Goal: Task Accomplishment & Management: Manage account settings

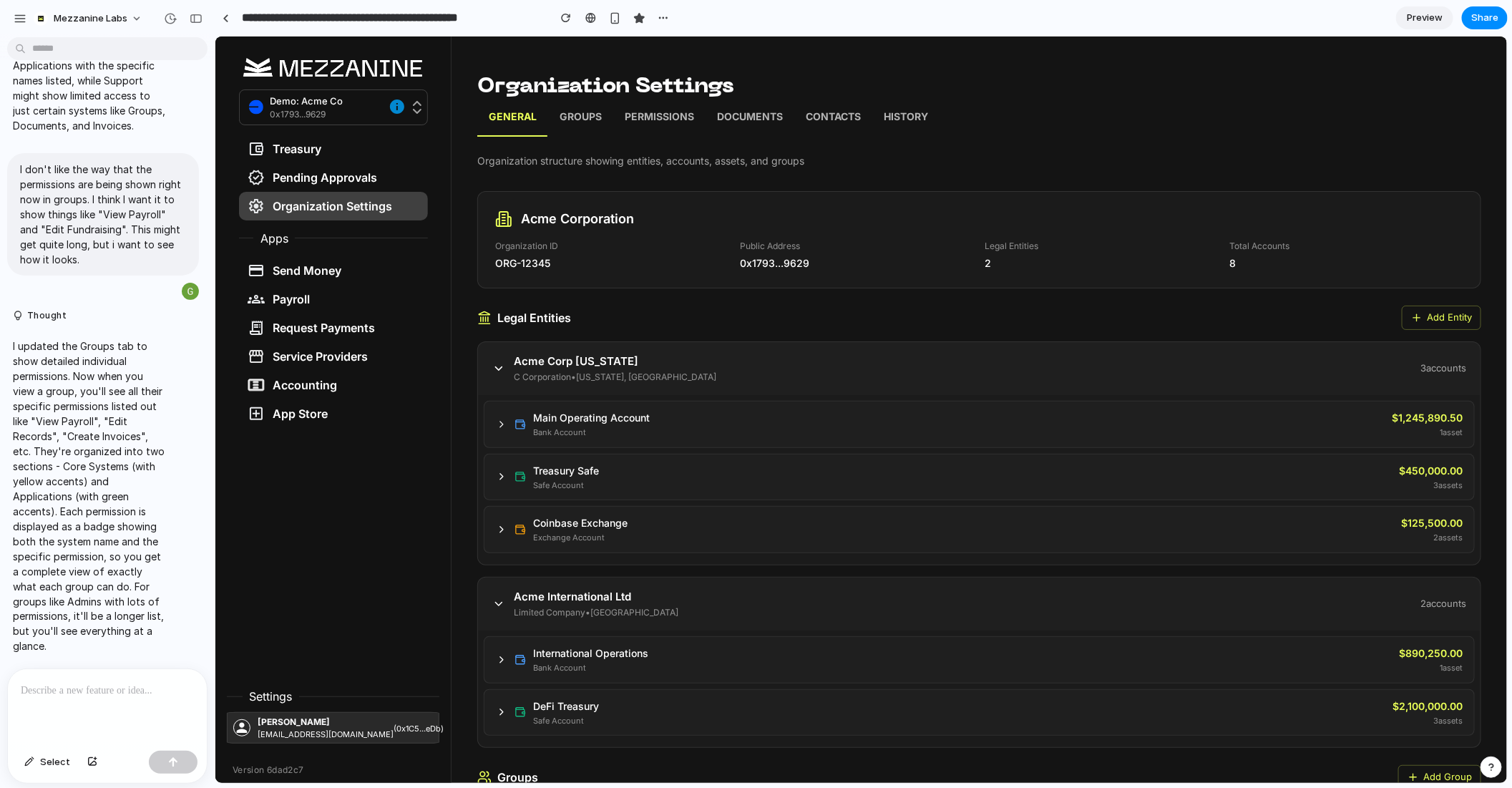
click at [577, 120] on p "Groups" at bounding box center [580, 118] width 42 height 18
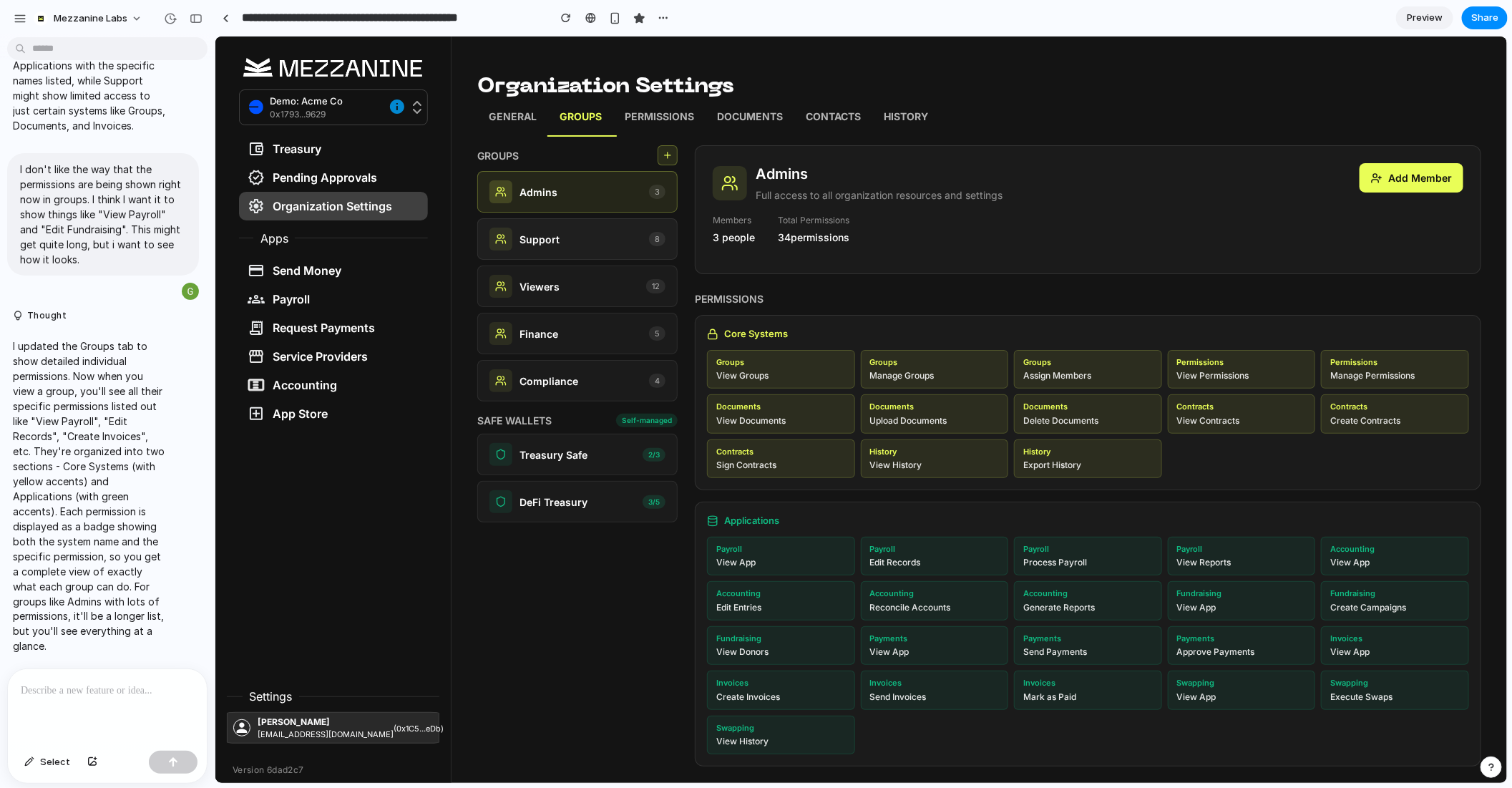
click at [583, 243] on div "Support 8" at bounding box center [576, 239] width 176 height 23
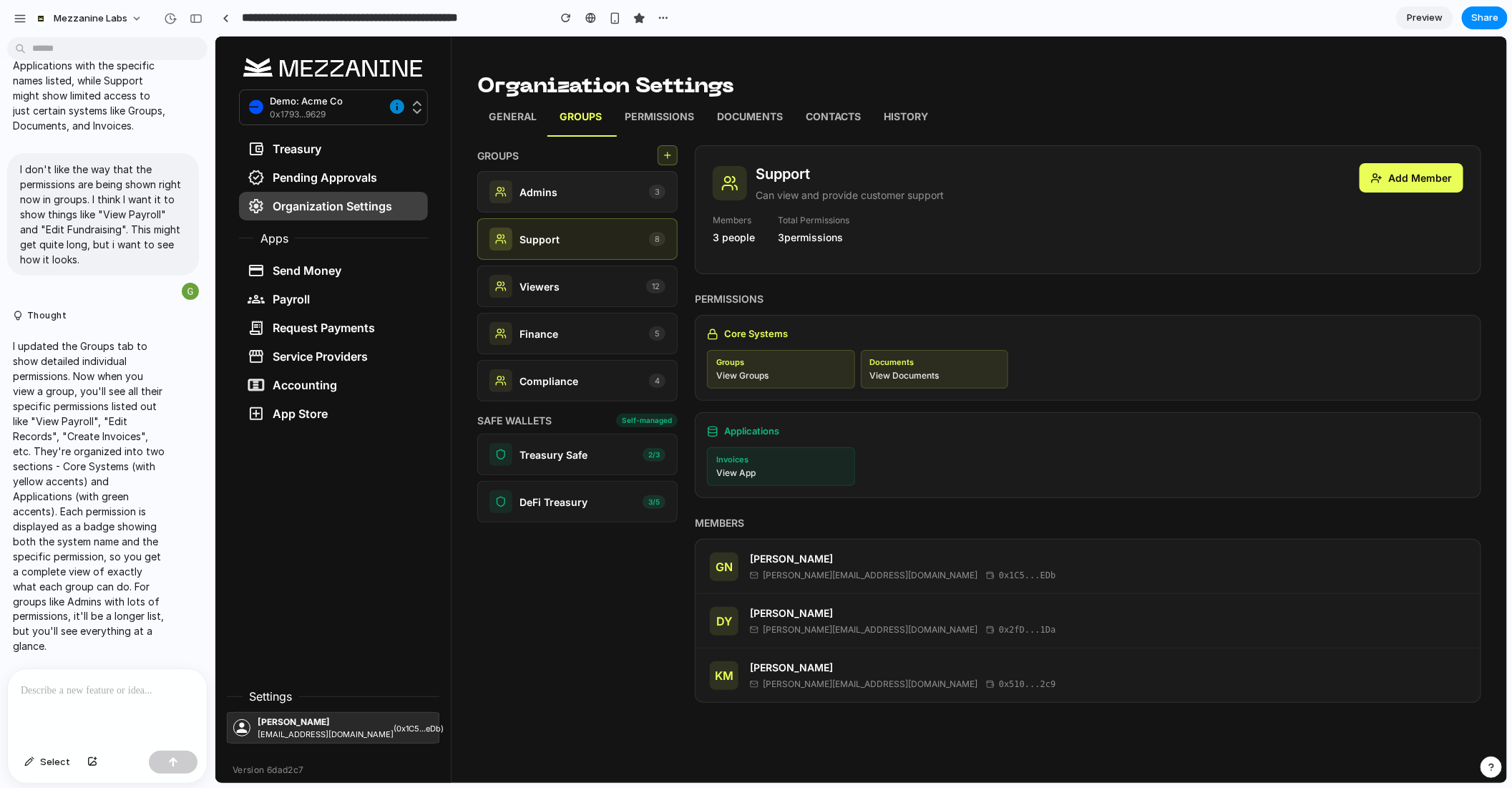
click at [562, 193] on div "Admins 3" at bounding box center [576, 192] width 176 height 23
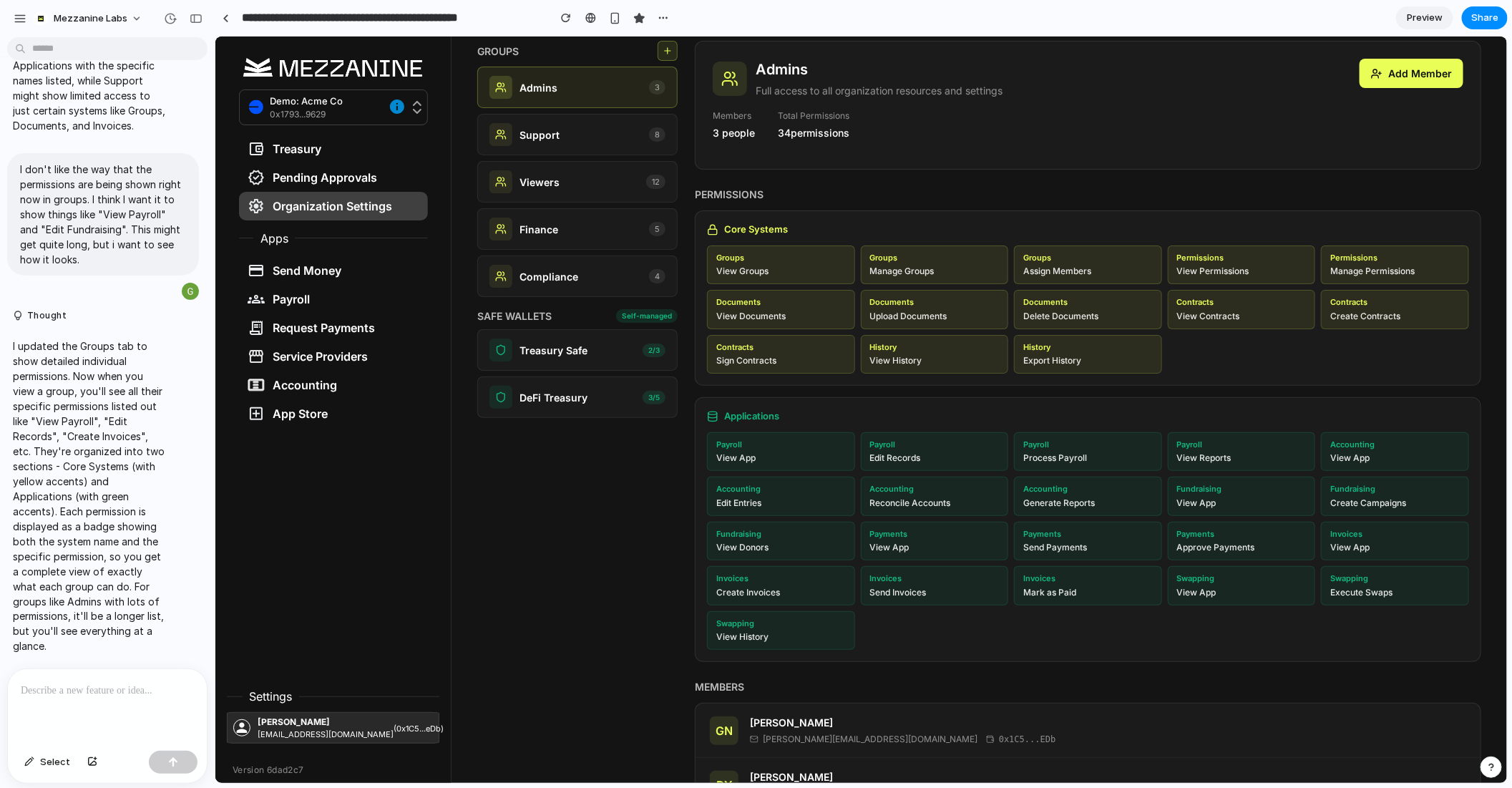
scroll to position [73, 0]
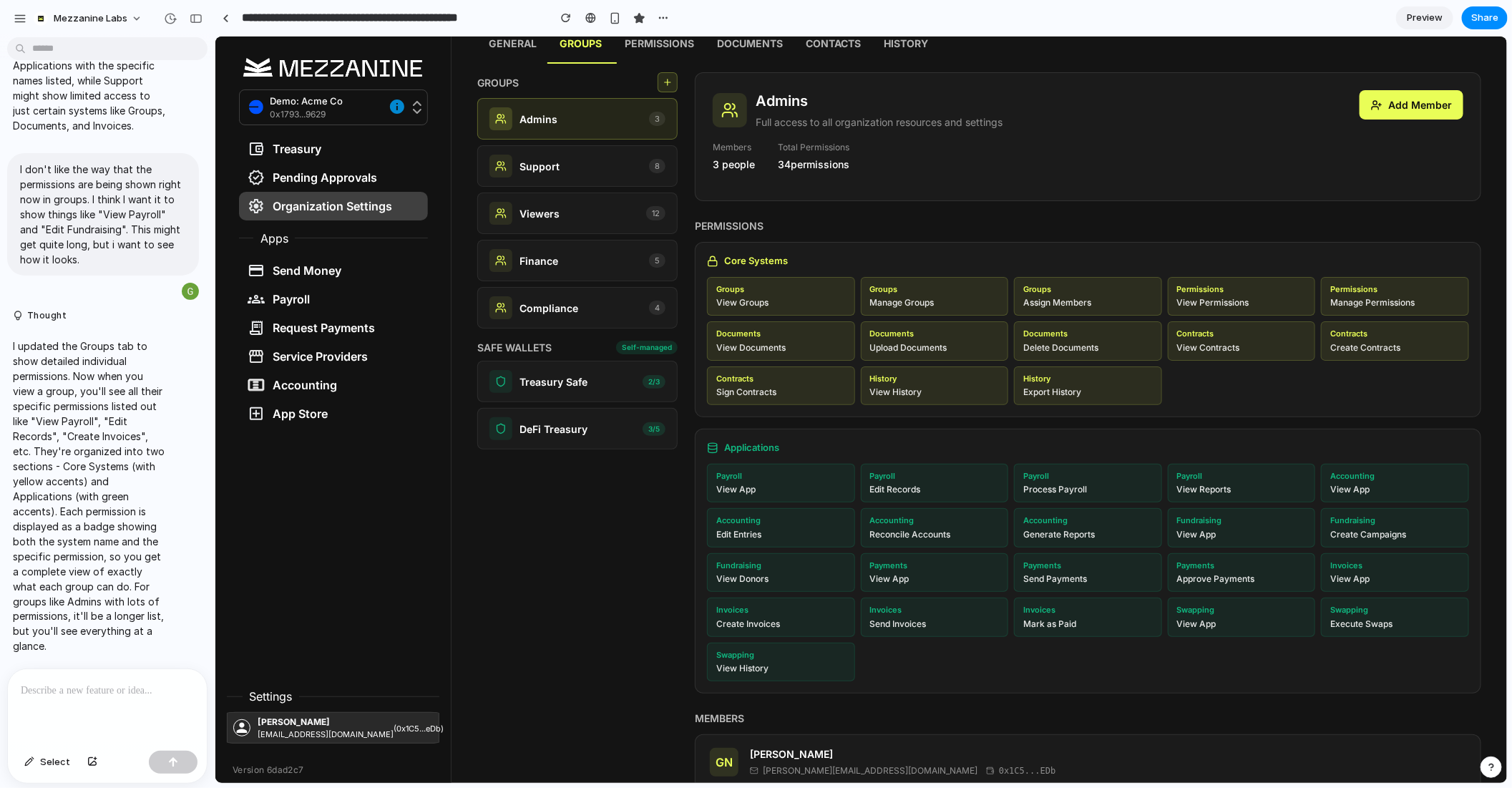
click at [139, 684] on p at bounding box center [107, 690] width 173 height 17
drag, startPoint x: 135, startPoint y: 689, endPoint x: 85, endPoint y: 689, distance: 50.0
click at [85, 689] on p "**********" at bounding box center [107, 690] width 173 height 17
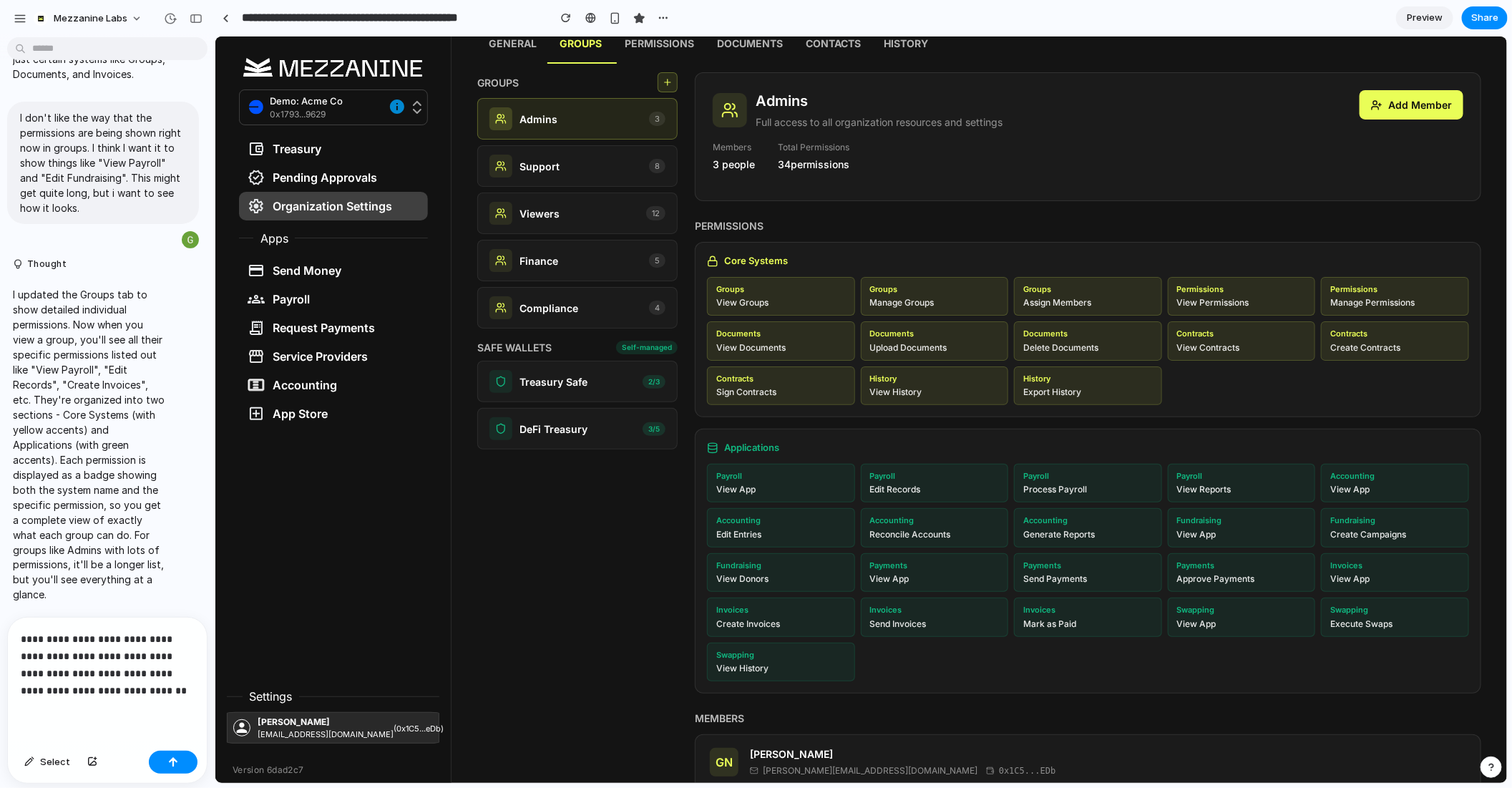
click at [74, 687] on p "**********" at bounding box center [107, 664] width 173 height 69
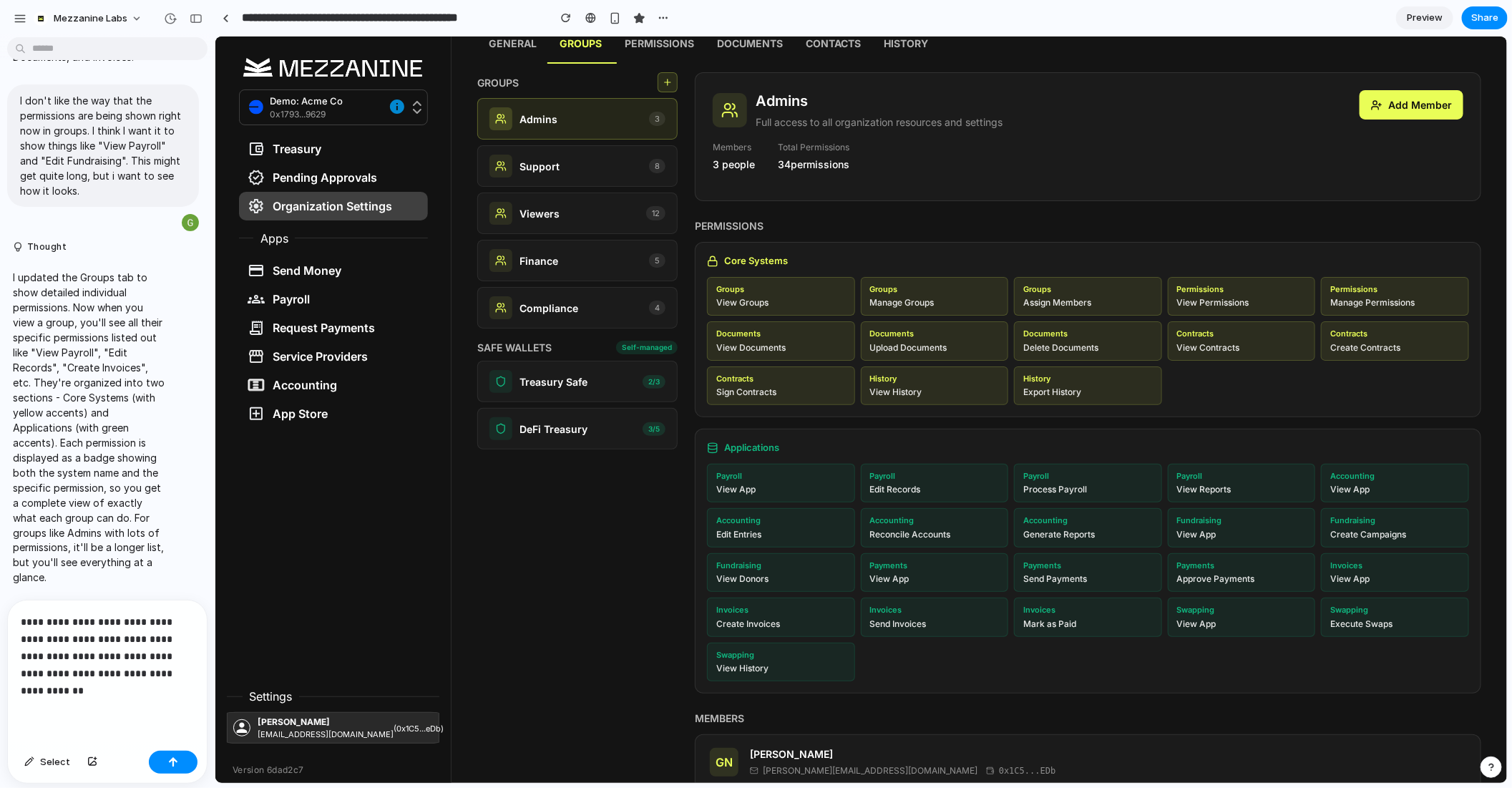
click at [107, 701] on div "**********" at bounding box center [107, 673] width 199 height 144
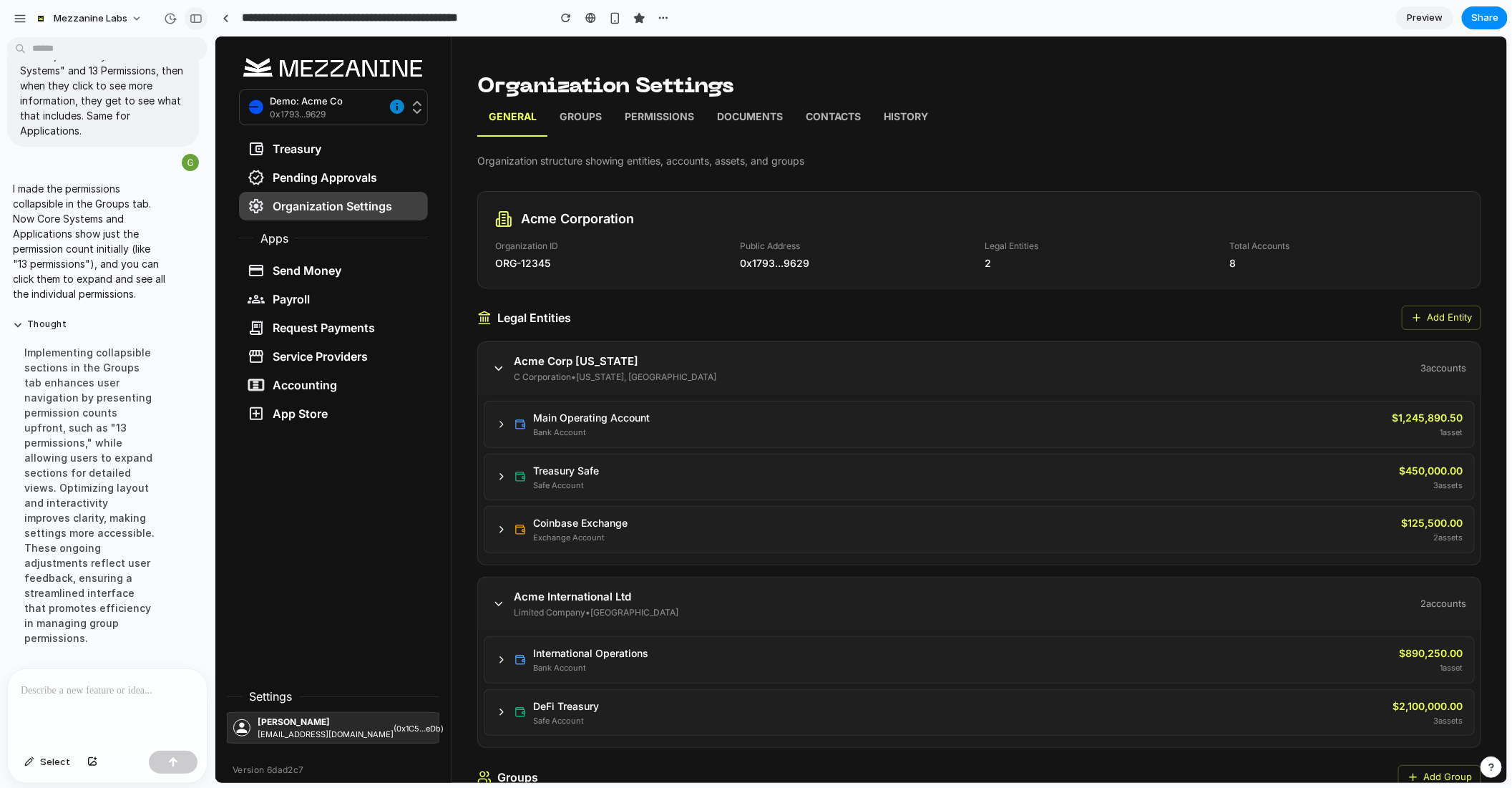
scroll to position [4810, 0]
click at [591, 119] on p "Groups" at bounding box center [580, 118] width 42 height 18
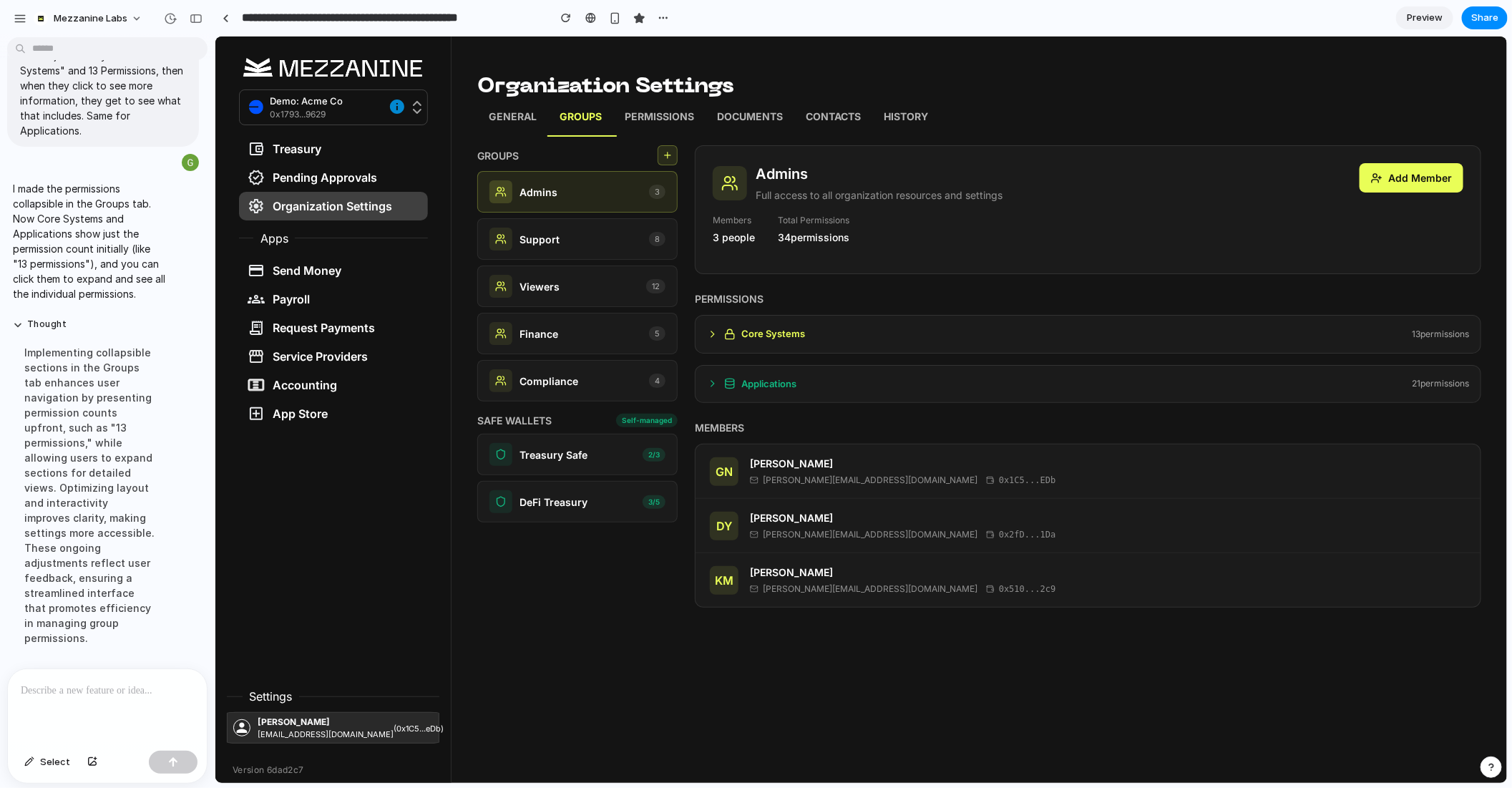
click at [707, 331] on icon at bounding box center [712, 333] width 12 height 12
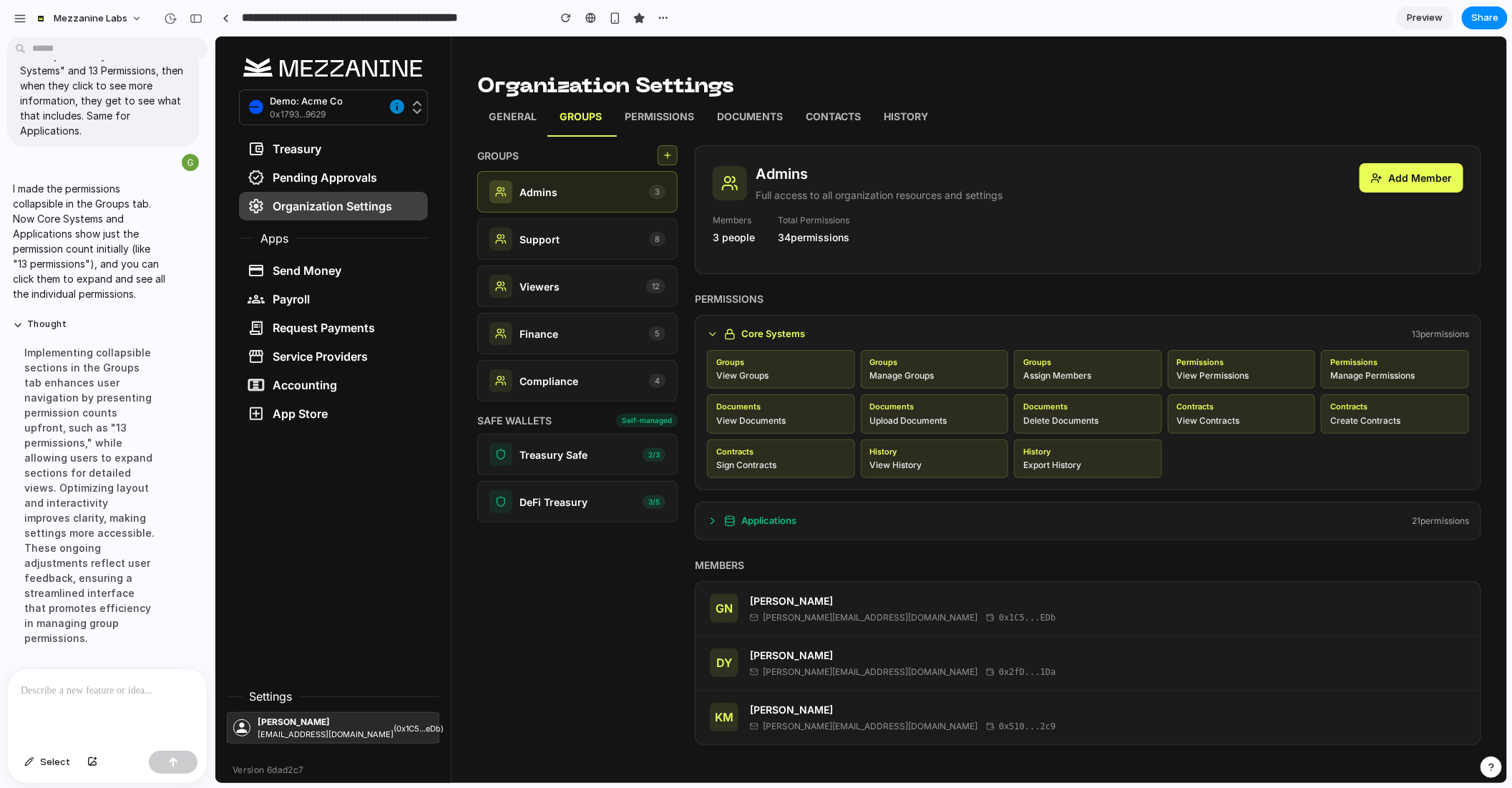
click at [707, 331] on icon at bounding box center [712, 333] width 12 height 12
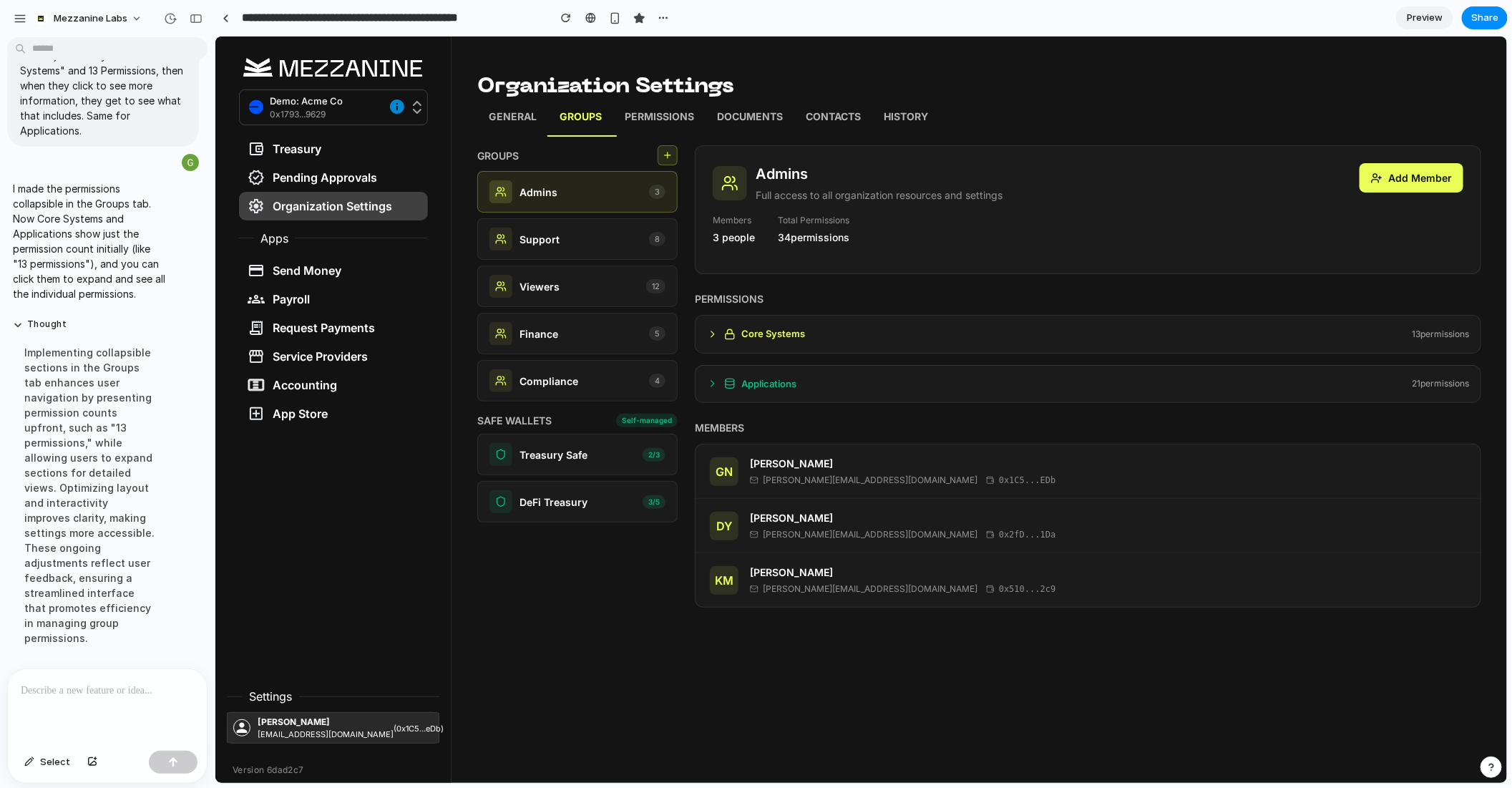
click at [707, 382] on icon at bounding box center [712, 383] width 12 height 12
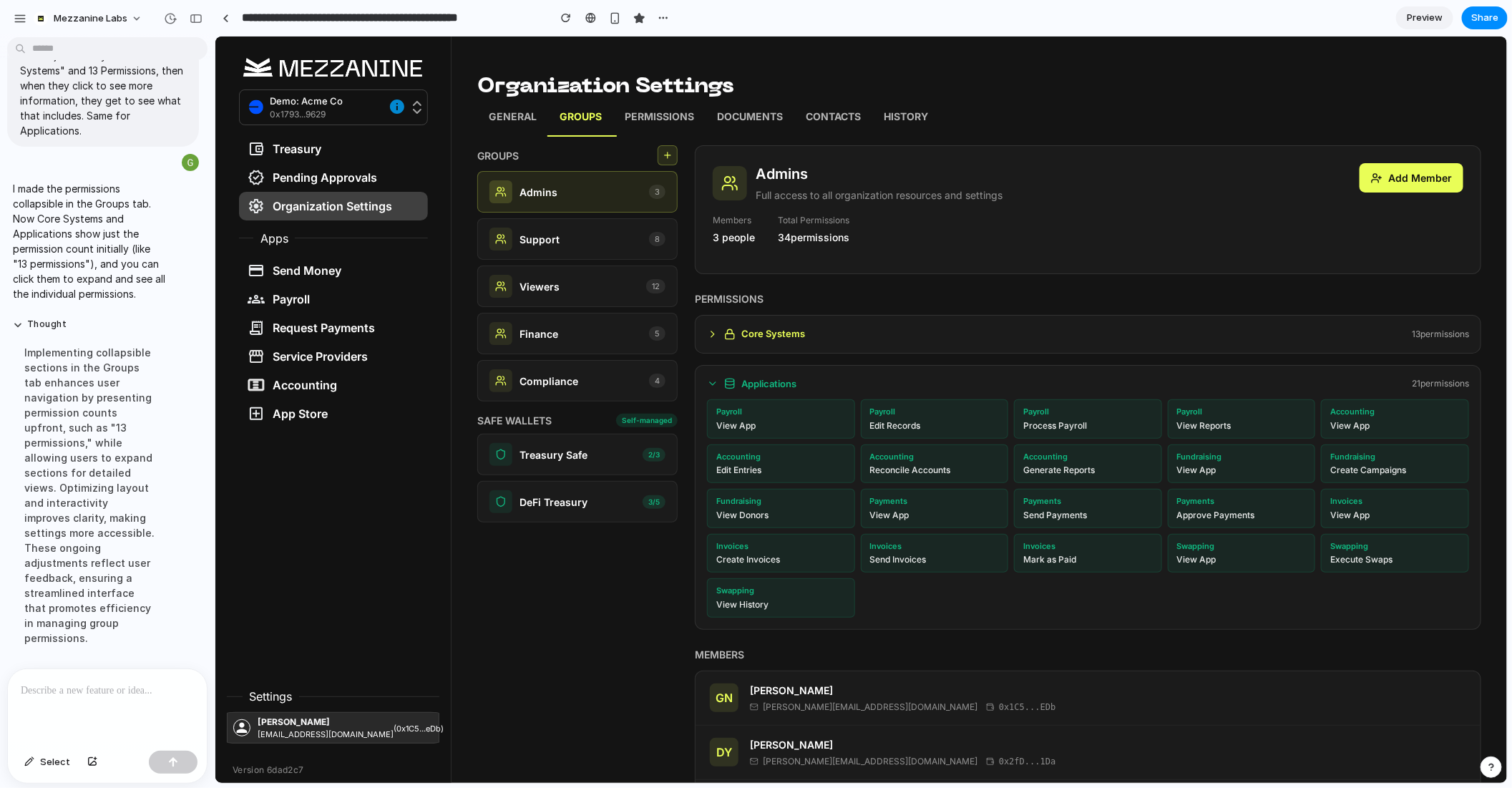
click at [707, 382] on icon at bounding box center [712, 383] width 12 height 12
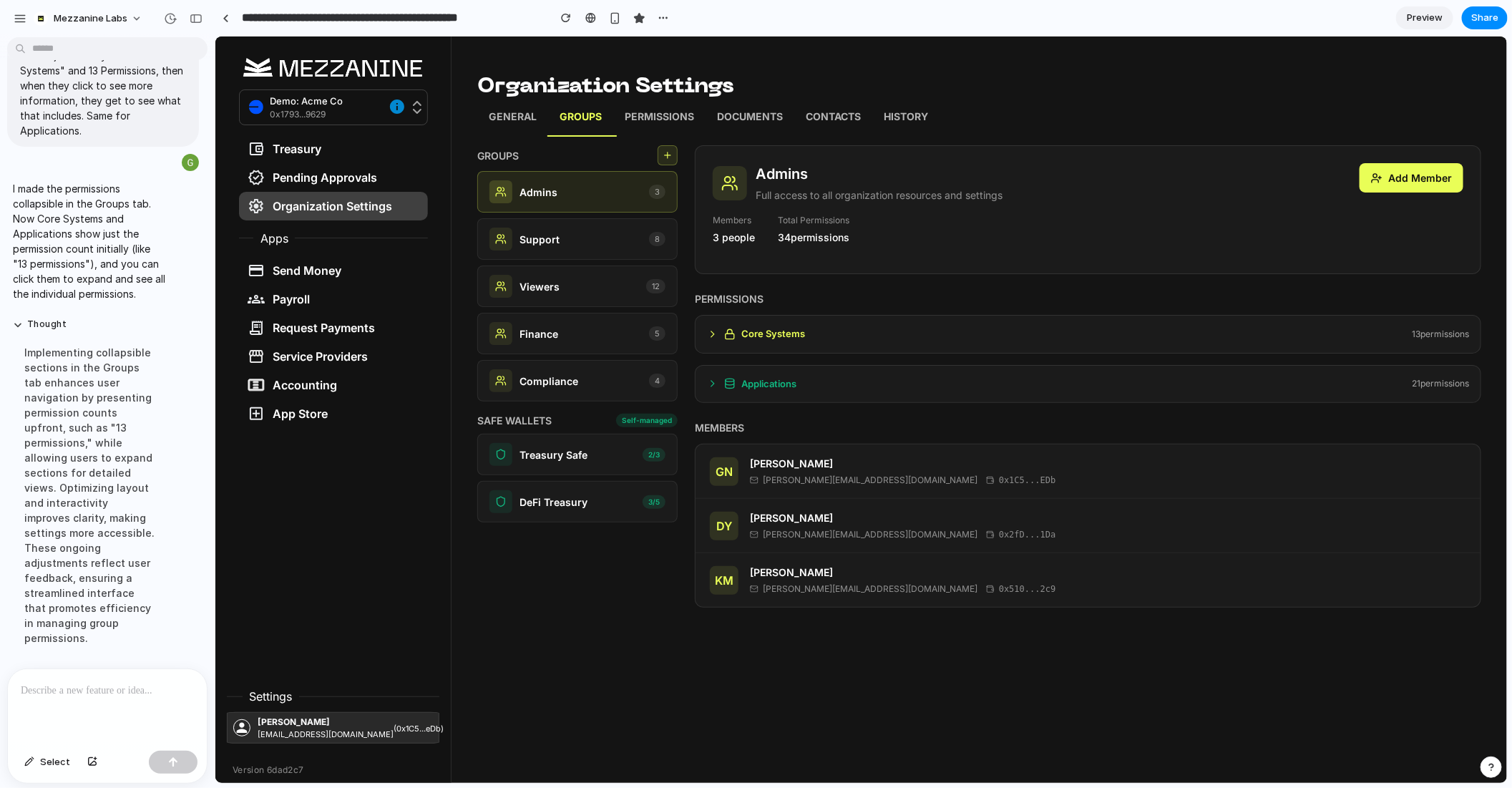
click at [707, 381] on icon at bounding box center [712, 383] width 12 height 12
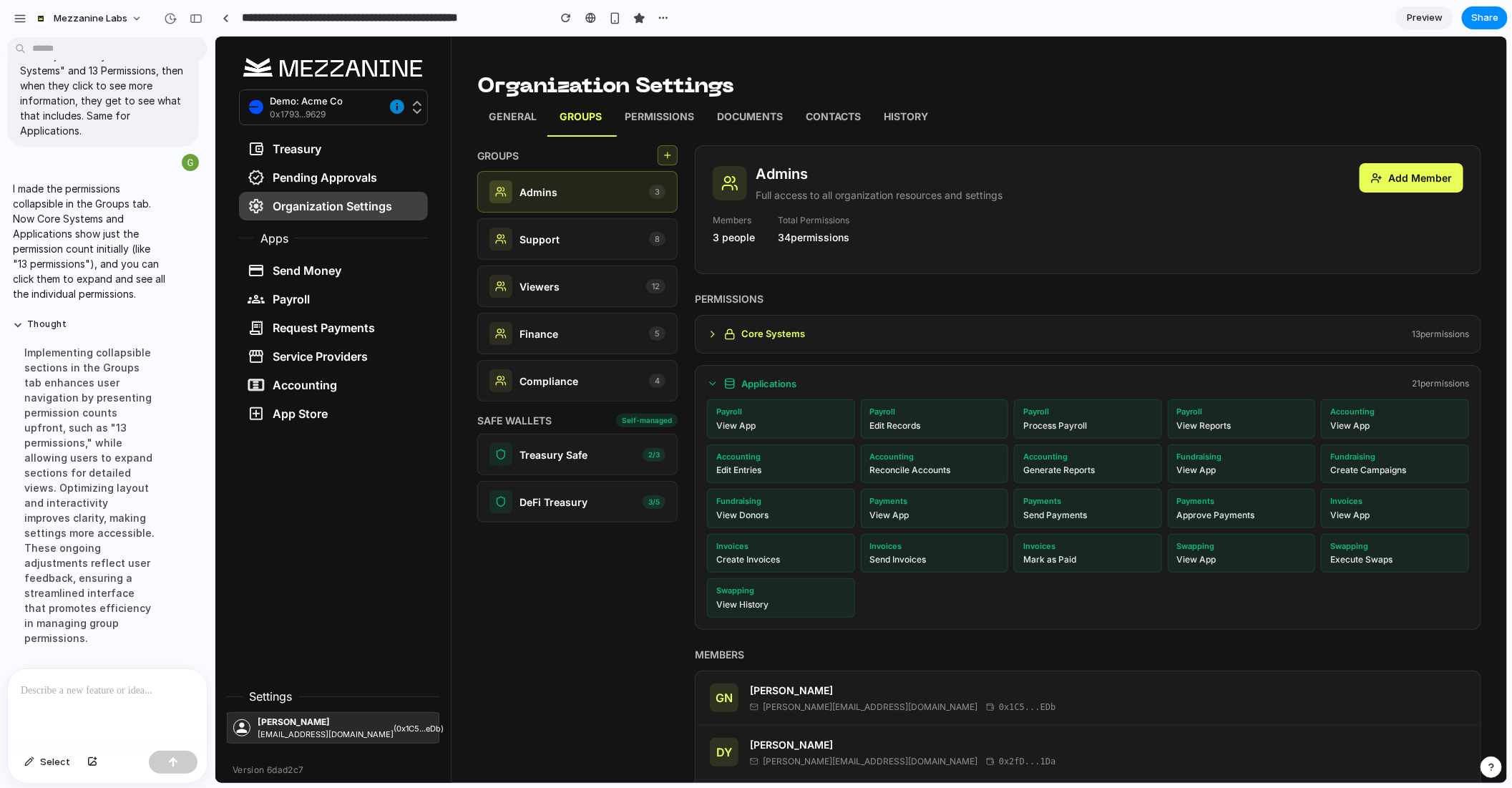
click at [707, 380] on icon at bounding box center [712, 383] width 12 height 12
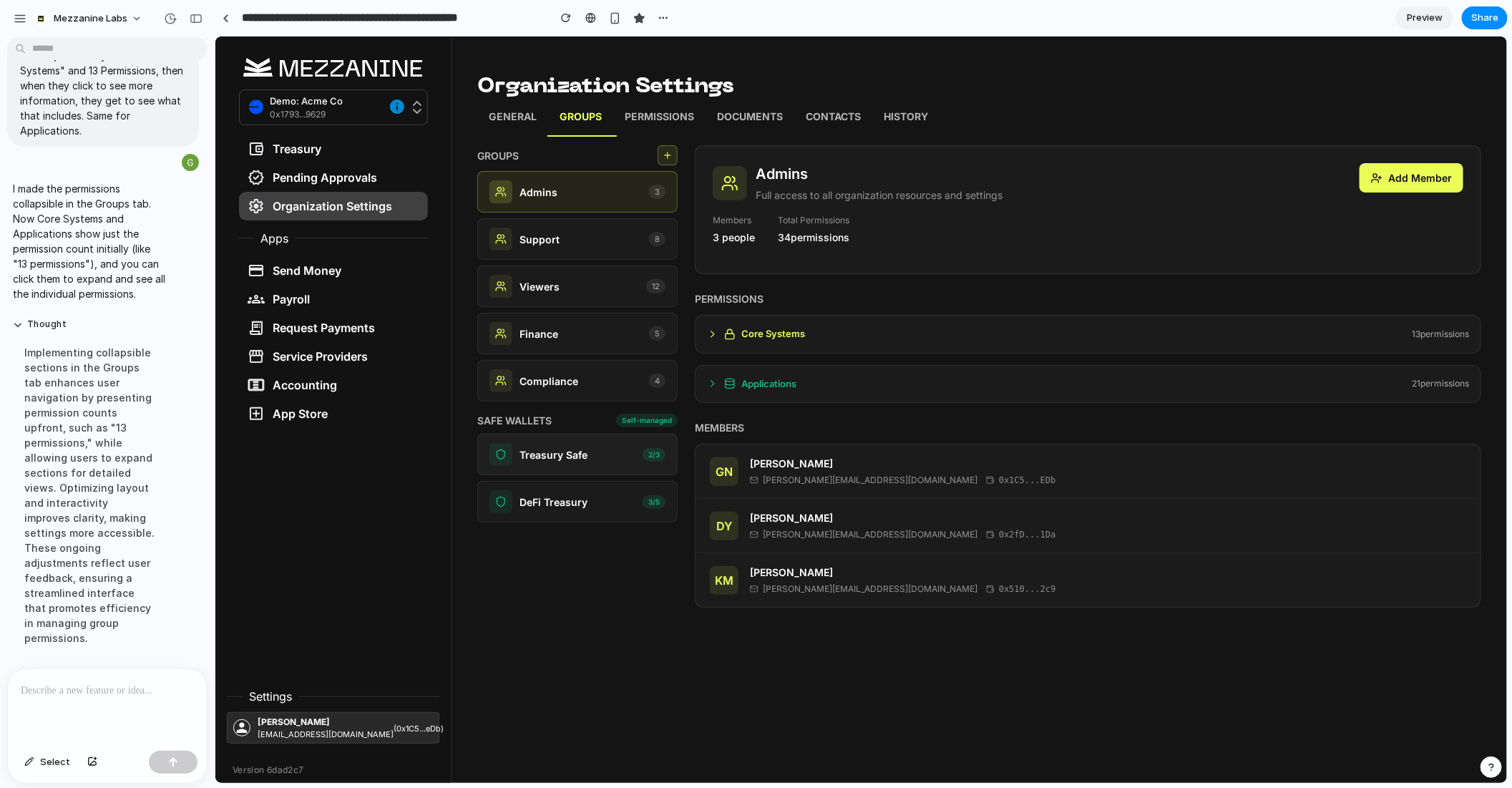
click at [569, 452] on p "Treasury Safe" at bounding box center [553, 454] width 68 height 15
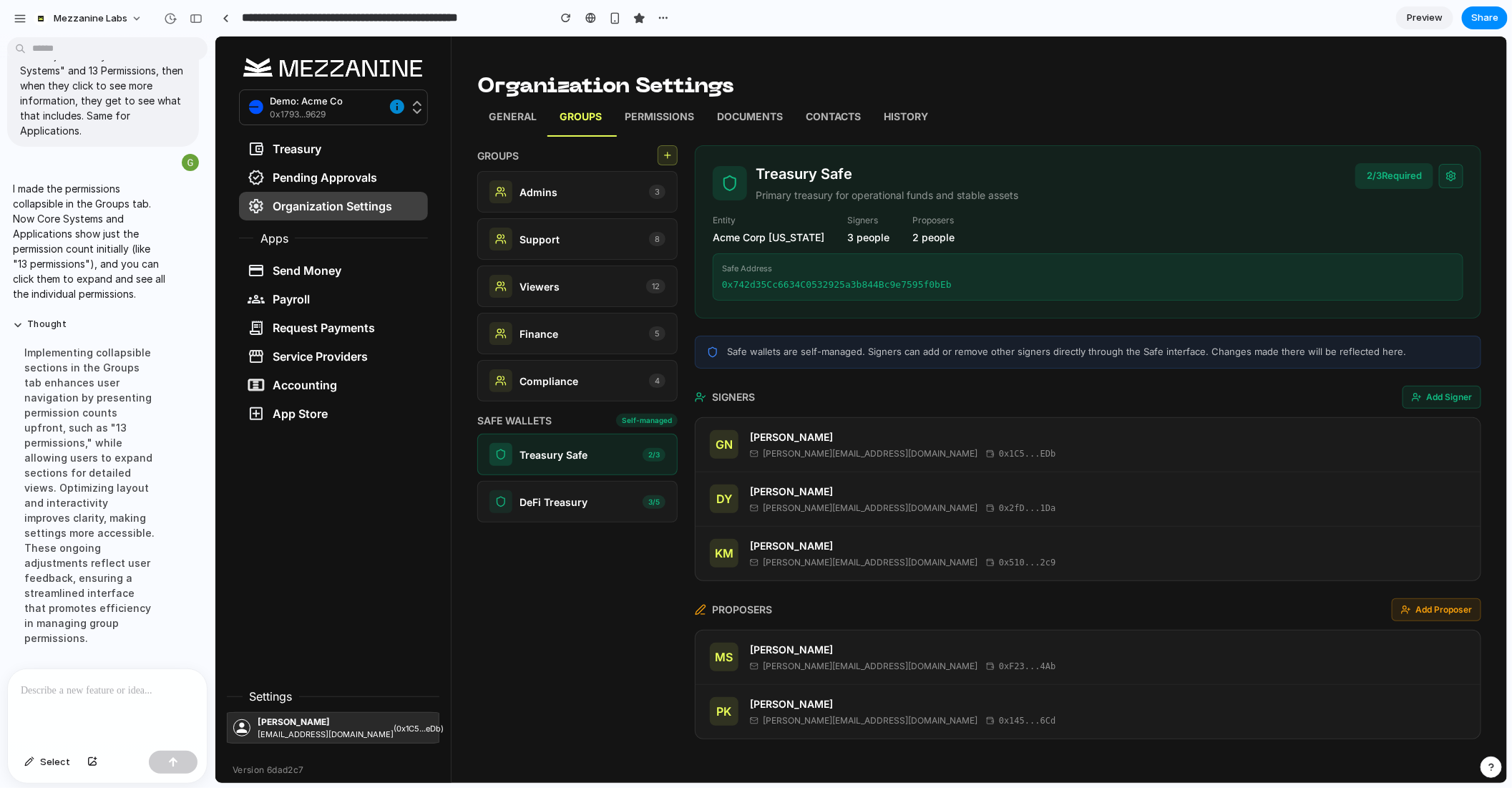
click at [1438, 401] on button "Add Signer" at bounding box center [1441, 396] width 79 height 23
click at [102, 687] on p at bounding box center [107, 690] width 173 height 17
click at [96, 685] on p "******" at bounding box center [107, 690] width 173 height 17
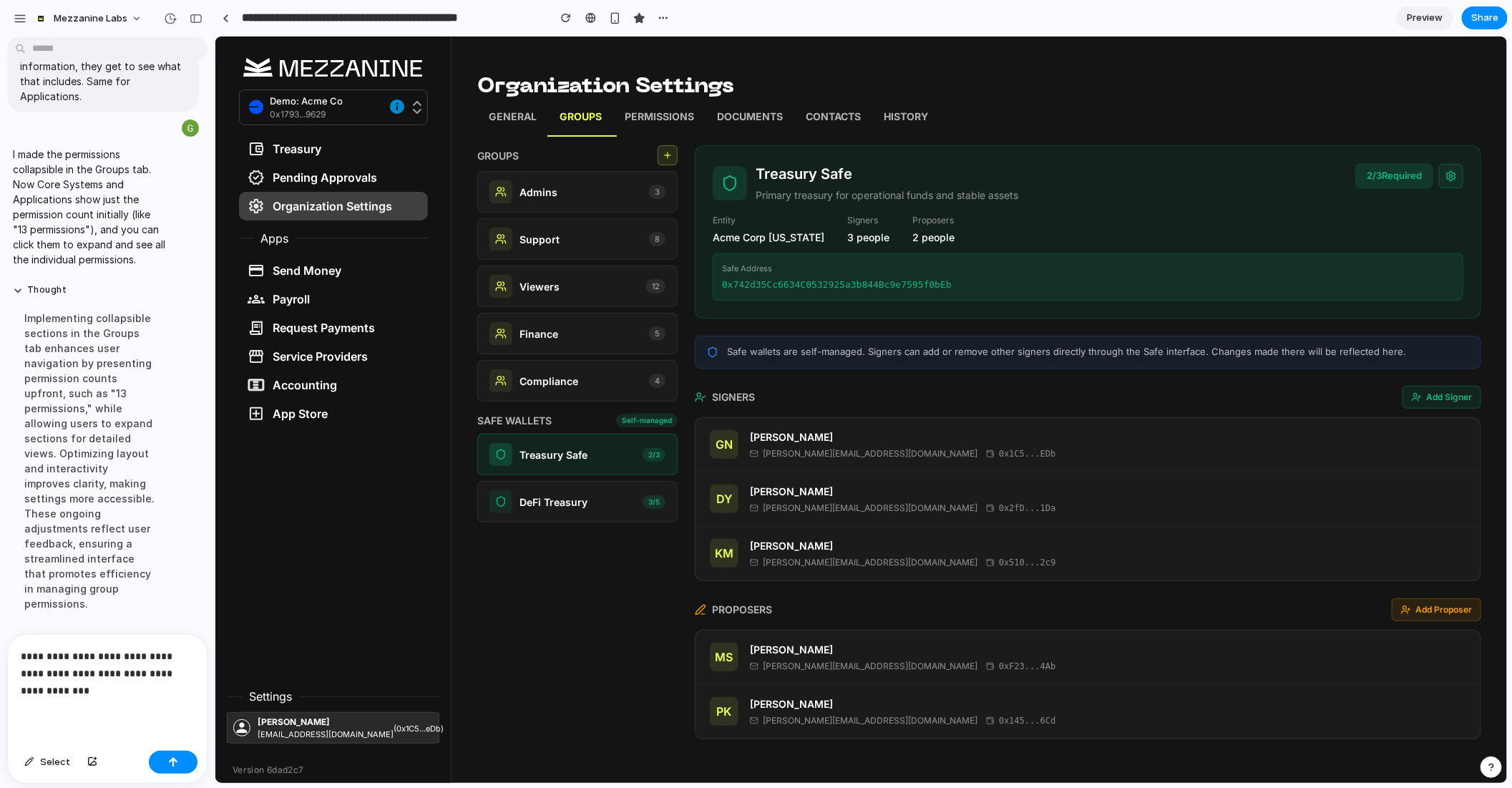
scroll to position [4840, 0]
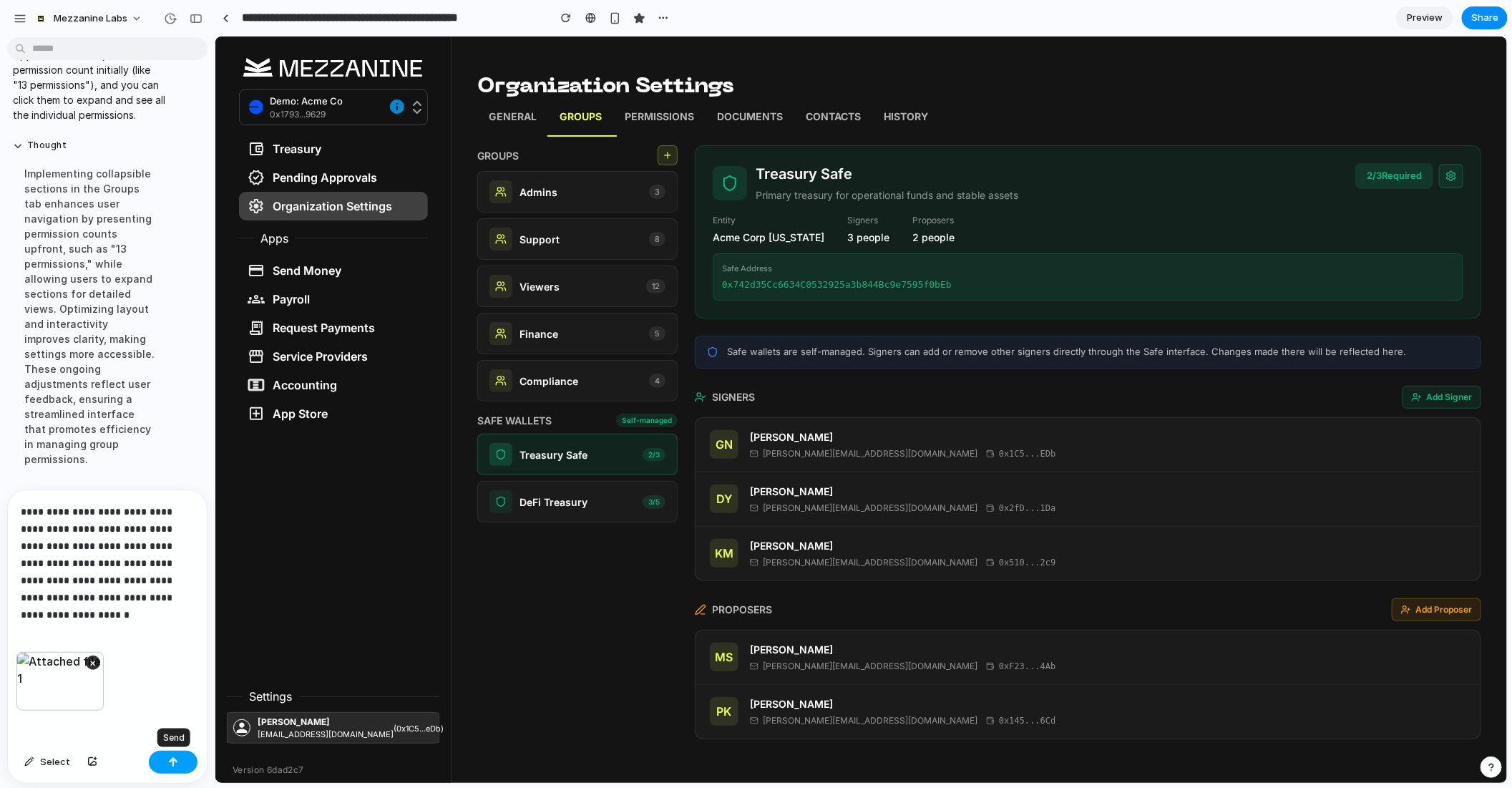
click at [170, 764] on div "button" at bounding box center [173, 762] width 10 height 10
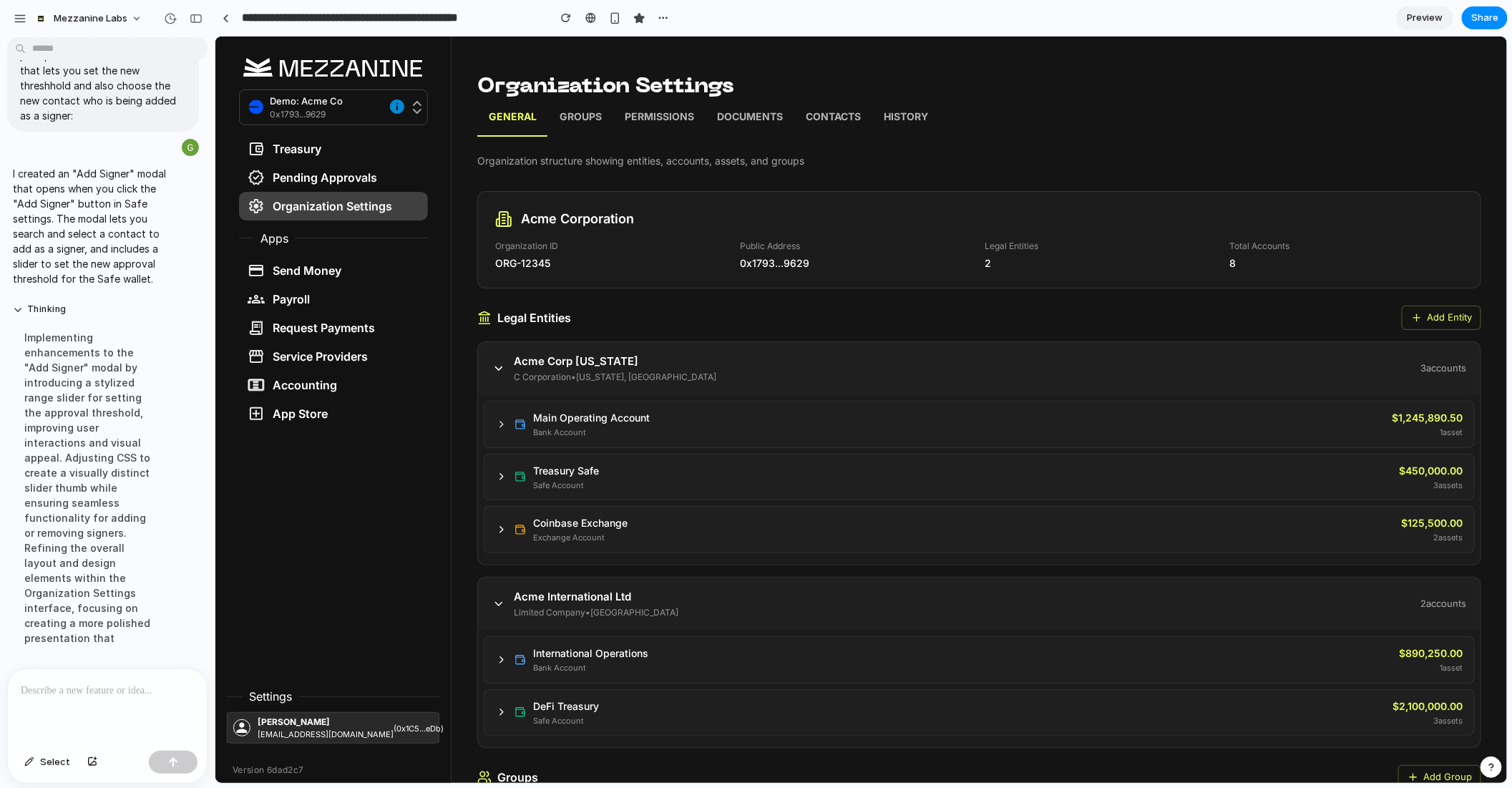
scroll to position [5374, 0]
click at [576, 114] on p "Groups" at bounding box center [580, 118] width 42 height 18
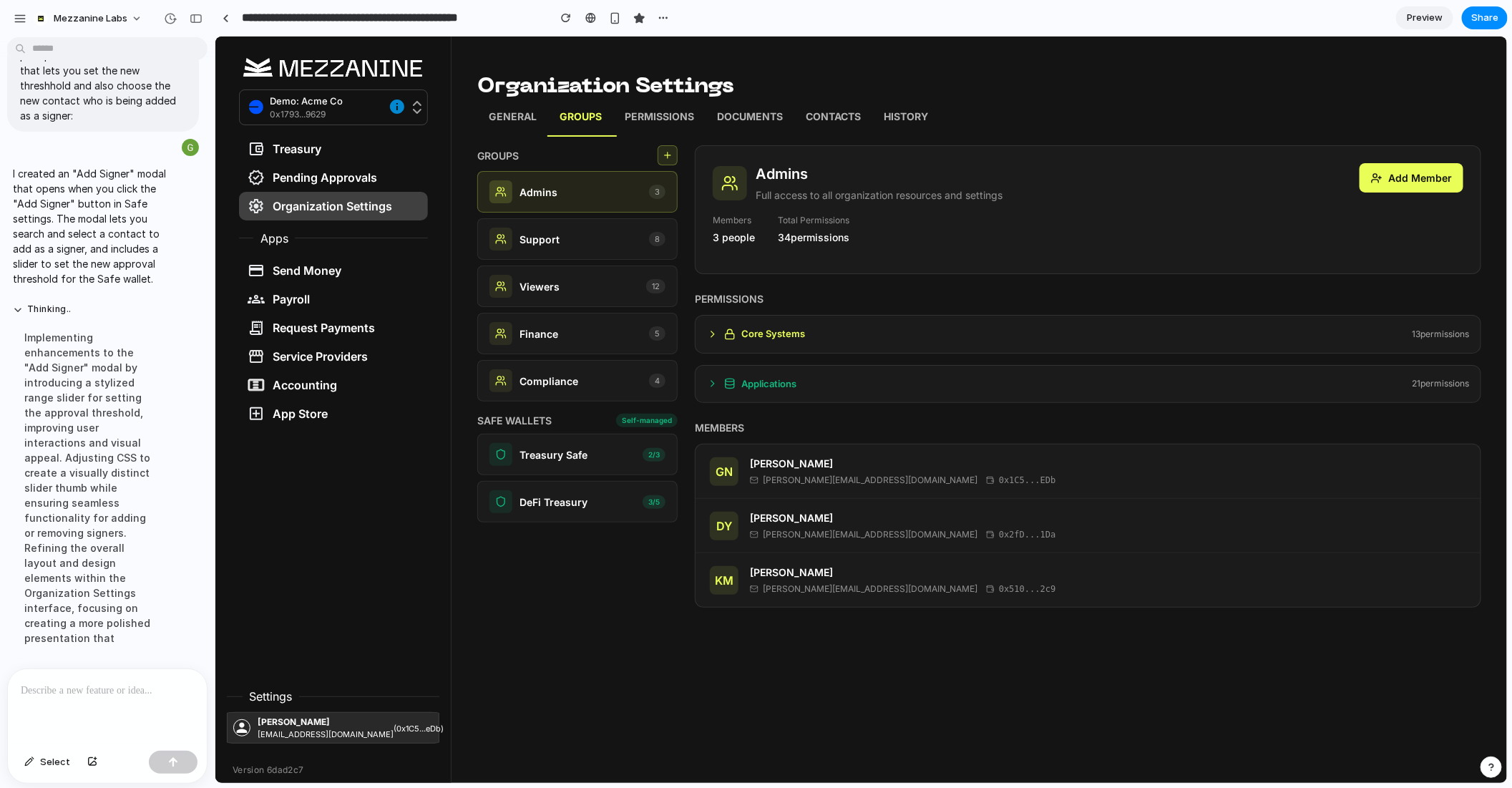
click at [714, 329] on icon at bounding box center [712, 333] width 12 height 12
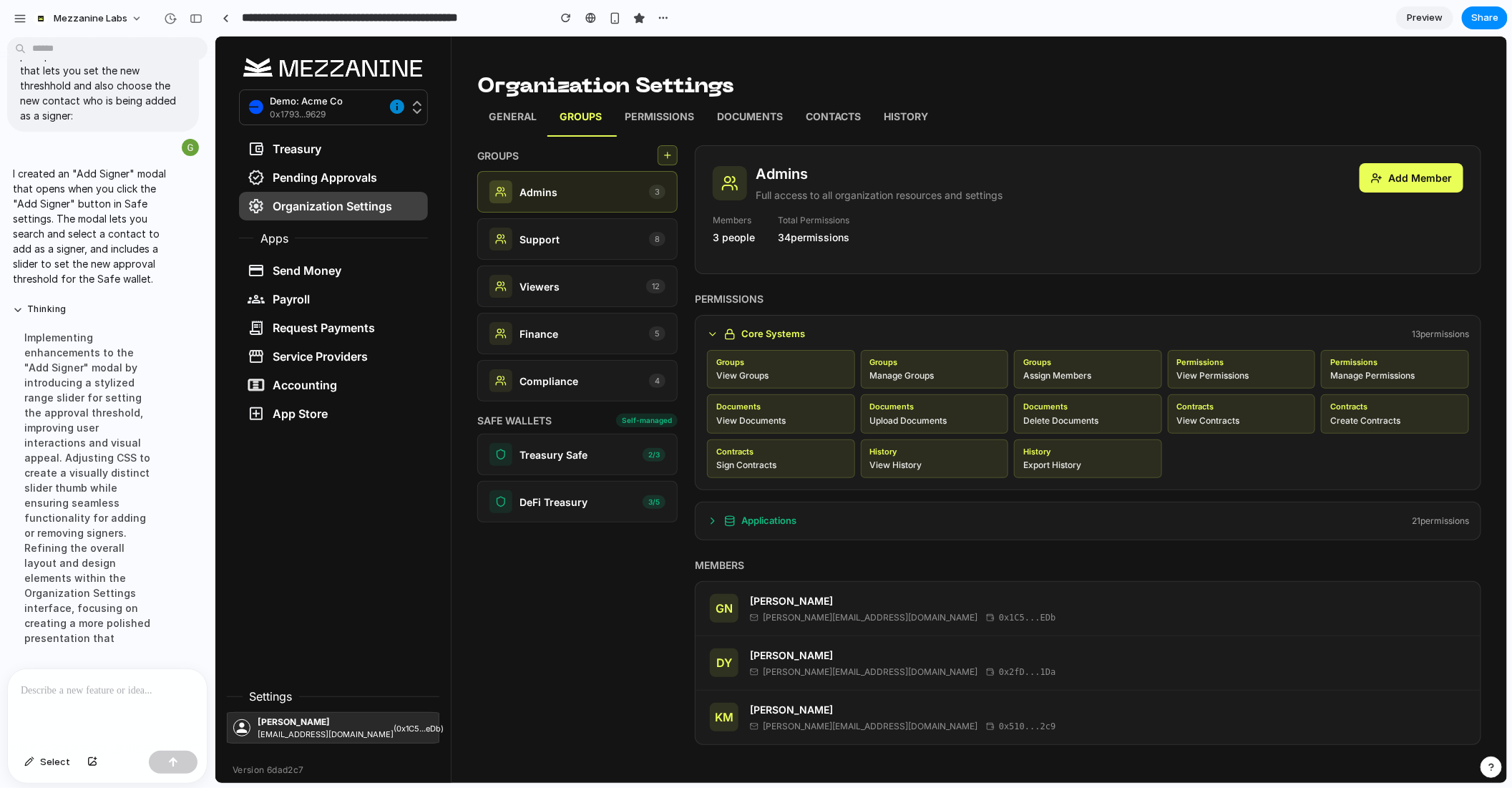
click at [714, 329] on icon at bounding box center [712, 333] width 12 height 12
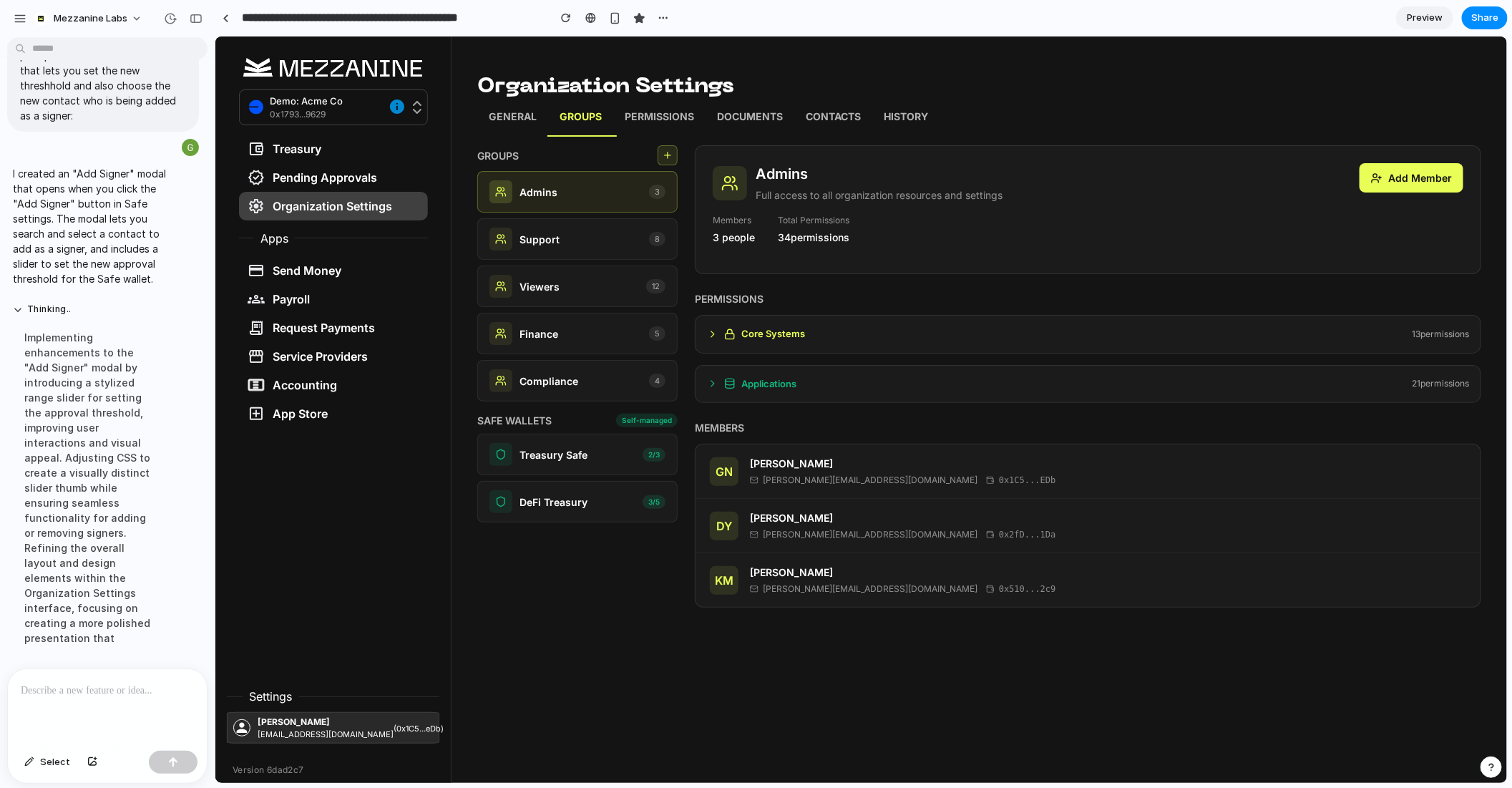
click at [707, 381] on icon at bounding box center [712, 383] width 12 height 12
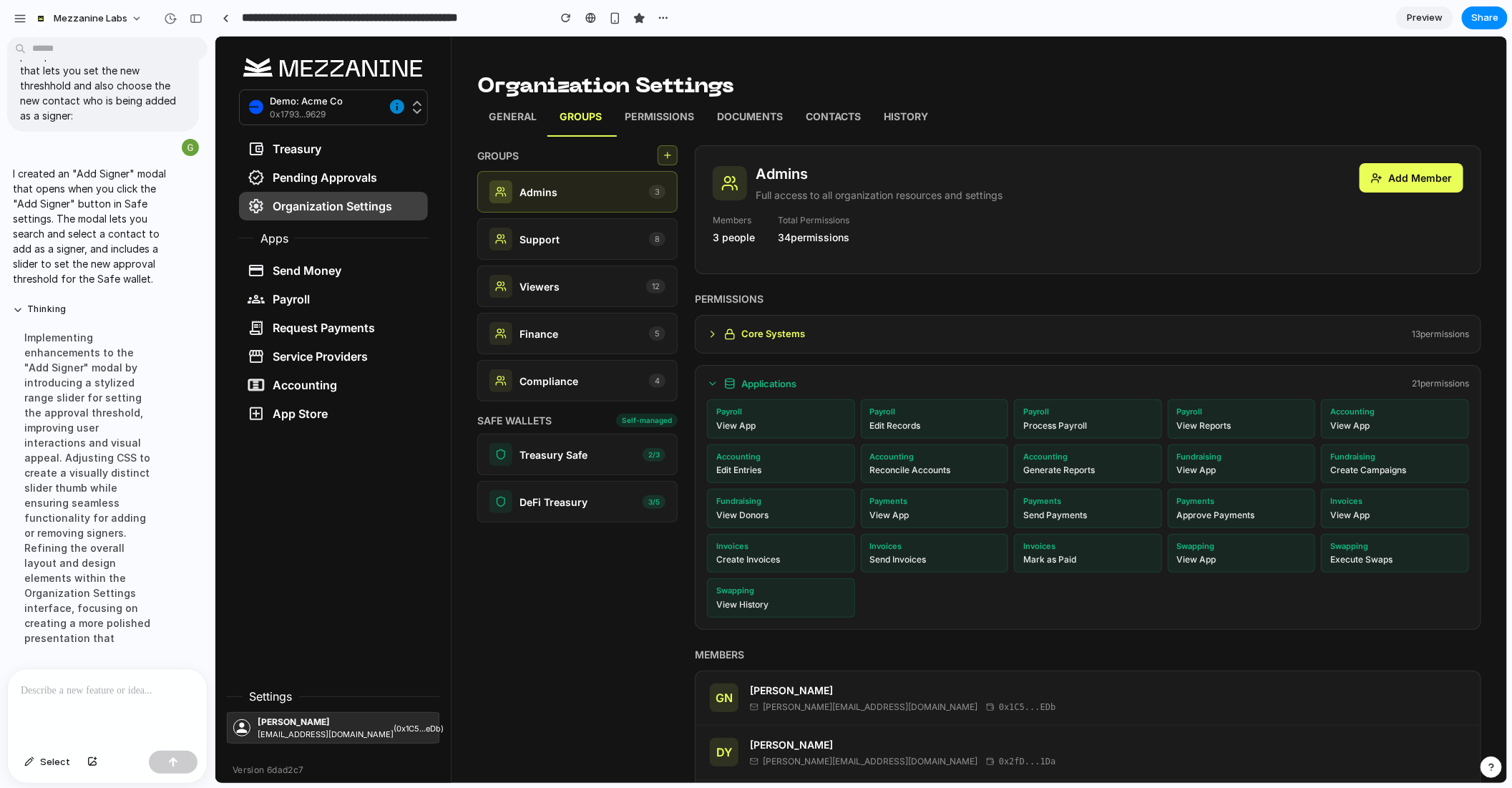
click at [707, 381] on icon at bounding box center [712, 383] width 12 height 12
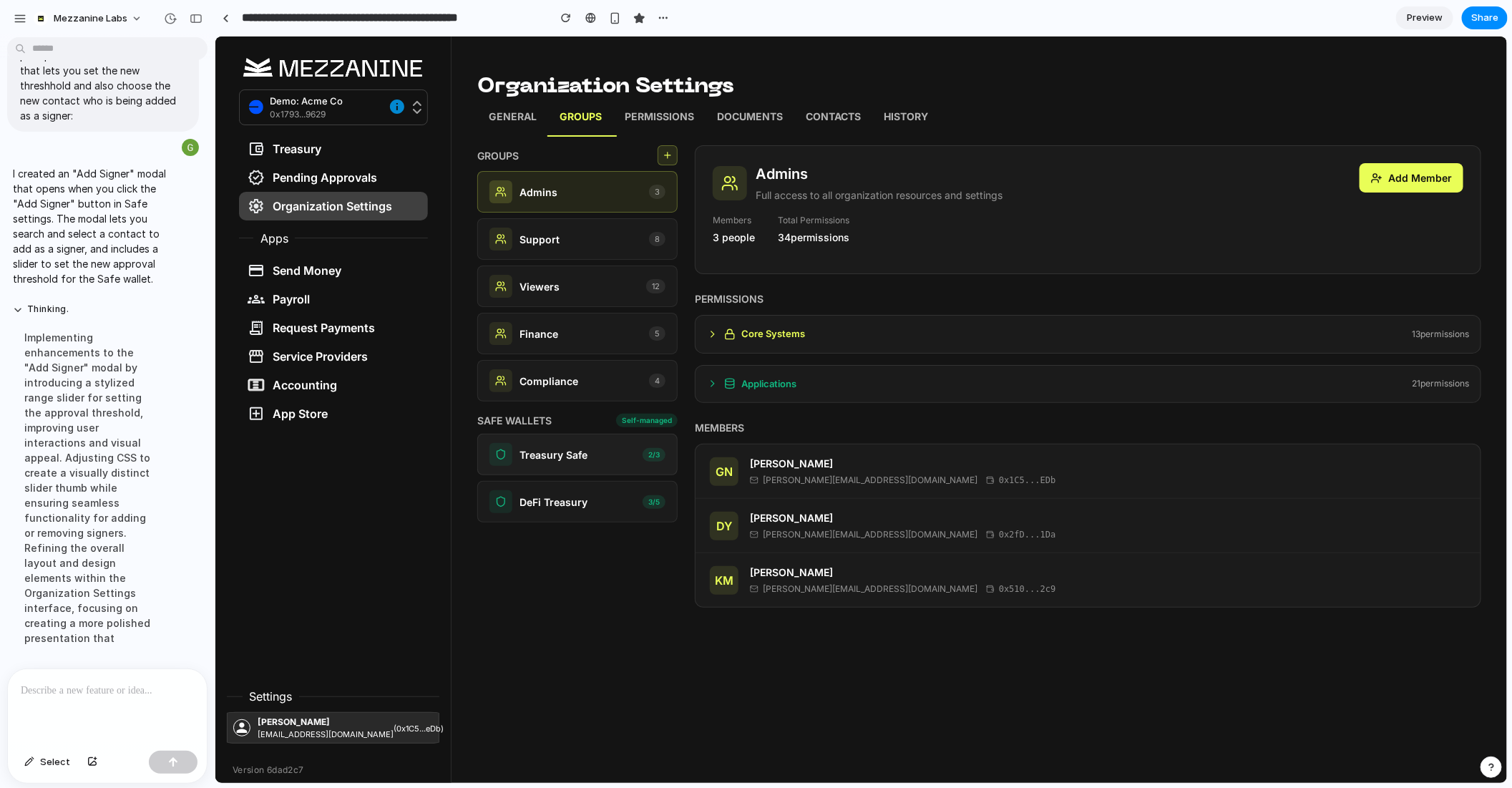
click at [581, 449] on p "Treasury Safe" at bounding box center [553, 454] width 68 height 15
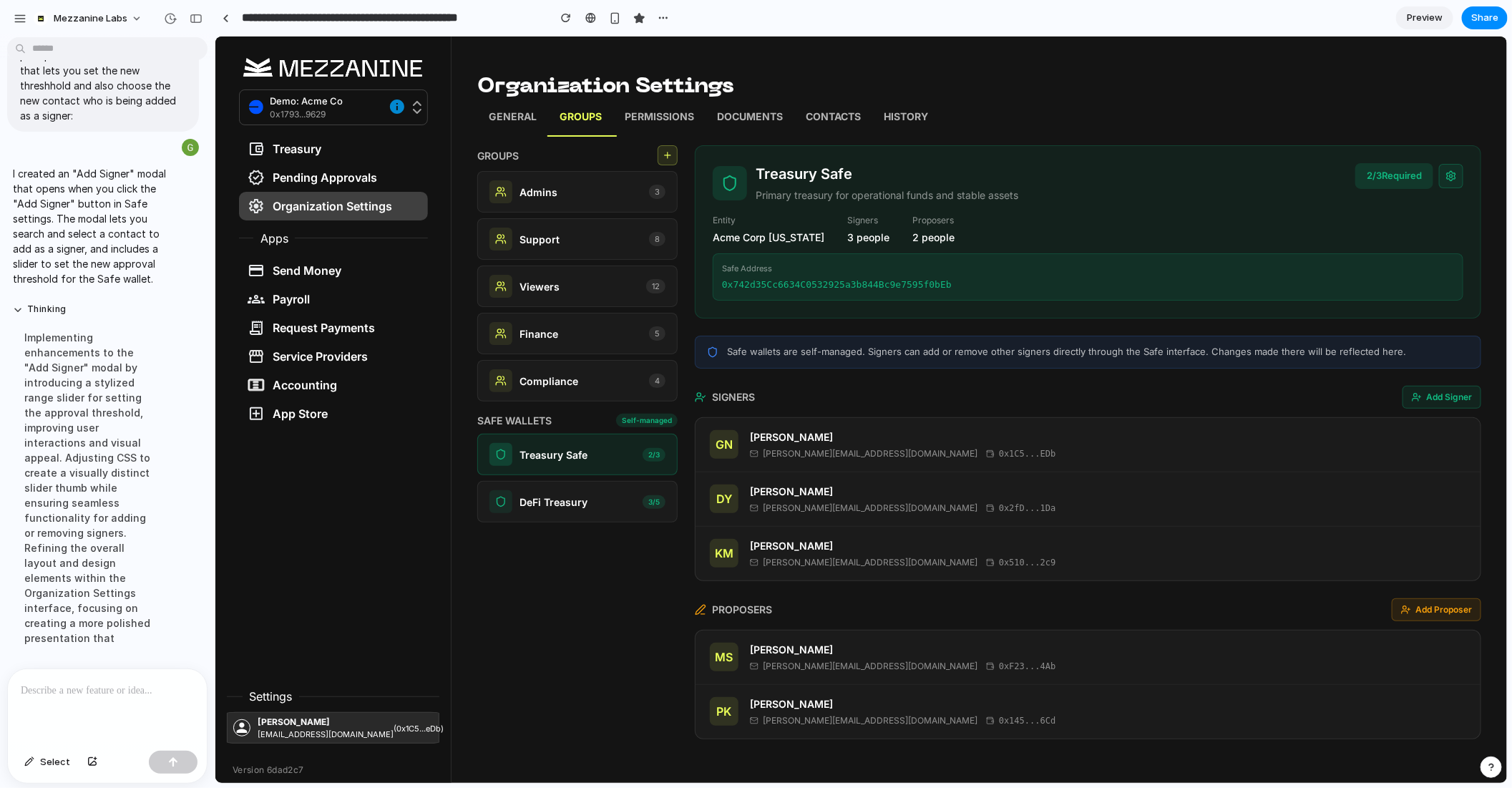
click at [1451, 393] on button "Add Signer" at bounding box center [1441, 396] width 79 height 23
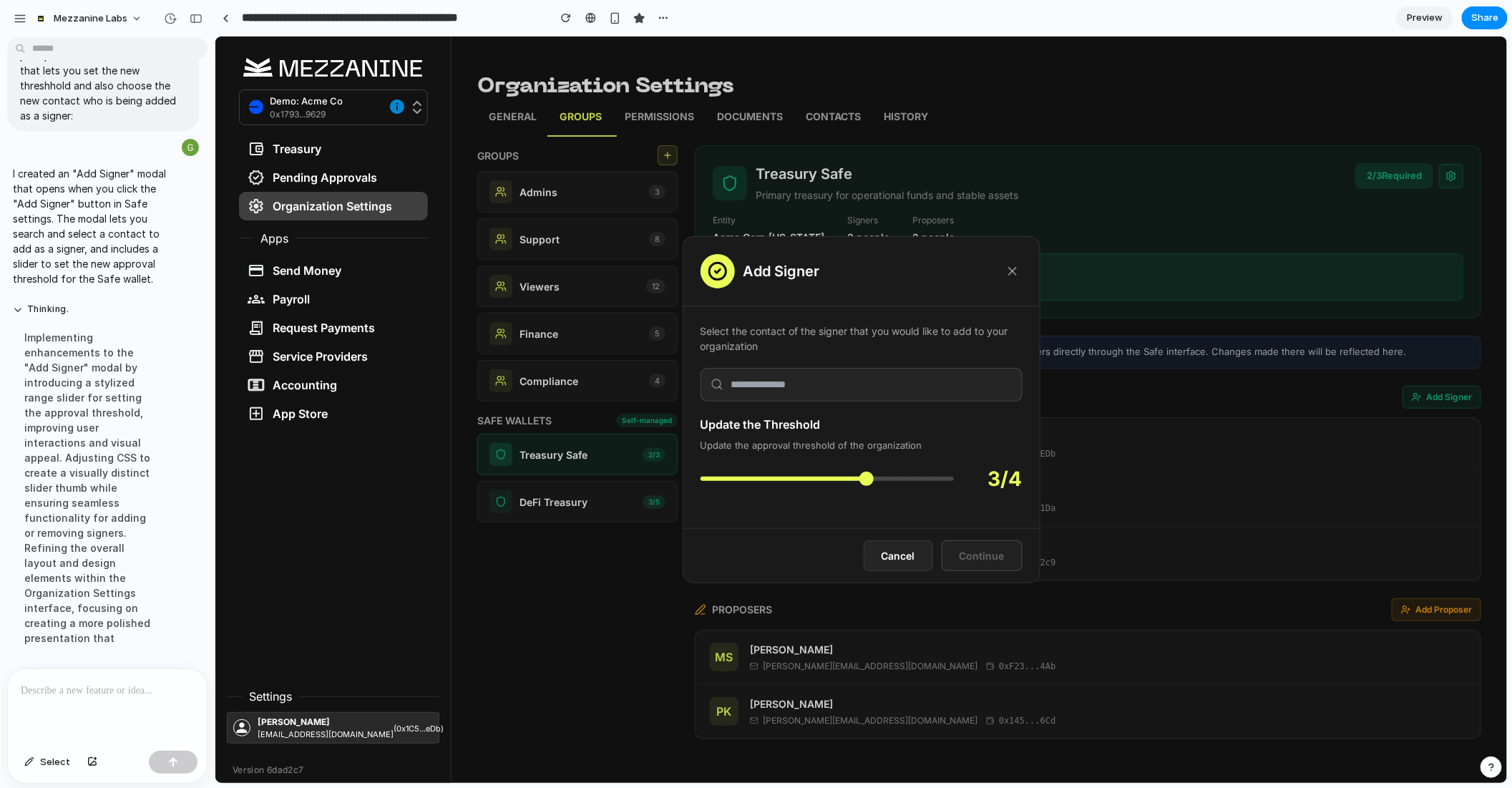
click at [870, 382] on input "text" at bounding box center [861, 384] width 322 height 34
click at [810, 476] on input "range" at bounding box center [826, 478] width 253 height 4
click at [848, 480] on input "range" at bounding box center [826, 478] width 253 height 4
click at [938, 476] on input "range" at bounding box center [826, 478] width 253 height 4
click at [810, 476] on input "range" at bounding box center [826, 478] width 253 height 4
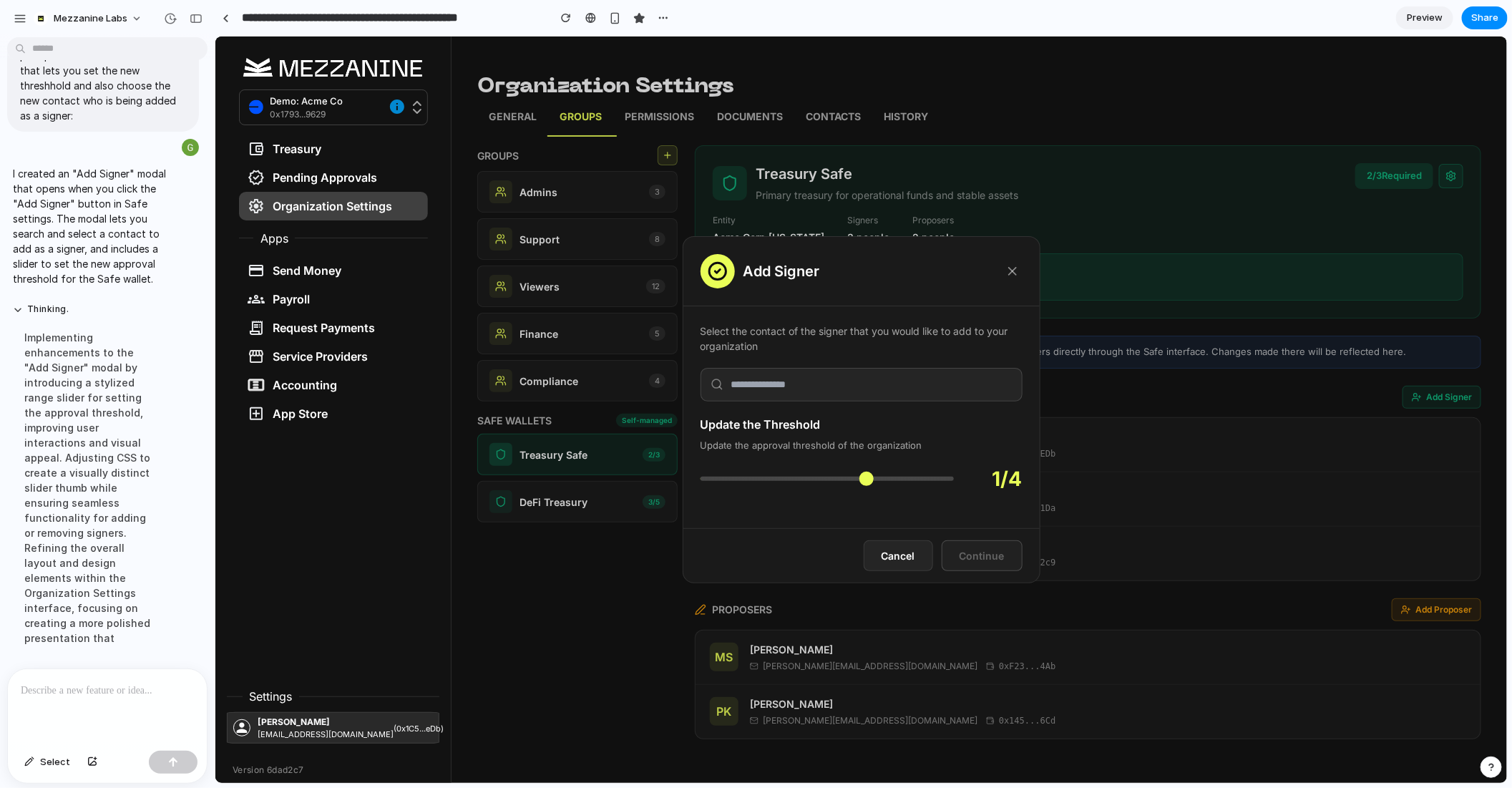
click at [708, 479] on input "range" at bounding box center [826, 478] width 253 height 4
click at [813, 469] on div "1 / 4" at bounding box center [861, 478] width 322 height 30
click at [826, 476] on input "range" at bounding box center [826, 478] width 253 height 4
type input "*"
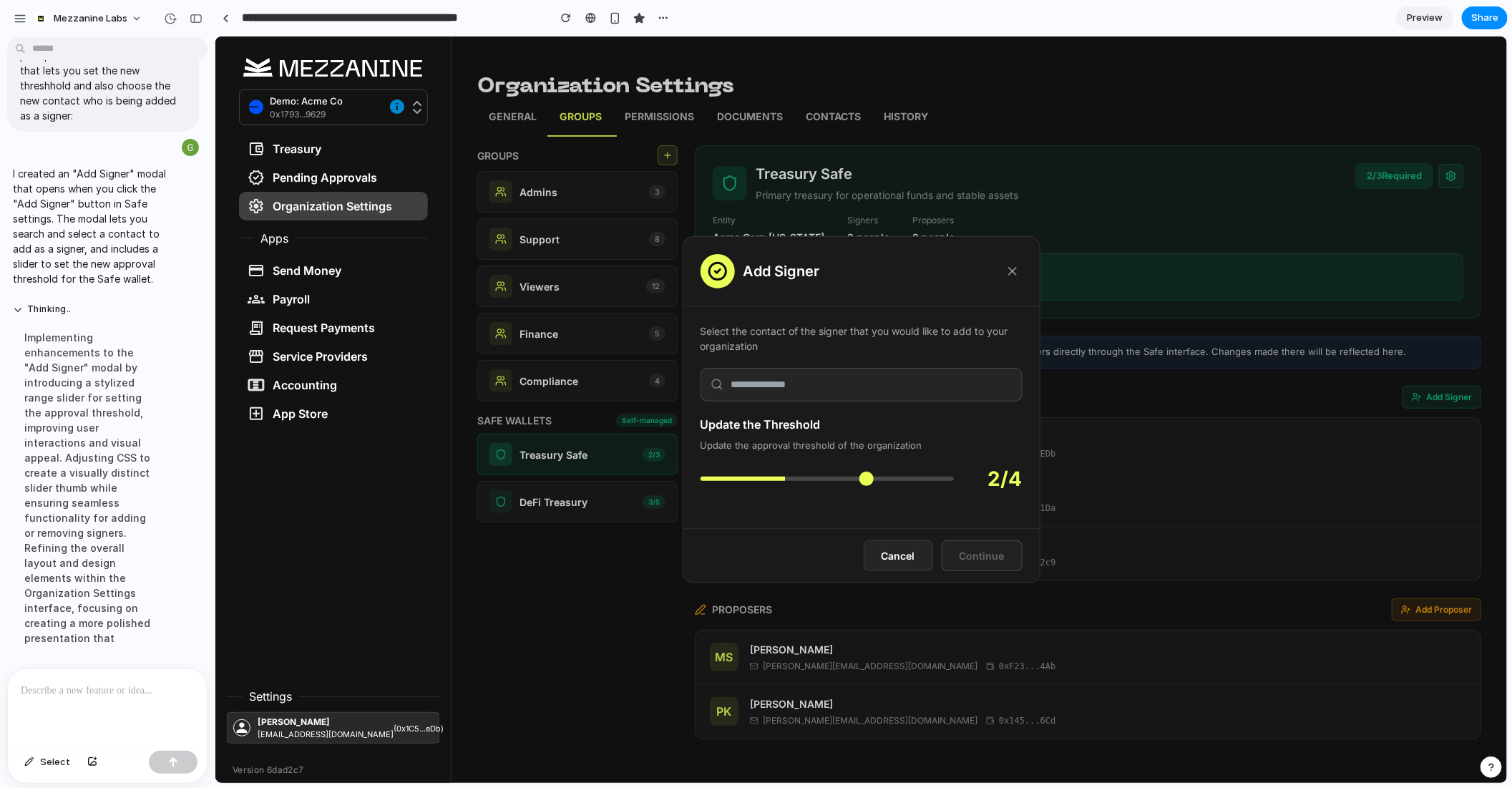
drag, startPoint x: 863, startPoint y: 479, endPoint x: 754, endPoint y: 479, distance: 109.0
click at [754, 479] on input "range" at bounding box center [826, 478] width 253 height 4
click at [825, 379] on input "text" at bounding box center [861, 384] width 322 height 34
type input "*"
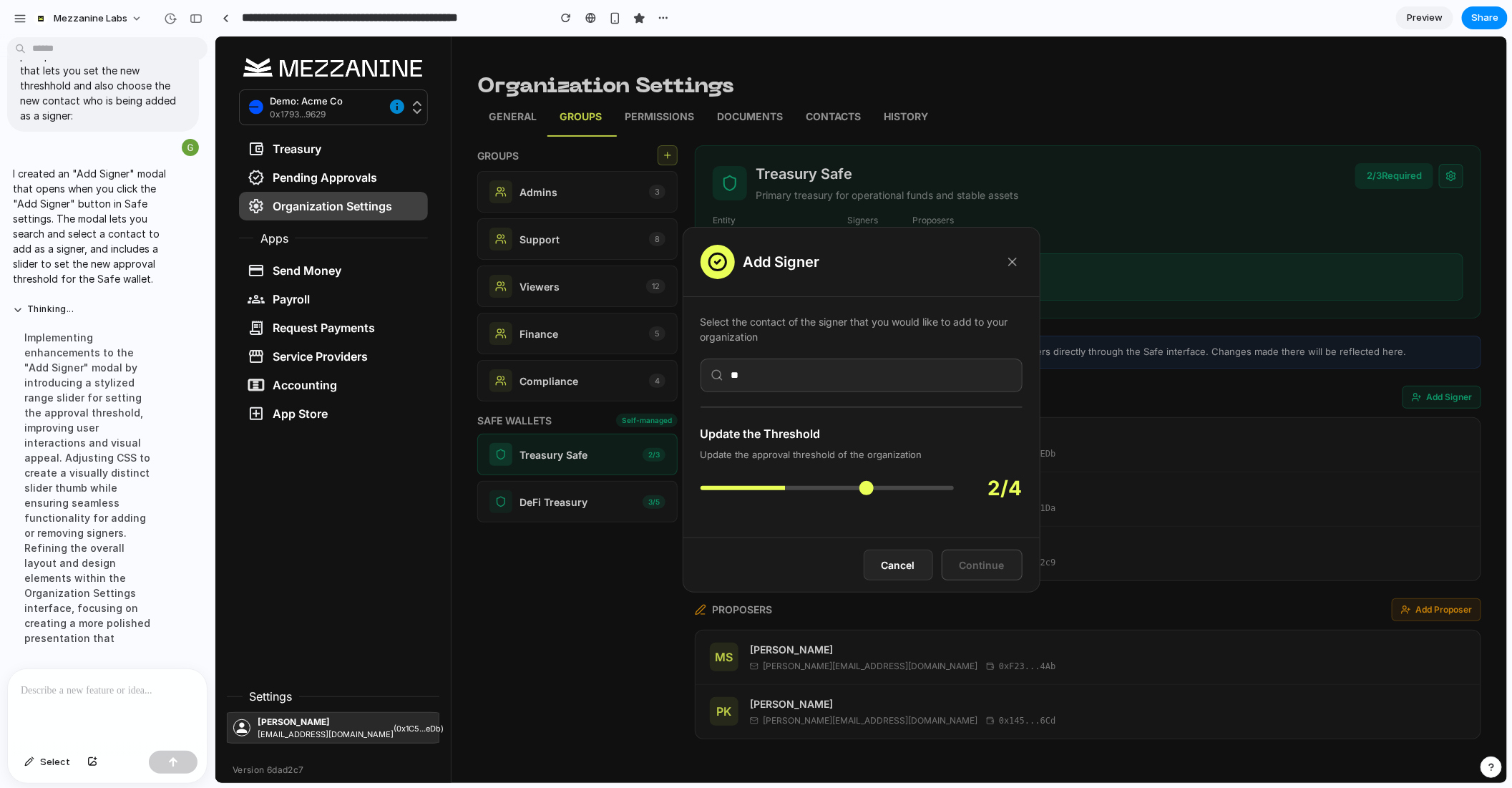
type input "*"
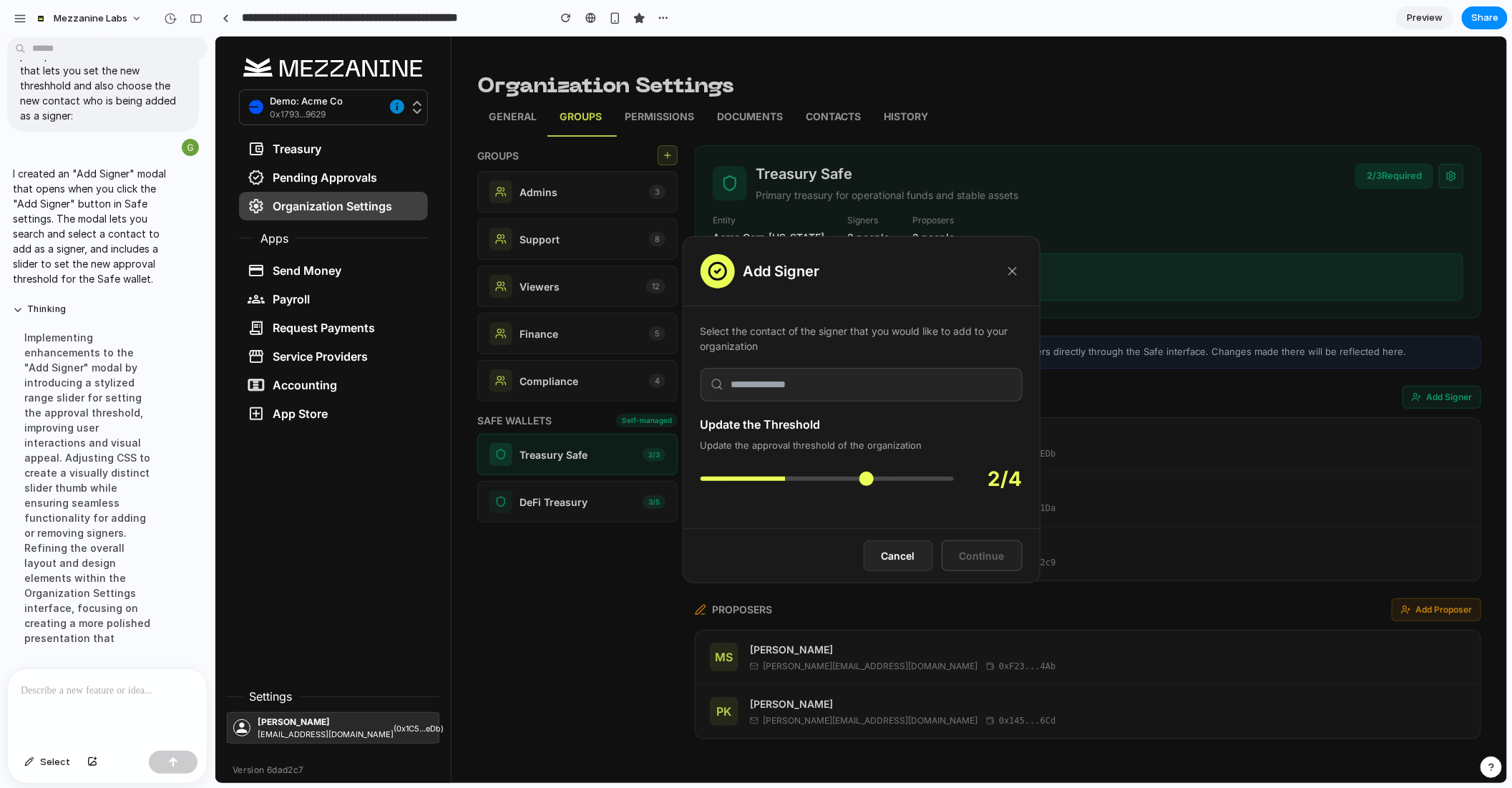
click at [1010, 275] on icon at bounding box center [1012, 270] width 14 height 14
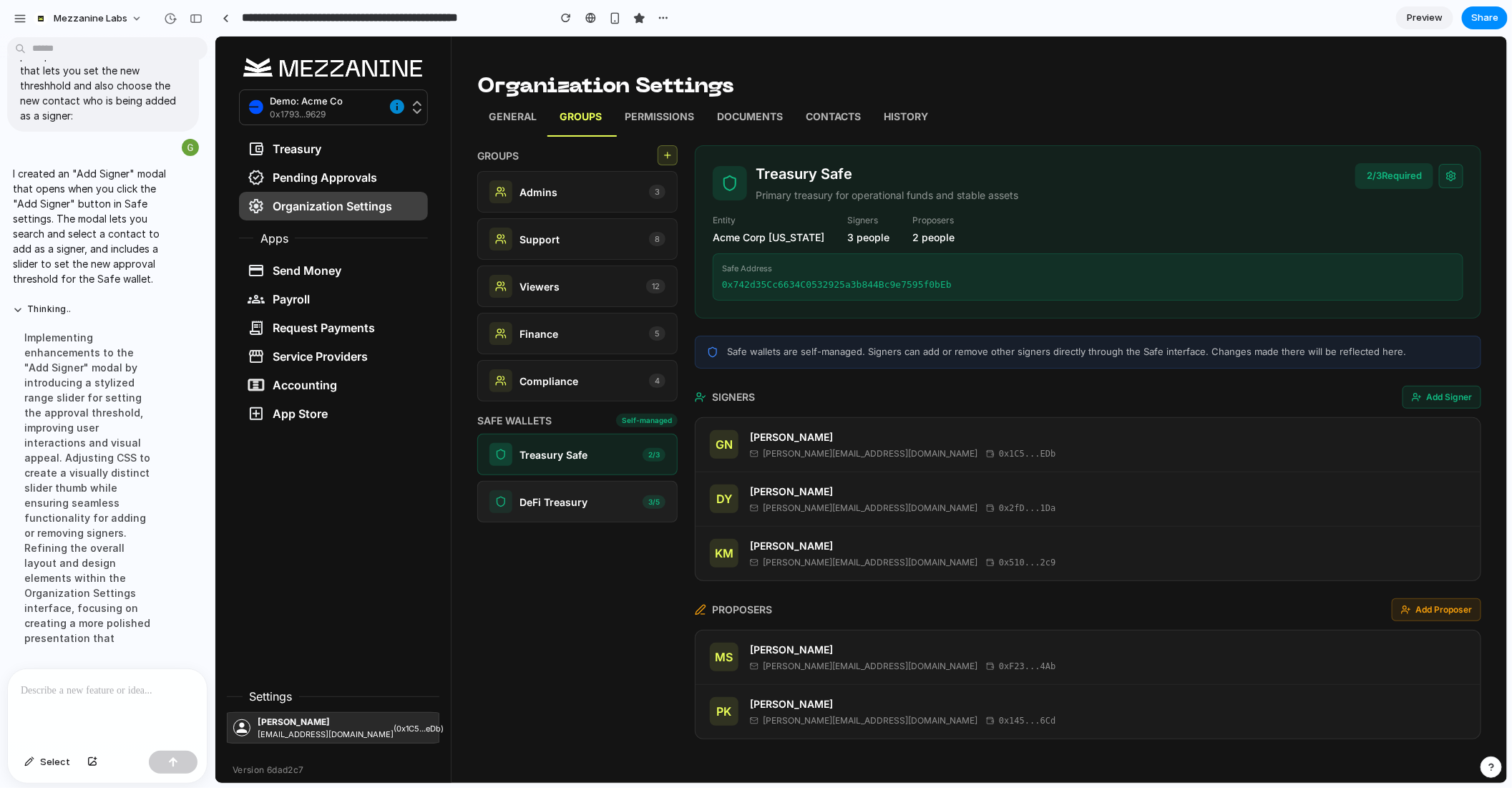
click at [571, 501] on p "DeFi Treasury" at bounding box center [553, 501] width 68 height 15
click at [102, 689] on p at bounding box center [107, 690] width 173 height 17
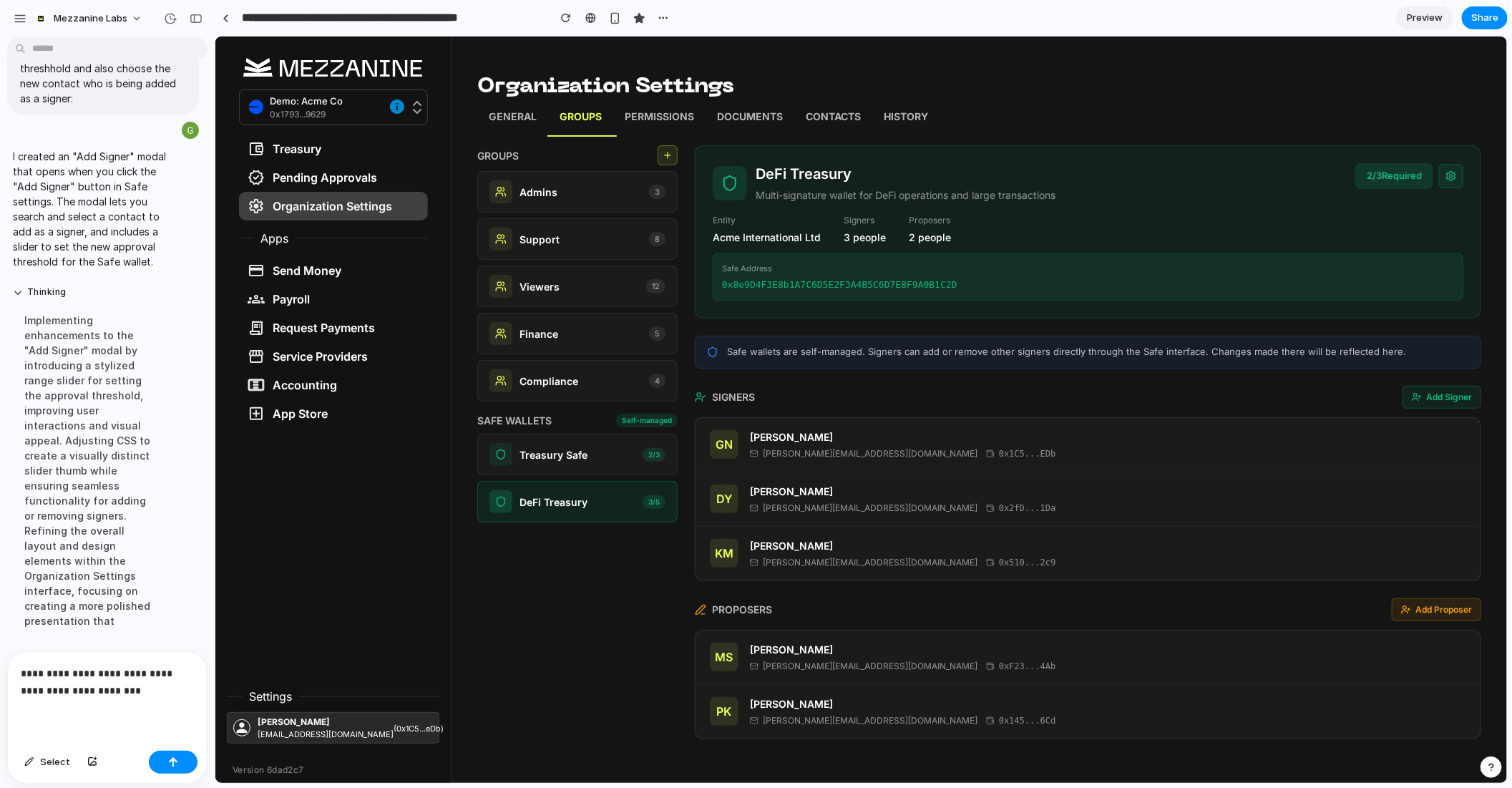
click at [110, 670] on p "**********" at bounding box center [107, 682] width 173 height 34
click at [192, 693] on p "**********" at bounding box center [107, 682] width 173 height 34
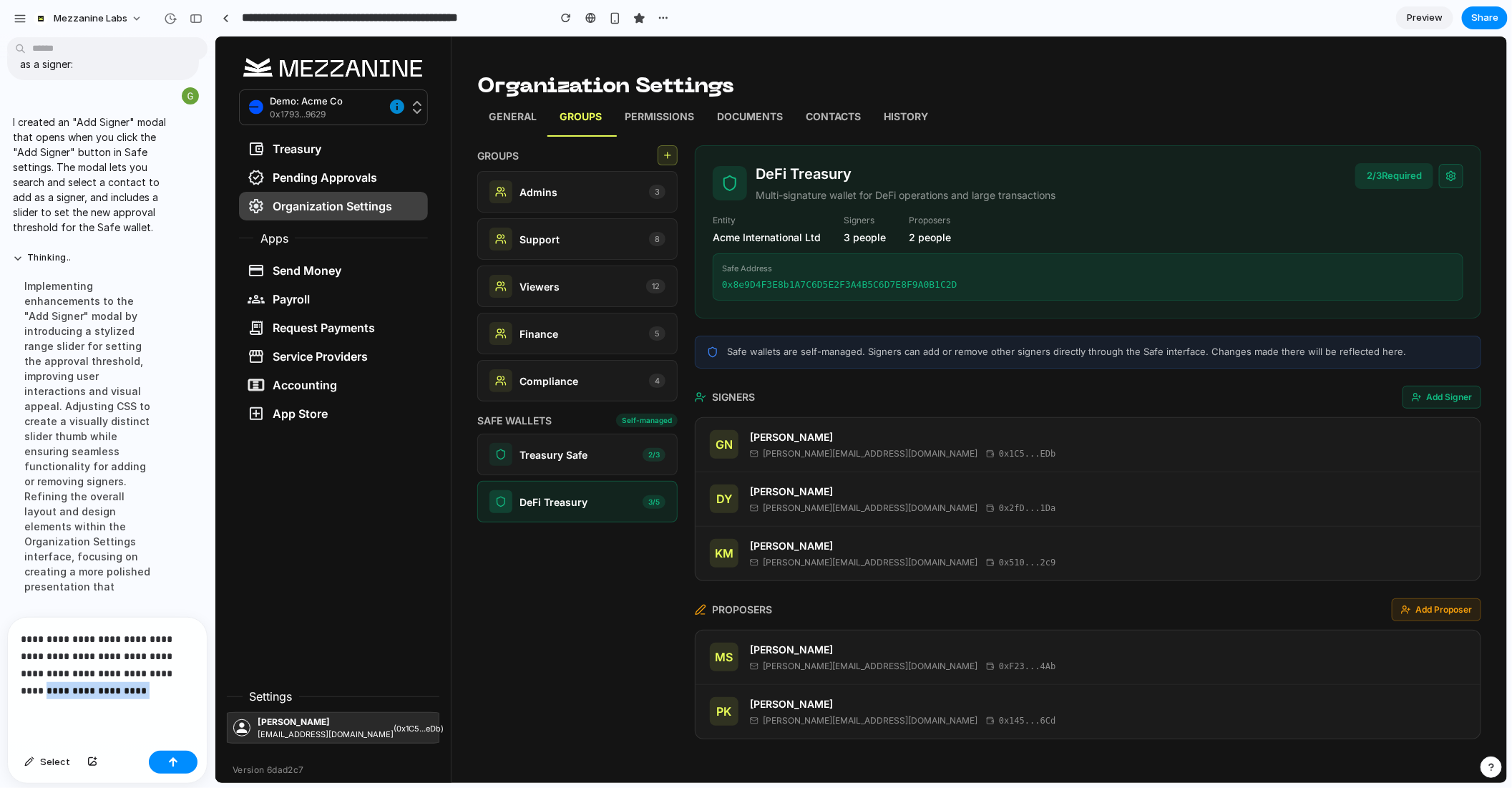
drag, startPoint x: 143, startPoint y: 690, endPoint x: 137, endPoint y: 677, distance: 14.3
click at [137, 677] on p "**********" at bounding box center [107, 664] width 173 height 69
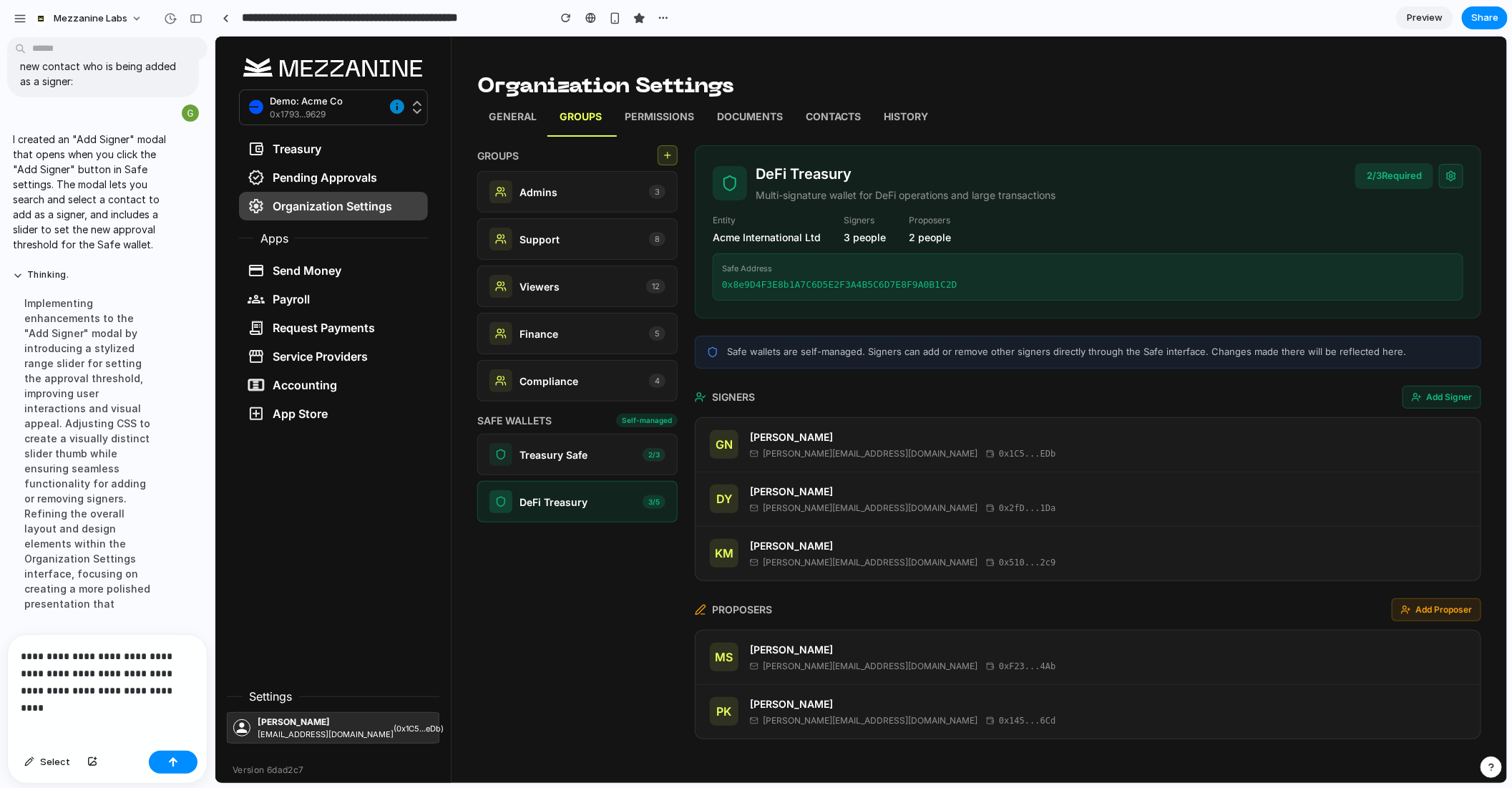
click at [1447, 609] on button "Add Proposer" at bounding box center [1436, 610] width 90 height 23
click at [138, 708] on div "**********" at bounding box center [107, 689] width 199 height 110
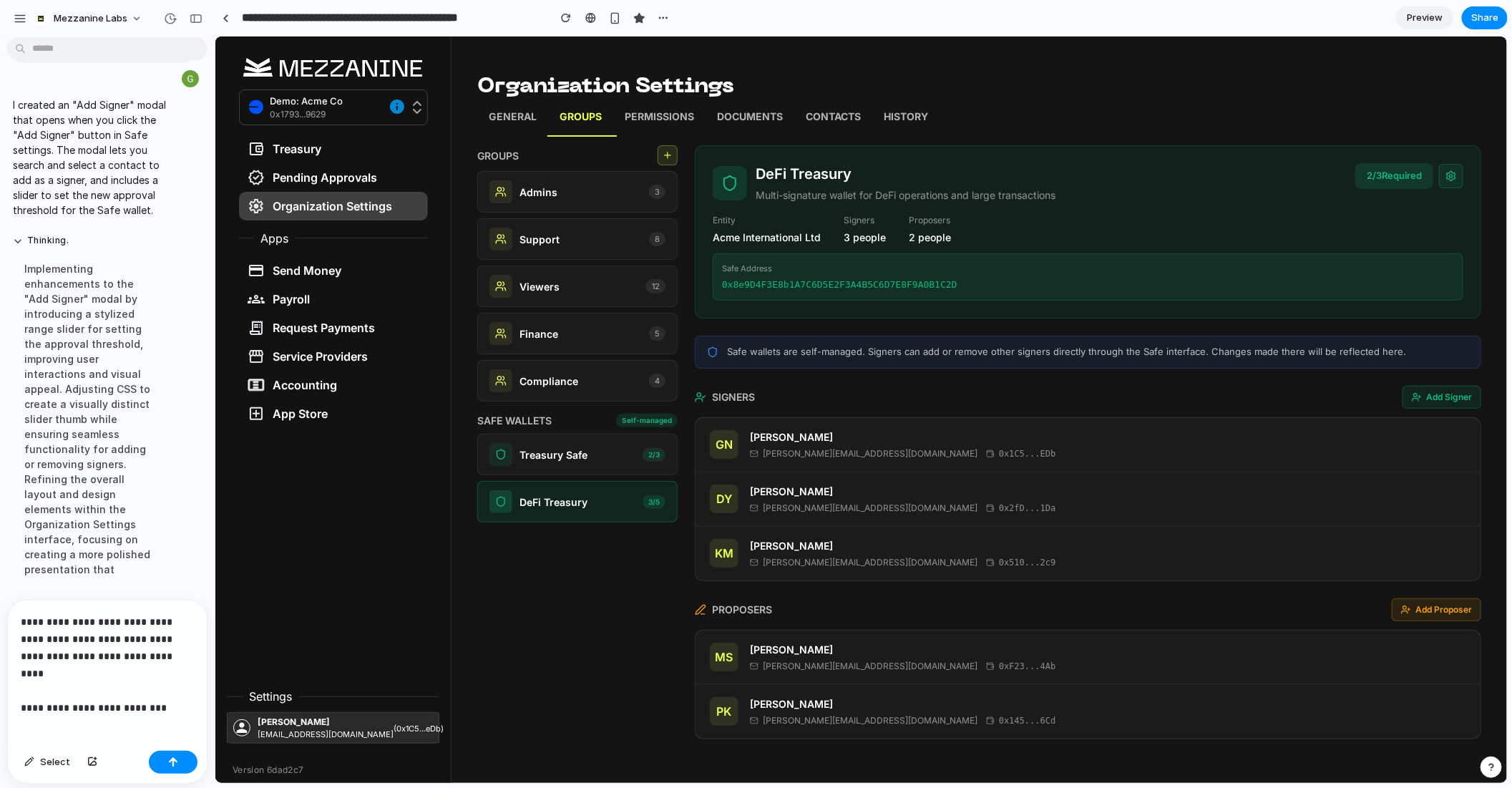
click at [1448, 180] on button at bounding box center [1450, 175] width 24 height 24
click at [1432, 182] on button "Cancel" at bounding box center [1427, 183] width 47 height 23
drag, startPoint x: 163, startPoint y: 690, endPoint x: 44, endPoint y: 687, distance: 119.0
click at [44, 687] on p "**********" at bounding box center [107, 657] width 173 height 86
click at [1453, 547] on icon at bounding box center [1454, 552] width 12 height 12
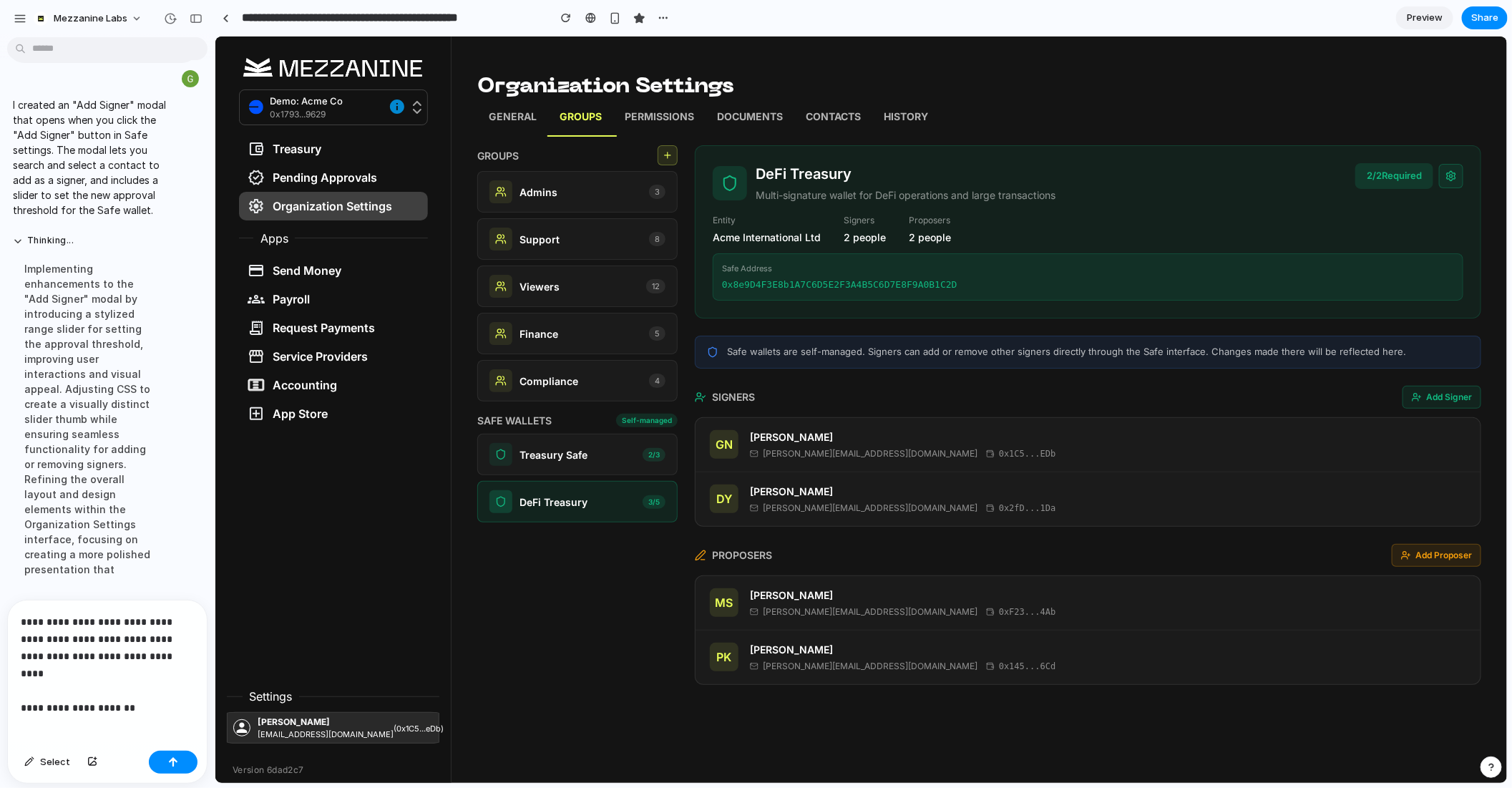
click at [159, 687] on p "**********" at bounding box center [107, 657] width 173 height 86
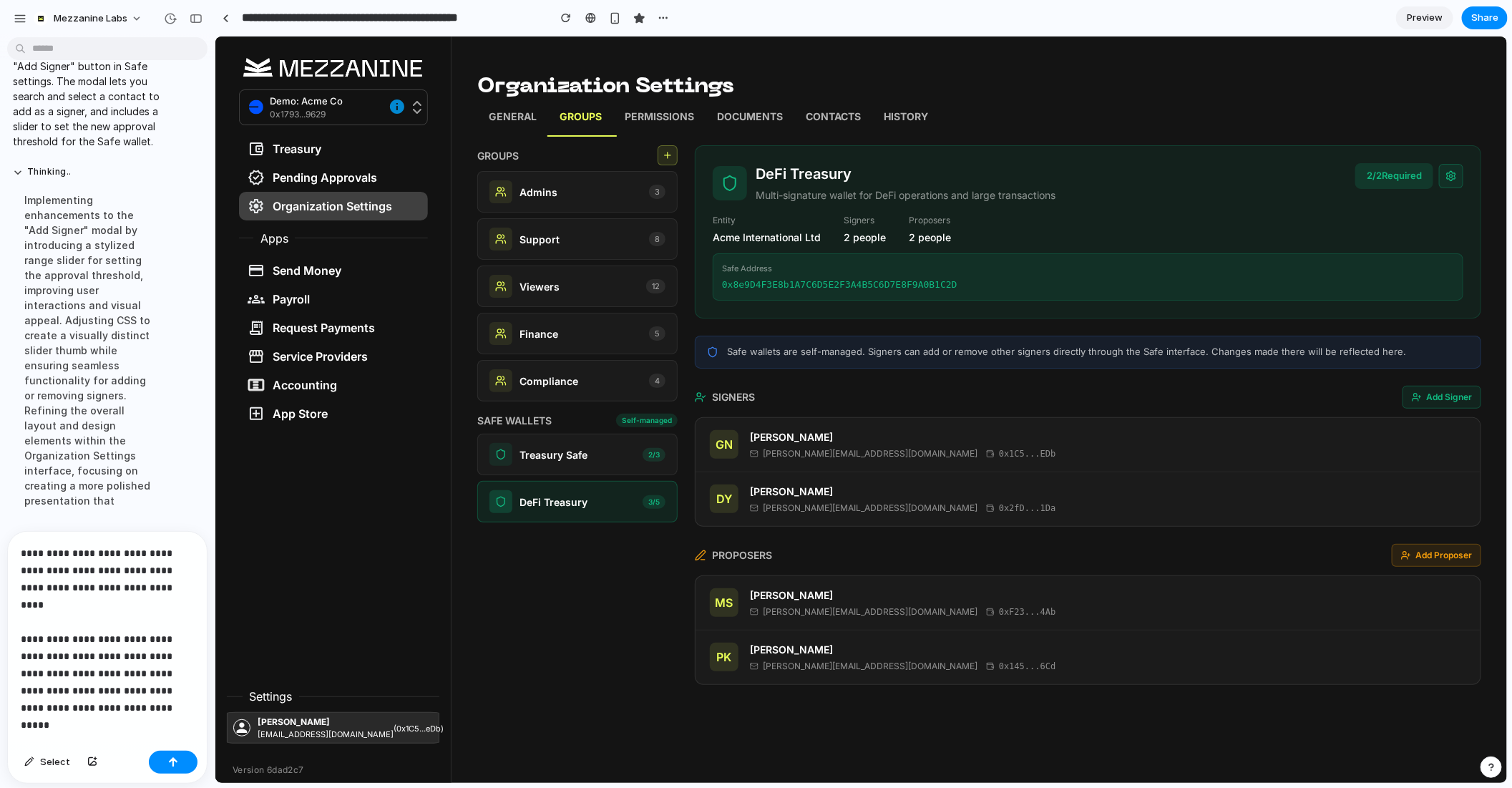
click at [1449, 172] on icon at bounding box center [1451, 174] width 8 height 9
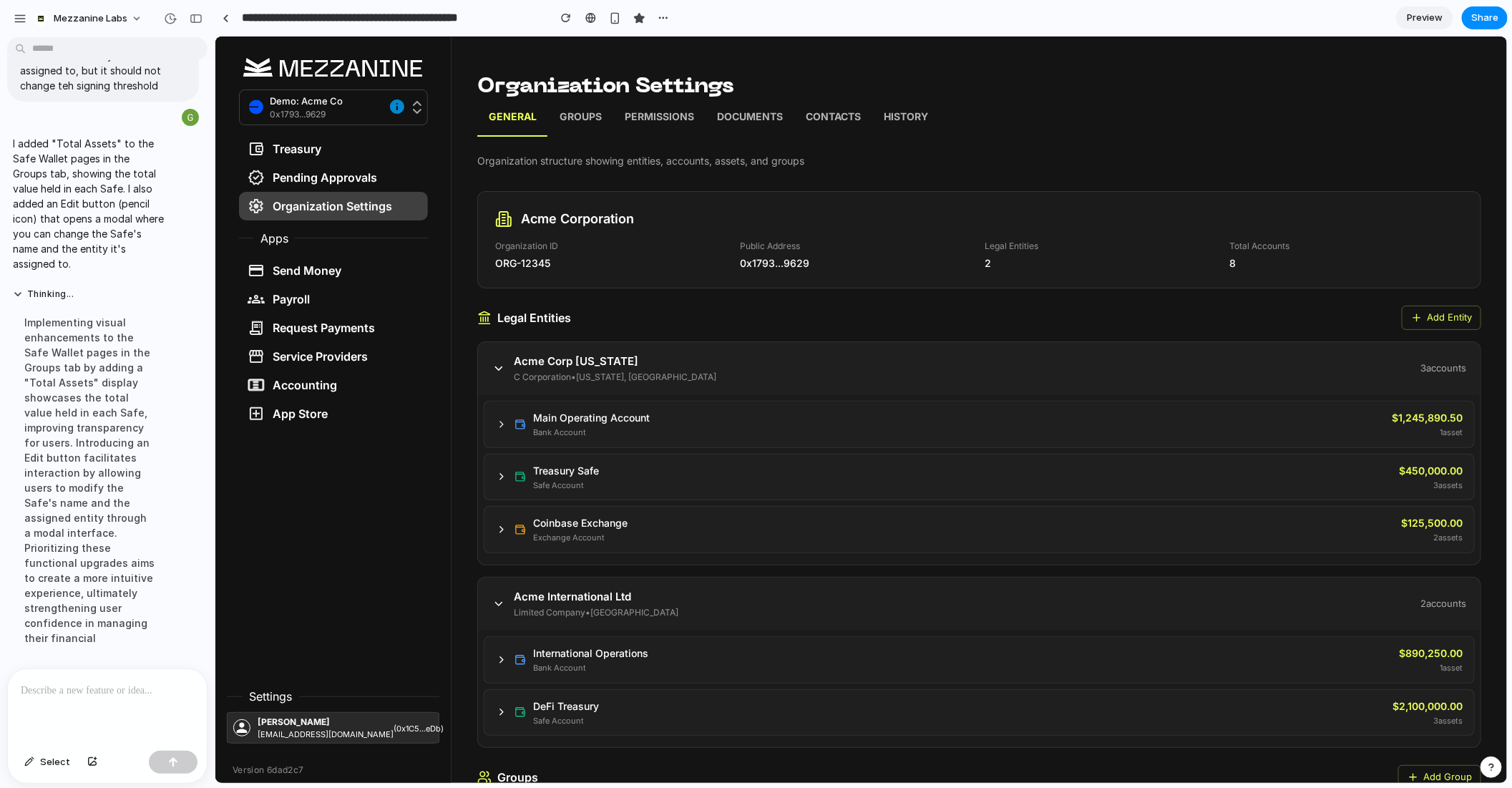
scroll to position [5738, 0]
click at [583, 105] on link "Groups" at bounding box center [580, 118] width 66 height 36
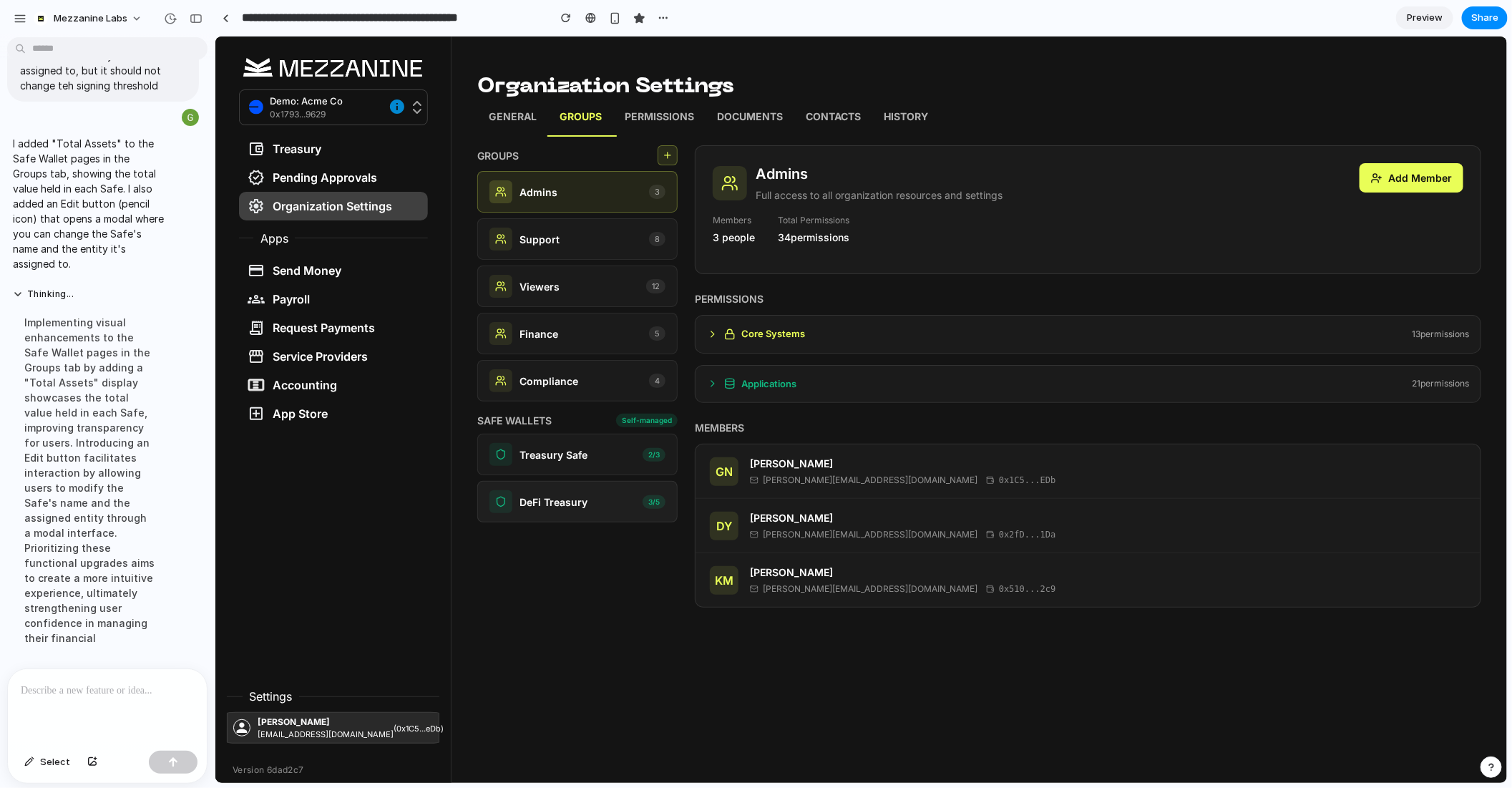
click at [571, 451] on p "Treasury Safe" at bounding box center [553, 454] width 68 height 15
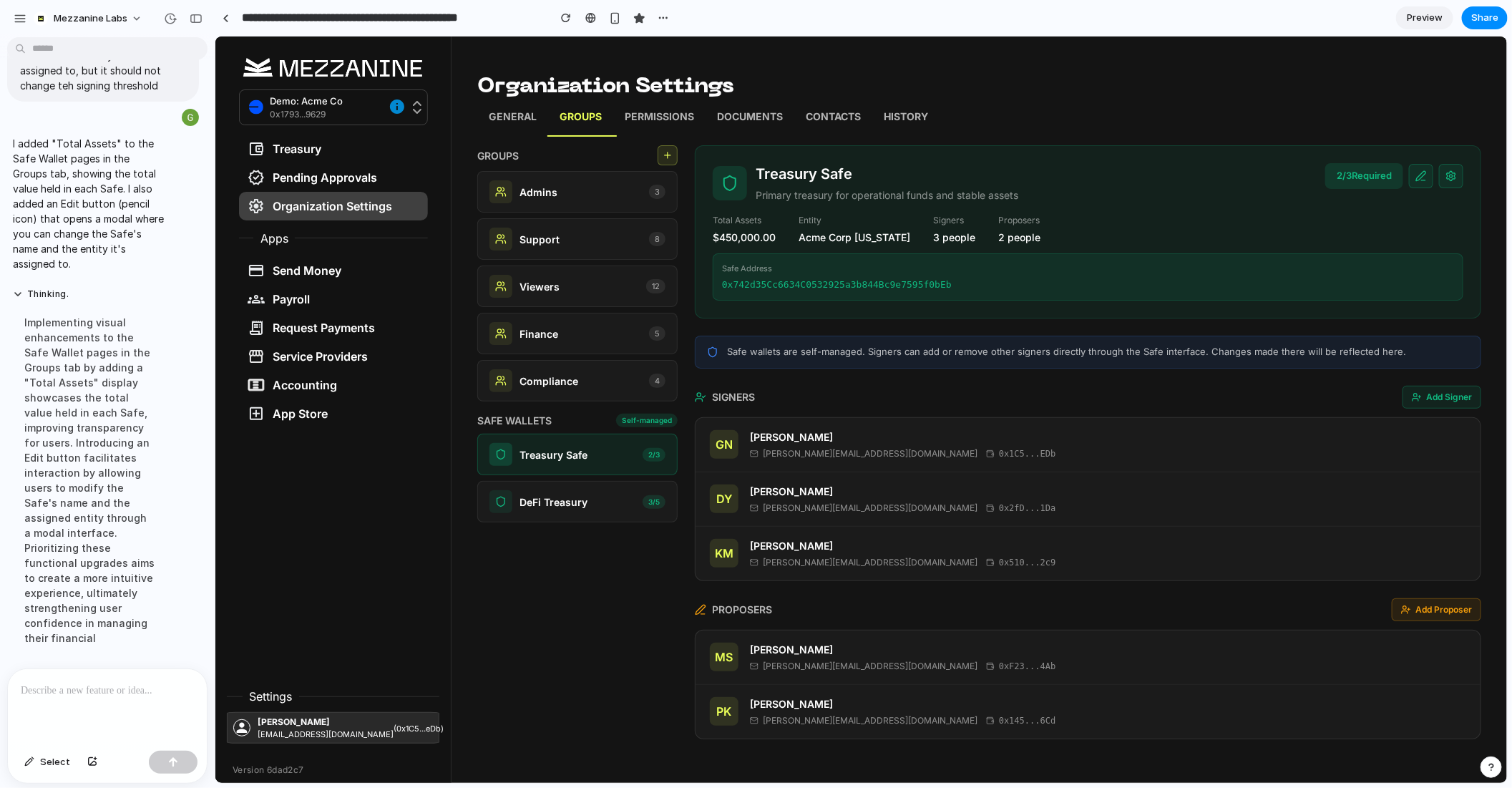
click at [91, 687] on p at bounding box center [107, 690] width 173 height 17
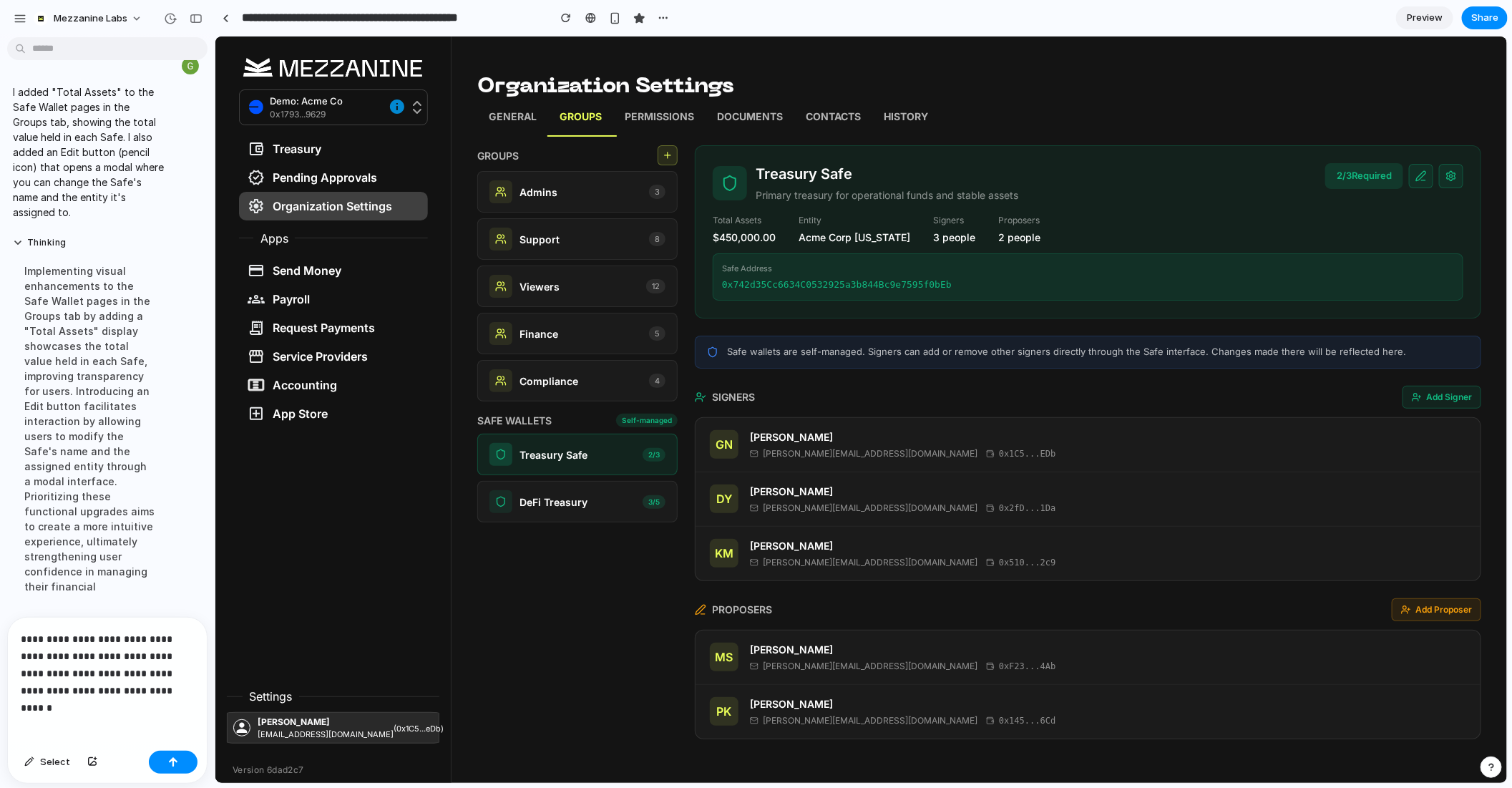
click at [171, 639] on p "**********" at bounding box center [107, 664] width 173 height 69
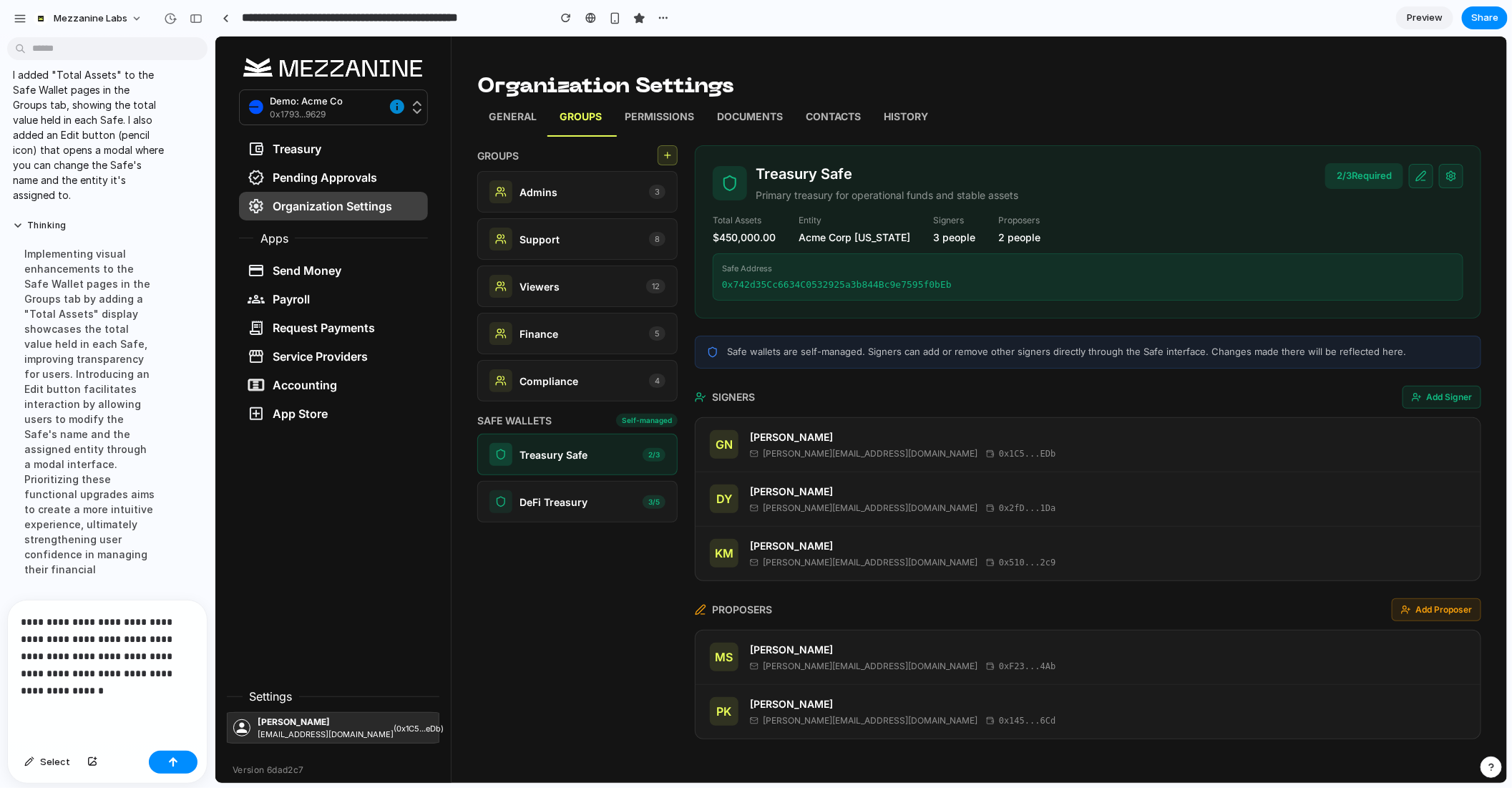
click at [121, 693] on p "**********" at bounding box center [107, 657] width 173 height 86
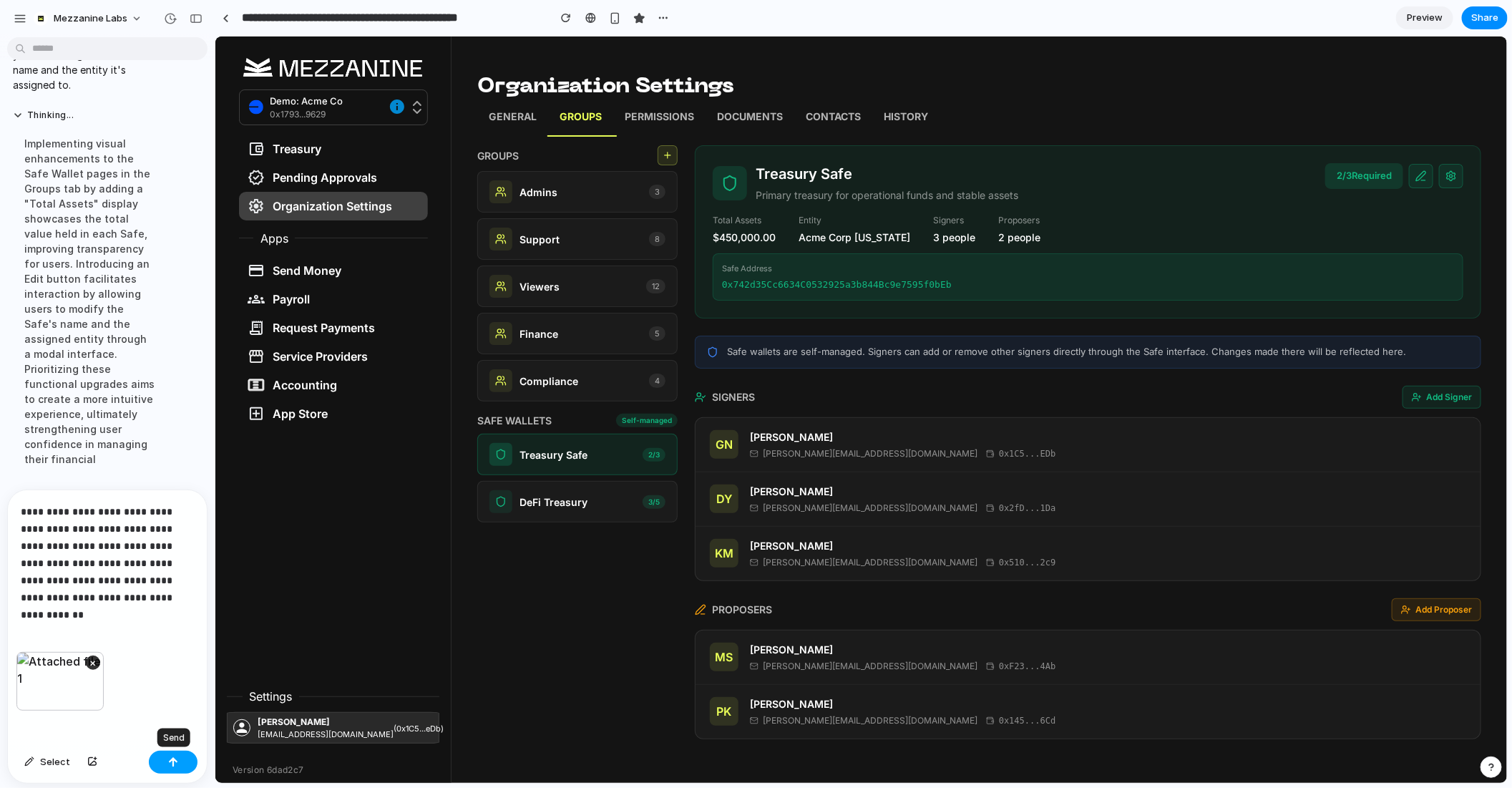
click at [176, 757] on div "button" at bounding box center [173, 762] width 10 height 10
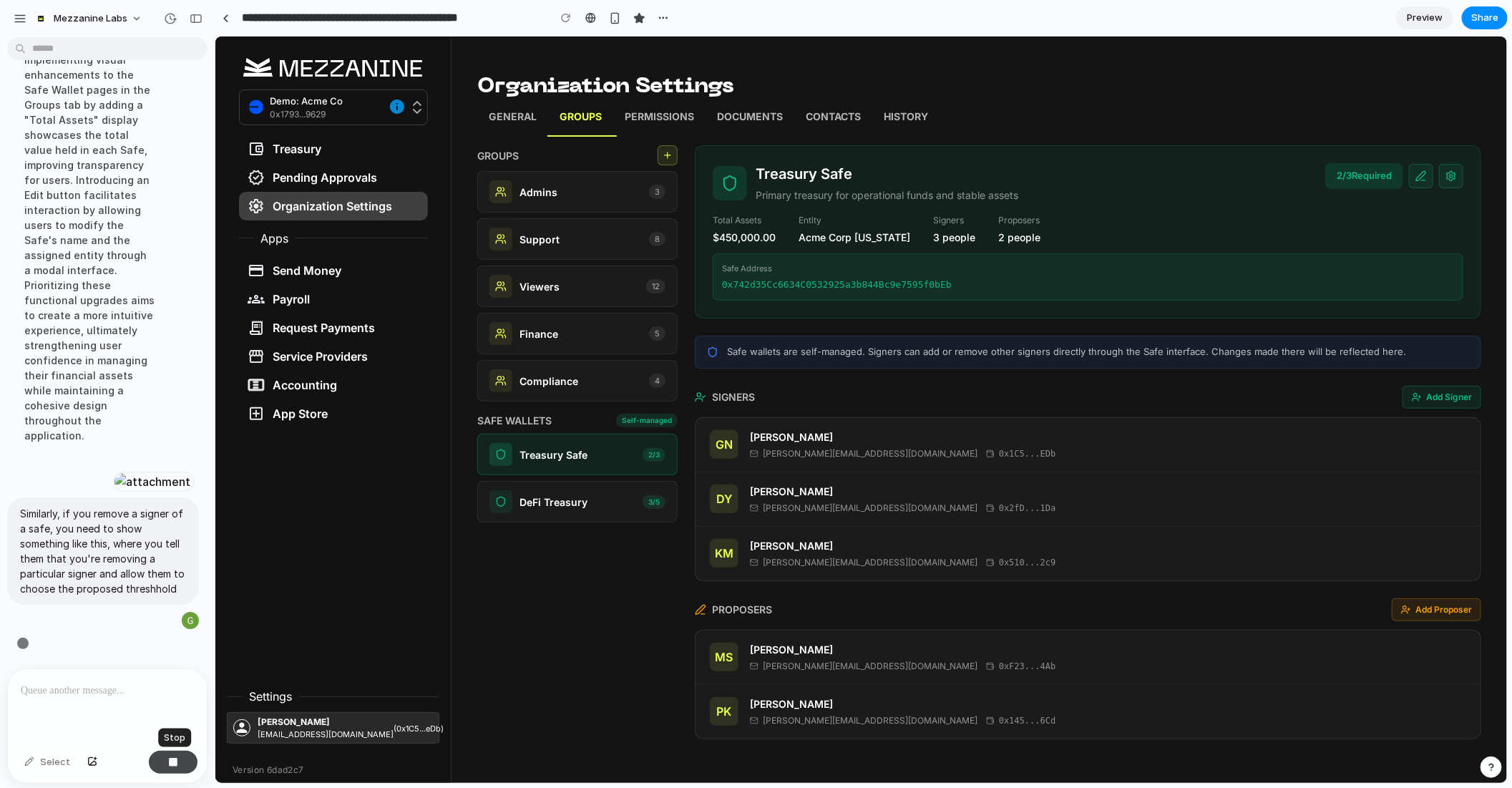
scroll to position [6151, 0]
click at [1420, 173] on icon at bounding box center [1420, 174] width 9 height 9
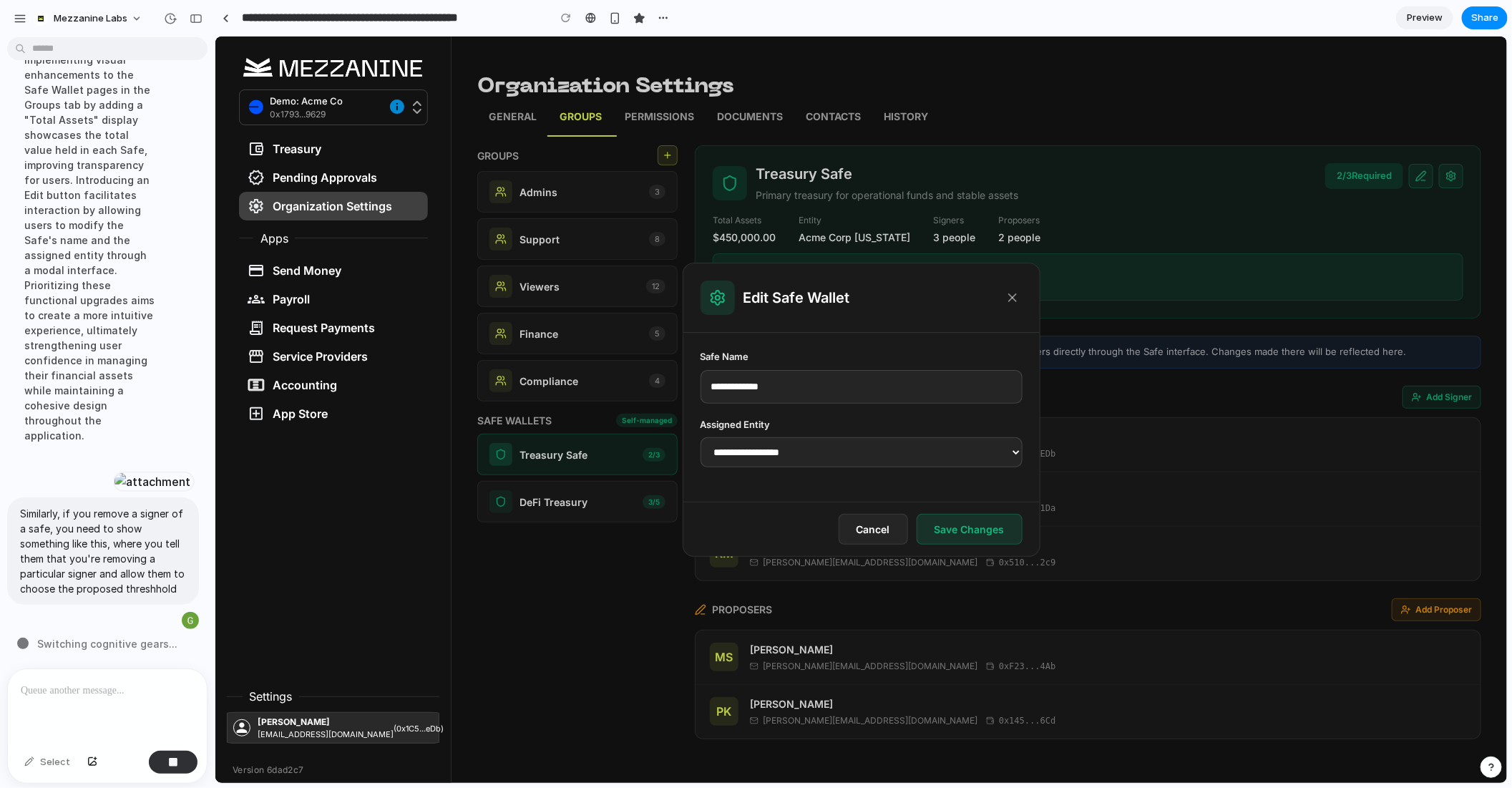
click at [1015, 289] on icon at bounding box center [1012, 296] width 14 height 14
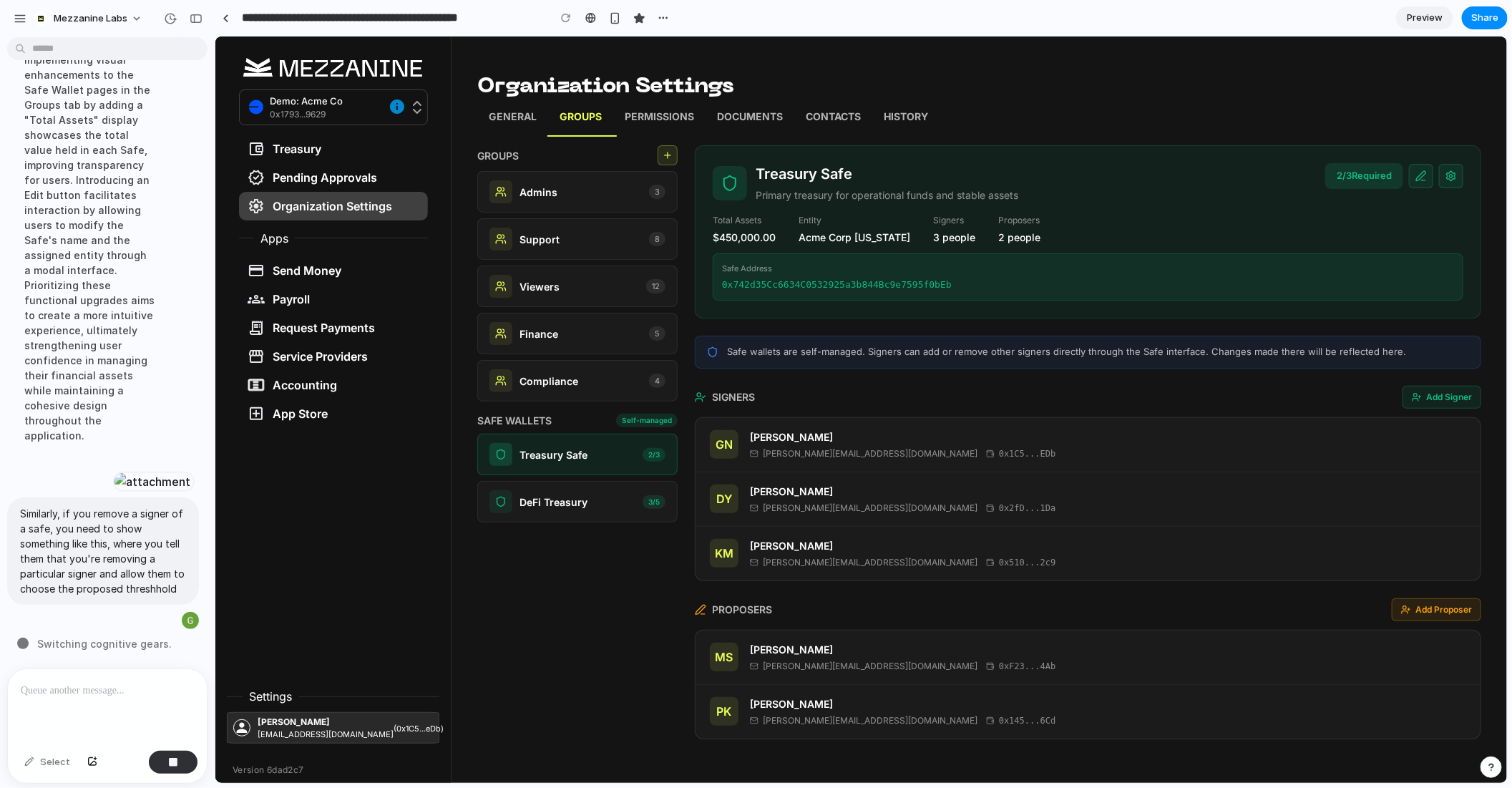
click at [1461, 173] on button at bounding box center [1450, 175] width 24 height 24
click at [1397, 218] on div "Total Assets $450,000.00 Entity Acme Corp Delaware Signers 3 people Proposers 2…" at bounding box center [1087, 231] width 751 height 31
click at [1427, 185] on button "Cancel" at bounding box center [1427, 183] width 47 height 23
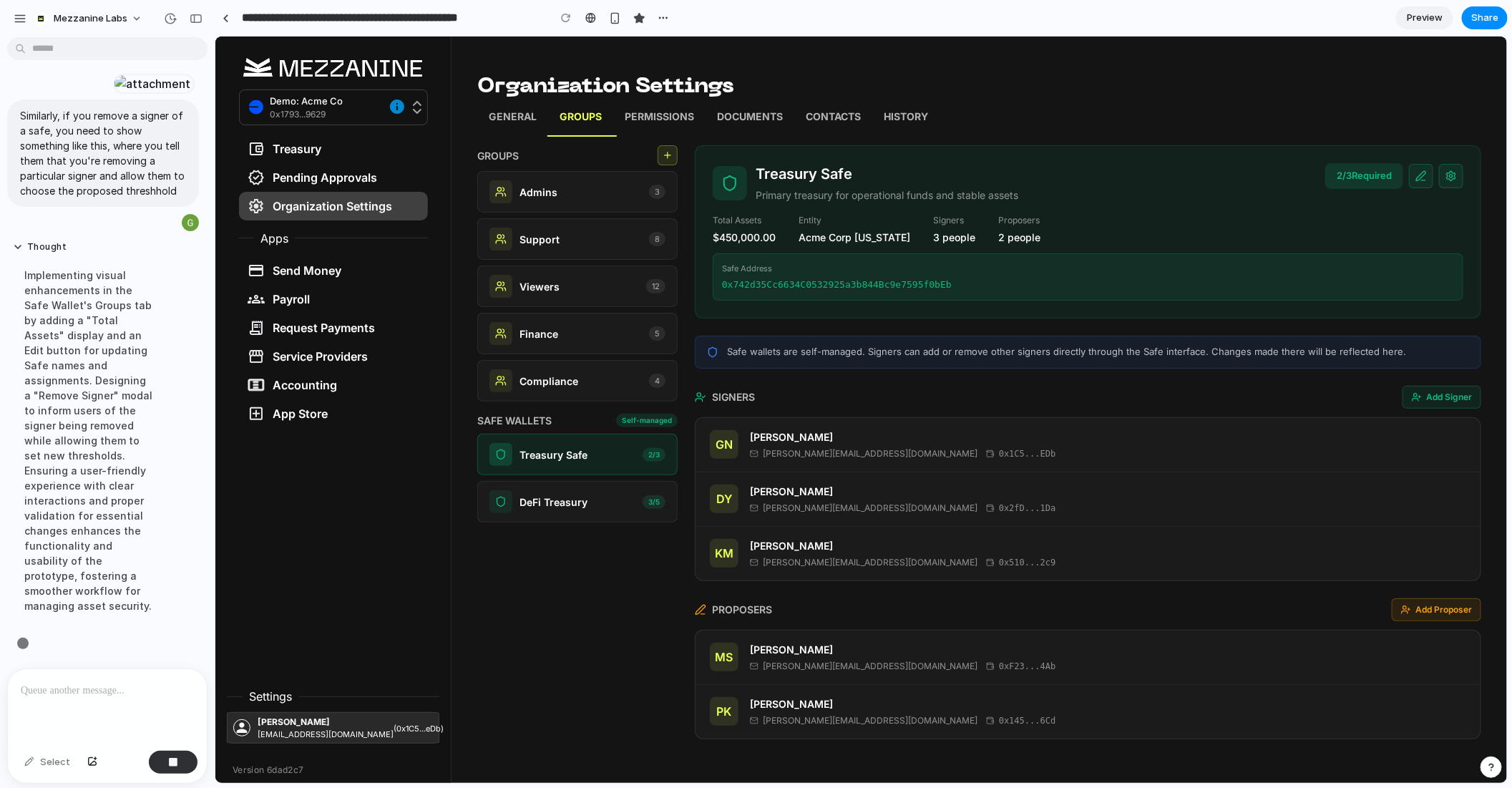
click at [1422, 180] on button at bounding box center [1420, 175] width 24 height 24
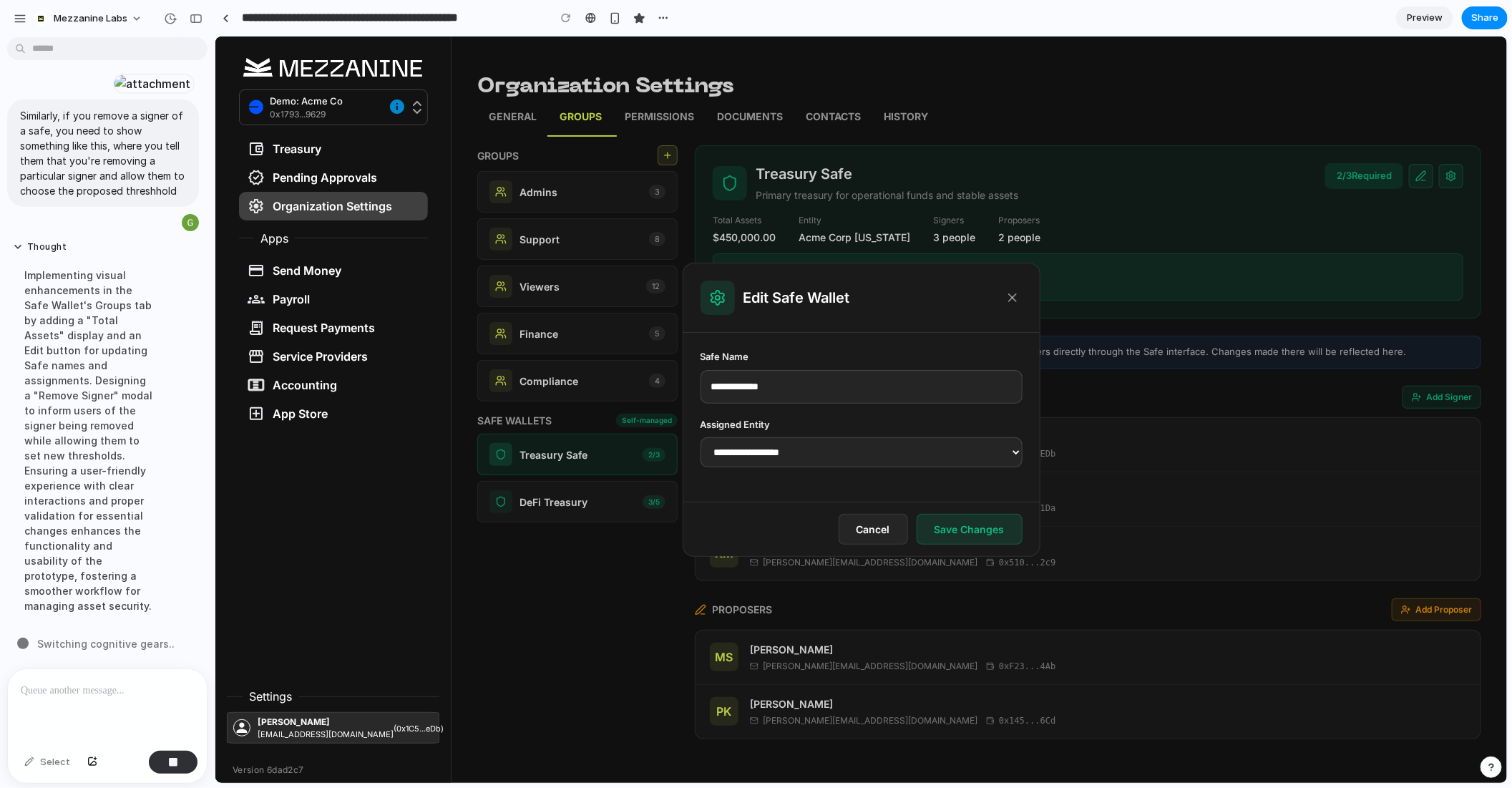
click at [848, 442] on select "**********" at bounding box center [861, 451] width 322 height 30
click at [700, 436] on select "**********" at bounding box center [861, 451] width 322 height 30
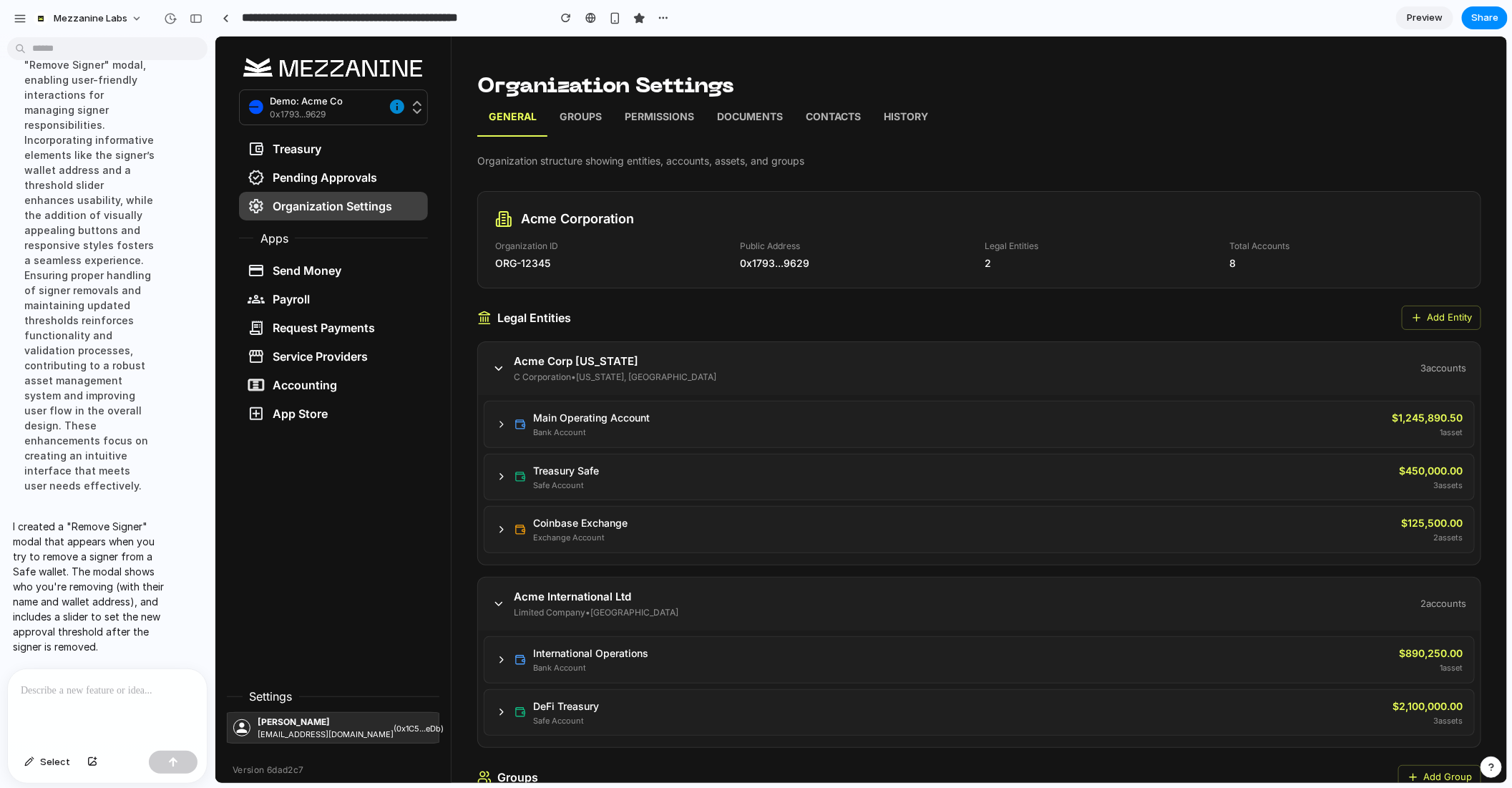
scroll to position [39, 0]
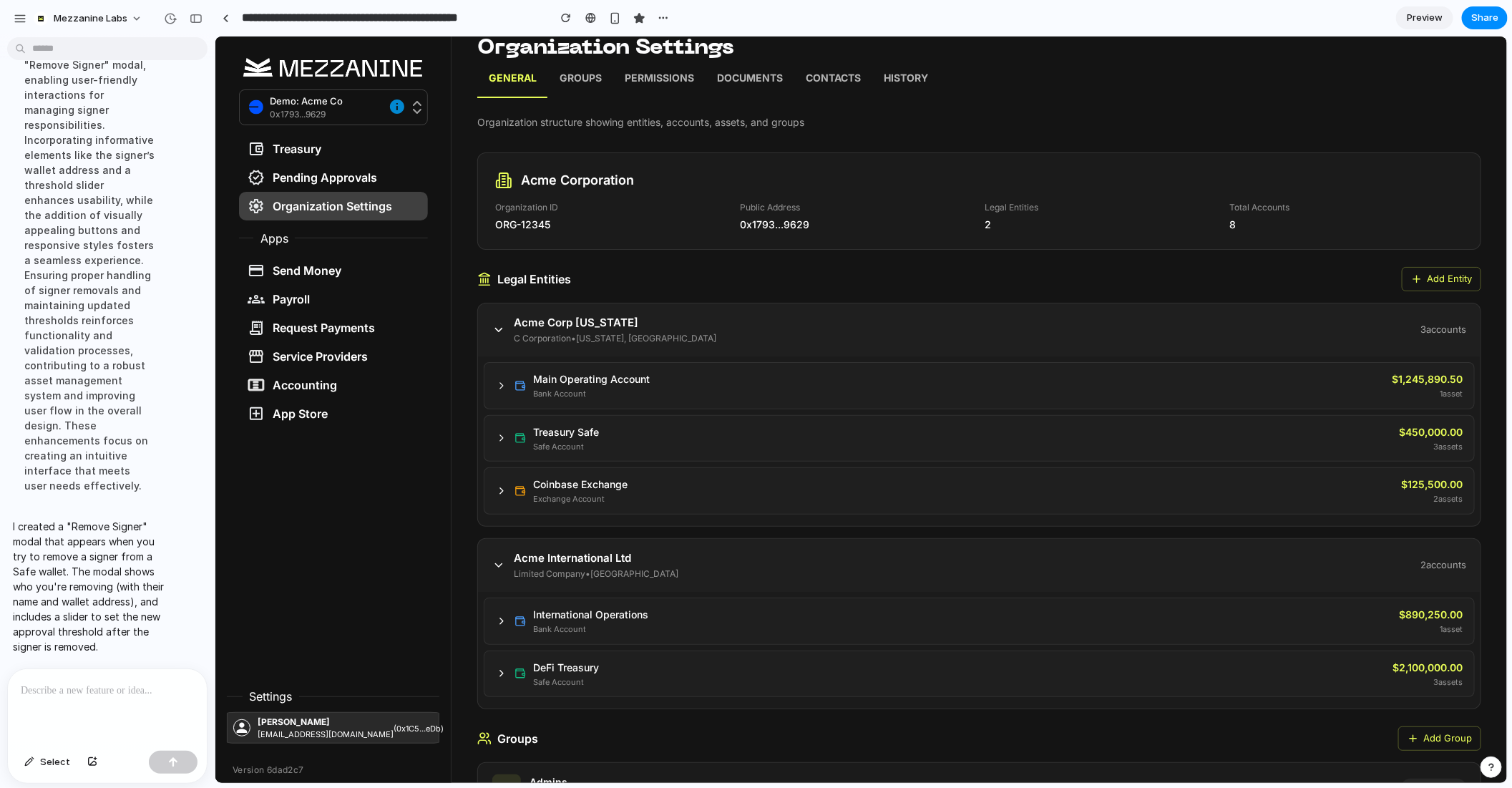
click at [558, 68] on link "Groups" at bounding box center [580, 79] width 66 height 36
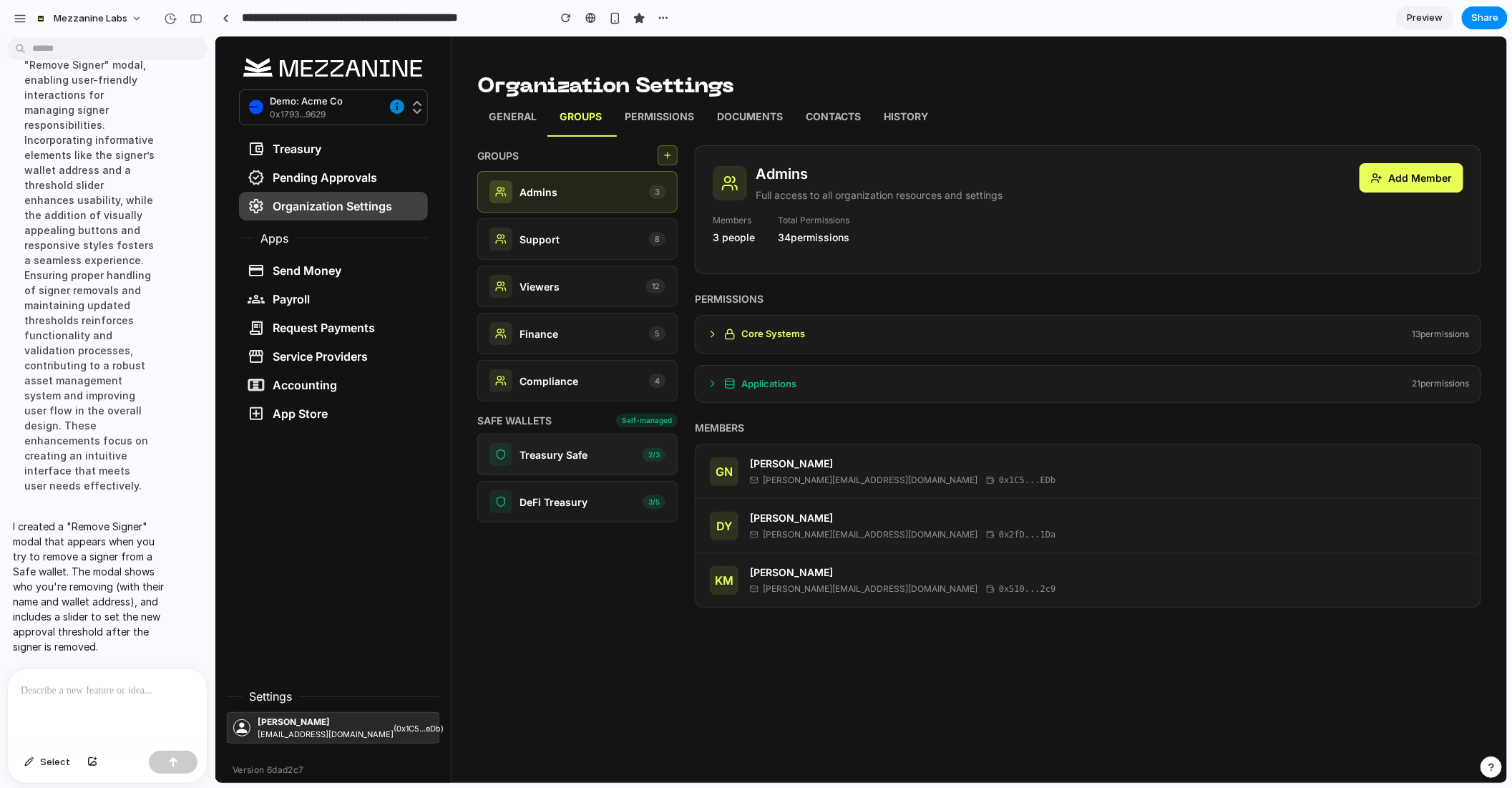
click at [561, 446] on p "Treasury Safe" at bounding box center [553, 454] width 68 height 15
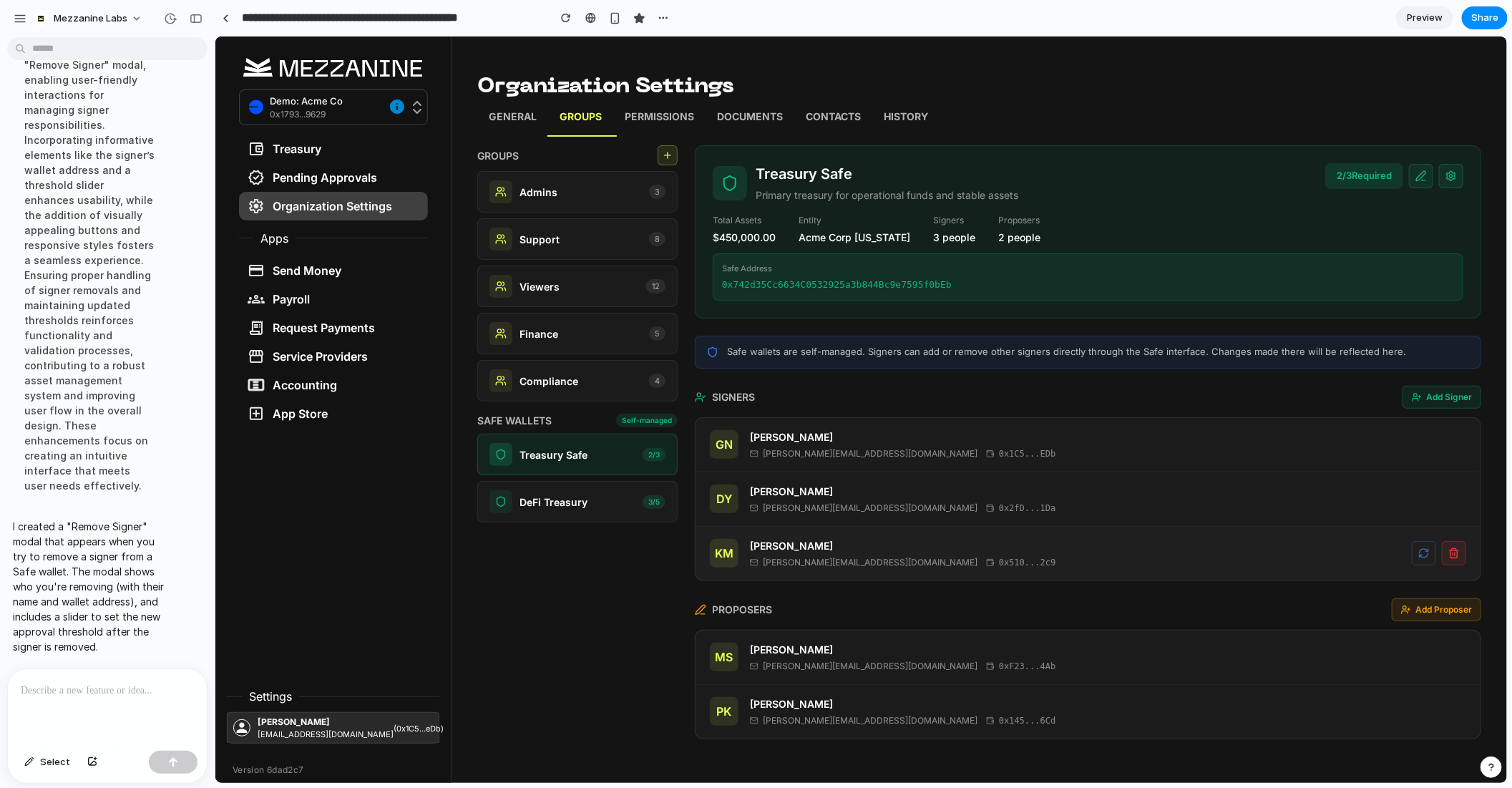
click at [1451, 547] on icon at bounding box center [1453, 548] width 3 height 2
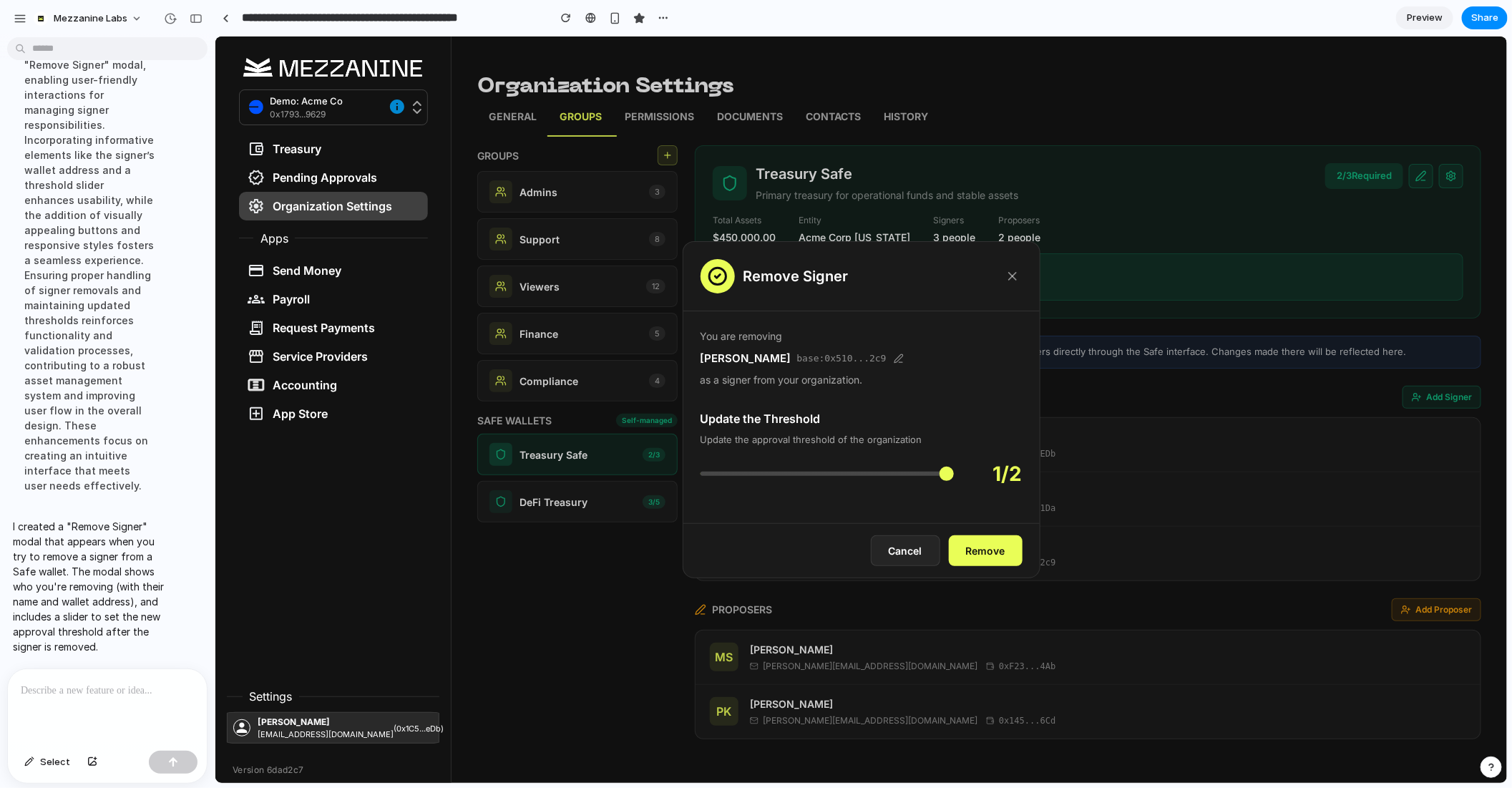
click at [810, 471] on input "range" at bounding box center [826, 473] width 253 height 4
type input "*"
click at [882, 471] on input "range" at bounding box center [826, 473] width 253 height 4
click at [139, 689] on p at bounding box center [107, 690] width 173 height 17
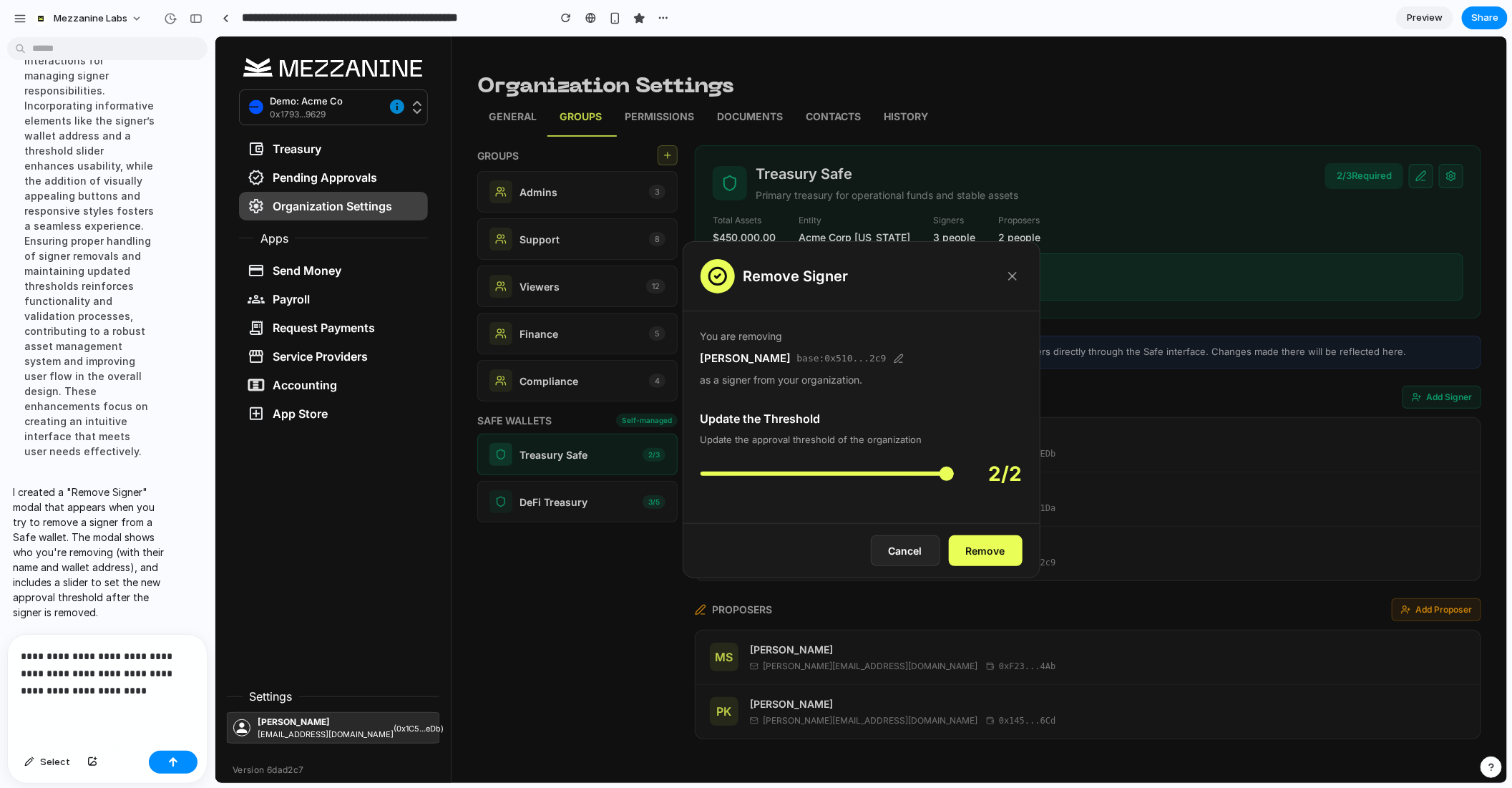
click at [893, 358] on icon at bounding box center [898, 358] width 10 height 10
click at [124, 688] on p "**********" at bounding box center [107, 674] width 173 height 51
click at [114, 674] on p "**********" at bounding box center [107, 674] width 173 height 51
click at [144, 691] on p "**********" at bounding box center [107, 674] width 173 height 51
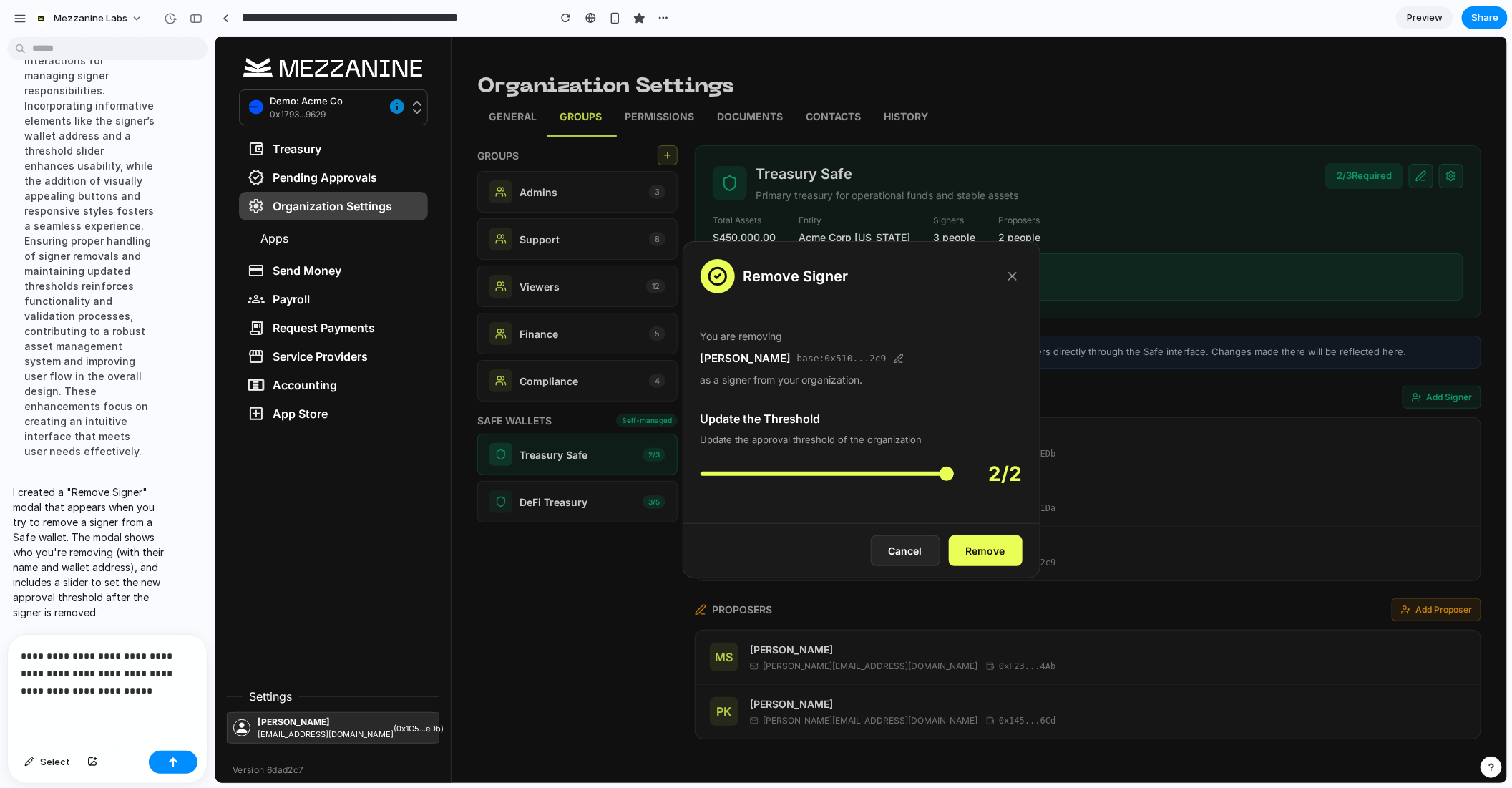
click at [185, 654] on p "**********" at bounding box center [107, 674] width 173 height 51
click at [161, 688] on p "**********" at bounding box center [107, 674] width 173 height 51
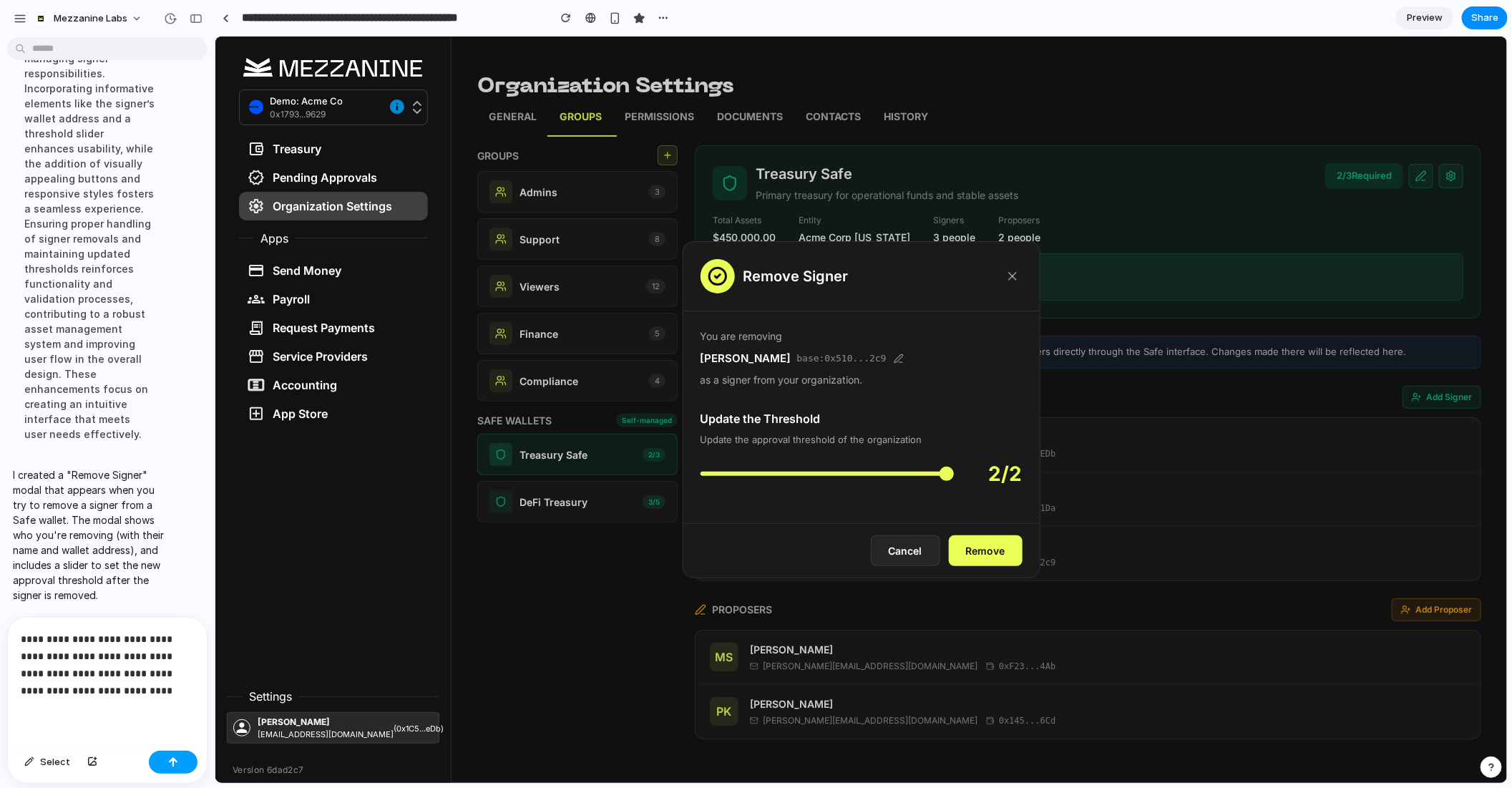
click at [182, 756] on button "button" at bounding box center [173, 762] width 49 height 23
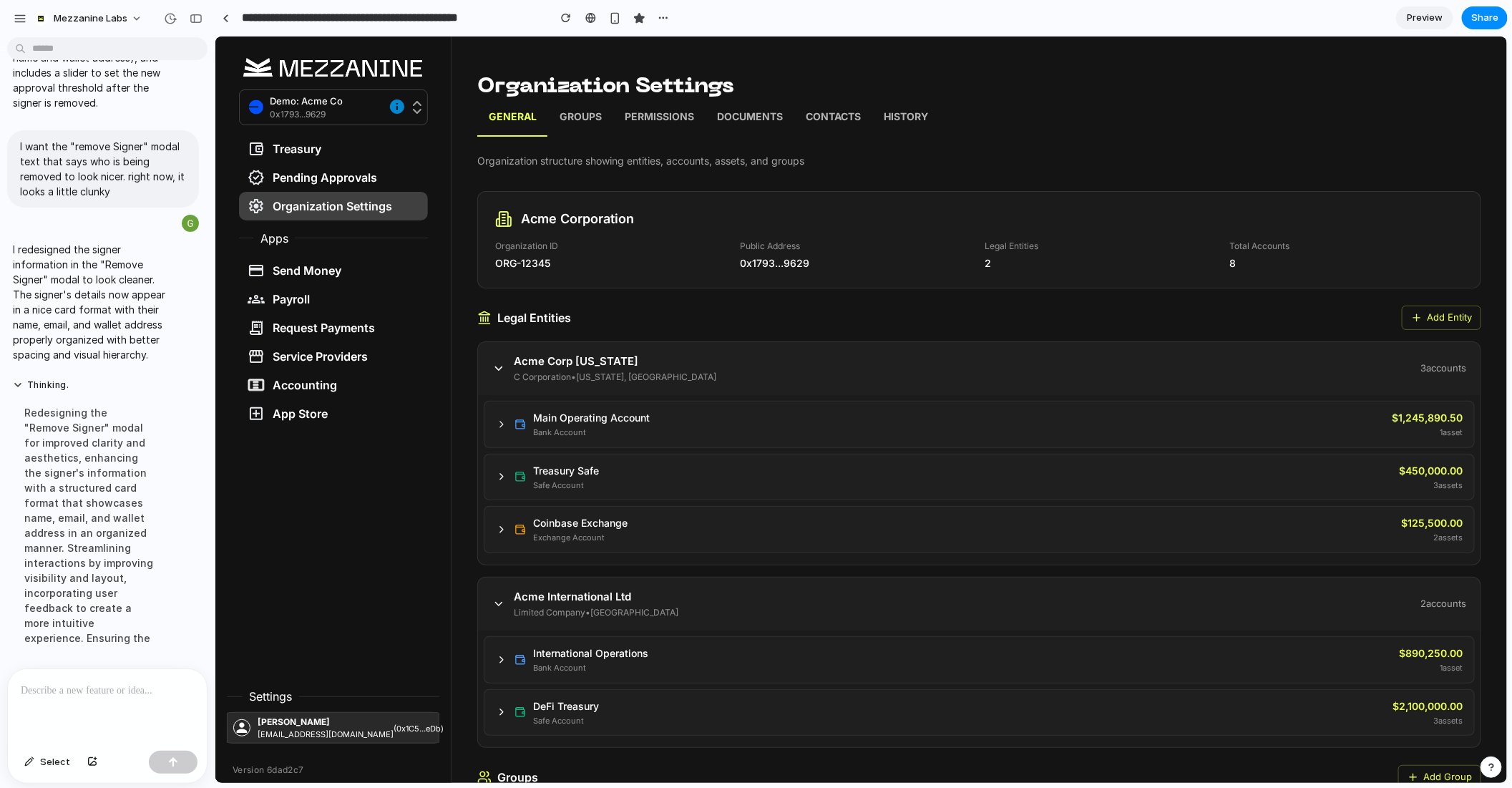
click at [576, 118] on p "Groups" at bounding box center [580, 118] width 42 height 18
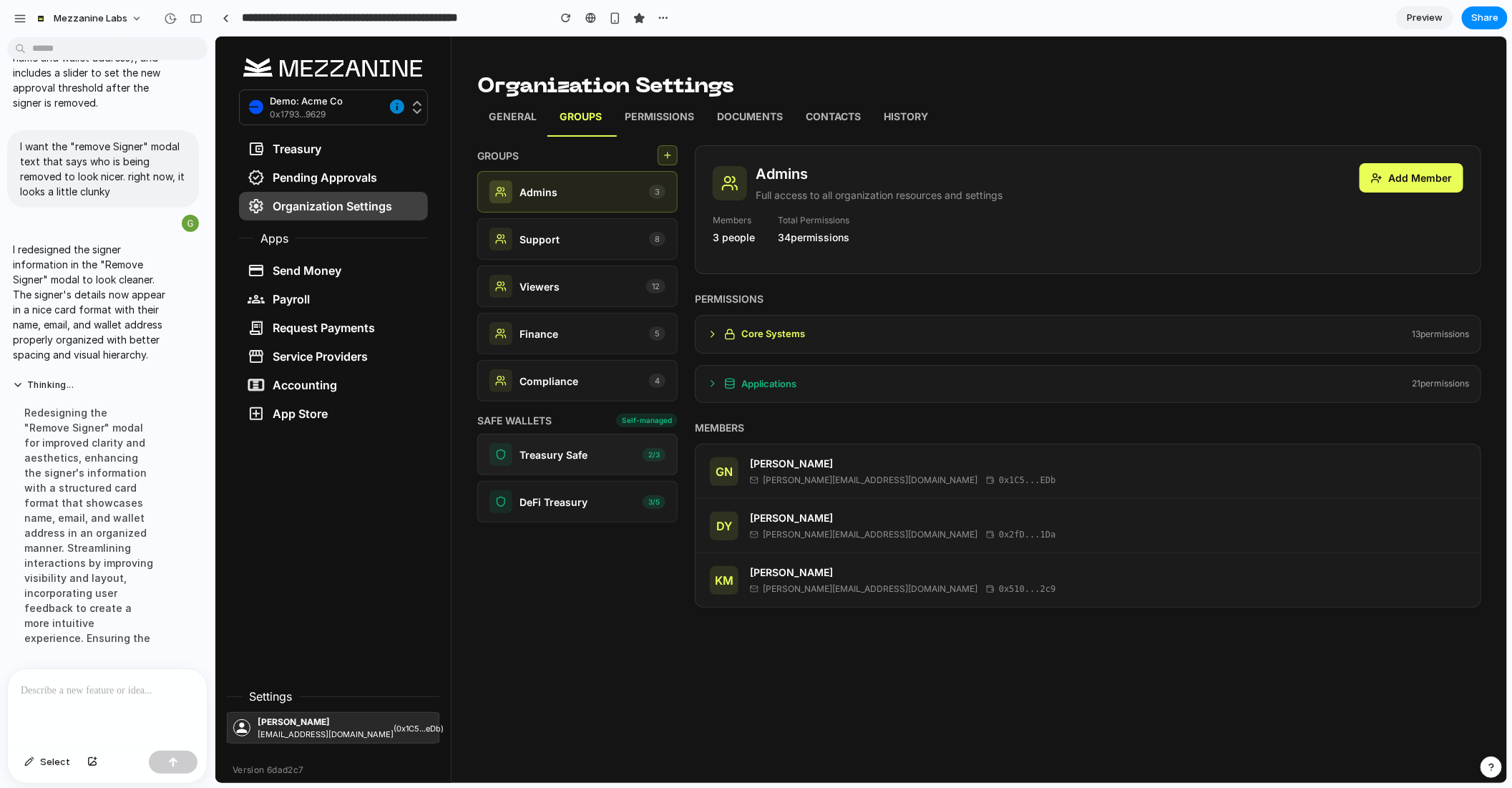
click at [571, 455] on p "Treasury Safe" at bounding box center [553, 454] width 68 height 15
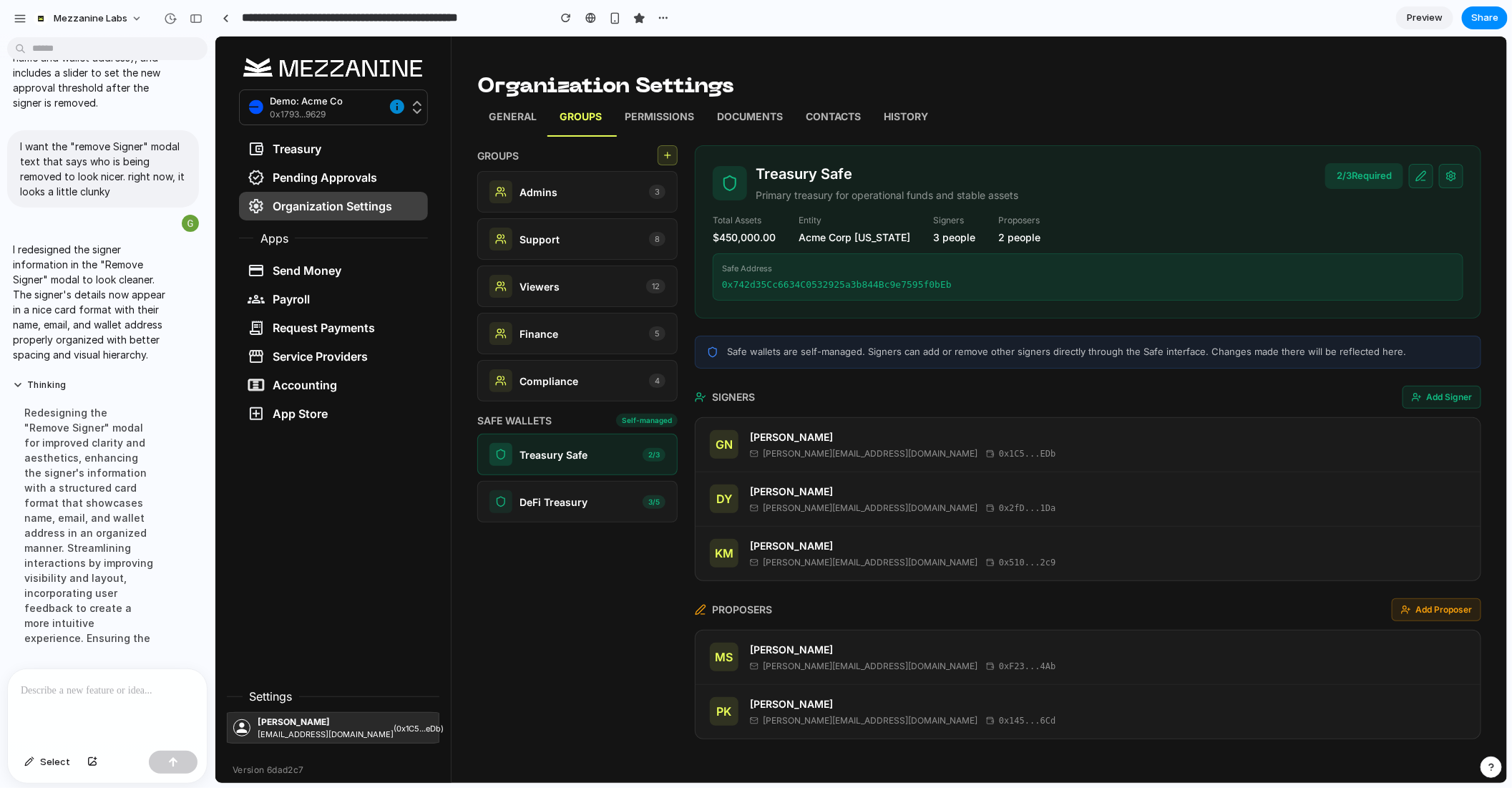
click at [1421, 601] on button "Add Proposer" at bounding box center [1436, 610] width 90 height 23
click at [1437, 392] on button "Add Signer" at bounding box center [1441, 396] width 79 height 23
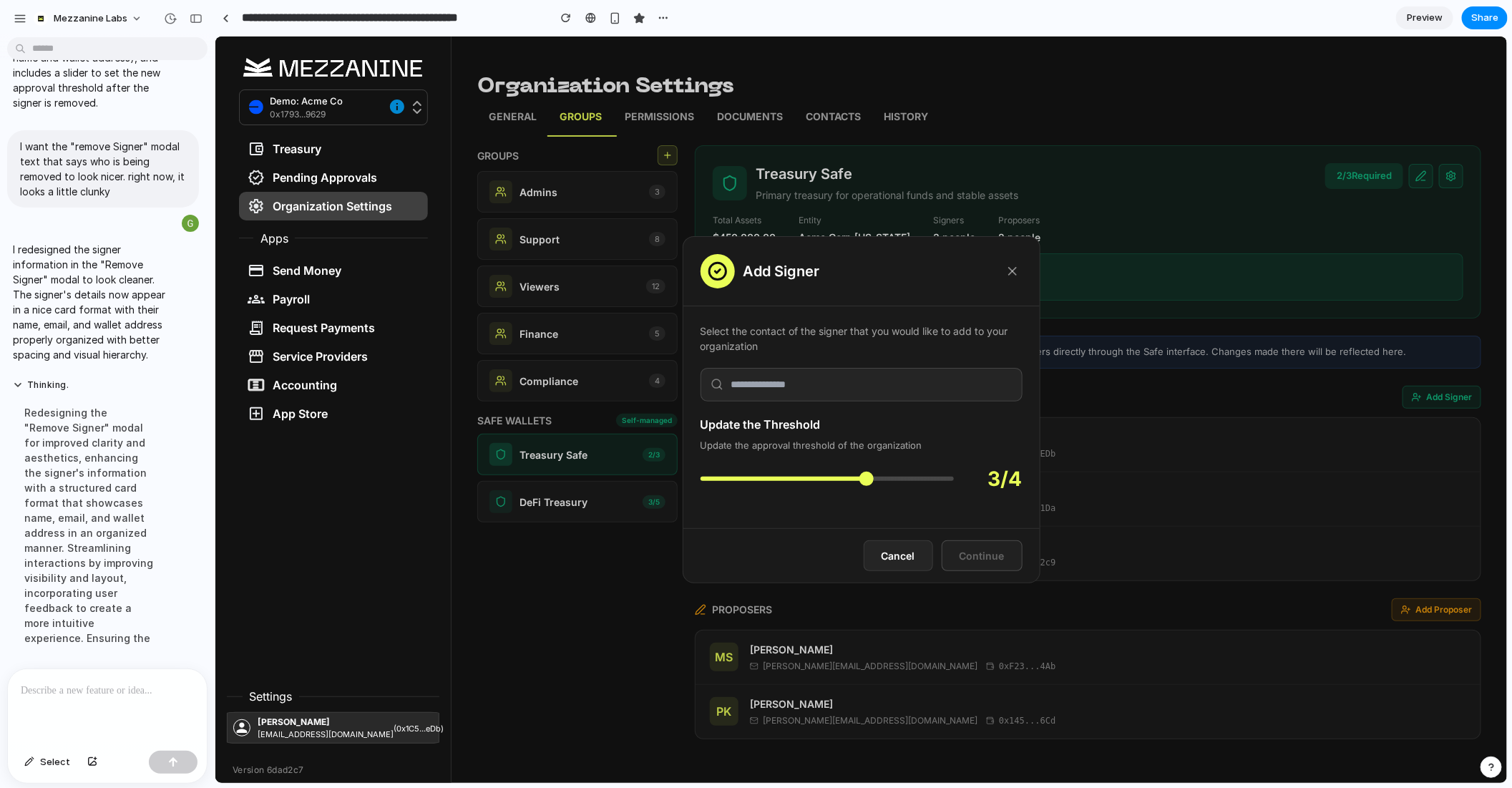
click at [1014, 268] on icon at bounding box center [1012, 270] width 7 height 7
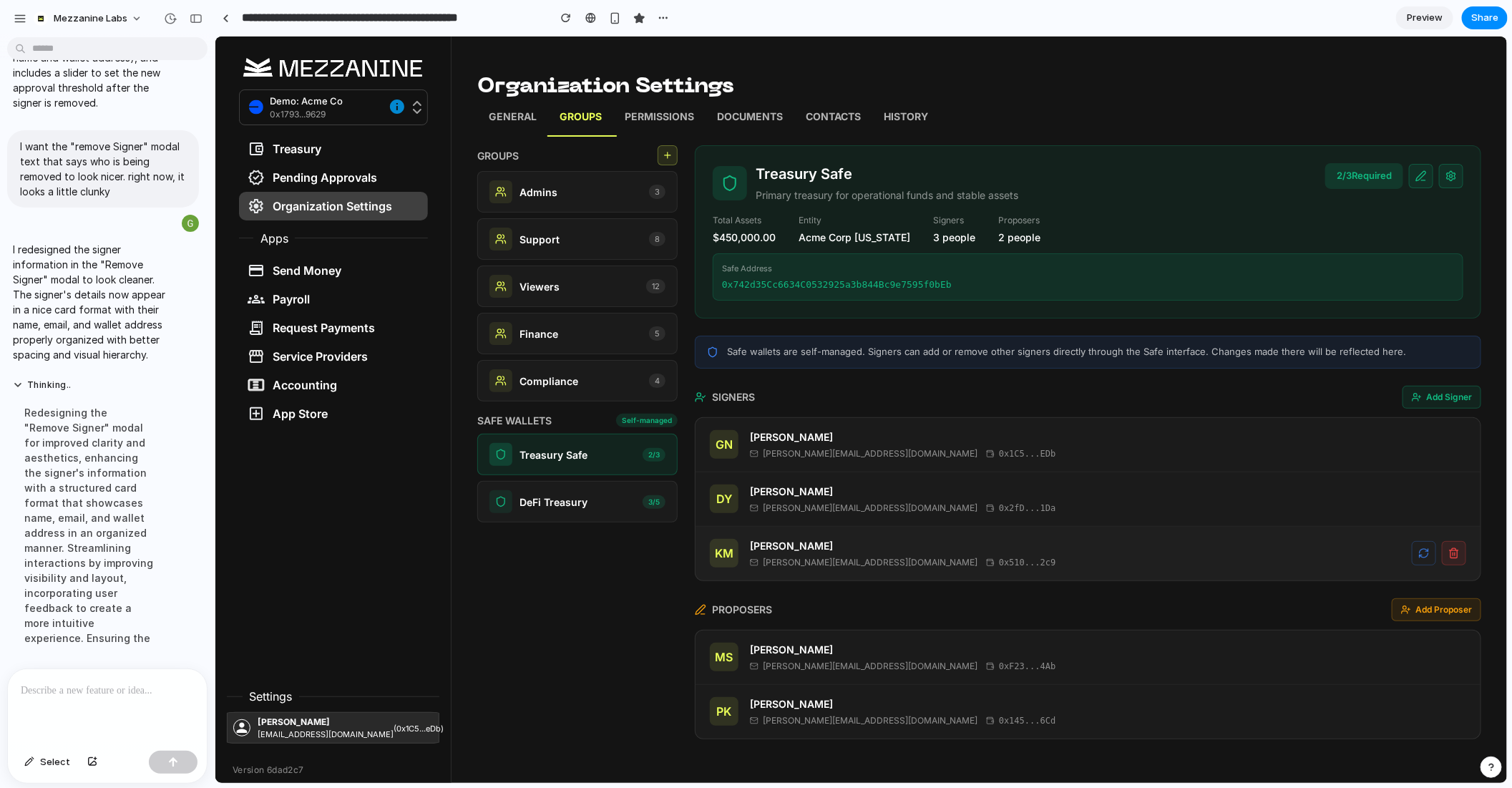
click at [1454, 550] on icon at bounding box center [1453, 550] width 8 height 0
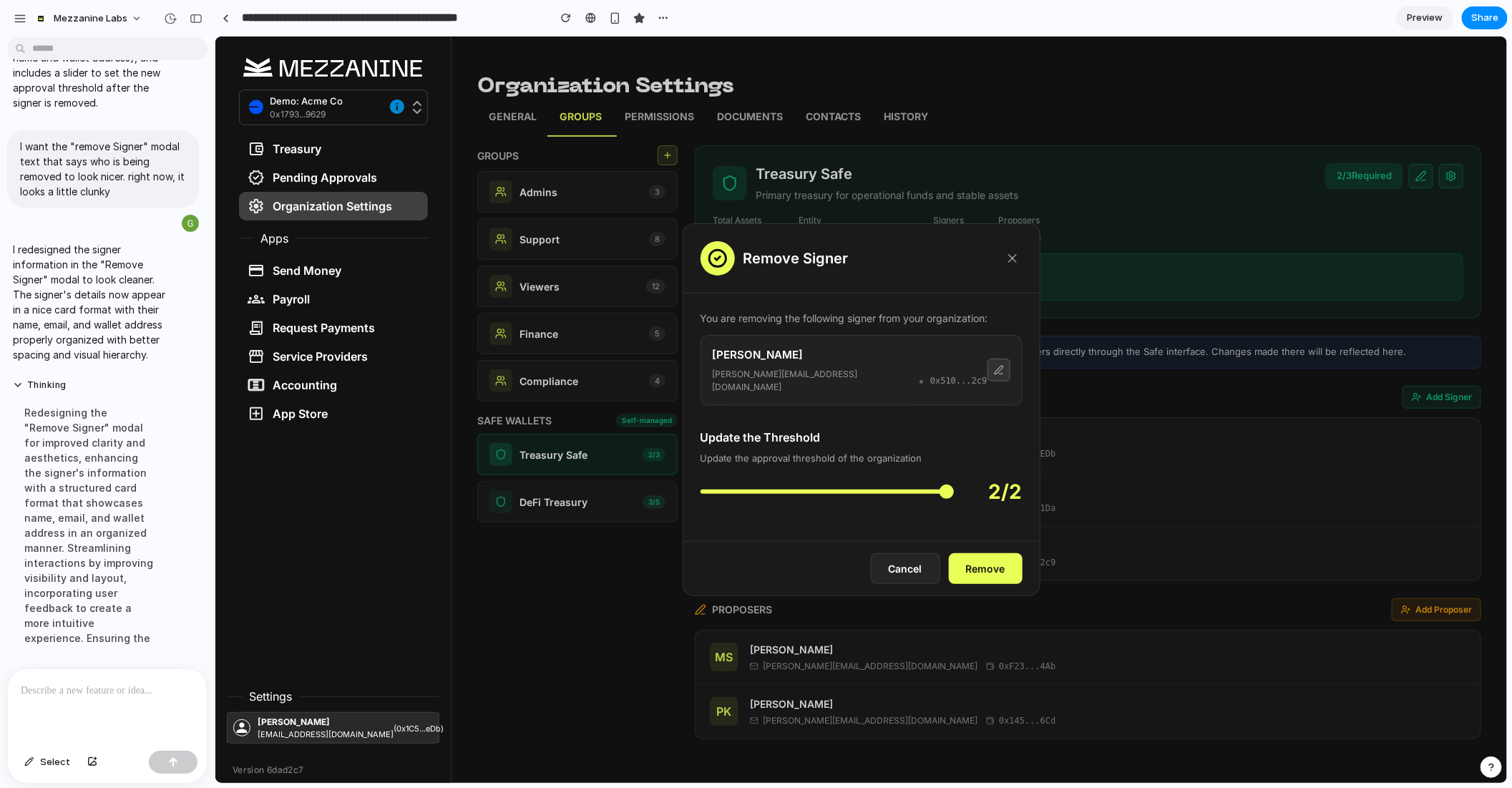
click at [999, 366] on icon at bounding box center [999, 370] width 8 height 8
click at [1011, 264] on icon at bounding box center [1012, 257] width 14 height 14
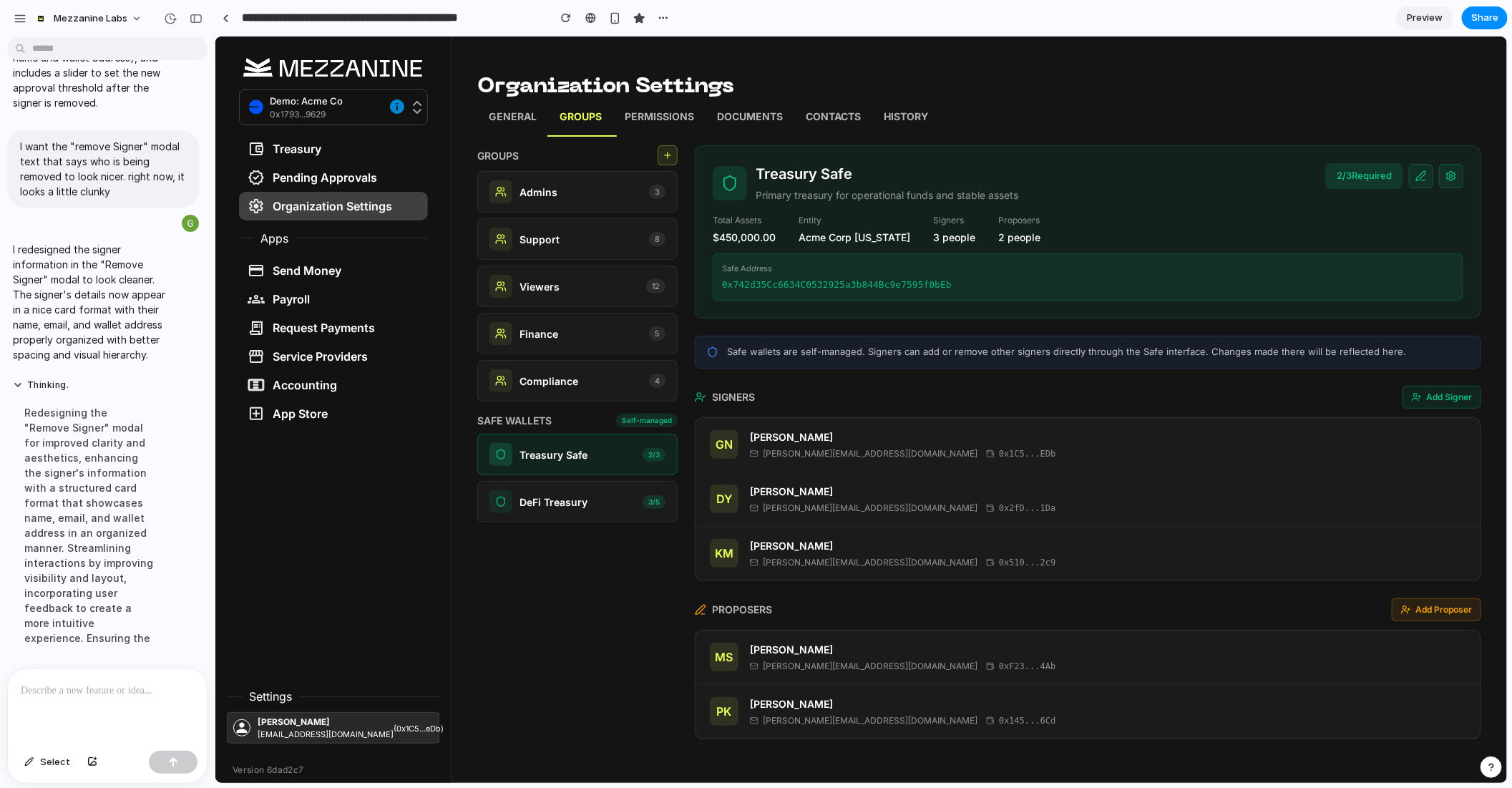
click at [1418, 178] on icon at bounding box center [1421, 176] width 12 height 12
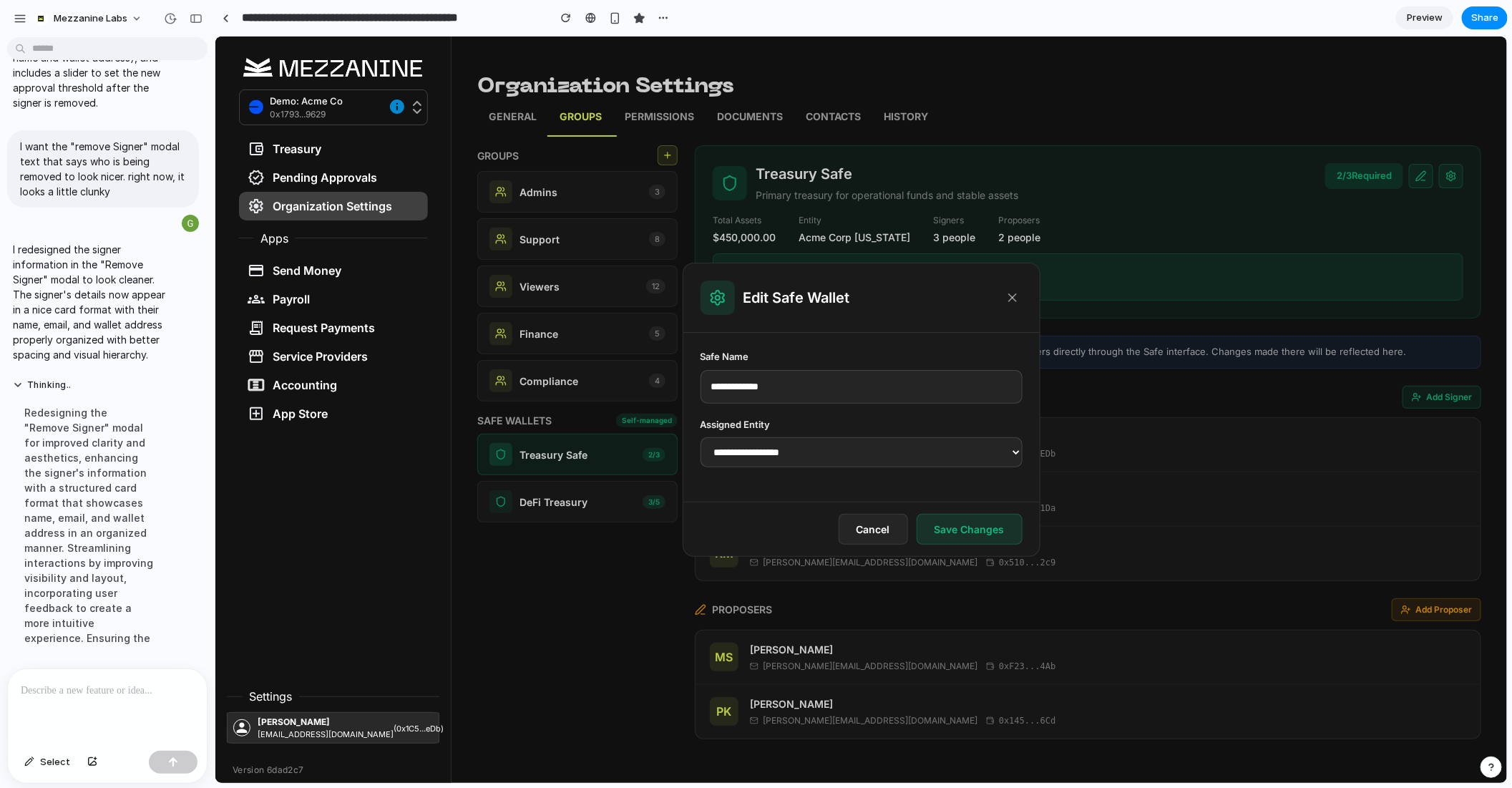
click at [1020, 295] on button at bounding box center [1012, 297] width 20 height 20
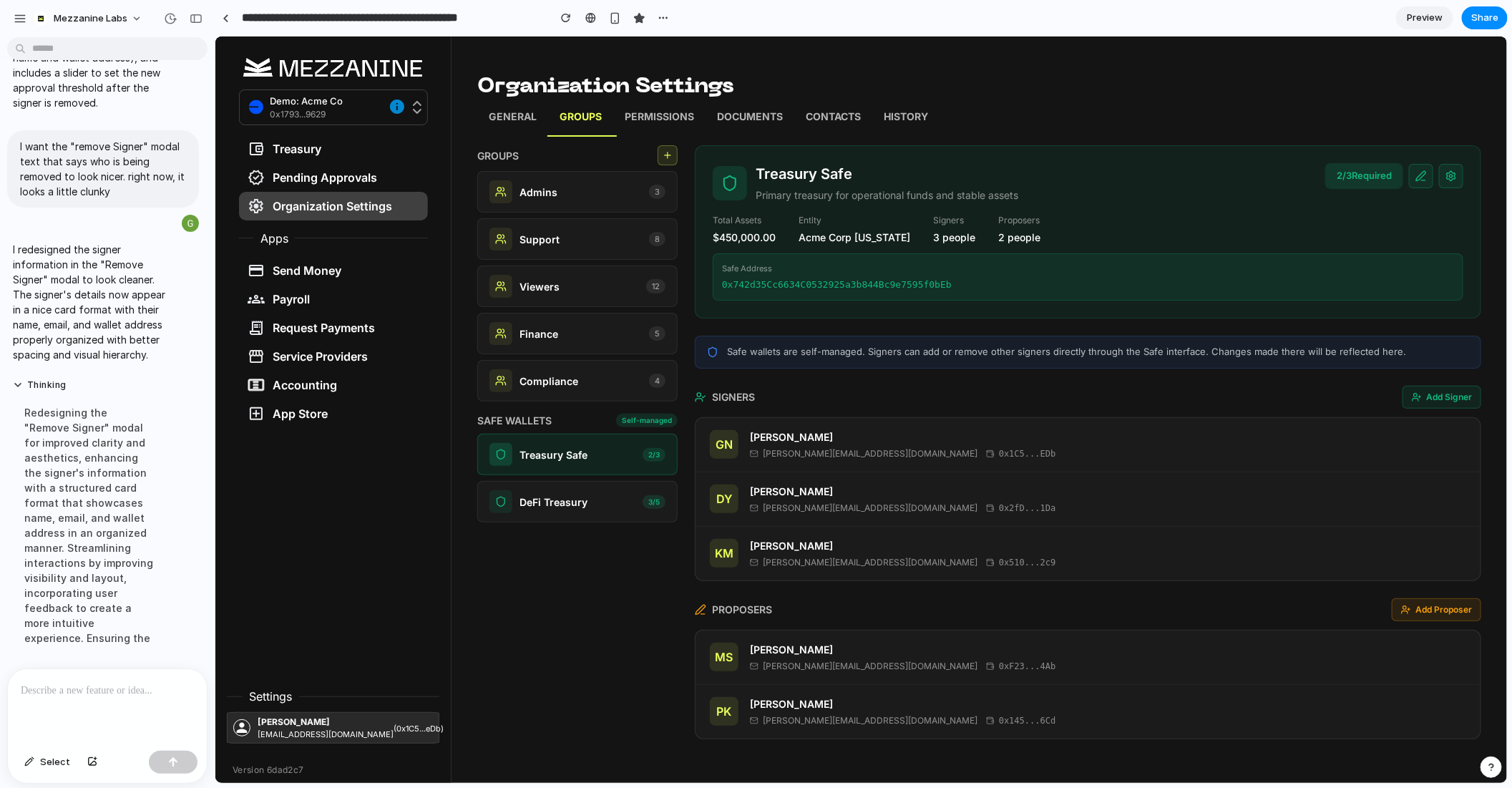
click at [1462, 163] on div "2 / 3 Required" at bounding box center [1393, 175] width 139 height 26
click at [1454, 178] on icon at bounding box center [1451, 174] width 8 height 9
click at [1425, 189] on button "Cancel" at bounding box center [1427, 183] width 47 height 23
click at [717, 207] on div "Treasury Safe Primary treasury for operational funds and stable assets 2 / 3 Re…" at bounding box center [1087, 231] width 786 height 173
click at [584, 518] on div "GROUPS Admins 3 Support 8 Viewers 12 Finance 5 Compliance 4 SAFE WALLETS Self-m…" at bounding box center [577, 441] width 201 height 594
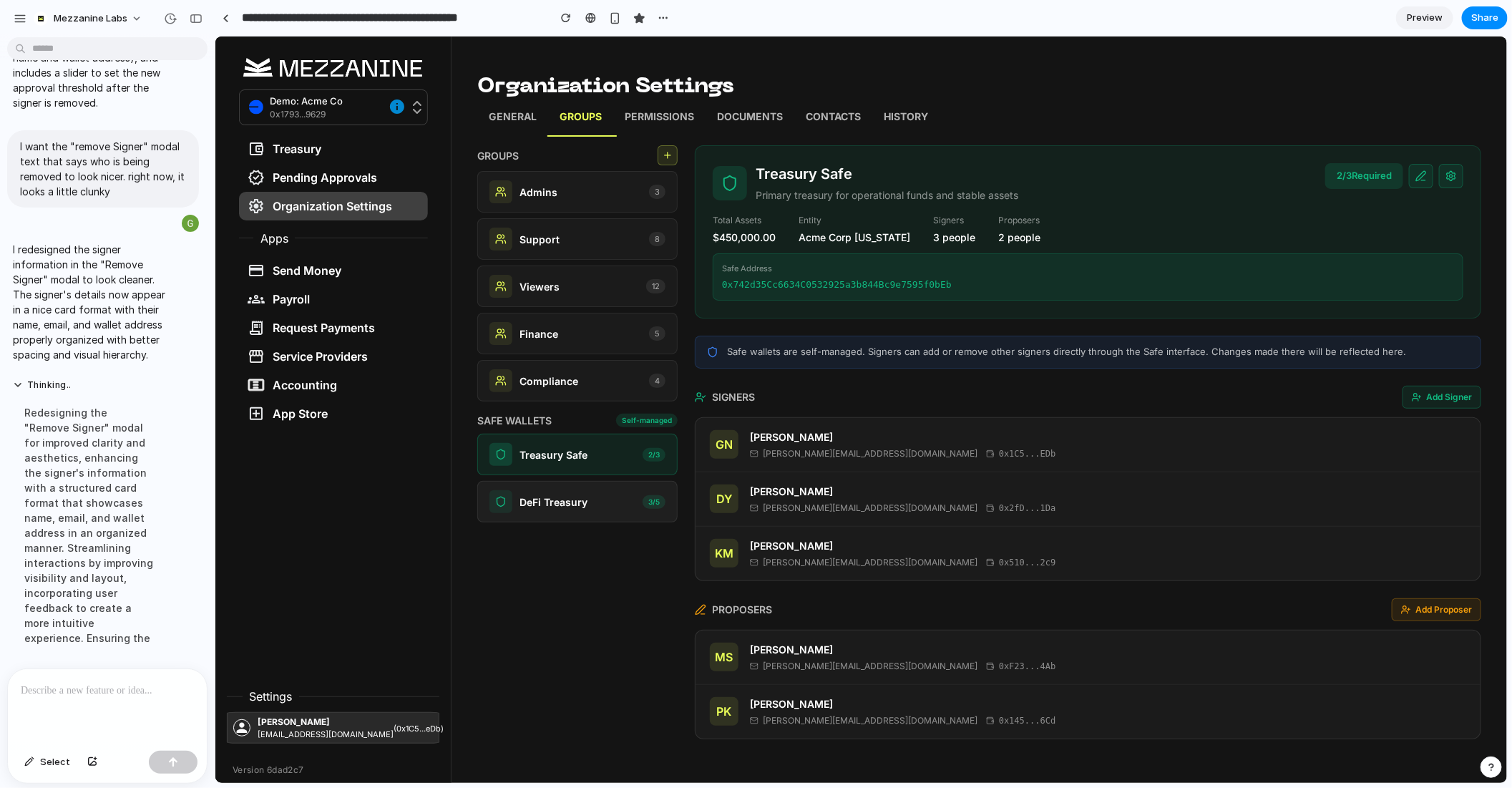
click at [580, 494] on p "DeFi Treasury" at bounding box center [553, 501] width 68 height 15
click at [595, 466] on div "Treasury Safe 2 / 3" at bounding box center [577, 454] width 201 height 41
click at [614, 503] on div "DeFi Treasury 3 / 5" at bounding box center [576, 501] width 176 height 23
click at [598, 460] on div "Treasury Safe 2 / 3" at bounding box center [576, 454] width 176 height 23
click at [605, 489] on div "DeFi Treasury 3 / 5" at bounding box center [576, 501] width 176 height 23
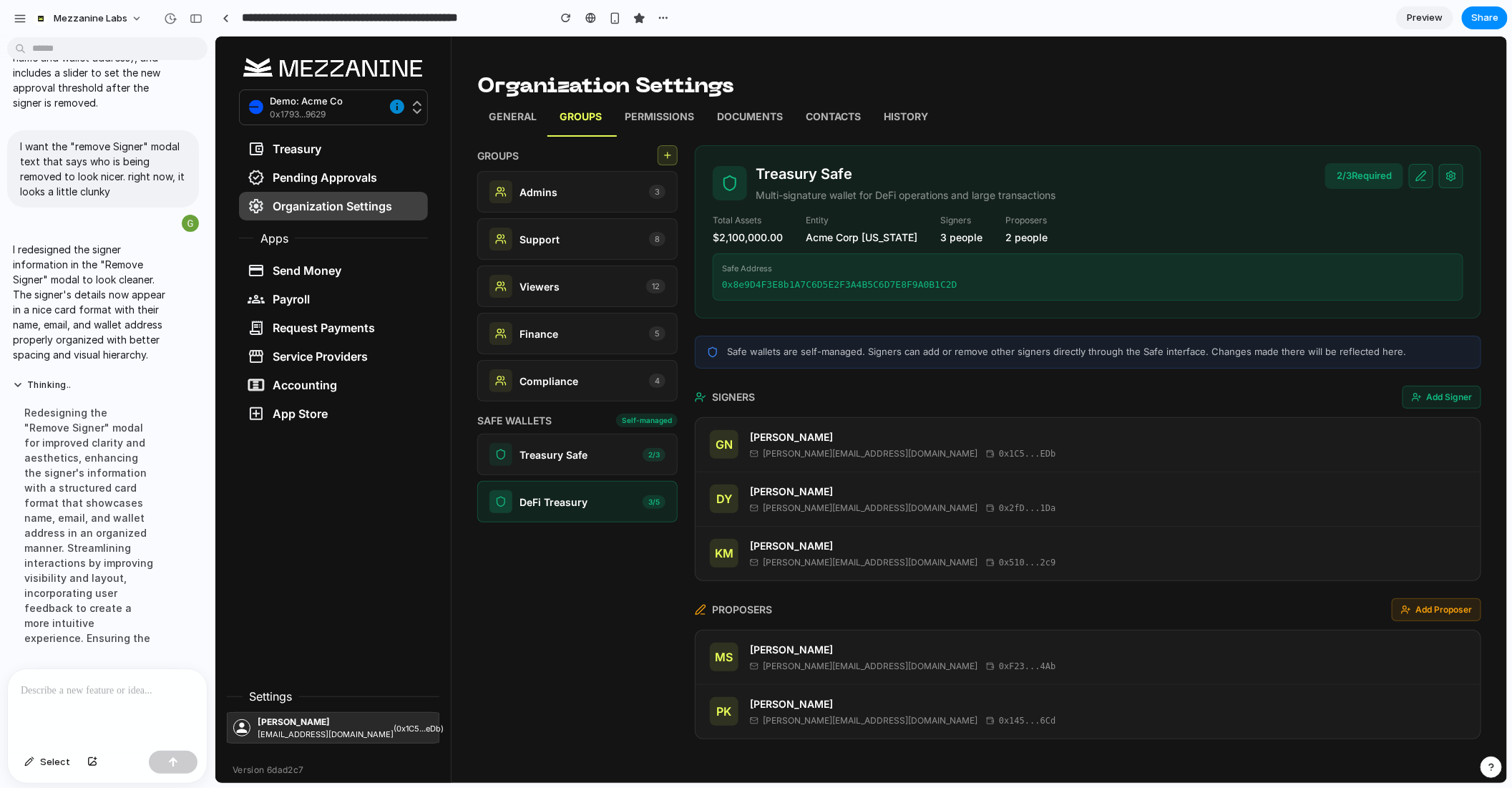
click at [1423, 177] on icon at bounding box center [1421, 176] width 12 height 12
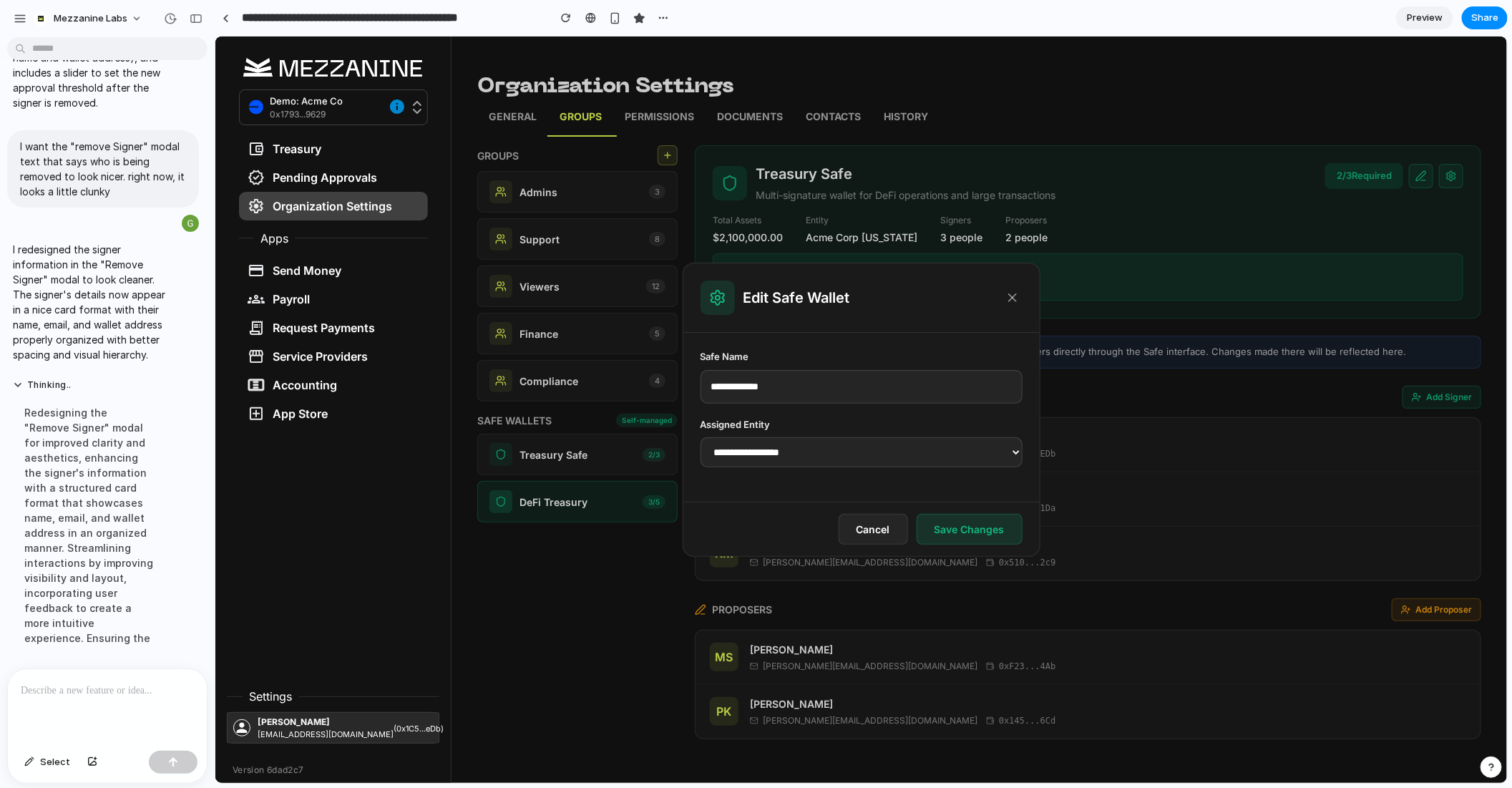
click at [1007, 451] on select "**********" at bounding box center [861, 451] width 322 height 30
click at [700, 436] on select "**********" at bounding box center [861, 451] width 322 height 30
click at [1007, 452] on select "**********" at bounding box center [861, 451] width 322 height 30
click at [700, 436] on select "**********" at bounding box center [861, 451] width 322 height 30
click at [978, 468] on div "**********" at bounding box center [861, 416] width 357 height 169
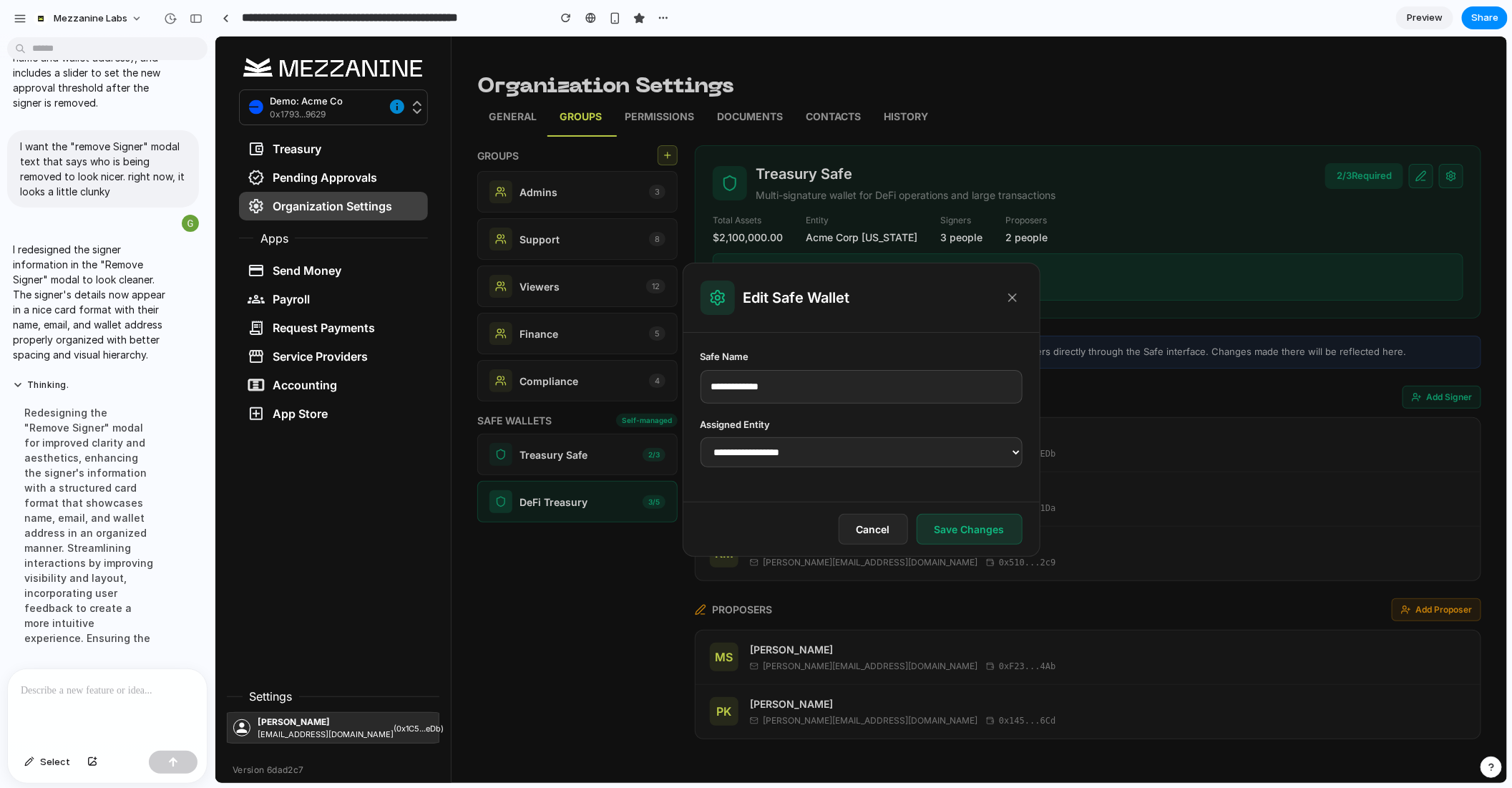
click at [1004, 466] on select "**********" at bounding box center [861, 451] width 322 height 30
select select "**********"
click at [700, 436] on select "**********" at bounding box center [861, 451] width 322 height 30
click at [989, 533] on button "Save Changes" at bounding box center [970, 528] width 106 height 31
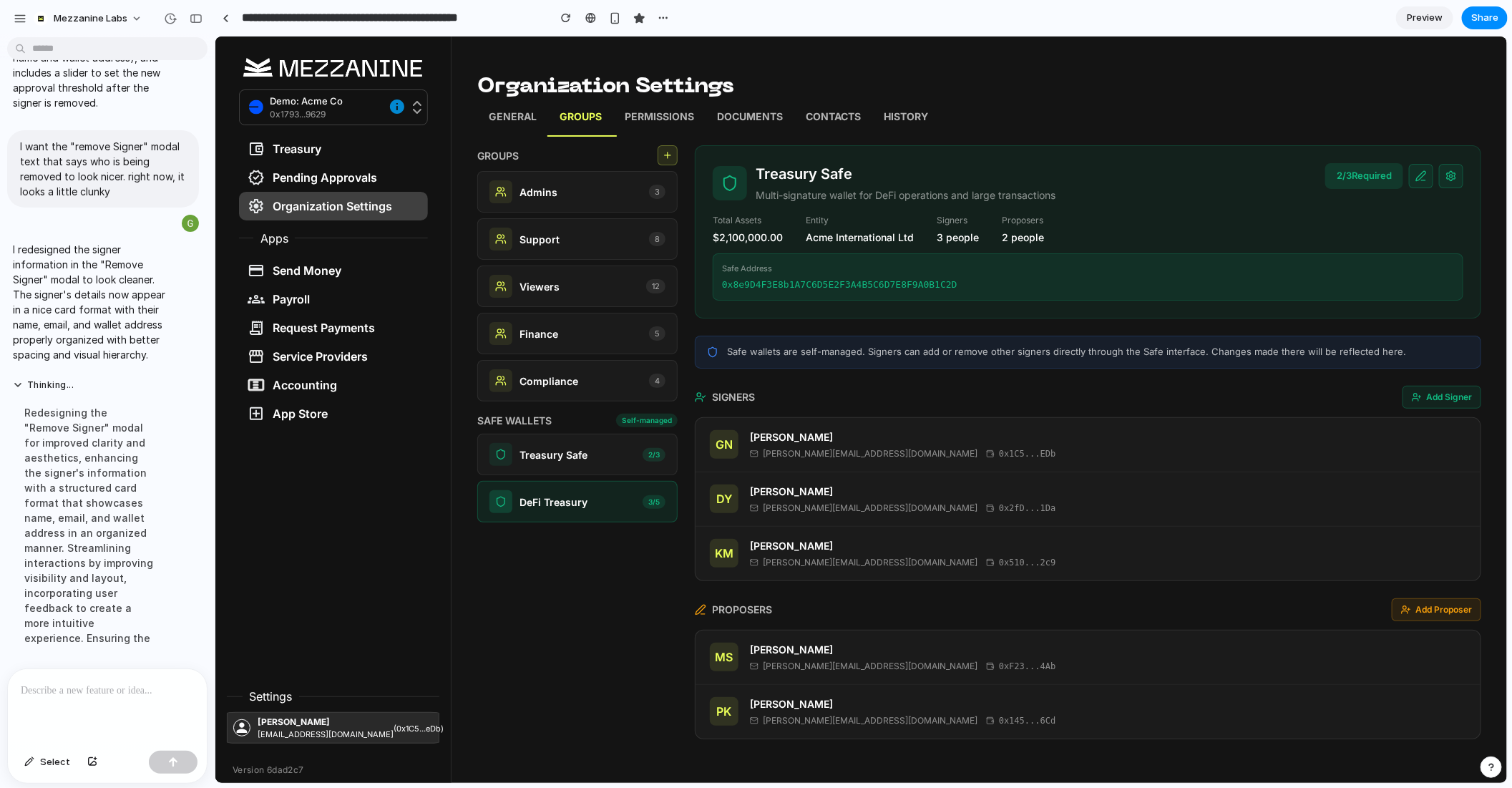
drag, startPoint x: 714, startPoint y: 246, endPoint x: 811, endPoint y: 255, distance: 97.4
click at [811, 255] on div "Treasury Safe Multi-signature wallet for DeFi operations and large transactions…" at bounding box center [1087, 231] width 786 height 173
click at [1430, 168] on button at bounding box center [1420, 175] width 24 height 24
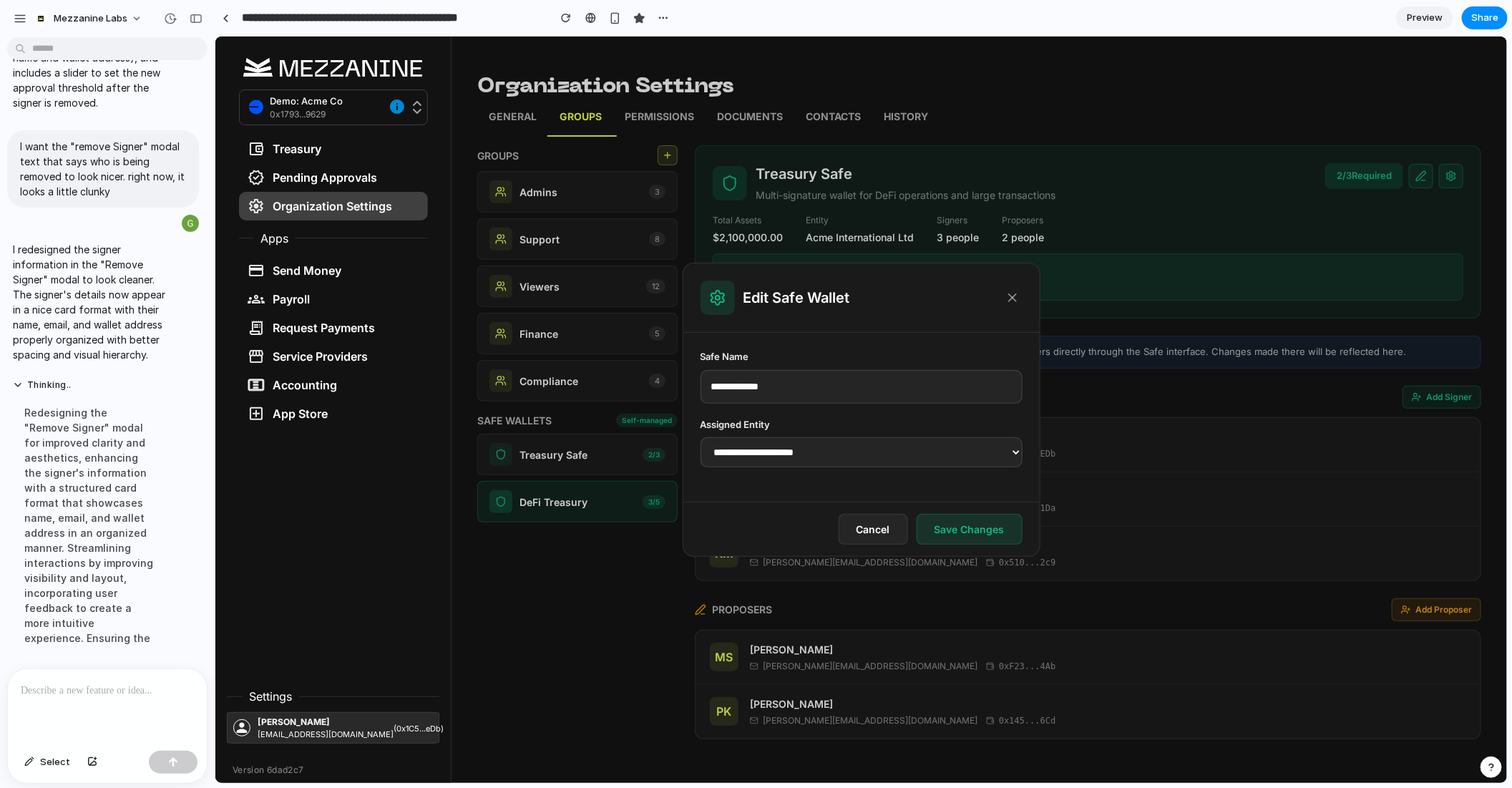
click at [923, 456] on select "**********" at bounding box center [861, 451] width 322 height 30
select select "**********"
click at [700, 436] on select "**********" at bounding box center [861, 451] width 322 height 30
click at [949, 543] on div "Cancel Save Changes" at bounding box center [861, 528] width 357 height 55
click at [936, 527] on button "Save Changes" at bounding box center [970, 528] width 106 height 31
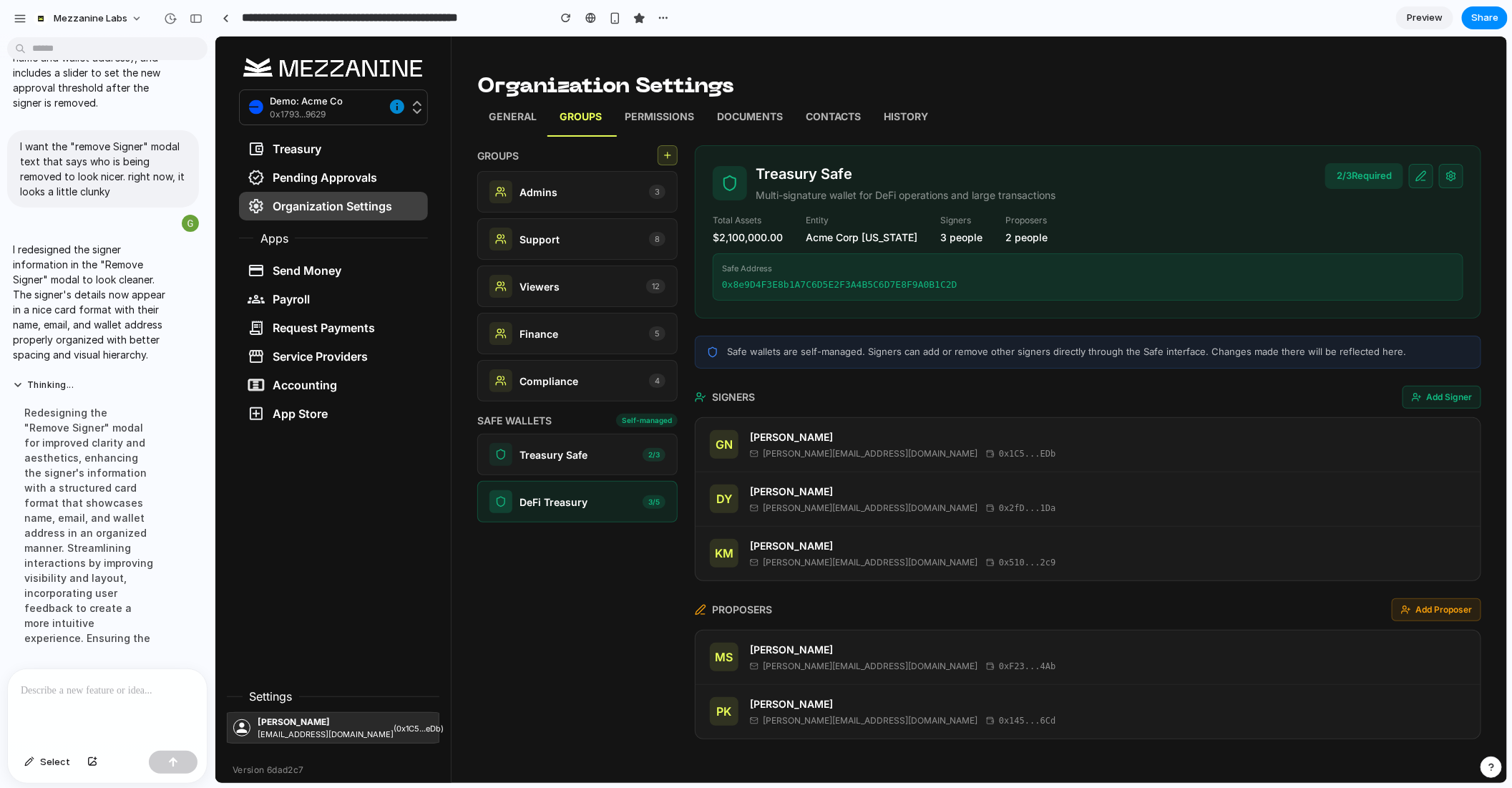
click at [713, 241] on p "$2,100,000.00" at bounding box center [747, 236] width 70 height 15
click at [850, 252] on div "Treasury Safe Multi-signature wallet for DeFi operations and large transactions…" at bounding box center [1087, 231] width 786 height 173
drag, startPoint x: 714, startPoint y: 242, endPoint x: 814, endPoint y: 243, distance: 100.0
click at [814, 243] on div "Total Assets $2,100,000.00 Entity Acme Corp Delaware Signers 3 people Proposers…" at bounding box center [1087, 228] width 751 height 31
click at [814, 243] on p "Acme Corp Delaware" at bounding box center [861, 236] width 112 height 15
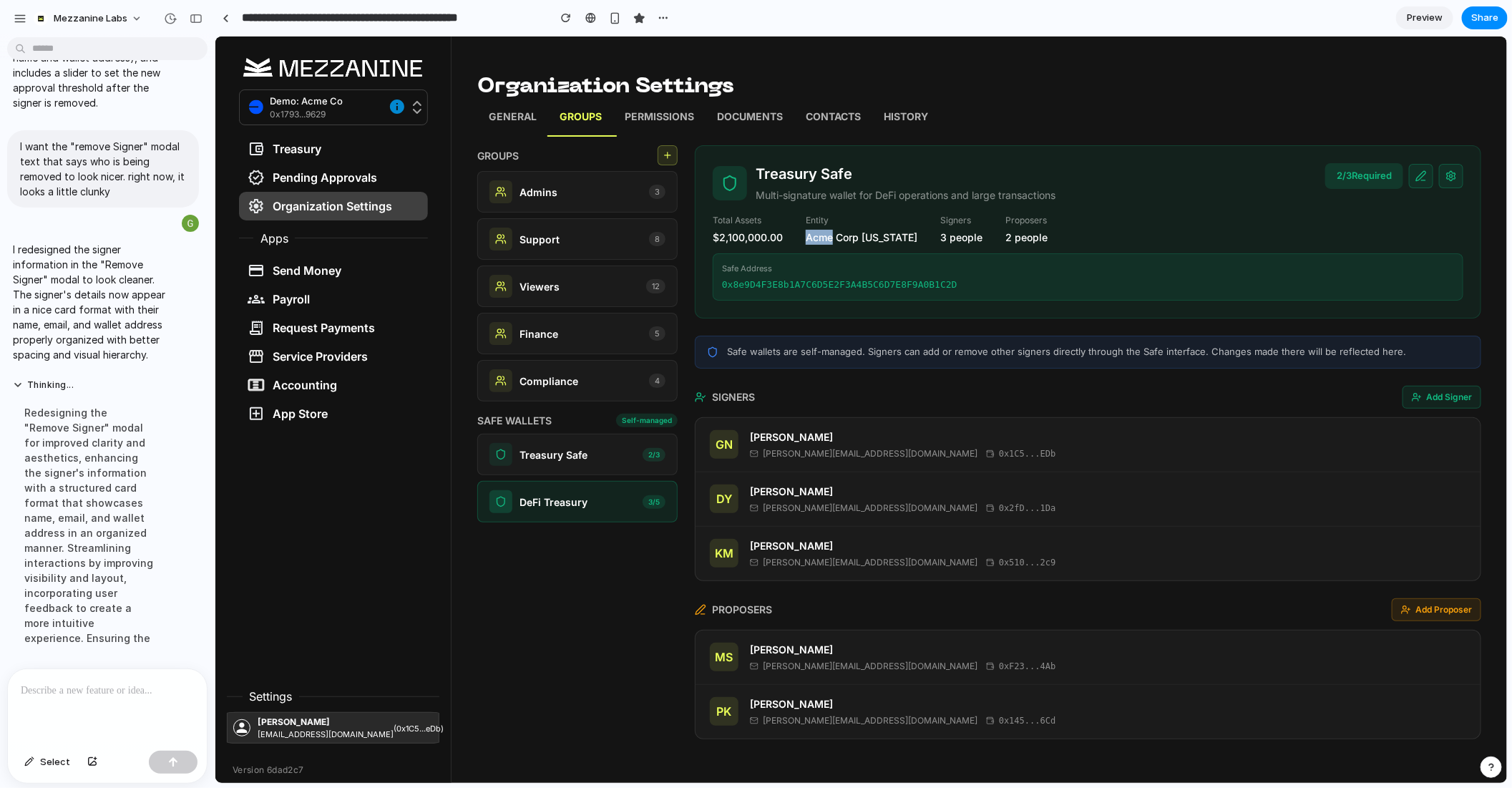
click at [814, 243] on p "Acme Corp Delaware" at bounding box center [861, 236] width 112 height 15
click at [1262, 226] on div "Total Assets $2,100,000.00 Entity Acme Corp Delaware Signers 3 people Proposers…" at bounding box center [1087, 228] width 751 height 31
click at [632, 458] on div "Treasury Safe 2 / 3" at bounding box center [576, 454] width 176 height 23
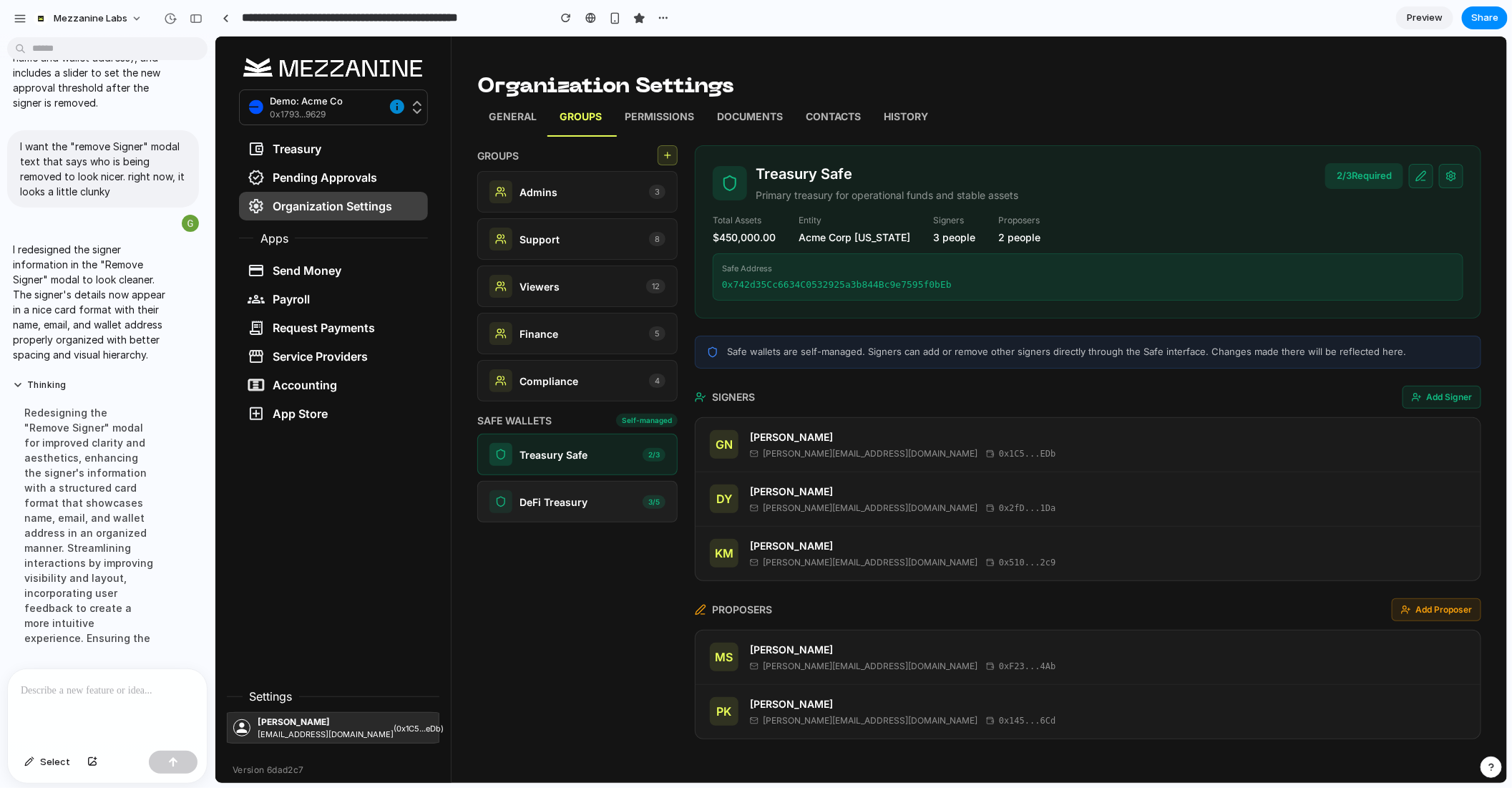
click at [639, 480] on div "DeFi Treasury 3 / 5" at bounding box center [577, 501] width 201 height 41
click at [634, 446] on div "Treasury Safe 2 / 3" at bounding box center [576, 454] width 176 height 23
click at [1422, 170] on icon at bounding box center [1421, 176] width 12 height 12
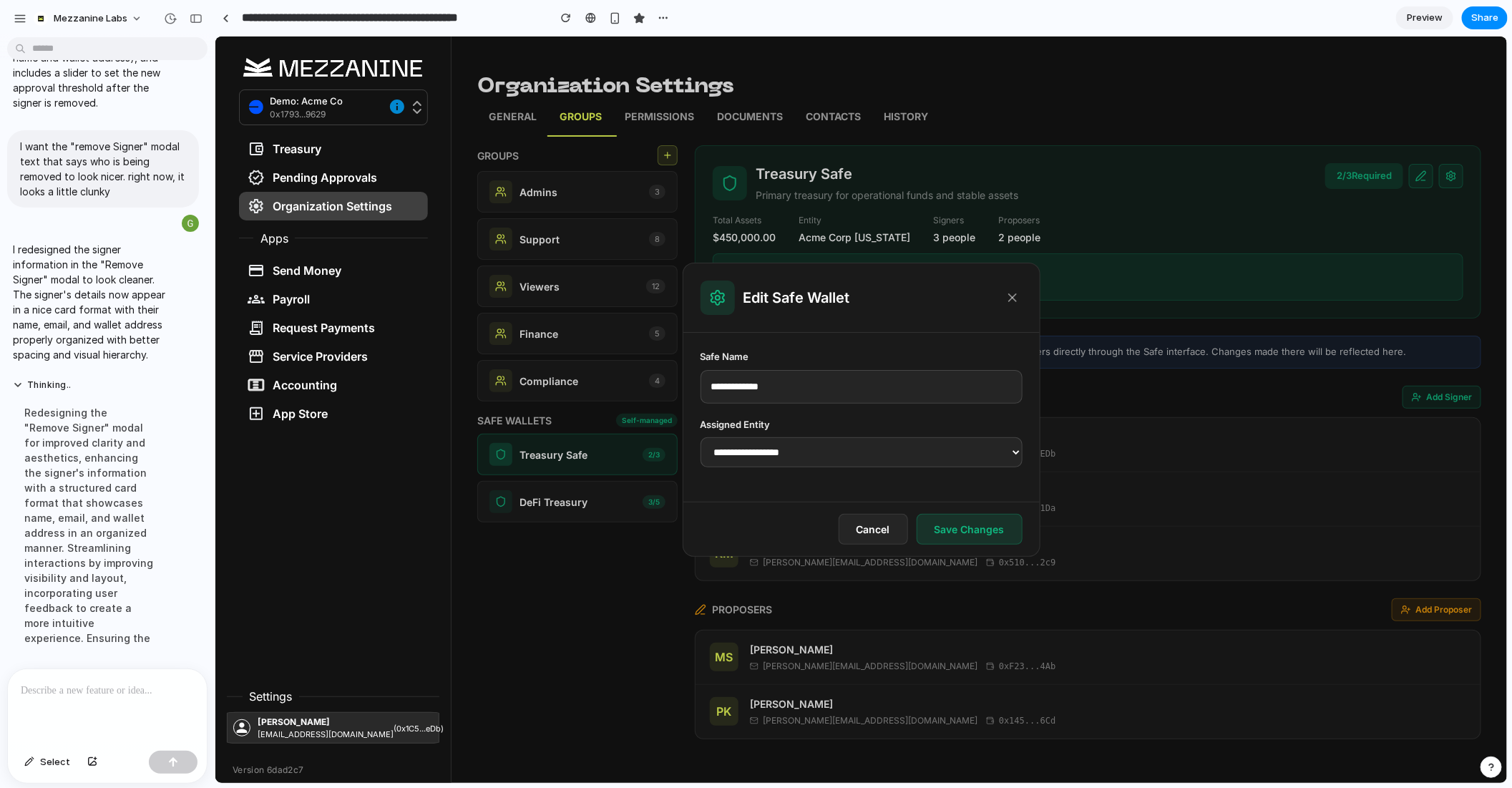
click at [848, 448] on select "**********" at bounding box center [861, 451] width 322 height 30
select select "**********"
click at [700, 436] on select "**********" at bounding box center [861, 451] width 322 height 30
click at [1025, 283] on div "Edit Safe Wallet" at bounding box center [861, 298] width 357 height 70
click at [1017, 294] on icon at bounding box center [1012, 296] width 14 height 14
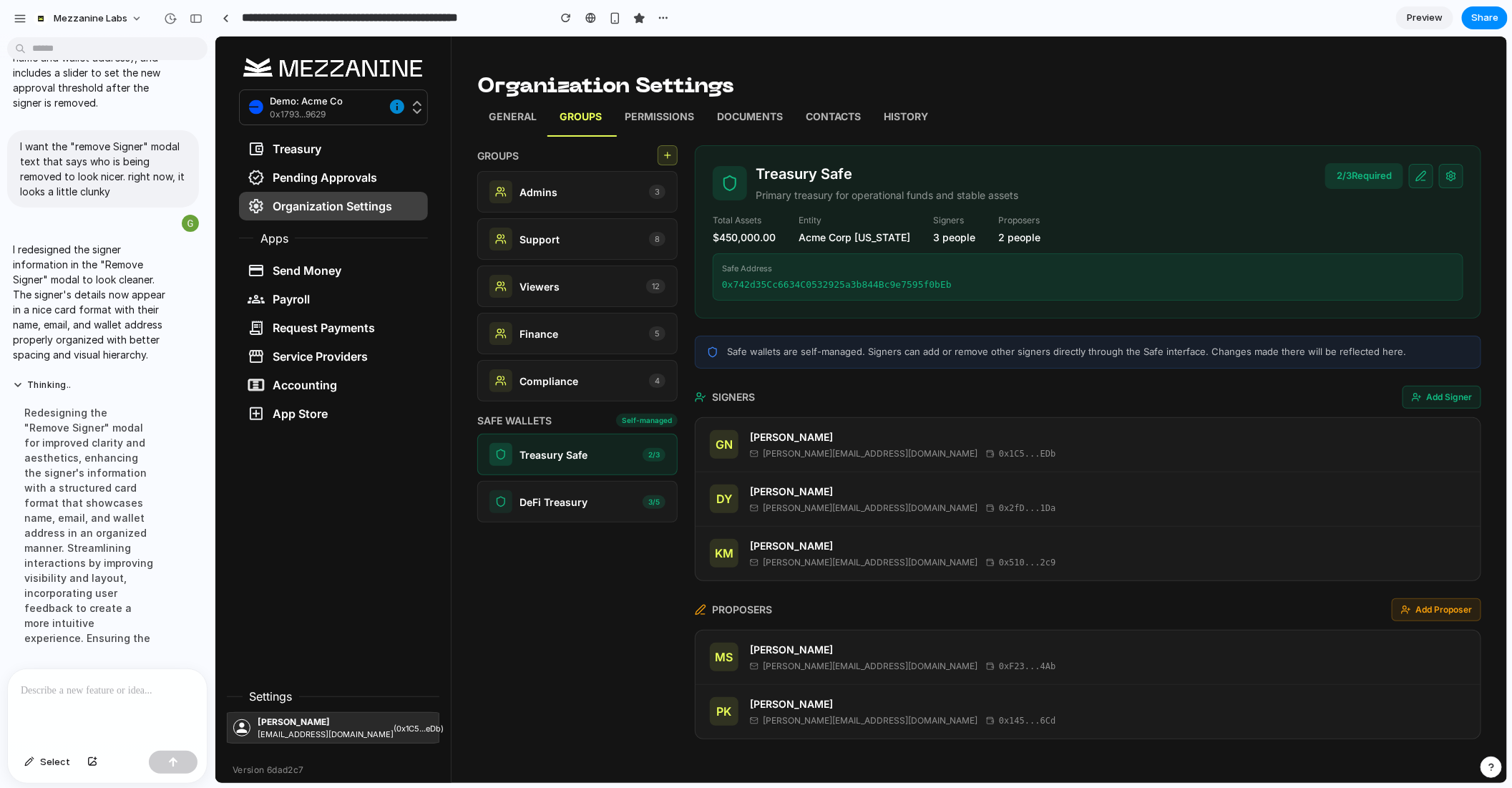
click at [579, 475] on div "Treasury Safe 2 / 3 DeFi Treasury 3 / 5" at bounding box center [577, 477] width 201 height 89
click at [579, 507] on div "DeFi Treasury" at bounding box center [537, 501] width 98 height 23
click at [589, 457] on div "Treasury Safe 2 / 3" at bounding box center [576, 454] width 176 height 23
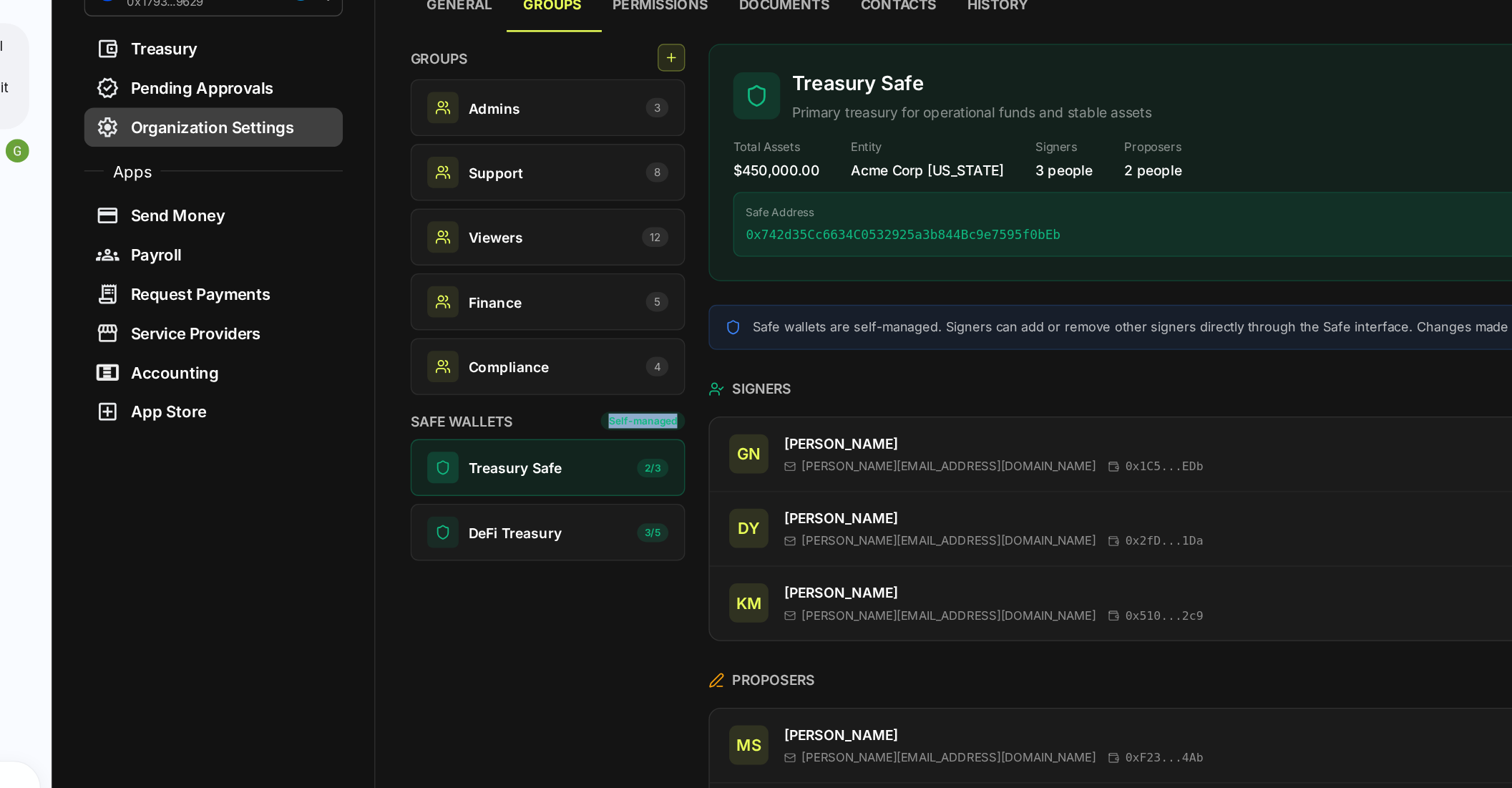
drag, startPoint x: 459, startPoint y: 275, endPoint x: 508, endPoint y: 280, distance: 49.3
click at [508, 280] on div "Self-managed" at bounding box center [483, 280] width 61 height 13
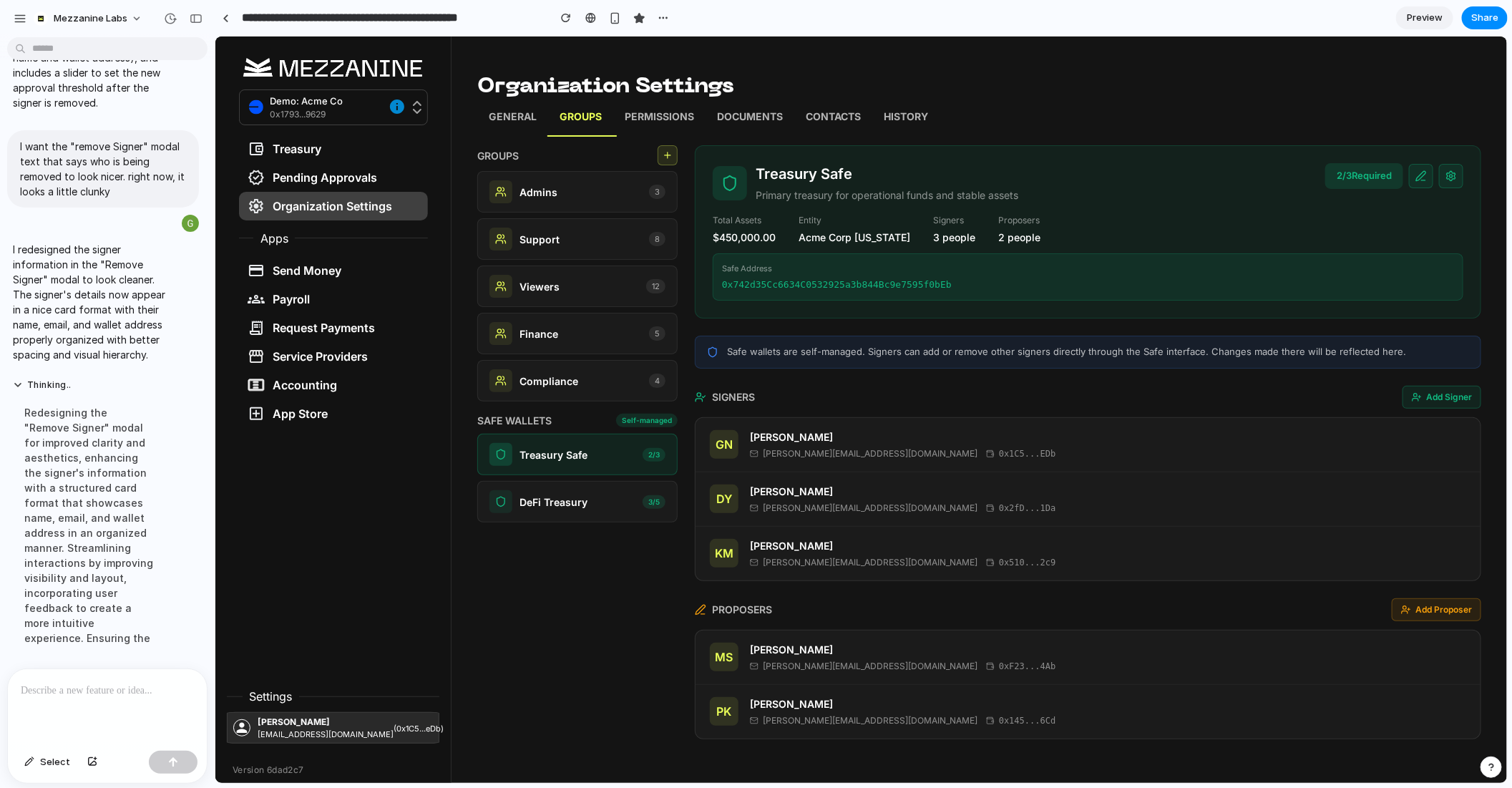
click at [864, 359] on div "Safe wallets are self-managed. Signers can add or remove other signers directly…" at bounding box center [1087, 352] width 786 height 33
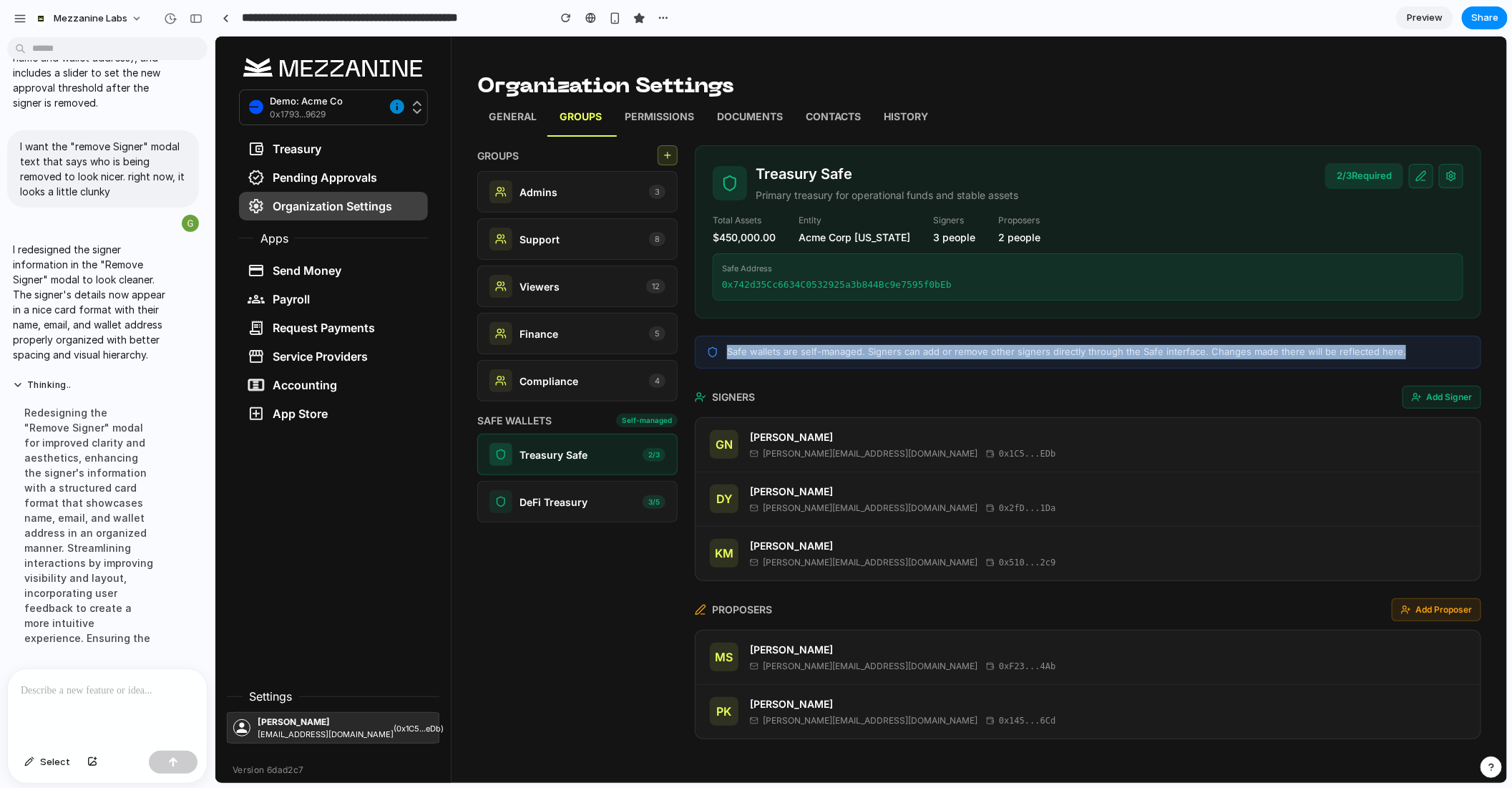
click at [864, 359] on div "Safe wallets are self-managed. Signers can add or remove other signers directly…" at bounding box center [1087, 352] width 786 height 33
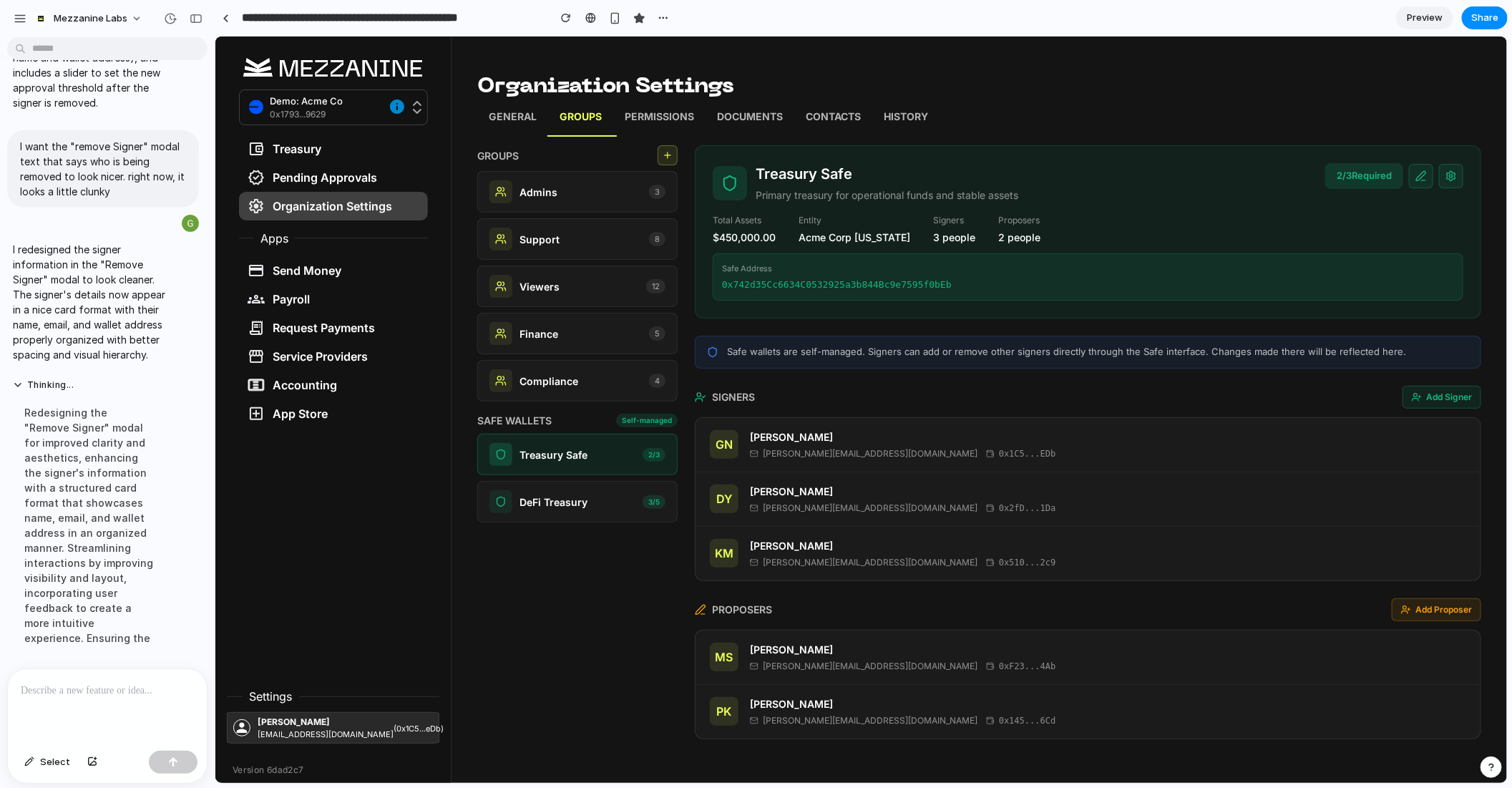
click at [644, 418] on div "Self-managed" at bounding box center [646, 420] width 61 height 13
click at [854, 345] on p "Safe wallets are self-managed. Signers can add or remove other signers directly…" at bounding box center [1066, 351] width 679 height 14
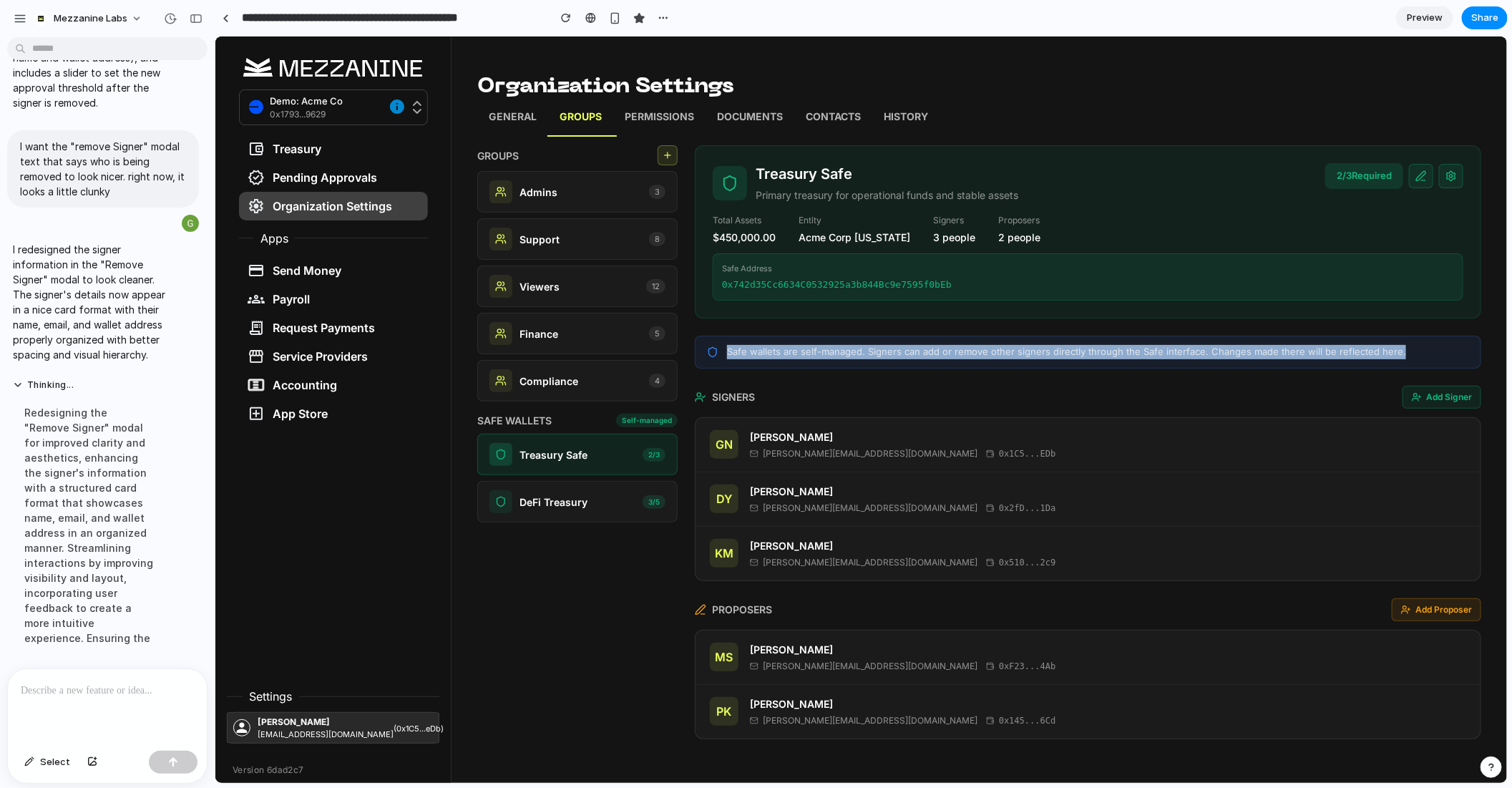
click at [854, 345] on p "Safe wallets are self-managed. Signers can add or remove other signers directly…" at bounding box center [1066, 351] width 679 height 14
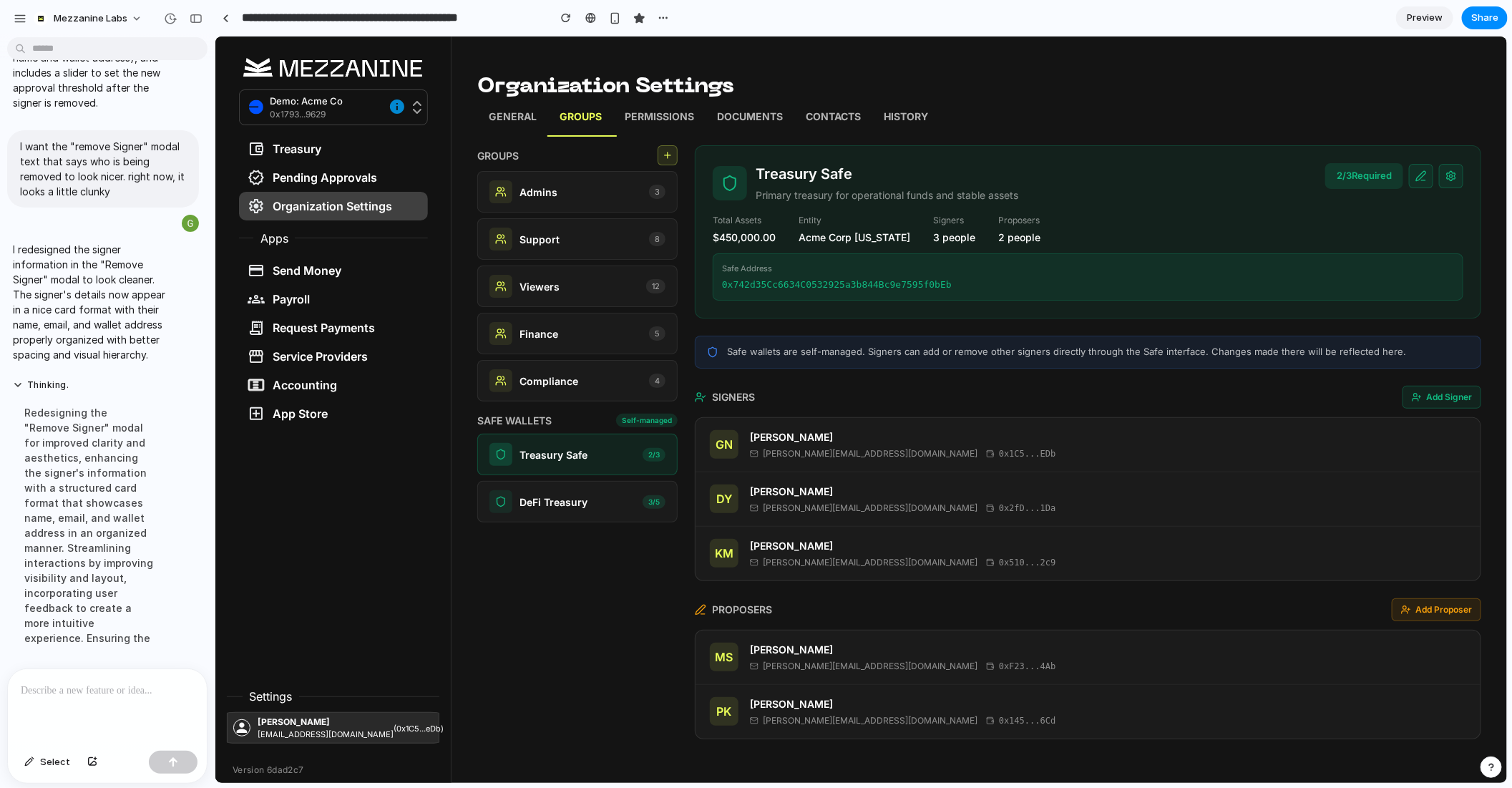
click at [828, 372] on div "Treasury Safe Primary treasury for operational funds and stable assets 2 / 3 Re…" at bounding box center [1087, 441] width 786 height 594
click at [794, 285] on p "0x742d35Cc6634C0532925a3b844Bc9e7595f0bEb" at bounding box center [1087, 284] width 732 height 14
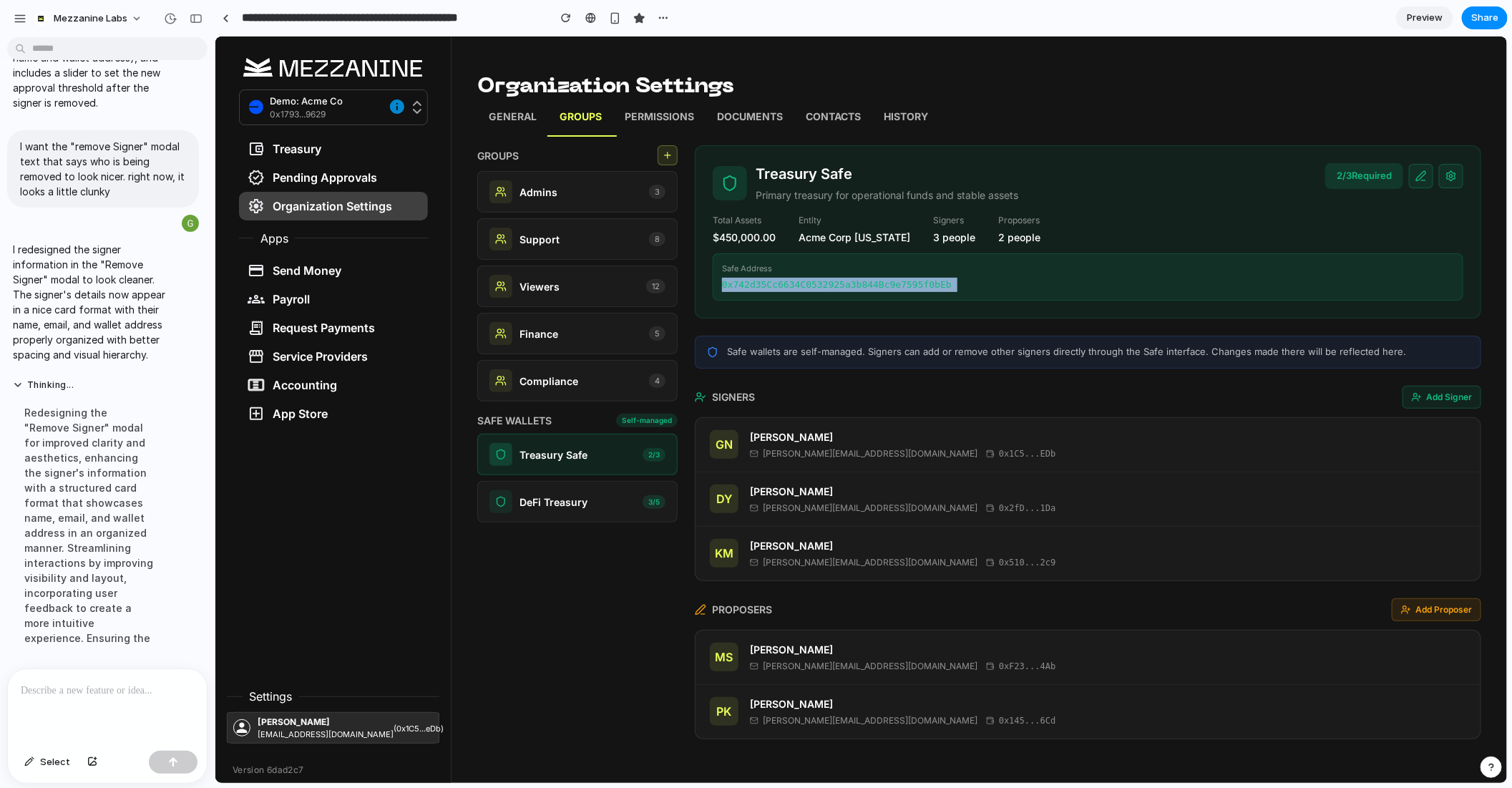
click at [794, 285] on p "0x742d35Cc6634C0532925a3b844Bc9e7595f0bEb" at bounding box center [1087, 284] width 732 height 14
click at [902, 355] on p "Safe wallets are self-managed. Signers can add or remove other signers directly…" at bounding box center [1066, 351] width 679 height 14
click at [1455, 441] on icon at bounding box center [1454, 444] width 12 height 12
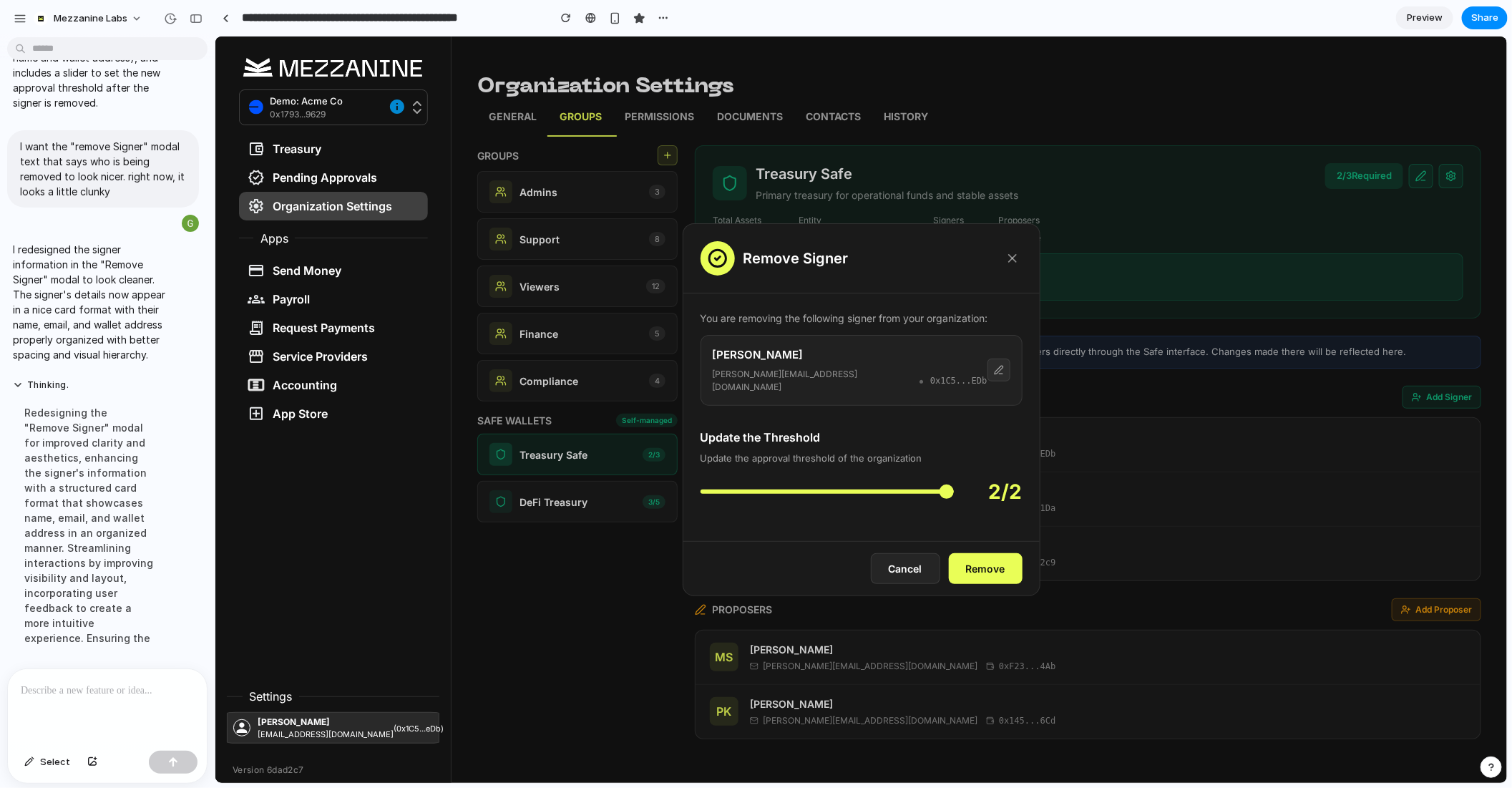
click at [1014, 258] on icon at bounding box center [1012, 257] width 14 height 14
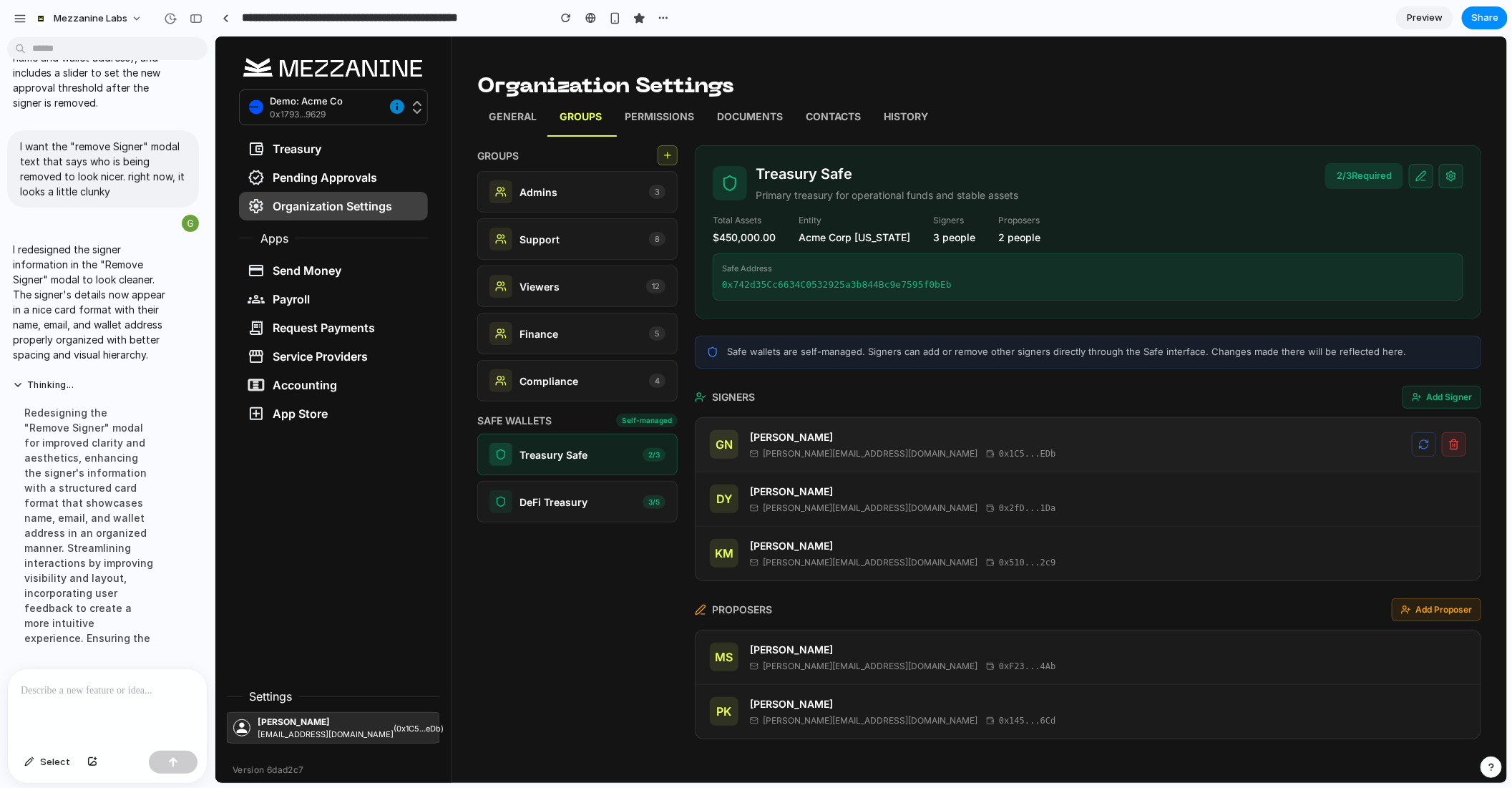
click at [1463, 442] on button at bounding box center [1453, 443] width 24 height 24
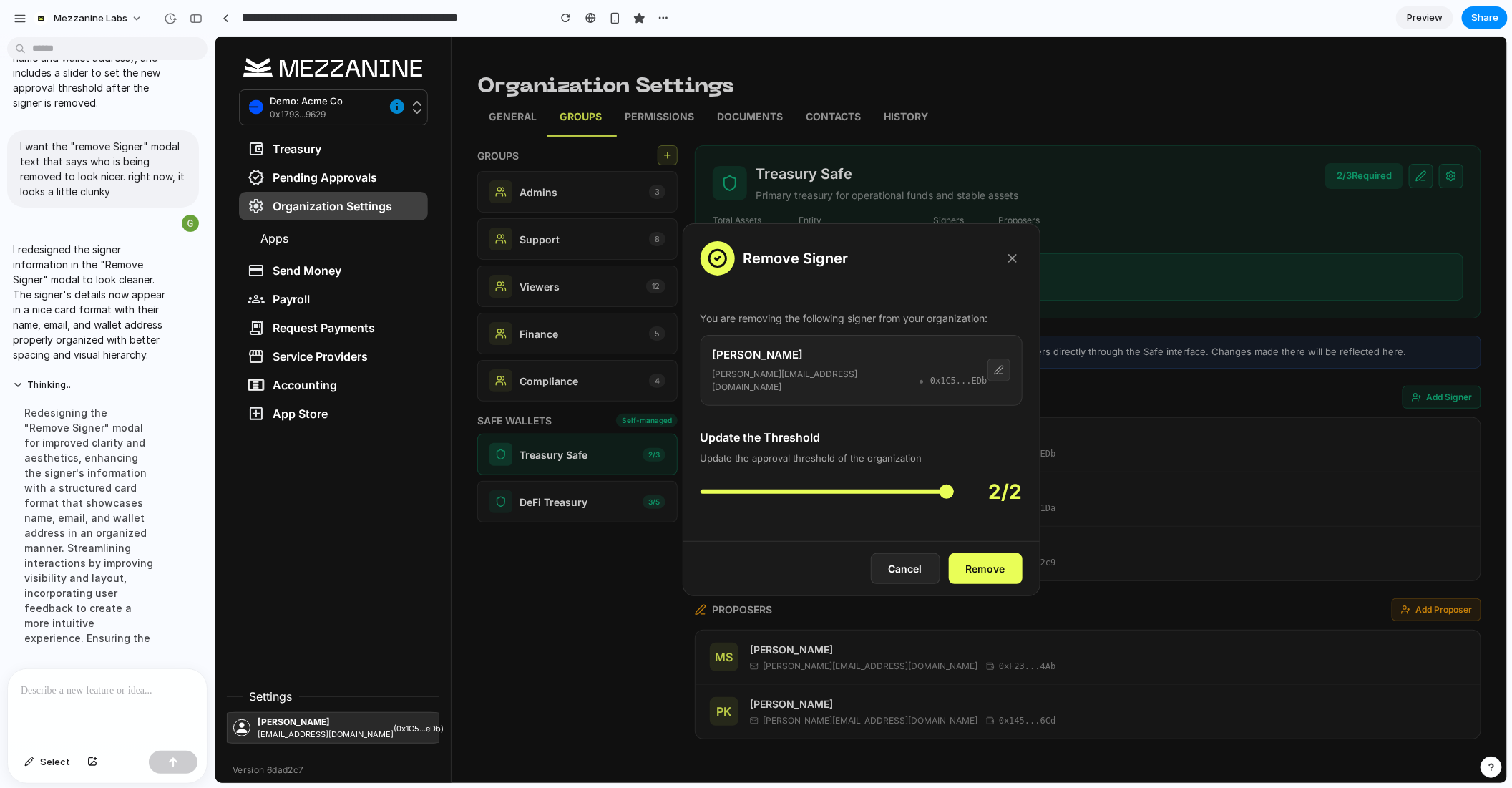
click at [1004, 242] on div "Remove Signer" at bounding box center [861, 258] width 357 height 70
click at [1004, 251] on button at bounding box center [1012, 258] width 20 height 20
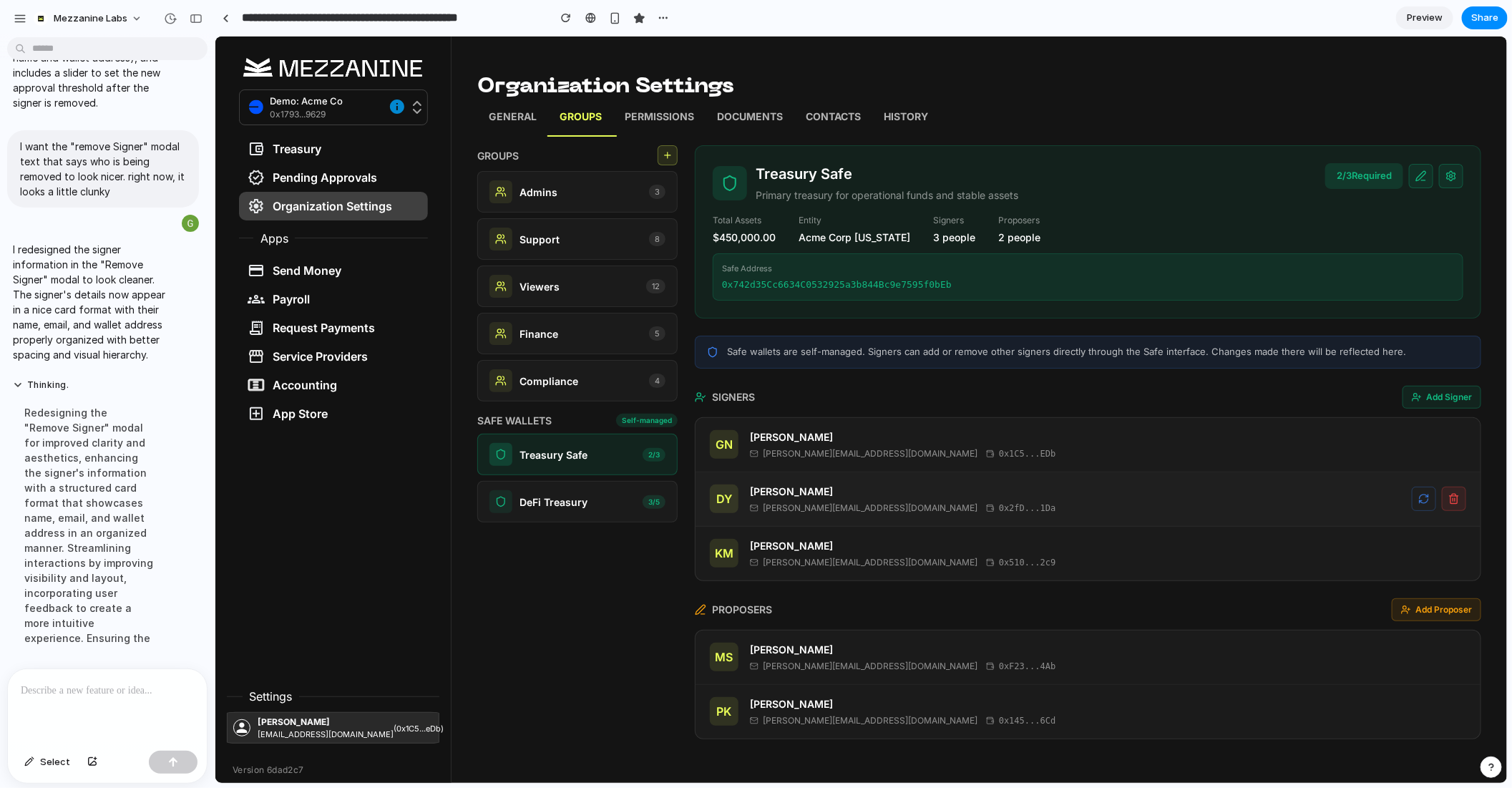
click at [1457, 504] on button at bounding box center [1453, 498] width 24 height 24
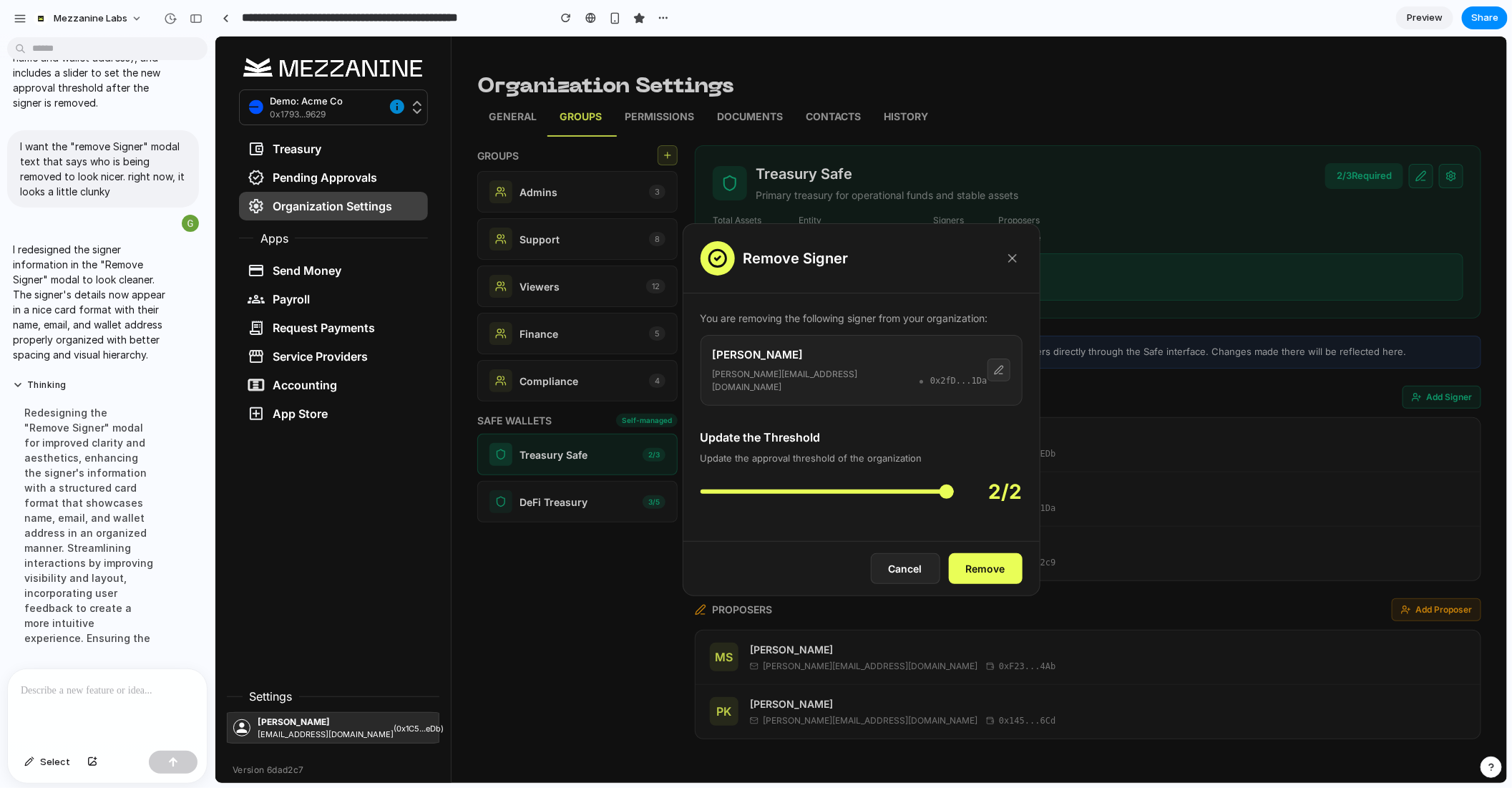
drag, startPoint x: 1008, startPoint y: 251, endPoint x: 943, endPoint y: 436, distance: 196.1
click at [943, 436] on div "Remove Signer You are removing the following signer from your organization: Dan…" at bounding box center [860, 409] width 357 height 373
click at [1004, 546] on div "Cancel Remove" at bounding box center [861, 567] width 357 height 55
click at [1005, 568] on button "Remove" at bounding box center [985, 567] width 74 height 31
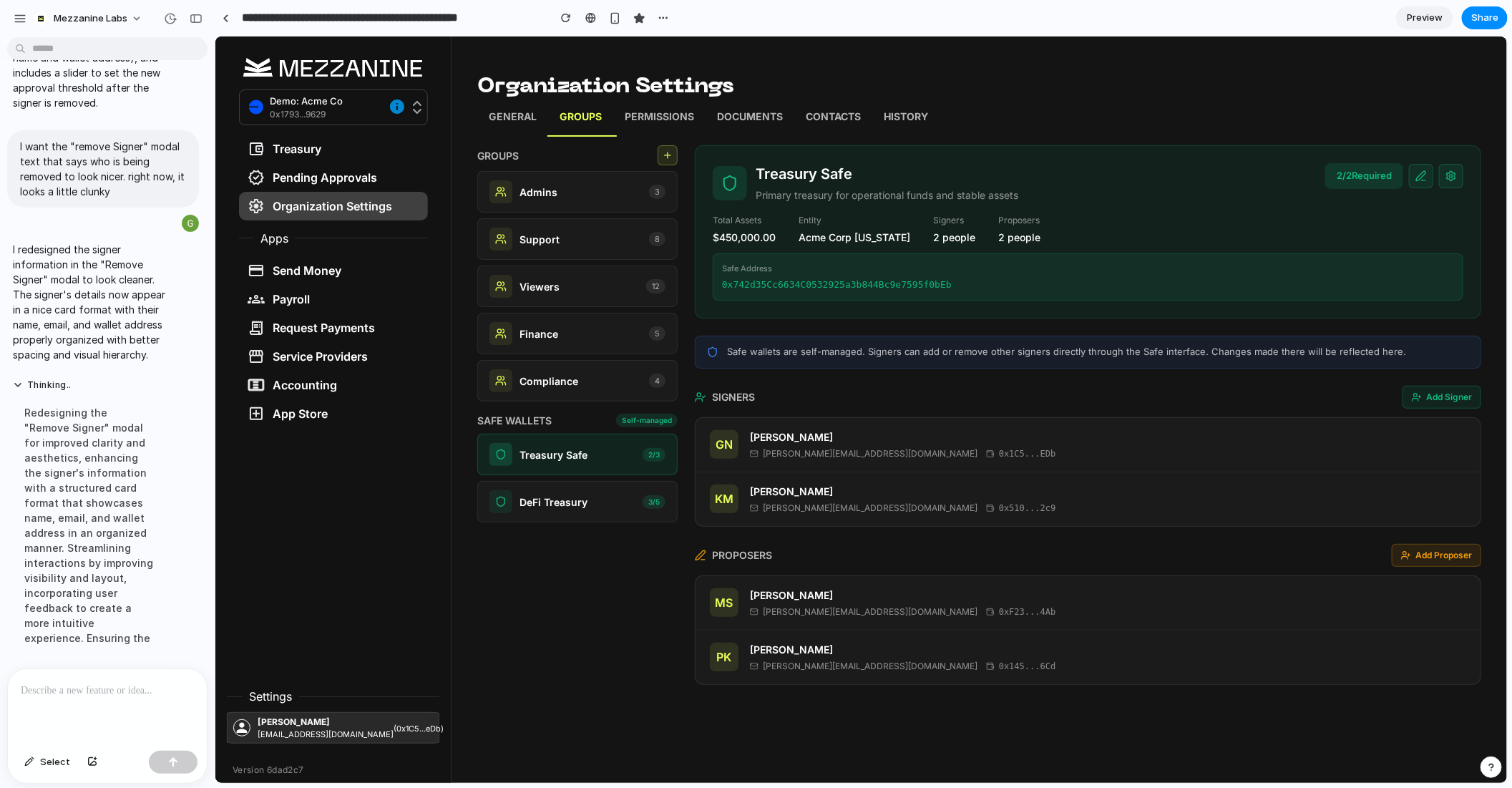
click at [701, 108] on link "Permissions" at bounding box center [659, 118] width 92 height 36
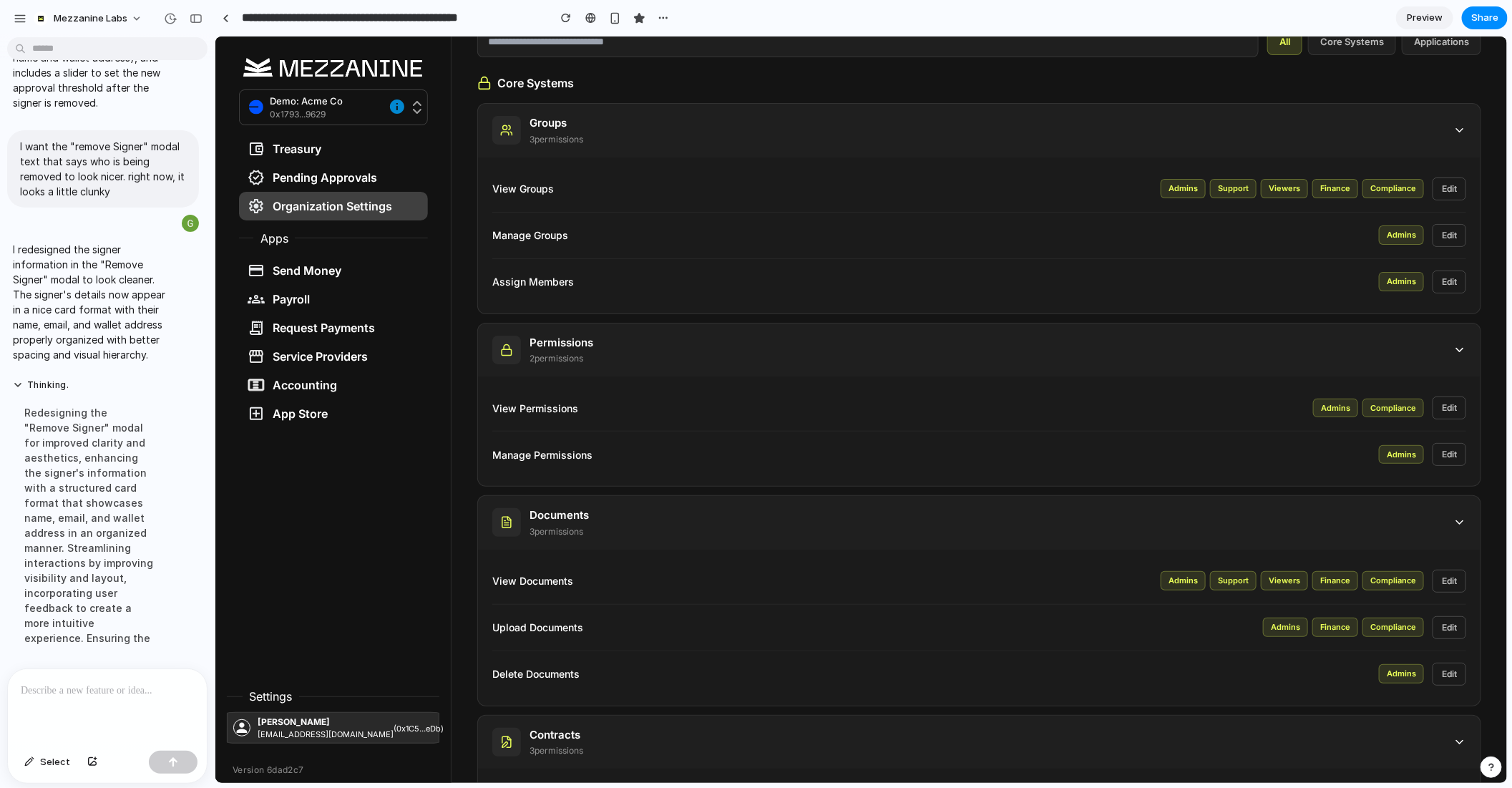
scroll to position [142, 0]
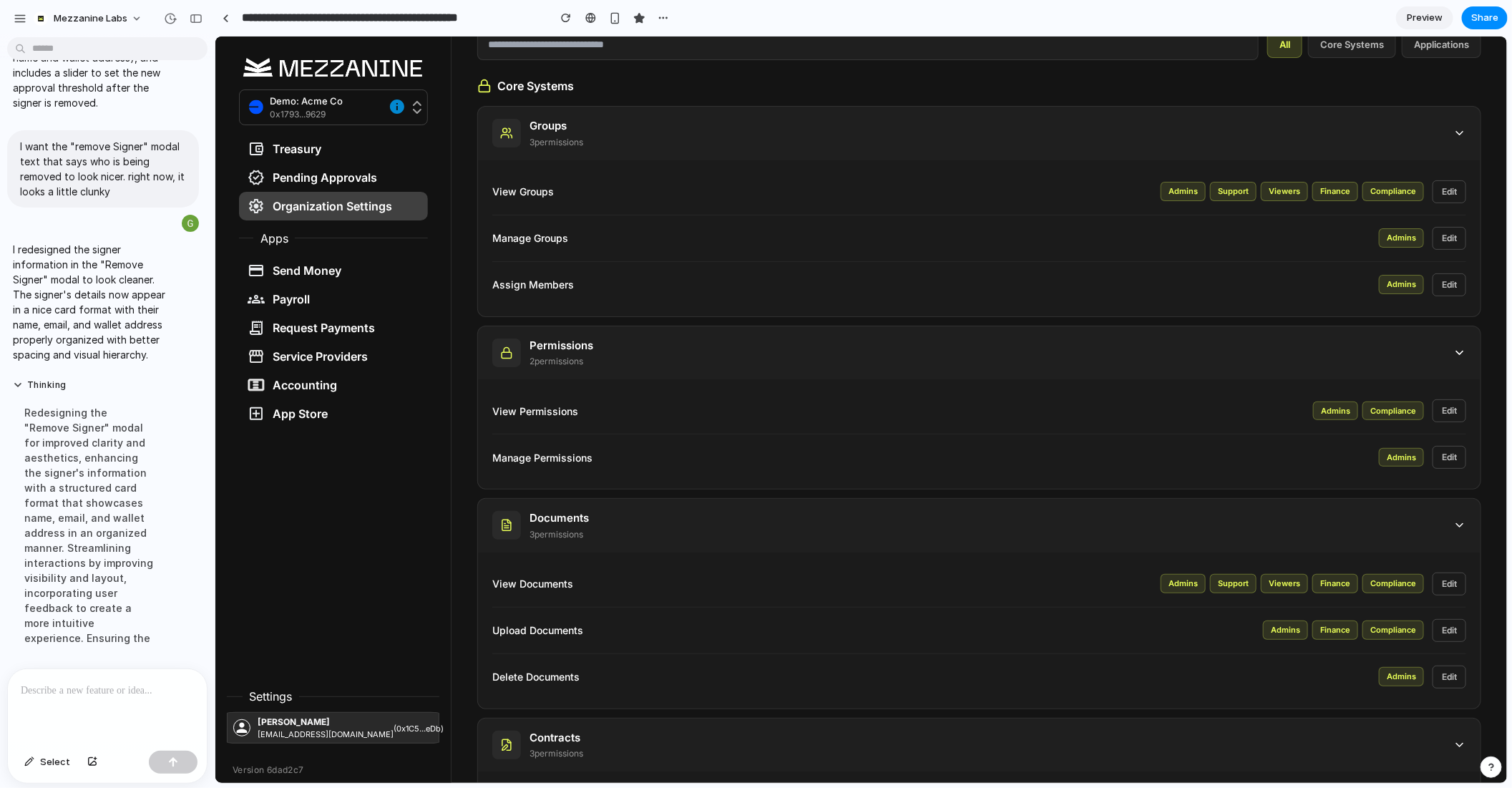
click at [1190, 193] on div "Admins" at bounding box center [1183, 190] width 45 height 19
click at [1402, 184] on div "Compliance" at bounding box center [1393, 190] width 61 height 19
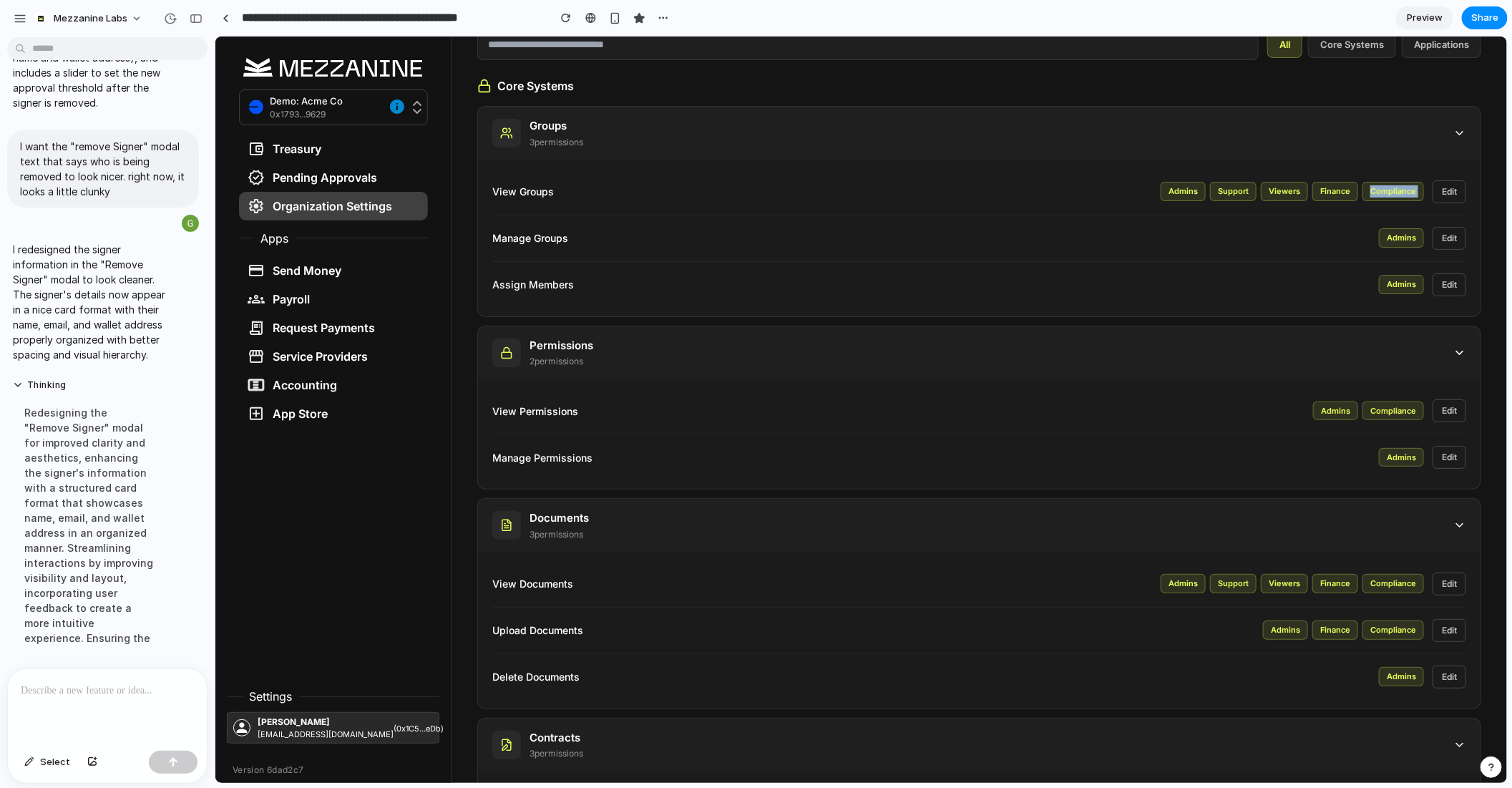
click at [1402, 184] on div "Compliance" at bounding box center [1393, 190] width 61 height 19
click at [1146, 206] on div "View Groups Admins Support Viewers Finance Compliance Edit" at bounding box center [979, 192] width 974 height 46
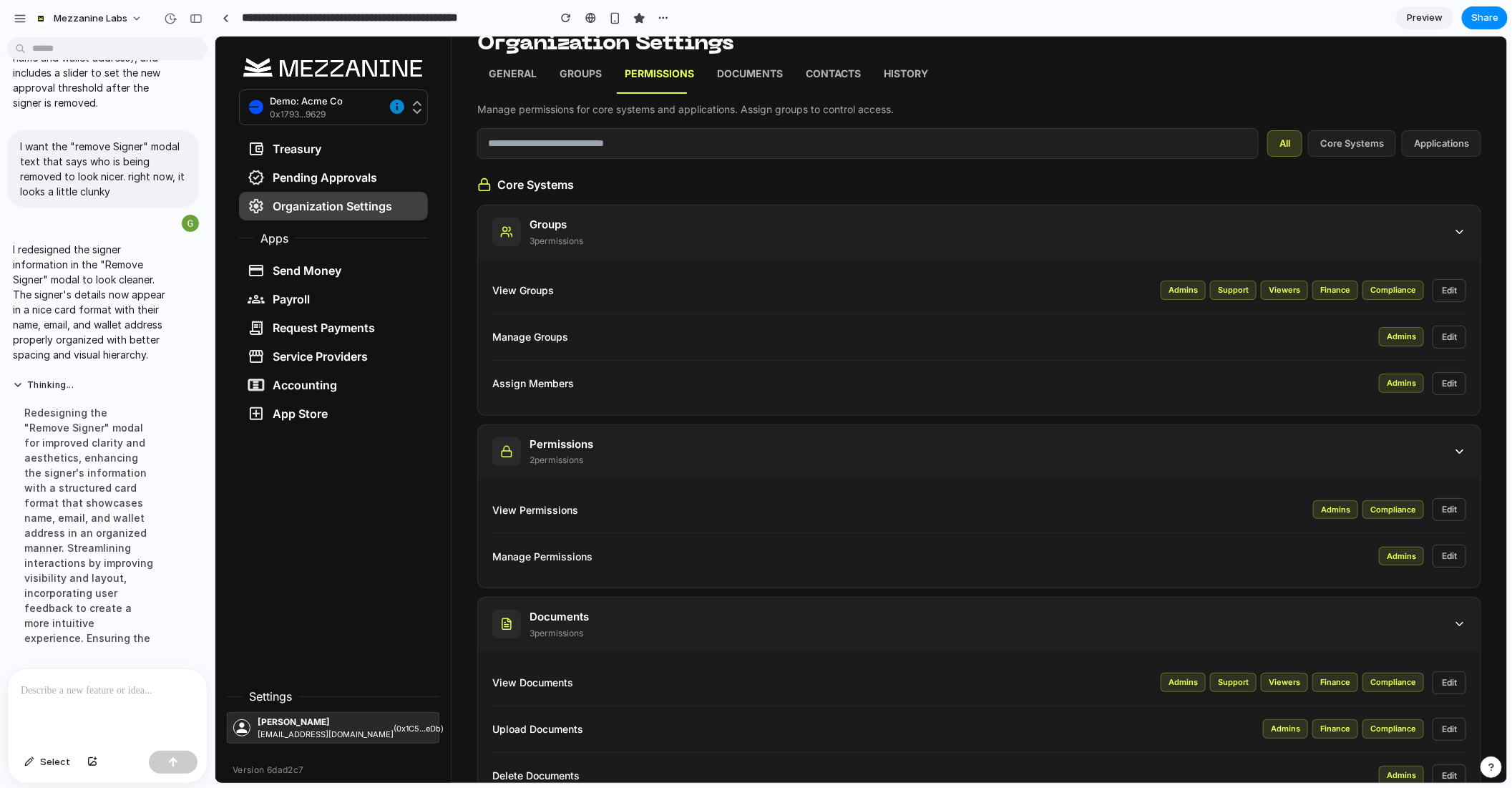
scroll to position [46, 0]
click at [892, 151] on input "text" at bounding box center [868, 139] width 781 height 31
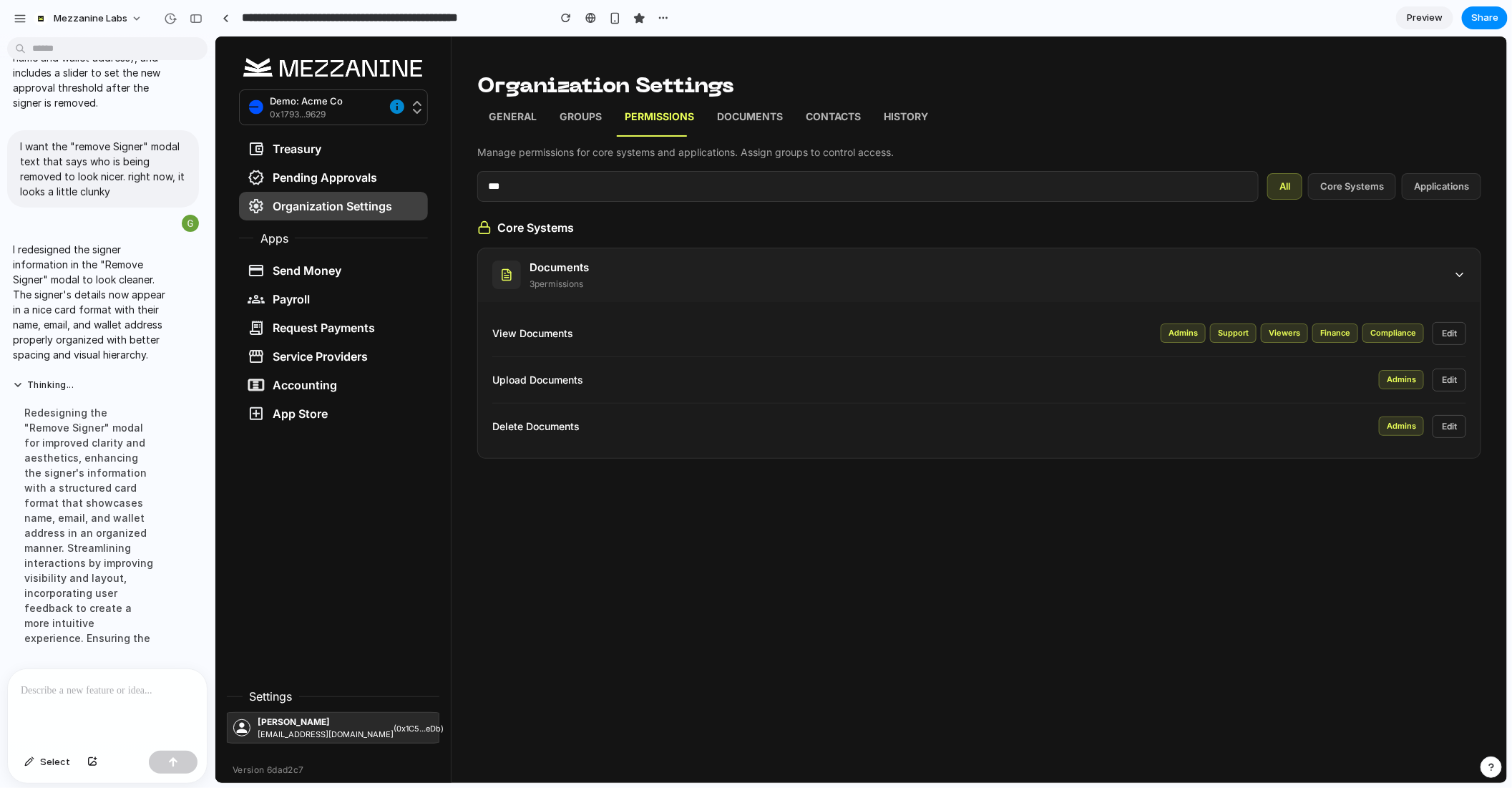
scroll to position [0, 0]
type input "*"
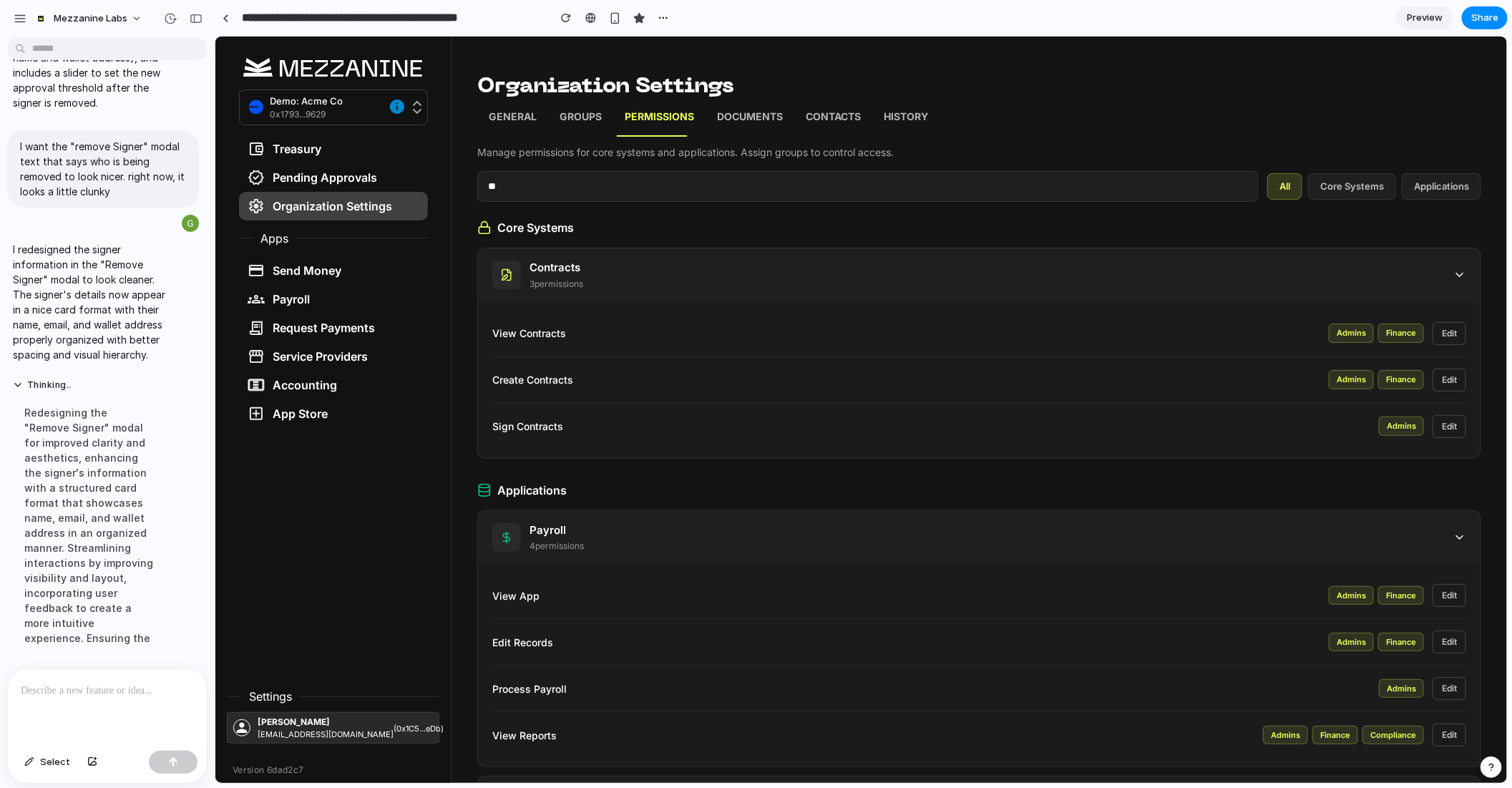
type input "*"
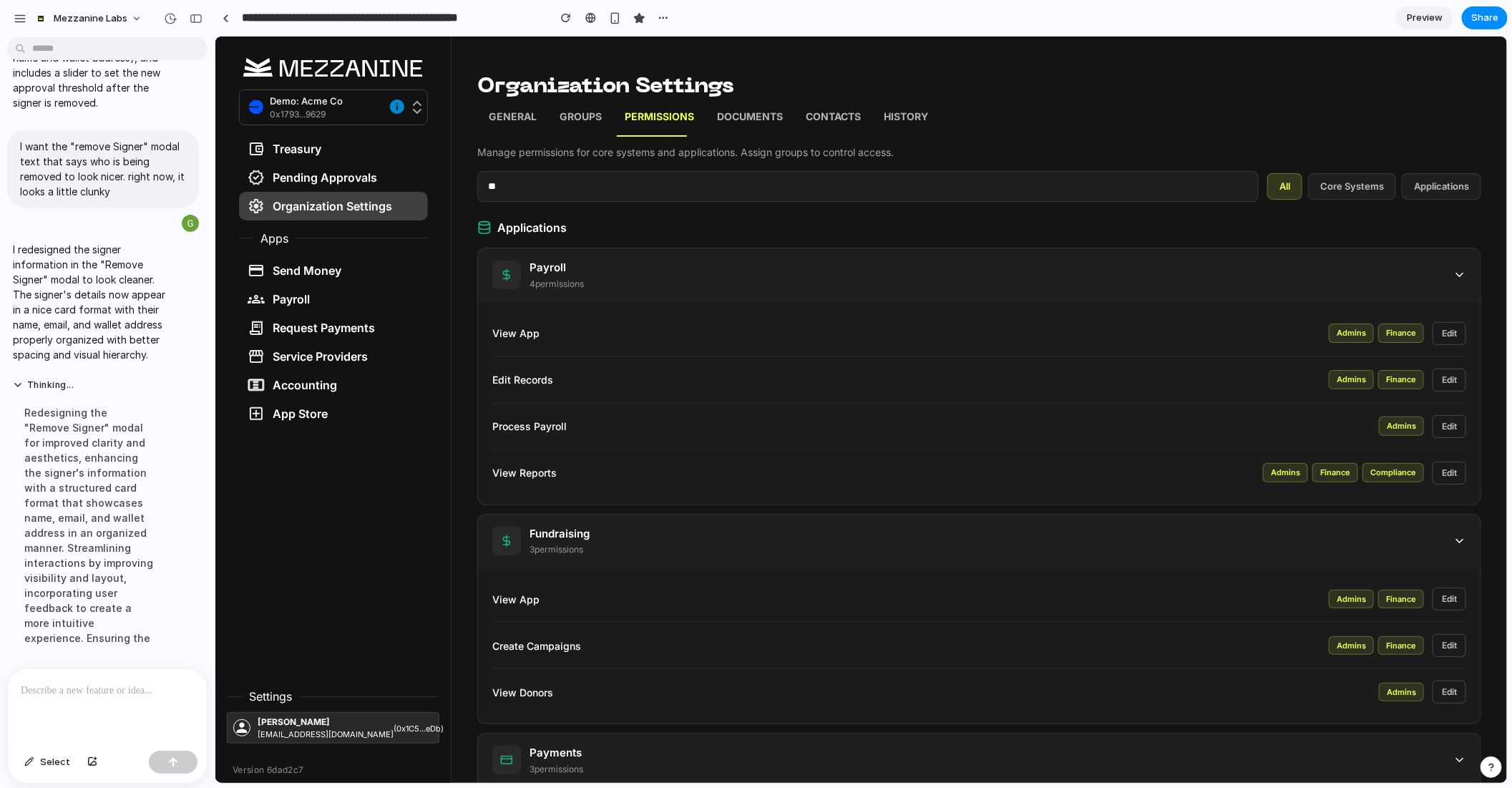
type input "*"
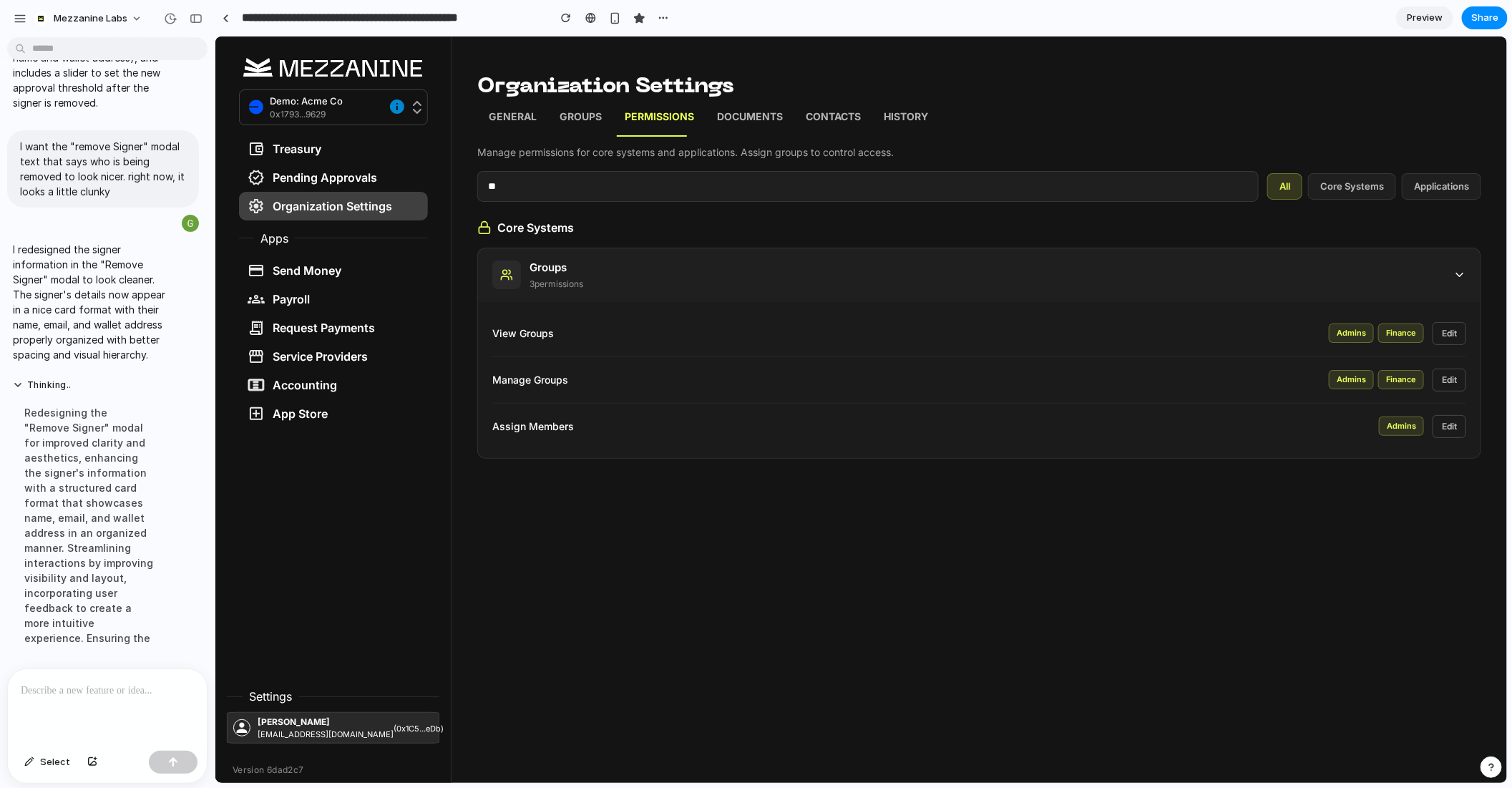
type input "*"
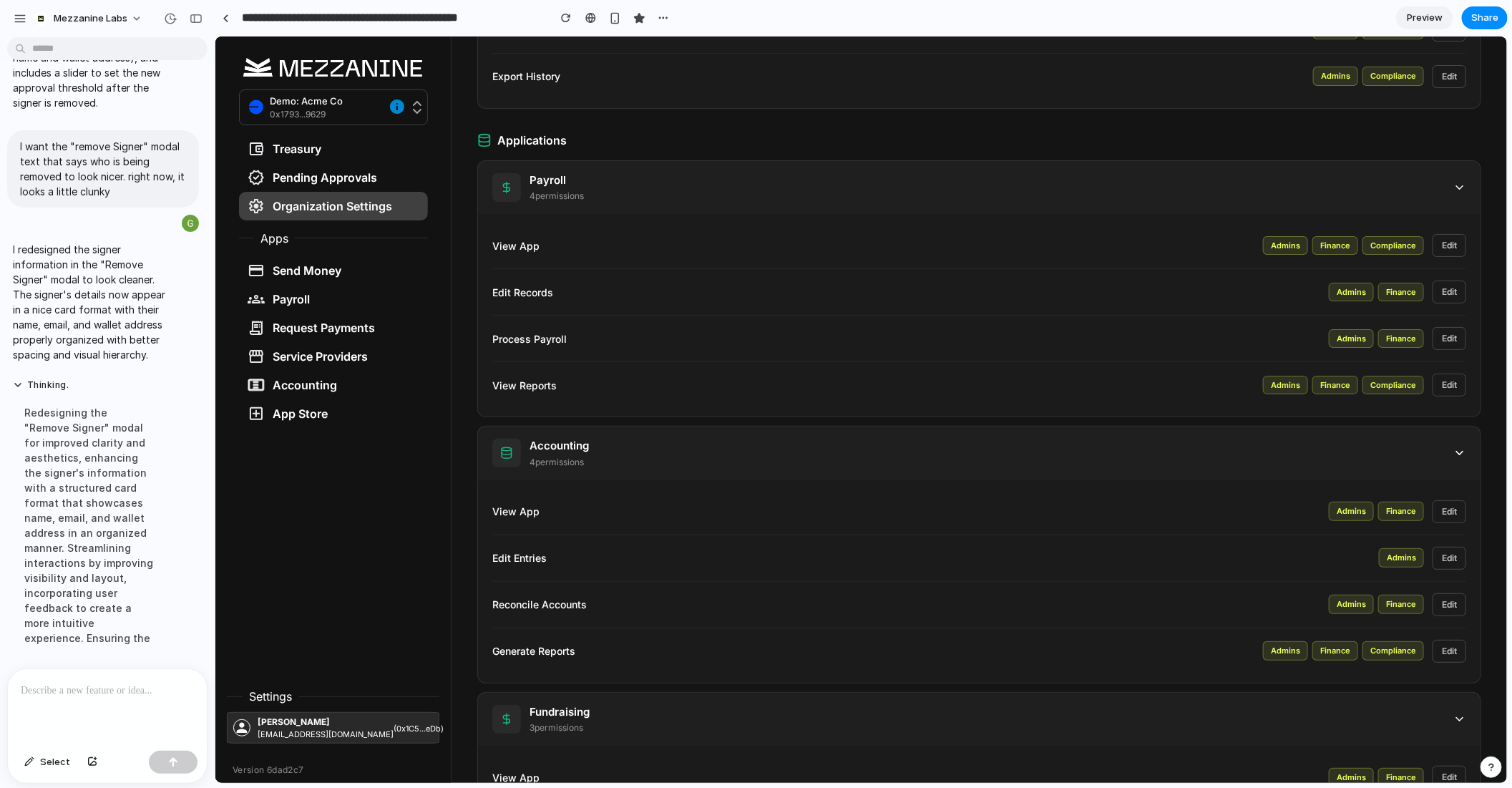
scroll to position [1132, 0]
click at [1452, 241] on button "Edit" at bounding box center [1449, 247] width 34 height 23
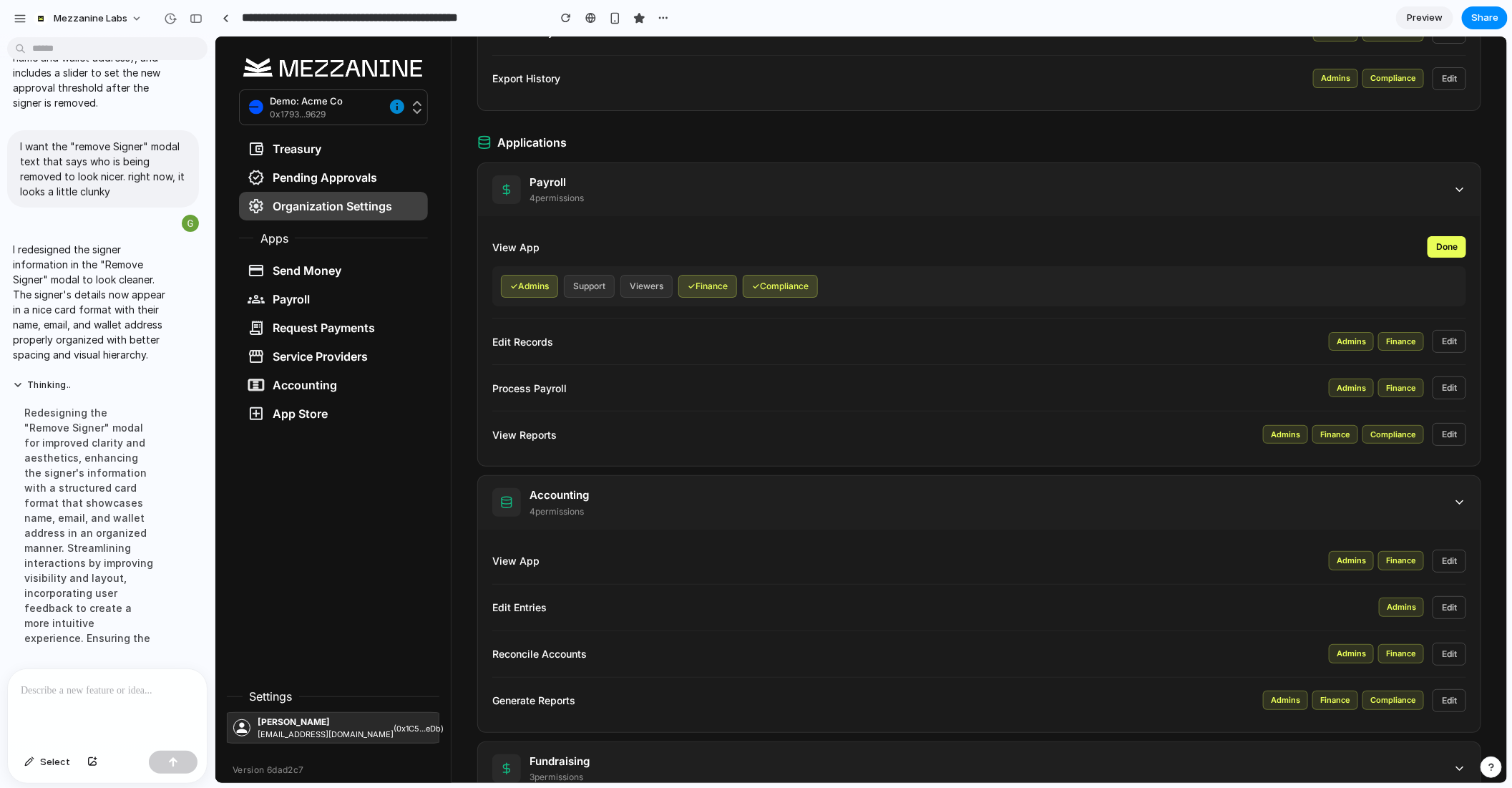
click at [693, 276] on button "✓ Finance" at bounding box center [707, 285] width 59 height 23
click at [749, 280] on button "✓ Compliance" at bounding box center [771, 285] width 75 height 23
click at [716, 281] on button "Finance" at bounding box center [703, 285] width 51 height 23
click at [1460, 251] on div "View App Done ✓ Admins Support Viewers ✓ Finance Compliance" at bounding box center [979, 270] width 974 height 94
click at [1456, 243] on button "Done" at bounding box center [1446, 246] width 39 height 22
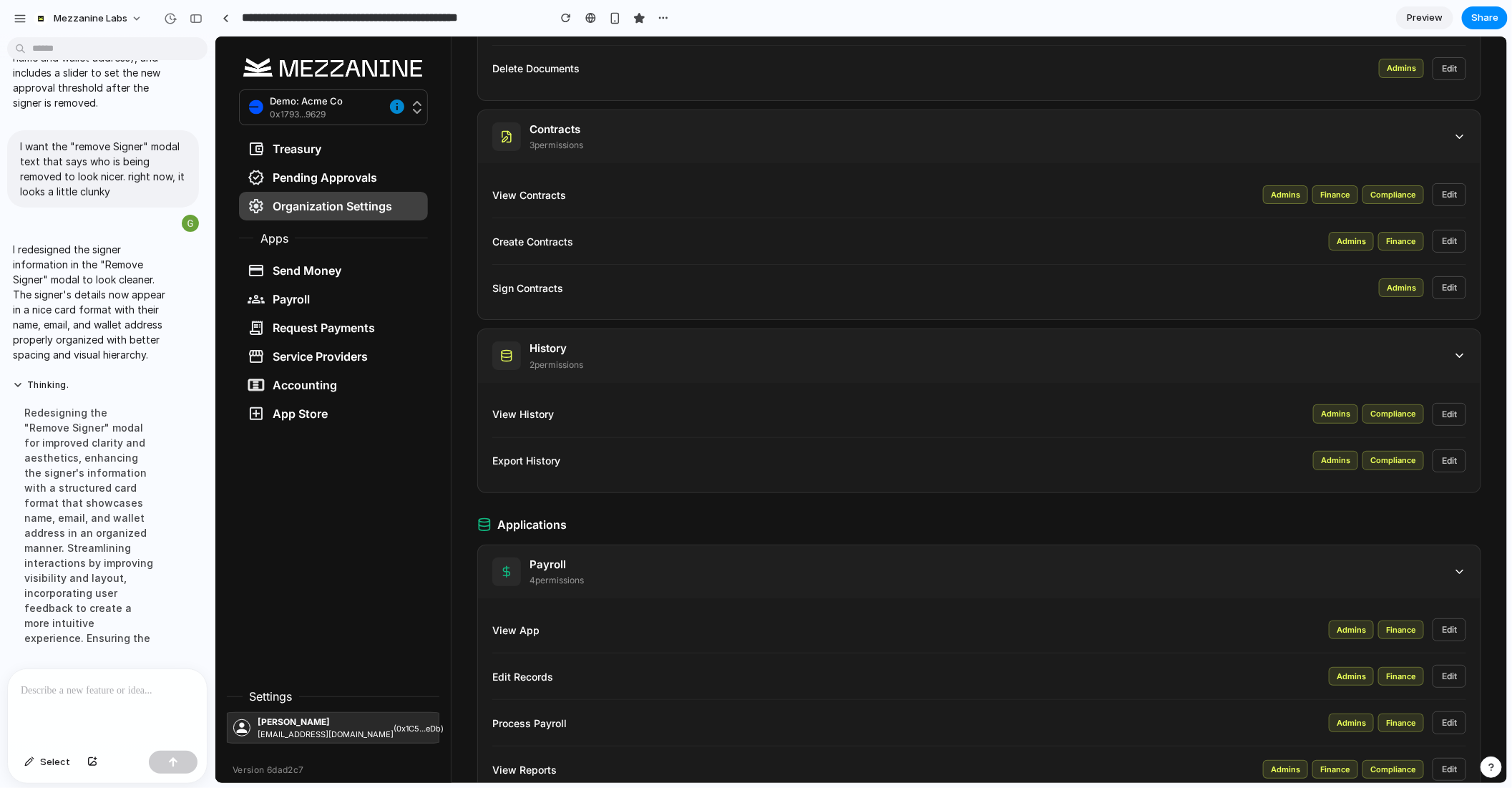
scroll to position [997, 0]
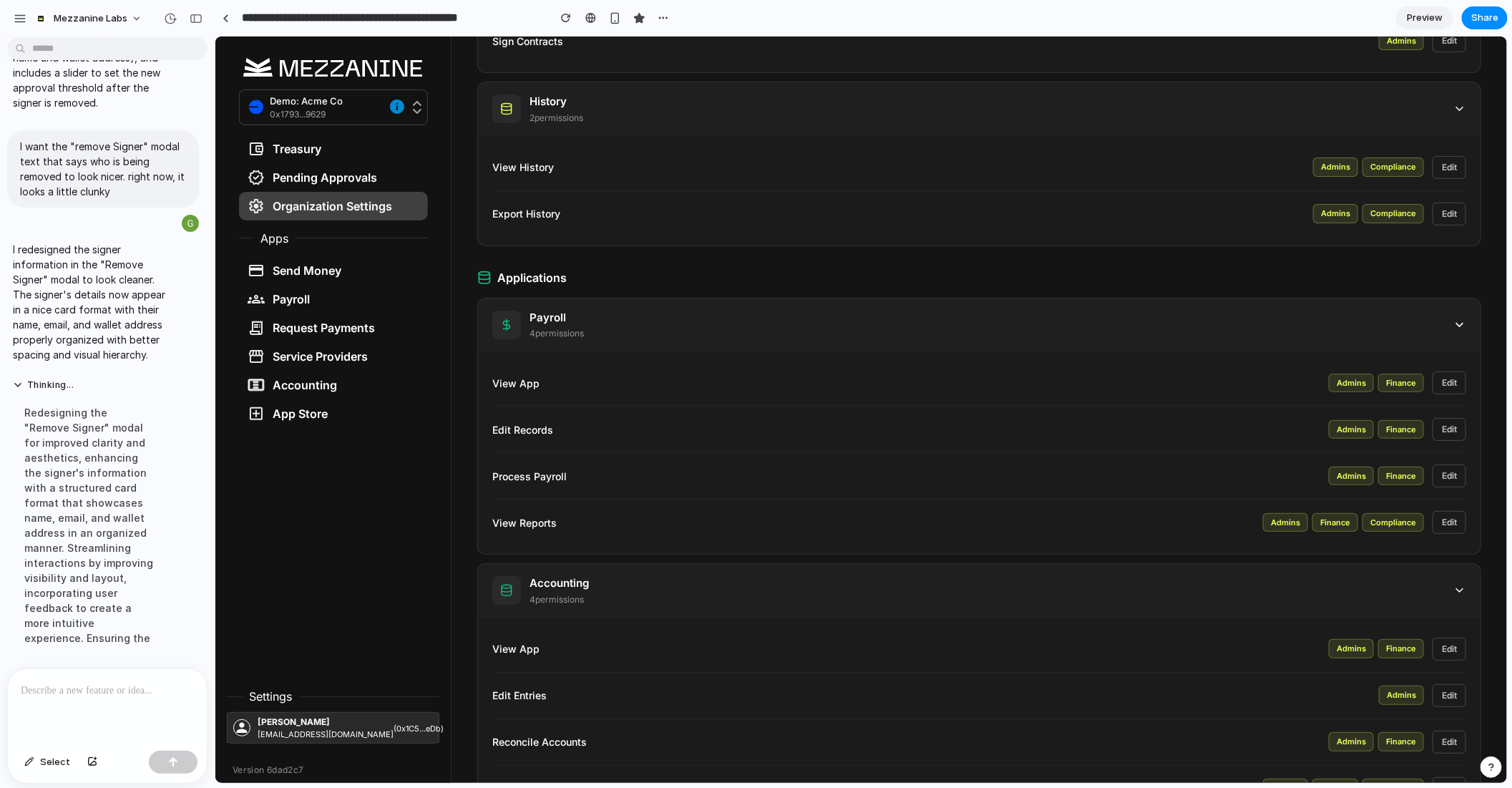
click at [1451, 374] on button "Edit" at bounding box center [1449, 382] width 34 height 23
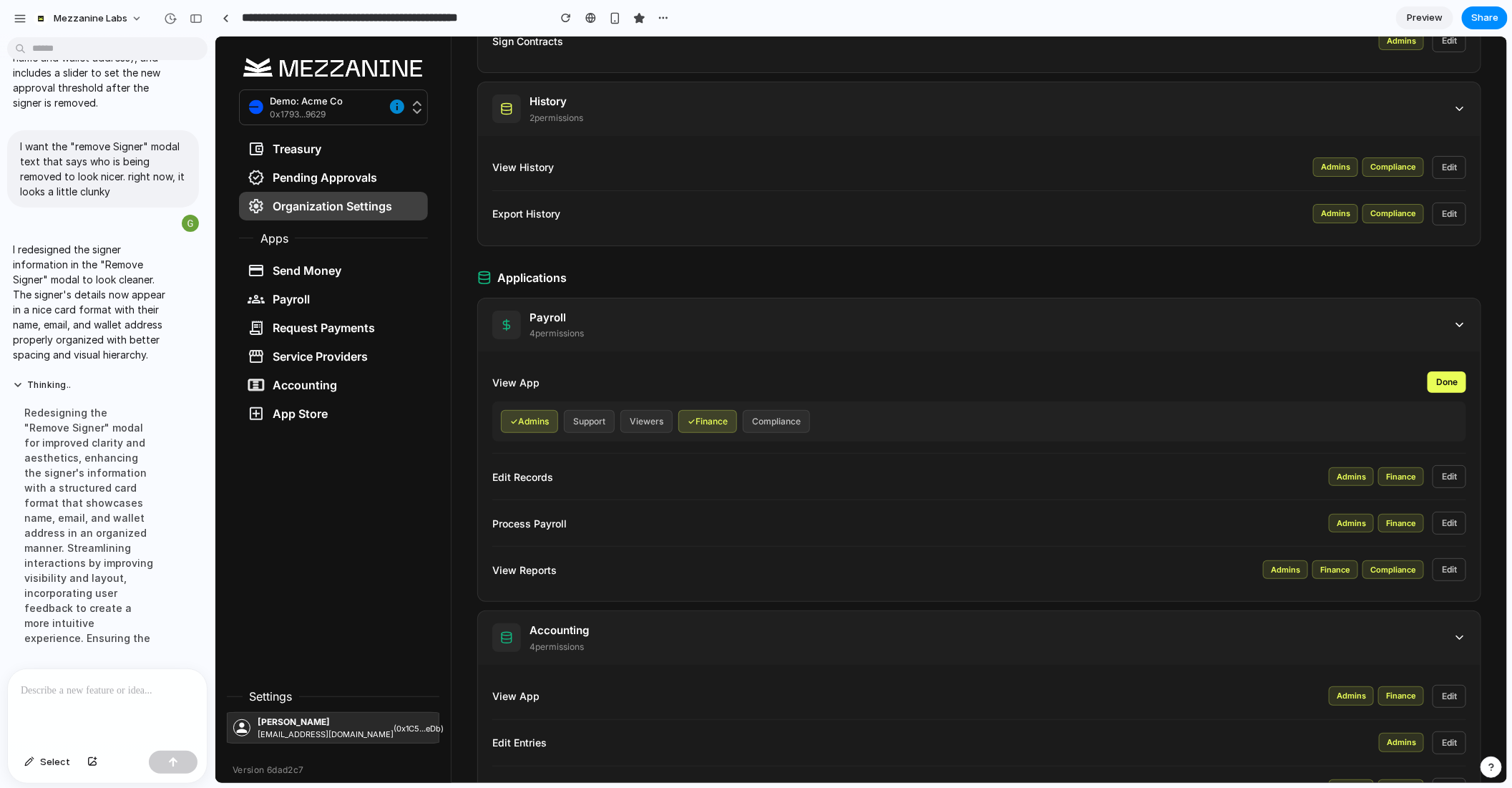
click at [792, 410] on button "Compliance" at bounding box center [775, 421] width 67 height 23
click at [640, 419] on button "Viewers" at bounding box center [645, 421] width 52 height 23
click at [1447, 371] on button "Done" at bounding box center [1446, 382] width 39 height 22
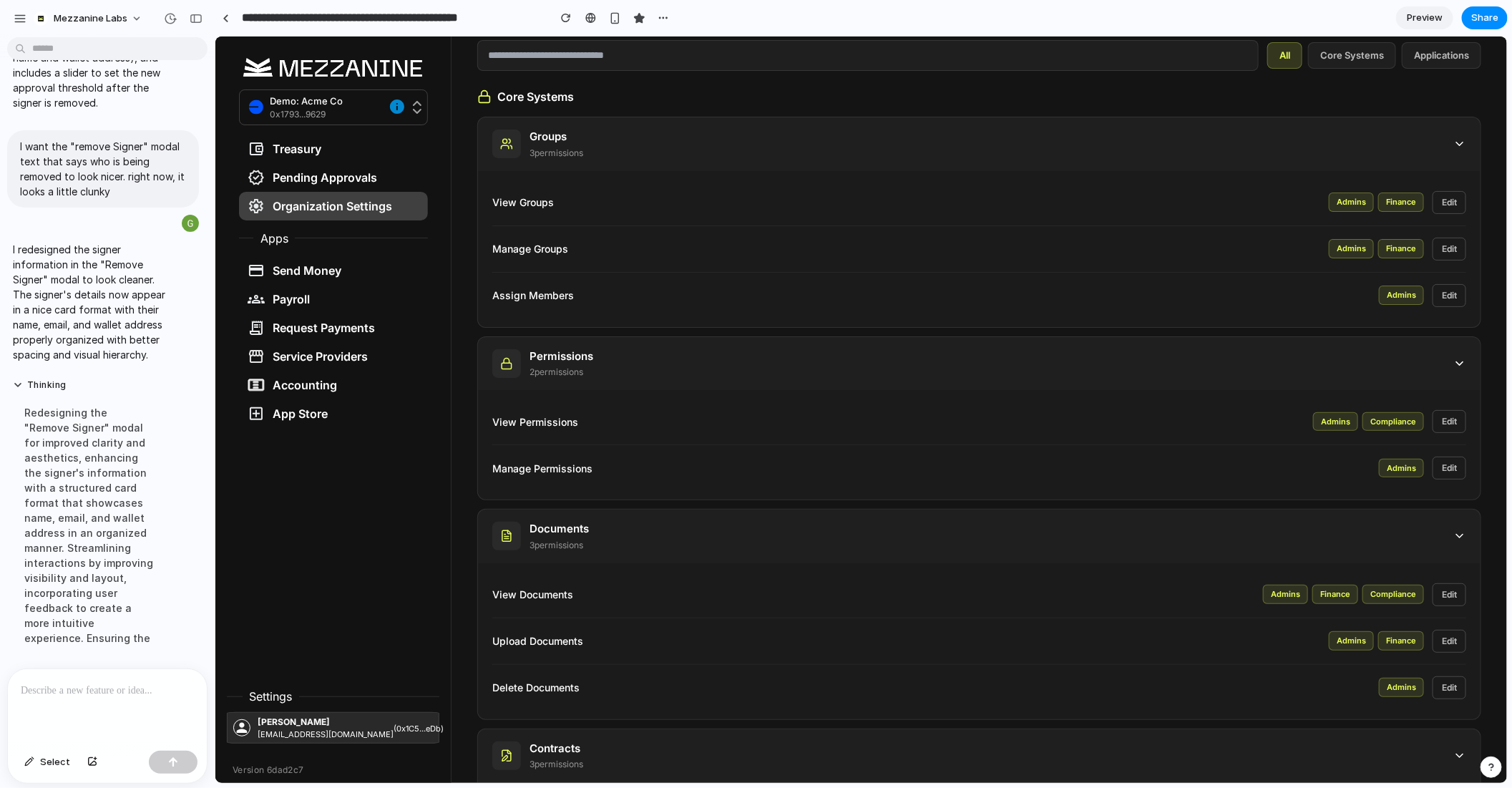
scroll to position [132, 0]
click at [1461, 146] on icon at bounding box center [1460, 143] width 13 height 13
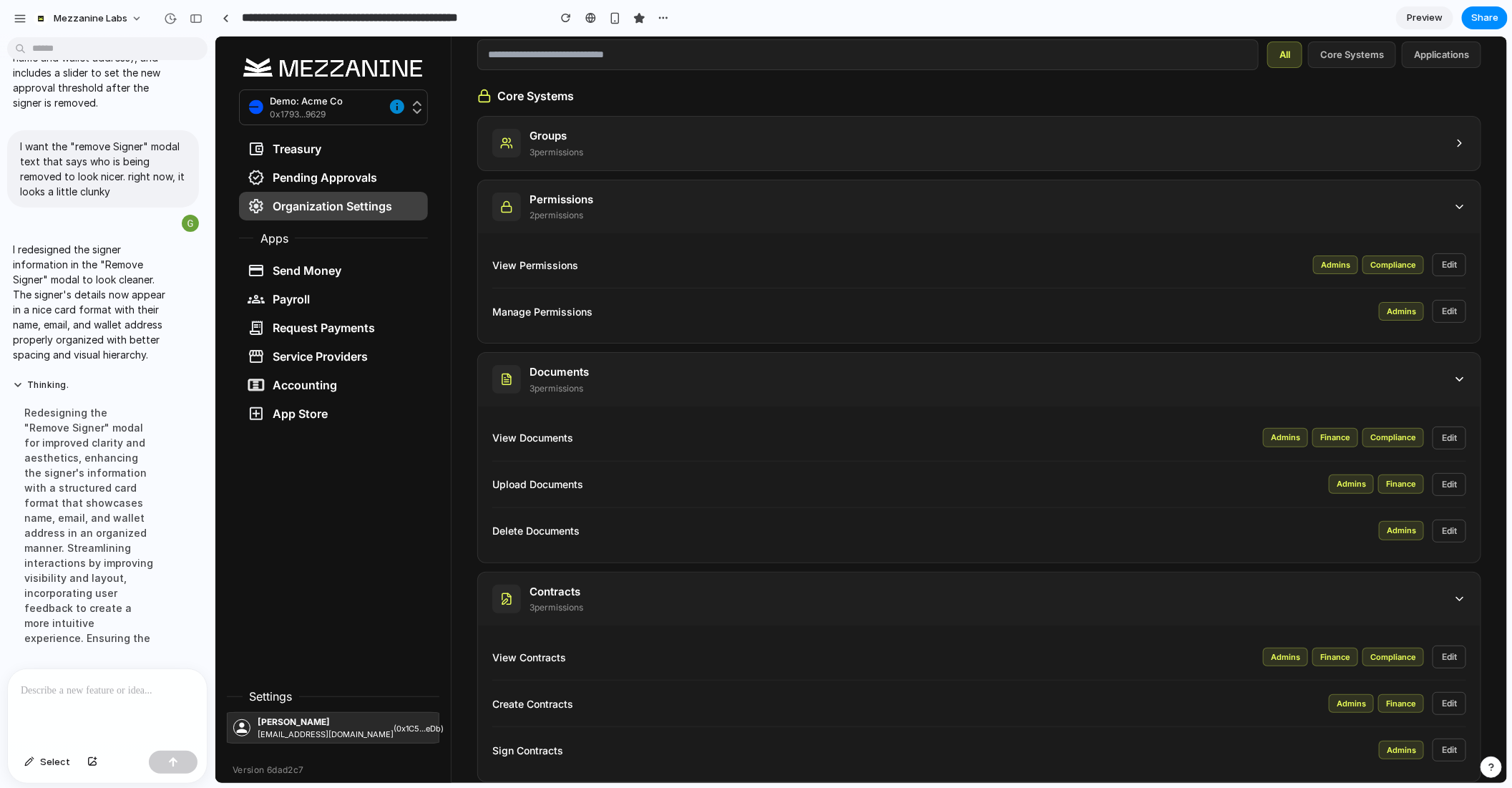
click at [1460, 201] on icon at bounding box center [1460, 207] width 13 height 13
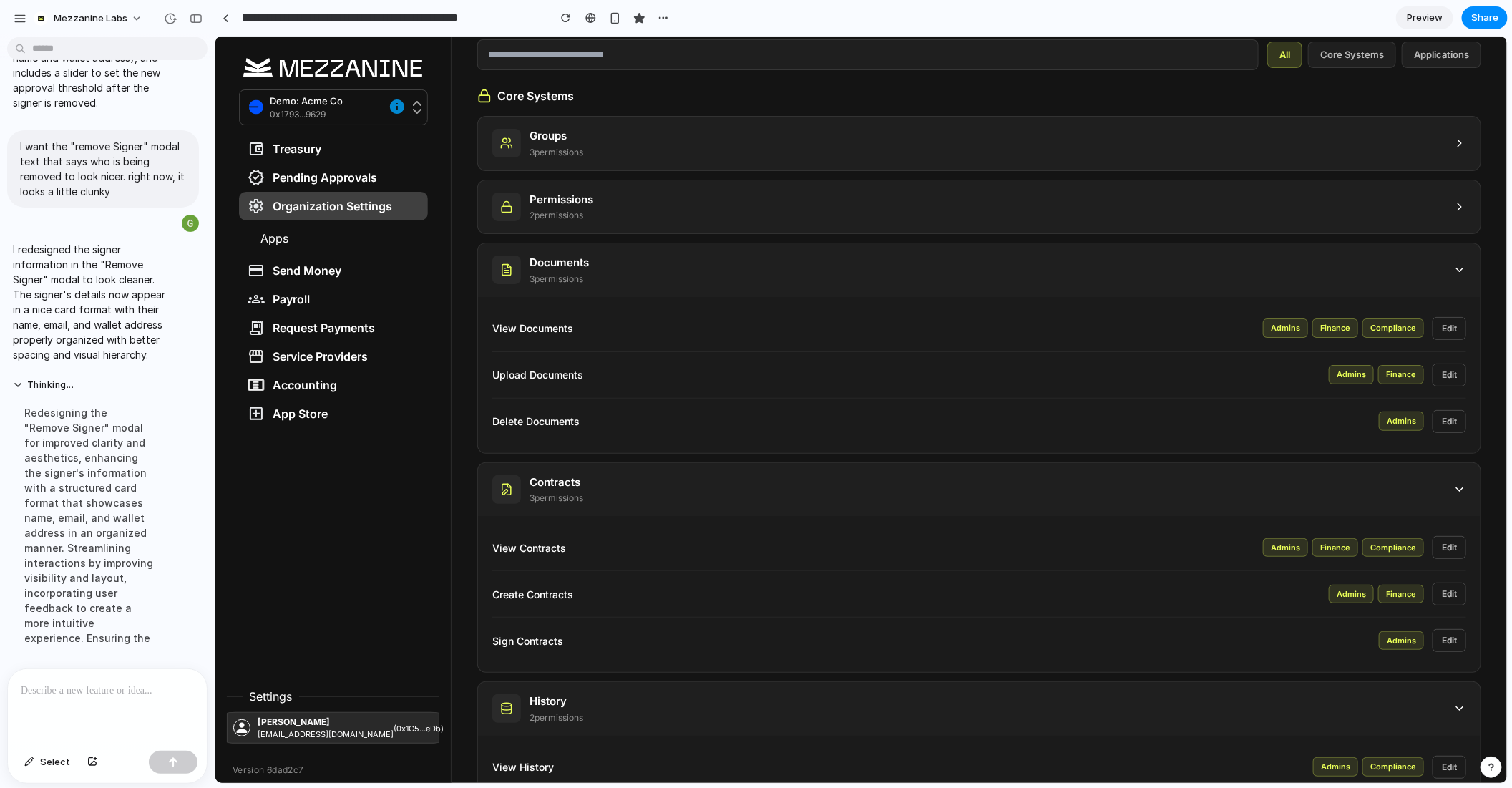
click at [1460, 263] on icon at bounding box center [1460, 270] width 13 height 13
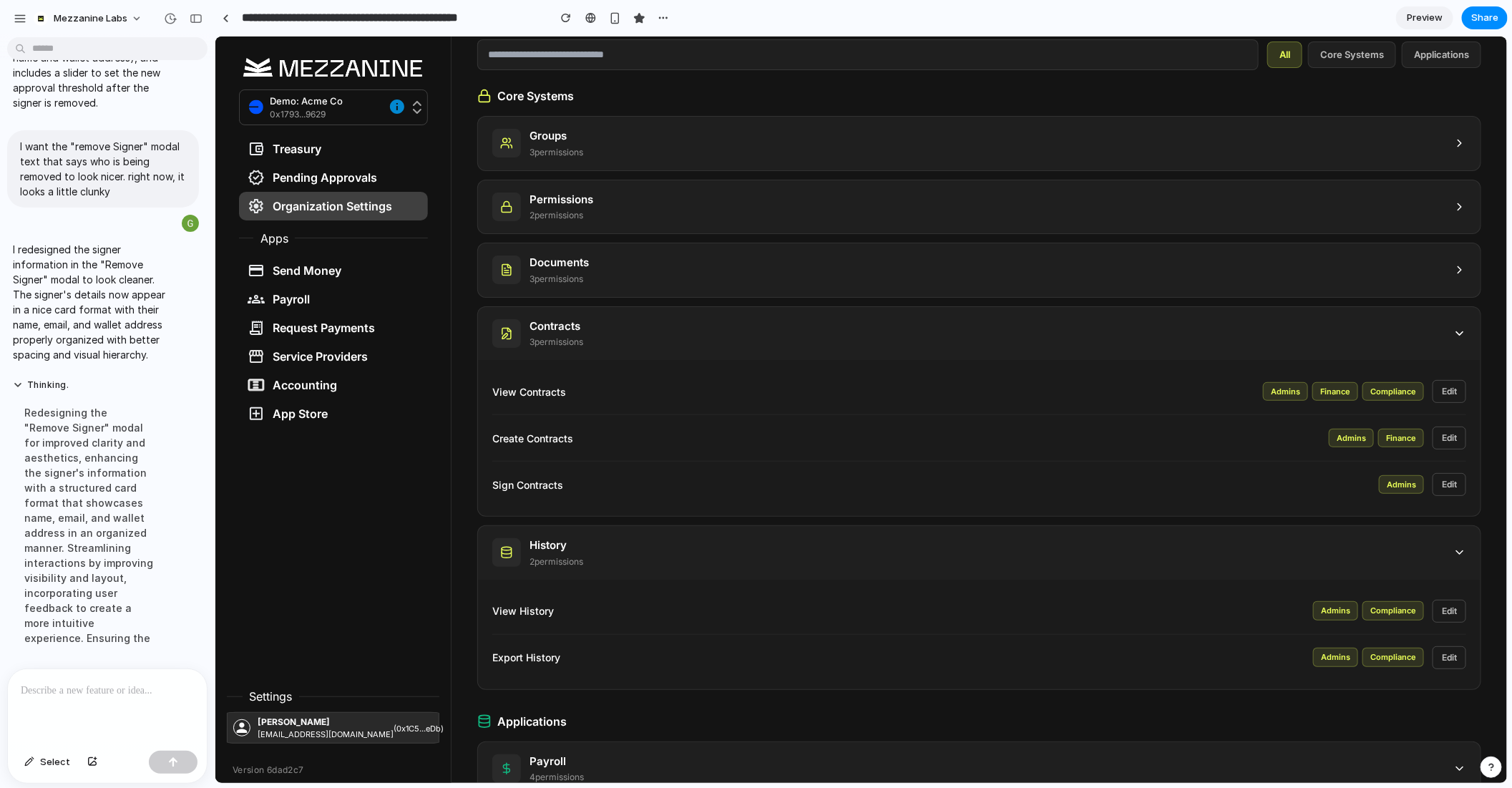
click at [1456, 337] on div "Contracts 3 permission s" at bounding box center [979, 333] width 1003 height 54
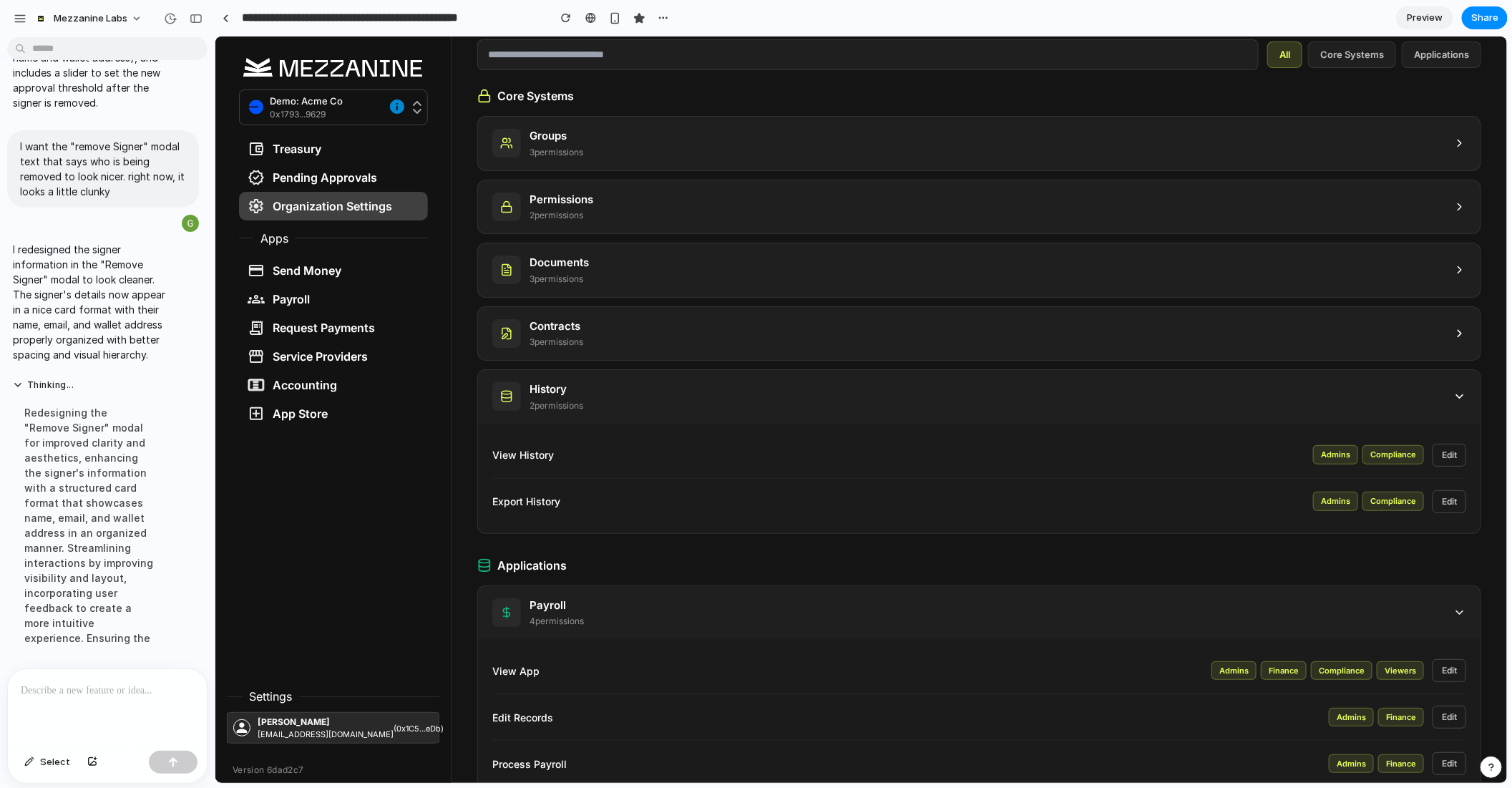
click at [1458, 410] on div "History 2 permission s" at bounding box center [979, 396] width 1003 height 54
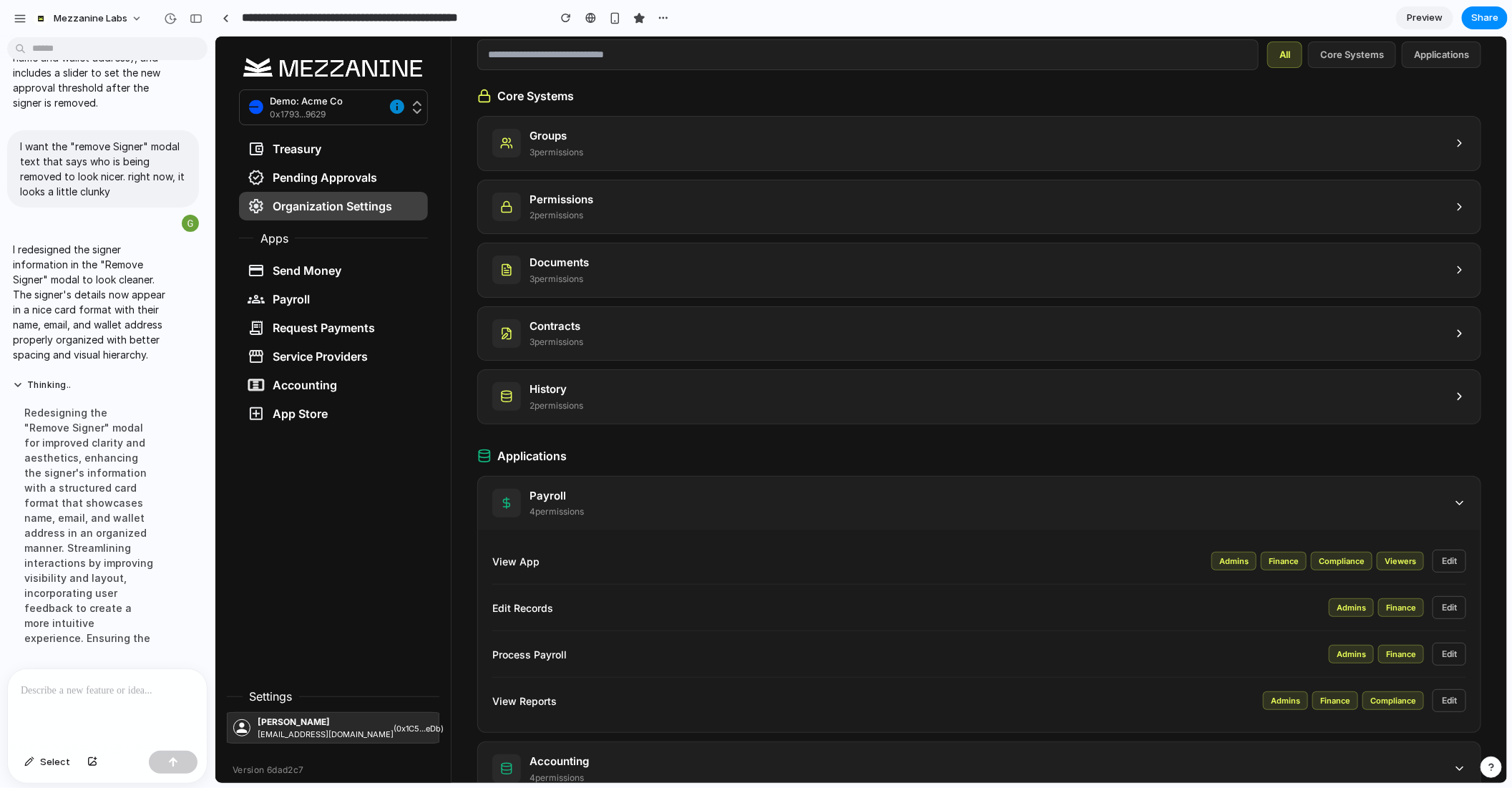
click at [1458, 499] on icon at bounding box center [1460, 503] width 13 height 13
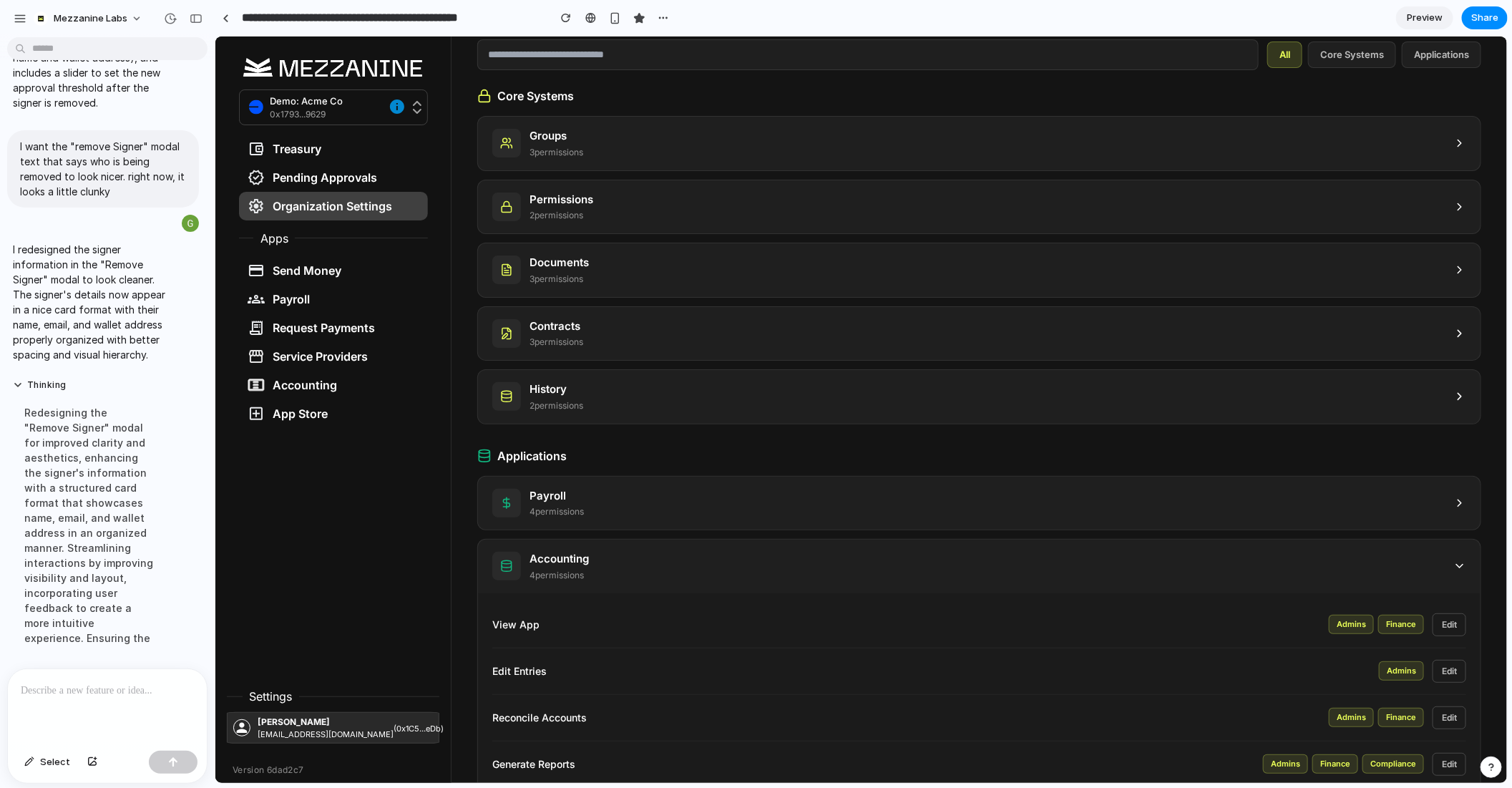
click at [1459, 581] on div "Accounting 4 permission s" at bounding box center [979, 566] width 1003 height 54
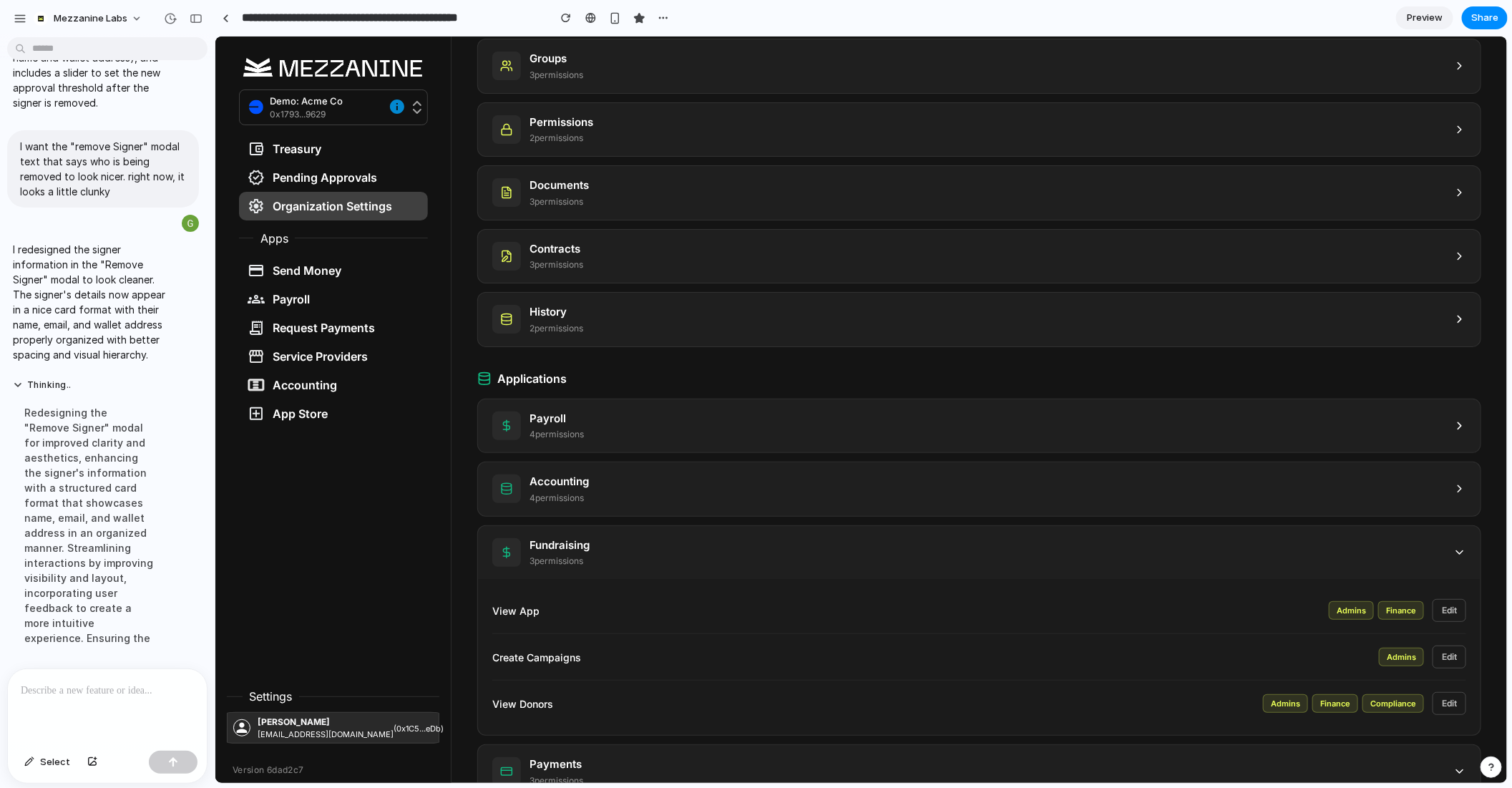
scroll to position [232, 0]
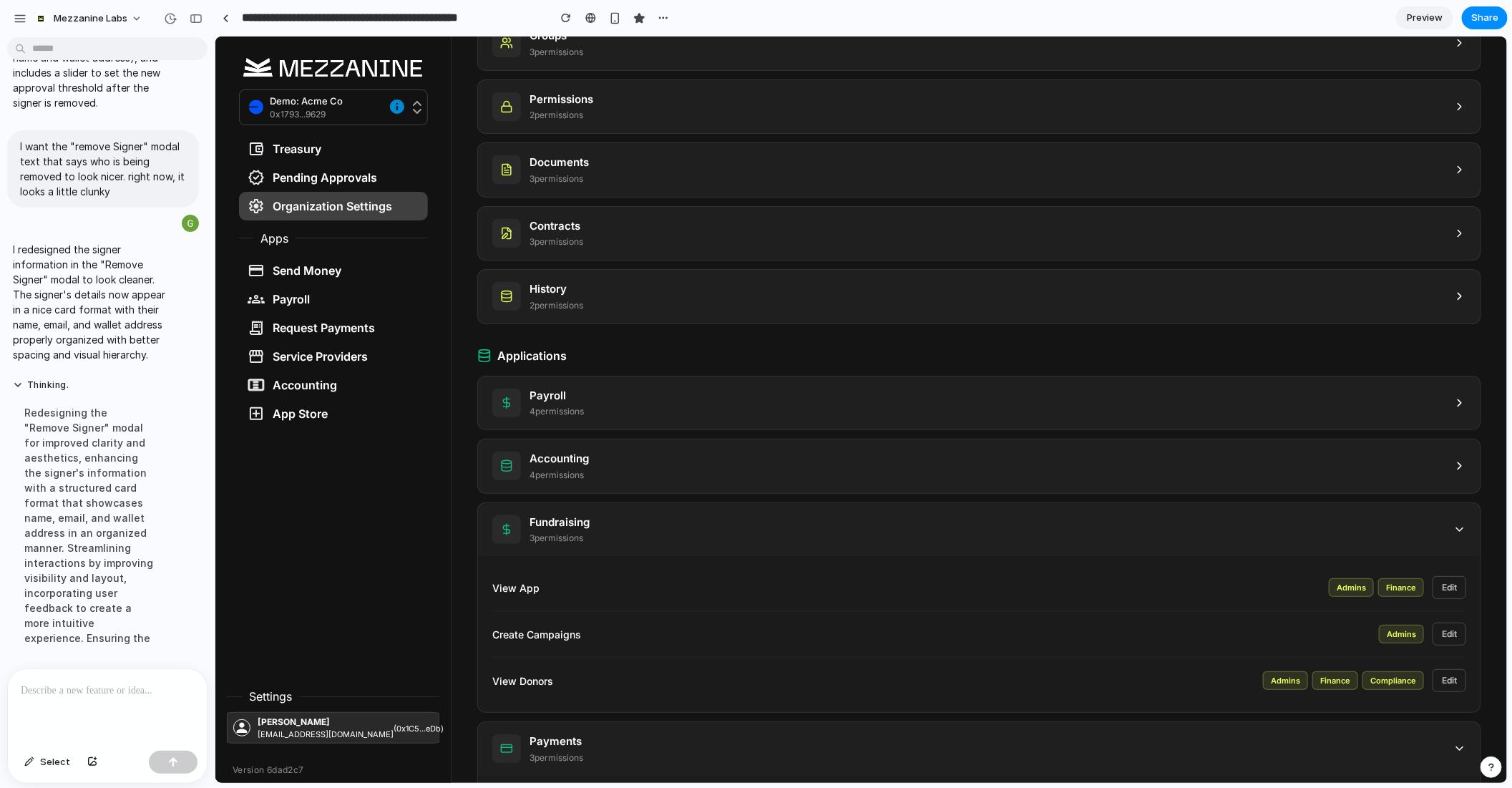
click at [1456, 523] on icon at bounding box center [1460, 529] width 13 height 13
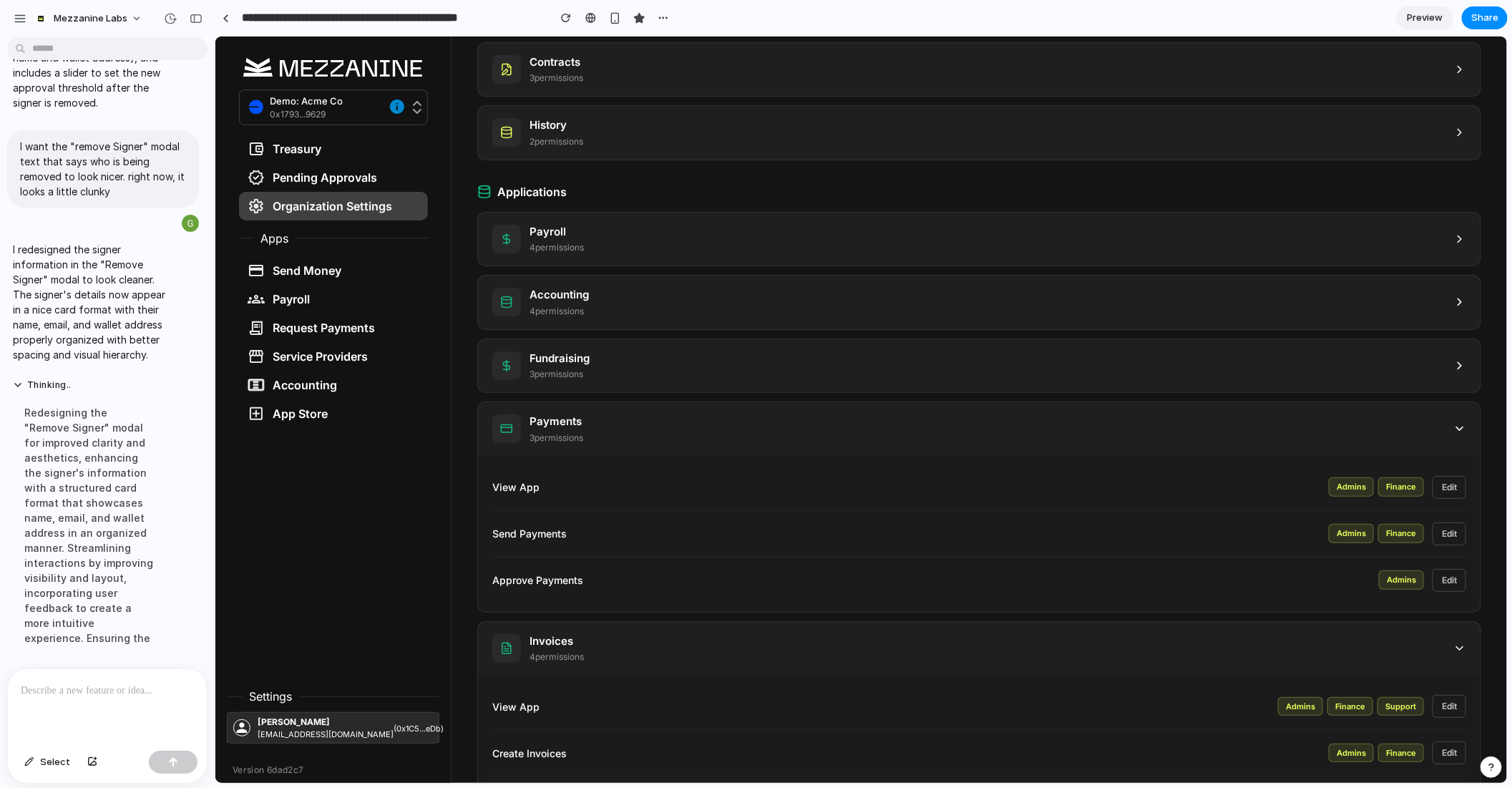
scroll to position [421, 0]
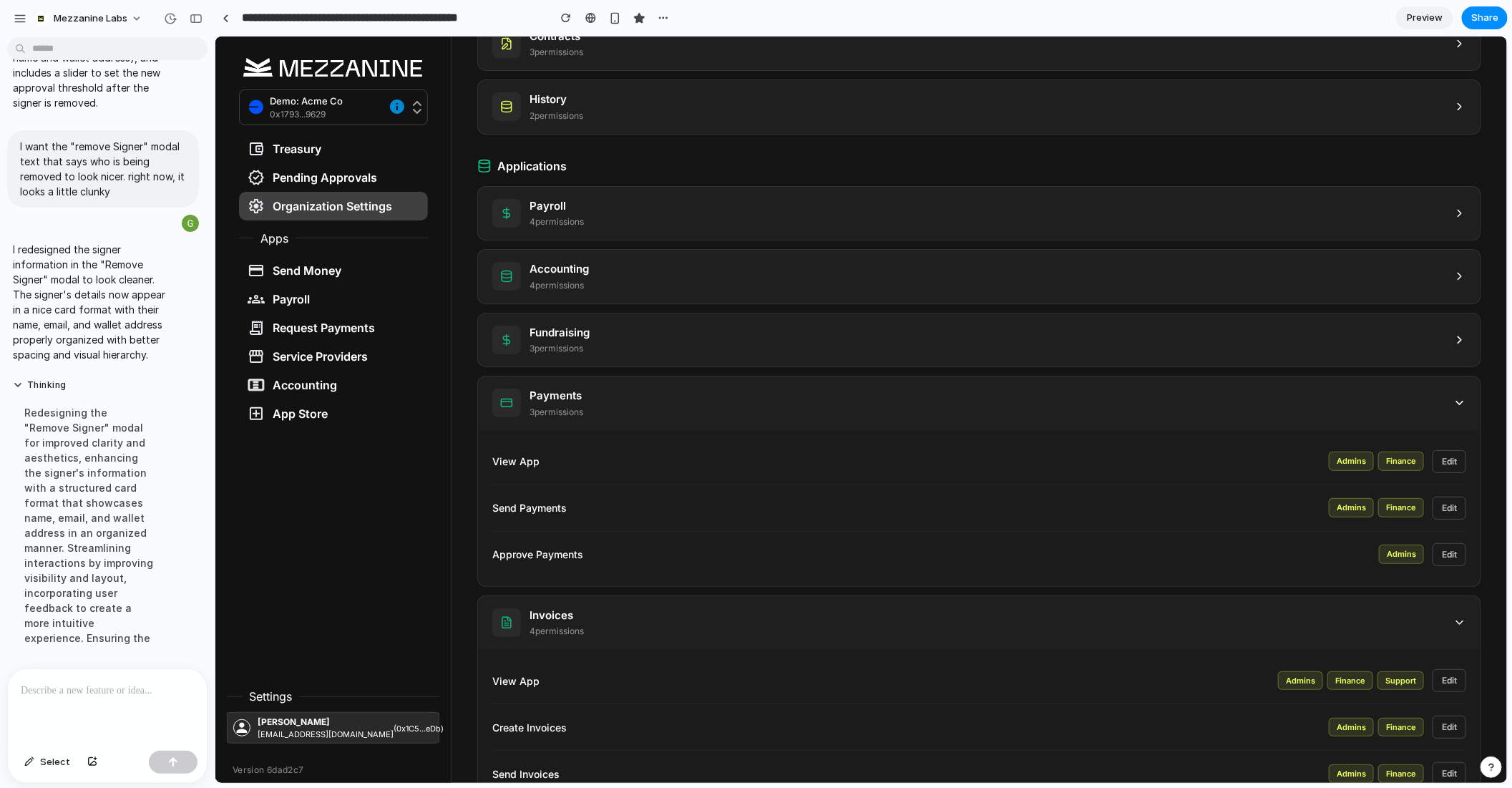
click at [1453, 401] on icon at bounding box center [1460, 402] width 13 height 13
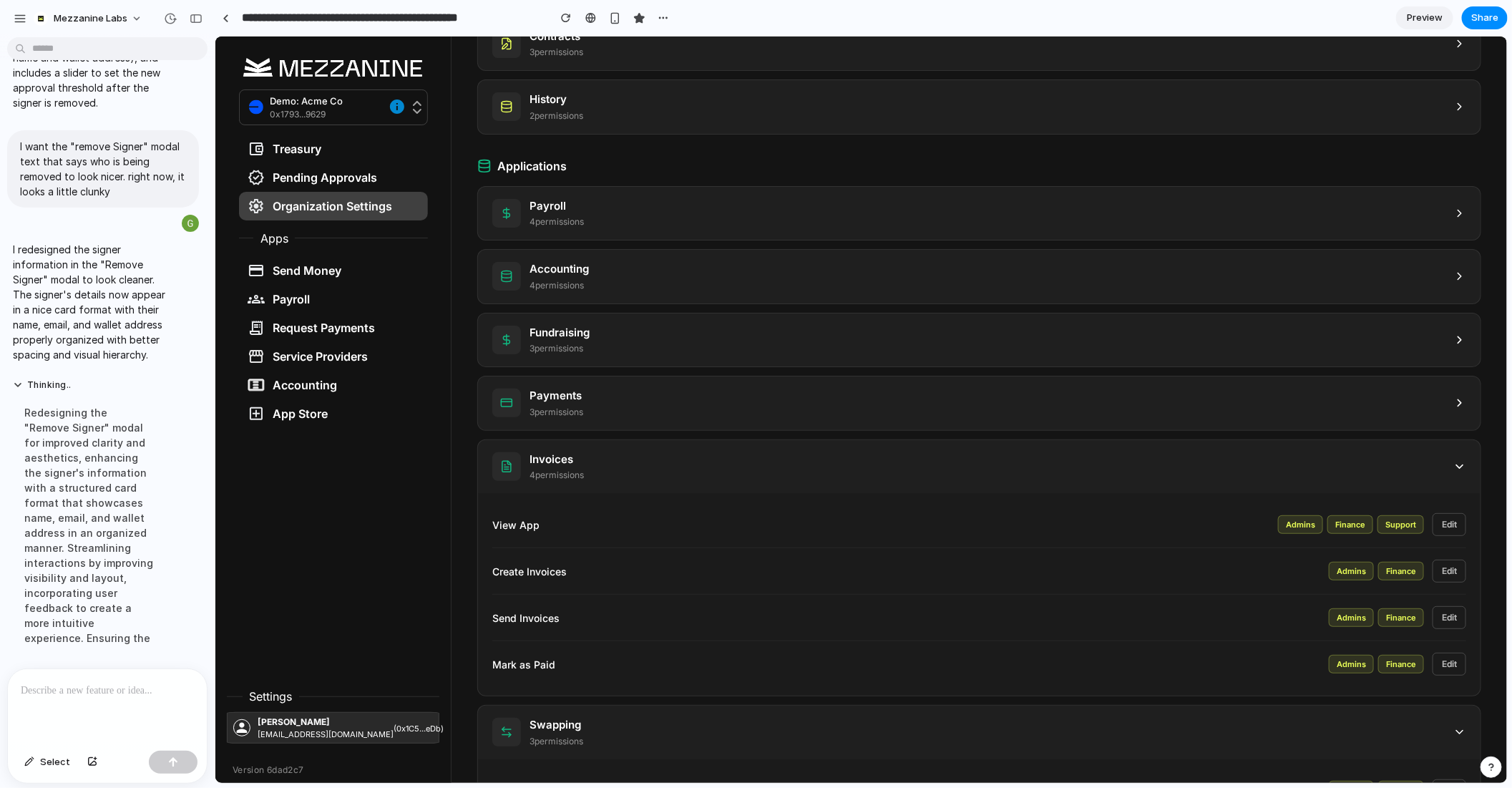
click at [1448, 481] on div "Invoices 4 permission s" at bounding box center [979, 466] width 1003 height 54
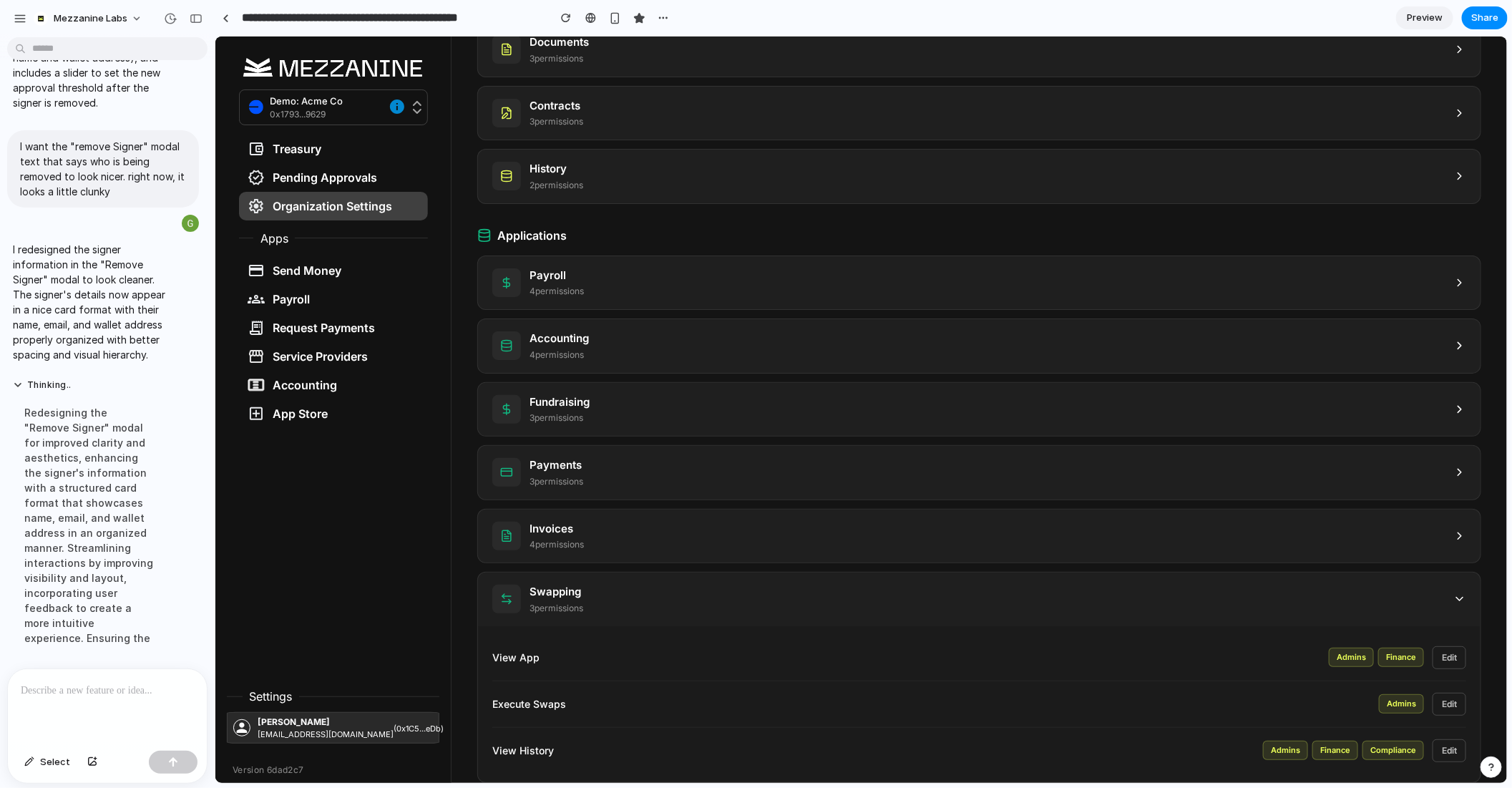
scroll to position [347, 0]
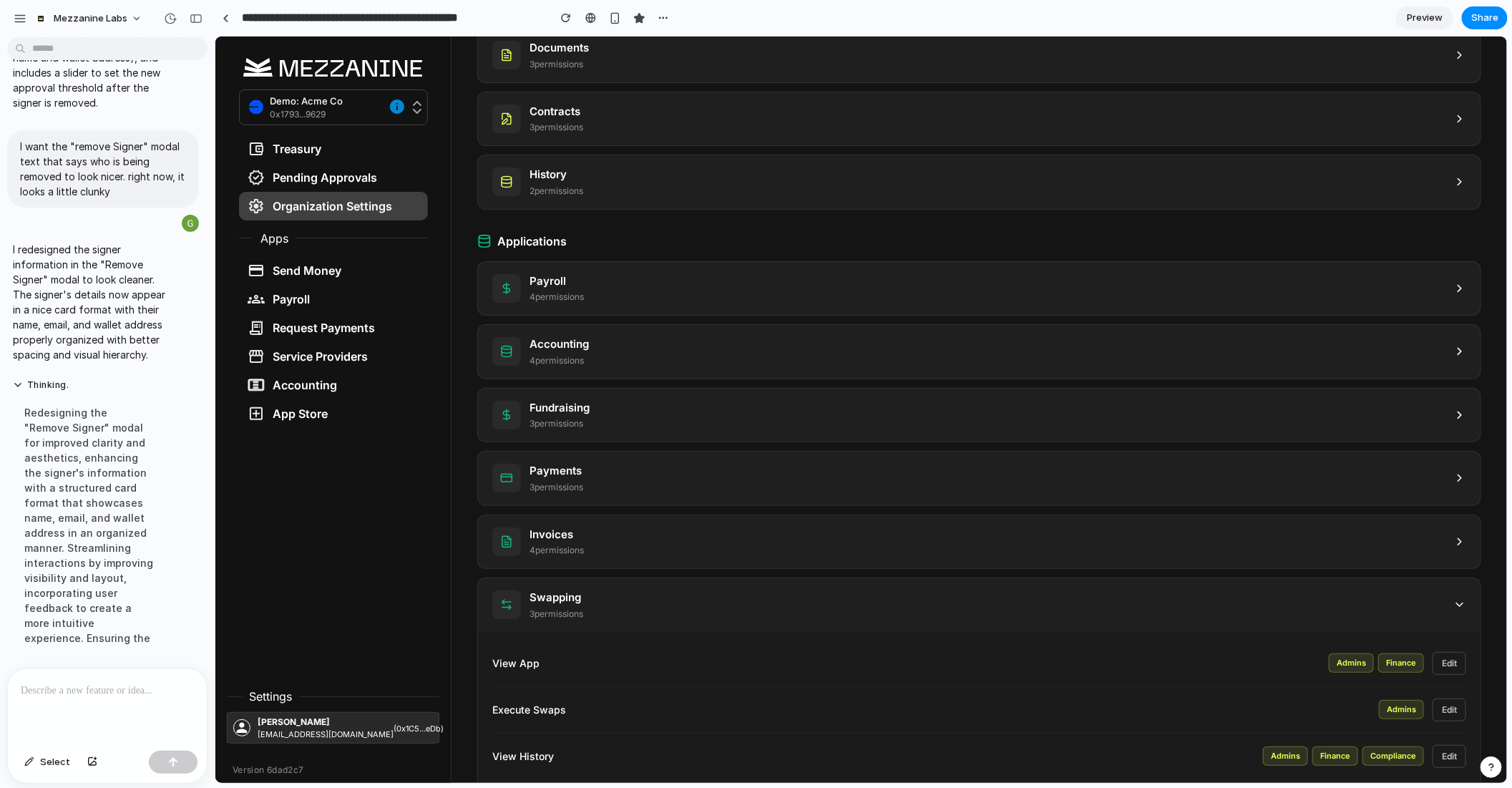
click at [1454, 598] on icon at bounding box center [1460, 605] width 13 height 13
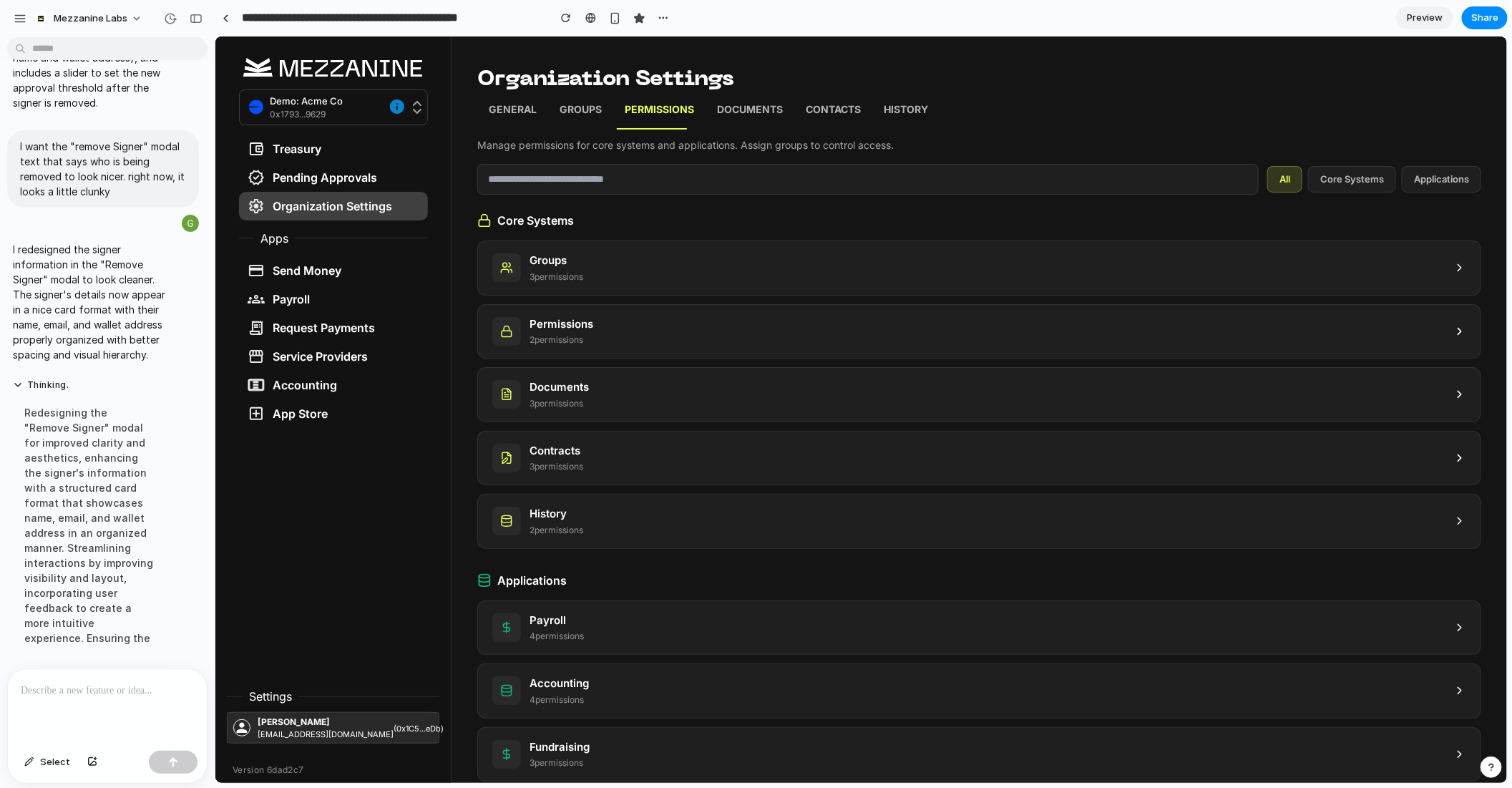
scroll to position [1, 0]
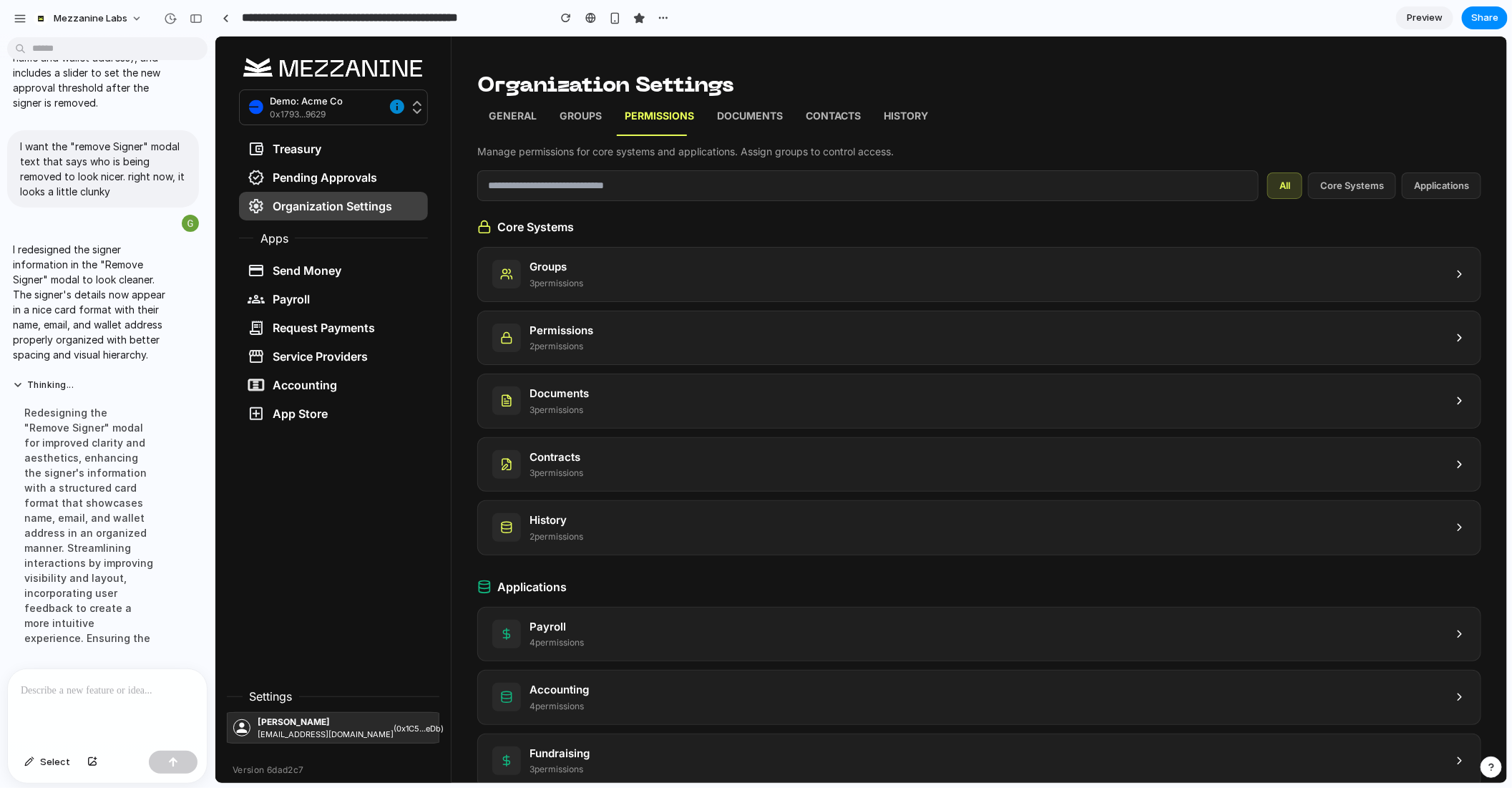
click at [1364, 187] on button "Core Systems" at bounding box center [1352, 185] width 88 height 27
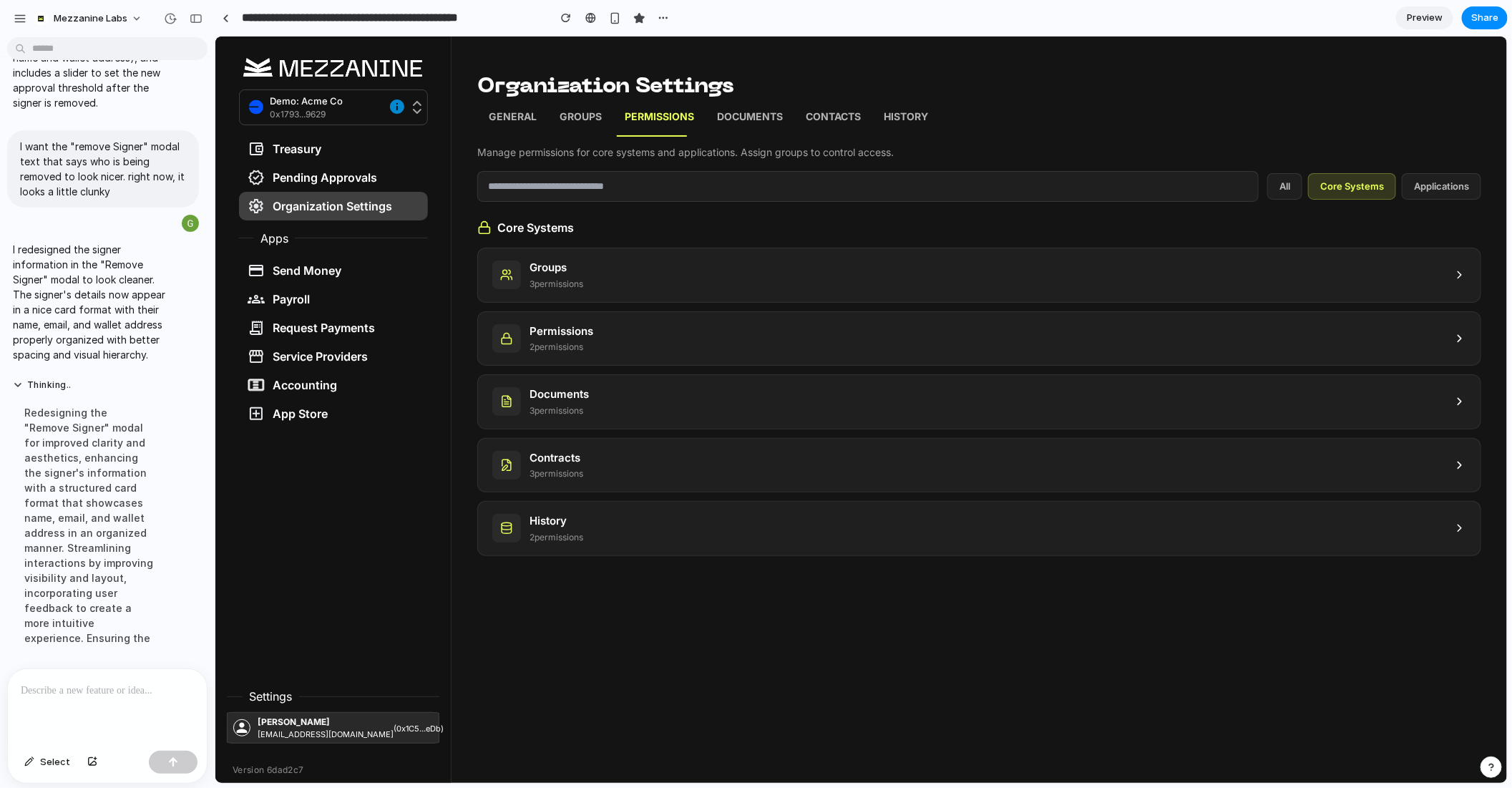
click at [1431, 189] on button "Applications" at bounding box center [1442, 186] width 80 height 27
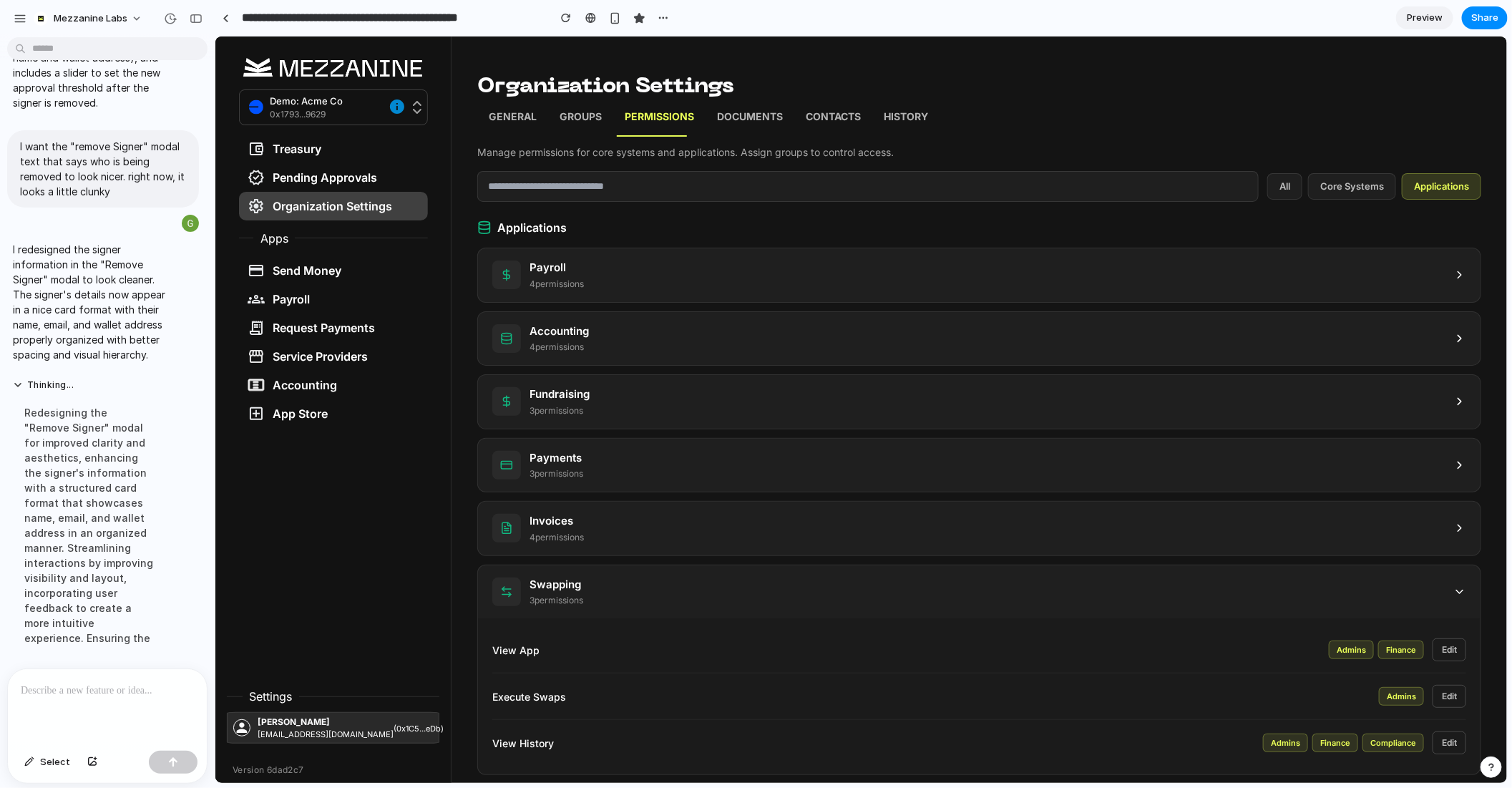
click at [1446, 582] on div "Swapping 3 permission s" at bounding box center [979, 591] width 1003 height 54
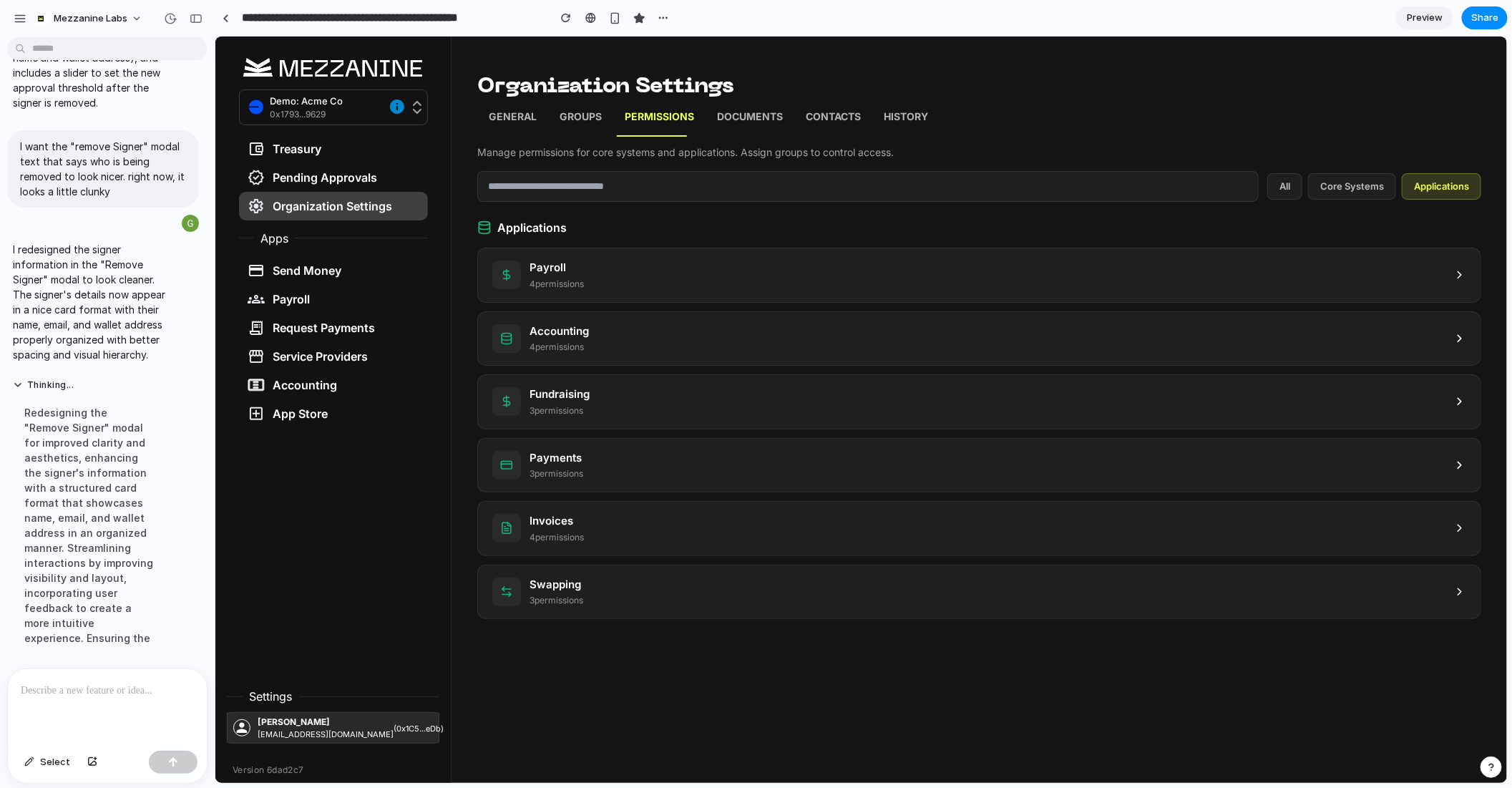
click at [1330, 178] on button "Core Systems" at bounding box center [1352, 186] width 88 height 27
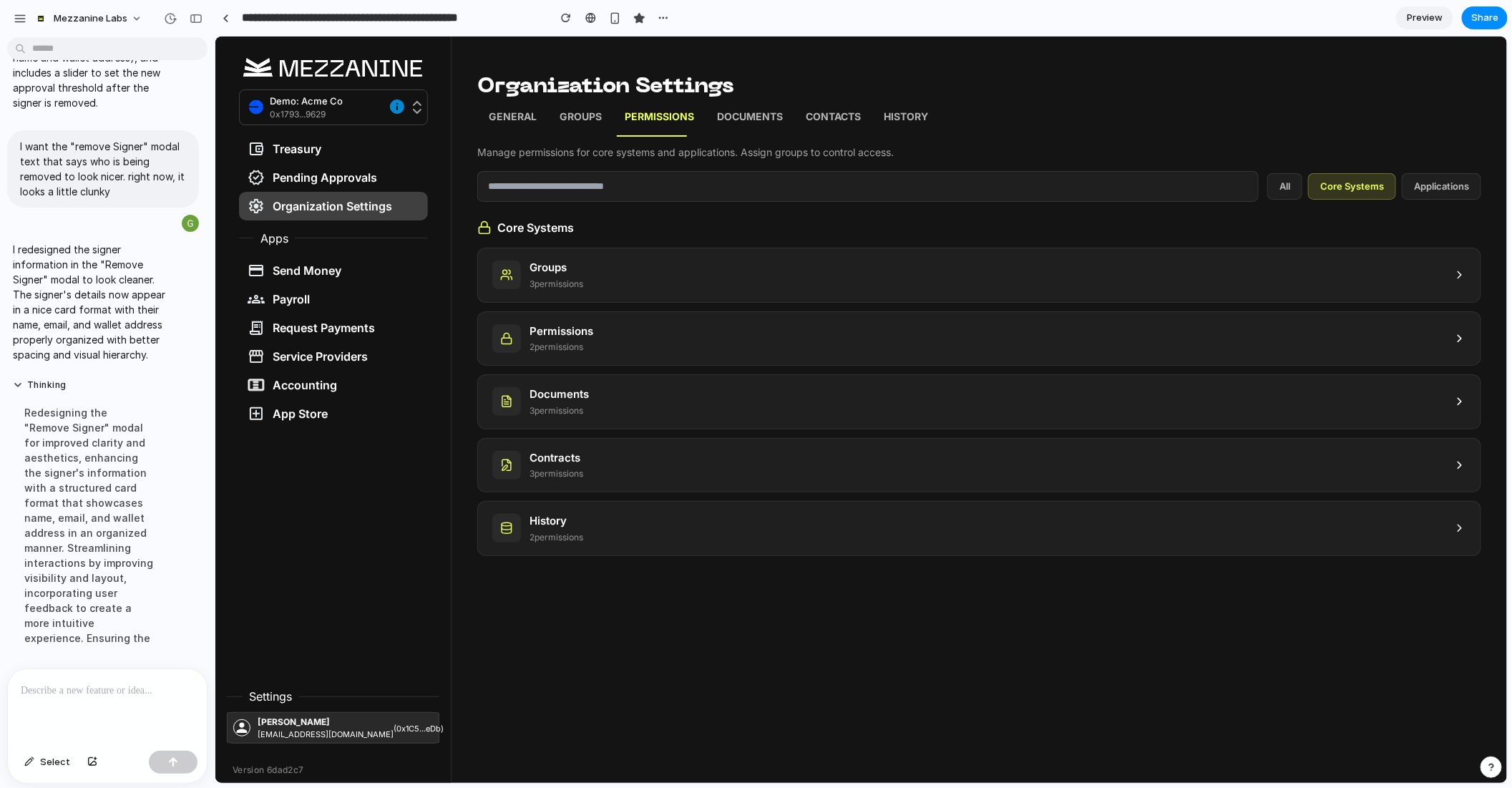
click at [1456, 295] on div "Groups 3 permission s" at bounding box center [979, 275] width 1003 height 54
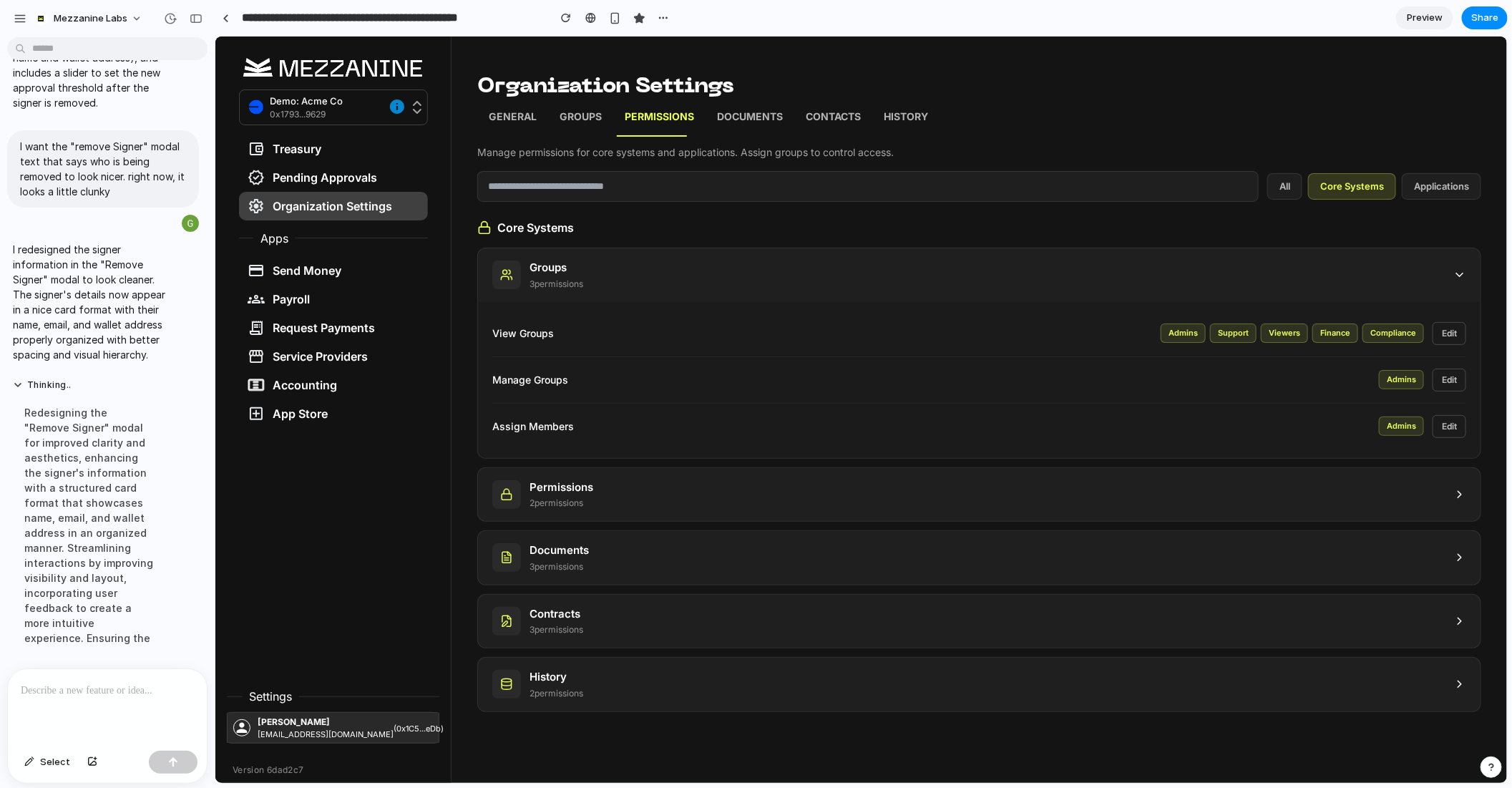
click at [1407, 511] on div "Permissions 2 permission s" at bounding box center [979, 494] width 1003 height 54
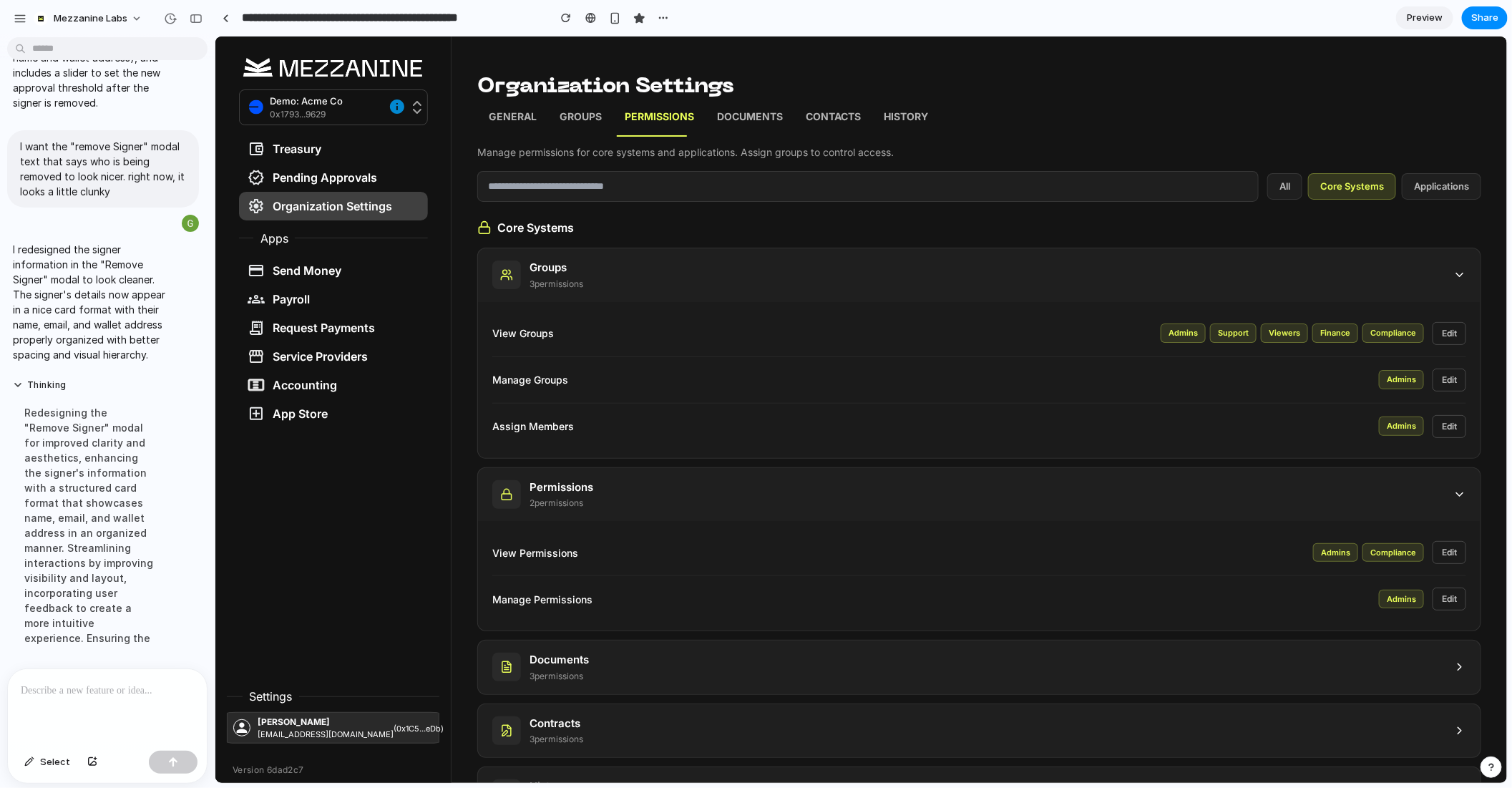
scroll to position [34, 0]
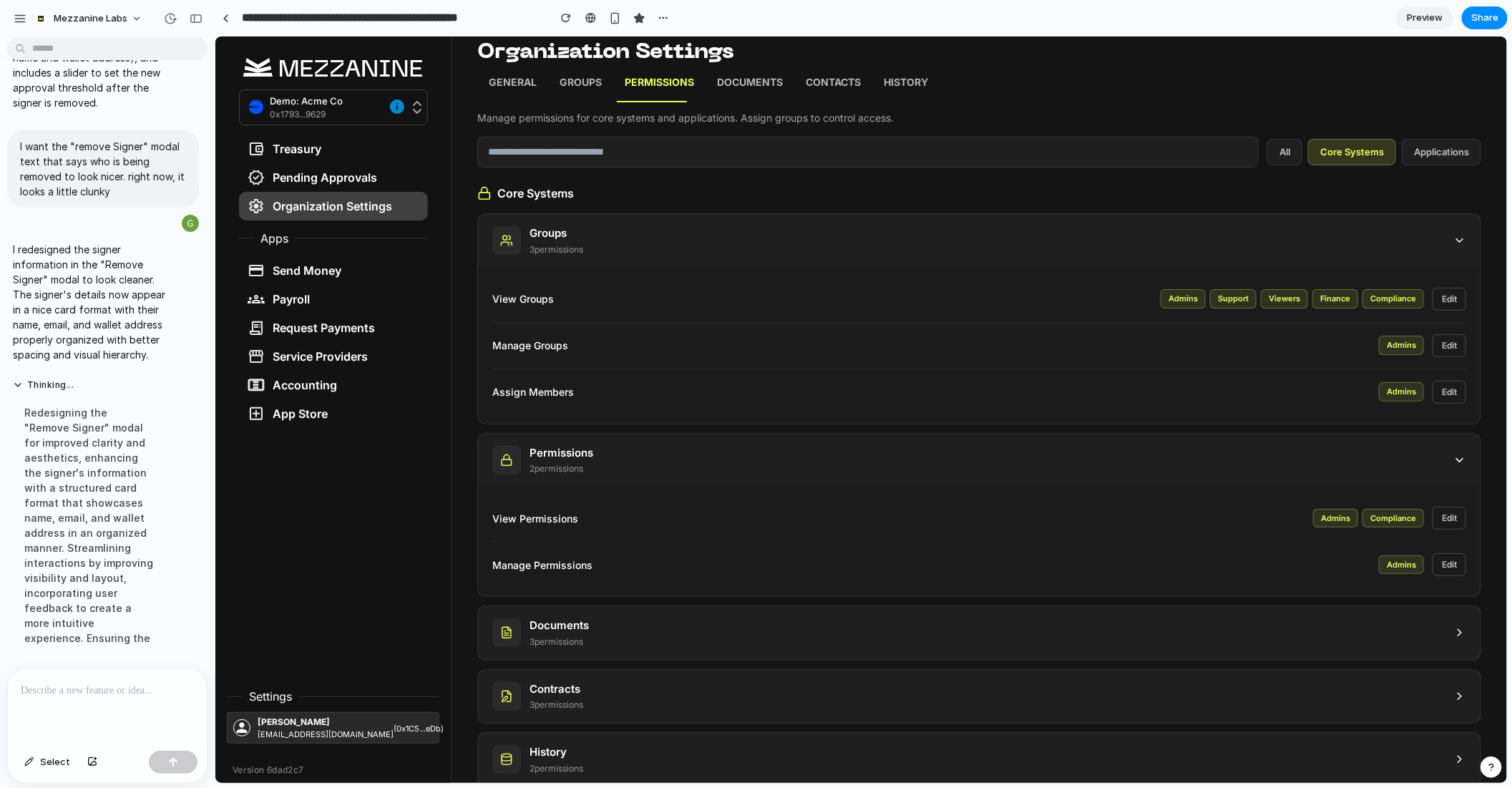
click at [1457, 453] on icon at bounding box center [1460, 460] width 13 height 13
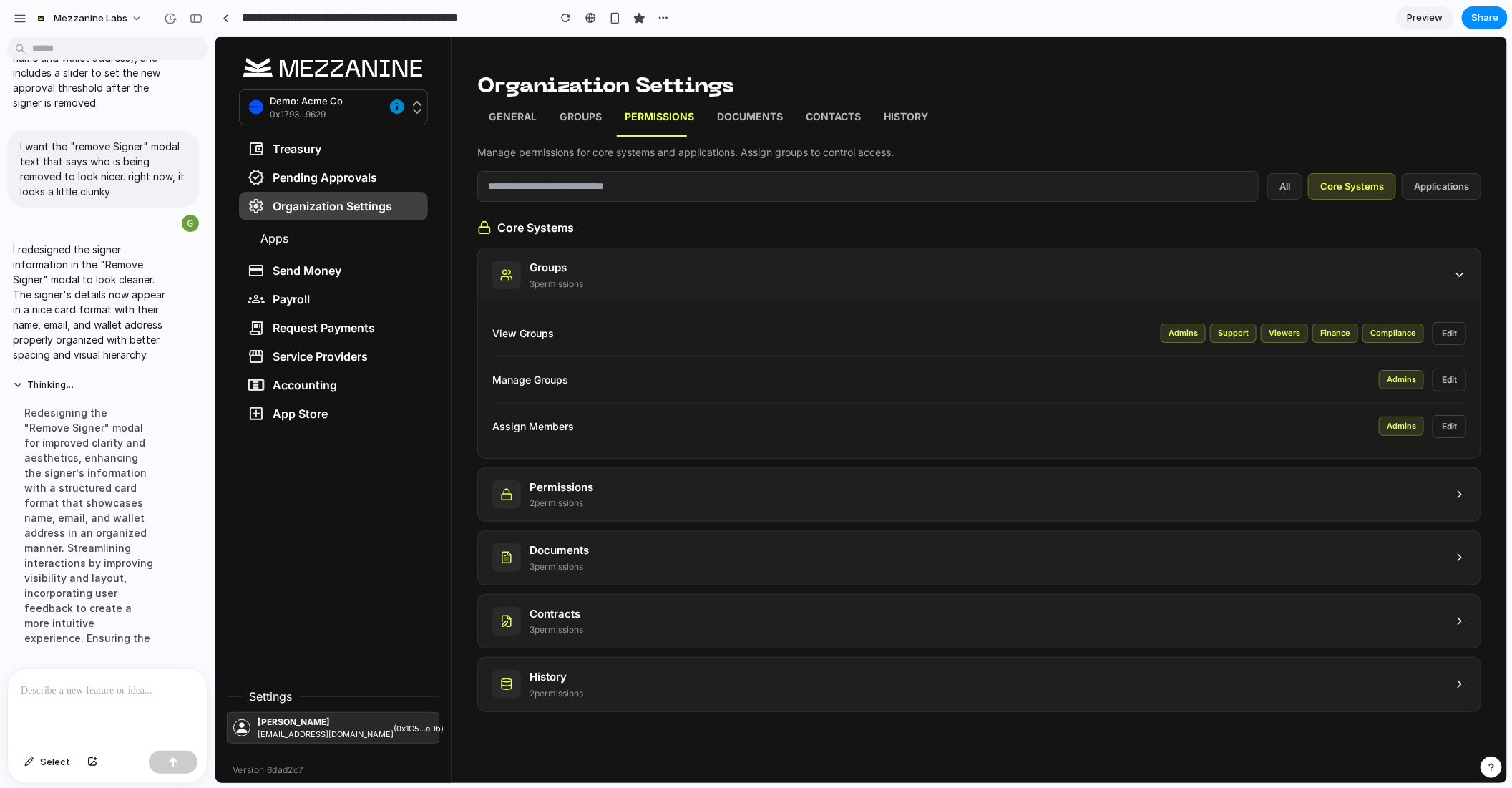
scroll to position [0, 0]
drag, startPoint x: 485, startPoint y: 326, endPoint x: 597, endPoint y: 323, distance: 112.0
click at [597, 323] on div "View Groups Admins Support Viewers Finance Compliance Edit Manage Groups Admins…" at bounding box center [979, 379] width 1003 height 156
click at [508, 391] on div "Manage Groups Admins Edit" at bounding box center [979, 380] width 974 height 46
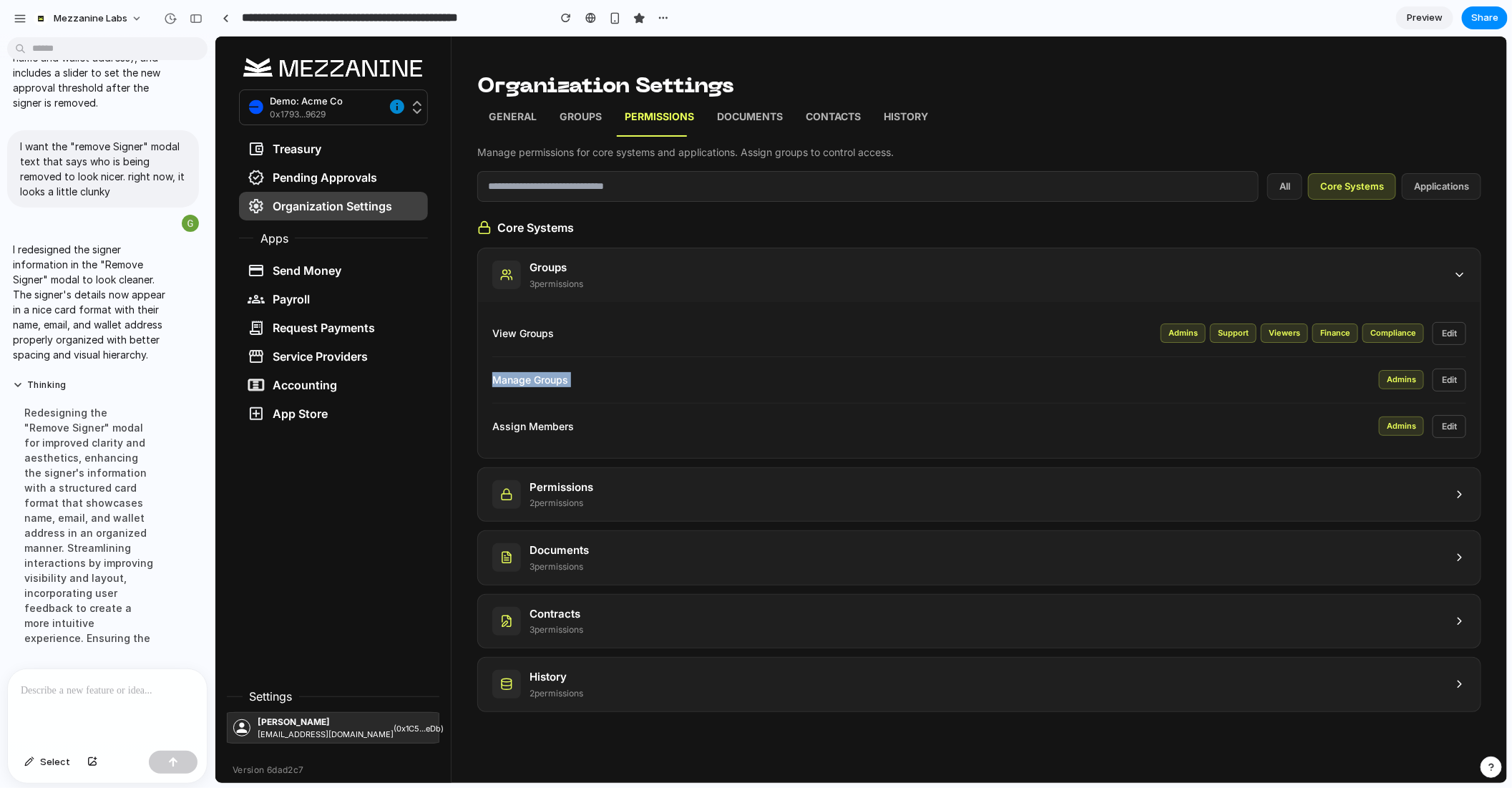
click at [508, 391] on div "Manage Groups Admins Edit" at bounding box center [979, 380] width 974 height 46
click at [529, 321] on div "View Groups Admins Support Viewers Finance Compliance Edit" at bounding box center [979, 333] width 974 height 23
click at [525, 334] on p "View Groups" at bounding box center [826, 333] width 668 height 15
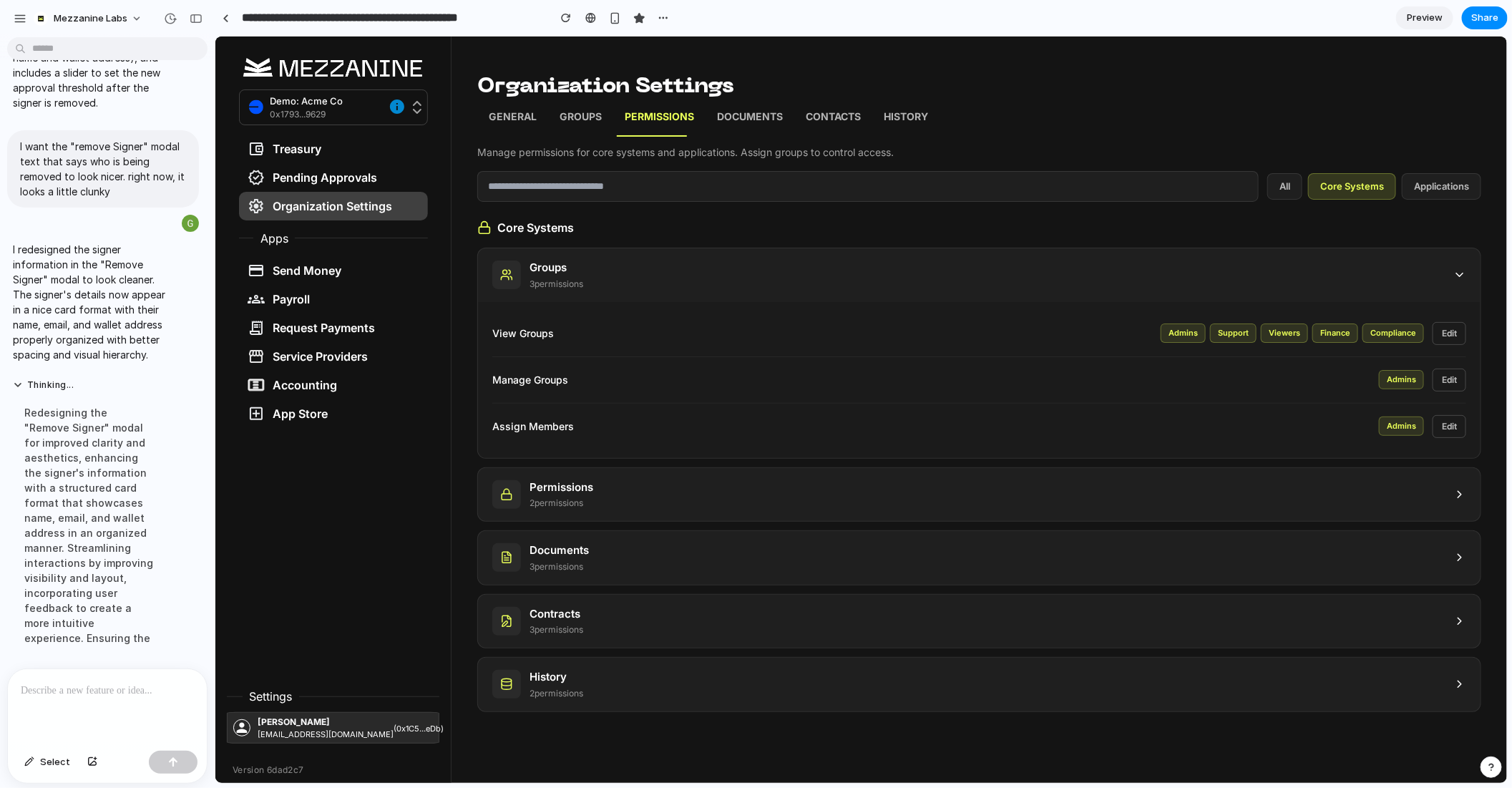
click at [529, 377] on p "Manage Groups" at bounding box center [935, 379] width 887 height 15
click at [577, 502] on p "2 permission s" at bounding box center [561, 503] width 64 height 13
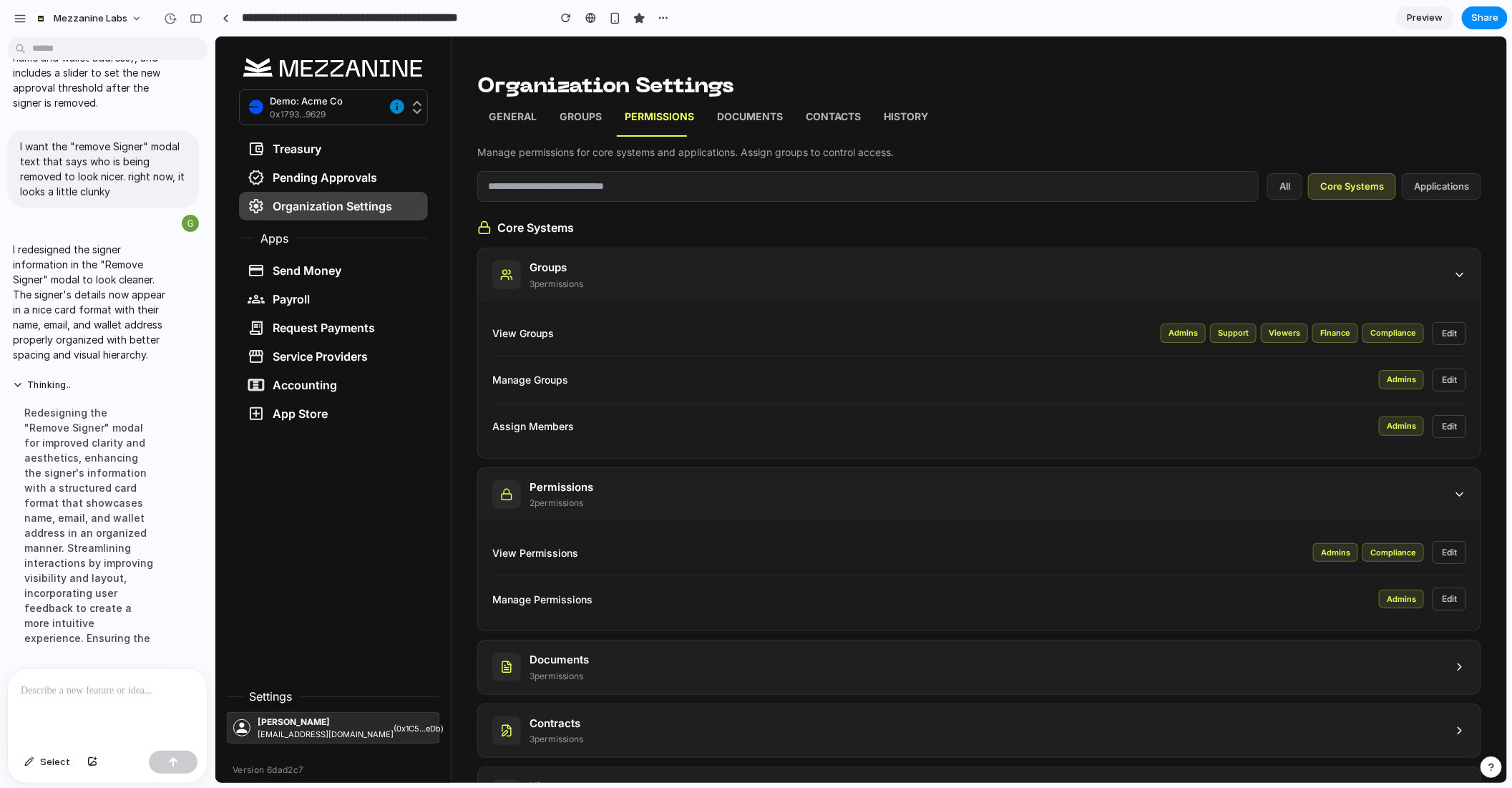
click at [577, 499] on p "2 permission s" at bounding box center [561, 503] width 64 height 13
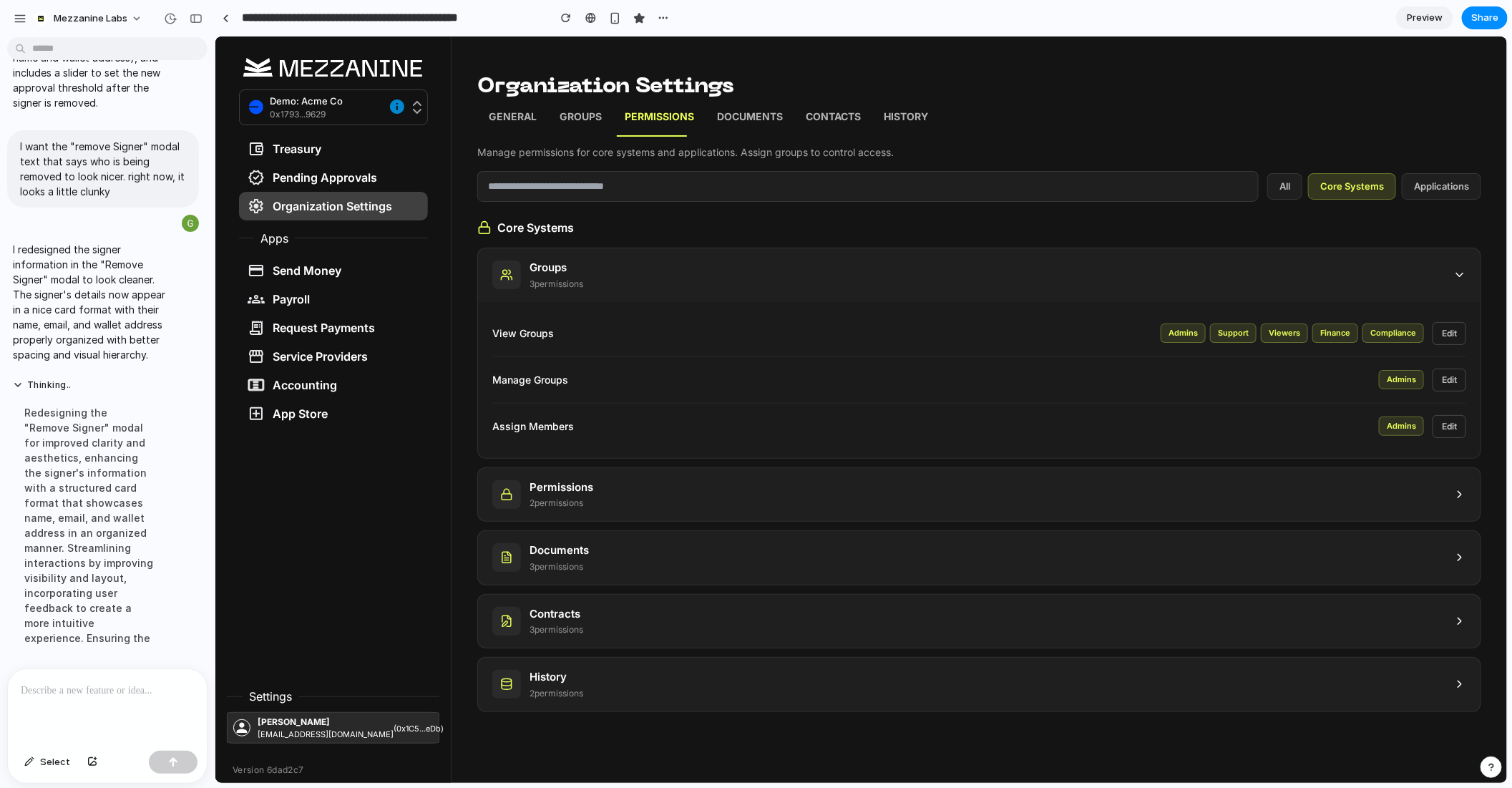
drag, startPoint x: 472, startPoint y: 340, endPoint x: 625, endPoint y: 348, distance: 153.2
click at [625, 348] on div "Organization Settings General Groups Permissions Documents Contacts History Man…" at bounding box center [979, 339] width 1056 height 608
click at [525, 337] on p "View Groups" at bounding box center [826, 333] width 668 height 15
click at [525, 336] on p "View Groups" at bounding box center [826, 333] width 668 height 15
click at [490, 336] on div "View Groups Admins Support Viewers Finance Compliance Edit Manage Groups Admins…" at bounding box center [979, 379] width 1003 height 156
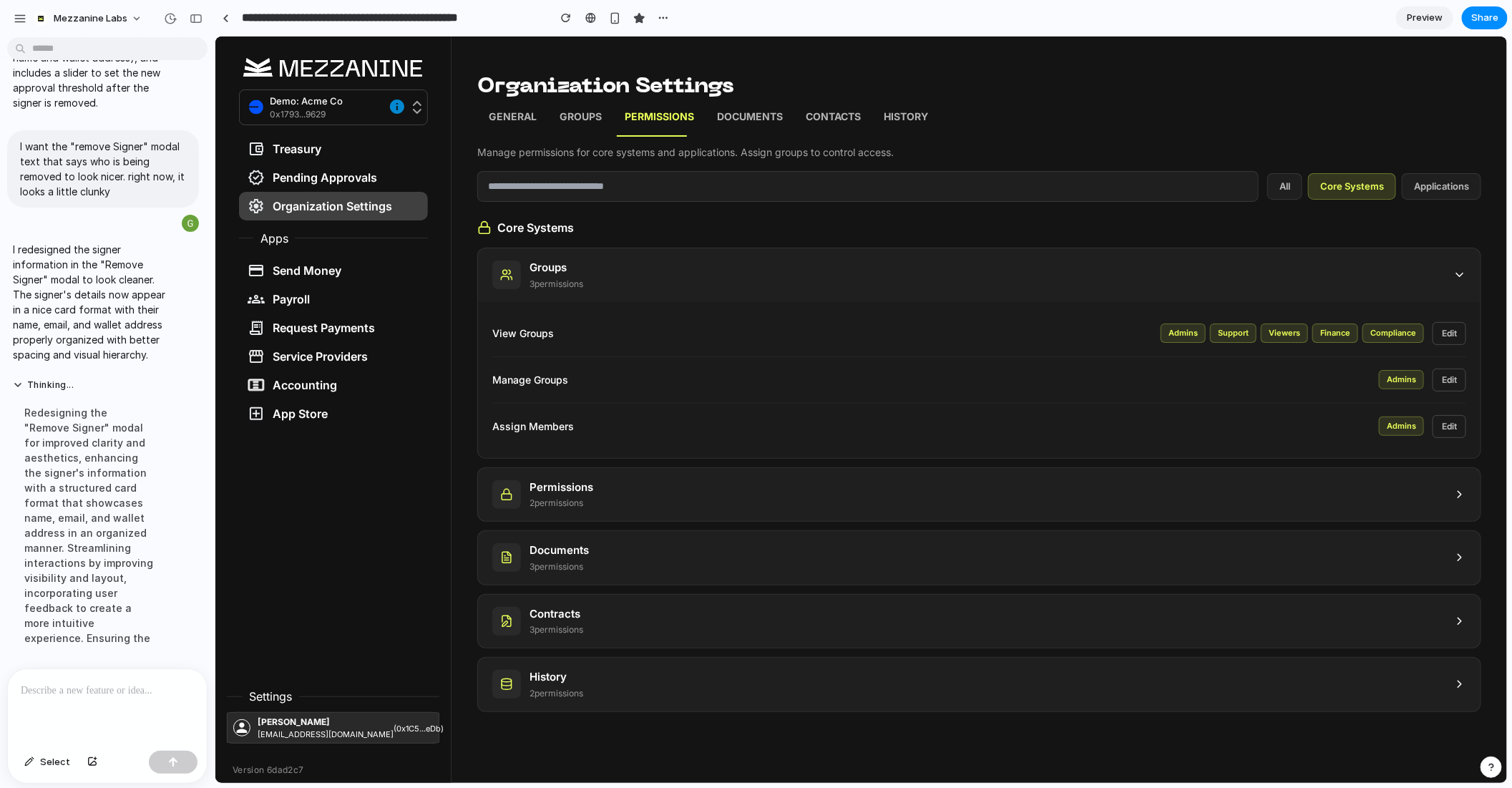
click at [503, 387] on div "Manage Groups Admins Edit" at bounding box center [979, 380] width 974 height 23
click at [505, 443] on div "Assign Members Admins Edit" at bounding box center [979, 426] width 974 height 46
click at [501, 331] on p "View Groups" at bounding box center [826, 333] width 668 height 15
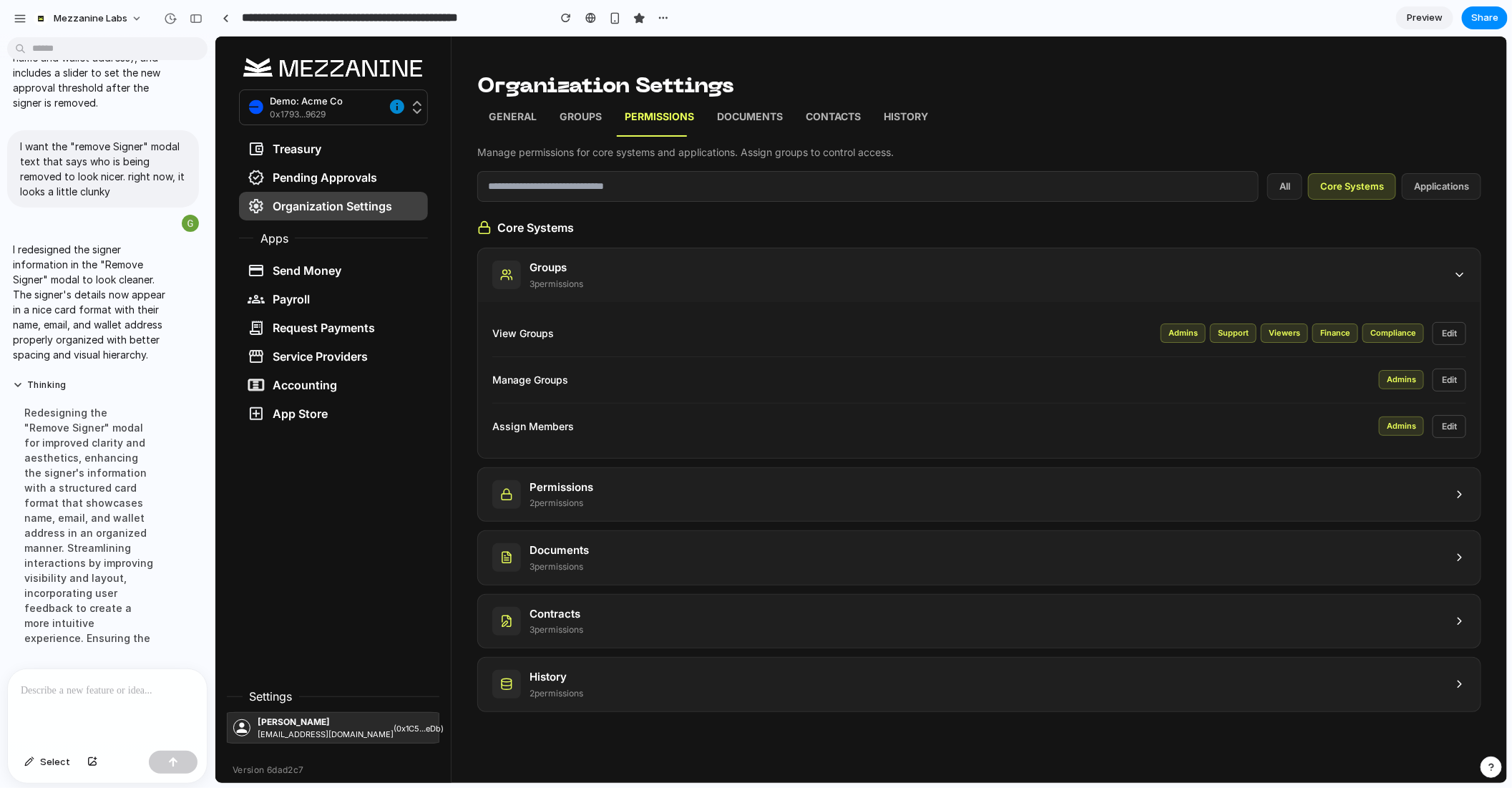
click at [890, 505] on div "Permissions 2 permission s" at bounding box center [979, 494] width 1003 height 54
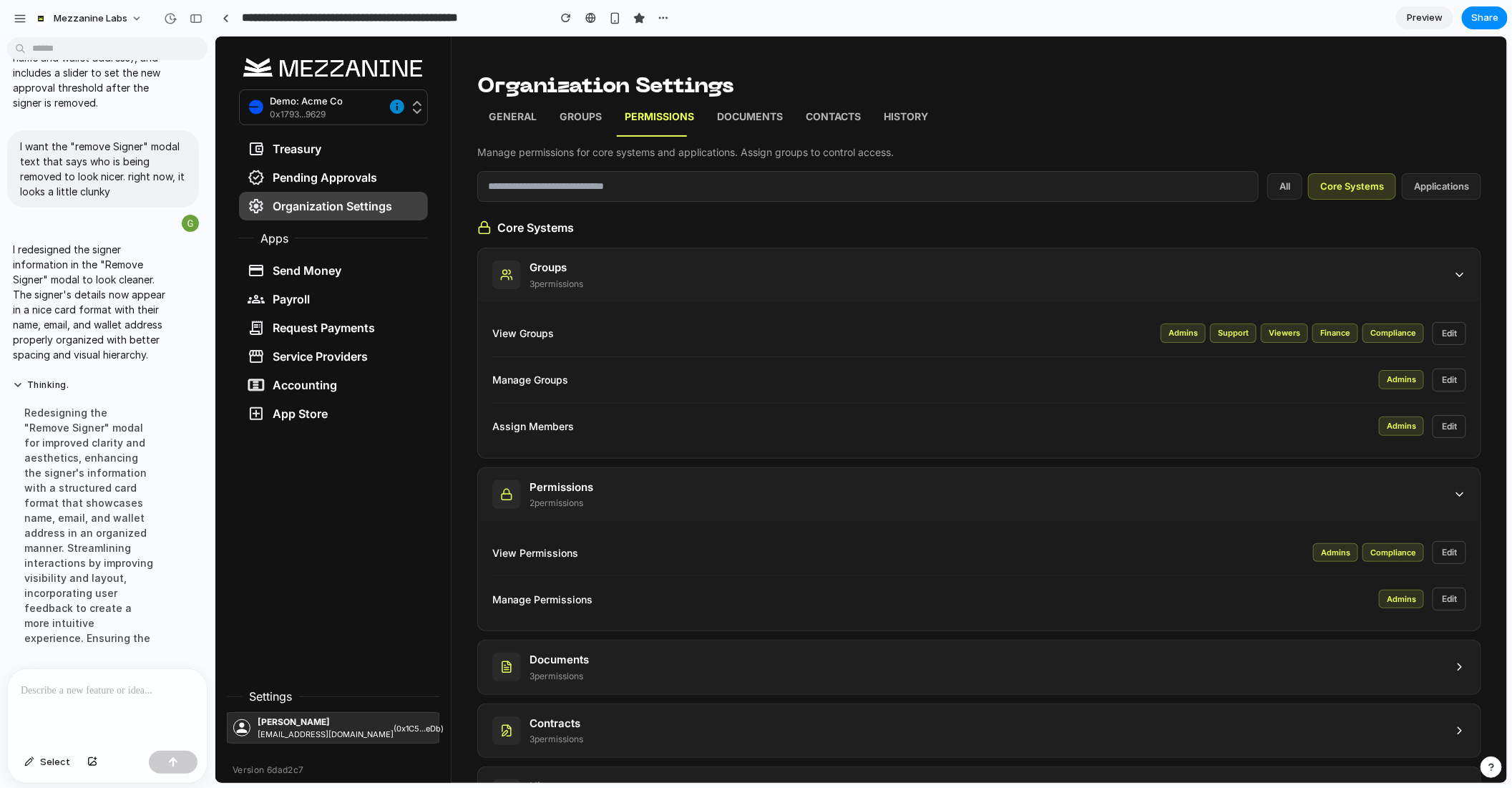
scroll to position [34, 0]
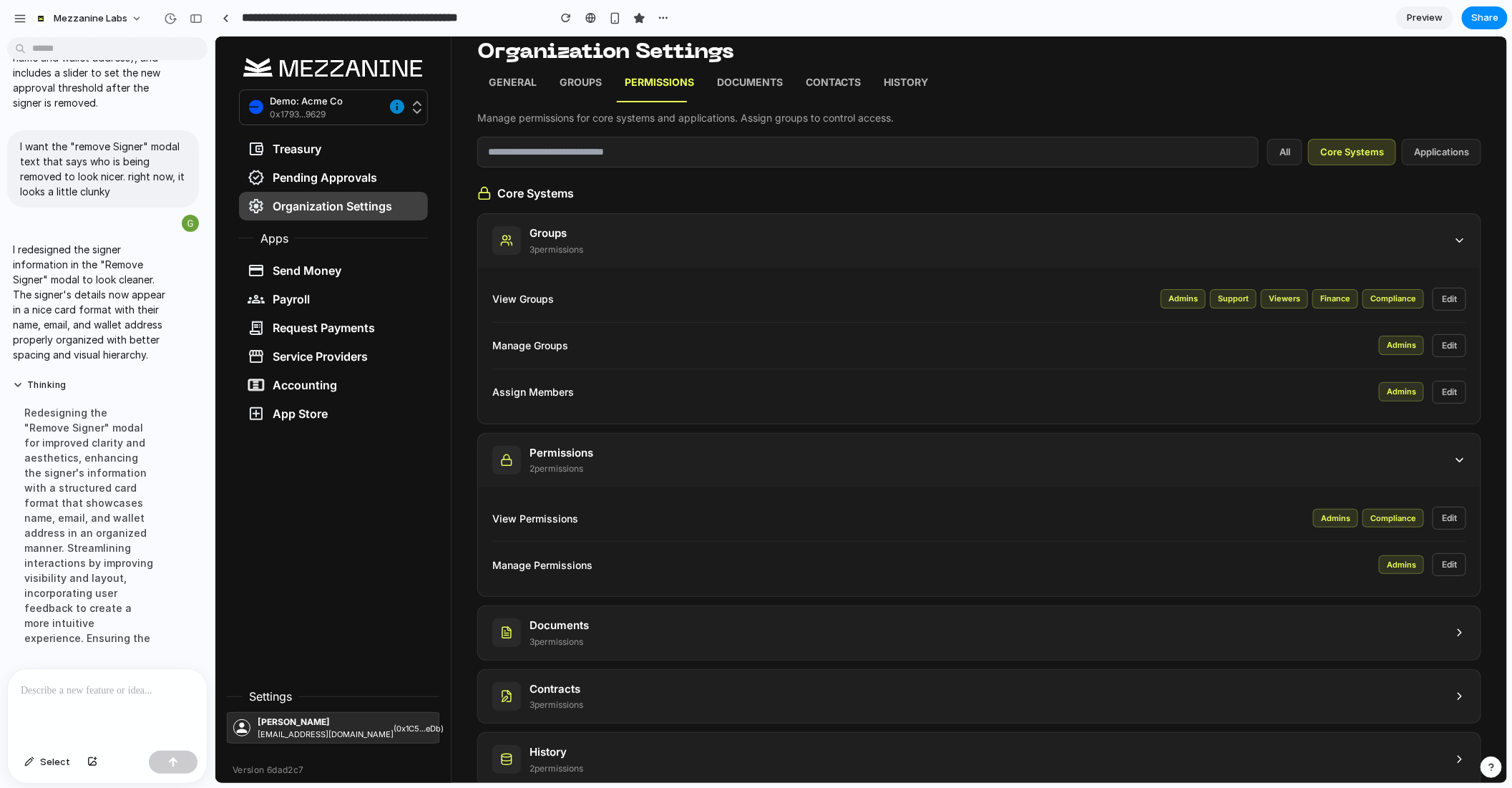
click at [686, 655] on div "Documents 3 permission s" at bounding box center [979, 632] width 1004 height 55
click at [526, 305] on div "View Groups Admins Support Viewers Finance Compliance Edit" at bounding box center [979, 299] width 974 height 23
click at [1460, 520] on button "Edit" at bounding box center [1449, 518] width 34 height 23
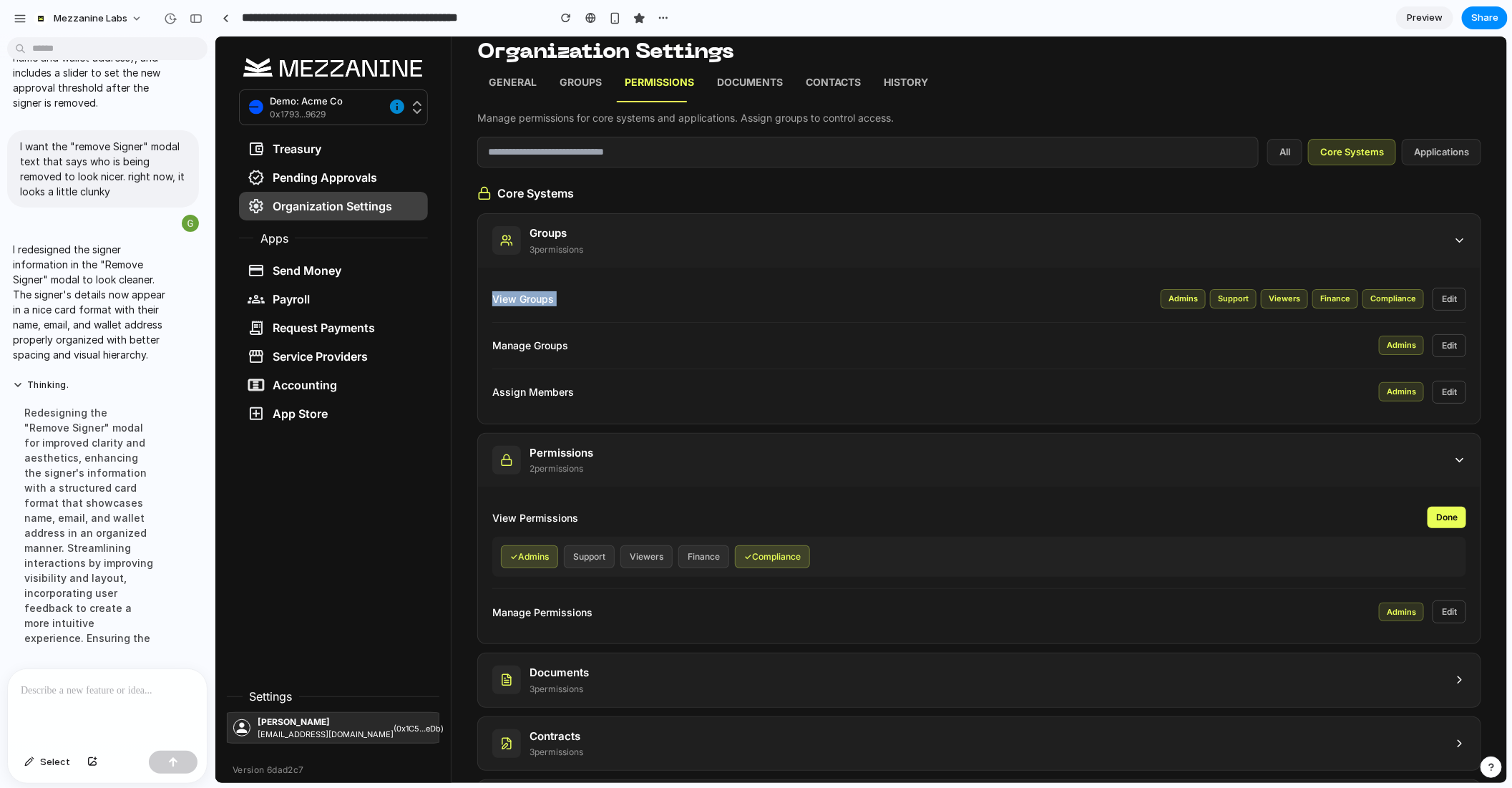
click at [1460, 520] on button "Done" at bounding box center [1446, 517] width 39 height 22
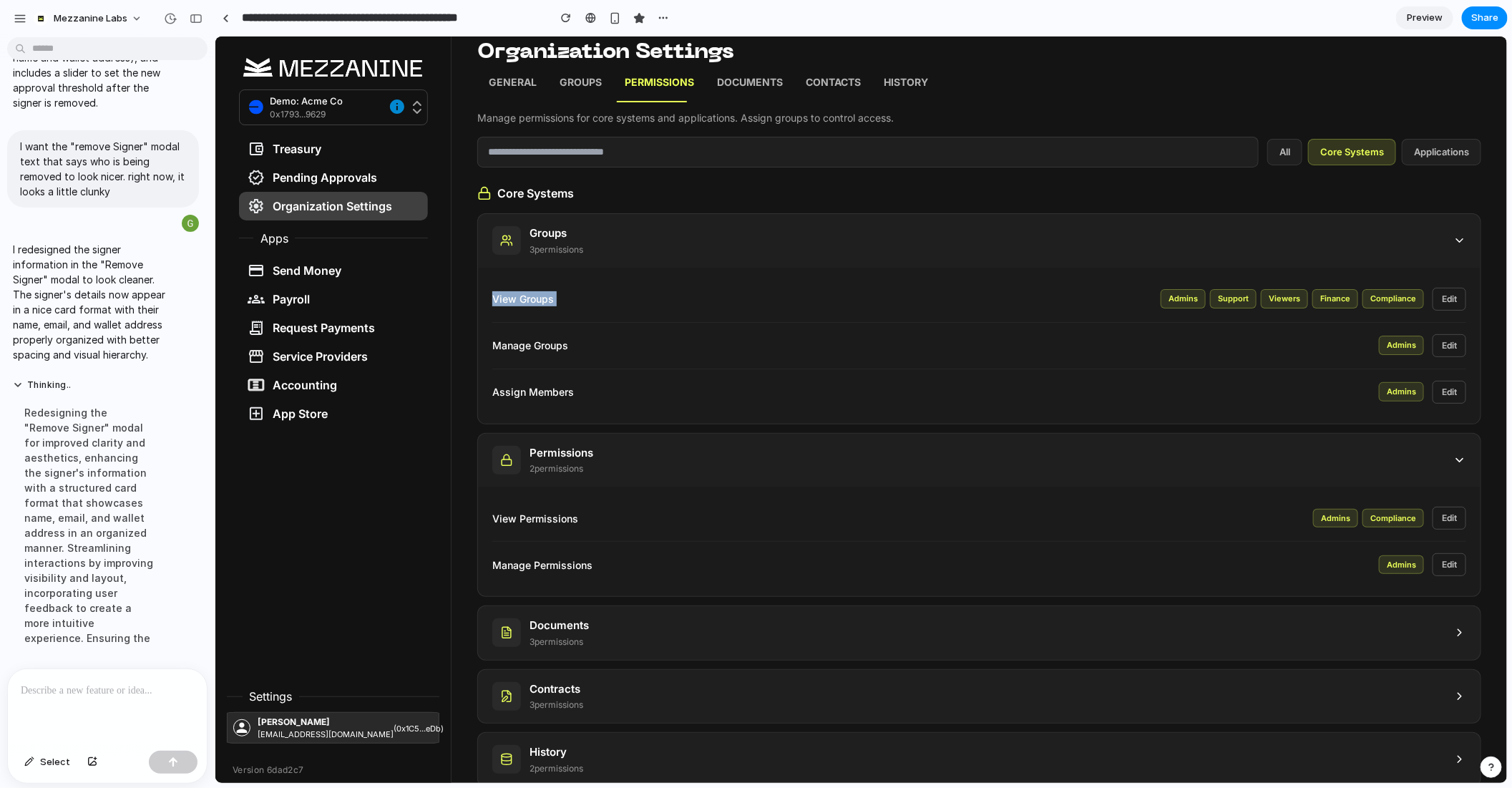
click at [1461, 523] on button "Edit" at bounding box center [1449, 518] width 34 height 23
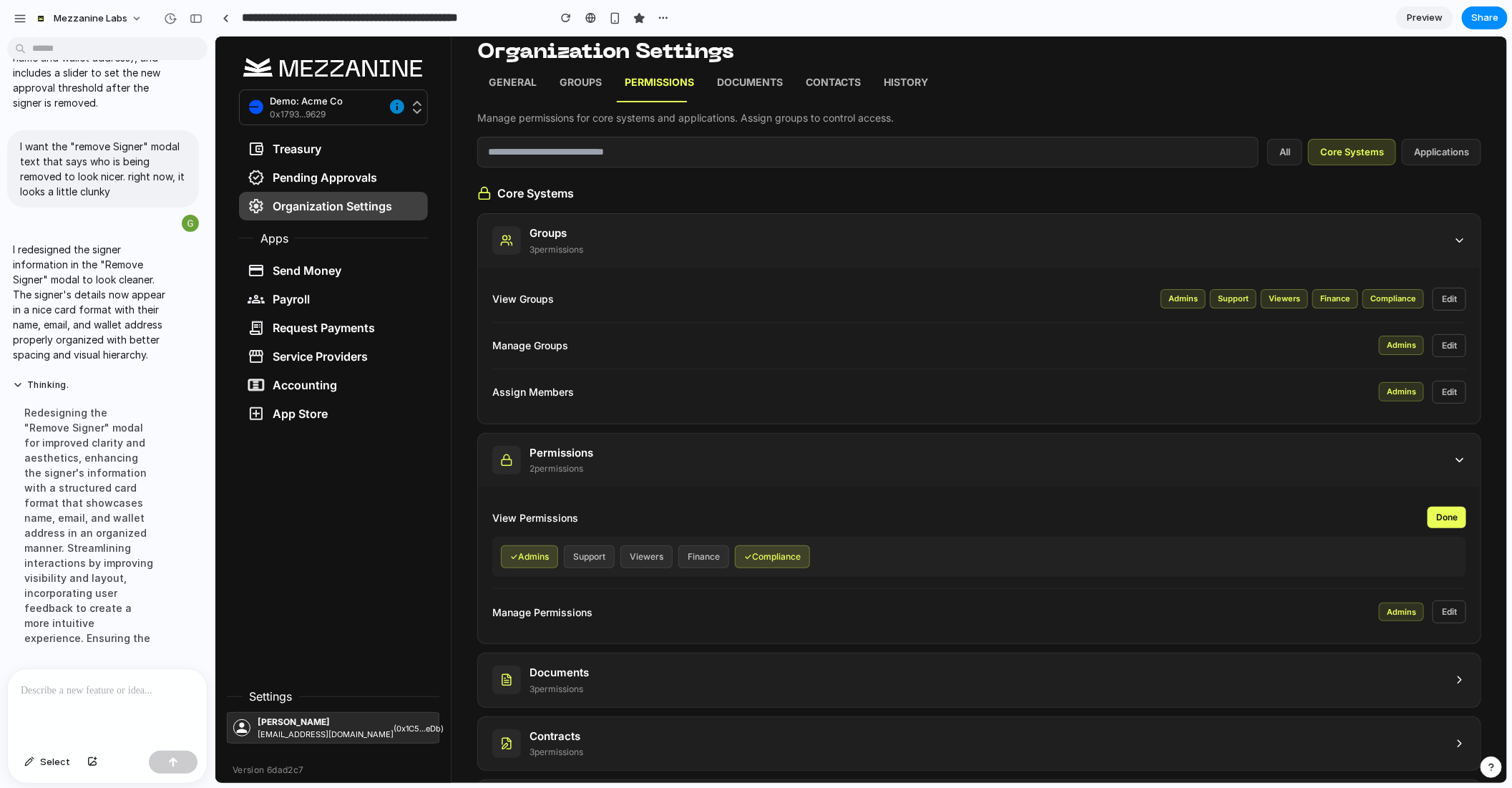
click at [1422, 530] on div "View Permissions Done ✓ Admins Support Viewers Finance ✓ Compliance" at bounding box center [979, 541] width 974 height 94
click at [1442, 527] on div "View Permissions Done ✓ Admins Support Viewers Finance ✓ Compliance" at bounding box center [979, 541] width 974 height 94
click at [1442, 516] on button "Done" at bounding box center [1446, 517] width 39 height 22
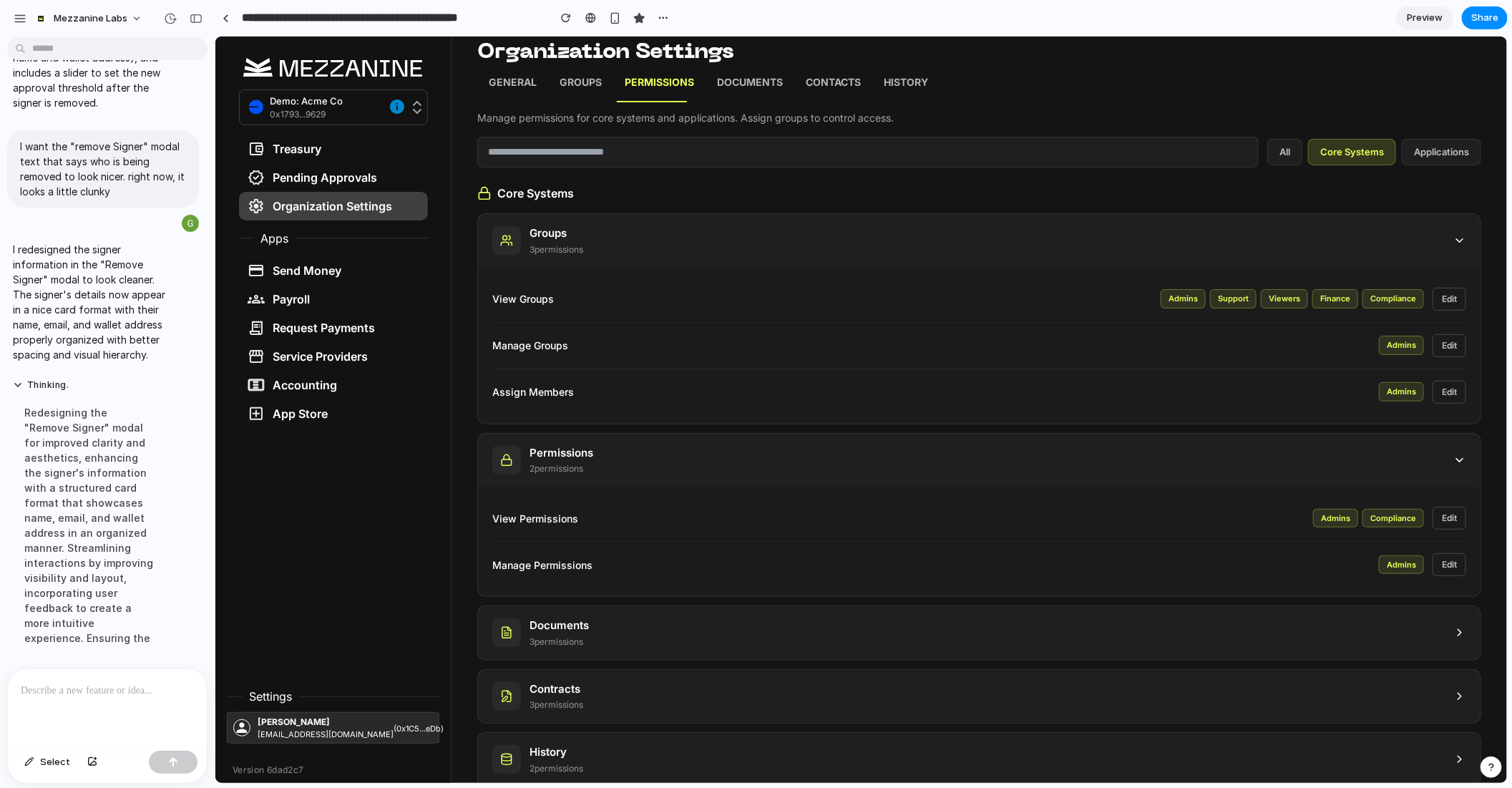
click at [1412, 619] on div "Documents 3 permission s" at bounding box center [979, 632] width 1003 height 54
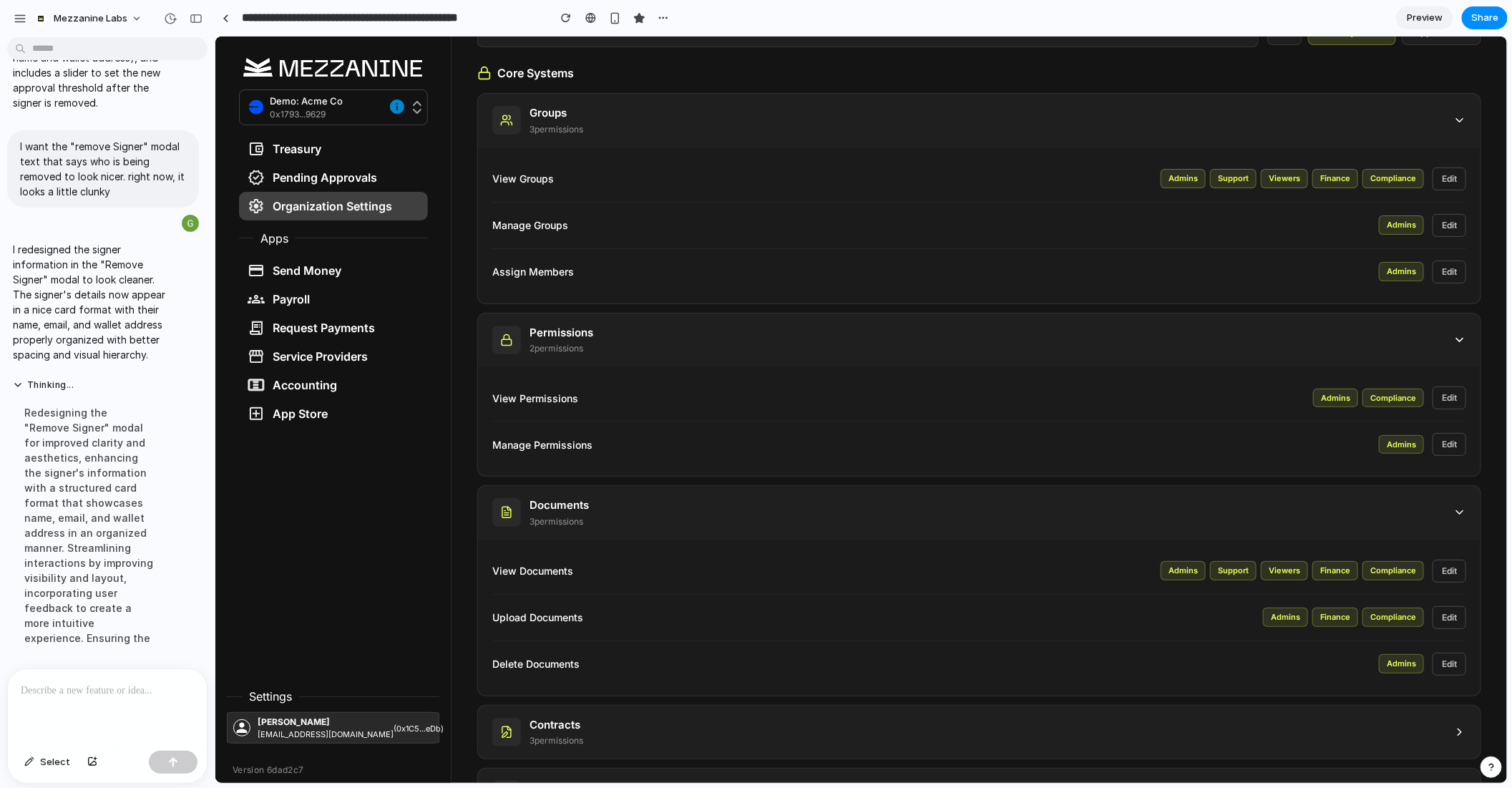
scroll to position [189, 0]
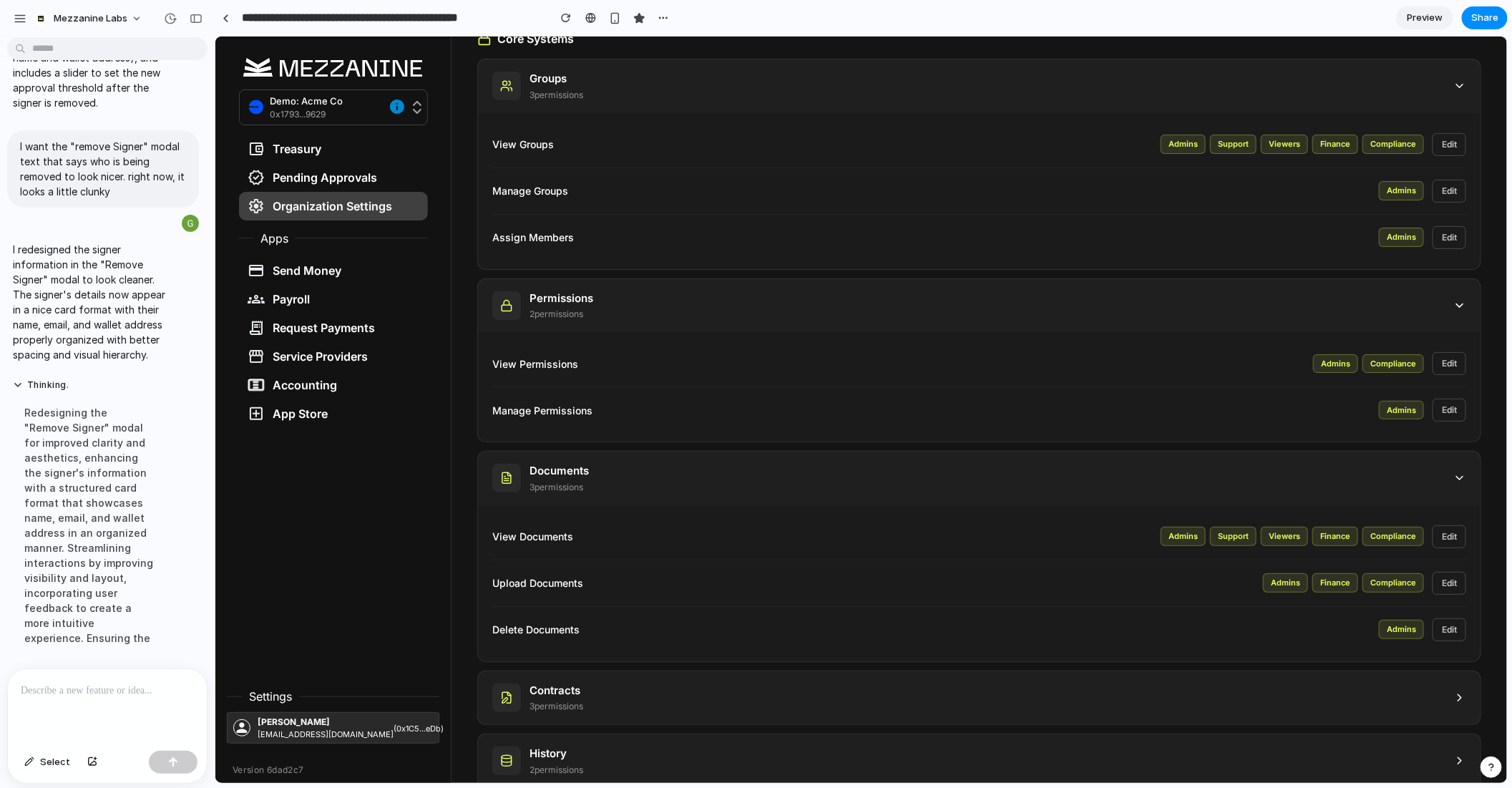
click at [1183, 530] on div "Admins" at bounding box center [1183, 535] width 45 height 19
click at [936, 740] on div "History 2 permission s" at bounding box center [979, 760] width 1003 height 54
click at [938, 703] on div "Contracts 3 permission s" at bounding box center [979, 698] width 1003 height 54
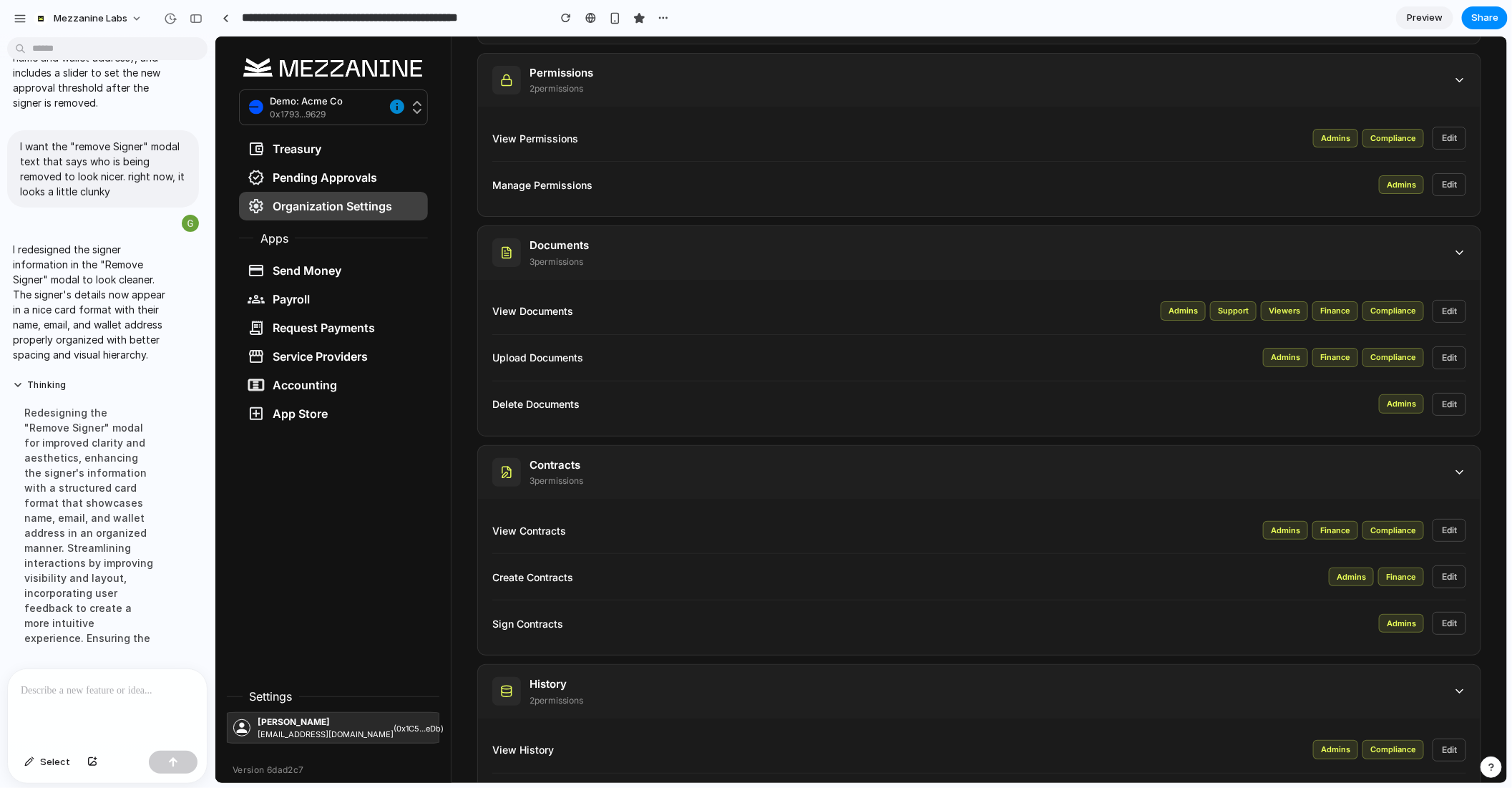
scroll to position [452, 0]
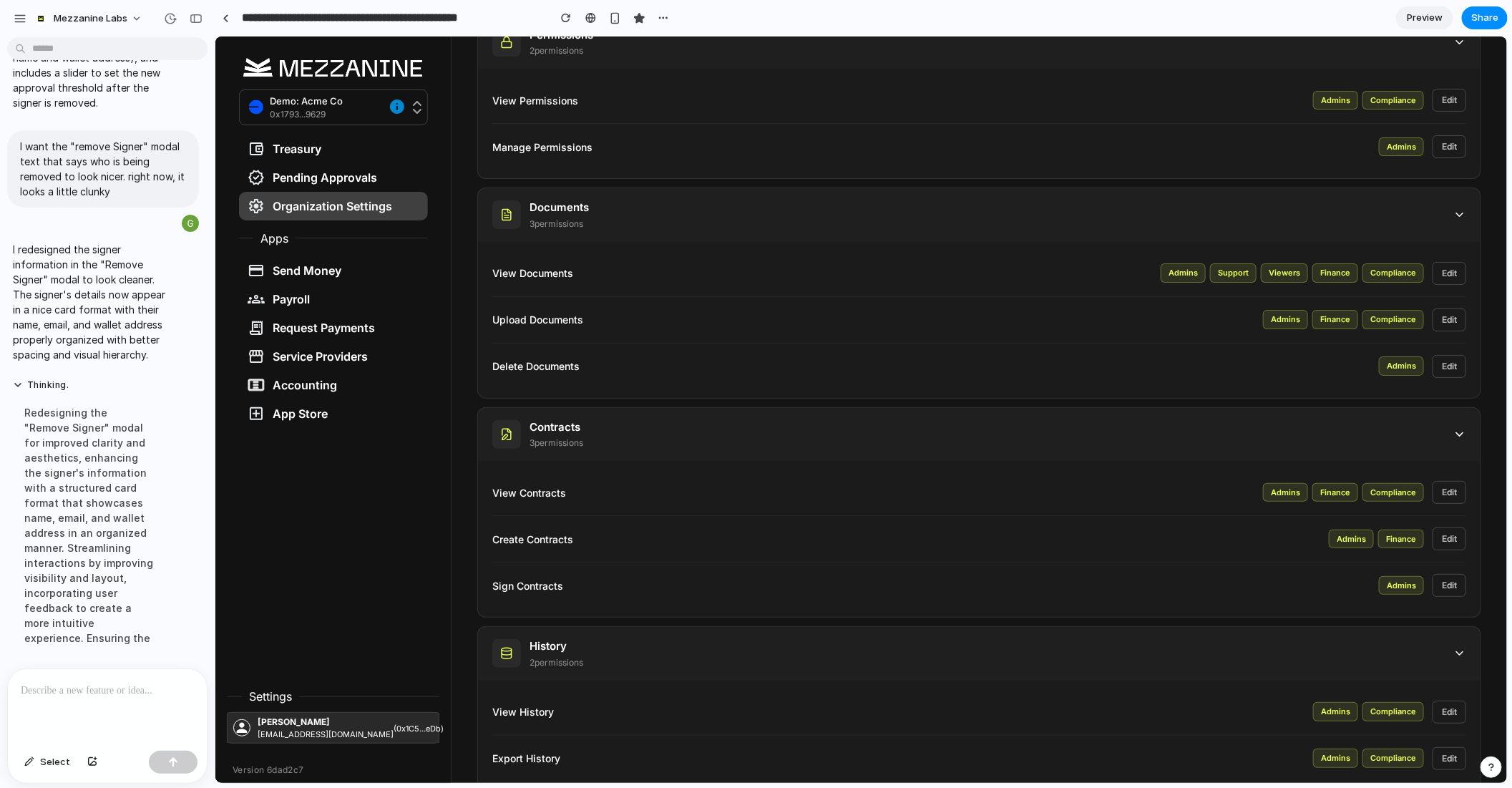
click at [1347, 484] on div "Finance" at bounding box center [1335, 492] width 46 height 19
click at [1454, 491] on button "Edit" at bounding box center [1449, 492] width 34 height 23
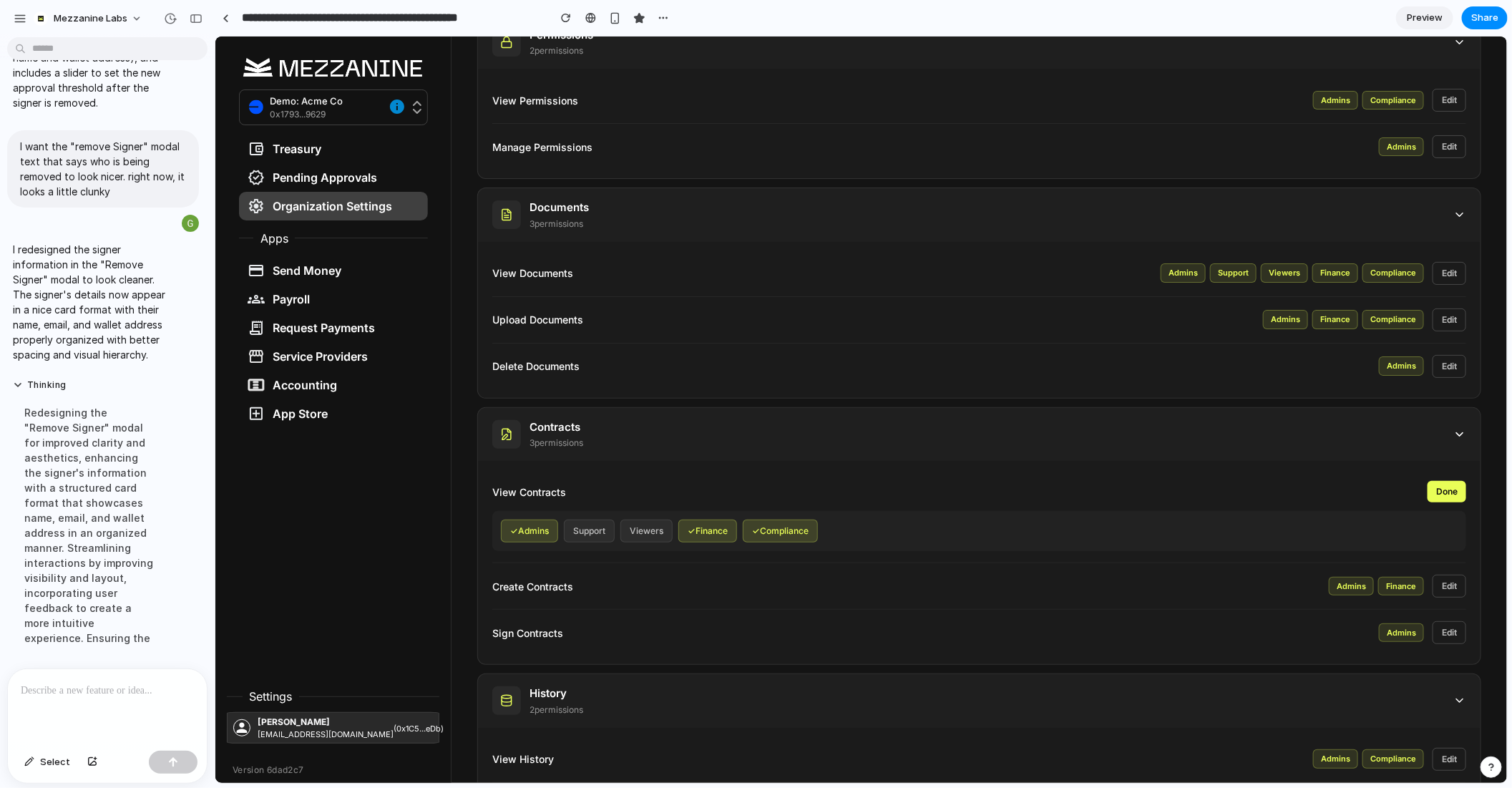
click at [1465, 480] on div "View Contracts Done" at bounding box center [979, 491] width 974 height 22
click at [1463, 480] on button "Done" at bounding box center [1446, 491] width 39 height 22
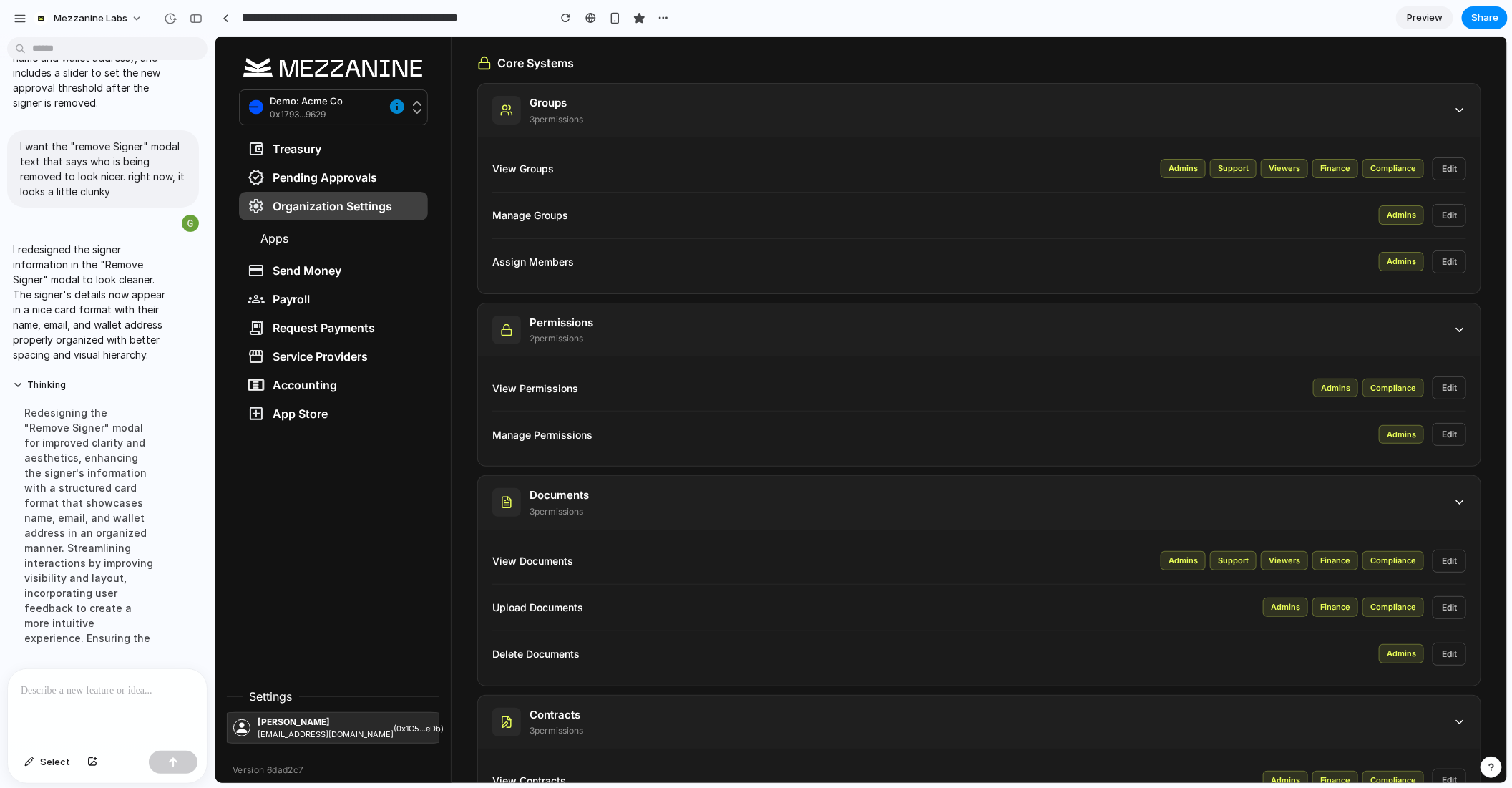
scroll to position [0, 0]
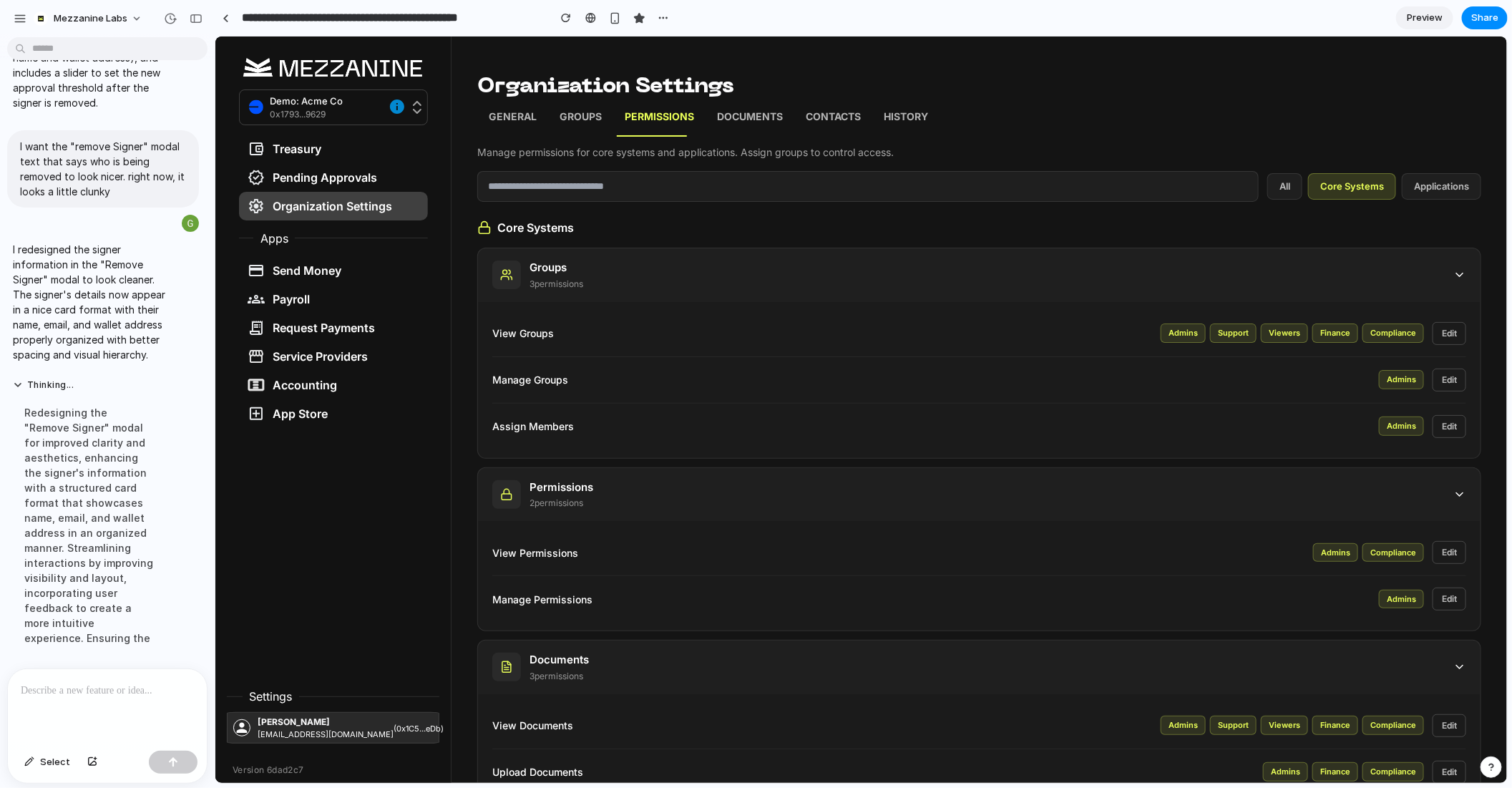
click at [561, 93] on h3 "Organization Settings" at bounding box center [979, 86] width 1004 height 27
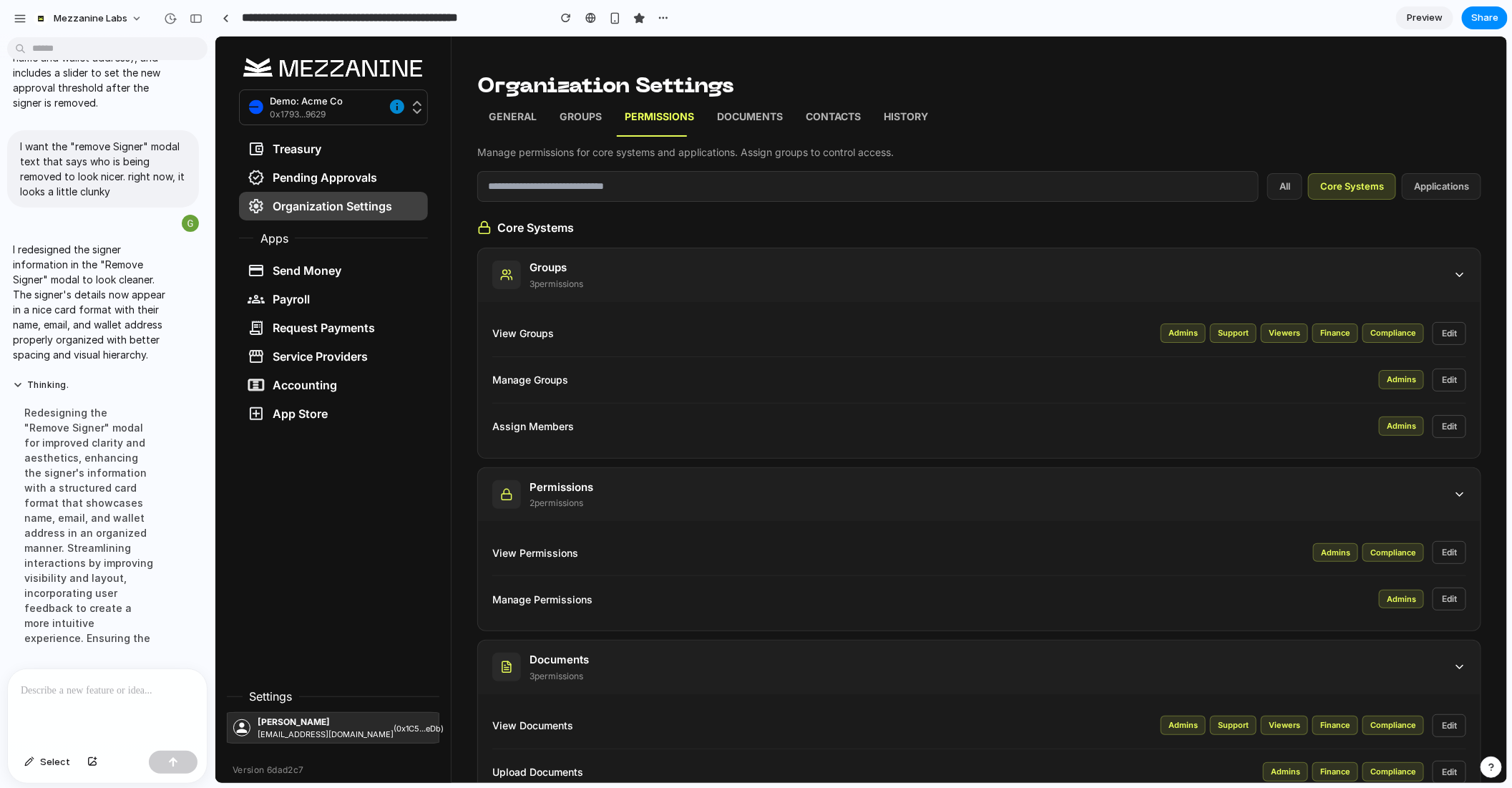
click at [1194, 337] on div "Admins" at bounding box center [1183, 332] width 45 height 19
click at [1242, 341] on div "Admins Support Viewers Finance Compliance Edit" at bounding box center [1313, 333] width 305 height 23
click at [1307, 335] on div "Viewers" at bounding box center [1284, 332] width 47 height 19
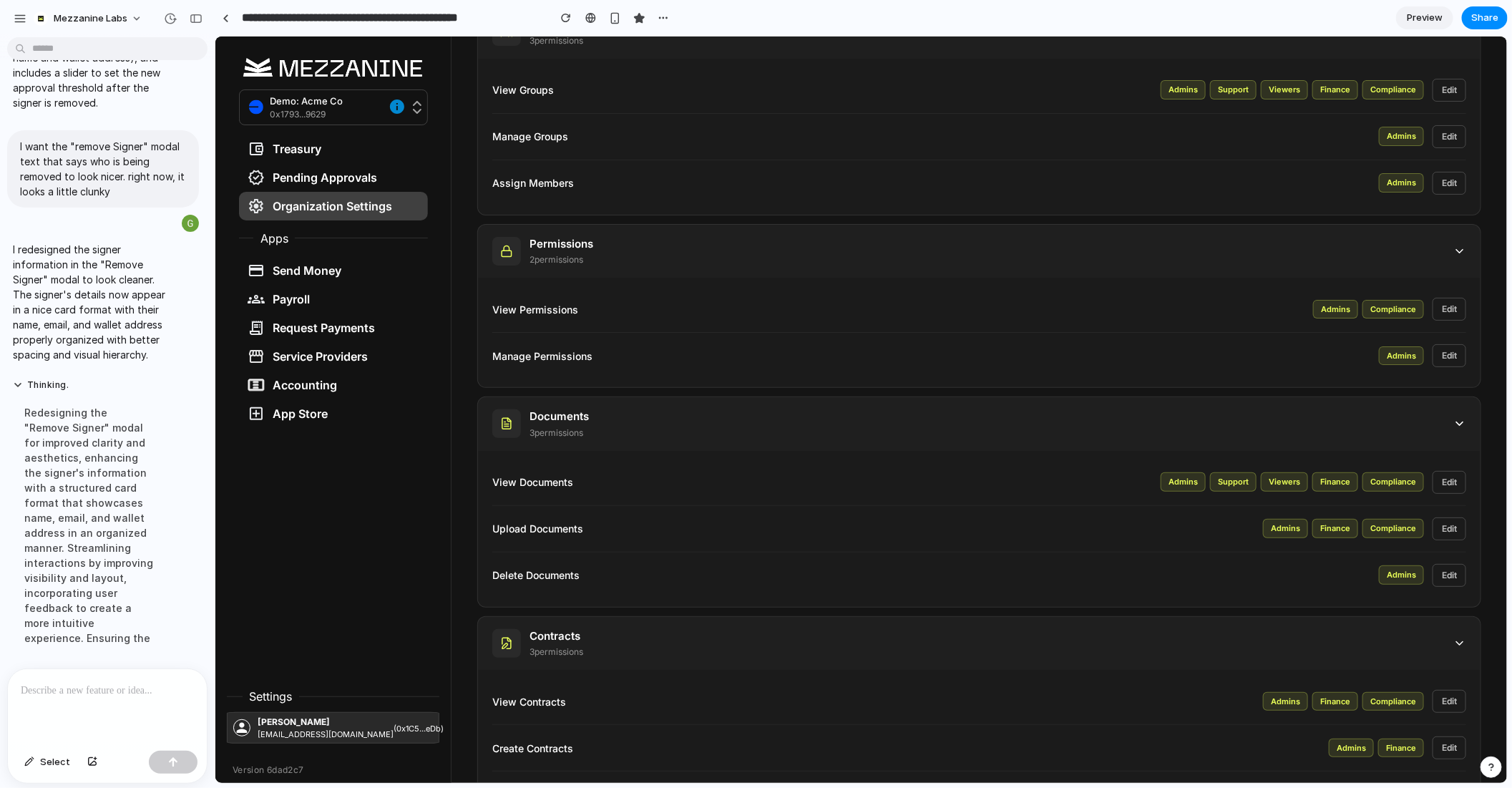
scroll to position [452, 0]
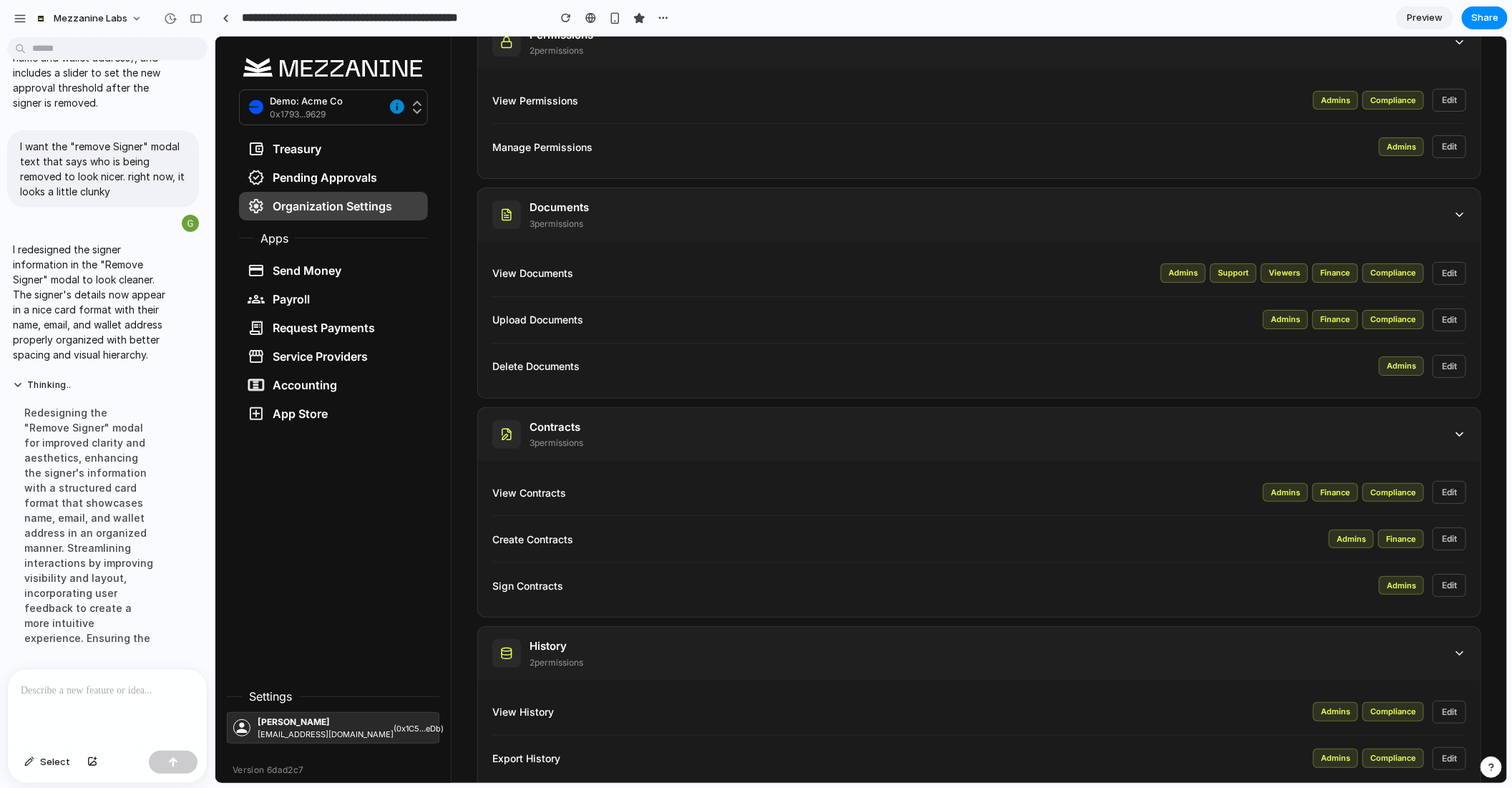
click at [1191, 280] on div "View Documents Admins Support Viewers Finance Compliance Edit" at bounding box center [979, 273] width 974 height 46
click at [1279, 281] on div "View Documents Admins Support Viewers Finance Compliance Edit" at bounding box center [979, 273] width 974 height 46
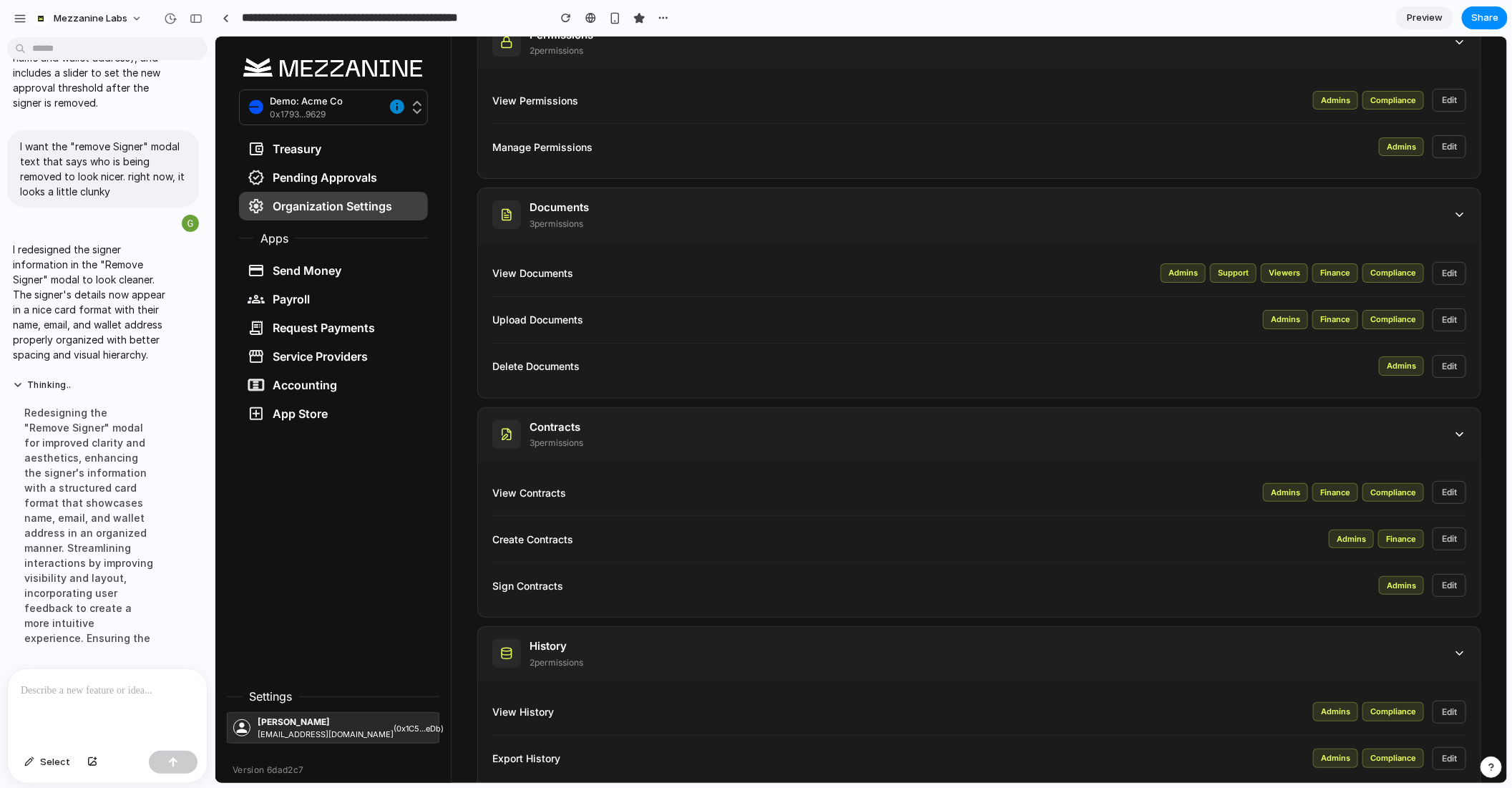
click at [1279, 281] on div "View Documents Admins Support Viewers Finance Compliance Edit" at bounding box center [979, 273] width 974 height 46
click at [1405, 282] on div "View Documents Admins Support Viewers Finance Compliance Edit" at bounding box center [979, 273] width 974 height 46
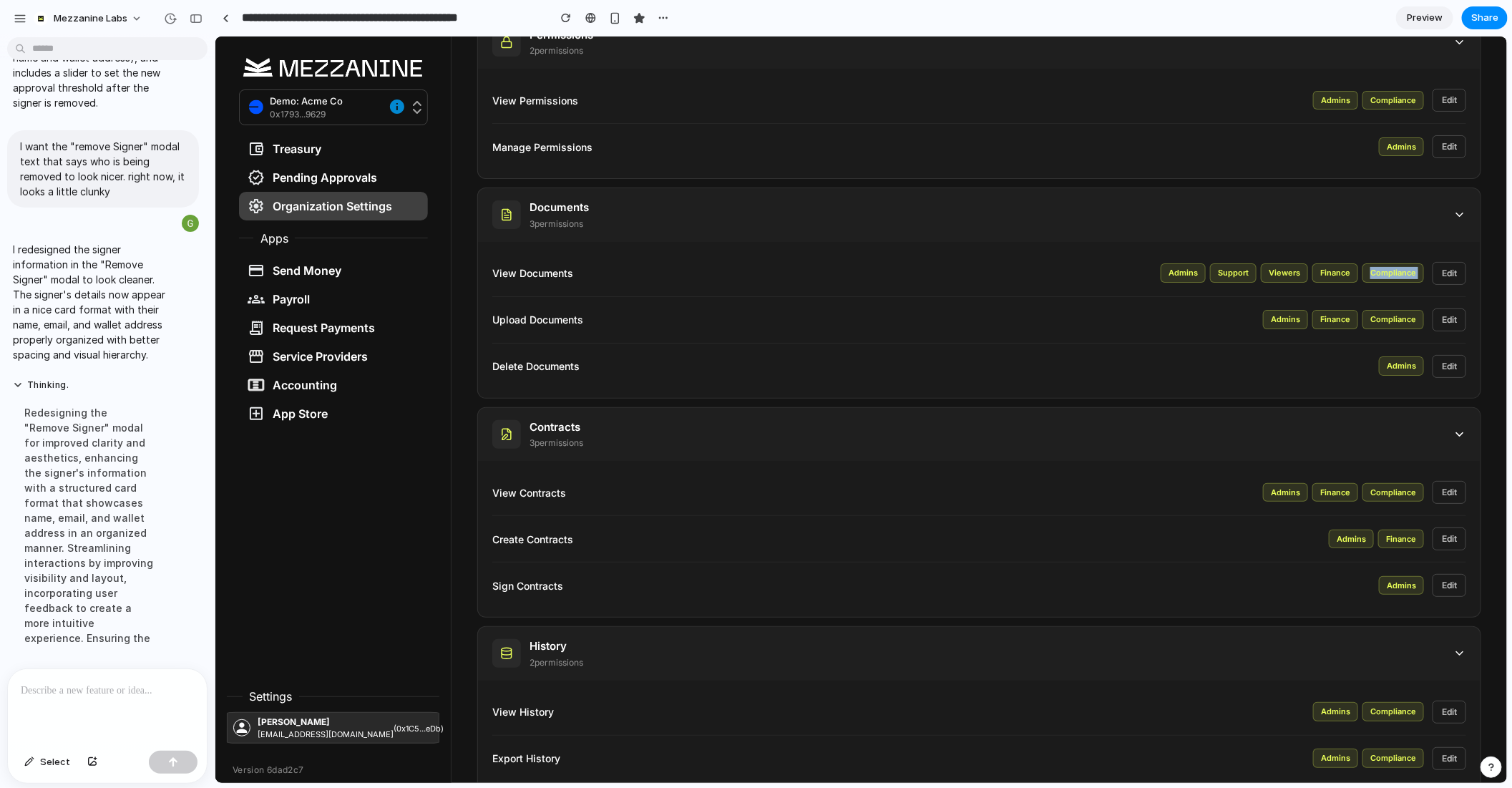
click at [1405, 282] on div "View Documents Admins Support Viewers Finance Compliance Edit" at bounding box center [979, 273] width 974 height 46
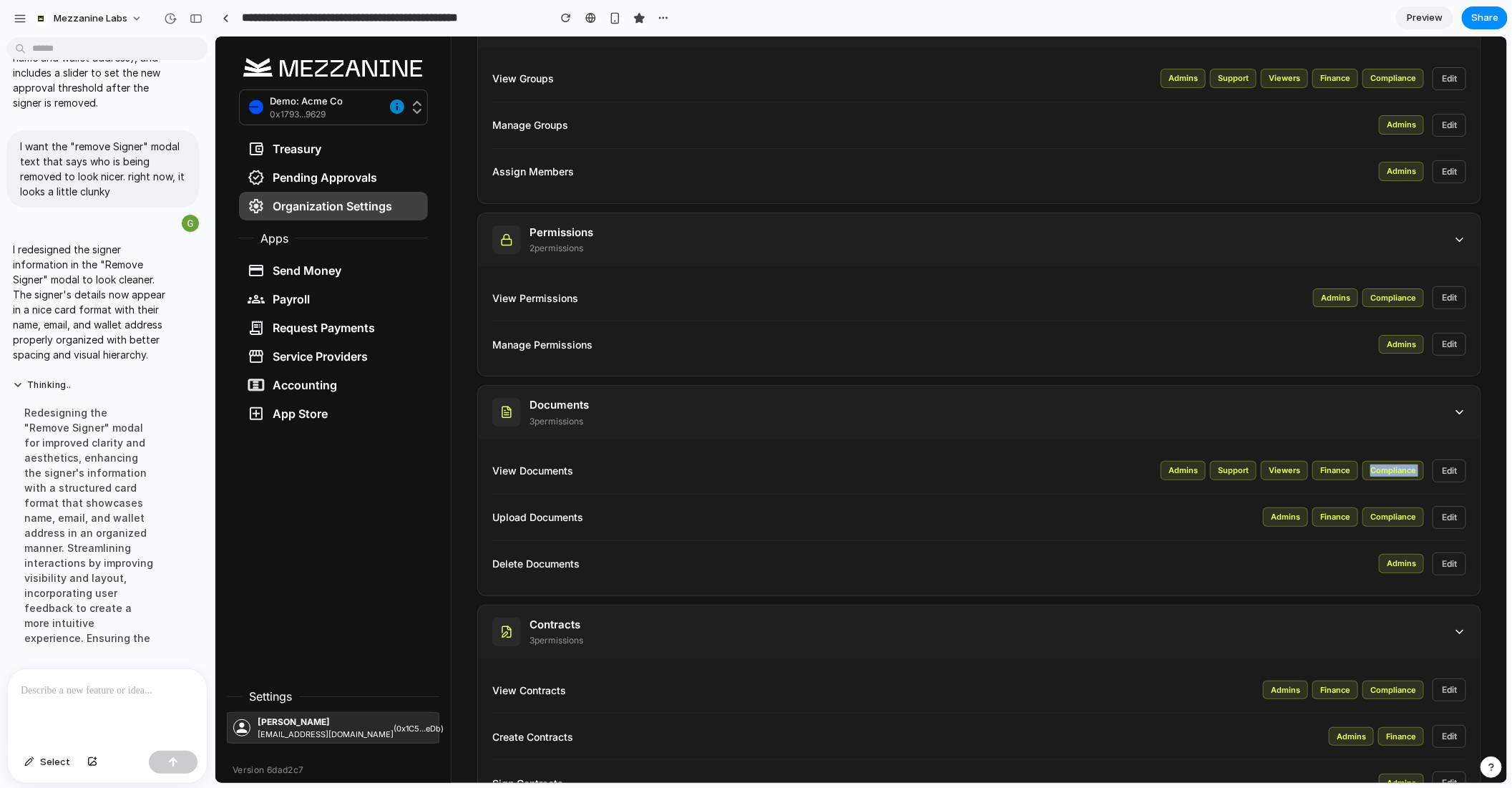
scroll to position [0, 0]
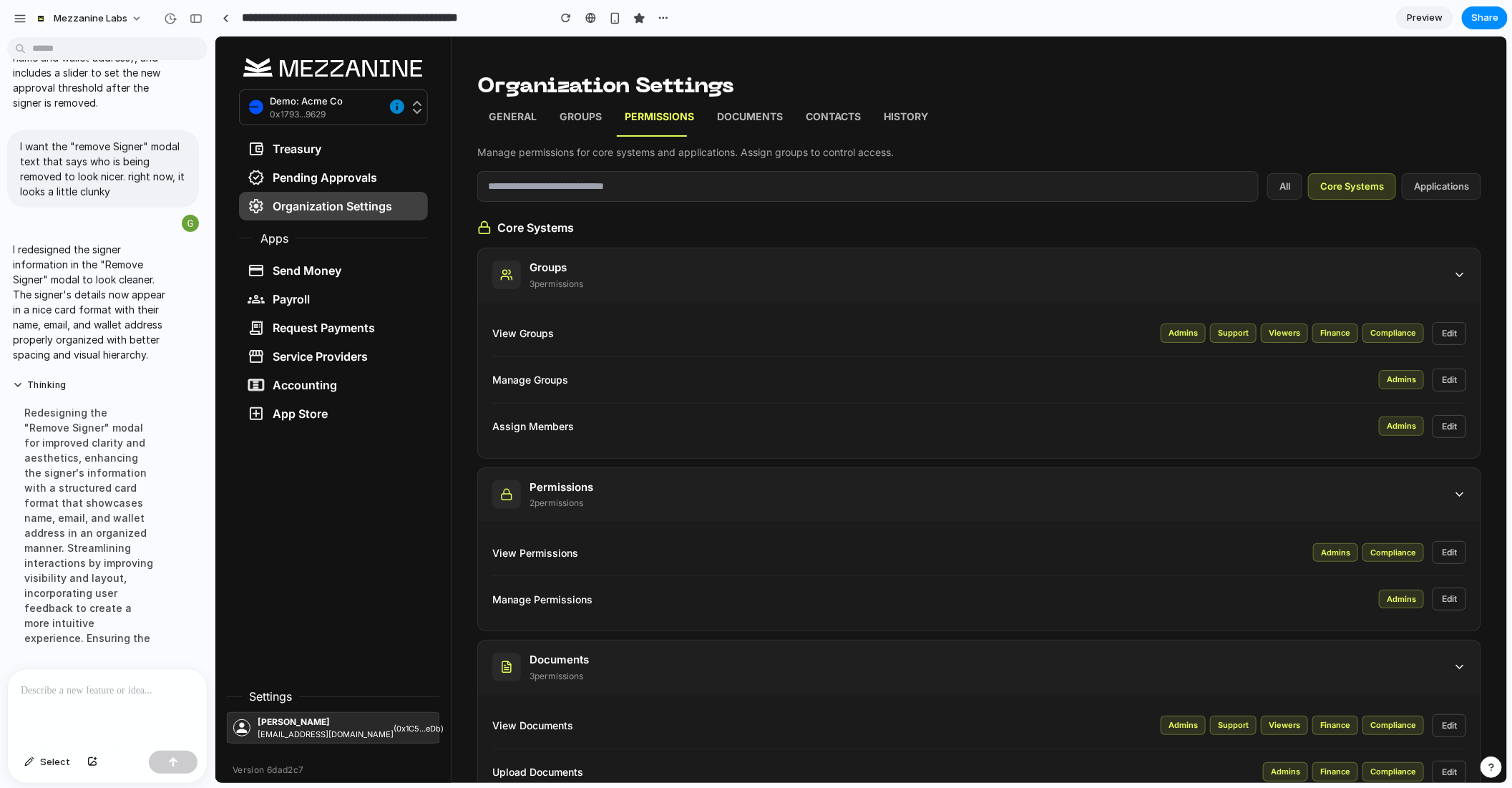
drag, startPoint x: 1405, startPoint y: 282, endPoint x: 1063, endPoint y: 255, distance: 343.1
click at [1063, 255] on div "Groups 3 permission s" at bounding box center [979, 275] width 1003 height 54
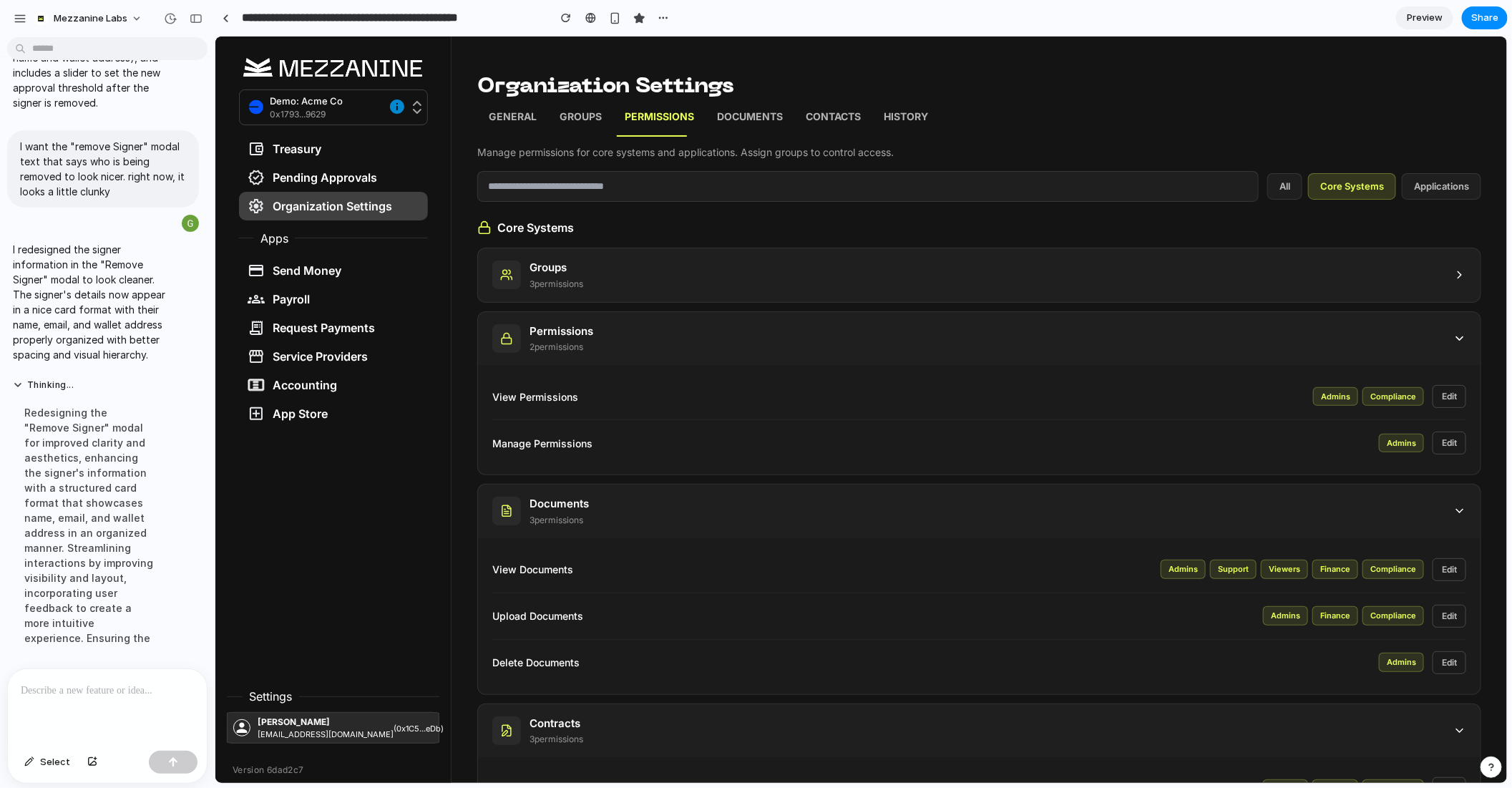
click at [1302, 329] on div "Permissions 2 permission s" at bounding box center [979, 338] width 1003 height 54
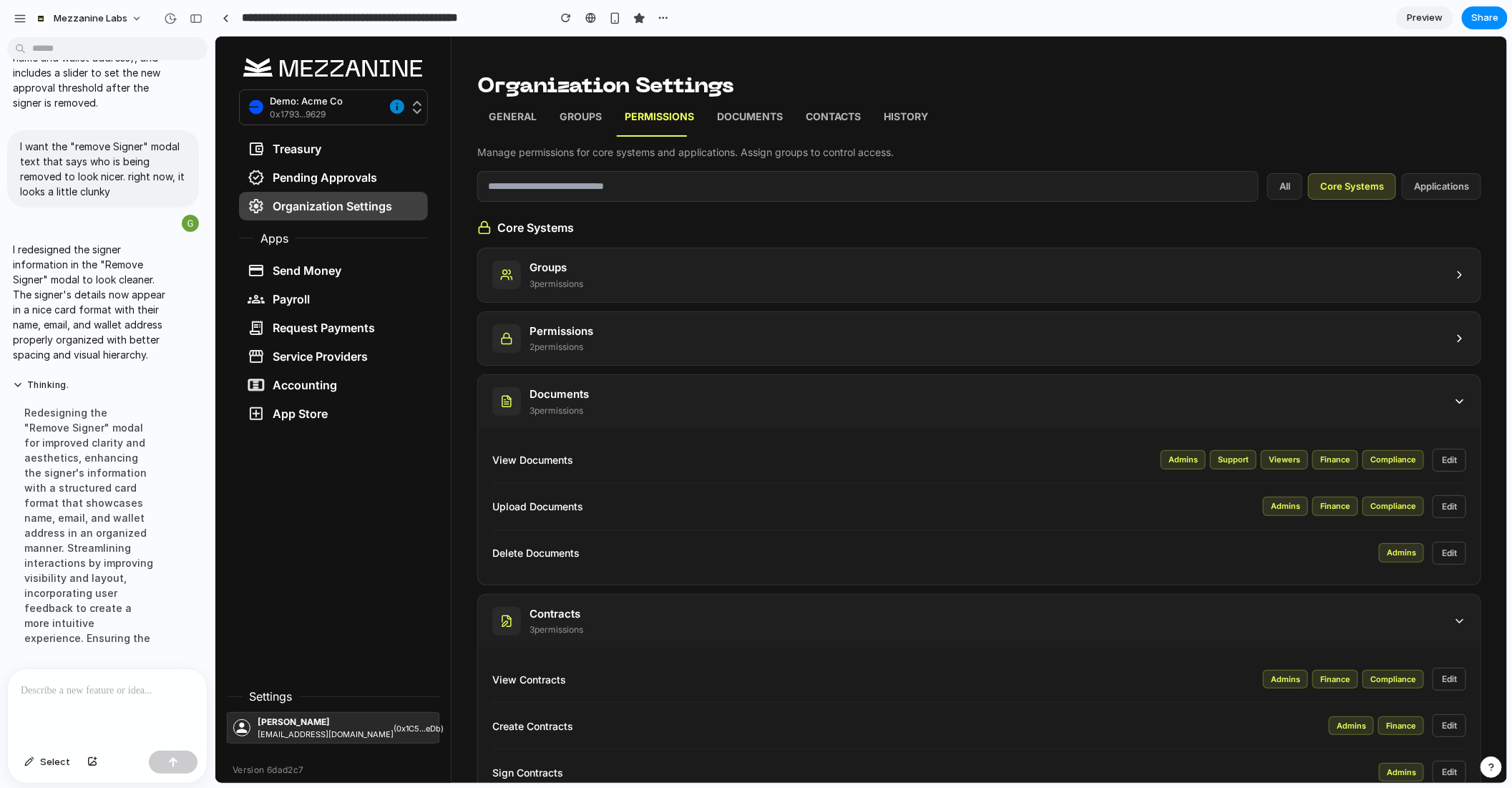
click at [1339, 412] on div "Documents 3 permission s" at bounding box center [979, 401] width 1003 height 54
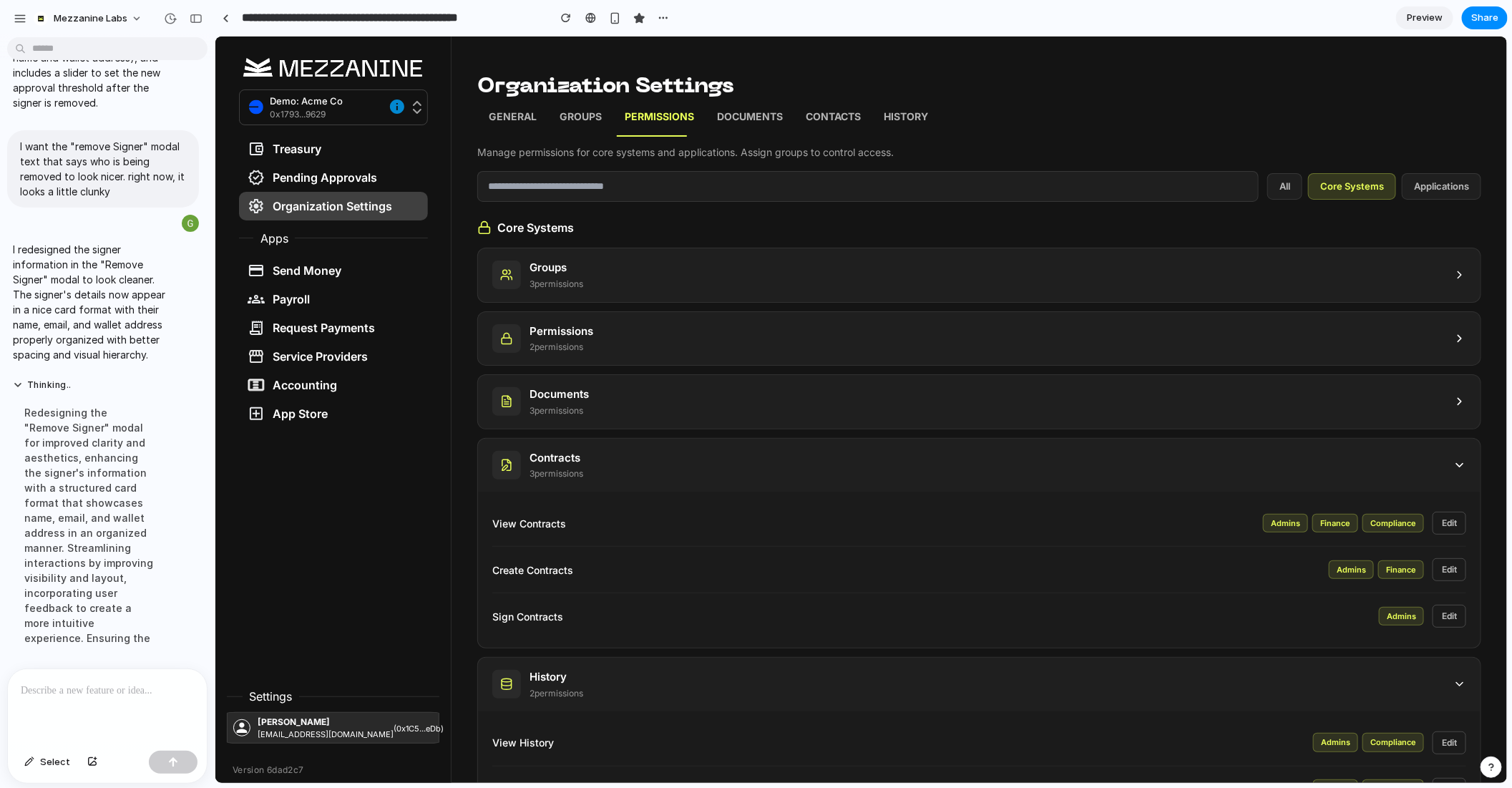
click at [1343, 499] on div "View Contracts Admins Finance Compliance Edit" at bounding box center [979, 523] width 974 height 46
click at [1330, 459] on div "Contracts 3 permission s" at bounding box center [979, 465] width 1003 height 54
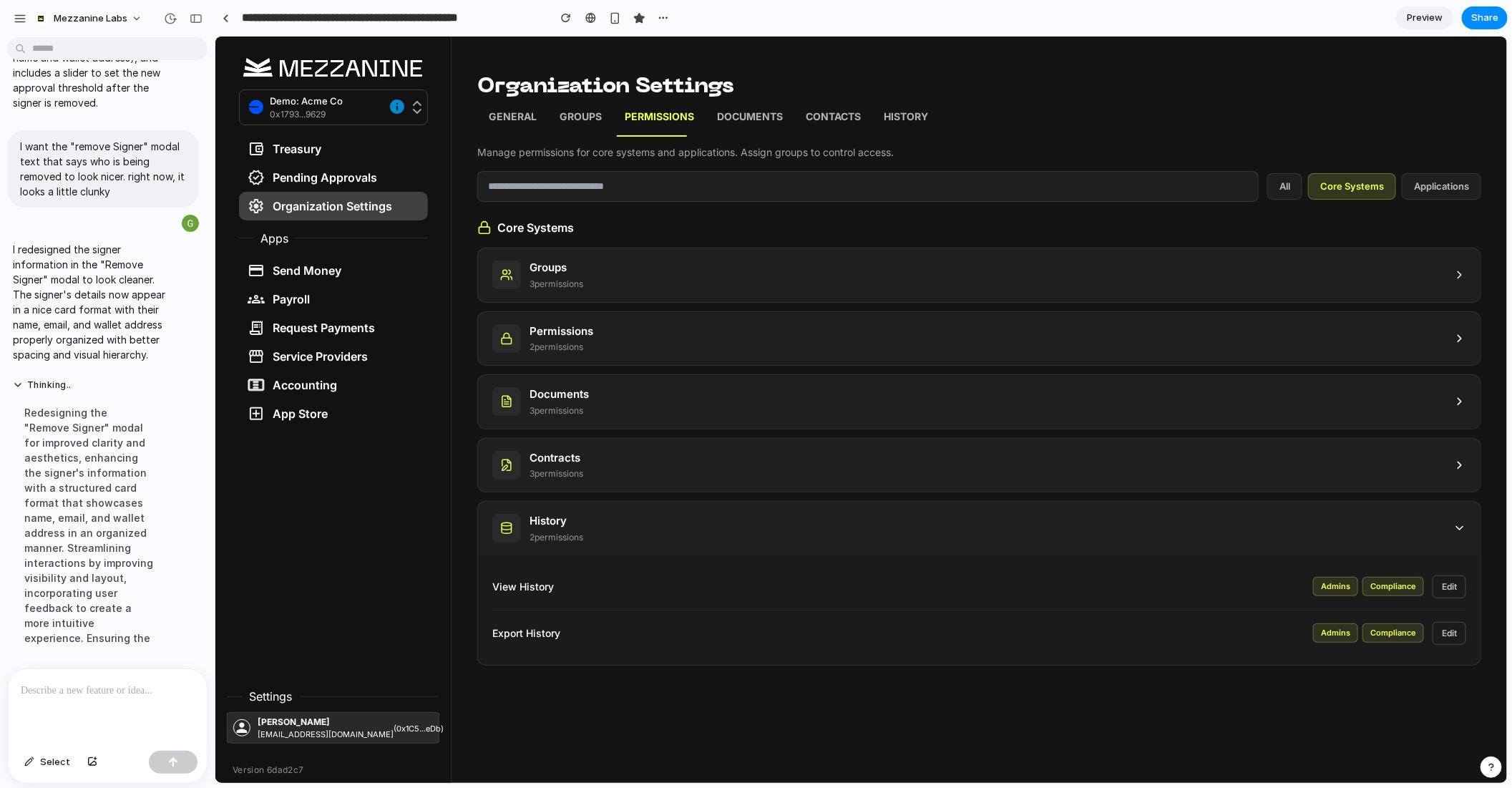
click at [1362, 285] on div "Groups 3 permission s" at bounding box center [979, 275] width 1003 height 54
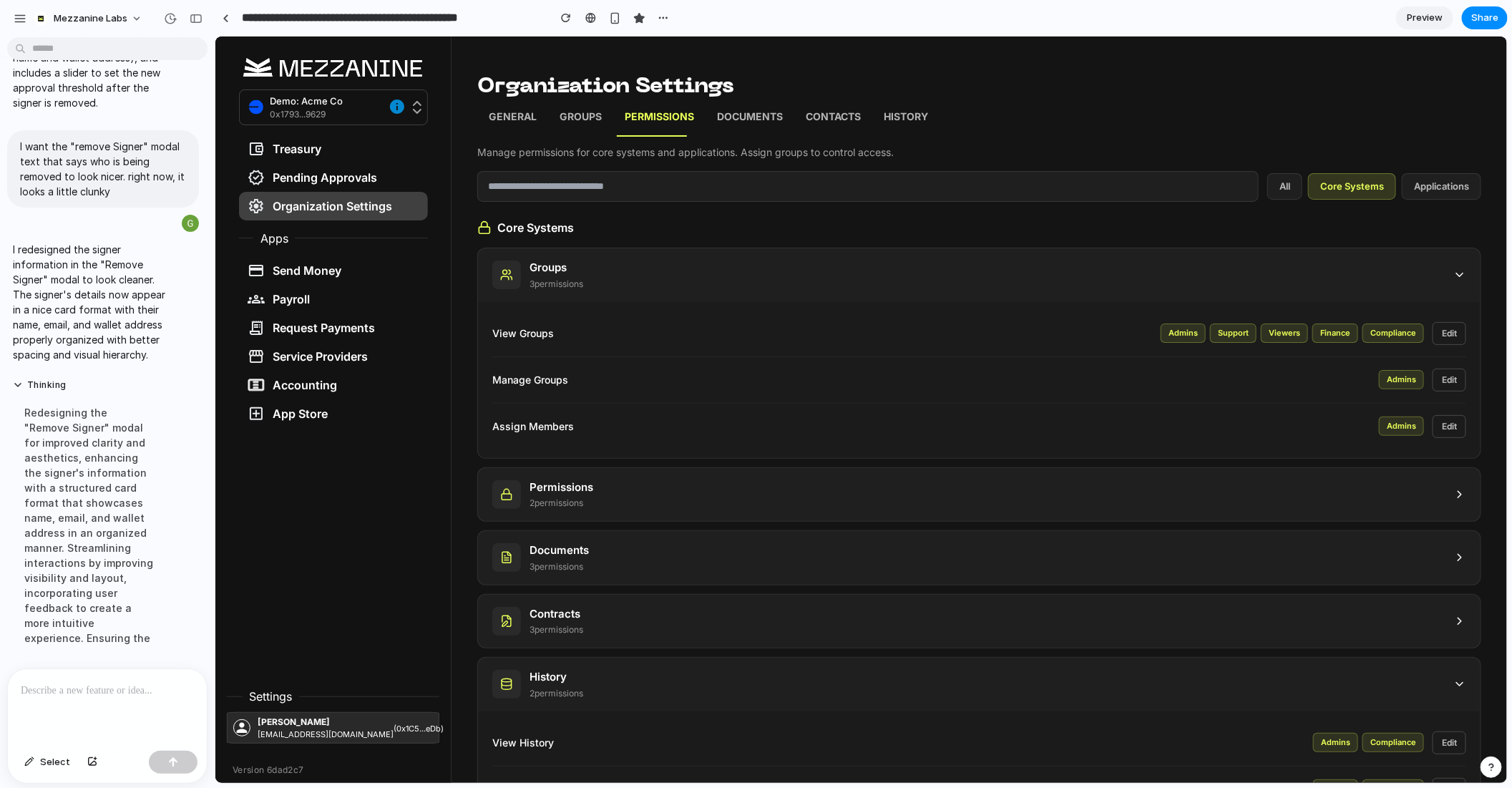
drag, startPoint x: 1362, startPoint y: 285, endPoint x: 817, endPoint y: 282, distance: 545.0
click at [817, 282] on div "Groups 3 permission s" at bounding box center [979, 275] width 1003 height 54
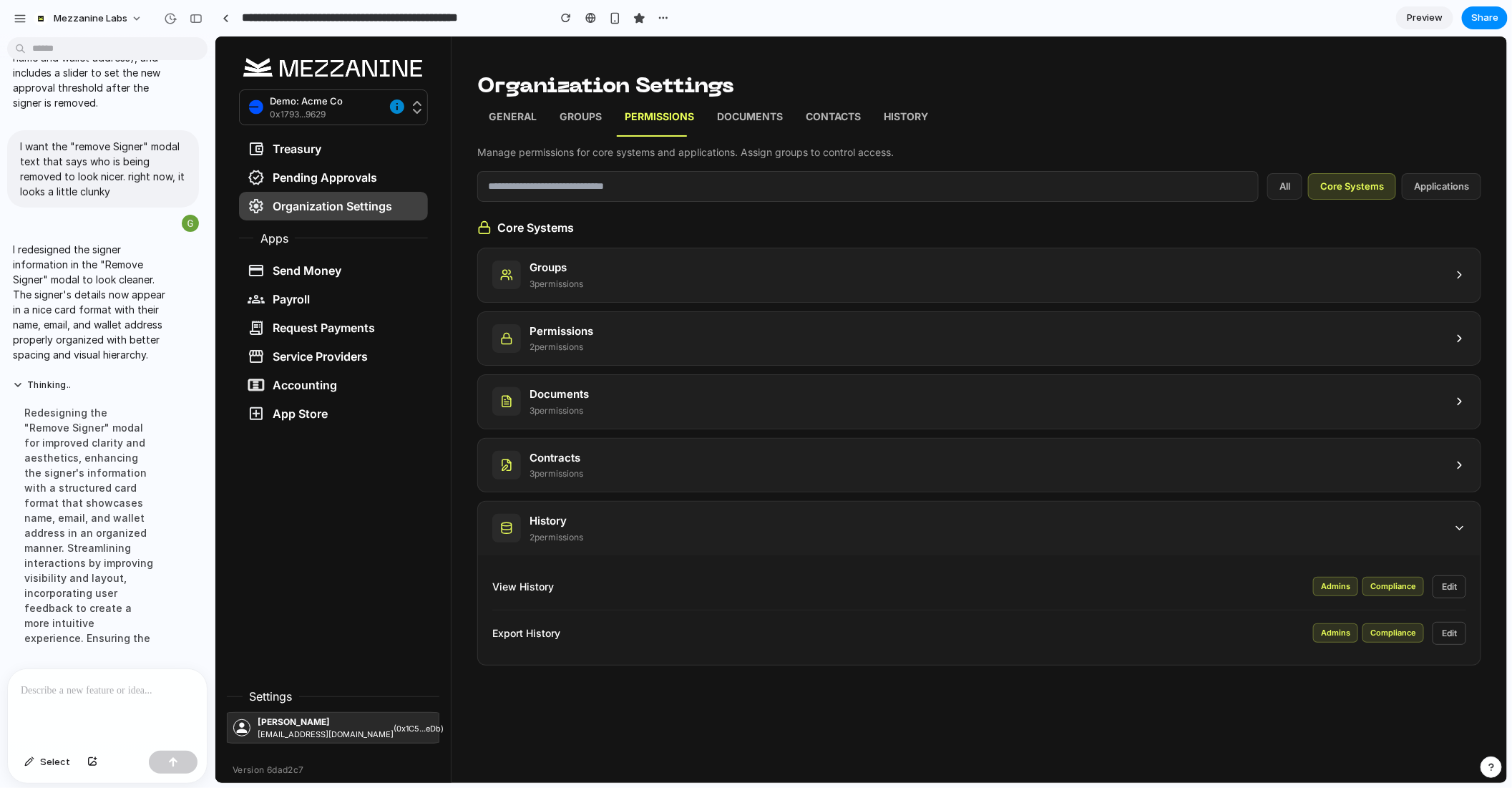
click at [678, 246] on div "Core Systems Groups 3 permission s Permissions 2 permission s Documents 3 permi…" at bounding box center [979, 441] width 1004 height 446
click at [681, 265] on div "Groups 3 permission s" at bounding box center [979, 275] width 1003 height 54
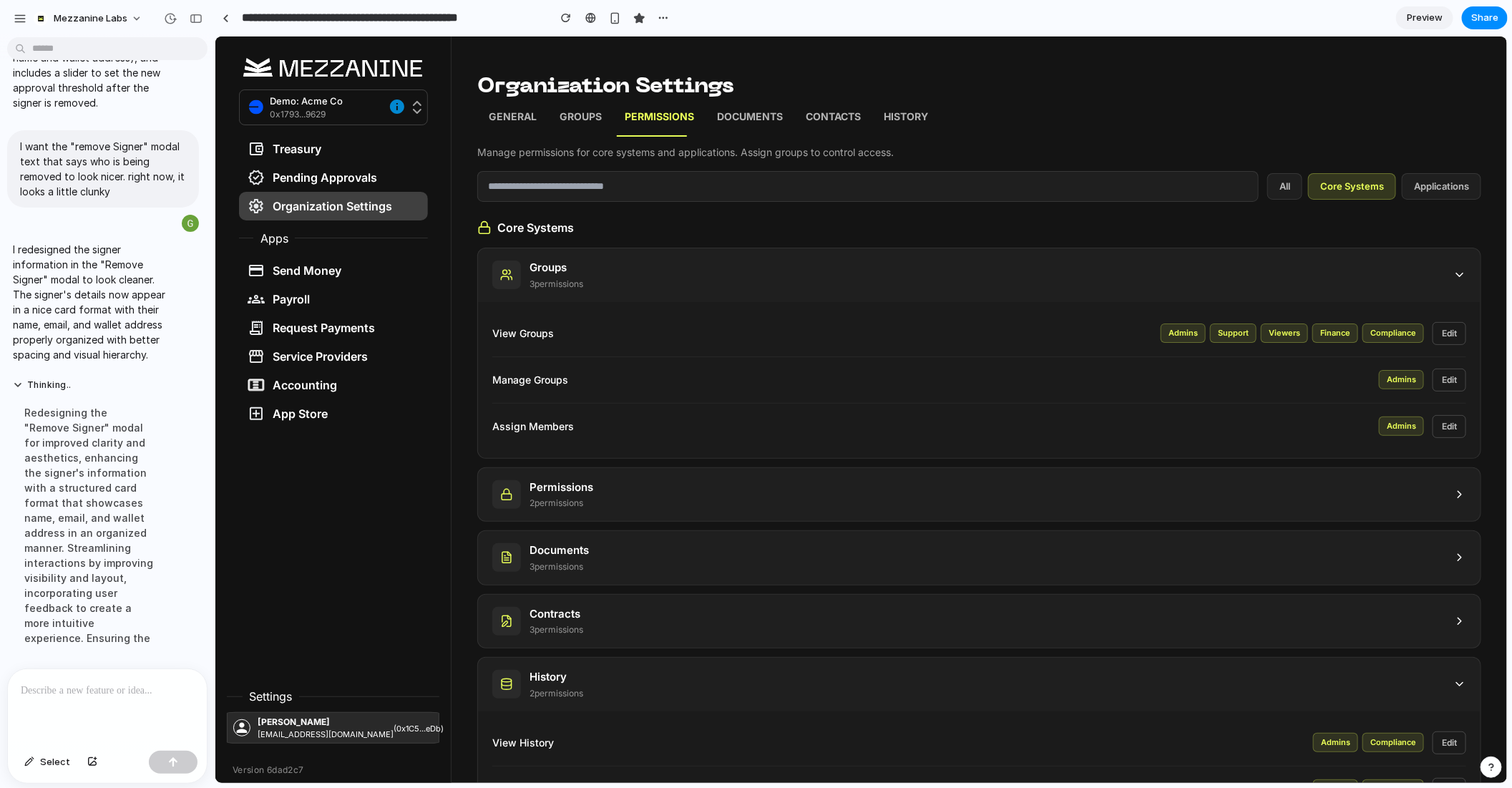
click at [681, 264] on div "Groups 3 permission s" at bounding box center [979, 275] width 1003 height 54
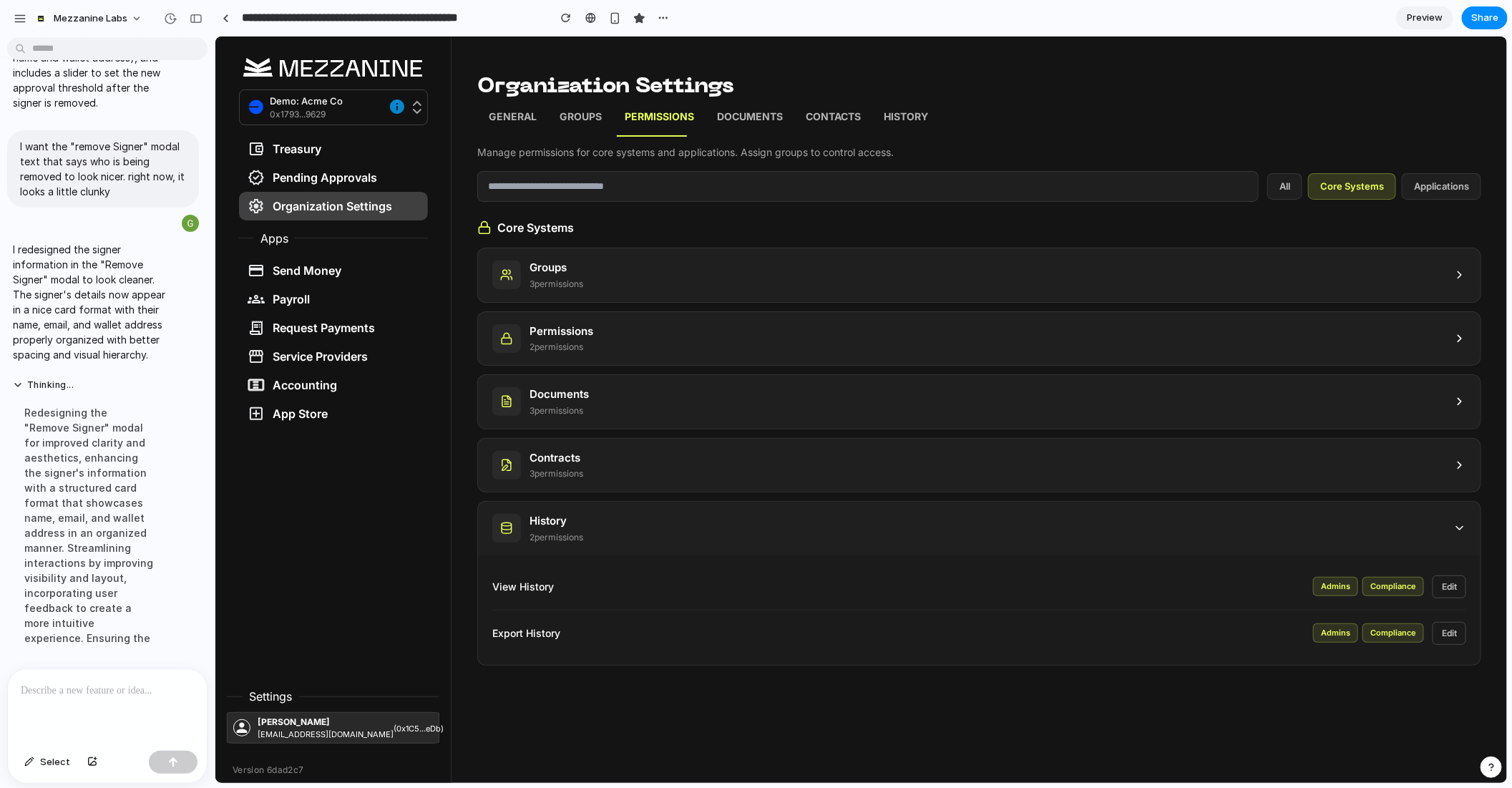
click at [677, 264] on div "Groups 3 permission s" at bounding box center [979, 275] width 1003 height 54
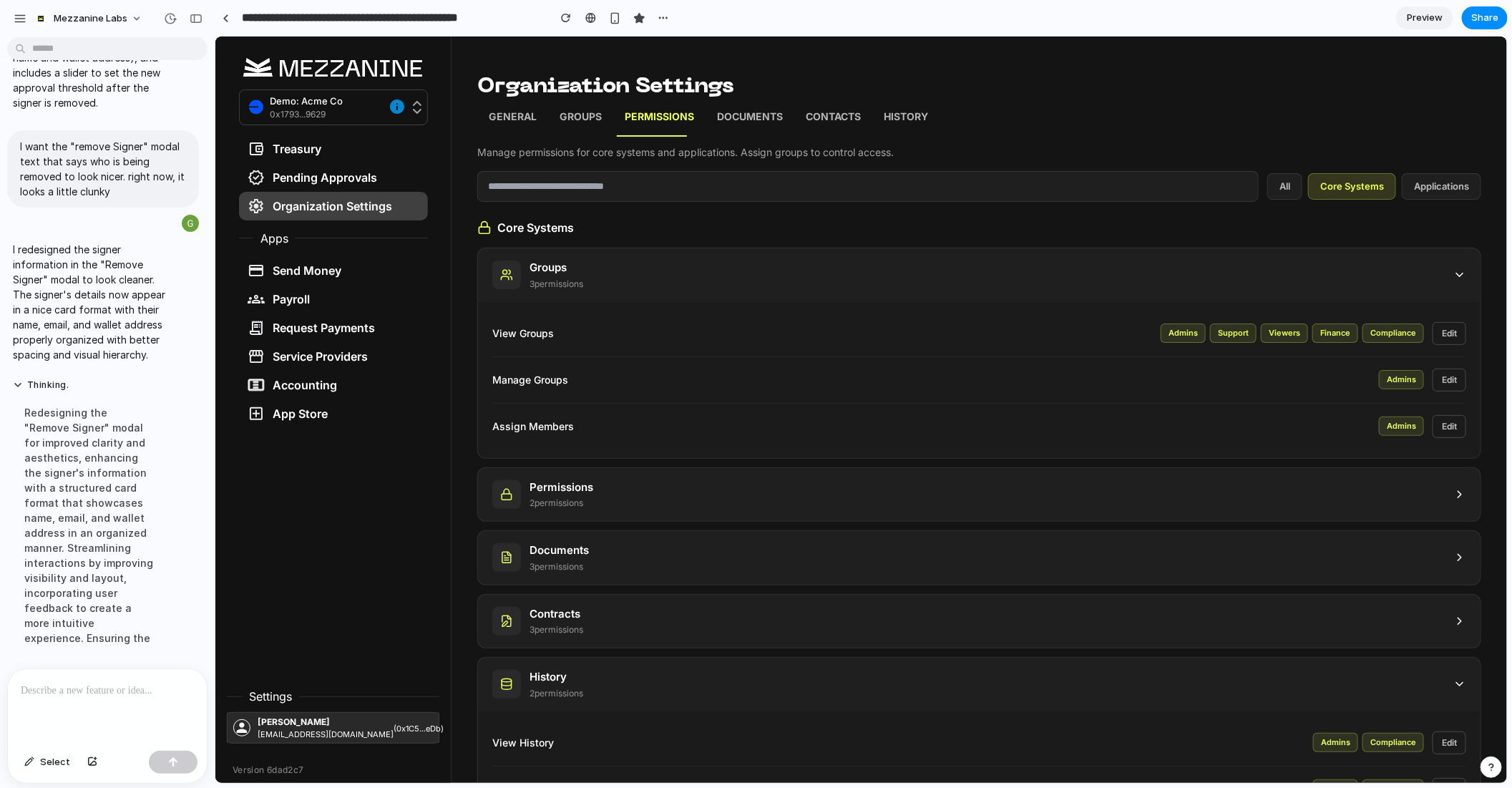
click at [498, 337] on p "View Groups" at bounding box center [826, 333] width 668 height 15
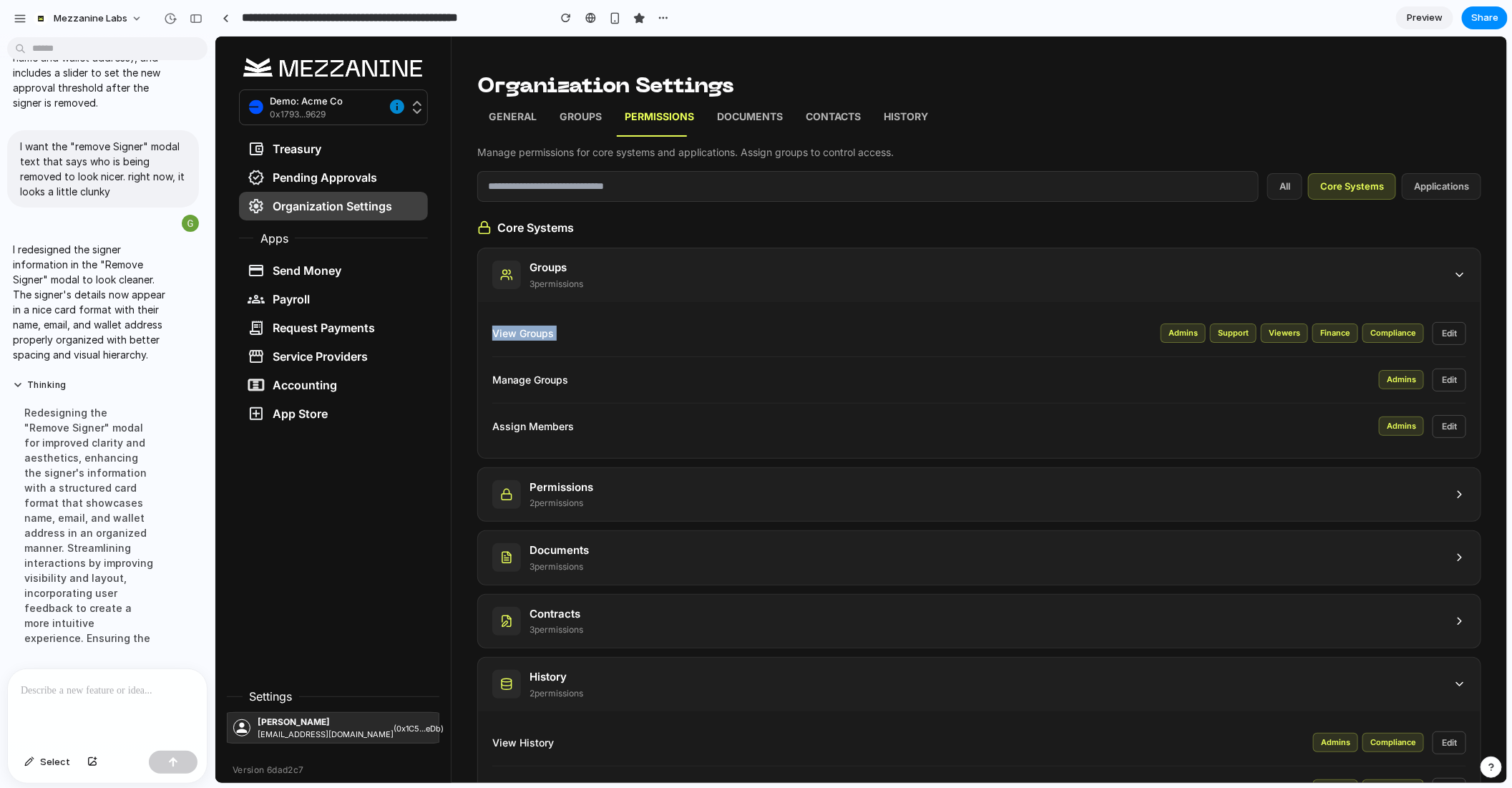
click at [498, 337] on p "View Groups" at bounding box center [826, 333] width 668 height 15
click at [517, 391] on div "Manage Groups Admins Edit" at bounding box center [979, 380] width 974 height 46
click at [495, 325] on p "View Groups" at bounding box center [826, 333] width 668 height 15
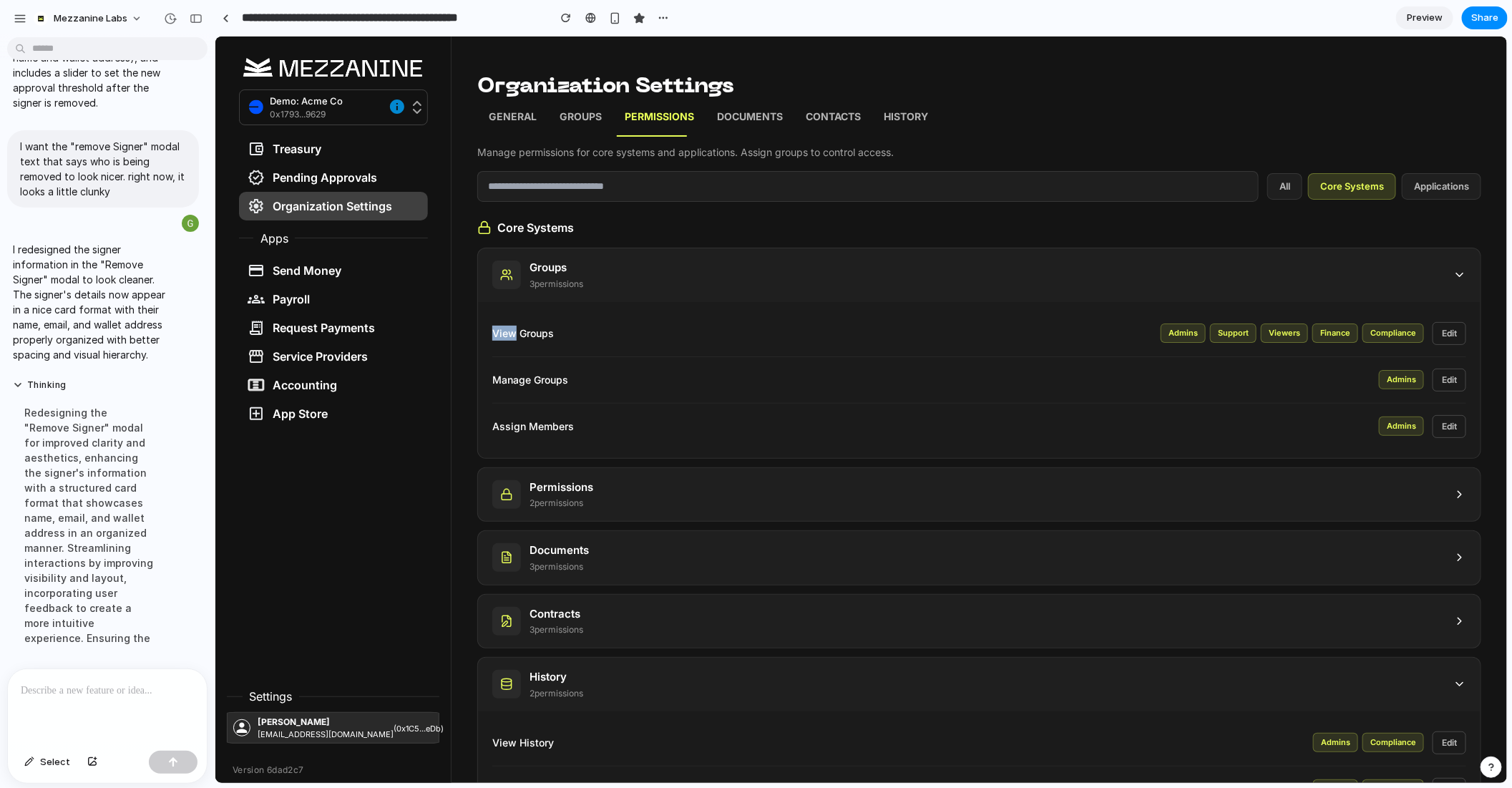
click at [495, 325] on p "View Groups" at bounding box center [826, 333] width 668 height 15
click at [1458, 337] on button "Edit" at bounding box center [1449, 333] width 34 height 23
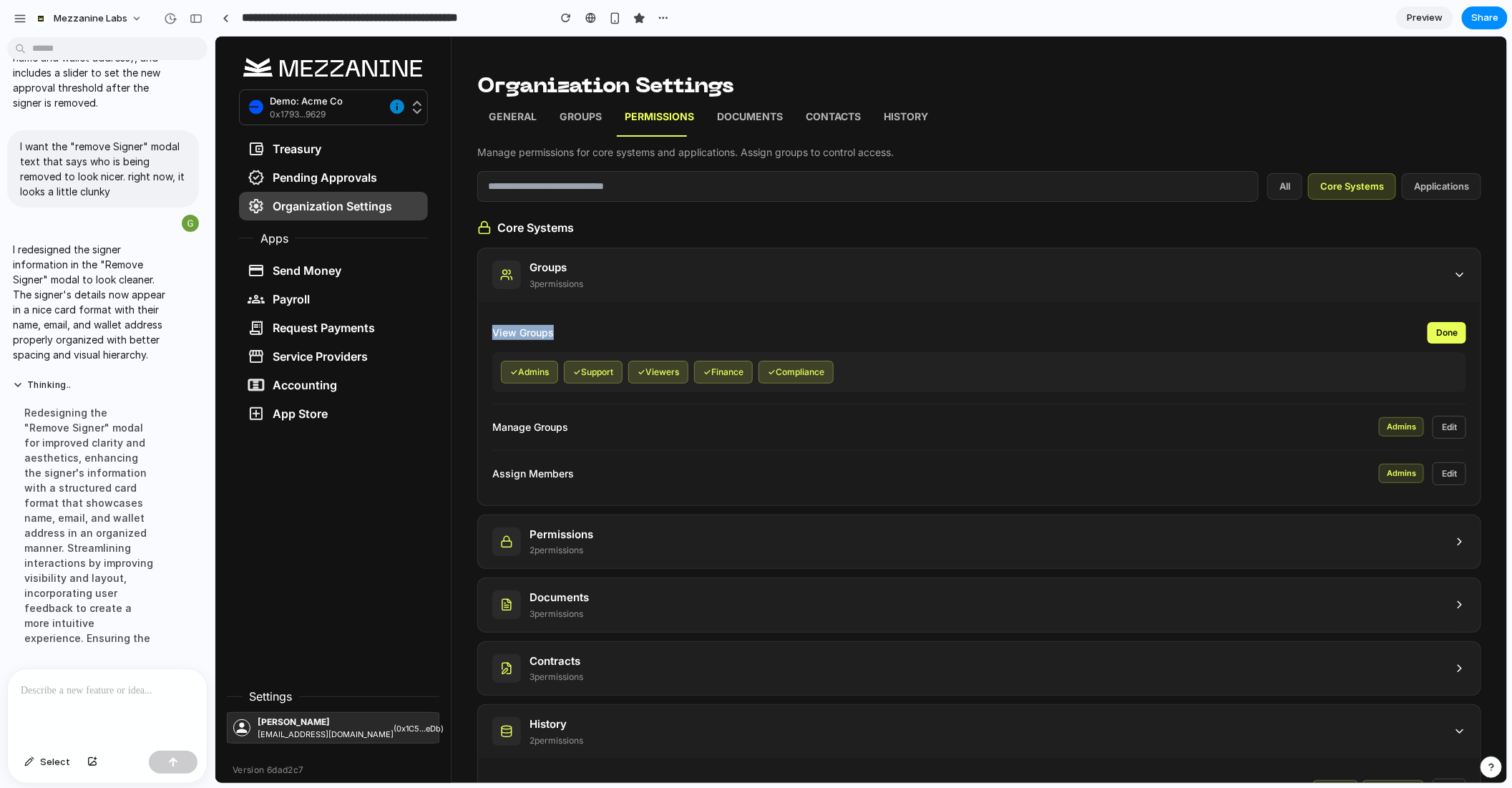
click at [1458, 337] on button "Done" at bounding box center [1446, 332] width 39 height 22
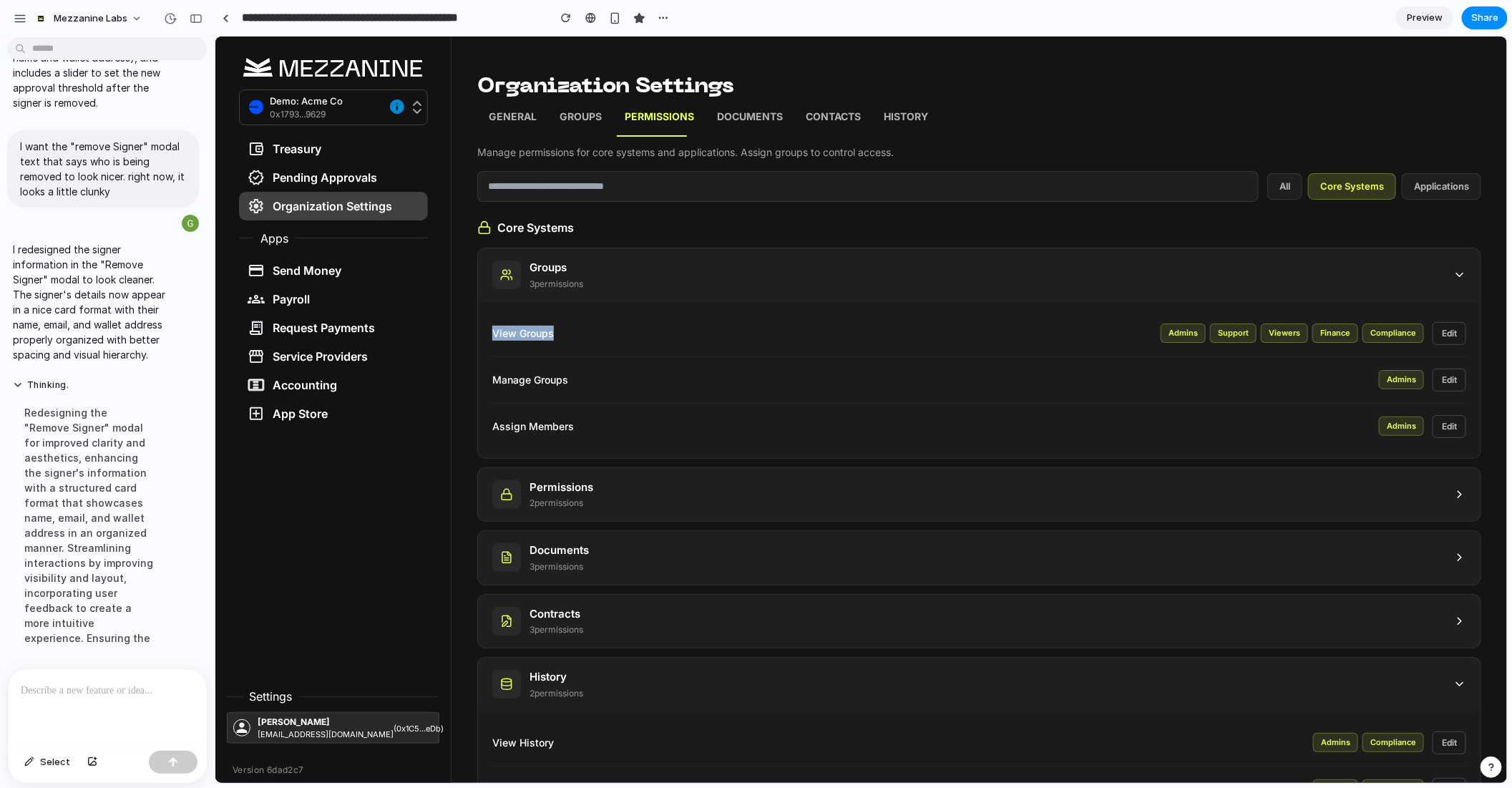
click at [1445, 388] on button "Edit" at bounding box center [1449, 380] width 34 height 23
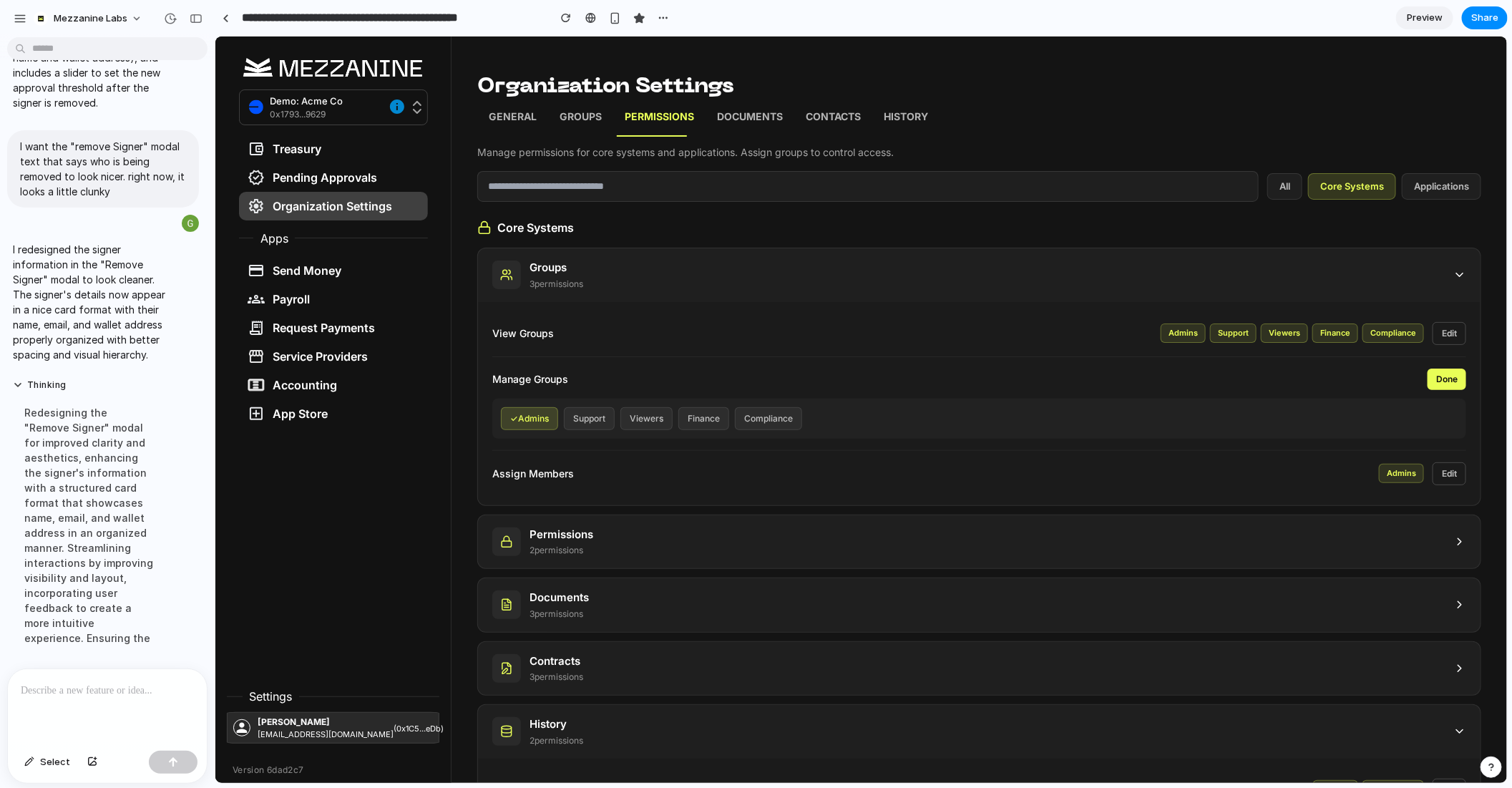
click at [1429, 388] on div "Manage Groups Done ✓ Admins Support Viewers Finance Compliance" at bounding box center [979, 403] width 974 height 94
click at [1443, 368] on button "Done" at bounding box center [1446, 379] width 39 height 22
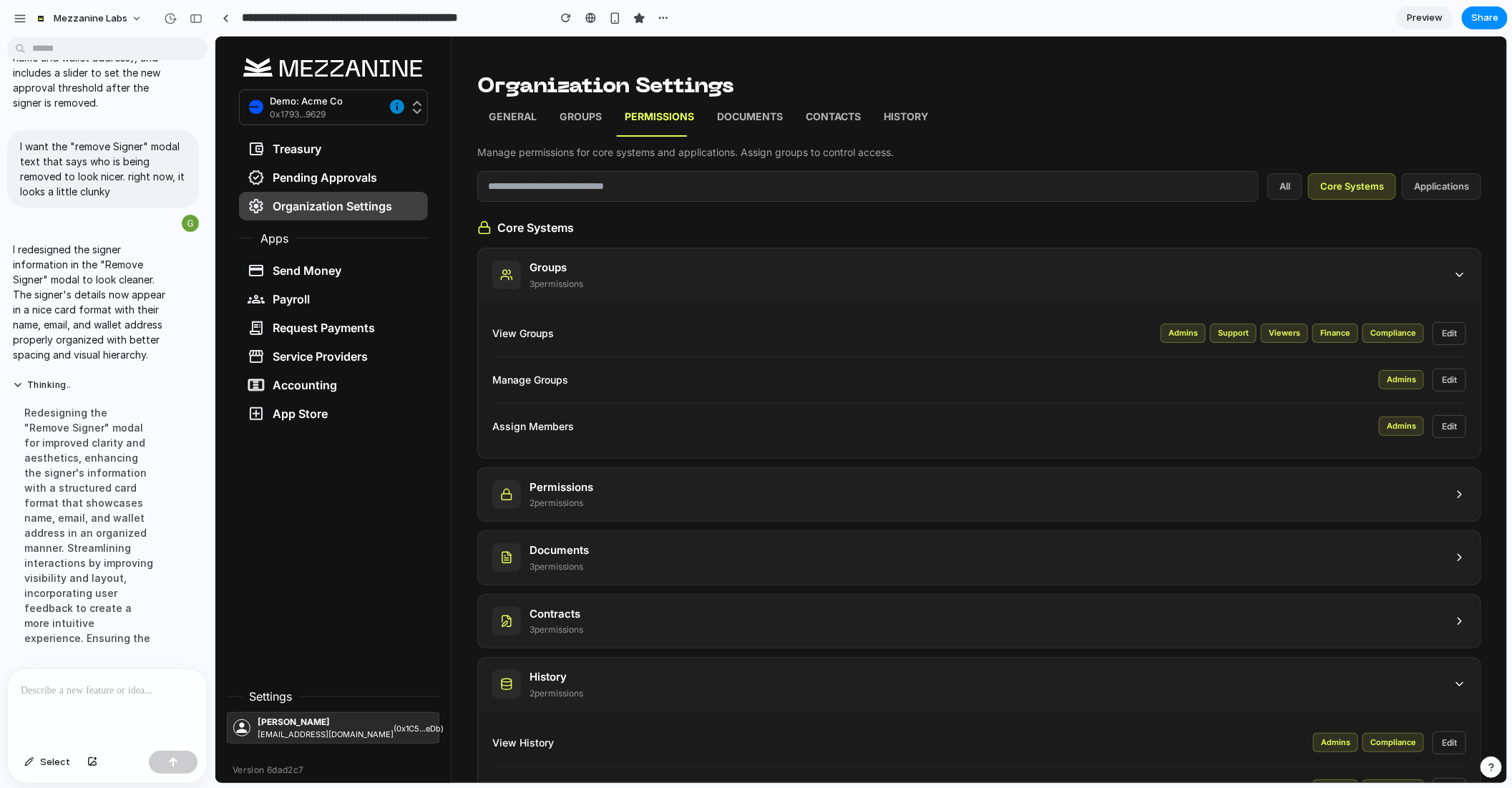
click at [1443, 372] on button "Edit" at bounding box center [1449, 380] width 34 height 23
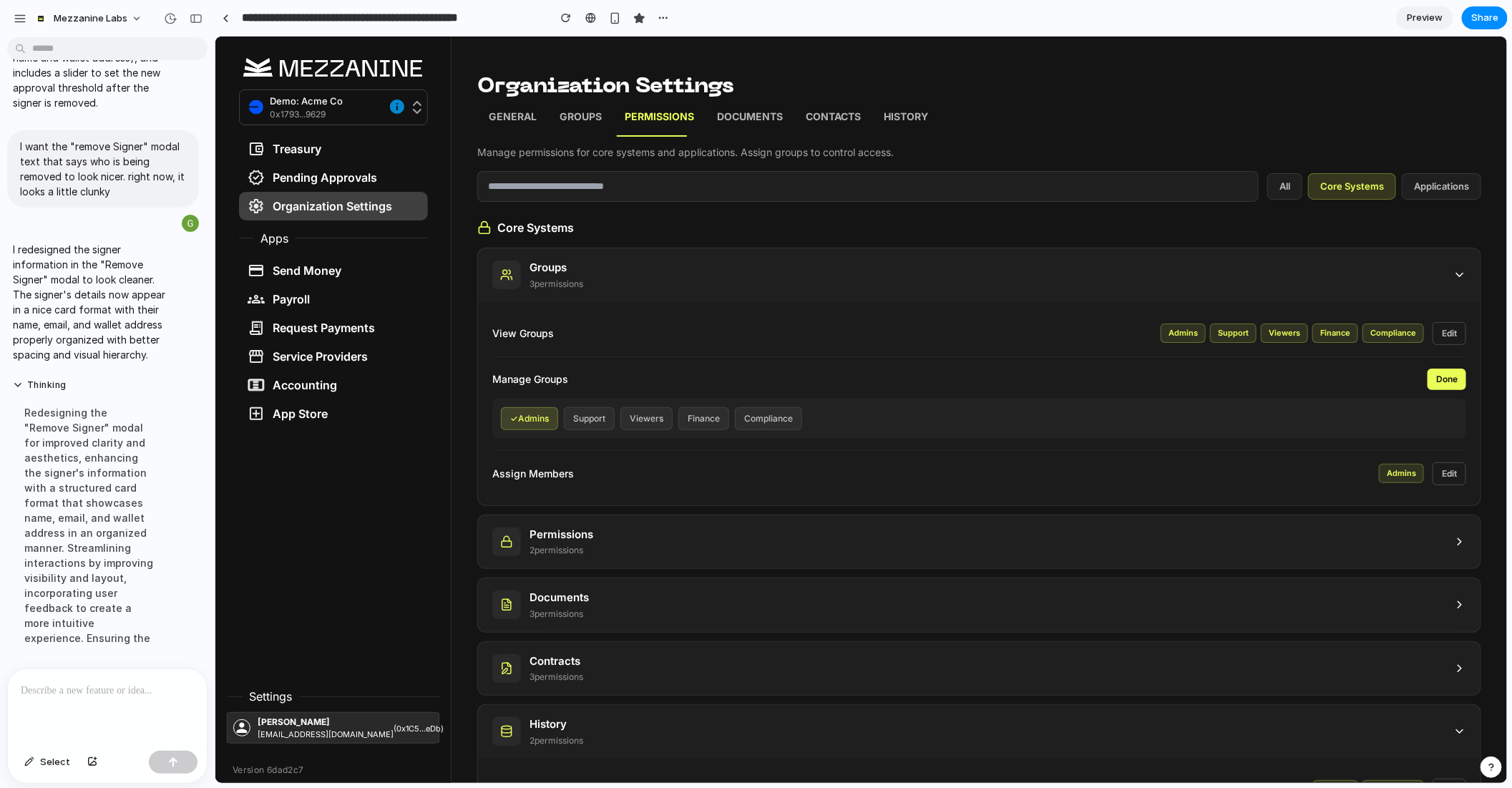
click at [1443, 368] on button "Done" at bounding box center [1446, 379] width 39 height 22
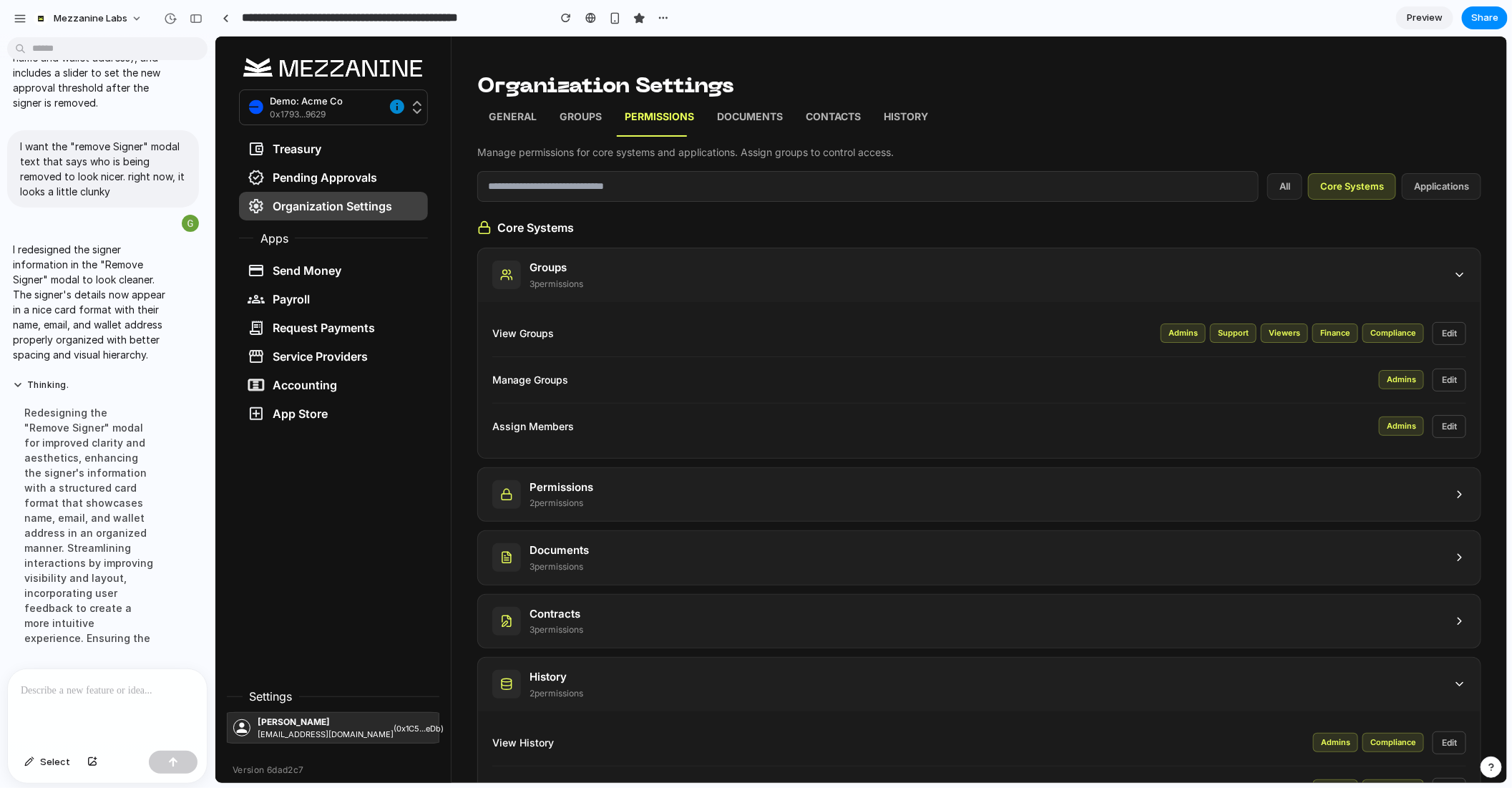
click at [1443, 333] on button "Edit" at bounding box center [1449, 333] width 34 height 23
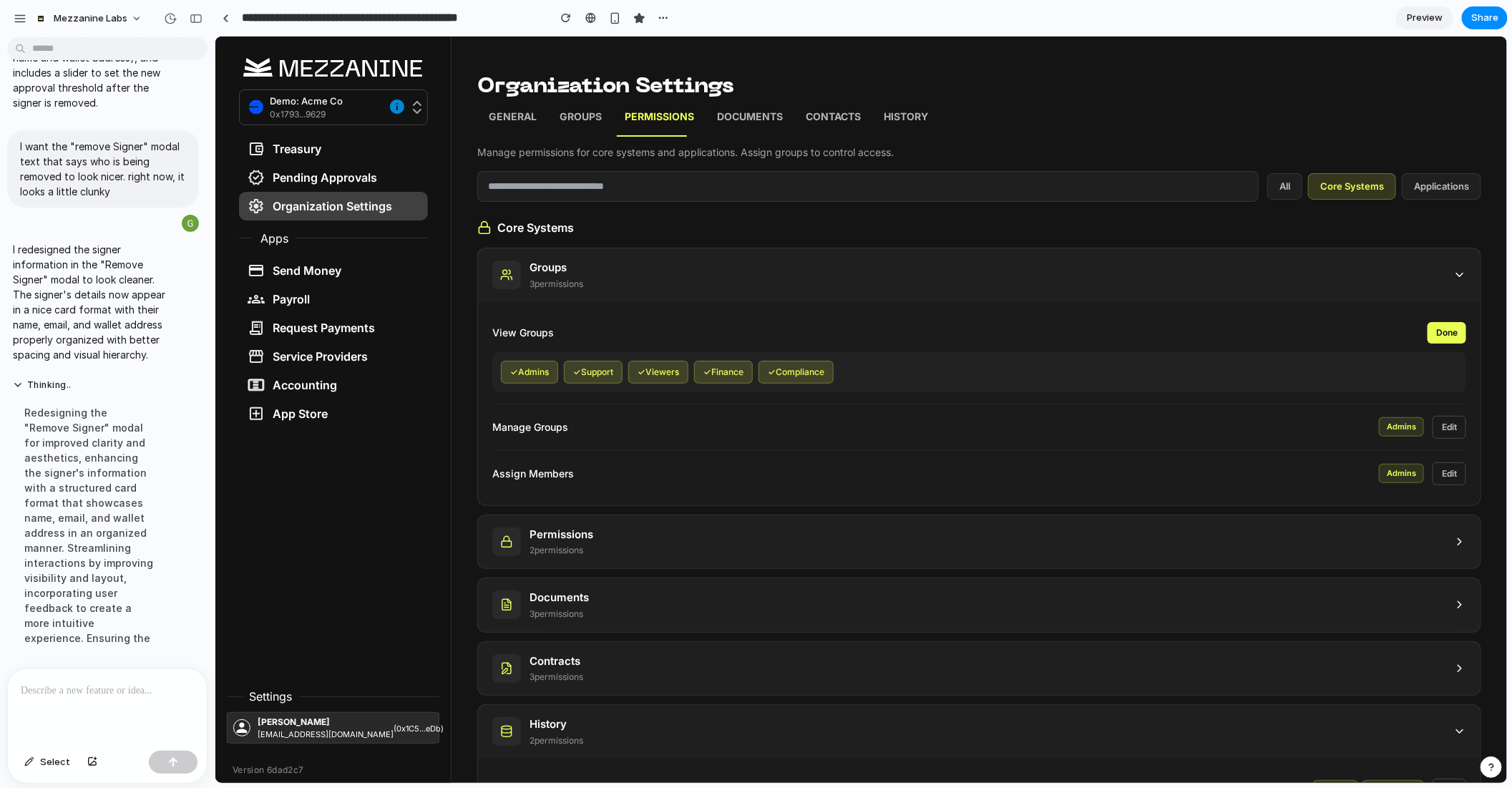
click at [1443, 333] on button "Done" at bounding box center [1446, 332] width 39 height 22
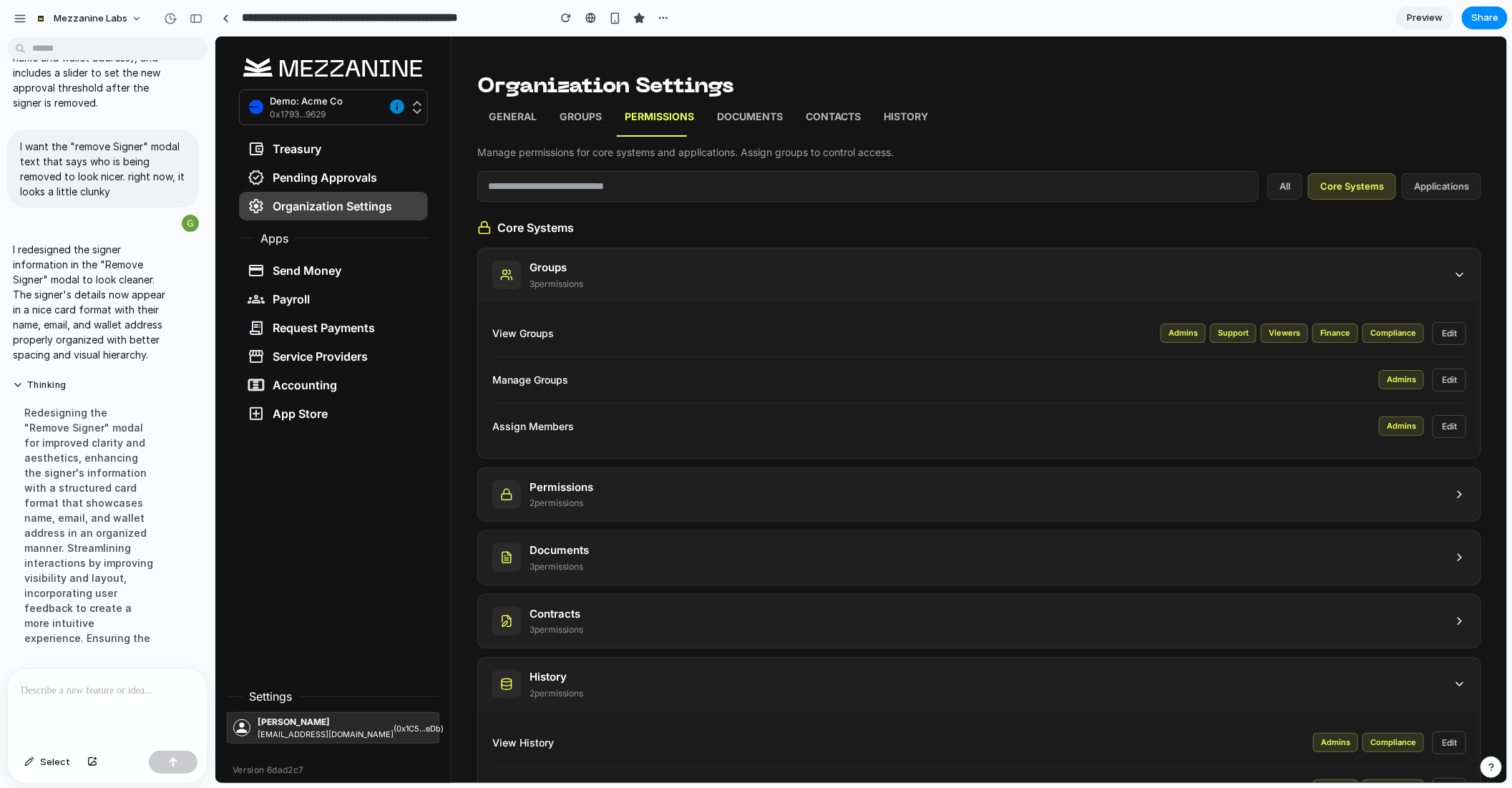
click at [1443, 333] on button "Edit" at bounding box center [1449, 333] width 34 height 23
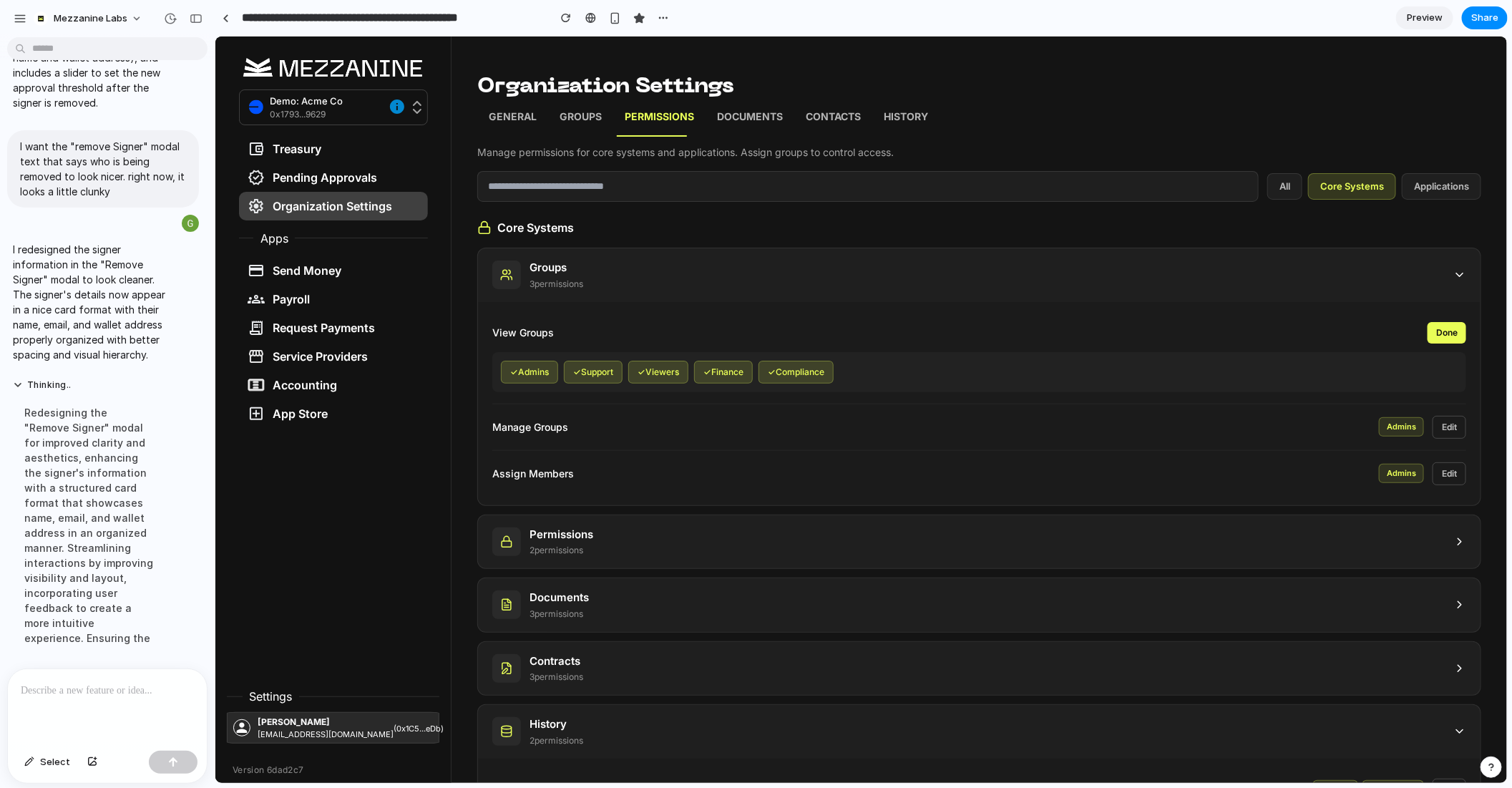
click at [752, 372] on button "✓ Finance" at bounding box center [722, 372] width 59 height 23
click at [1461, 331] on button "Done" at bounding box center [1446, 332] width 39 height 22
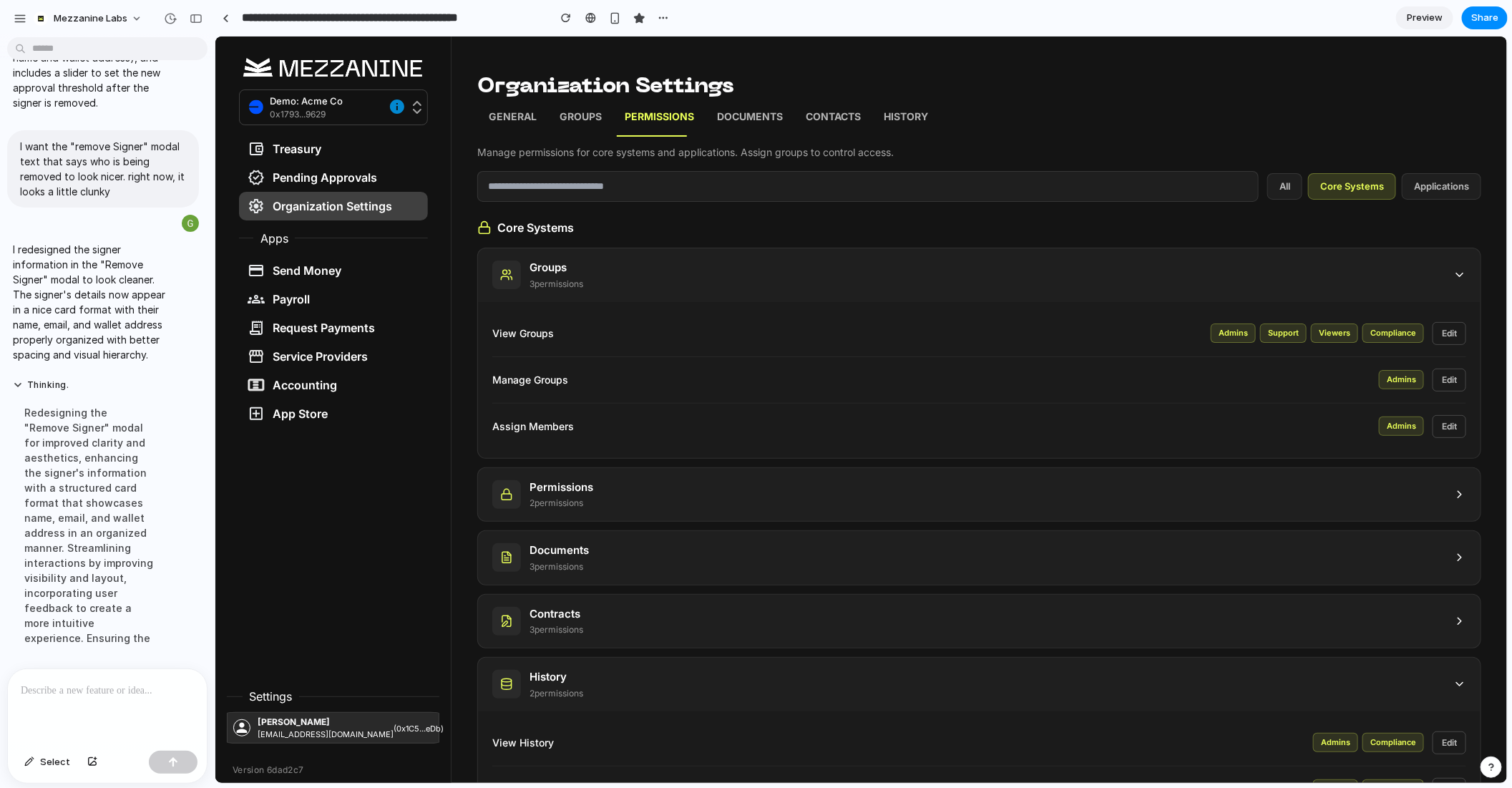
click at [1455, 332] on button "Edit" at bounding box center [1449, 333] width 34 height 23
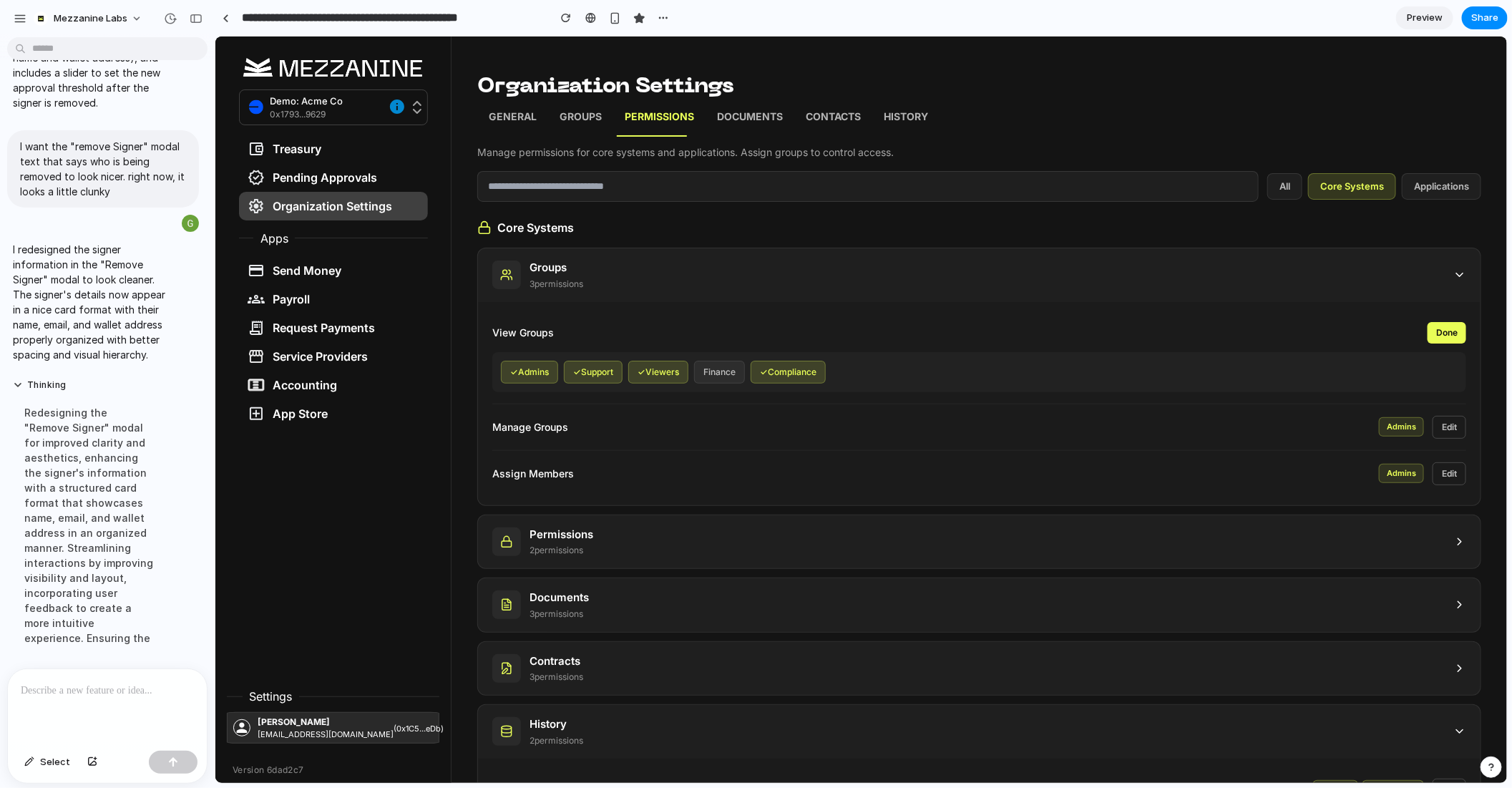
click at [727, 375] on button "Finance" at bounding box center [718, 372] width 51 height 23
click at [1454, 336] on button "Done" at bounding box center [1446, 332] width 39 height 22
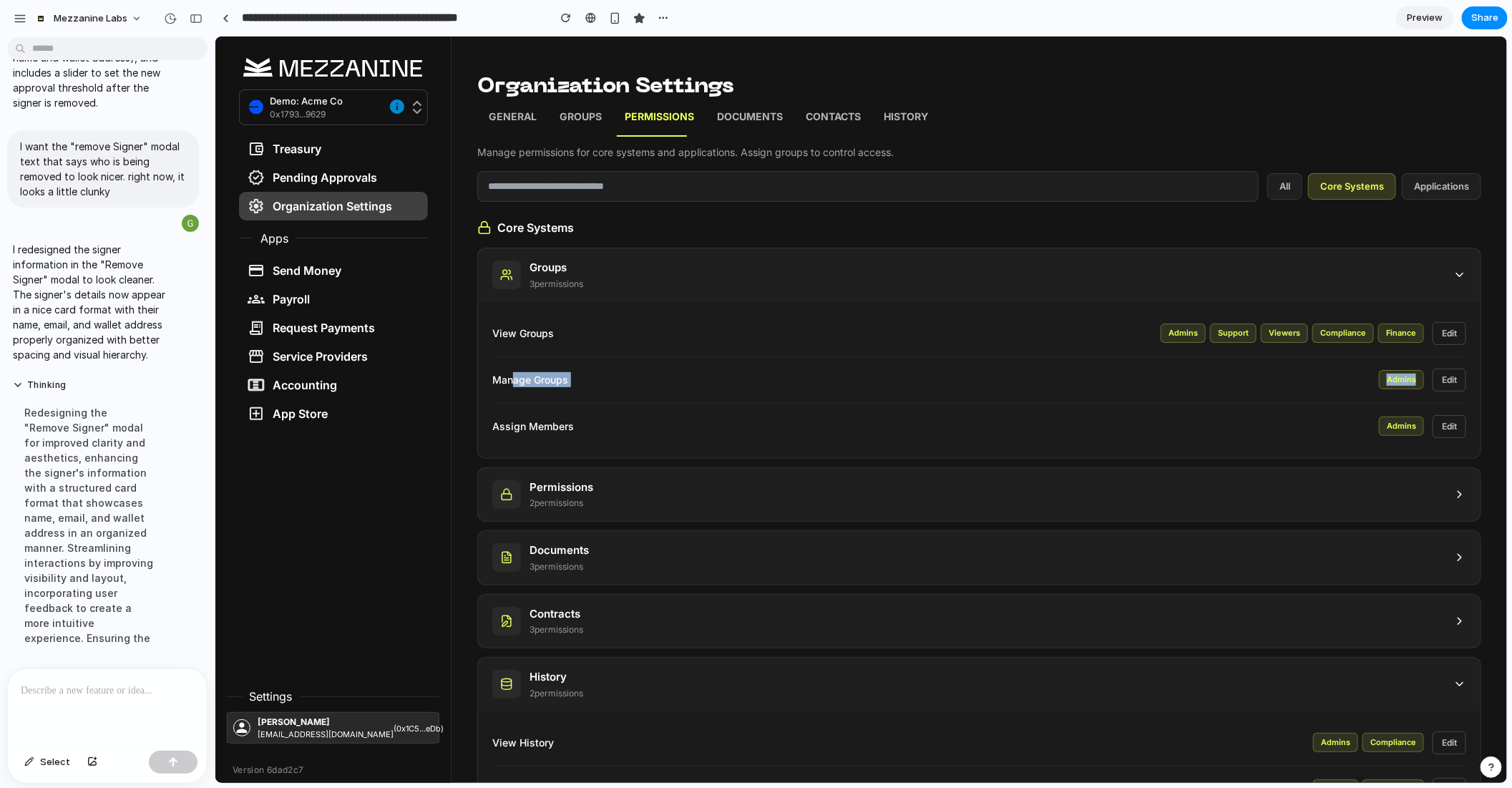
drag, startPoint x: 510, startPoint y: 382, endPoint x: 1417, endPoint y: 378, distance: 907.0
click at [1417, 378] on div "Manage Groups Admins Edit" at bounding box center [979, 380] width 974 height 23
click at [1454, 383] on button "Edit" at bounding box center [1449, 380] width 34 height 23
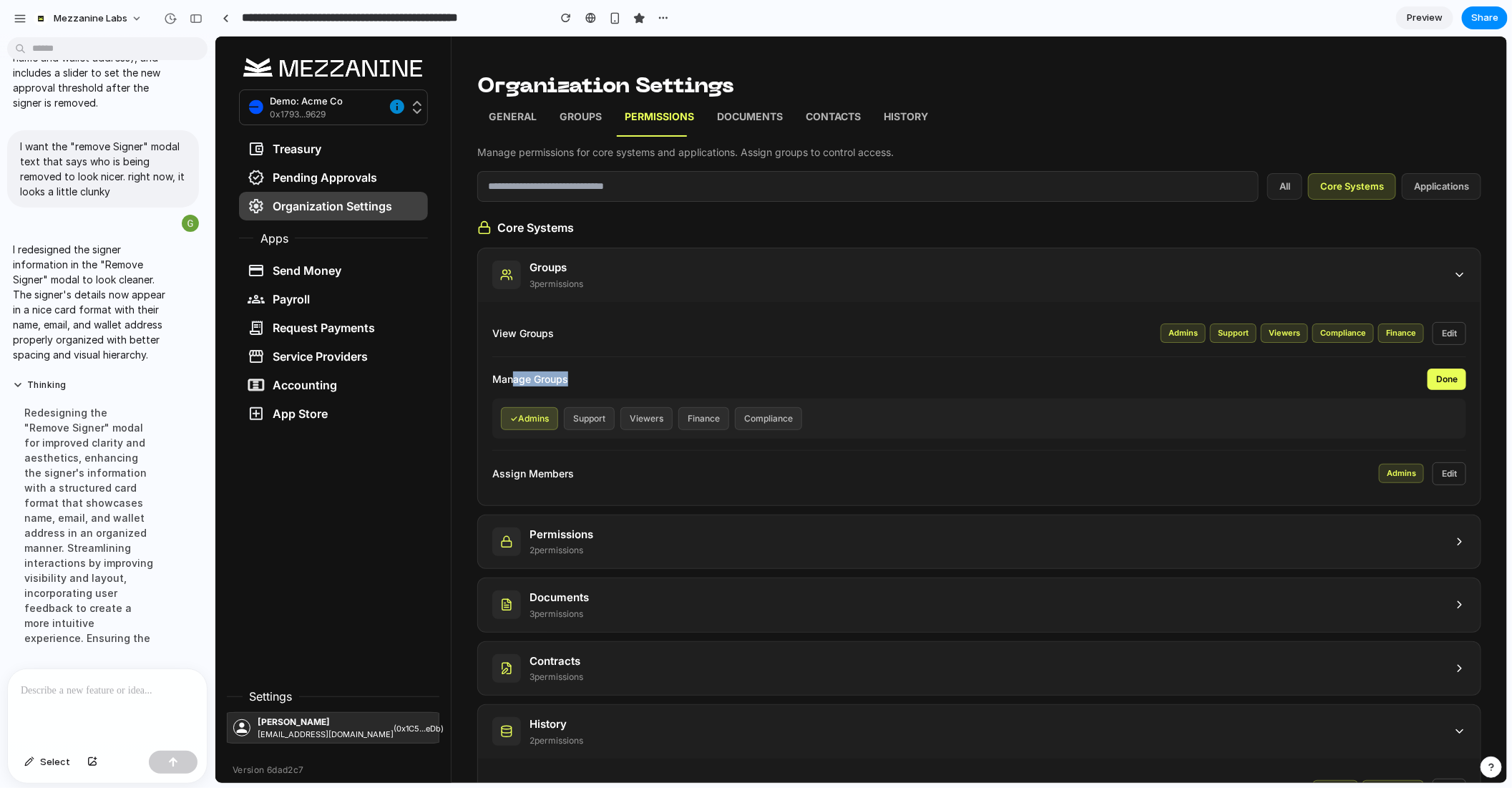
click at [1459, 371] on button "Done" at bounding box center [1446, 379] width 39 height 22
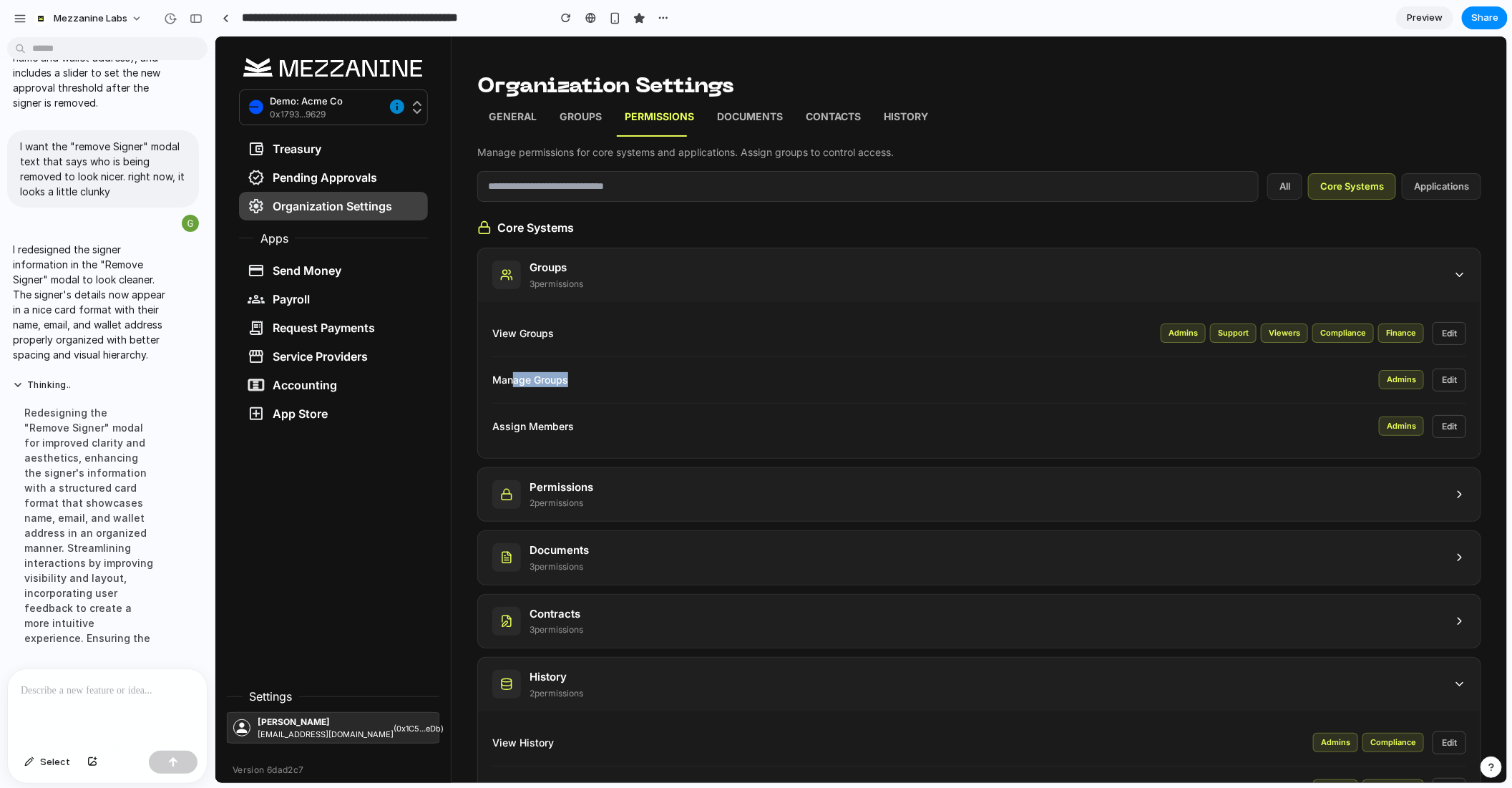
click at [552, 376] on p "Manage Groups" at bounding box center [935, 379] width 887 height 15
click at [1427, 387] on div "Admins Edit" at bounding box center [1422, 380] width 87 height 23
click at [1258, 363] on div "Manage Groups Admins Edit" at bounding box center [979, 380] width 974 height 46
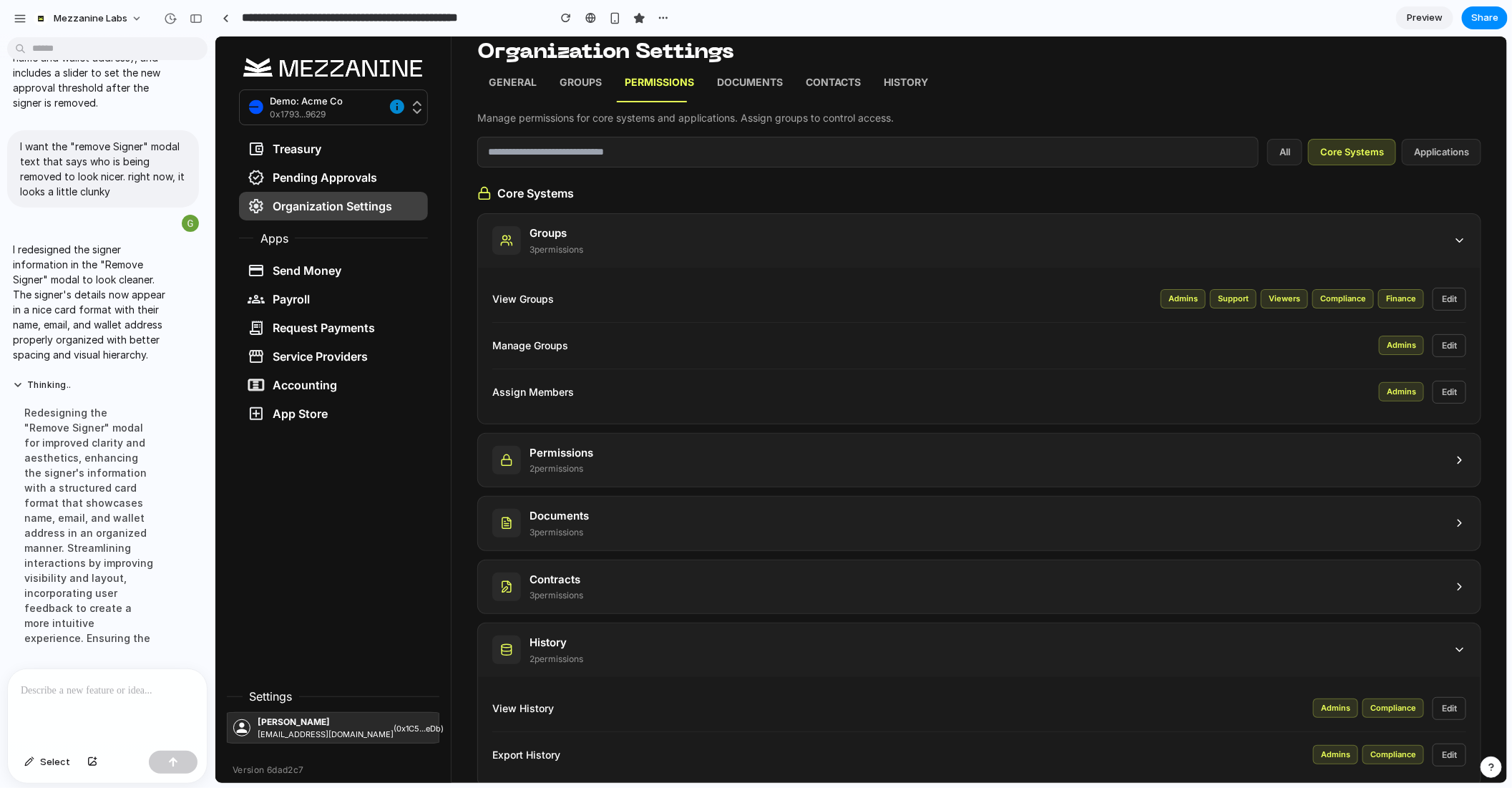
click at [1441, 224] on div "Groups 3 permission s" at bounding box center [979, 240] width 1003 height 54
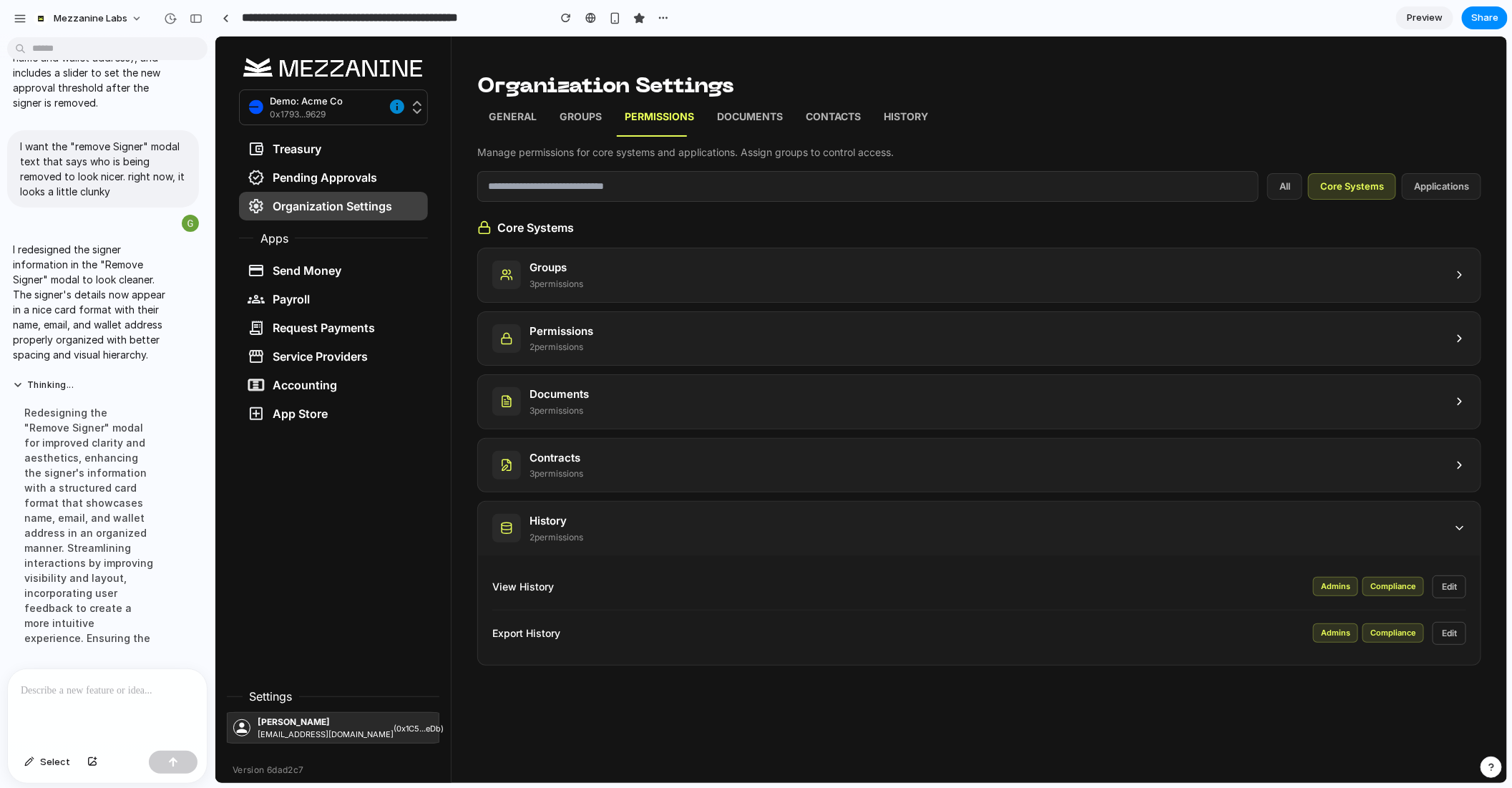
click at [1446, 540] on div "History 2 permission s" at bounding box center [979, 528] width 1003 height 54
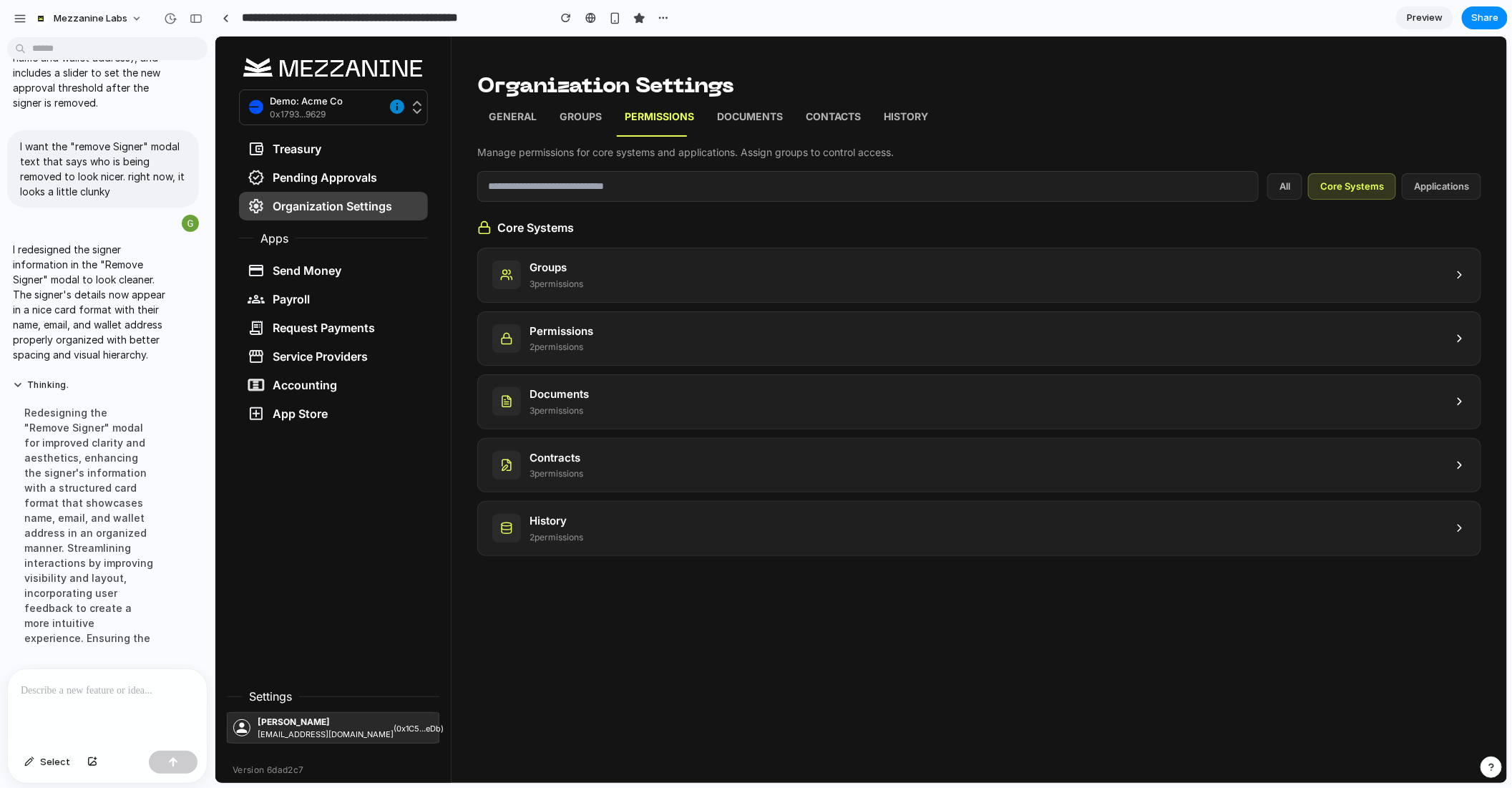
click at [1442, 527] on div "History 2 permission s" at bounding box center [979, 528] width 1003 height 54
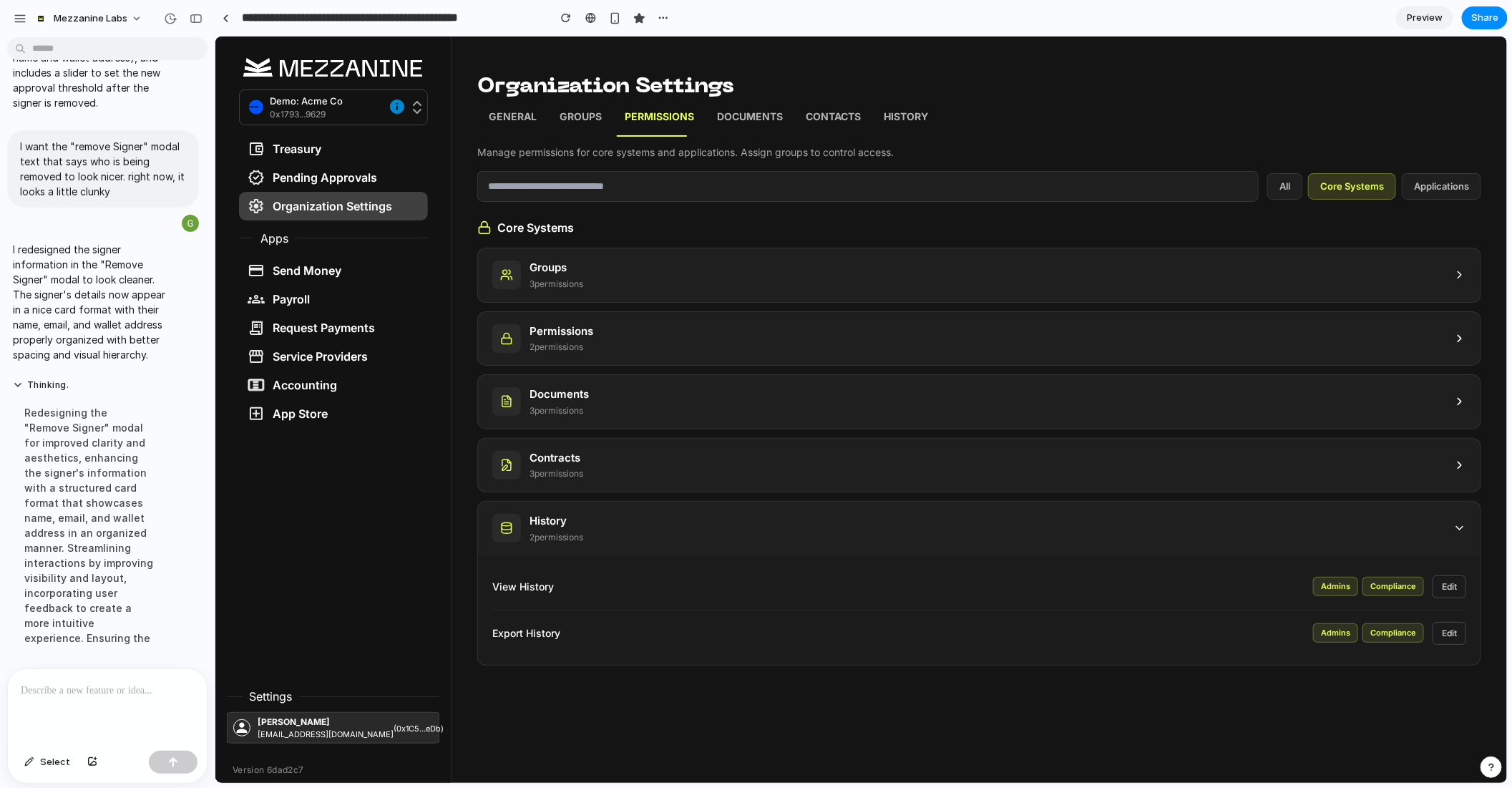
click at [1332, 590] on div "Admins" at bounding box center [1335, 586] width 45 height 19
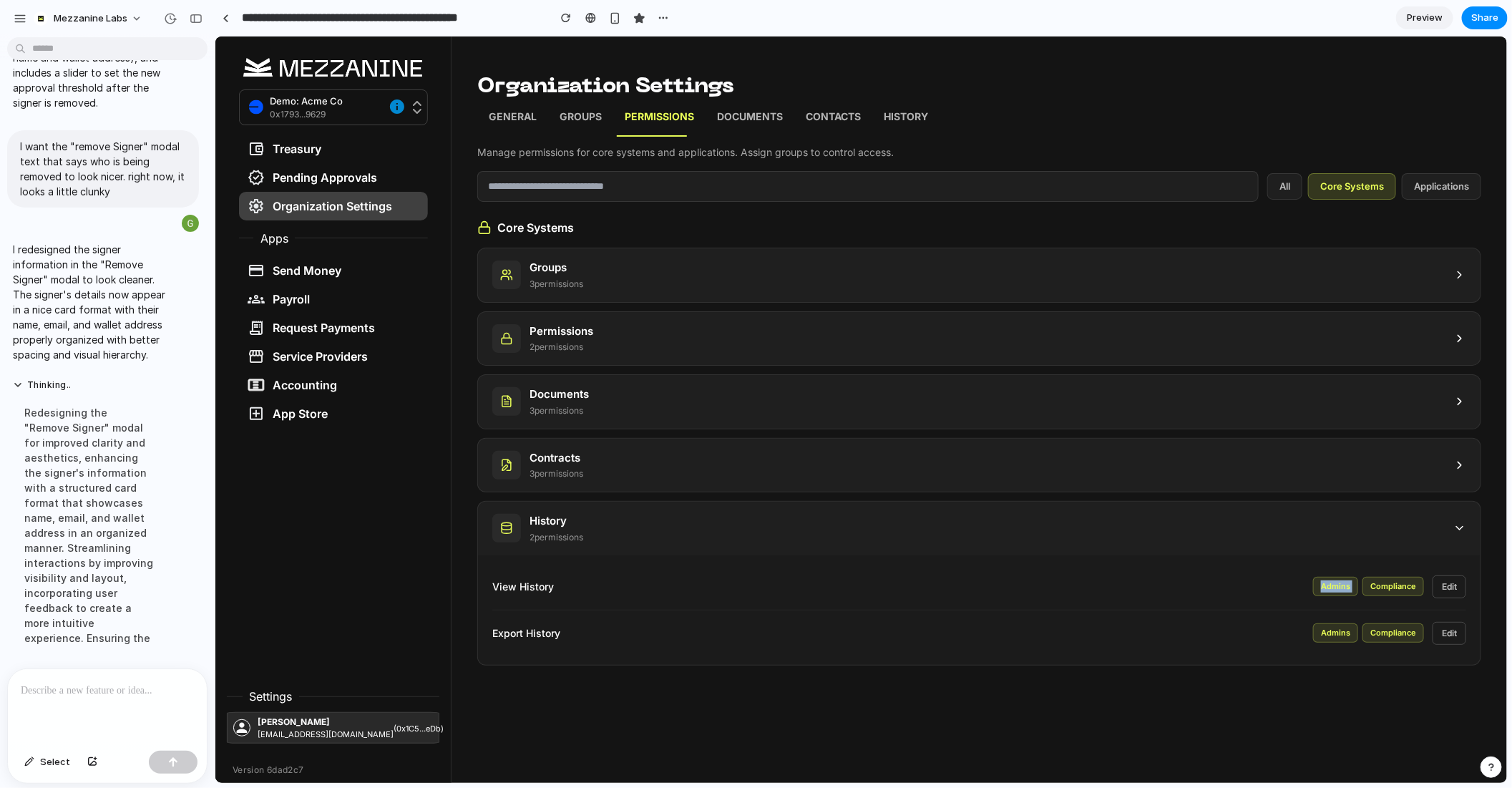
click at [1332, 590] on div "Admins" at bounding box center [1335, 586] width 45 height 19
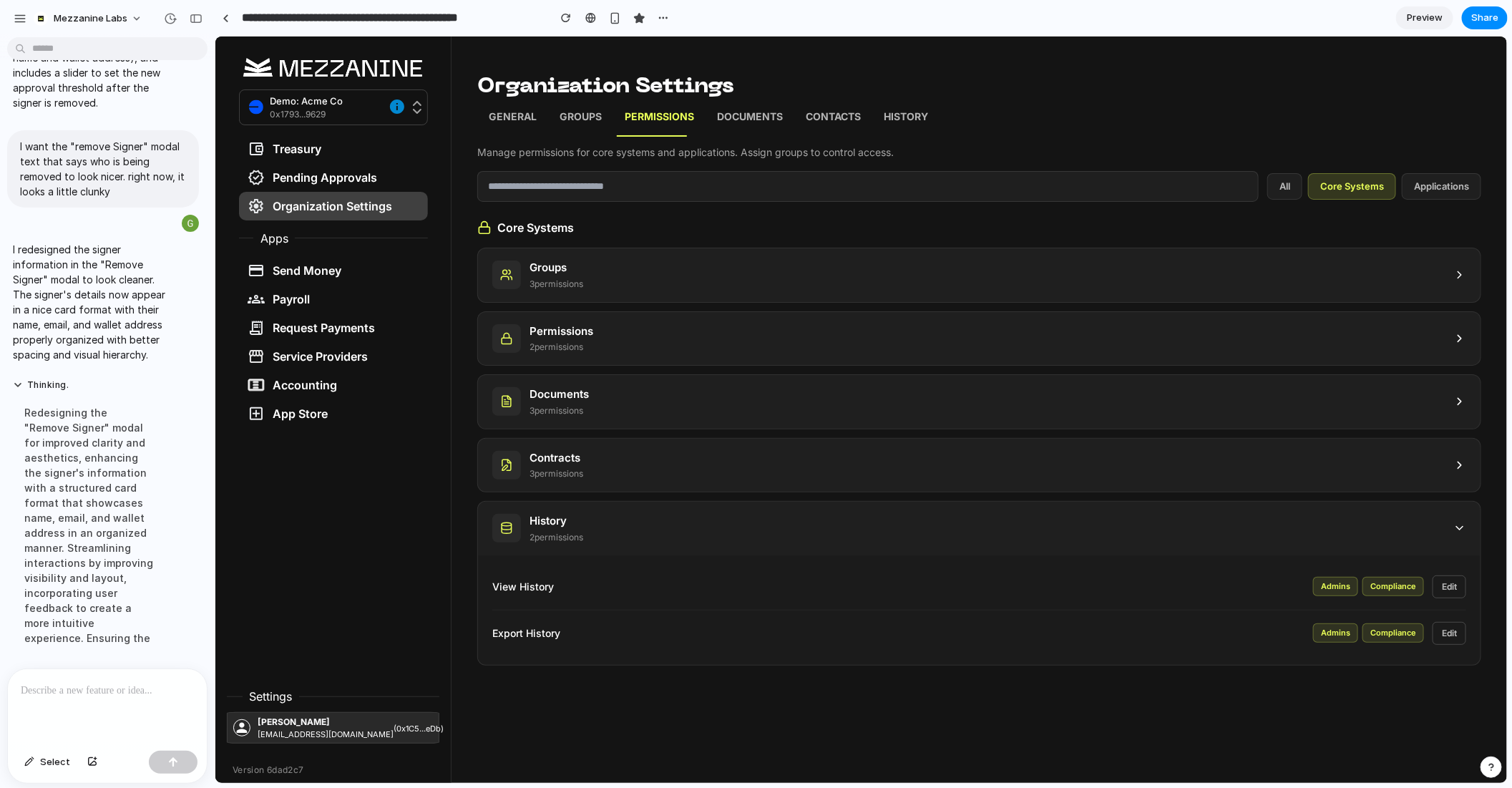
click at [1332, 590] on div "Admins" at bounding box center [1335, 586] width 45 height 19
click at [1340, 592] on div "Admins Compliance Edit" at bounding box center [1389, 586] width 153 height 23
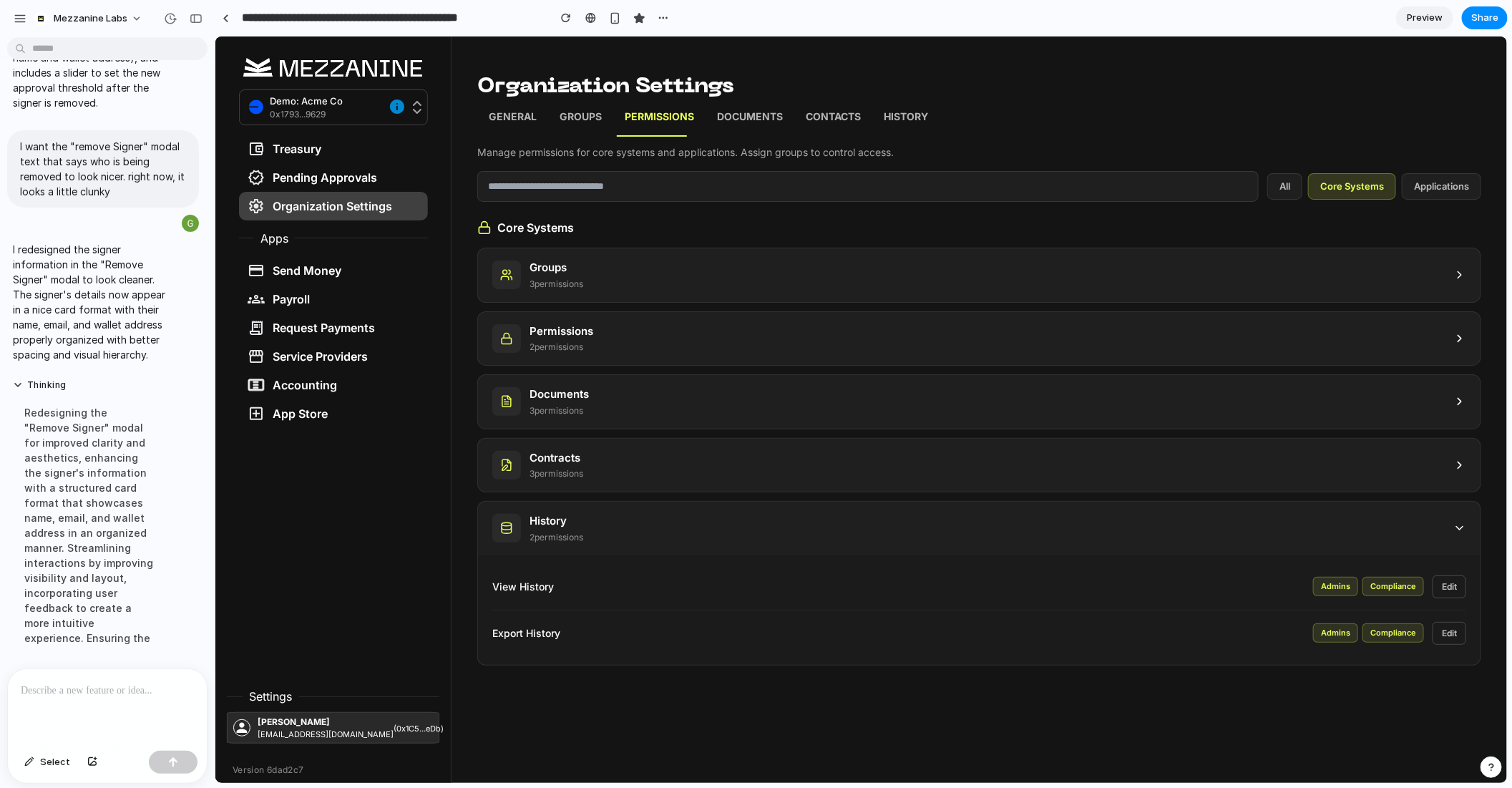
click at [1412, 590] on div "Compliance" at bounding box center [1393, 586] width 61 height 19
click at [1340, 587] on div "Admins" at bounding box center [1335, 586] width 45 height 19
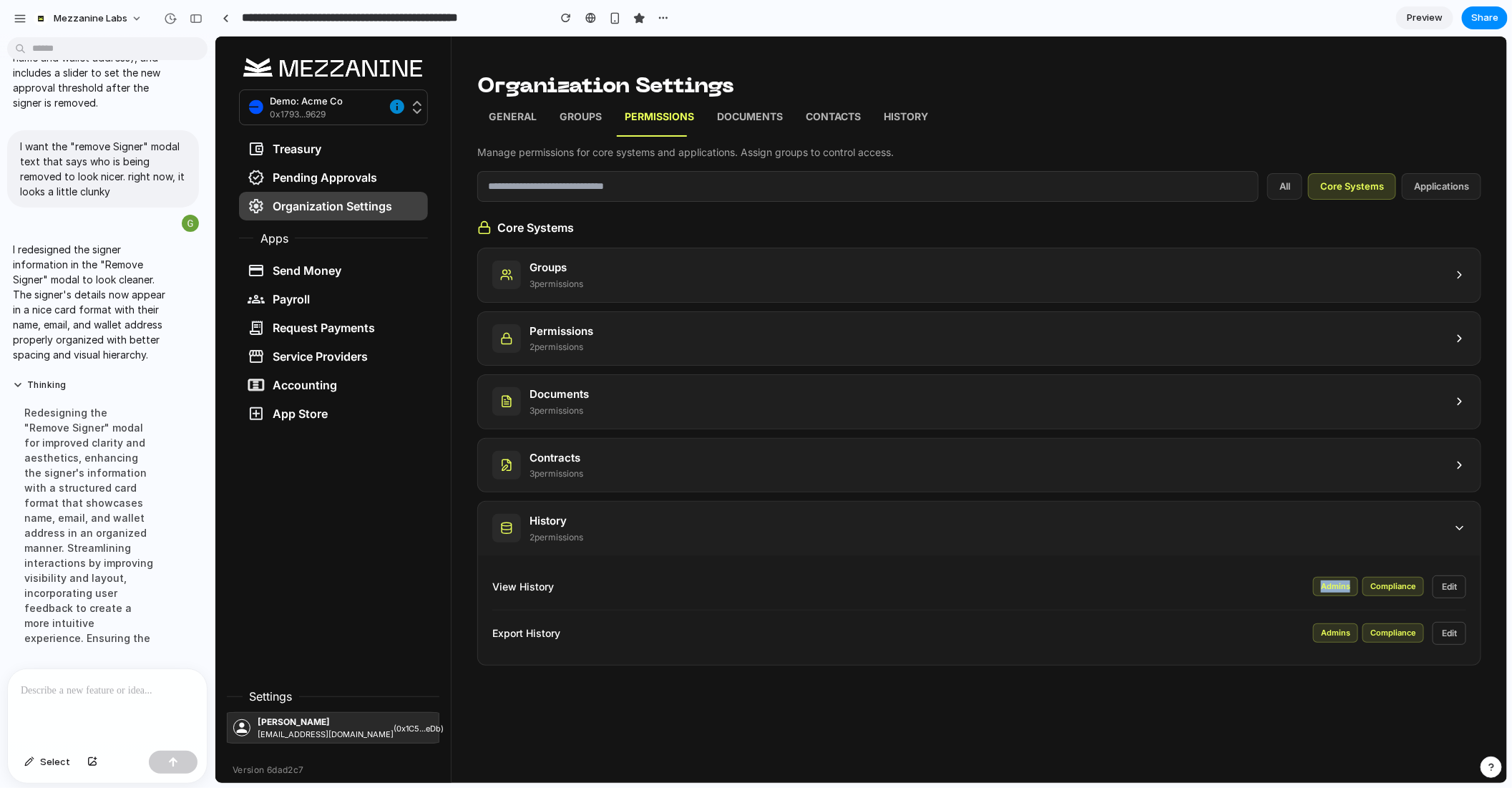
click at [1340, 587] on div "Admins" at bounding box center [1335, 586] width 45 height 19
click at [1456, 586] on button "Edit" at bounding box center [1449, 586] width 34 height 23
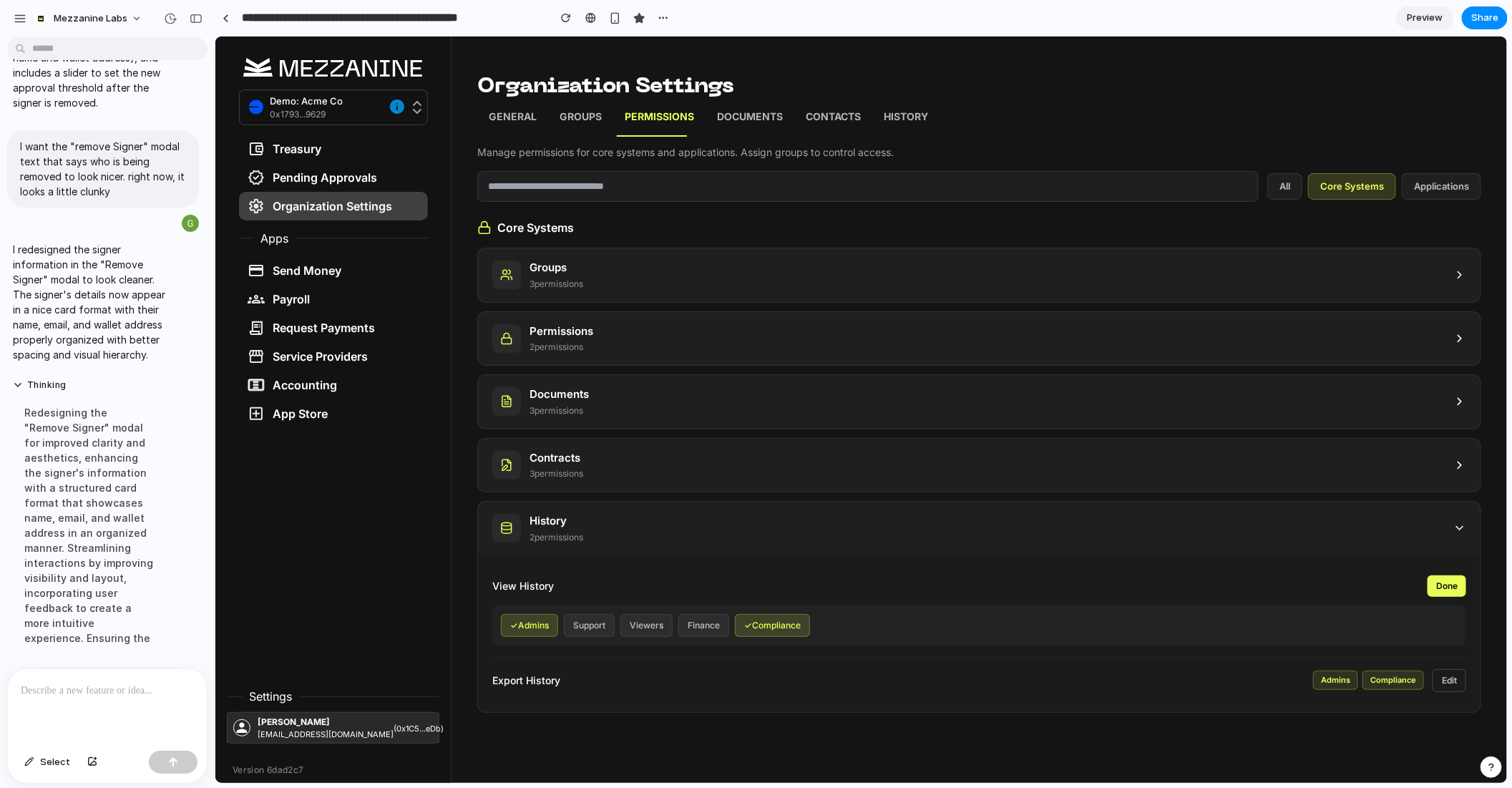
click at [1456, 586] on button "Done" at bounding box center [1446, 586] width 39 height 22
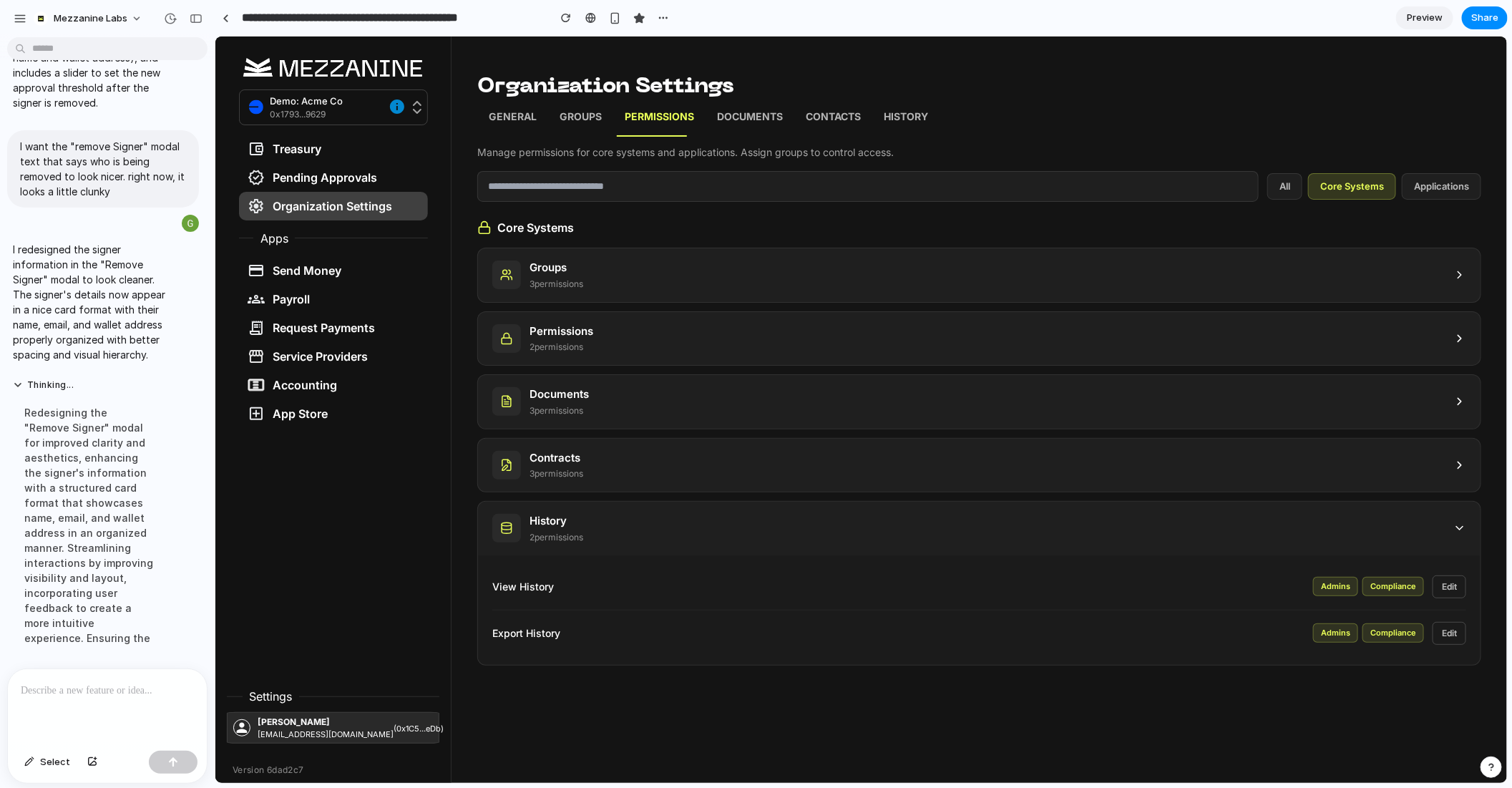
click at [1387, 526] on div "History 2 permission s" at bounding box center [979, 528] width 1003 height 54
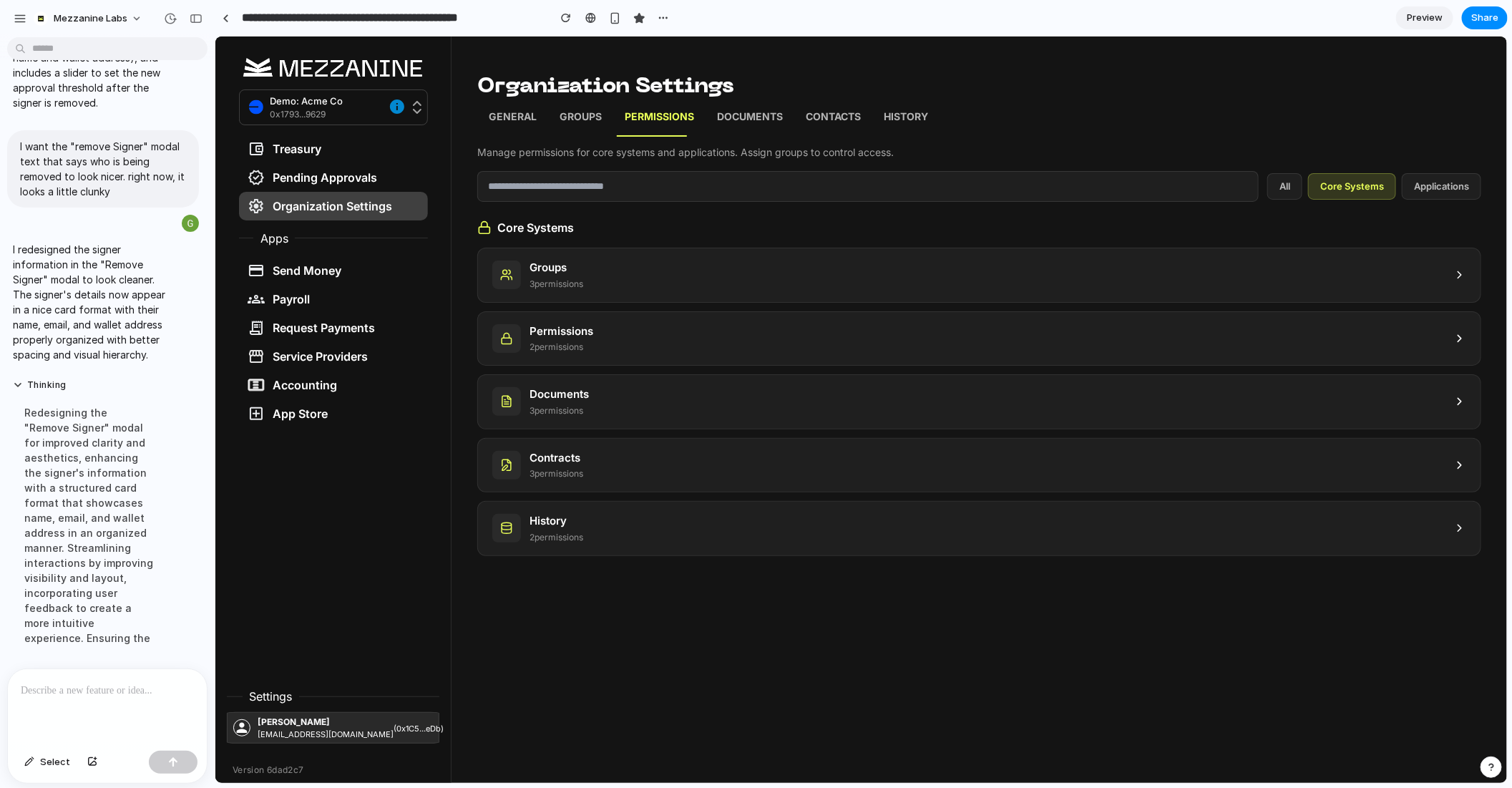
click at [1387, 526] on div "History 2 permission s" at bounding box center [979, 528] width 1003 height 54
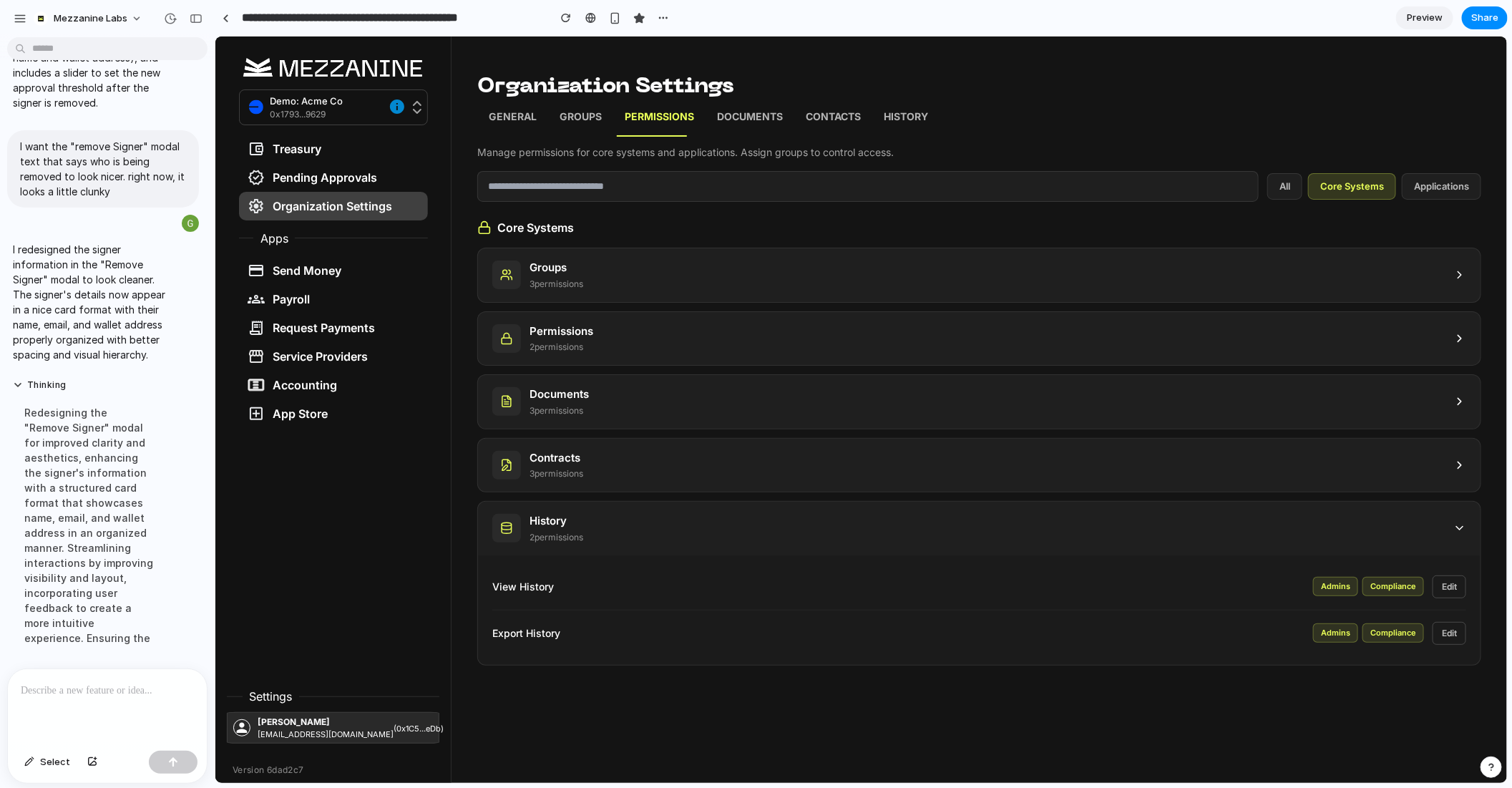
click at [1446, 475] on div "Contracts 3 permission s" at bounding box center [979, 465] width 1003 height 54
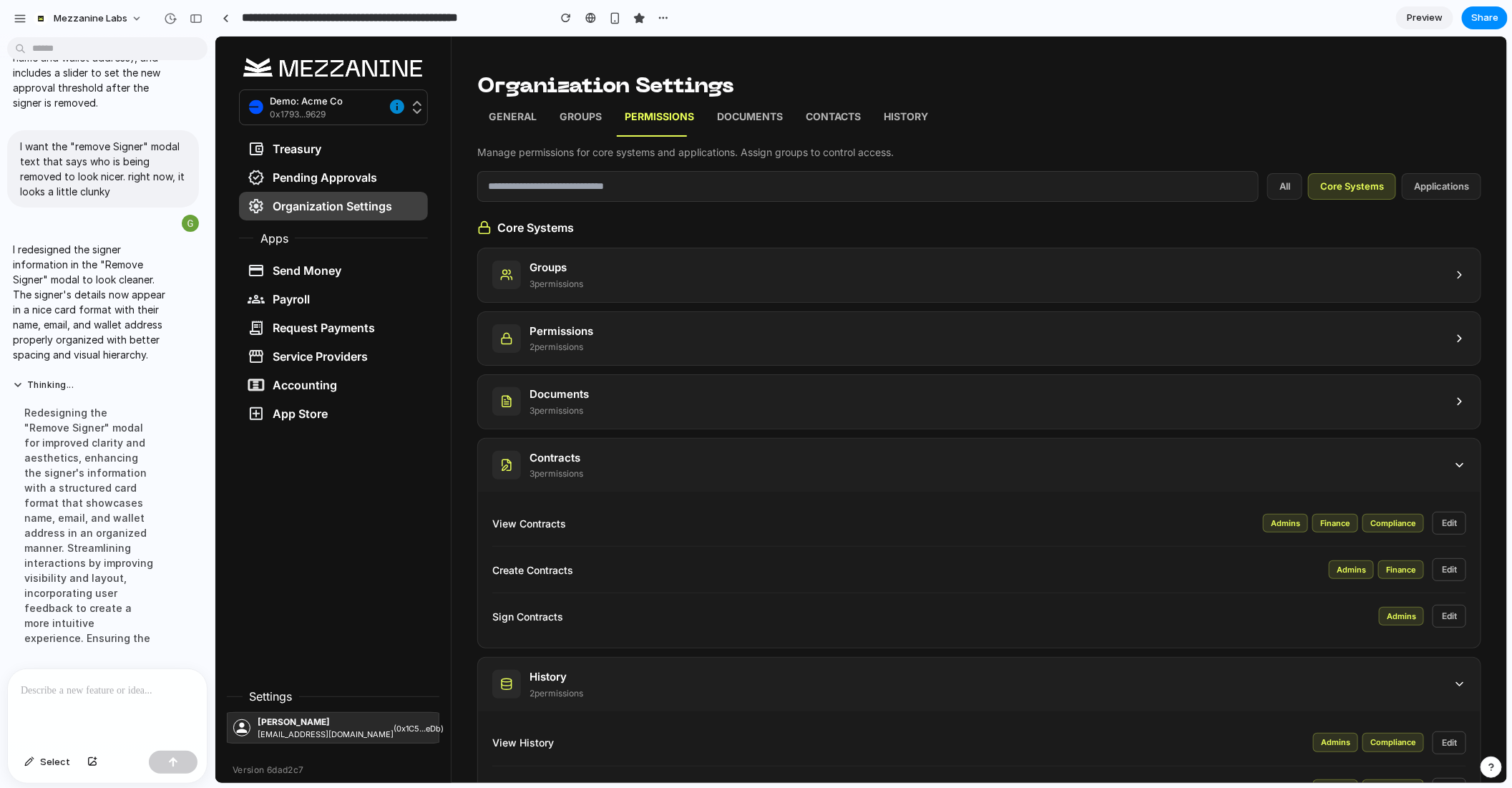
click at [1423, 409] on div "Documents 3 permission s" at bounding box center [979, 401] width 1003 height 54
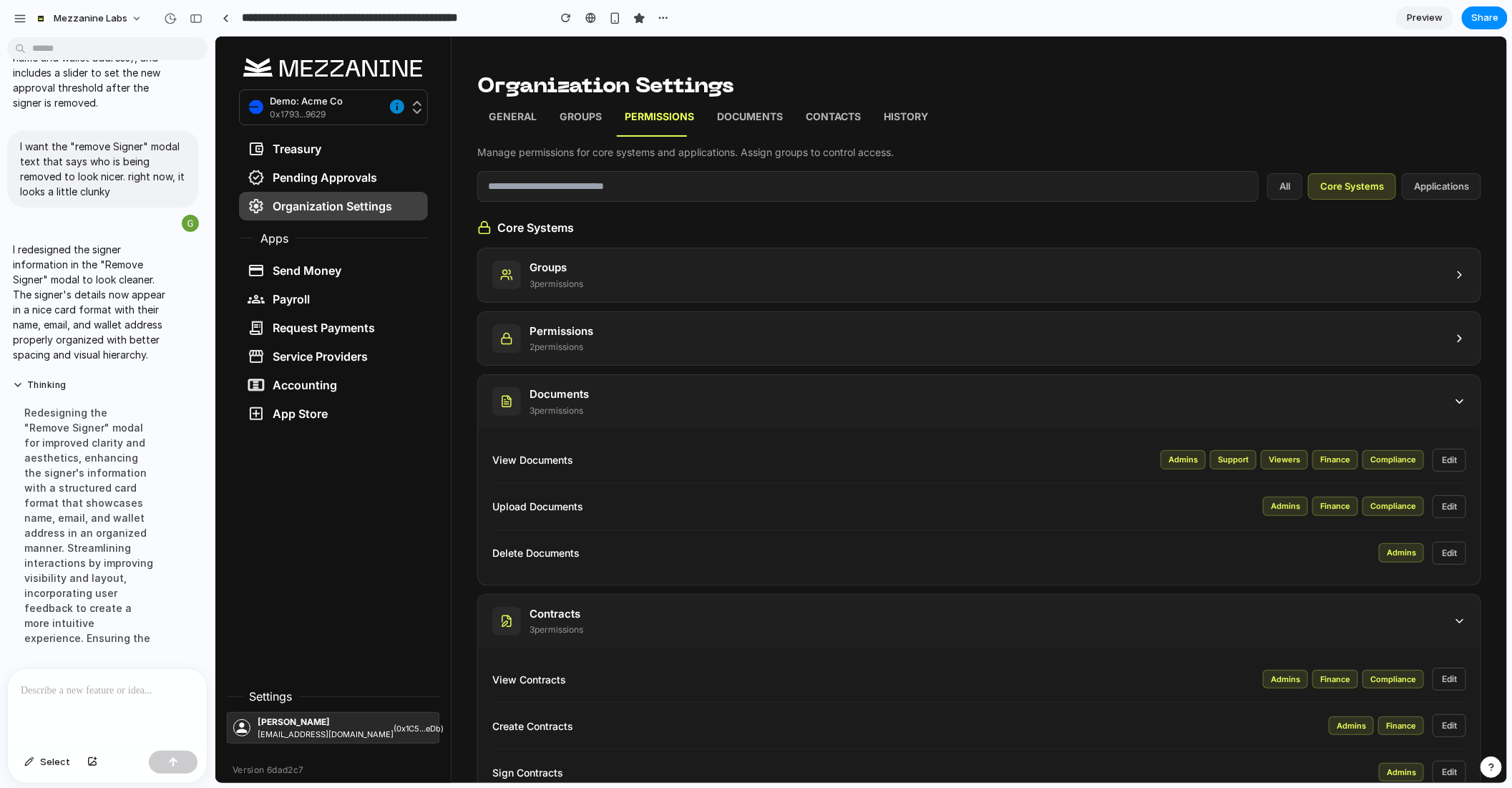
click at [1426, 336] on div "Permissions 2 permission s" at bounding box center [979, 338] width 1003 height 54
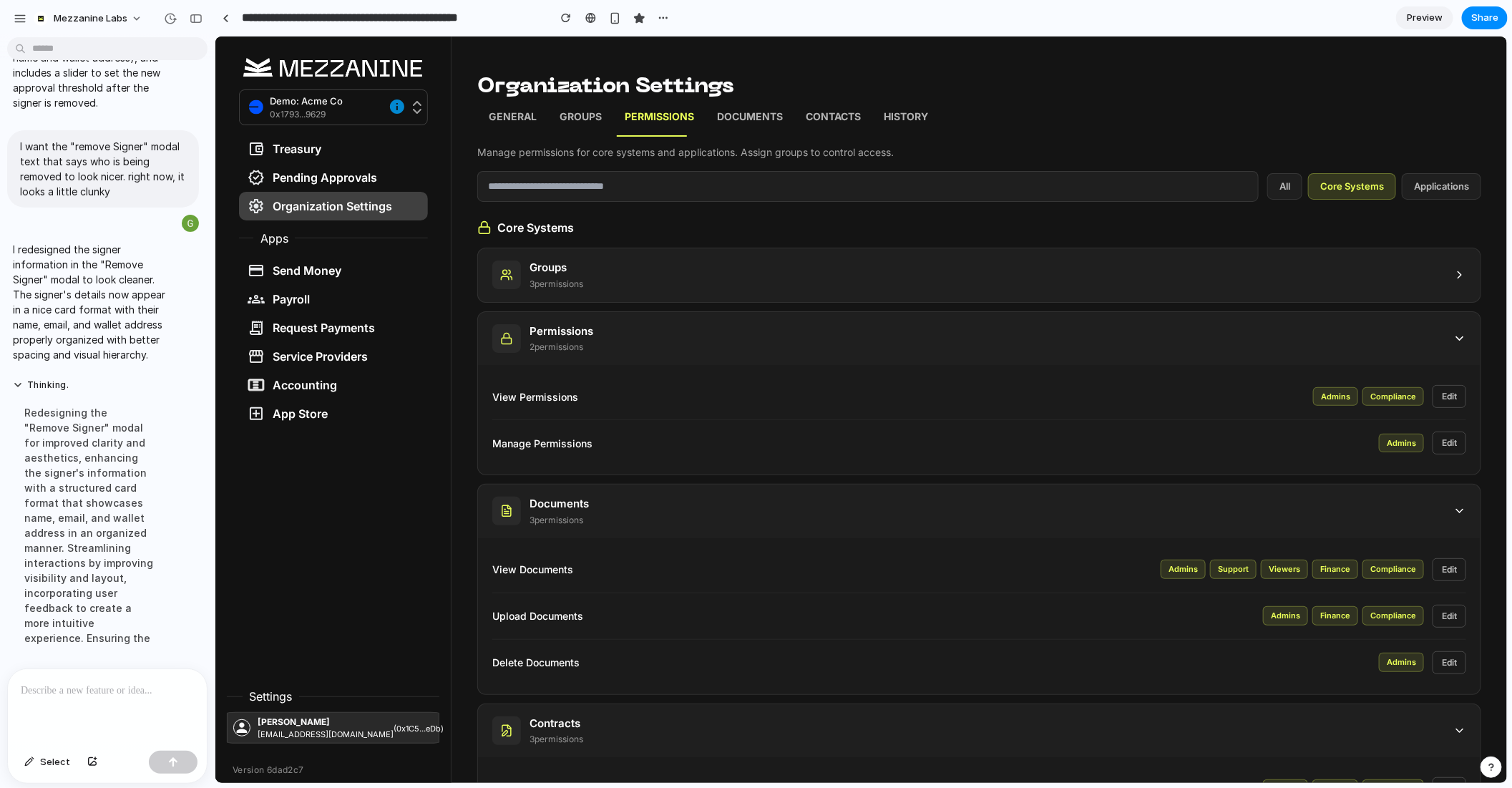
click at [1421, 243] on div "Core Systems Groups 3 permission s Permissions 2 permission s View Permissions …" at bounding box center [979, 652] width 1004 height 868
click at [1427, 264] on div "Groups 3 permission s" at bounding box center [979, 275] width 1003 height 54
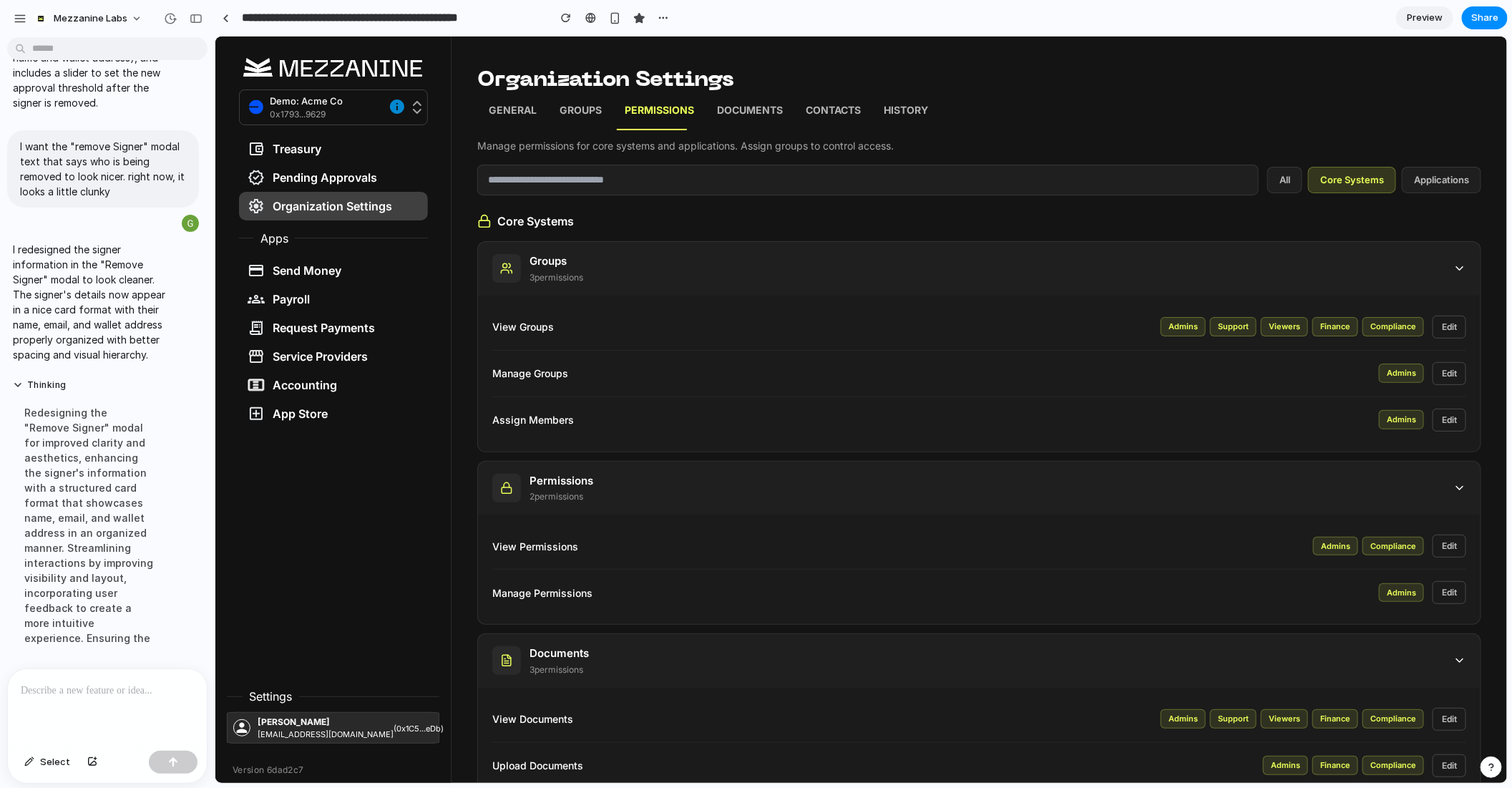
scroll to position [2, 0]
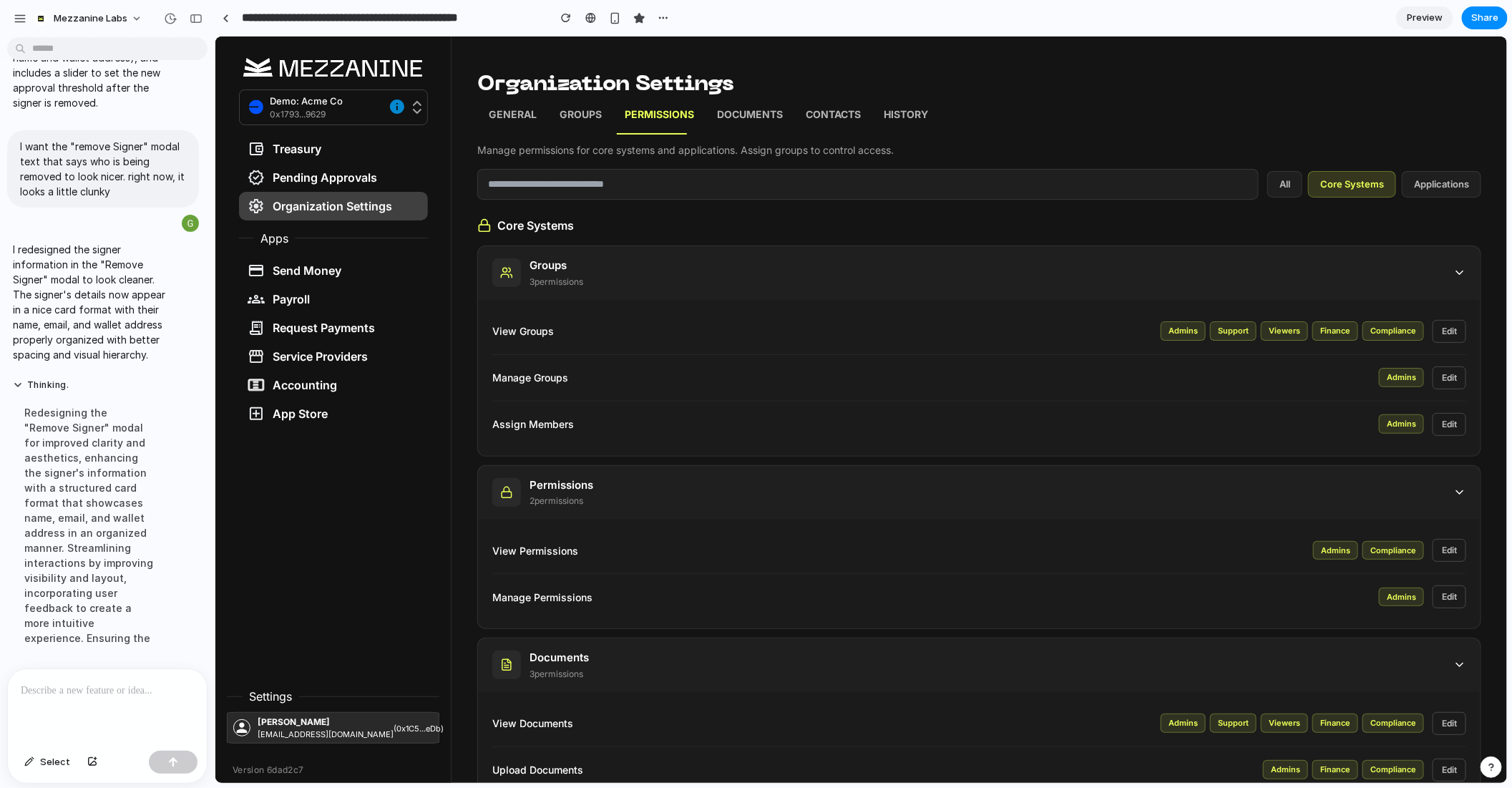
click at [858, 281] on div "Groups 3 permission s" at bounding box center [979, 272] width 1003 height 54
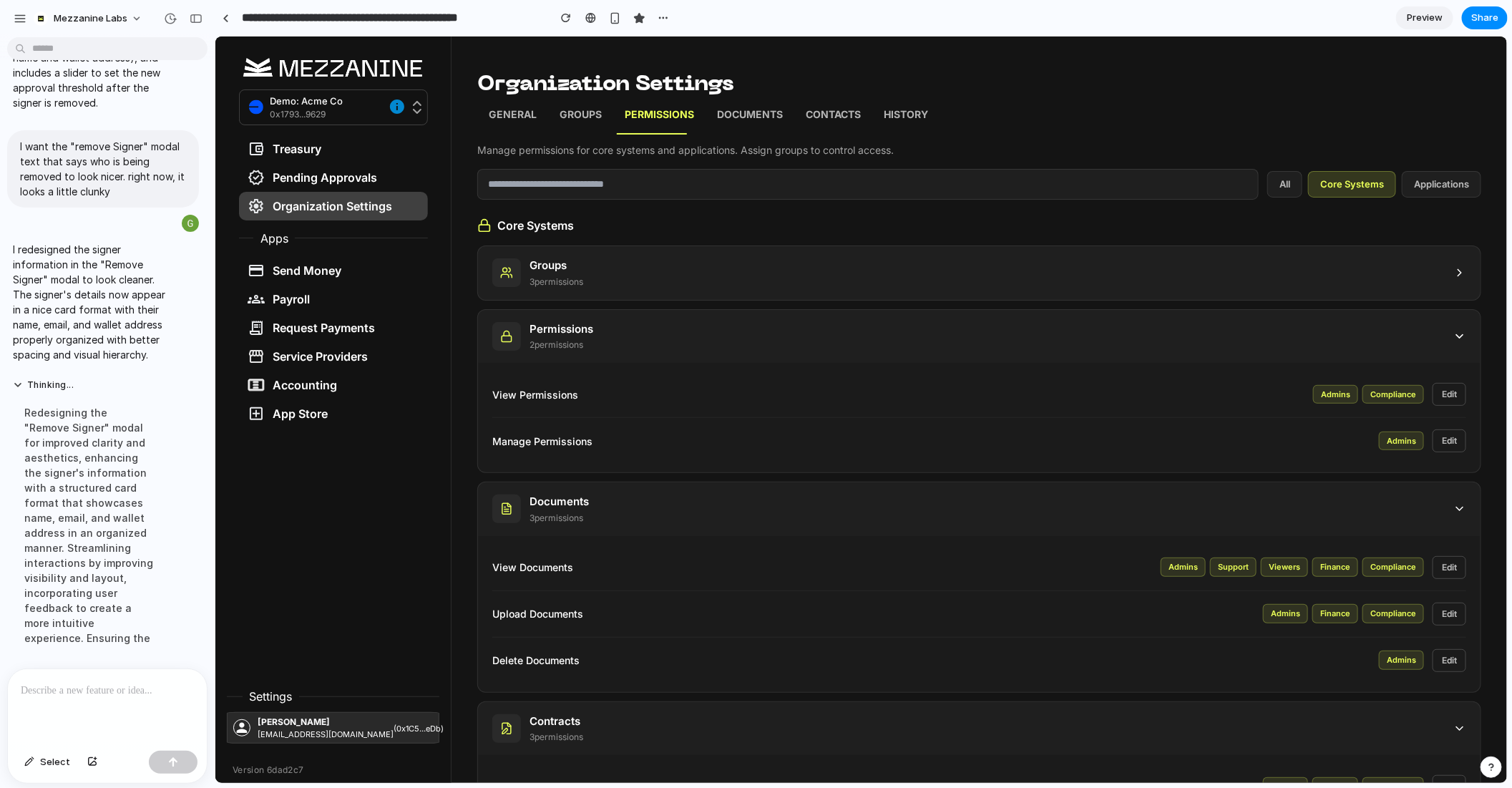
click at [881, 323] on div "Permissions 2 permission s" at bounding box center [979, 336] width 1003 height 54
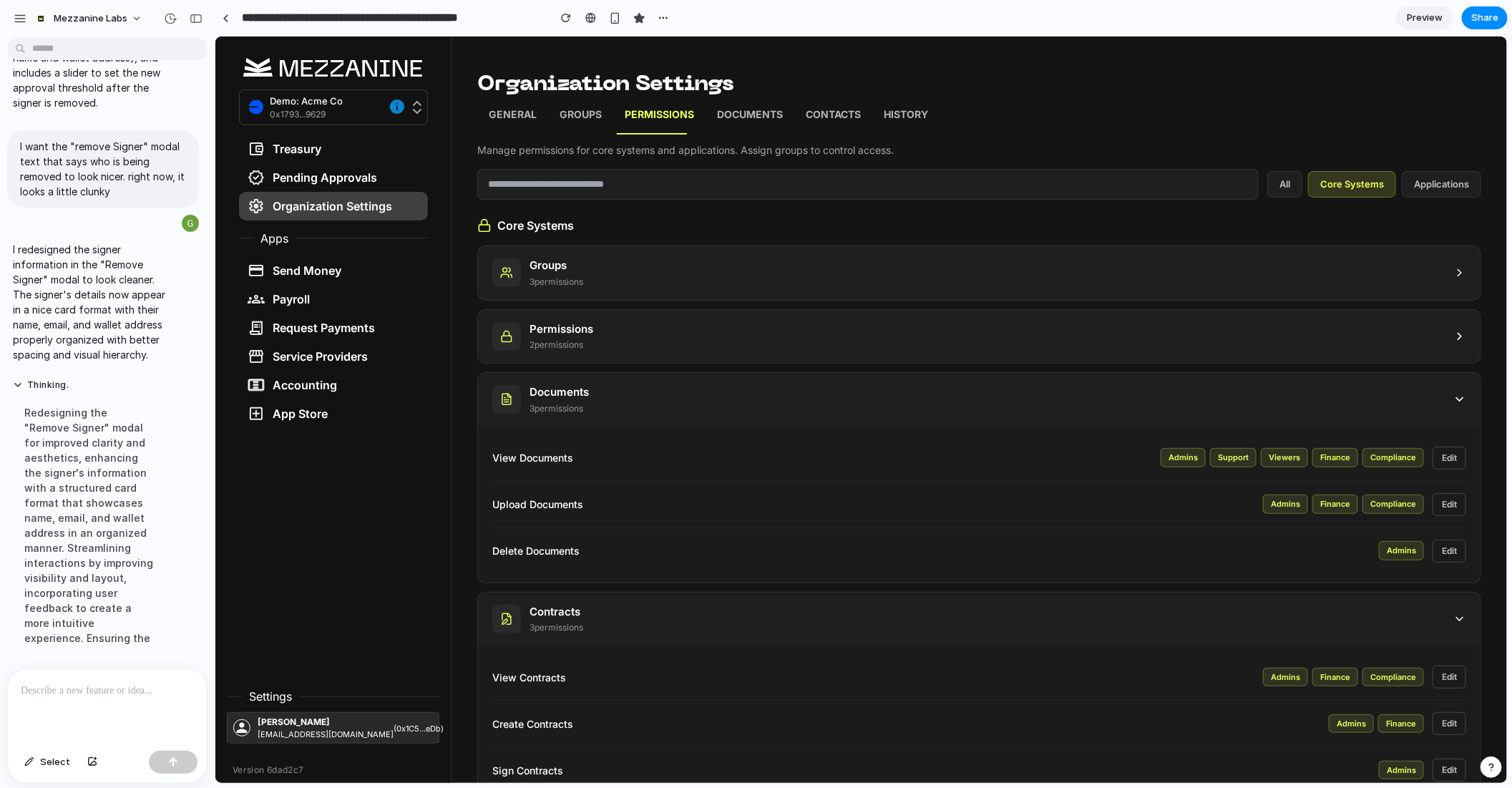
click at [892, 397] on div "Documents 3 permission s" at bounding box center [979, 399] width 1003 height 54
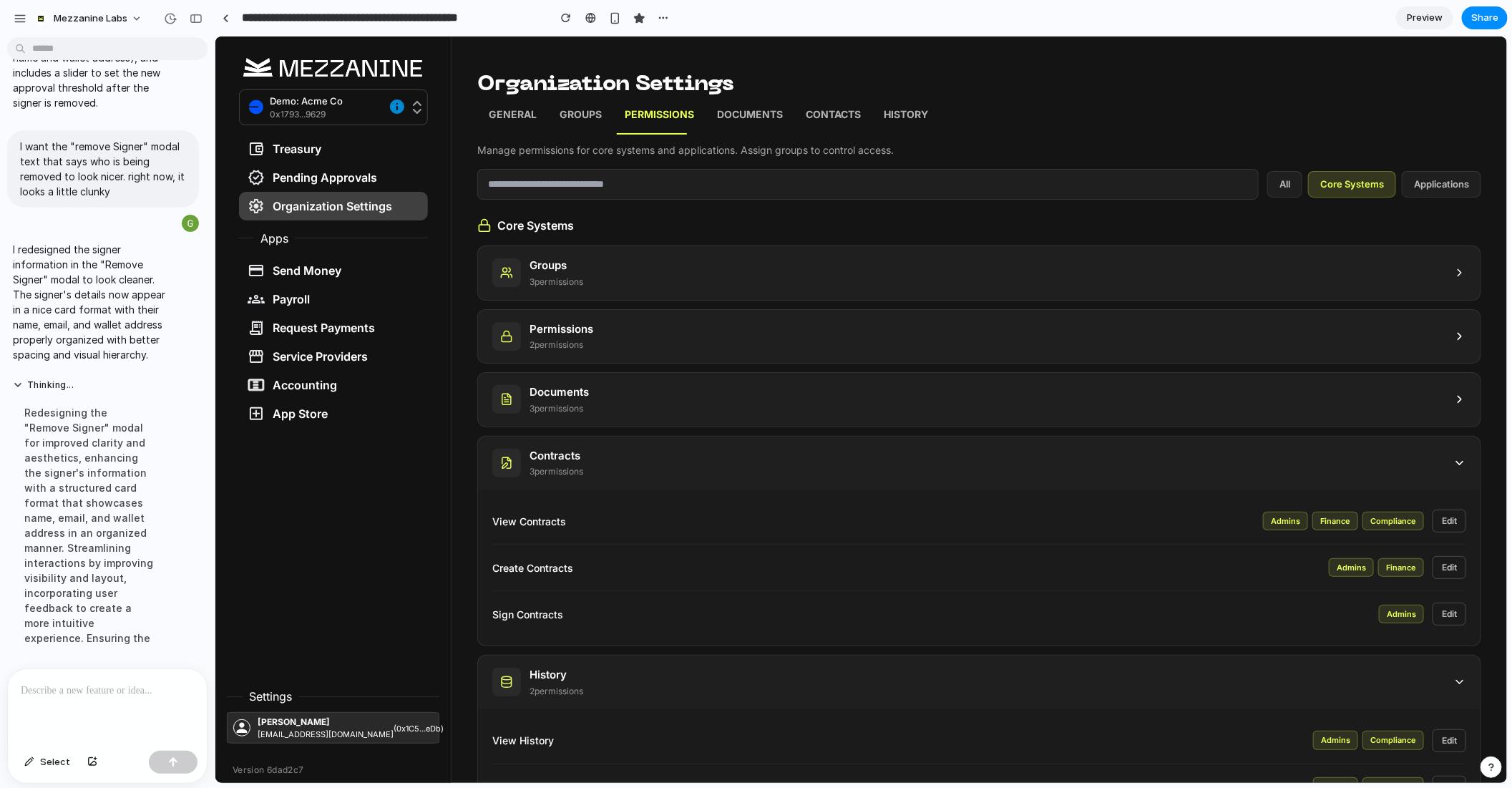
click at [898, 449] on div "Contracts 3 permission s" at bounding box center [979, 463] width 1003 height 54
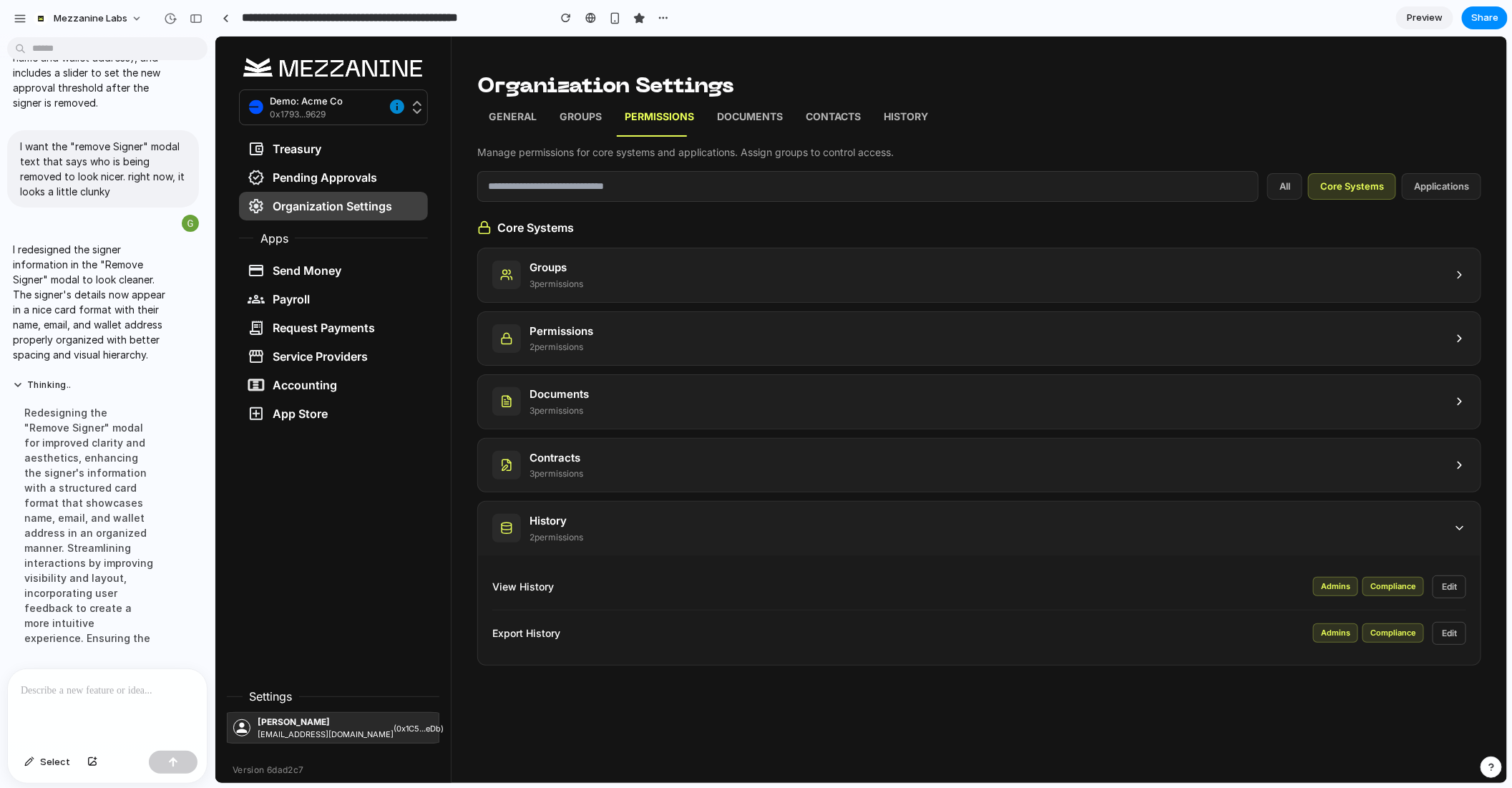
click at [904, 524] on div "History 2 permission s" at bounding box center [979, 528] width 1003 height 54
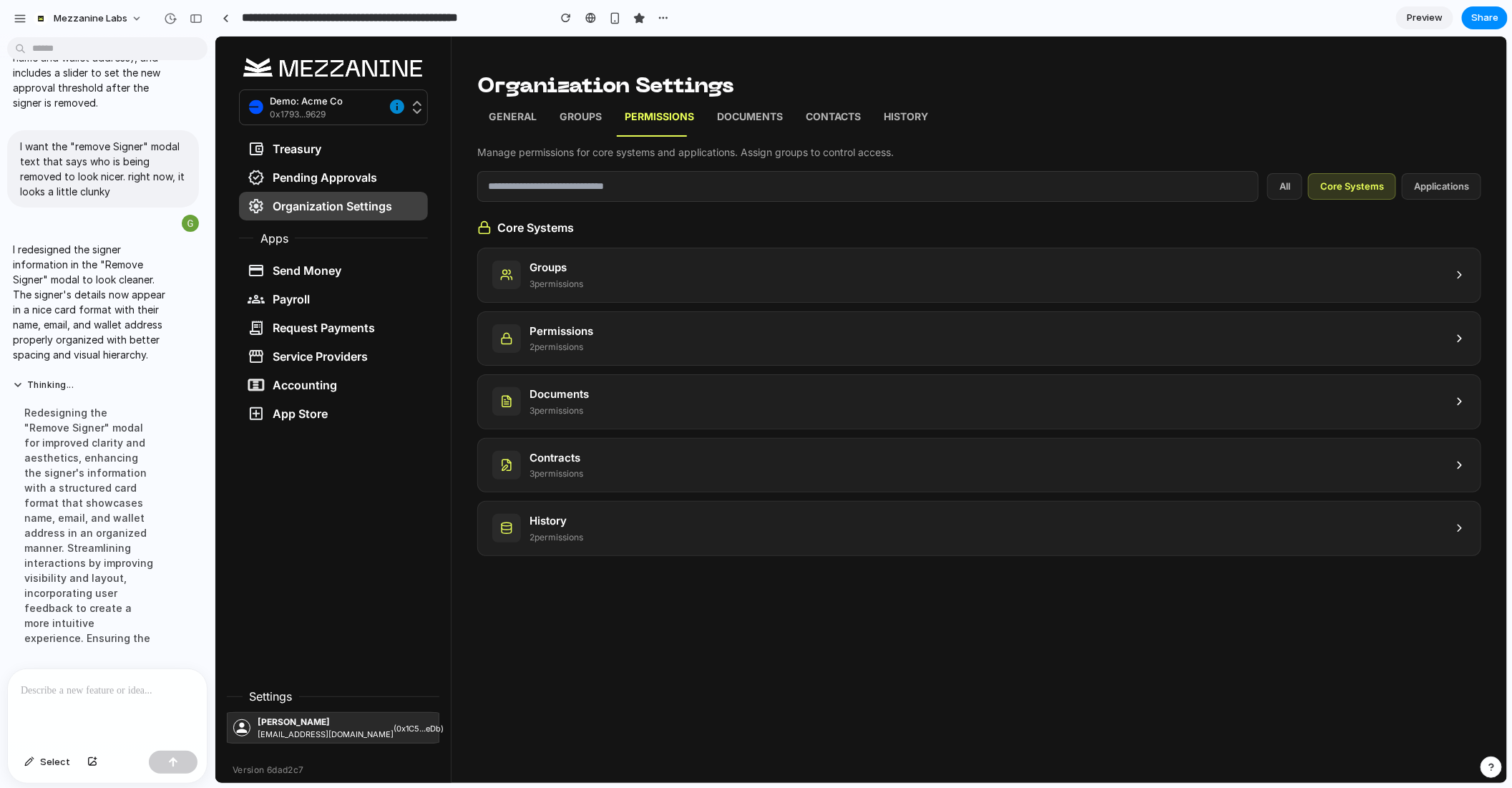
click at [778, 296] on div "Groups 3 permission s" at bounding box center [979, 275] width 1003 height 54
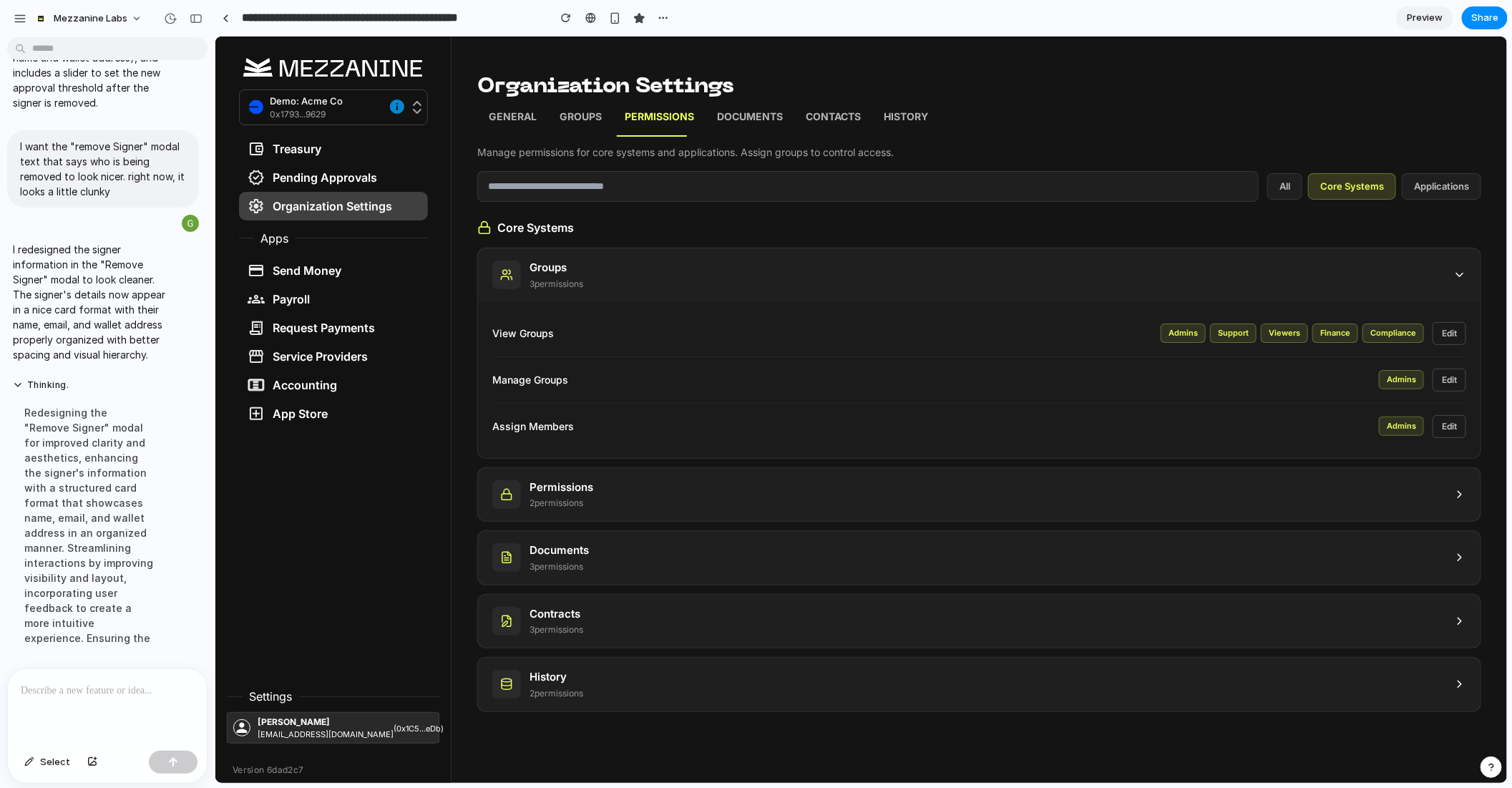
click at [795, 494] on div "Permissions 2 permission s" at bounding box center [979, 494] width 1003 height 54
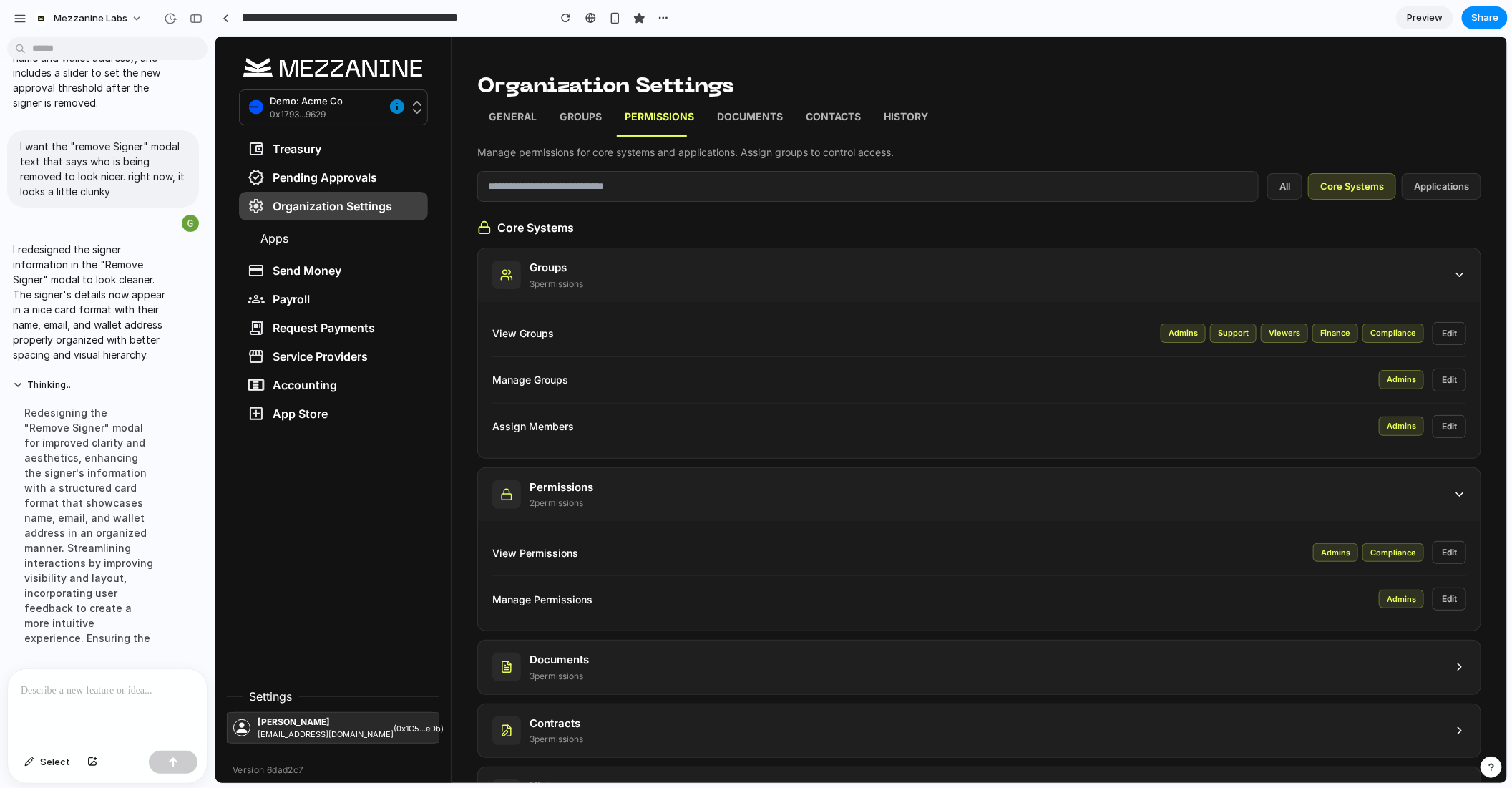
scroll to position [34, 0]
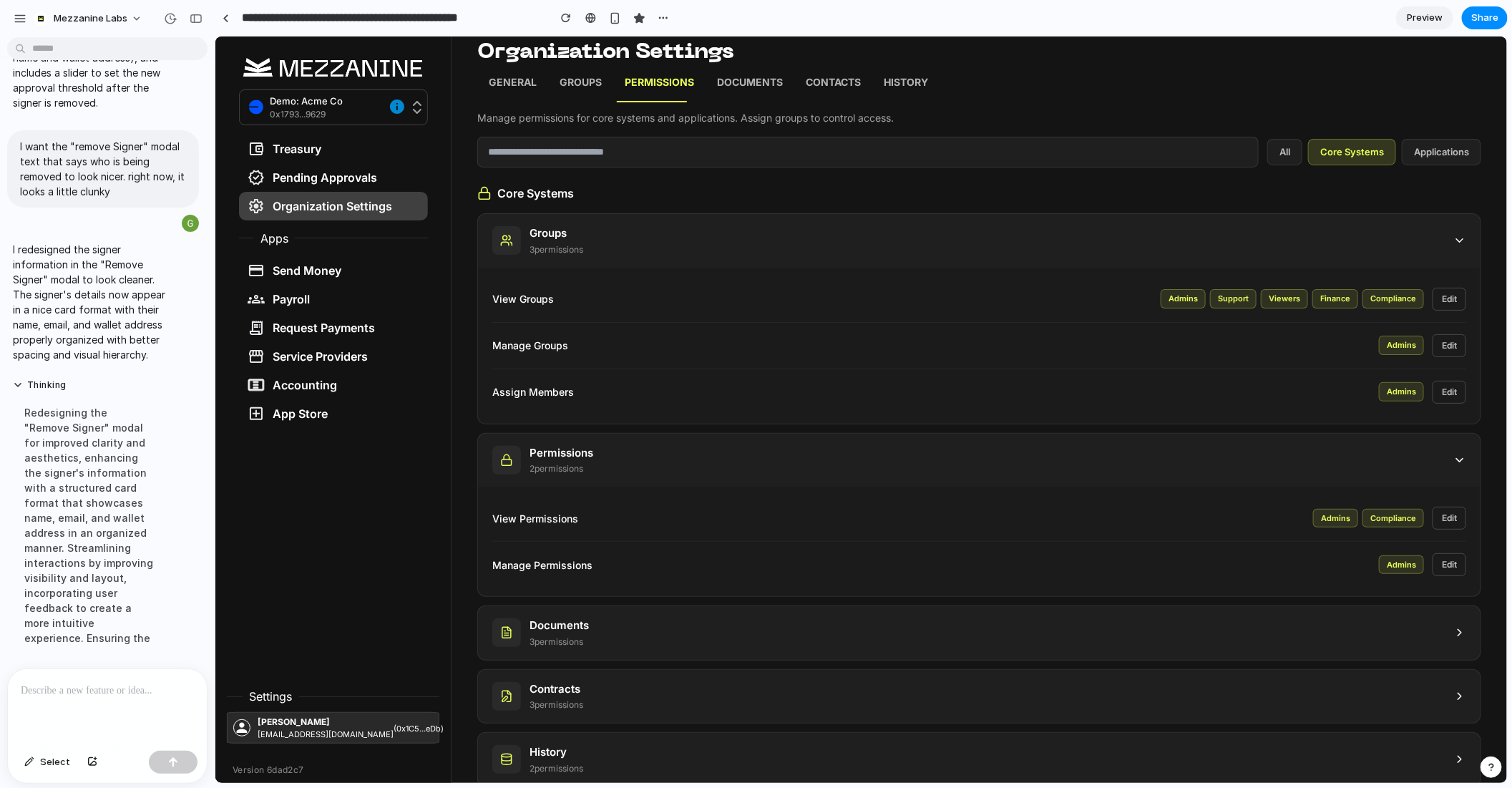
click at [864, 636] on div "Documents 3 permission s" at bounding box center [979, 632] width 1003 height 54
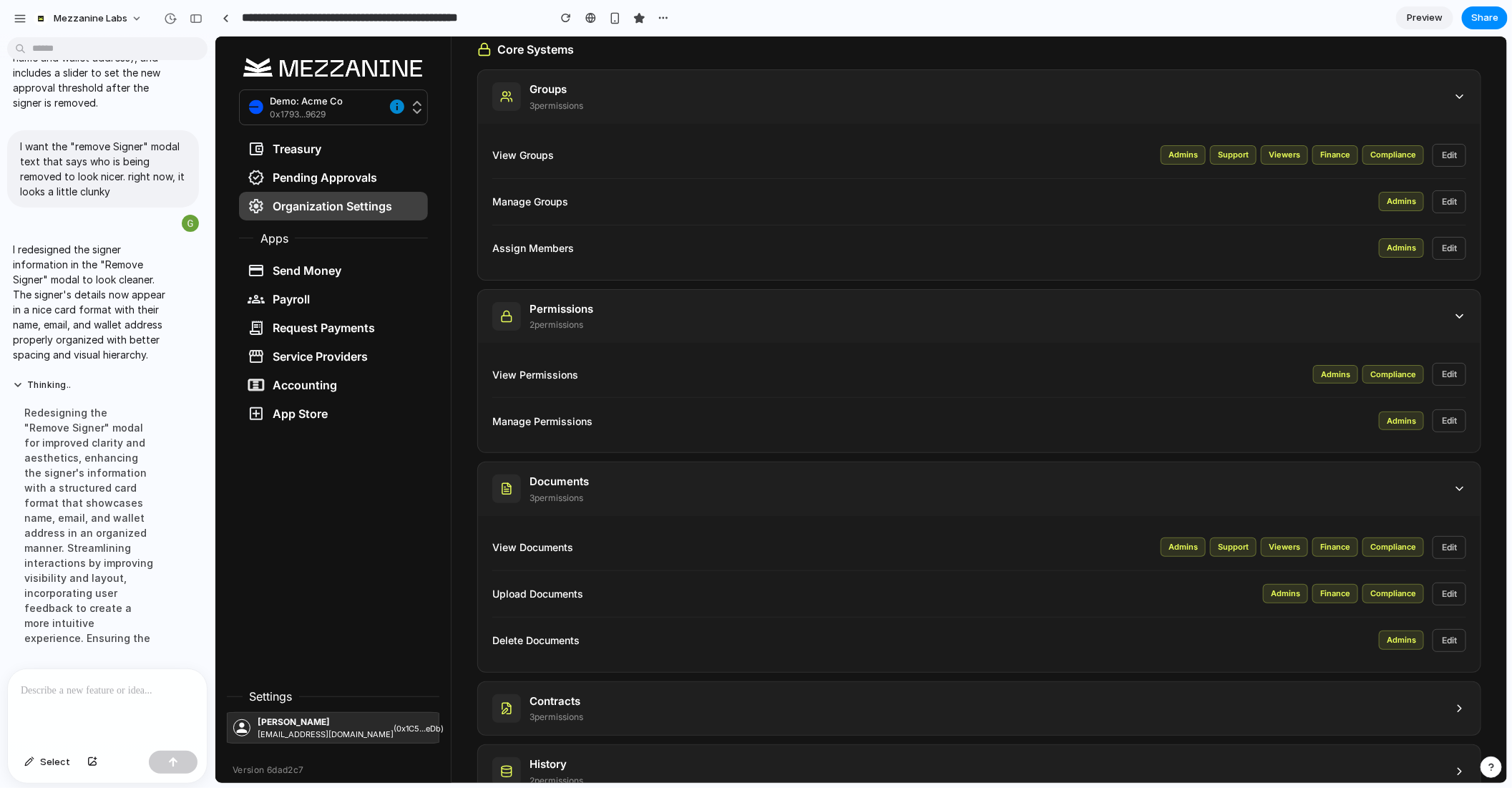
scroll to position [189, 0]
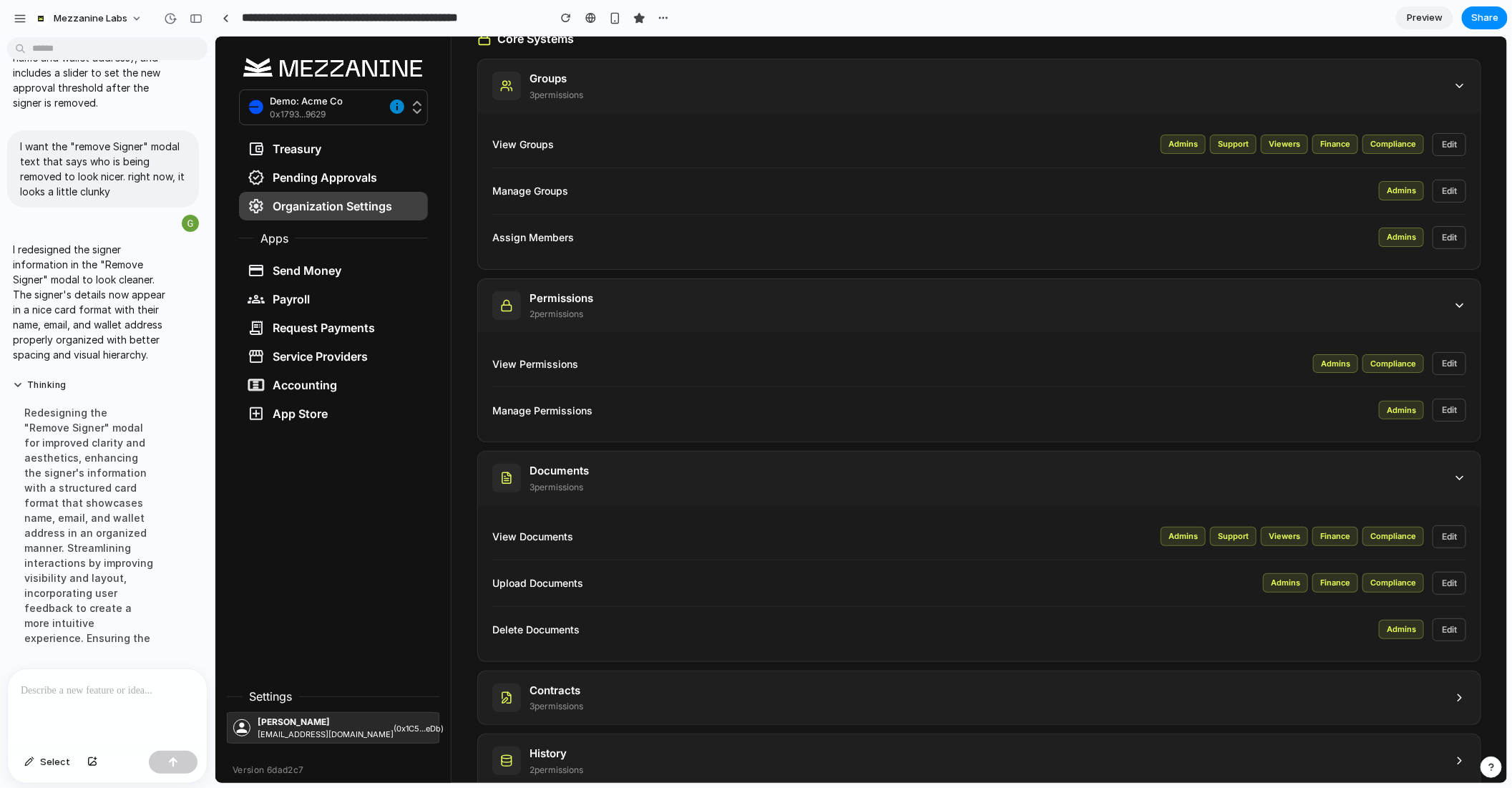
click at [876, 706] on div "Contracts 3 permission s" at bounding box center [979, 698] width 1003 height 54
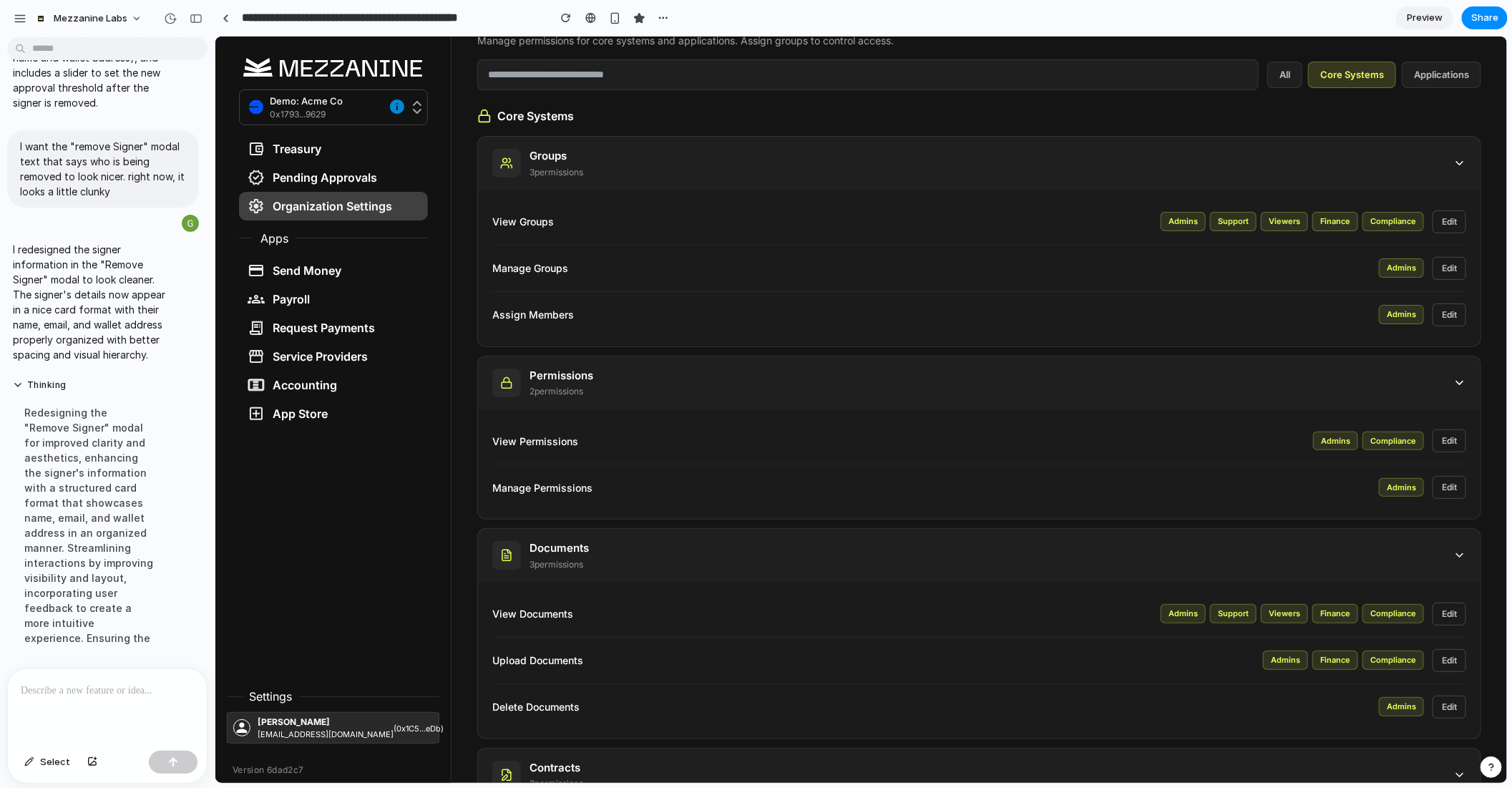
scroll to position [0, 0]
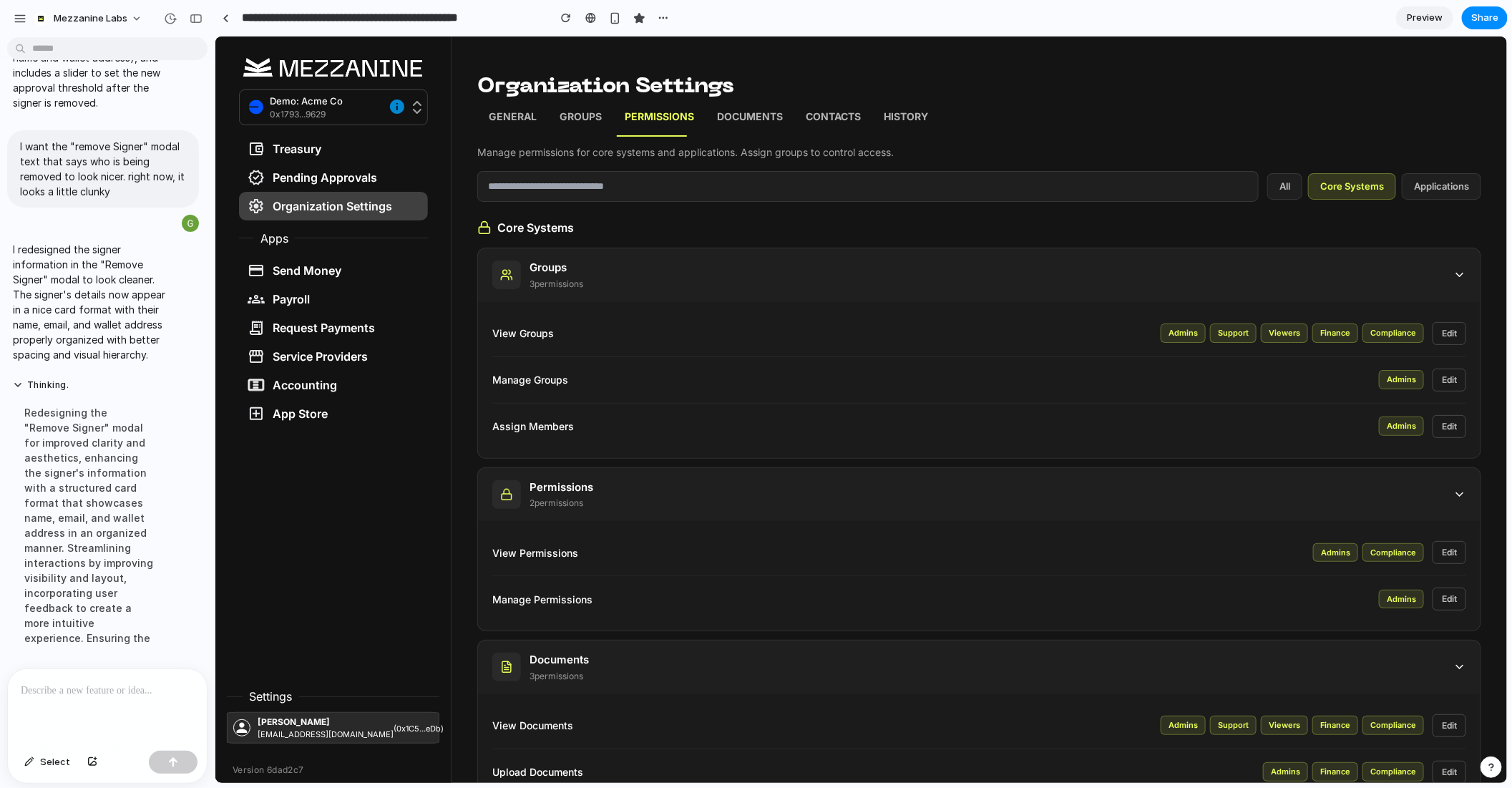
click at [609, 286] on div "Groups 3 permission s" at bounding box center [979, 275] width 1003 height 54
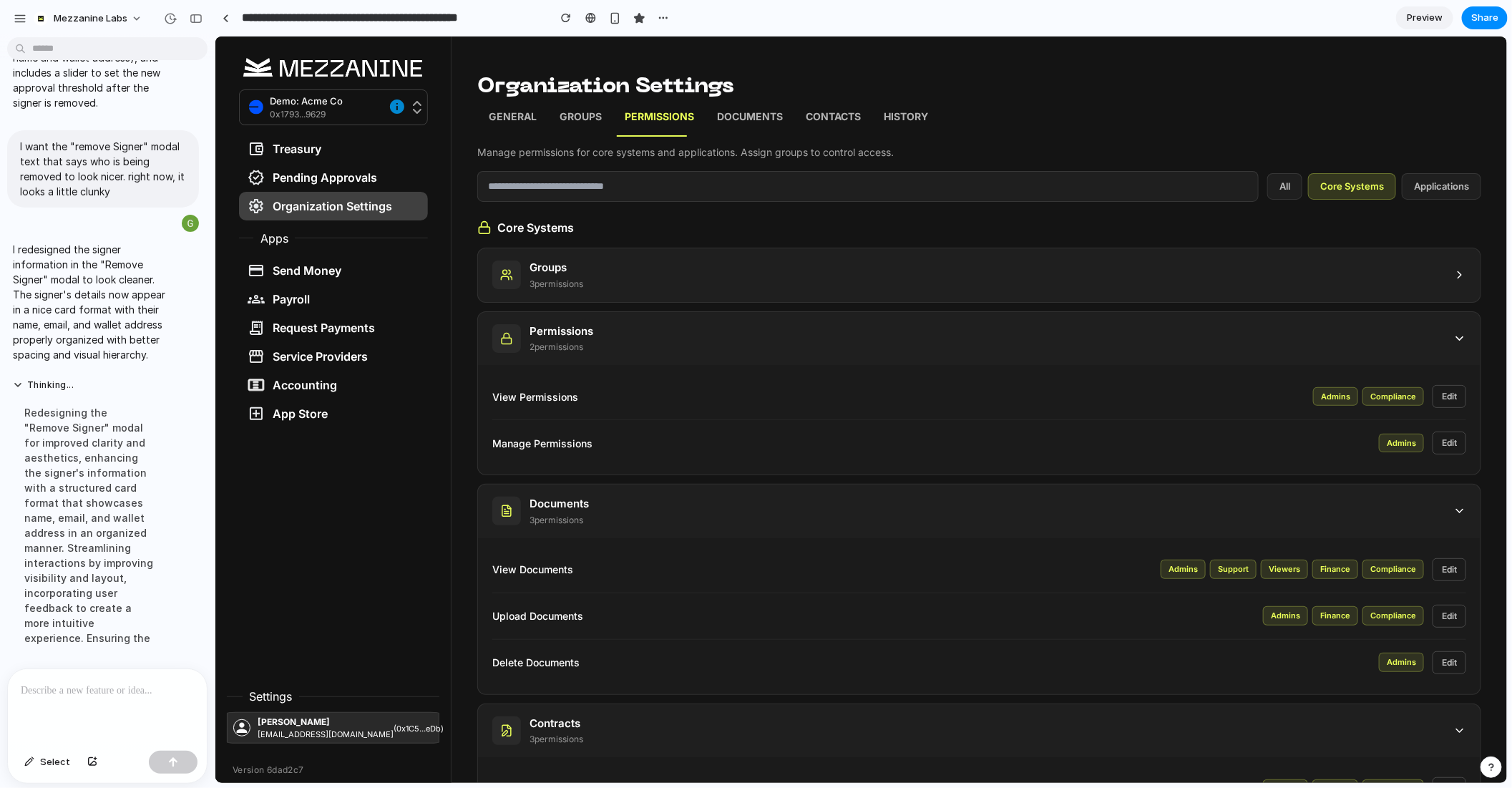
click at [811, 283] on div "Groups 3 permission s" at bounding box center [979, 275] width 1003 height 54
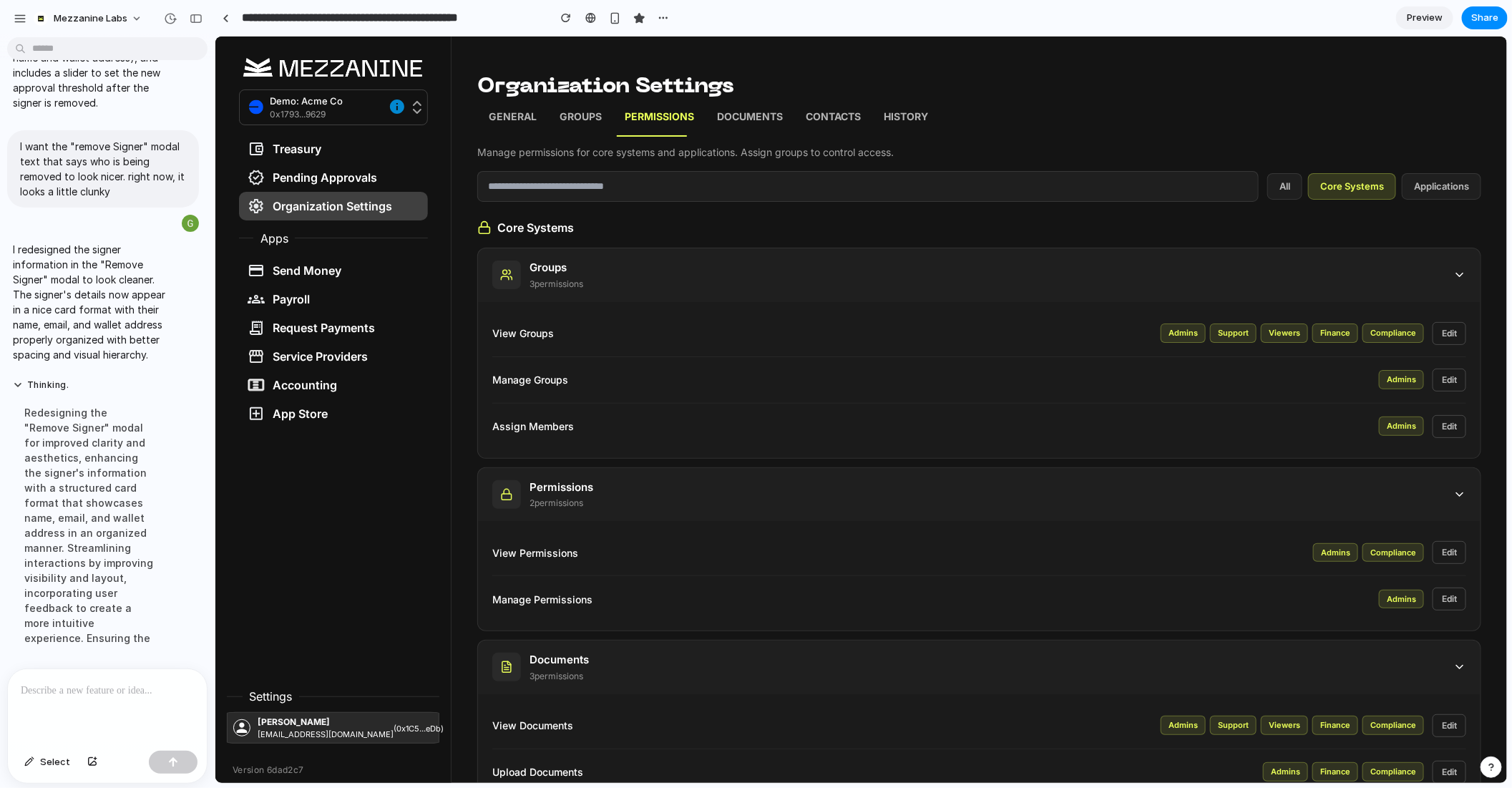
click at [582, 263] on p "Groups" at bounding box center [556, 267] width 54 height 17
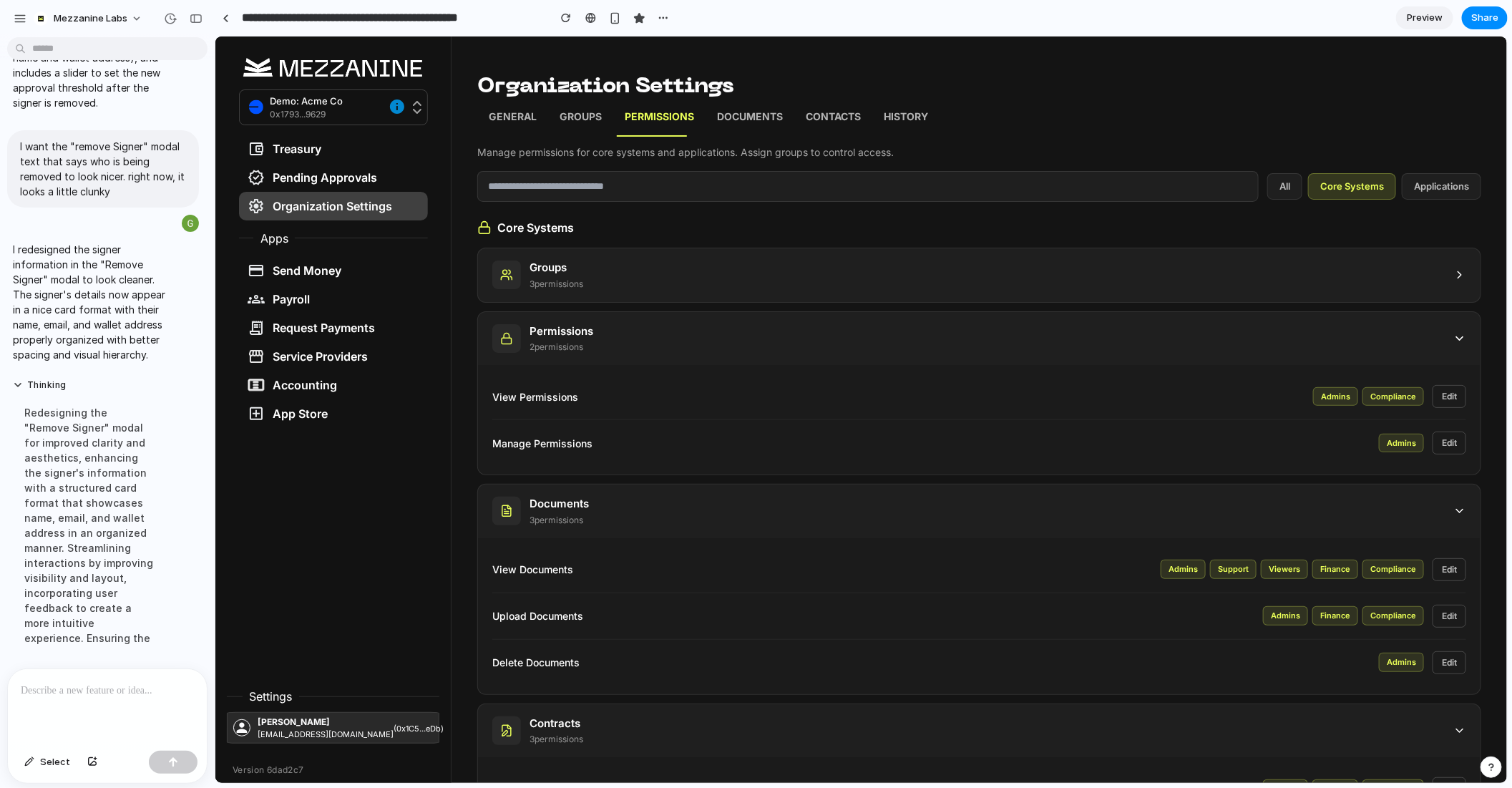
click at [630, 348] on div "Permissions 2 permission s" at bounding box center [979, 338] width 1003 height 54
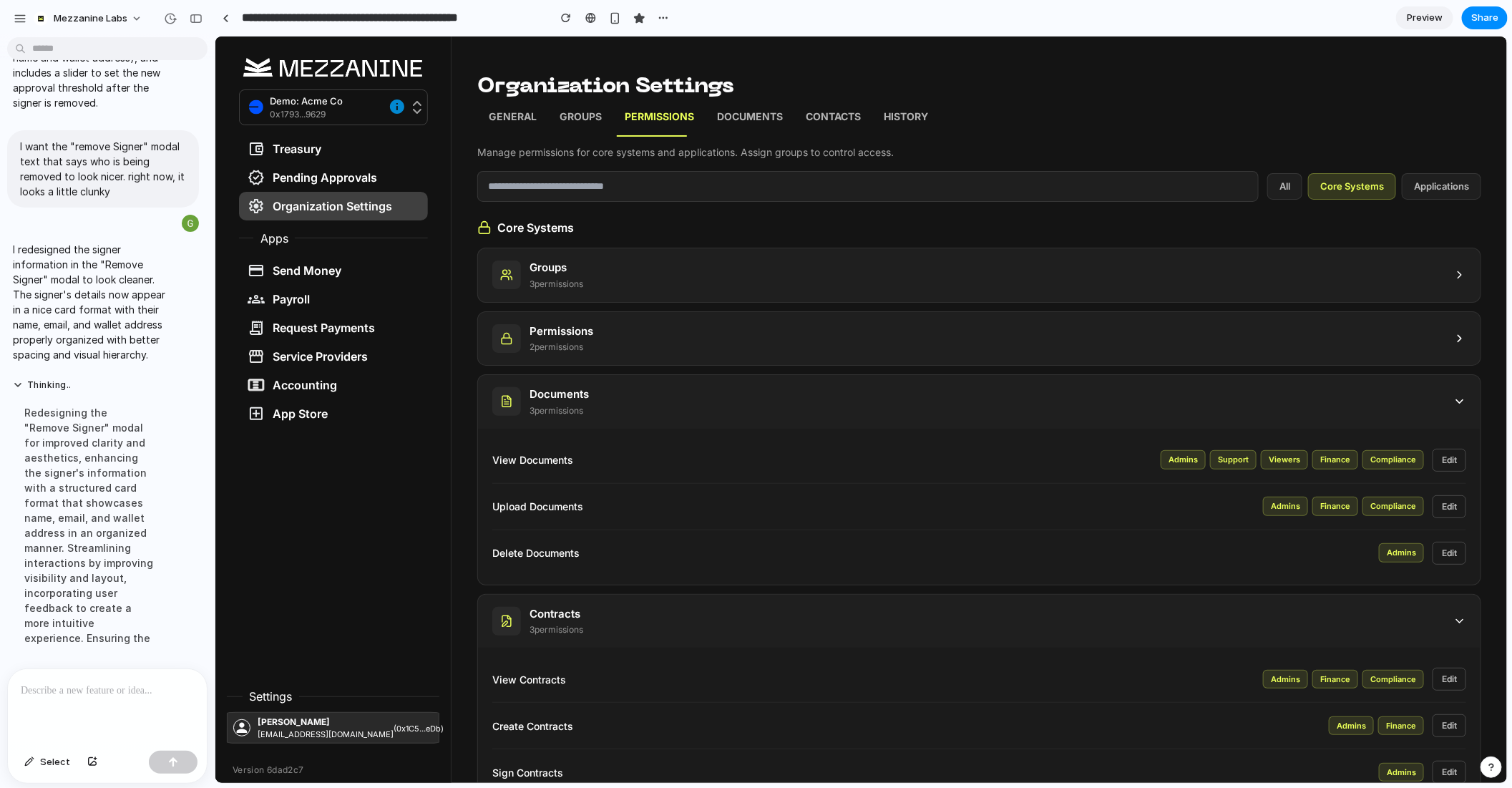
click at [664, 445] on div "View Documents Admins Support Viewers Finance Compliance Edit" at bounding box center [979, 460] width 974 height 46
click at [667, 417] on div "Documents 3 permission s" at bounding box center [979, 401] width 1003 height 54
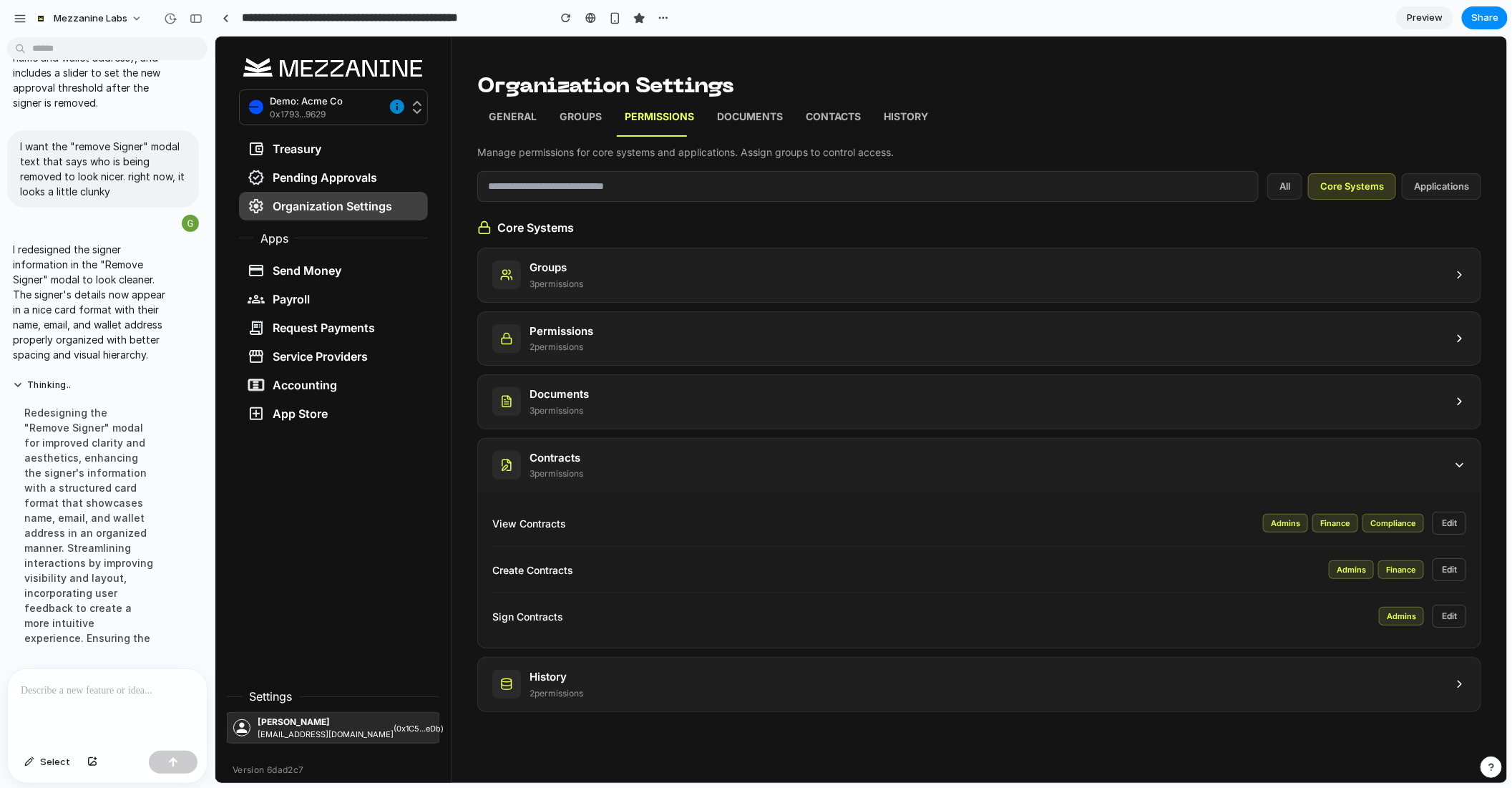
click at [606, 459] on div "Contracts 3 permission s" at bounding box center [979, 465] width 1003 height 54
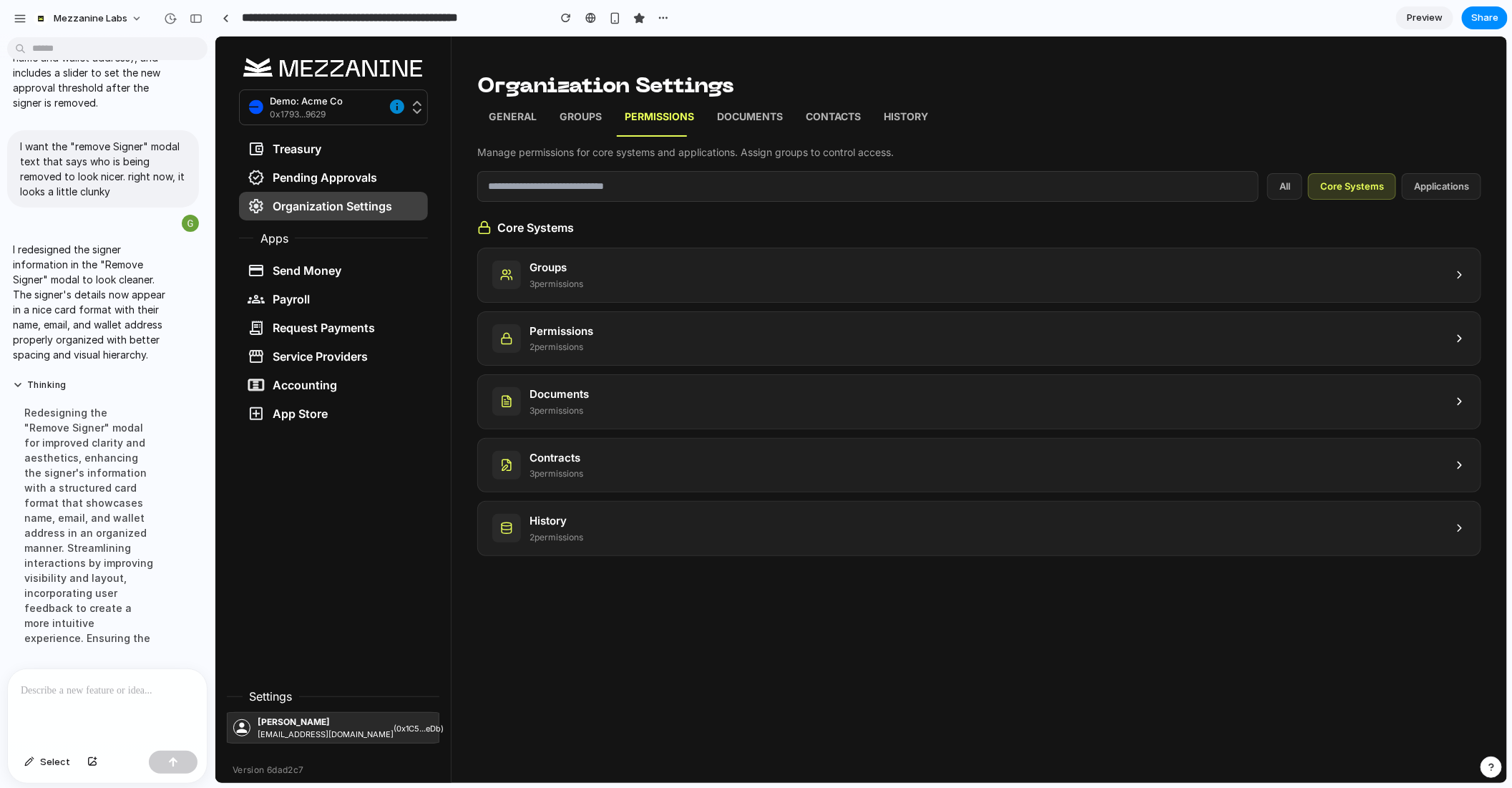
click at [606, 269] on div "Groups 3 permission s" at bounding box center [979, 275] width 1003 height 54
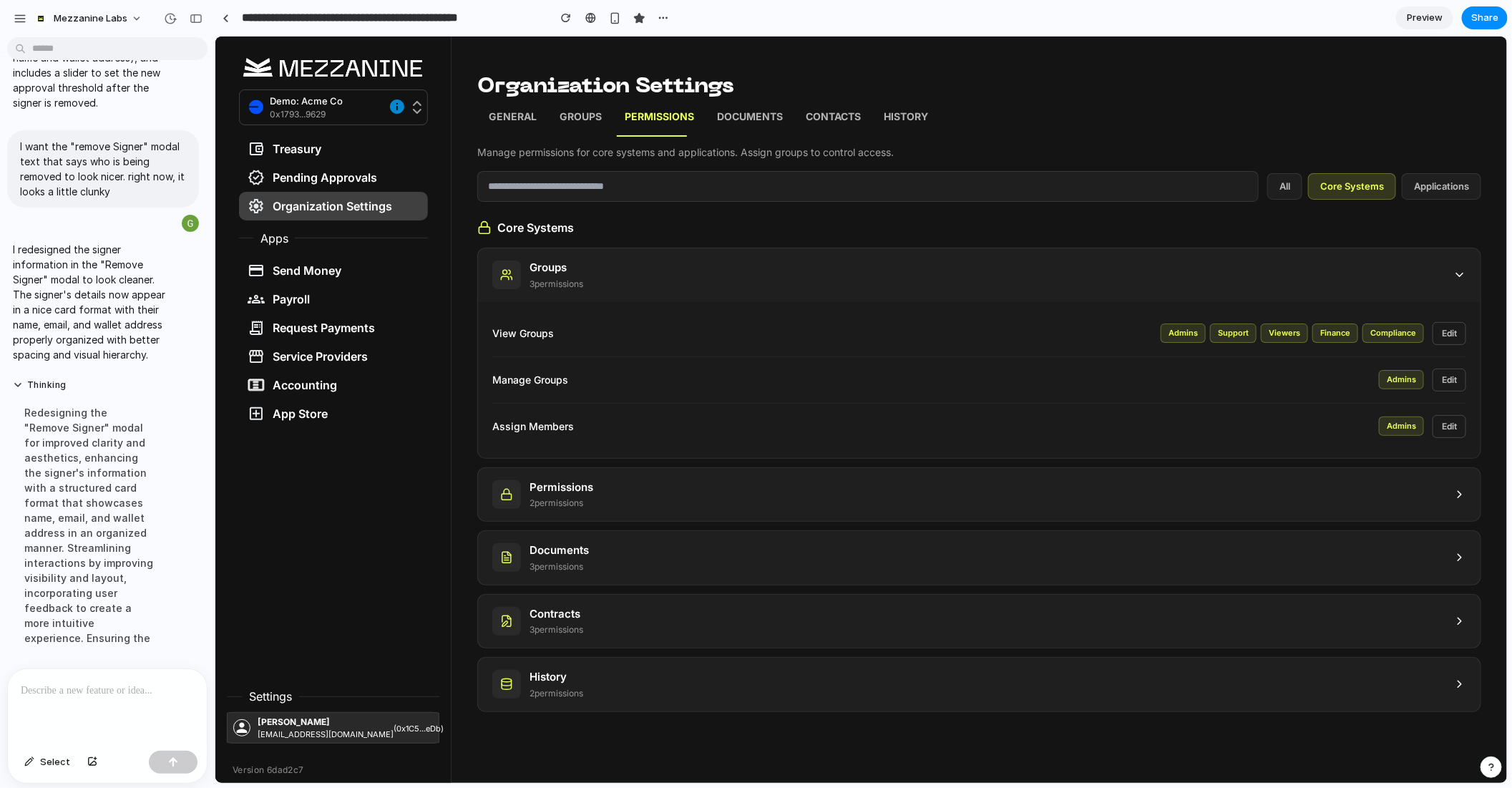
click at [706, 249] on div "Groups 3 permission s" at bounding box center [979, 275] width 1003 height 54
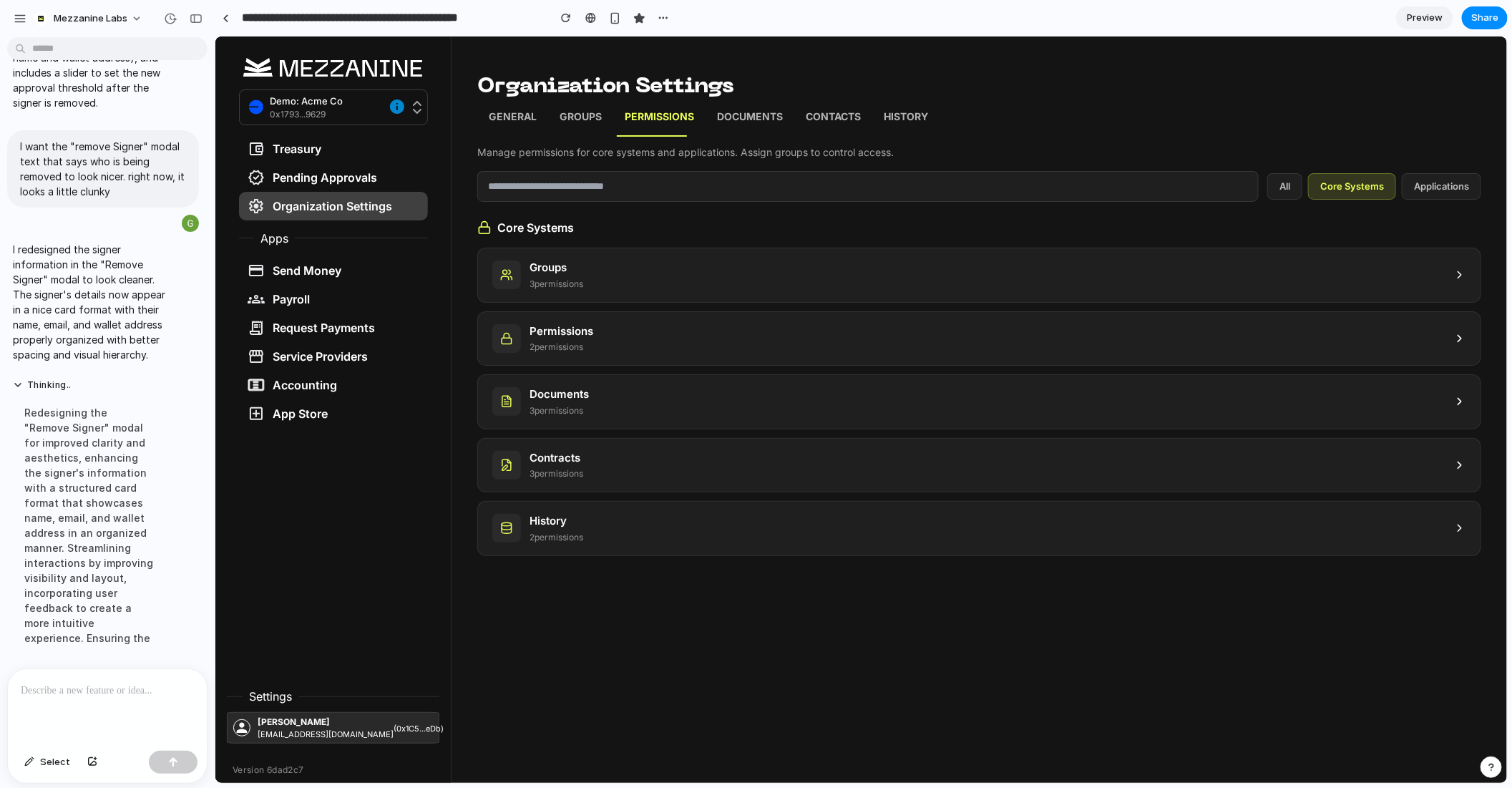
click at [654, 304] on div "Groups 3 permission s Permissions 2 permission s Documents 3 permission s Contr…" at bounding box center [979, 401] width 1004 height 309
click at [640, 259] on div "Groups 3 permission s" at bounding box center [979, 275] width 1003 height 54
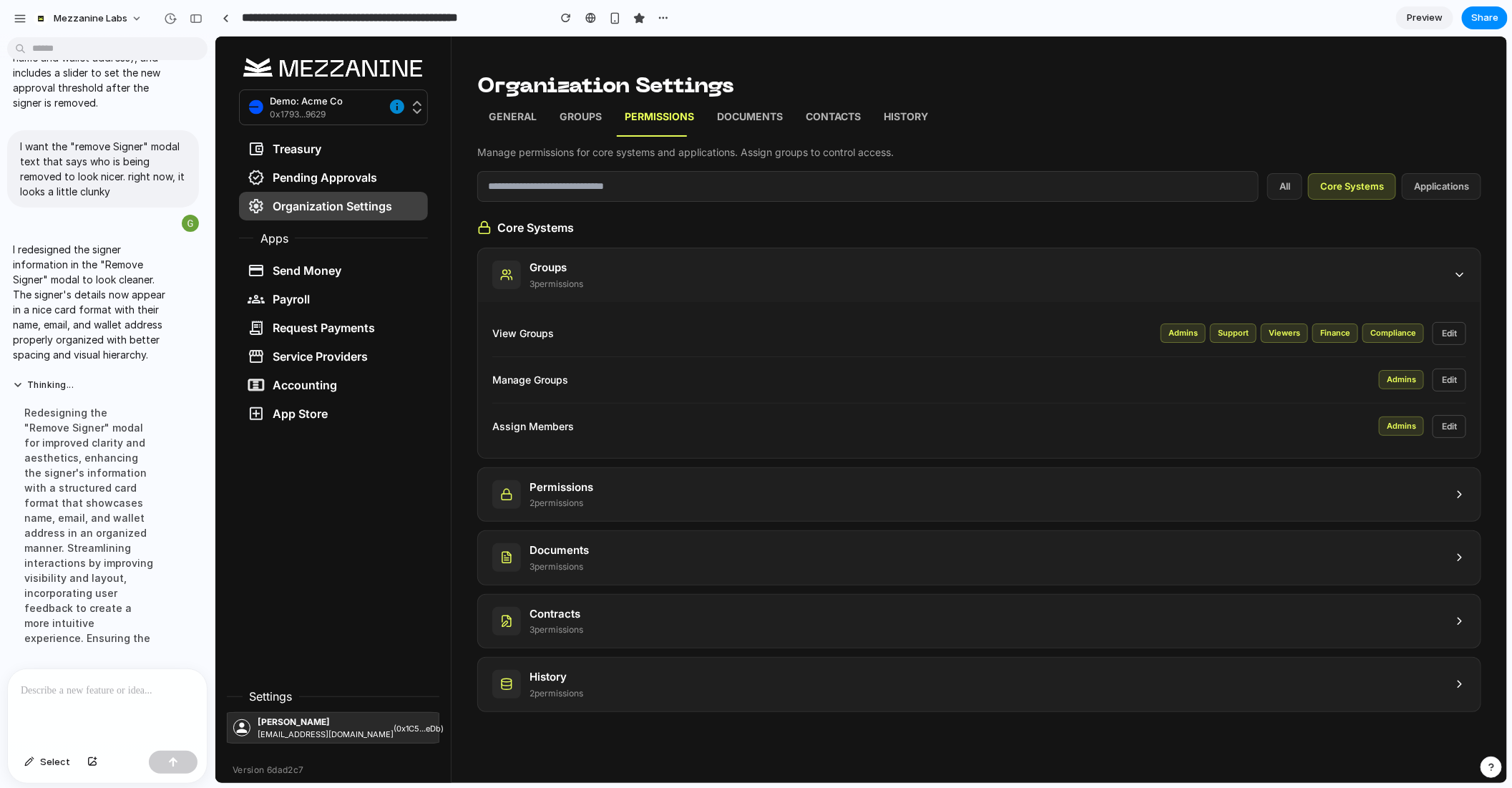
click at [639, 259] on div "Groups 3 permission s" at bounding box center [979, 275] width 1003 height 54
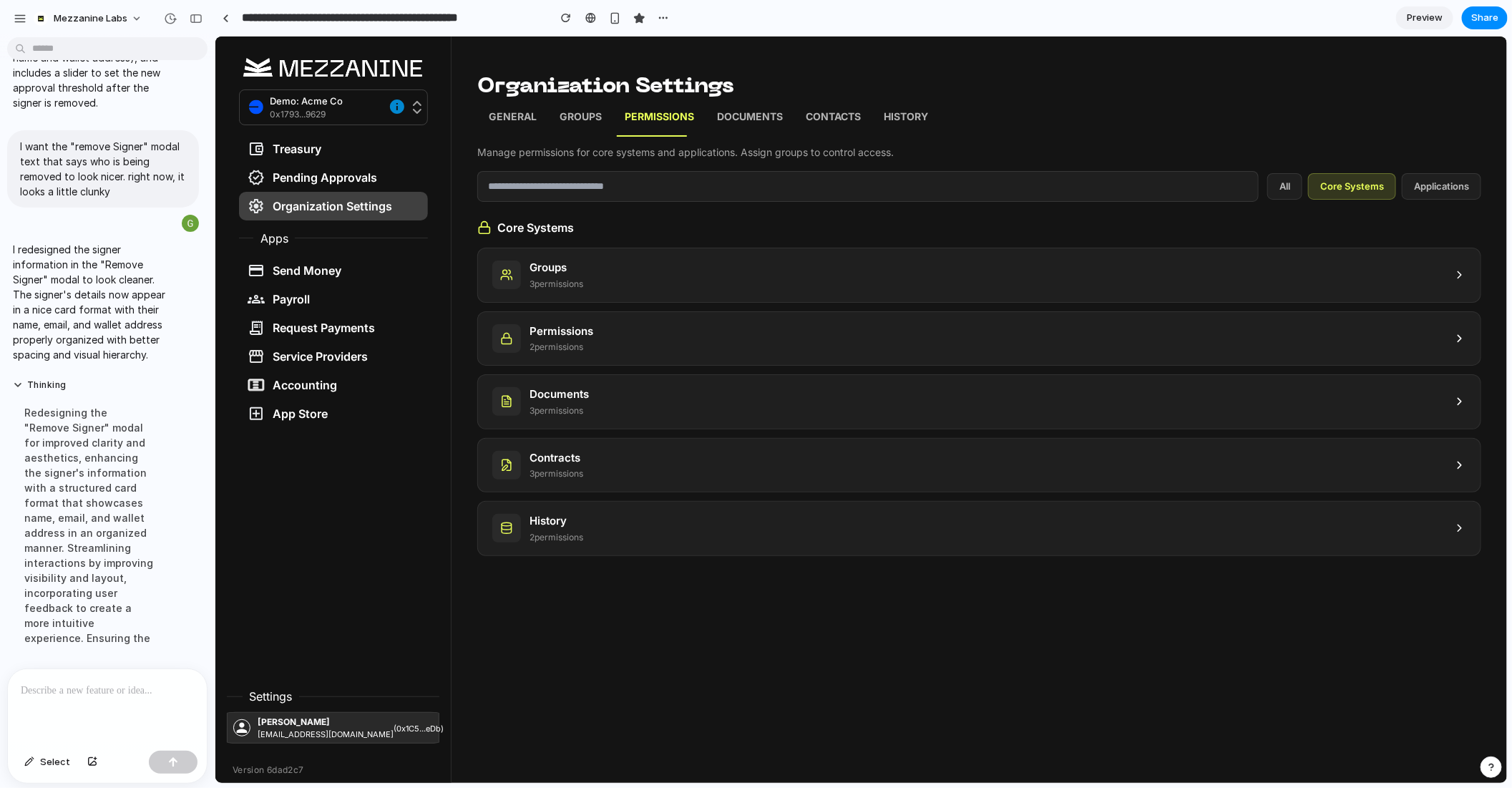
click at [581, 104] on link "Groups" at bounding box center [580, 118] width 66 height 36
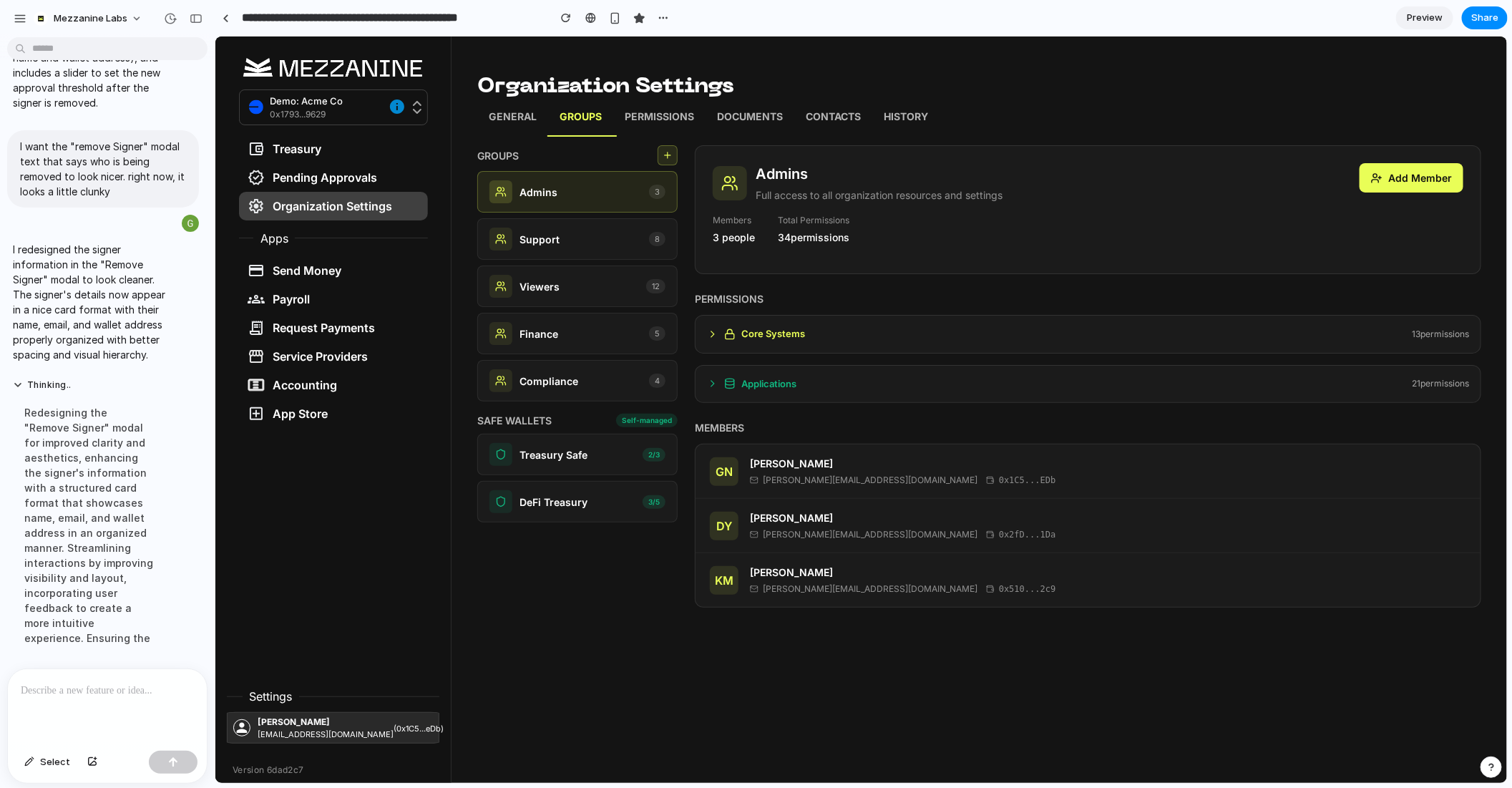
click at [800, 387] on div "Applications 21 permission s" at bounding box center [1087, 383] width 762 height 14
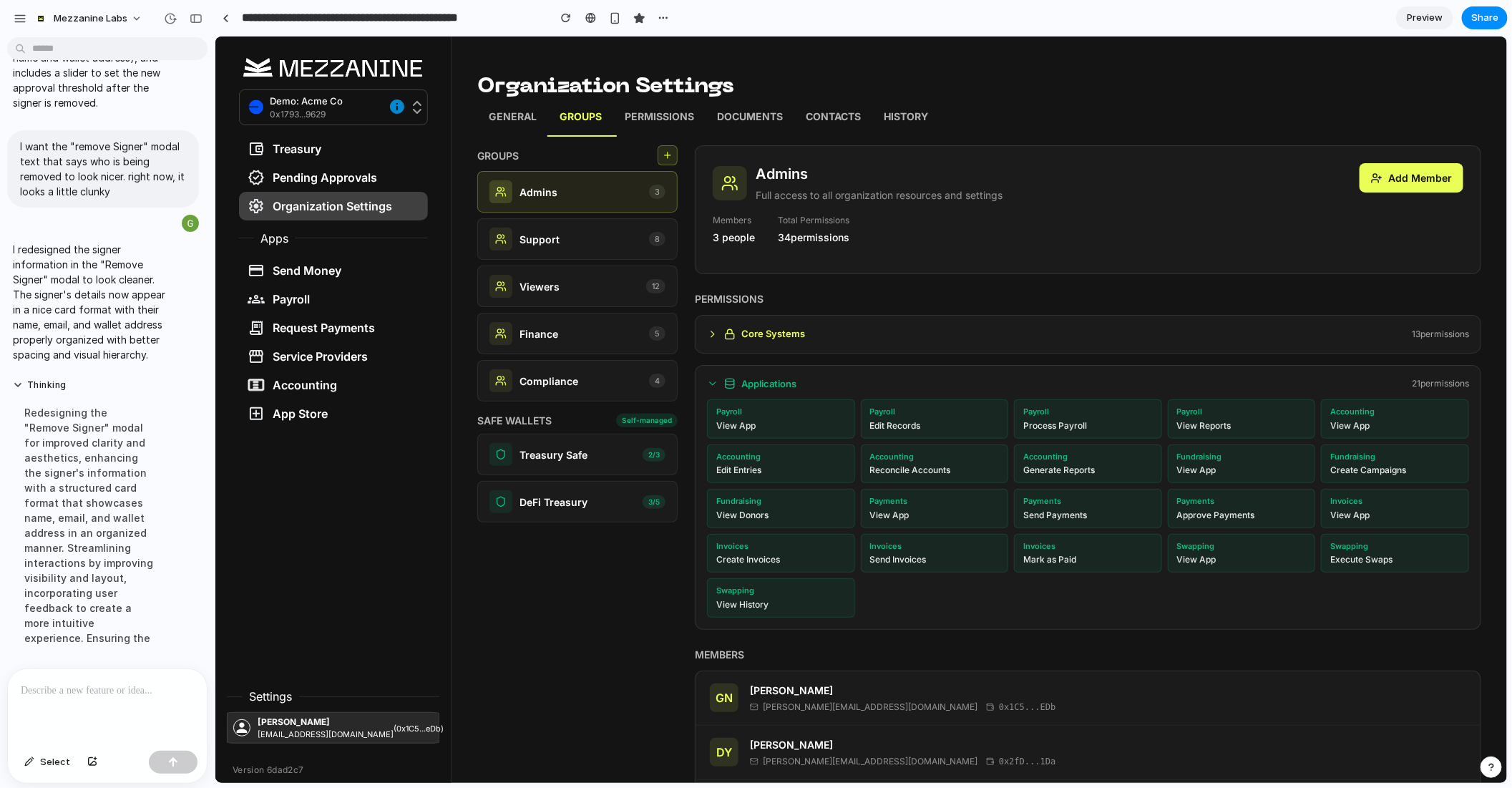
click at [800, 386] on div "Applications 21 permission s" at bounding box center [1087, 383] width 762 height 14
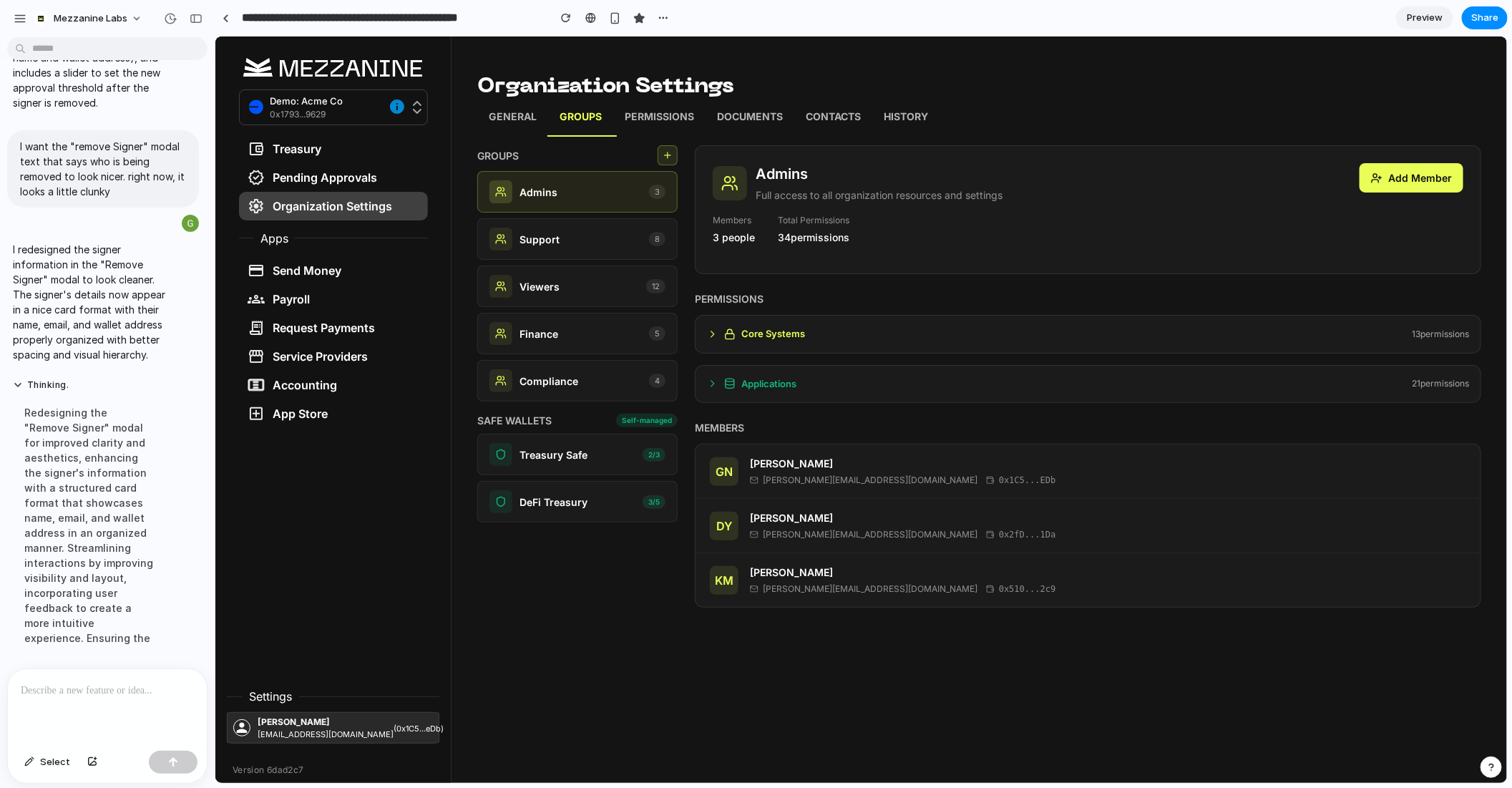
click at [791, 341] on div "Core Systems 13 permission s" at bounding box center [1087, 333] width 786 height 39
click at [784, 333] on h6 "Core Systems" at bounding box center [772, 333] width 64 height 14
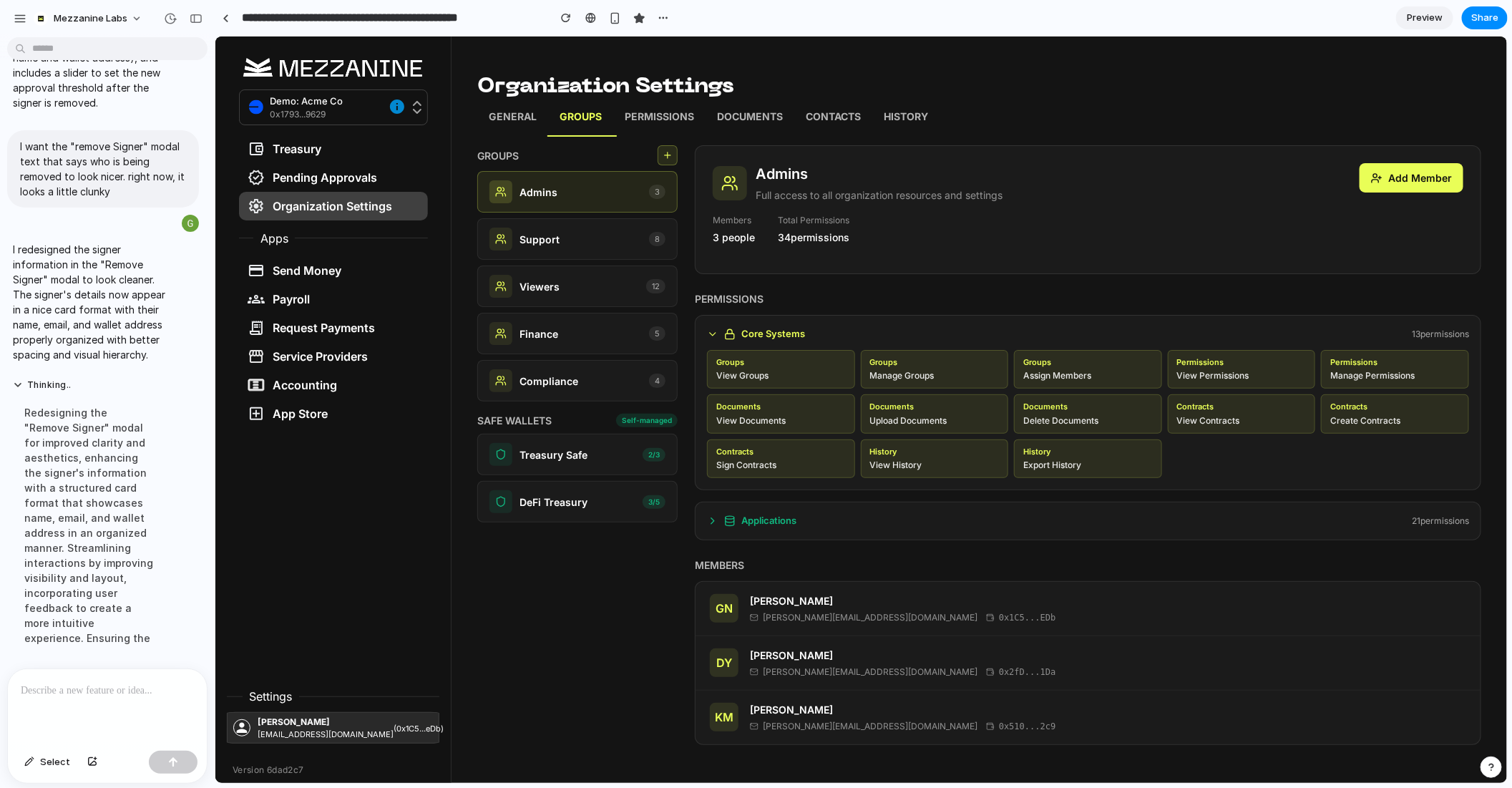
click at [784, 333] on h6 "Core Systems" at bounding box center [772, 333] width 64 height 14
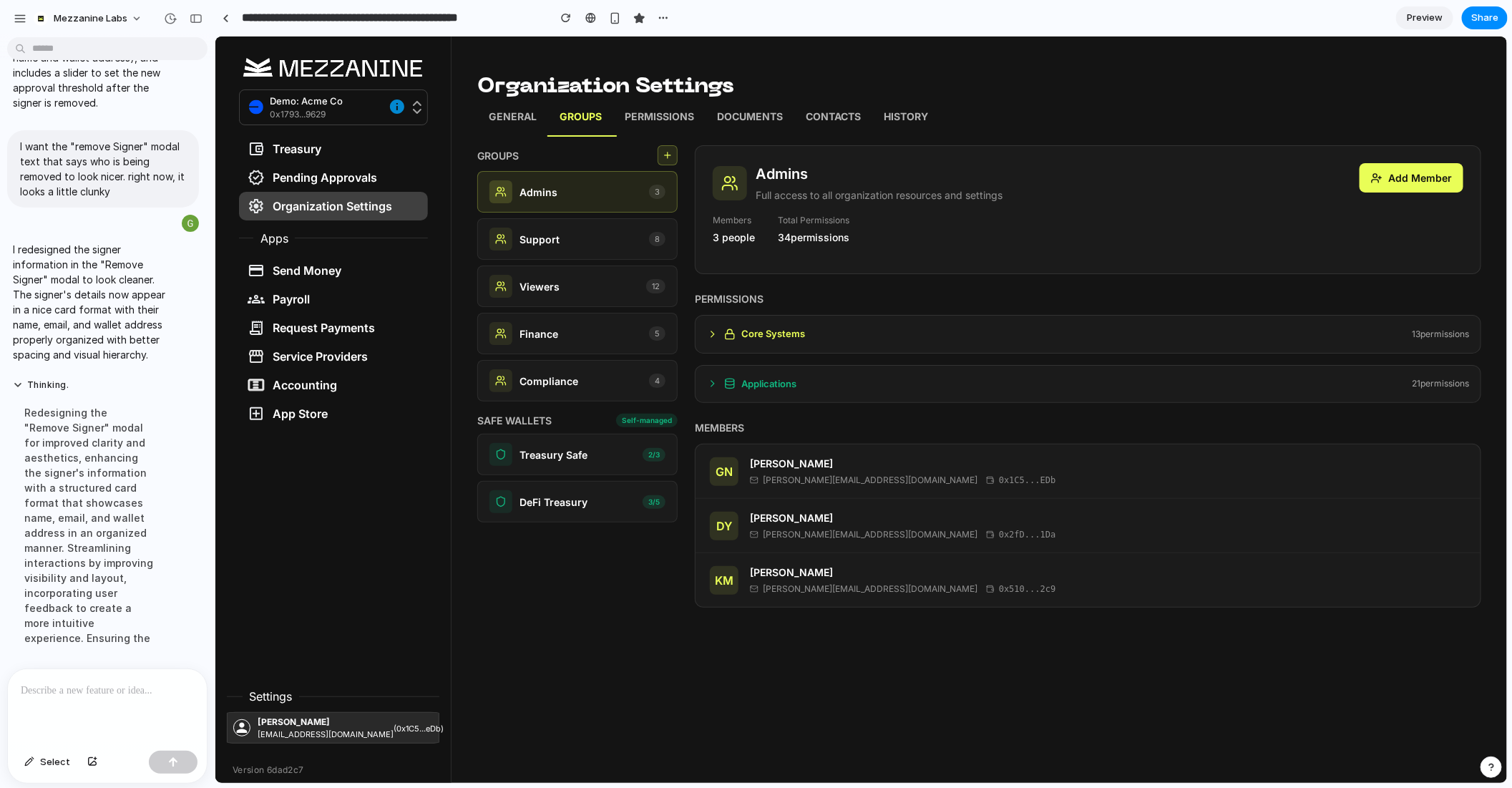
click at [654, 120] on p "Permissions" at bounding box center [659, 118] width 70 height 18
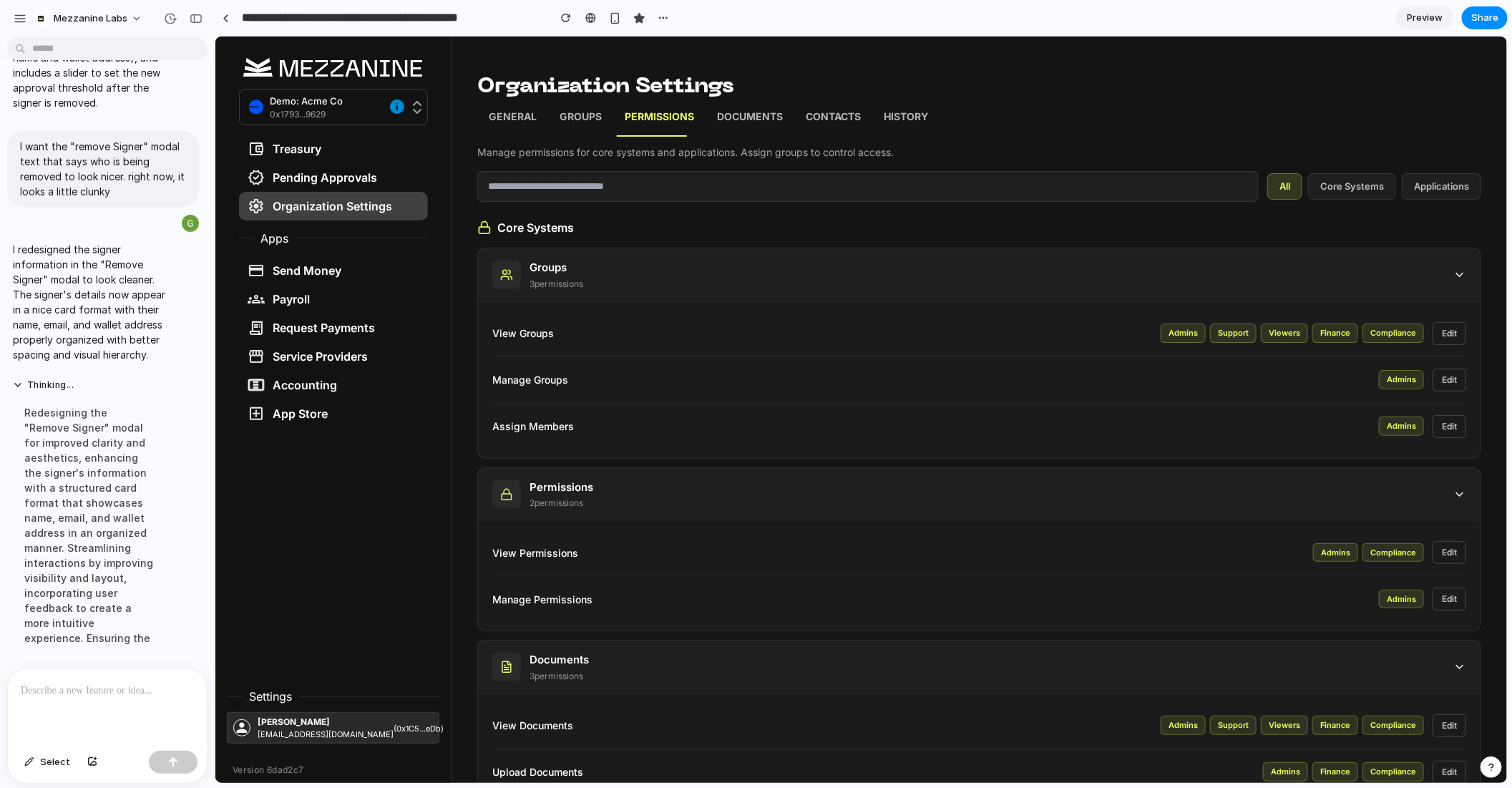
click at [597, 273] on div "Groups 3 permission s" at bounding box center [979, 275] width 1003 height 54
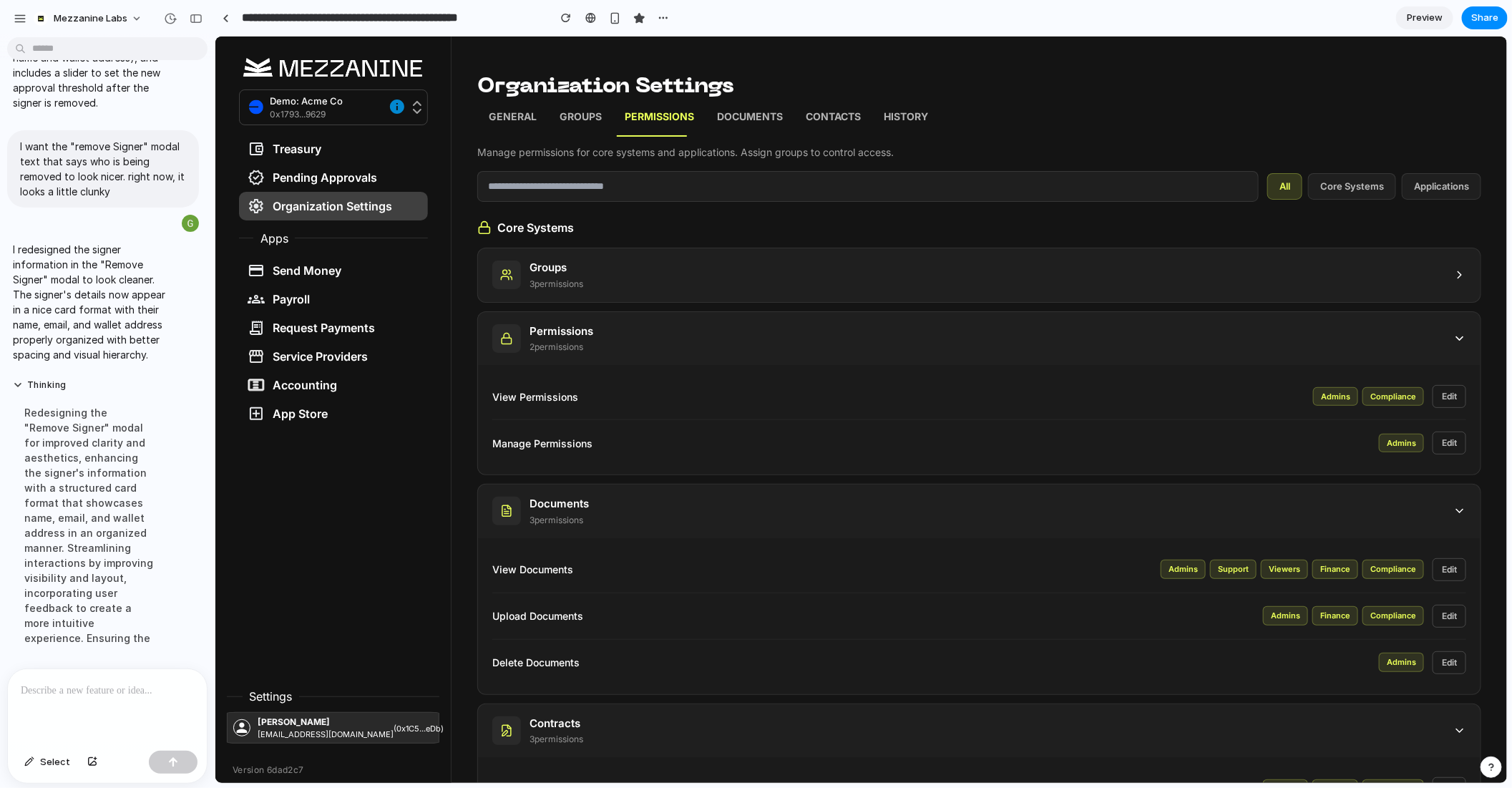
click at [634, 374] on div "View Permissions Admins Compliance Edit" at bounding box center [979, 396] width 974 height 46
click at [629, 370] on div "View Permissions Admins Compliance Edit Manage Permissions Admins Edit" at bounding box center [979, 419] width 1003 height 109
click at [624, 368] on div "View Permissions Admins Compliance Edit Manage Permissions Admins Edit" at bounding box center [979, 419] width 1003 height 109
click at [597, 314] on div "Permissions 2 permission s" at bounding box center [979, 338] width 1003 height 54
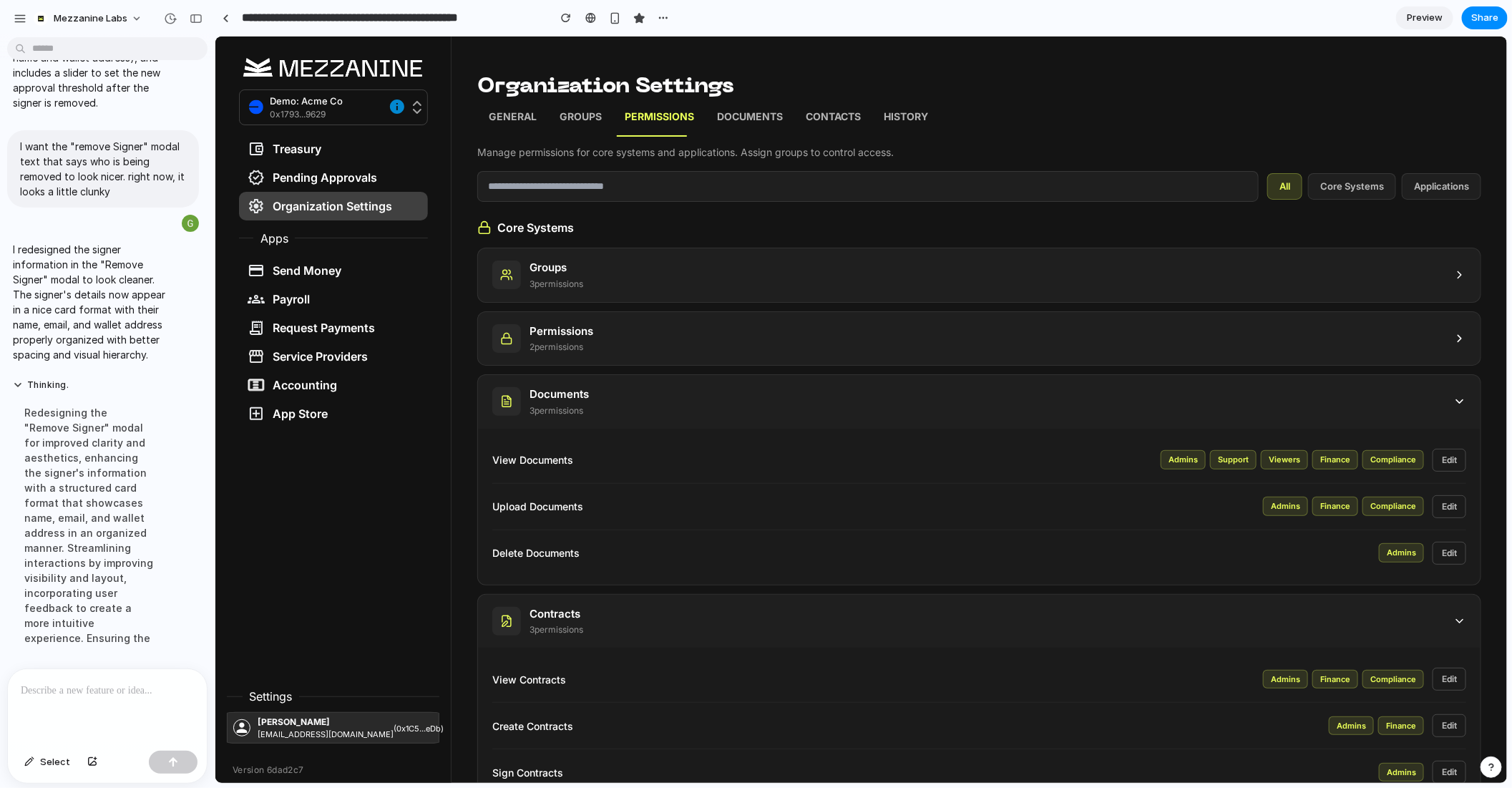
click at [603, 405] on div "Documents 3 permission s" at bounding box center [979, 401] width 1003 height 54
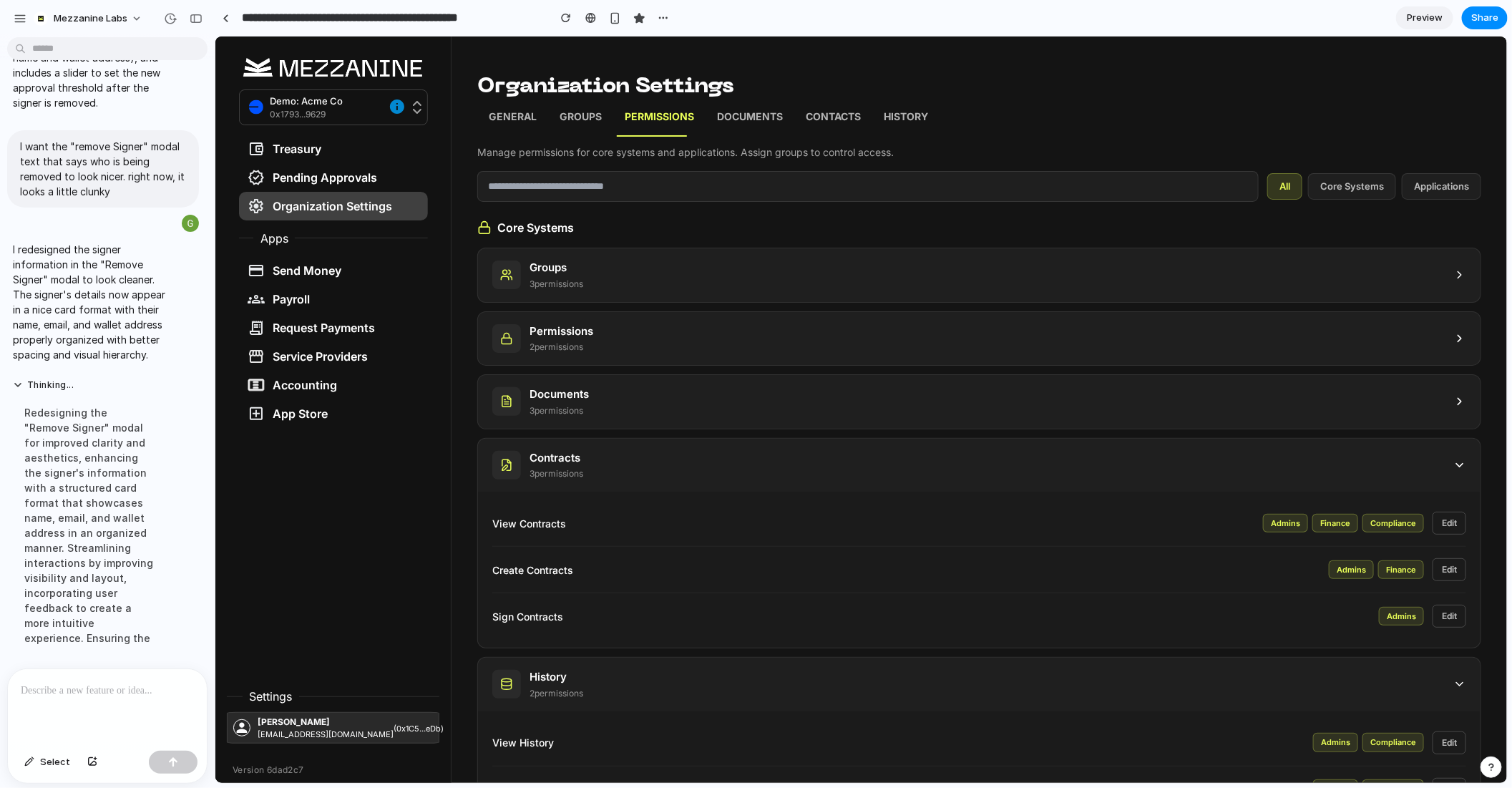
click at [591, 470] on div "Contracts 3 permission s" at bounding box center [979, 465] width 1003 height 54
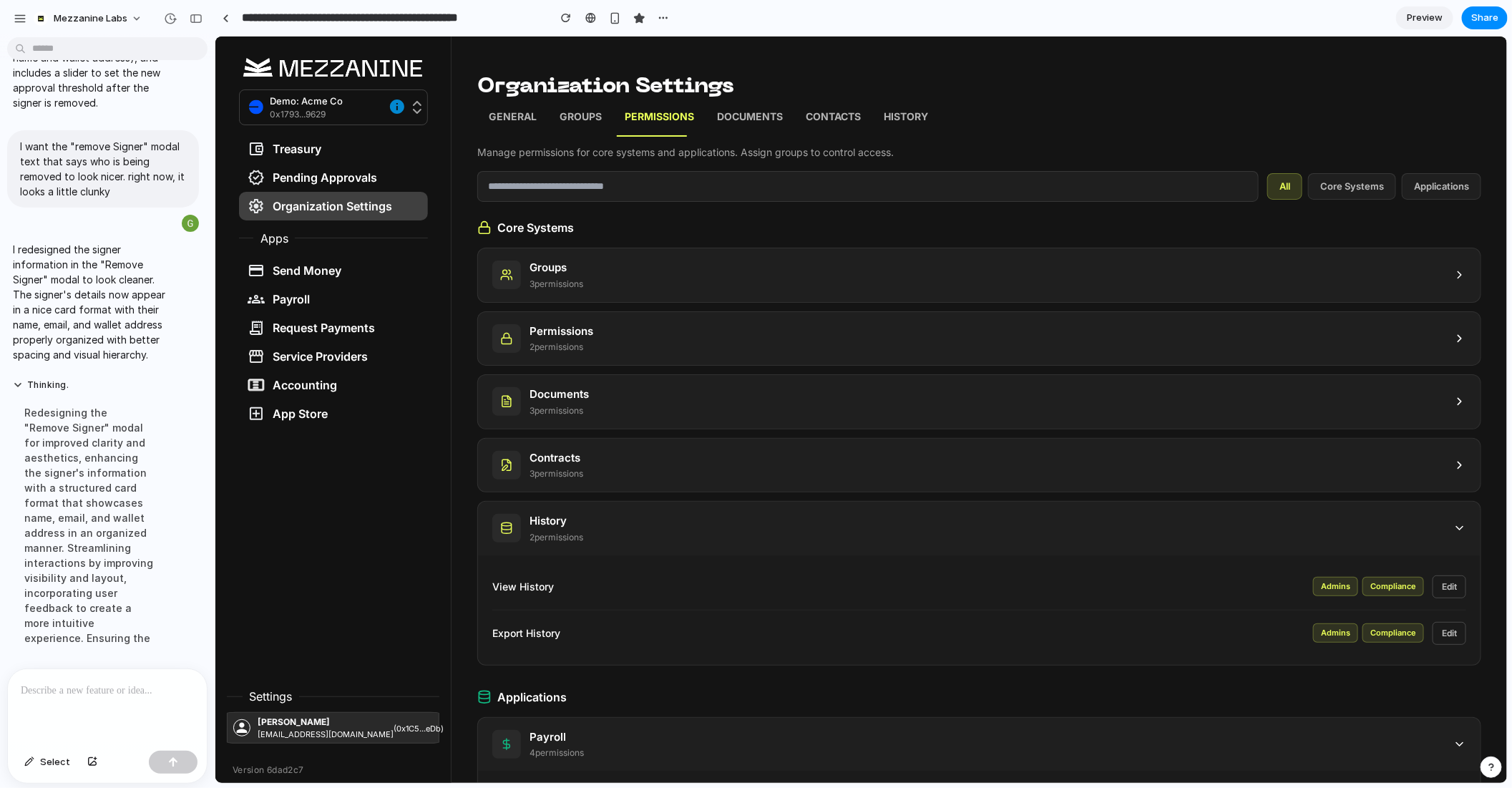
click at [600, 537] on div "History 2 permission s" at bounding box center [979, 528] width 1003 height 54
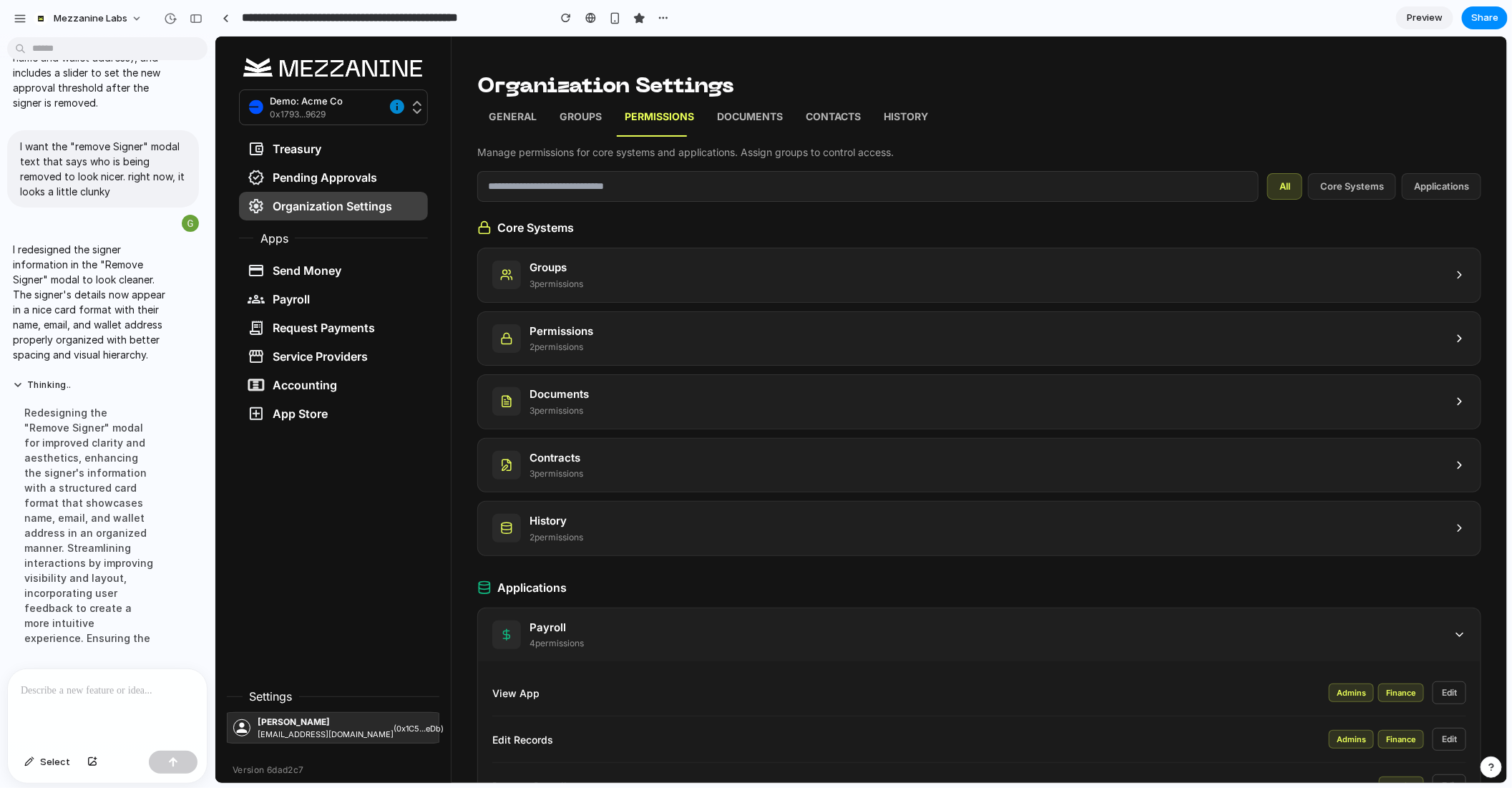
click at [622, 654] on div "Payroll 4 permission s" at bounding box center [979, 635] width 1003 height 54
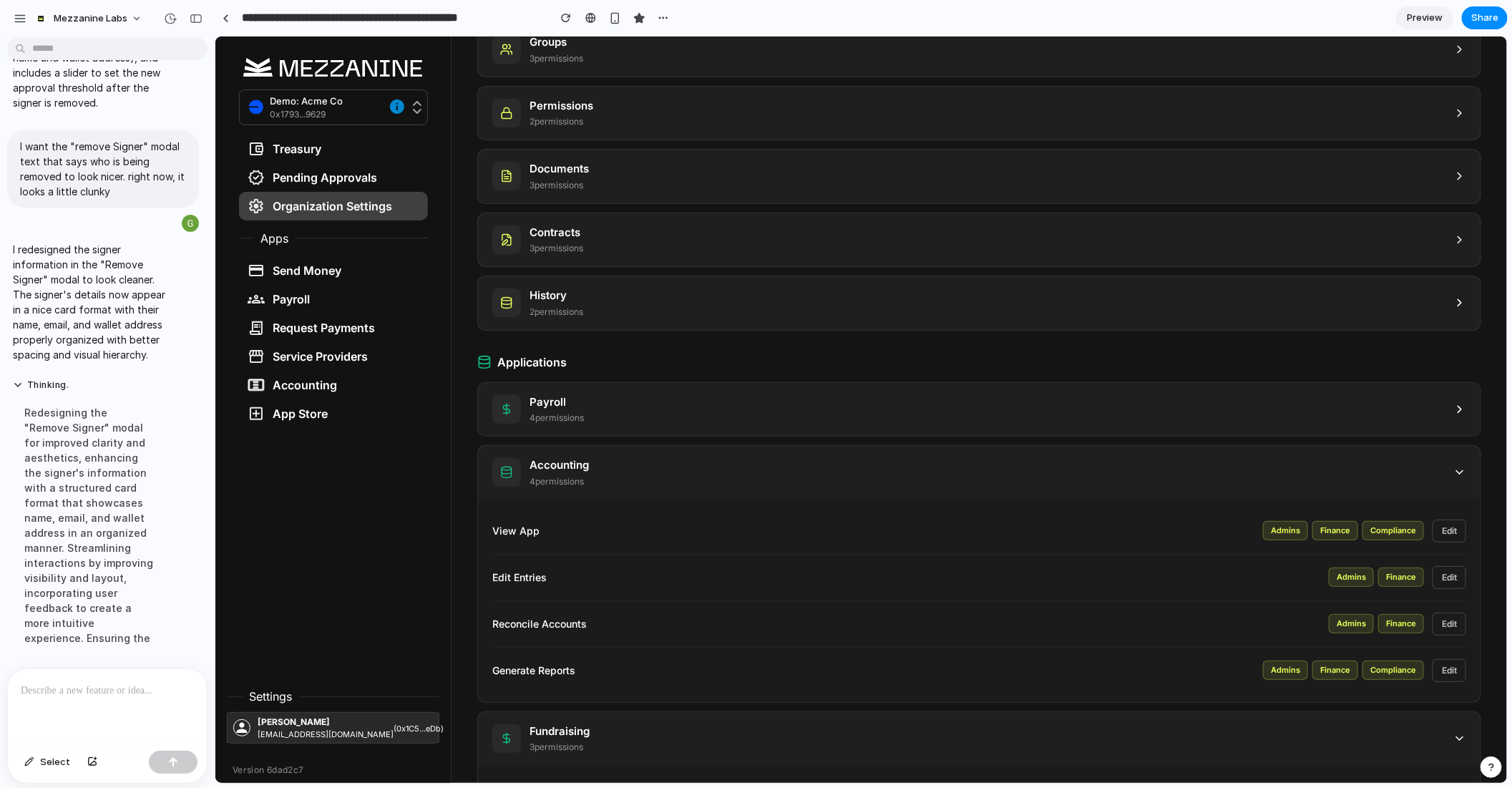
click at [571, 453] on div "Accounting 4 permission s" at bounding box center [979, 472] width 1003 height 54
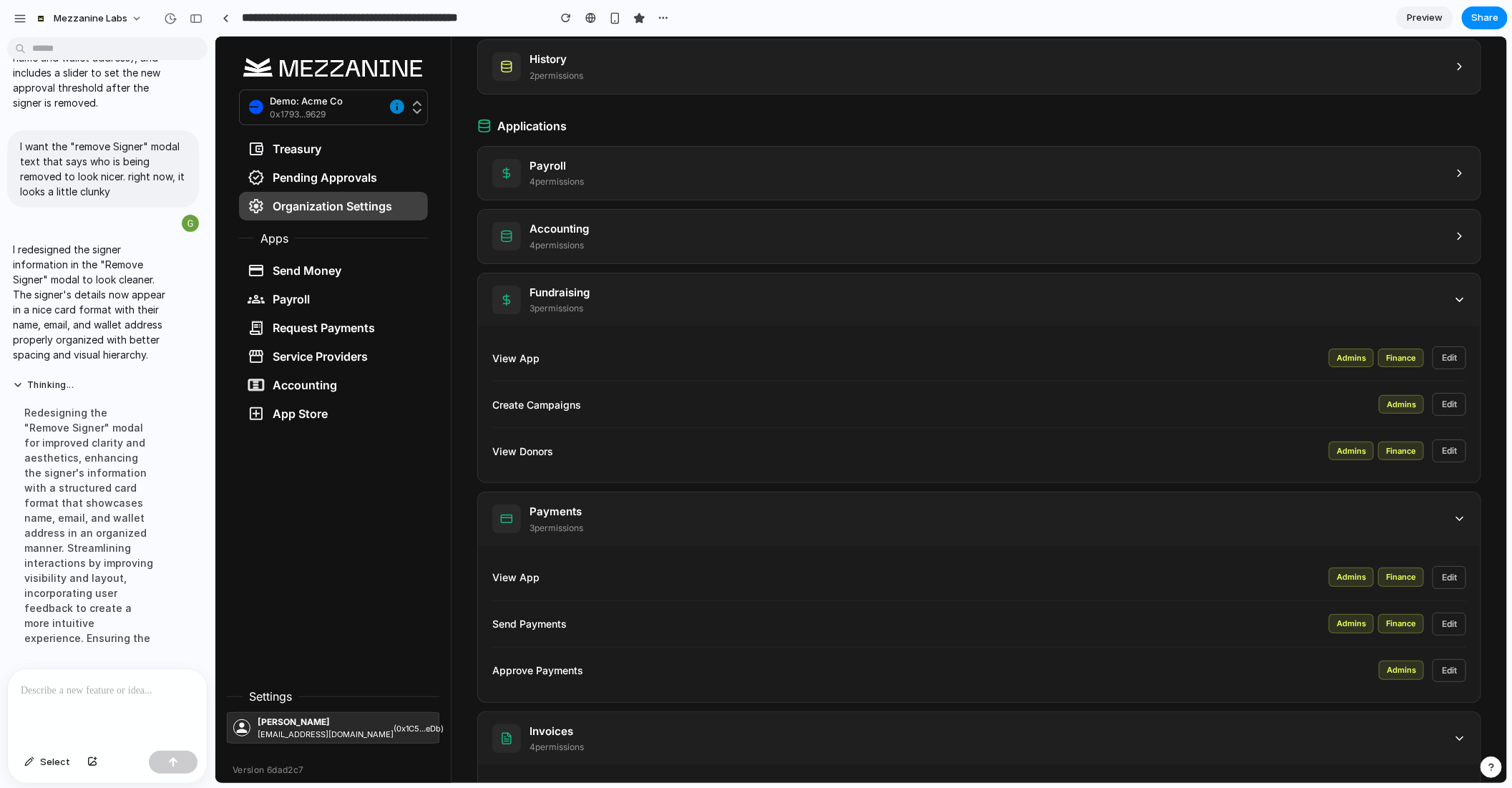
scroll to position [496, 0]
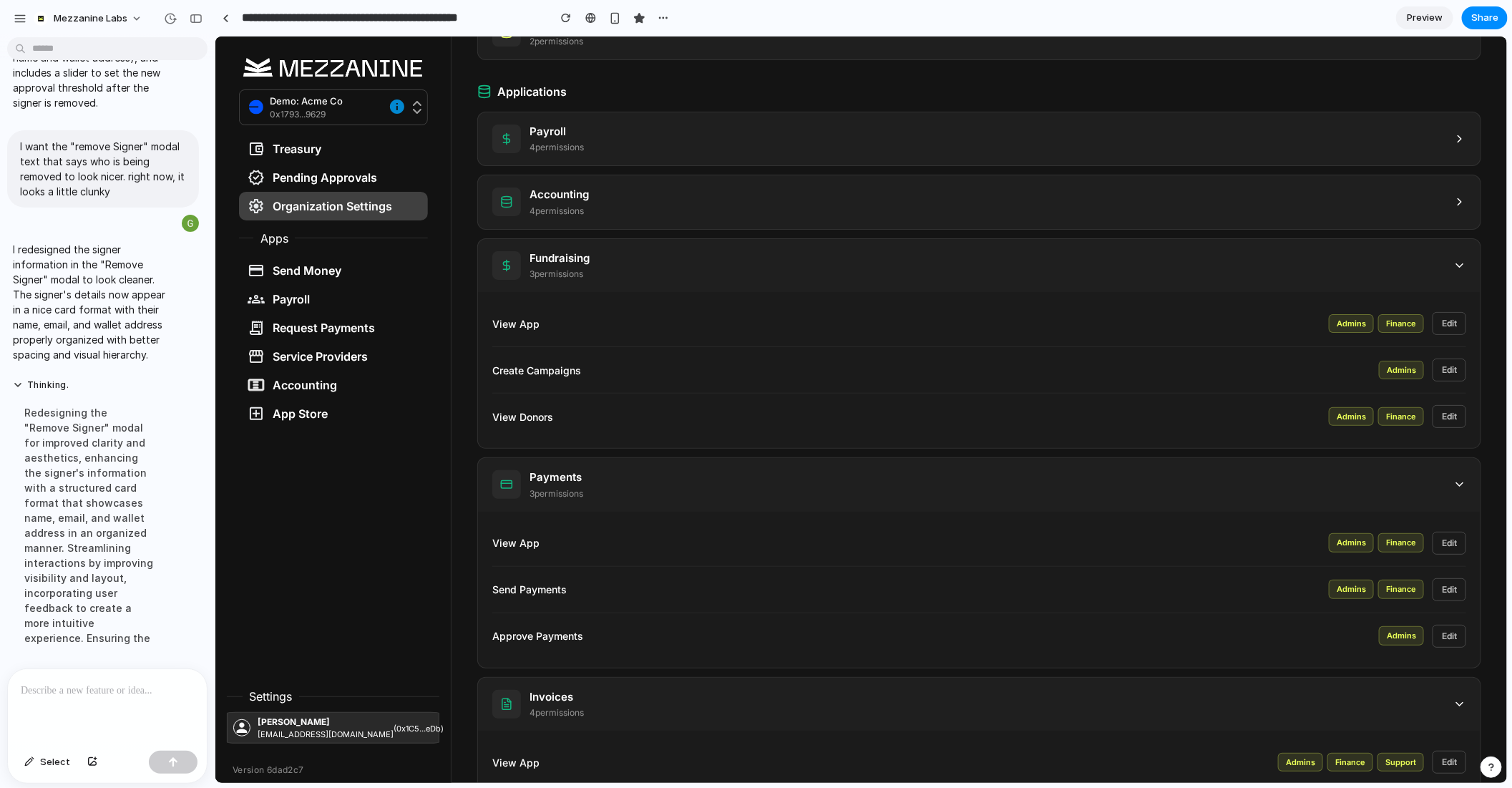
click at [566, 239] on div "Fundraising 3 permission s" at bounding box center [979, 265] width 1003 height 54
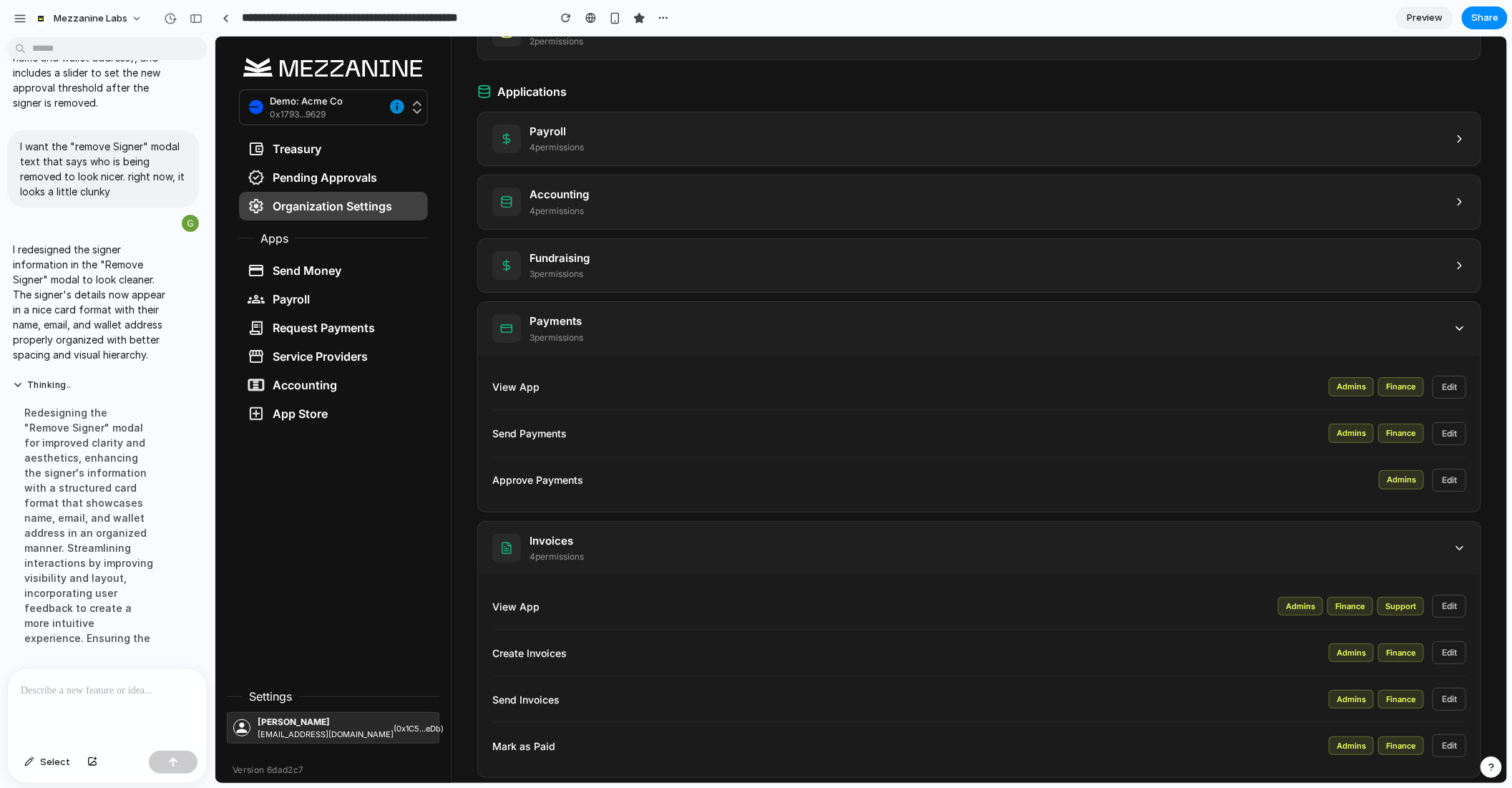
click at [578, 331] on p "3 permission s" at bounding box center [556, 338] width 54 height 13
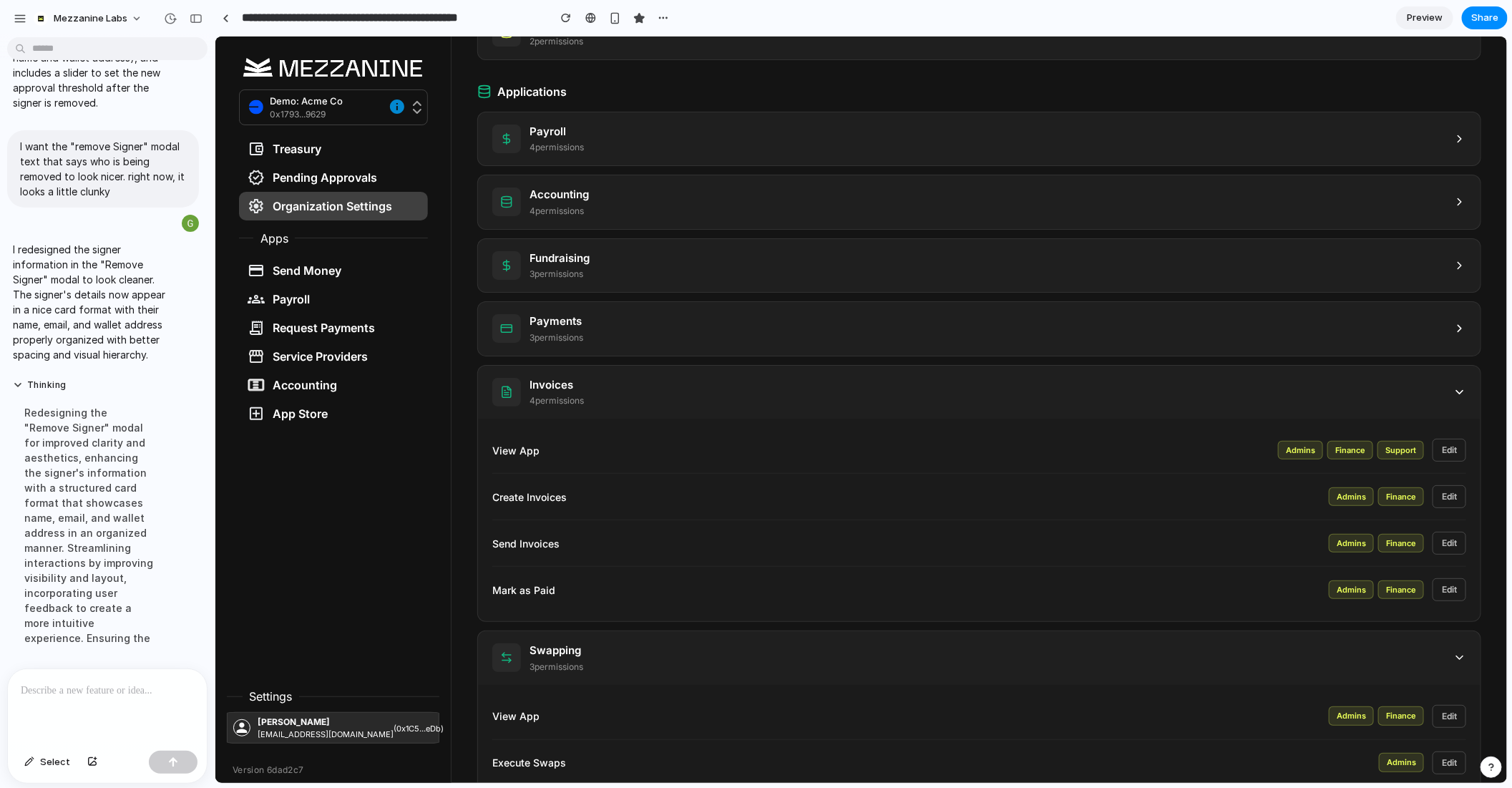
click at [587, 399] on div "Invoices 4 permission s" at bounding box center [979, 392] width 1003 height 54
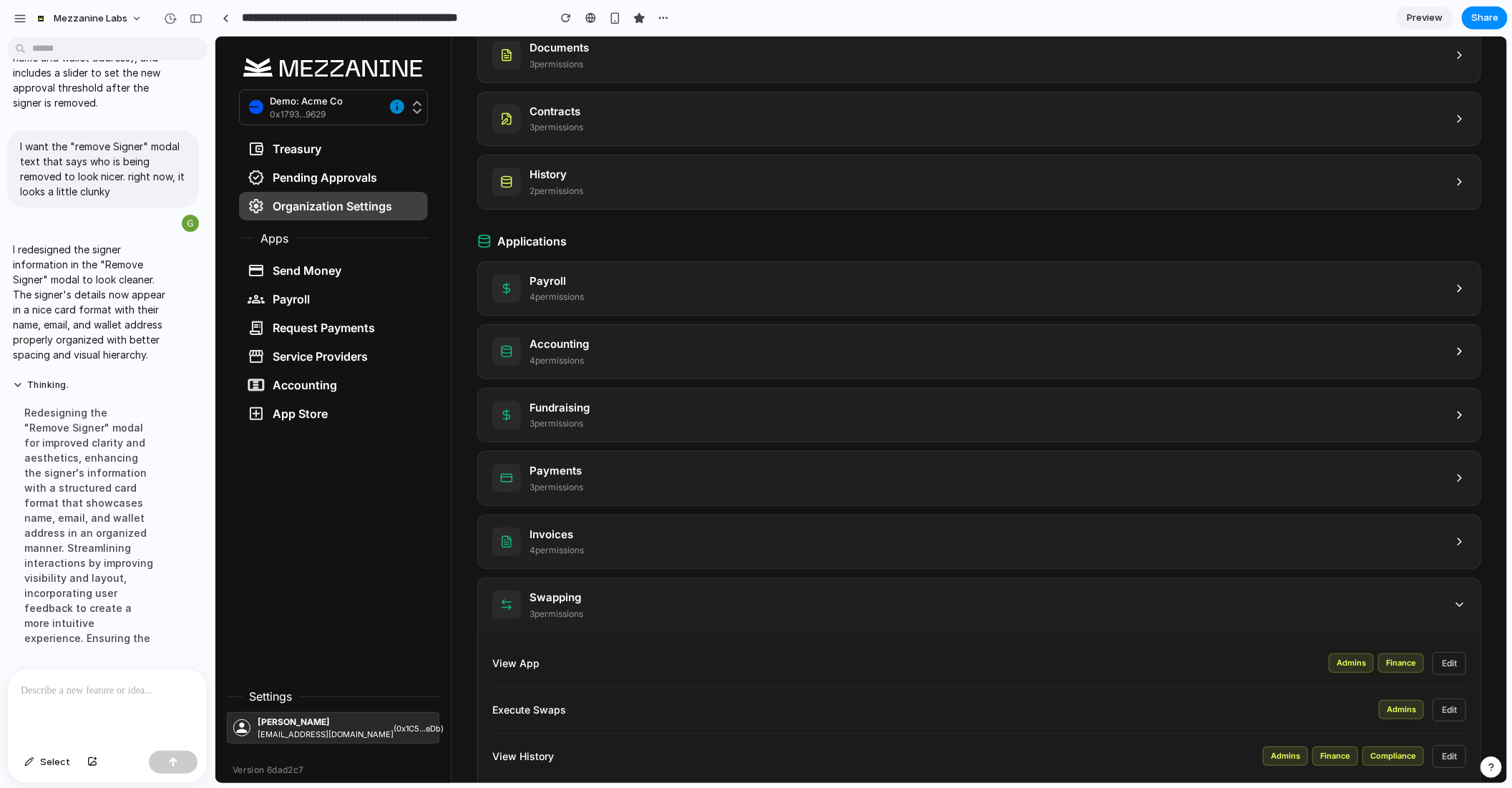
click at [531, 671] on div "View App Admins Finance Edit" at bounding box center [979, 663] width 974 height 46
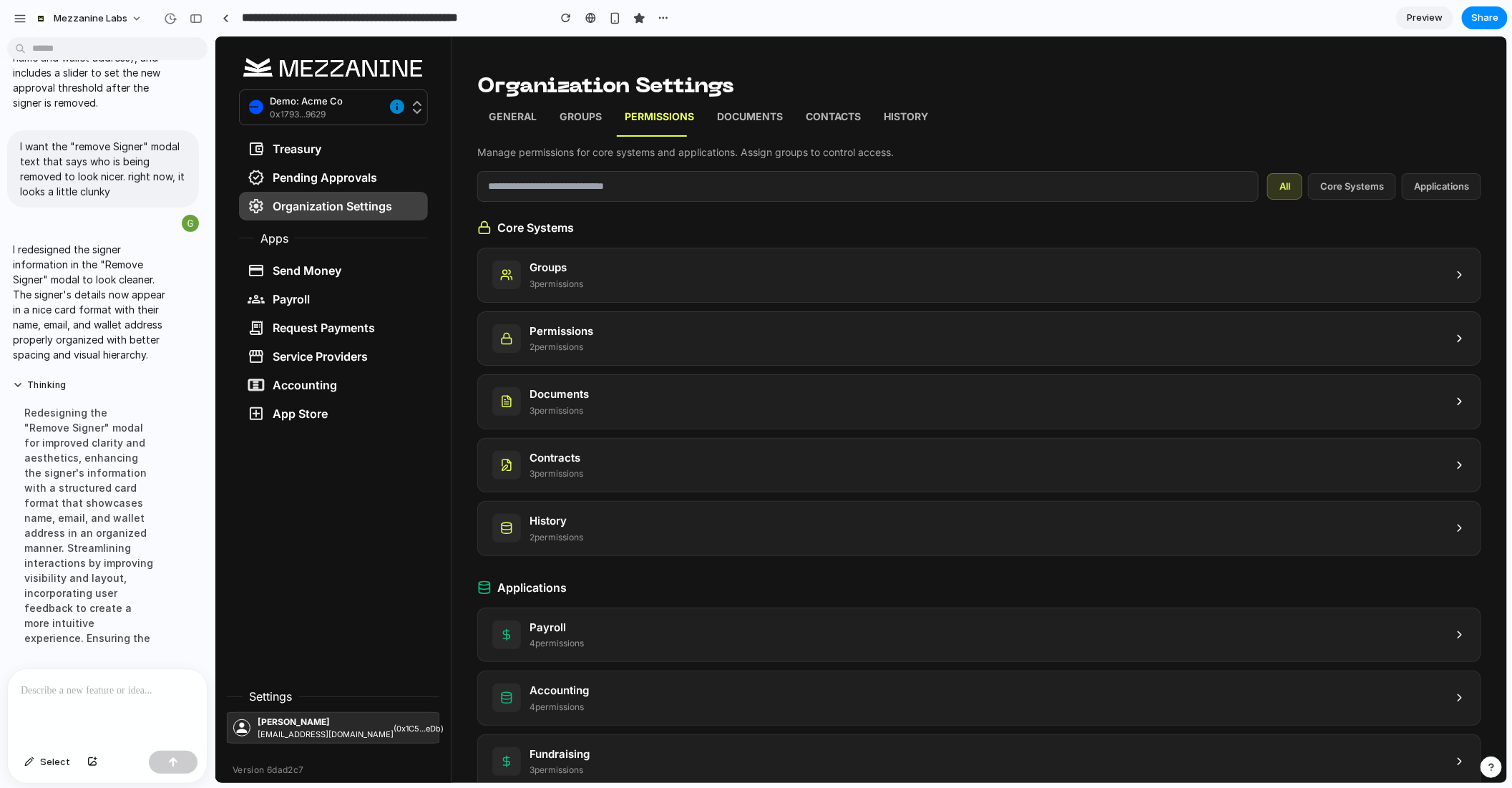
click at [559, 100] on link "Groups" at bounding box center [580, 118] width 66 height 36
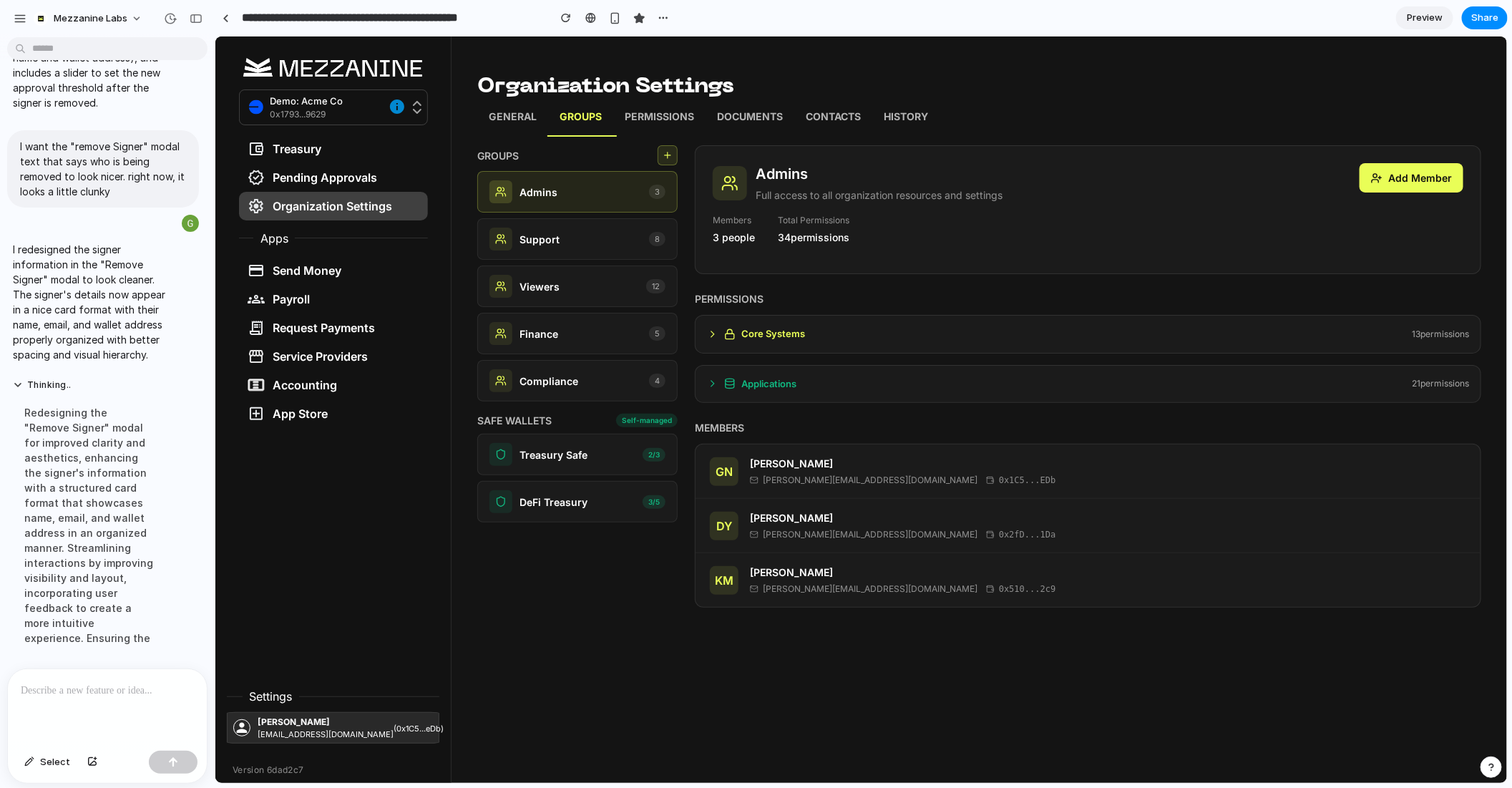
click at [877, 342] on div "Core Systems 13 permission s" at bounding box center [1087, 333] width 786 height 39
click at [715, 333] on icon at bounding box center [712, 333] width 12 height 12
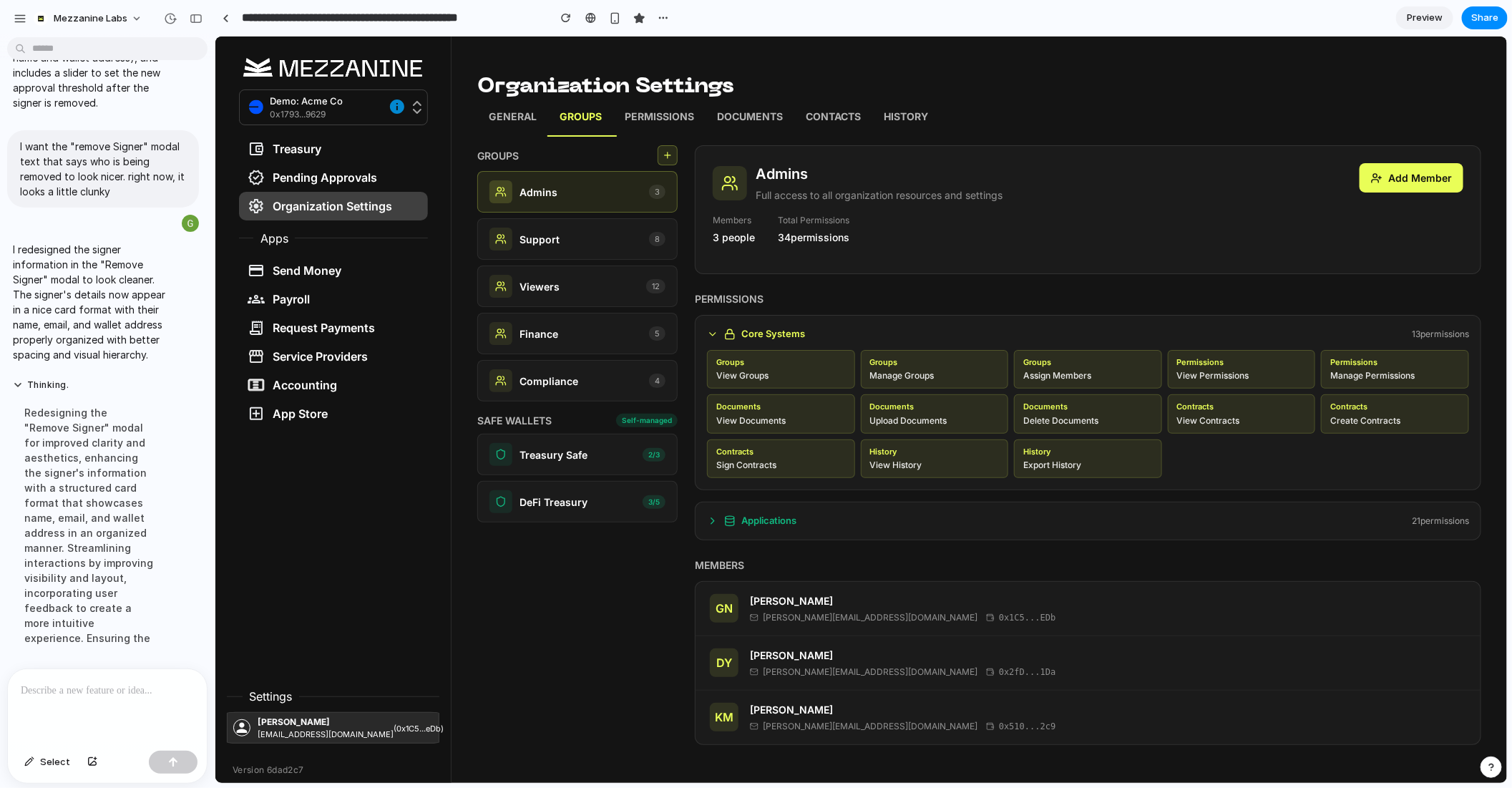
click at [654, 124] on p "Permissions" at bounding box center [659, 118] width 70 height 18
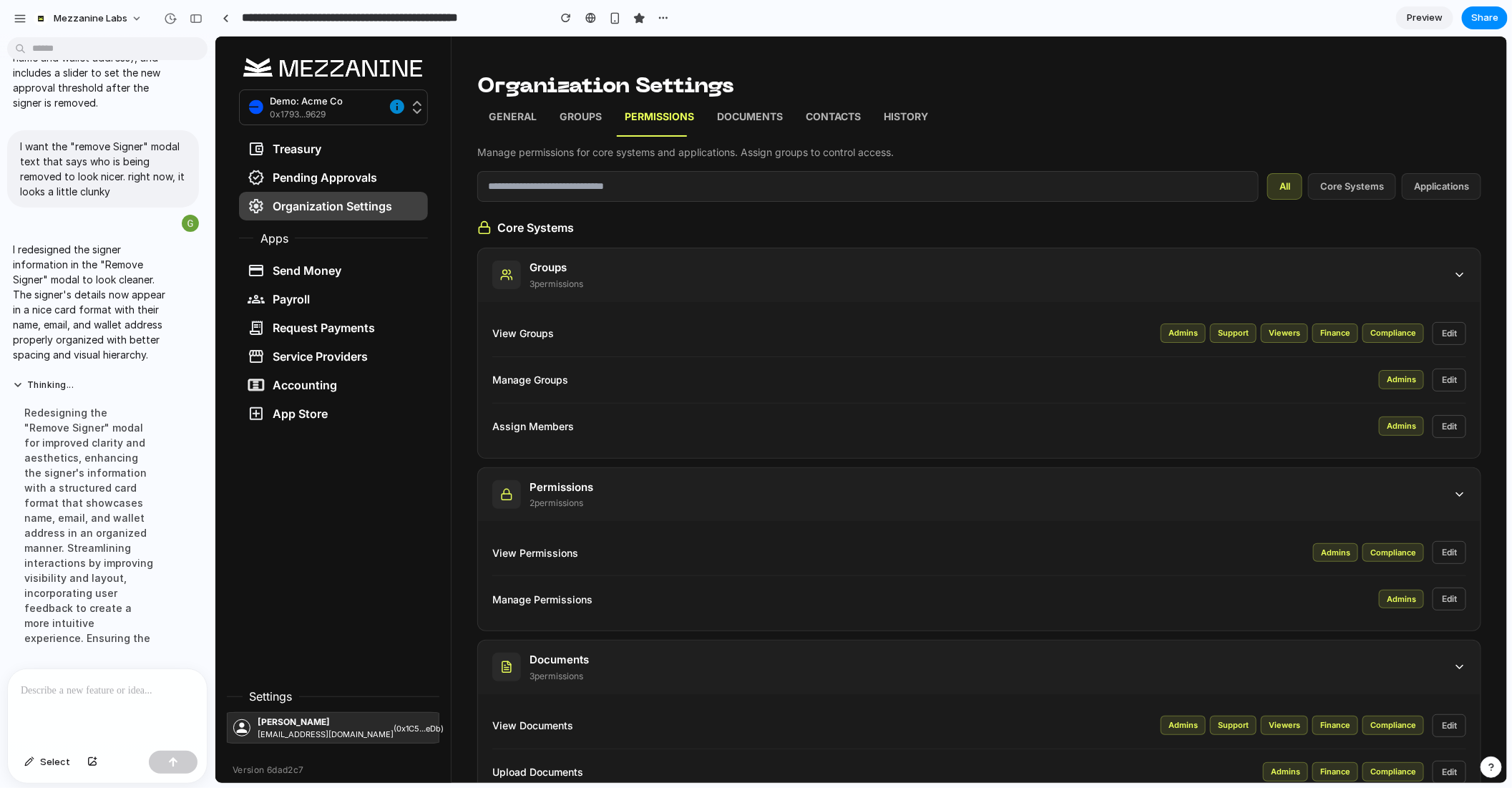
click at [625, 288] on div "Groups 3 permission s" at bounding box center [979, 275] width 1003 height 54
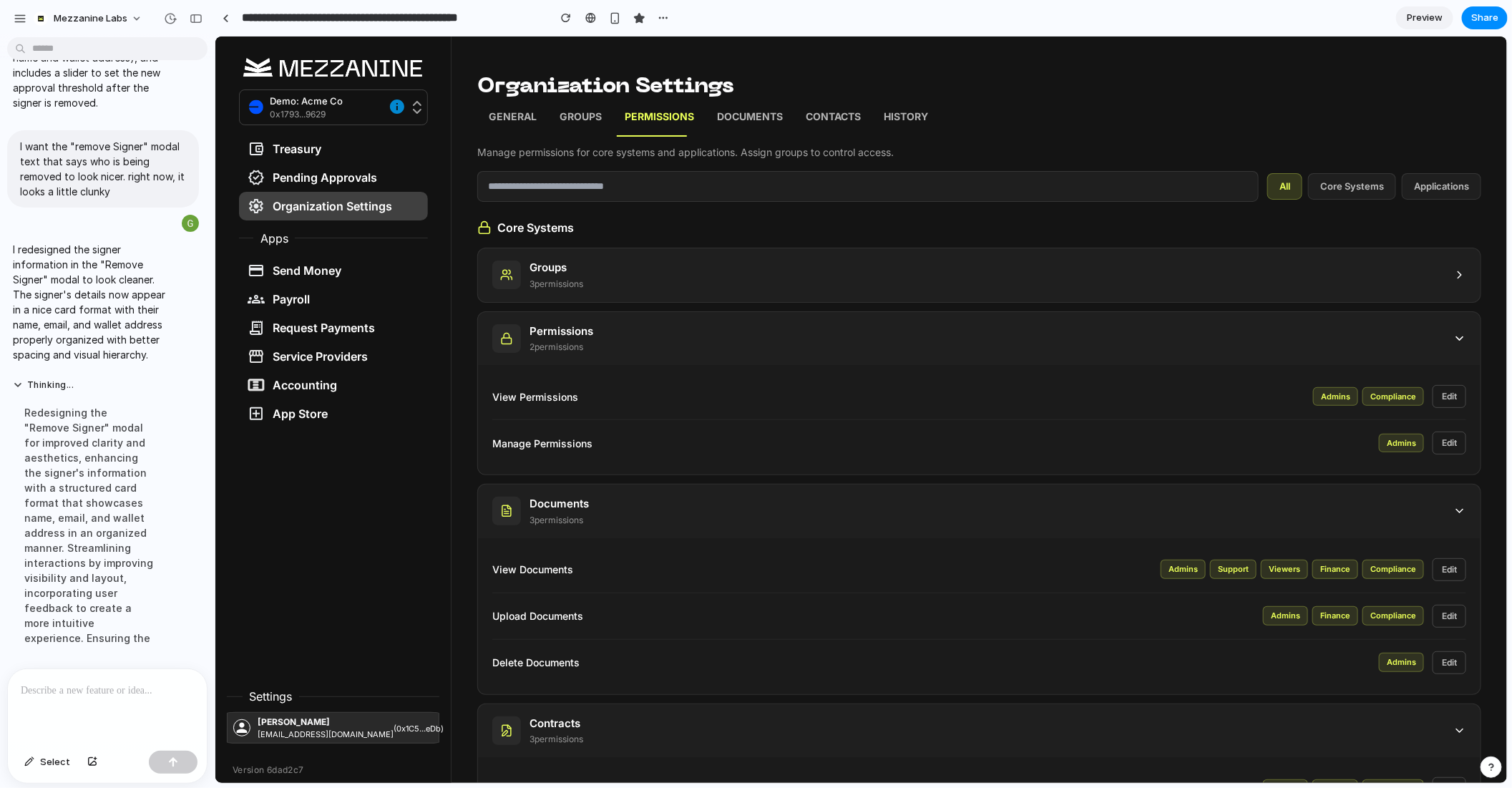
click at [625, 288] on div "Groups 3 permission s" at bounding box center [979, 275] width 1003 height 54
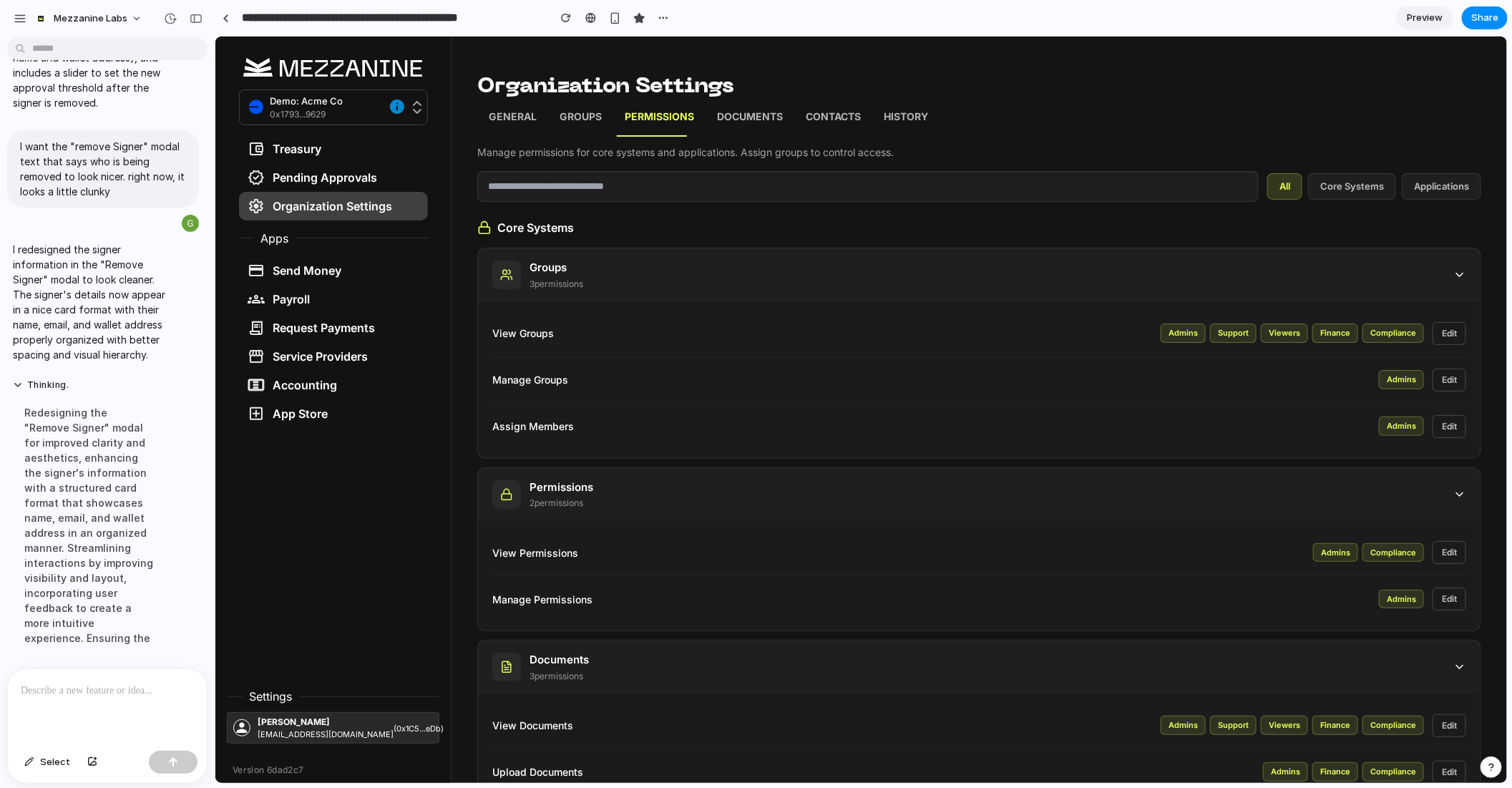
click at [591, 134] on link "Groups" at bounding box center [580, 118] width 66 height 36
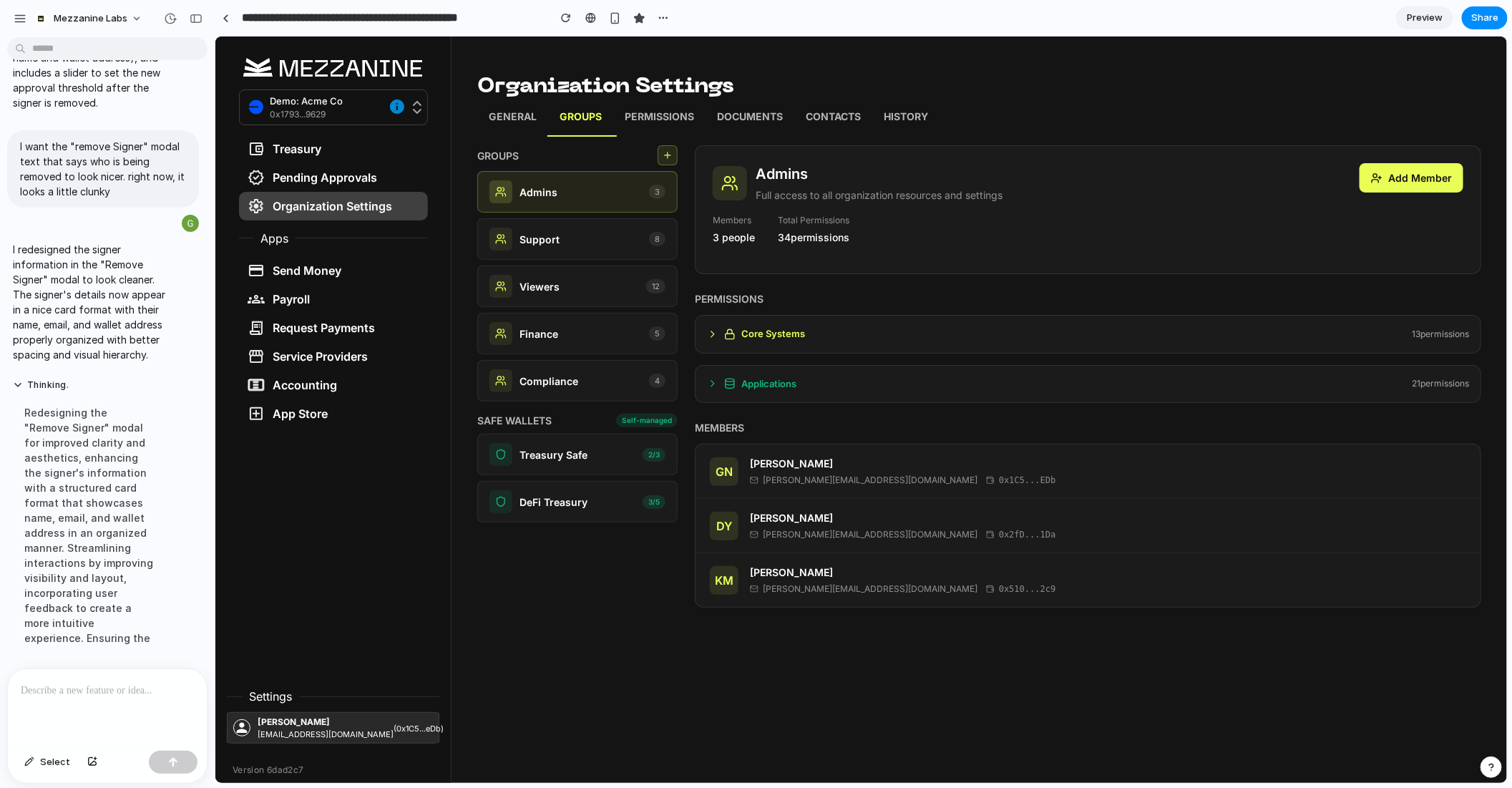
click at [666, 158] on icon at bounding box center [667, 154] width 10 height 10
click at [1183, 251] on div "Admins Full access to all organization resources and settings Add Member Member…" at bounding box center [1087, 208] width 786 height 129
click at [761, 386] on h6 "Applications" at bounding box center [768, 383] width 55 height 14
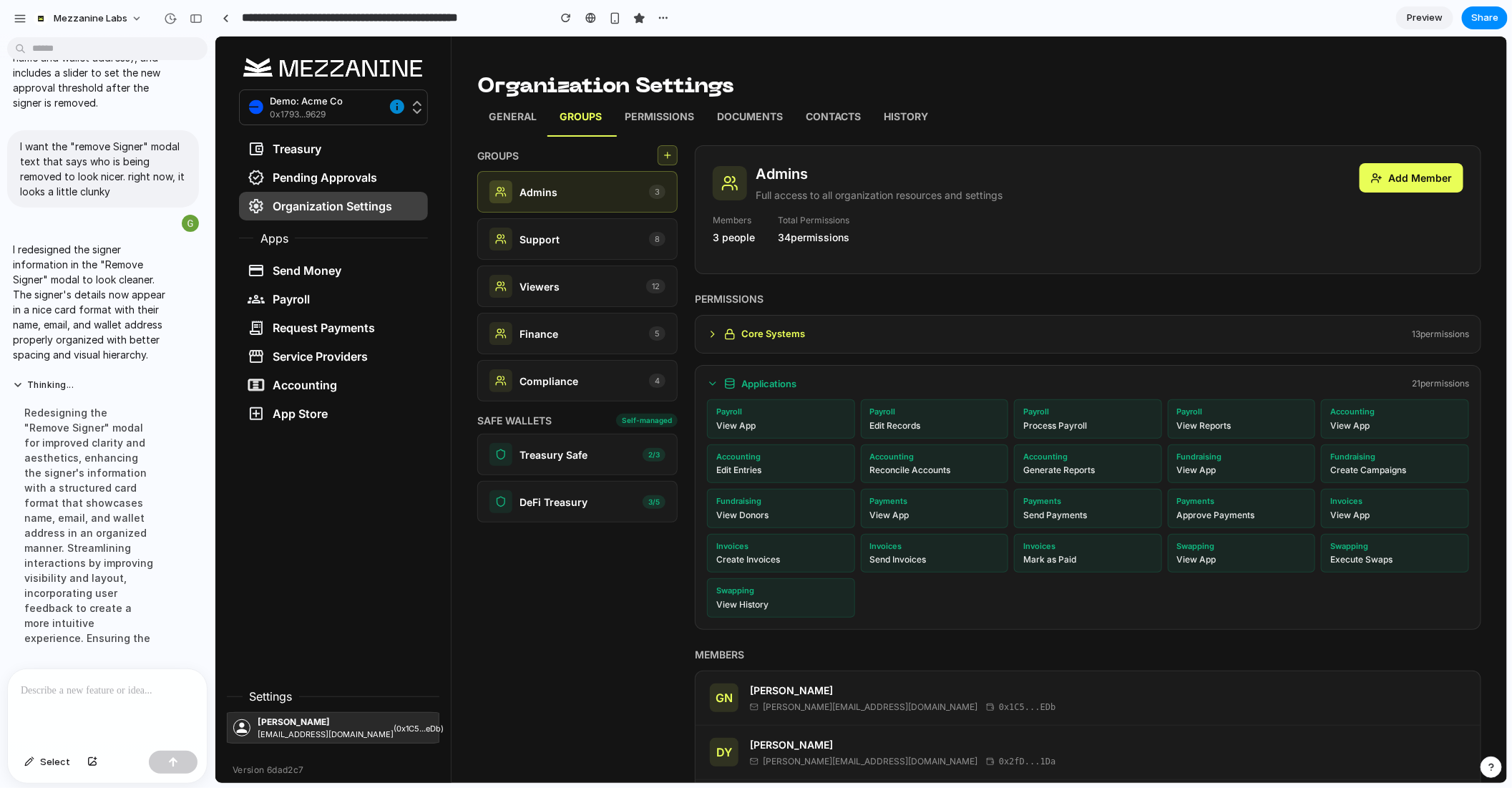
click at [752, 354] on div "PERMISSIONS Core Systems 13 permission s Applications 21 permission s Payroll V…" at bounding box center [1087, 460] width 786 height 338
click at [745, 338] on h6 "Core Systems" at bounding box center [772, 333] width 64 height 14
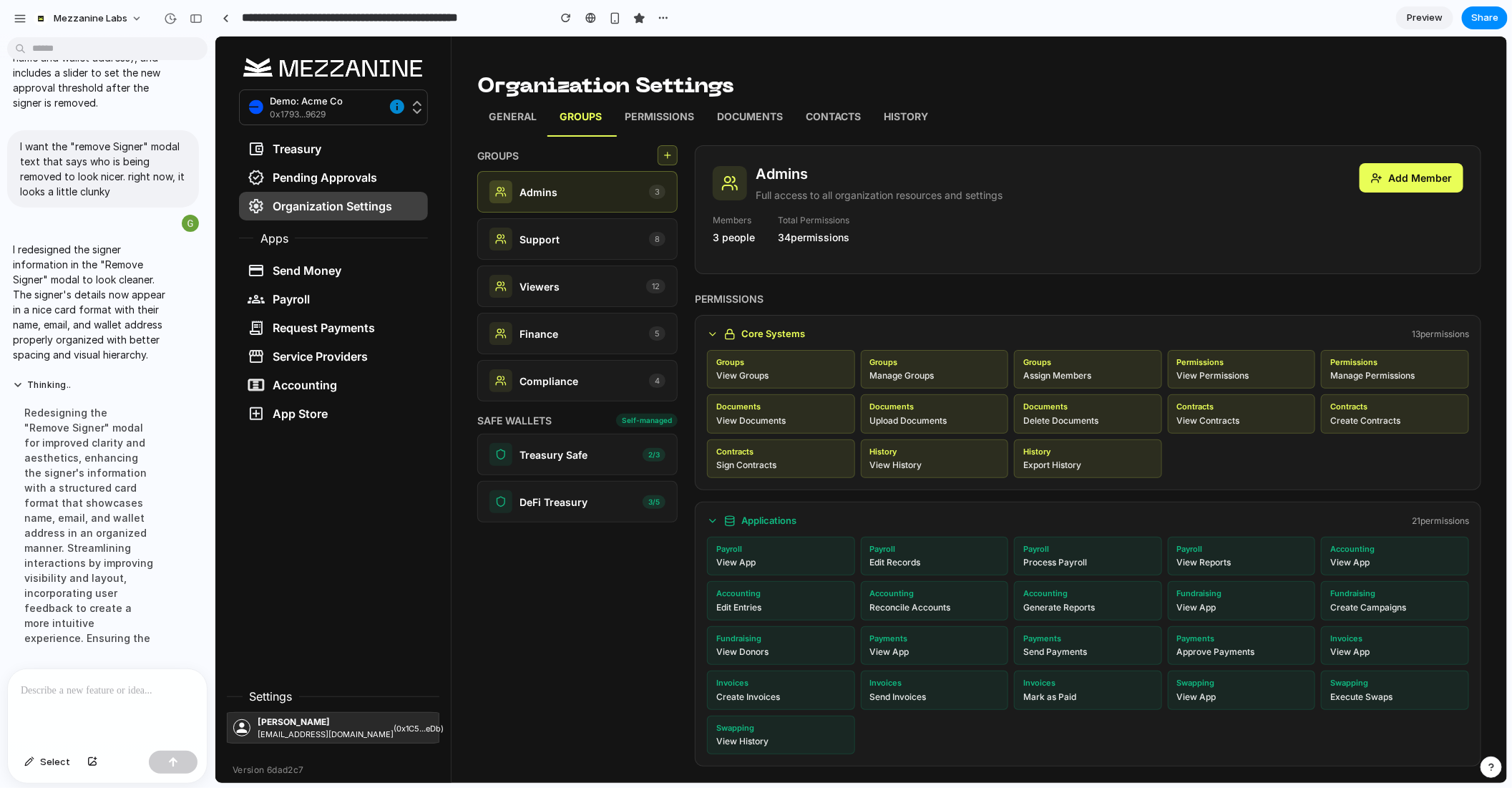
click at [748, 341] on div "Core Systems 13 permission s Groups View Groups Groups Manage Groups Groups Ass…" at bounding box center [1087, 401] width 786 height 175
click at [735, 332] on div "Core Systems" at bounding box center [756, 333] width 98 height 14
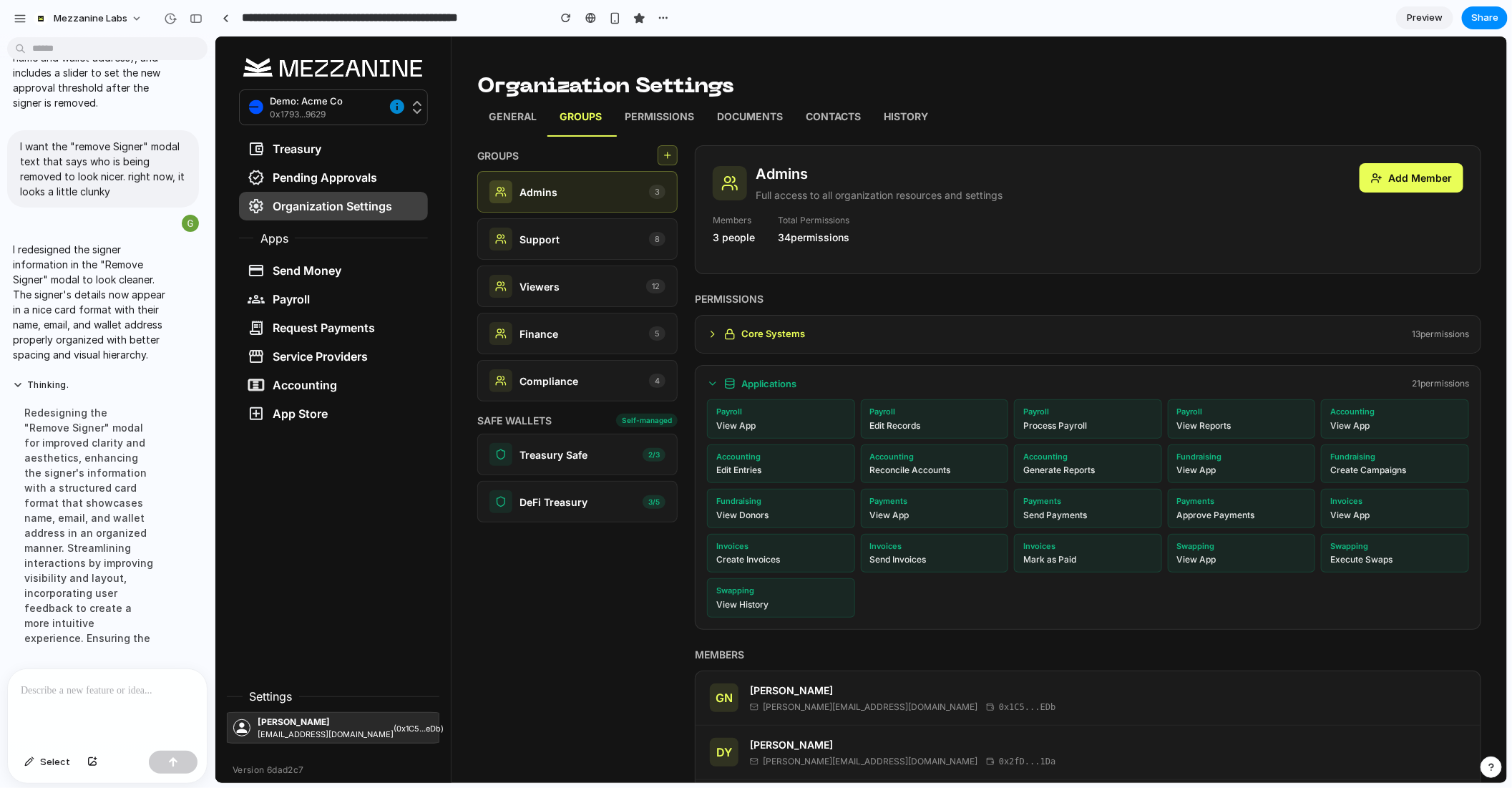
click at [736, 392] on div "Applications 21 permission s Payroll View App Payroll Edit Records Payroll Proc…" at bounding box center [1087, 496] width 786 height 265
click at [710, 387] on icon at bounding box center [712, 383] width 12 height 12
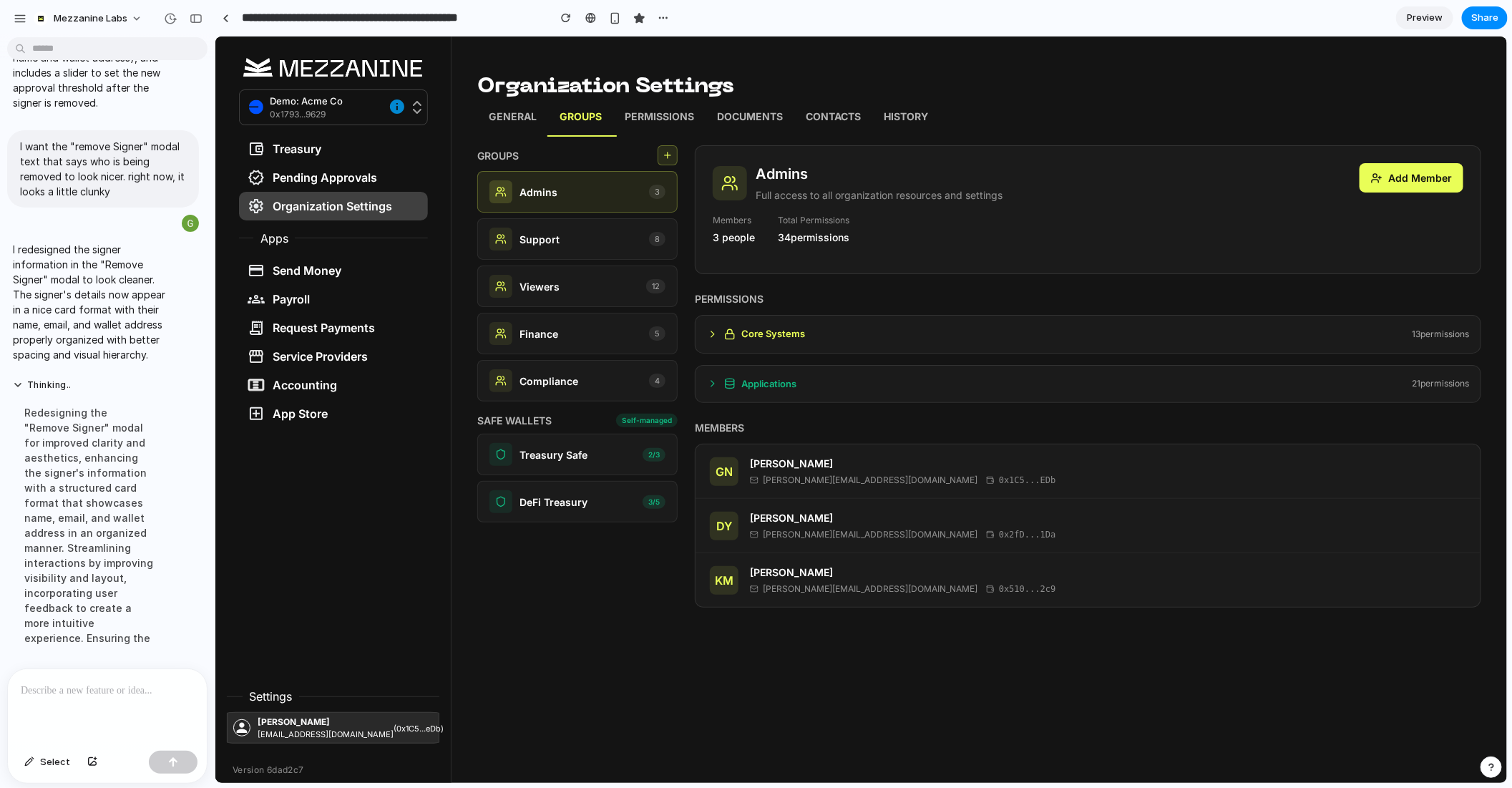
click at [678, 158] on div "GROUPS Admins 3 Support 8 Viewers 12 Finance 5 Compliance 4 SAFE WALLETS Self-m…" at bounding box center [979, 375] width 1004 height 462
click at [661, 157] on button at bounding box center [667, 154] width 20 height 20
click at [673, 157] on button at bounding box center [667, 154] width 20 height 20
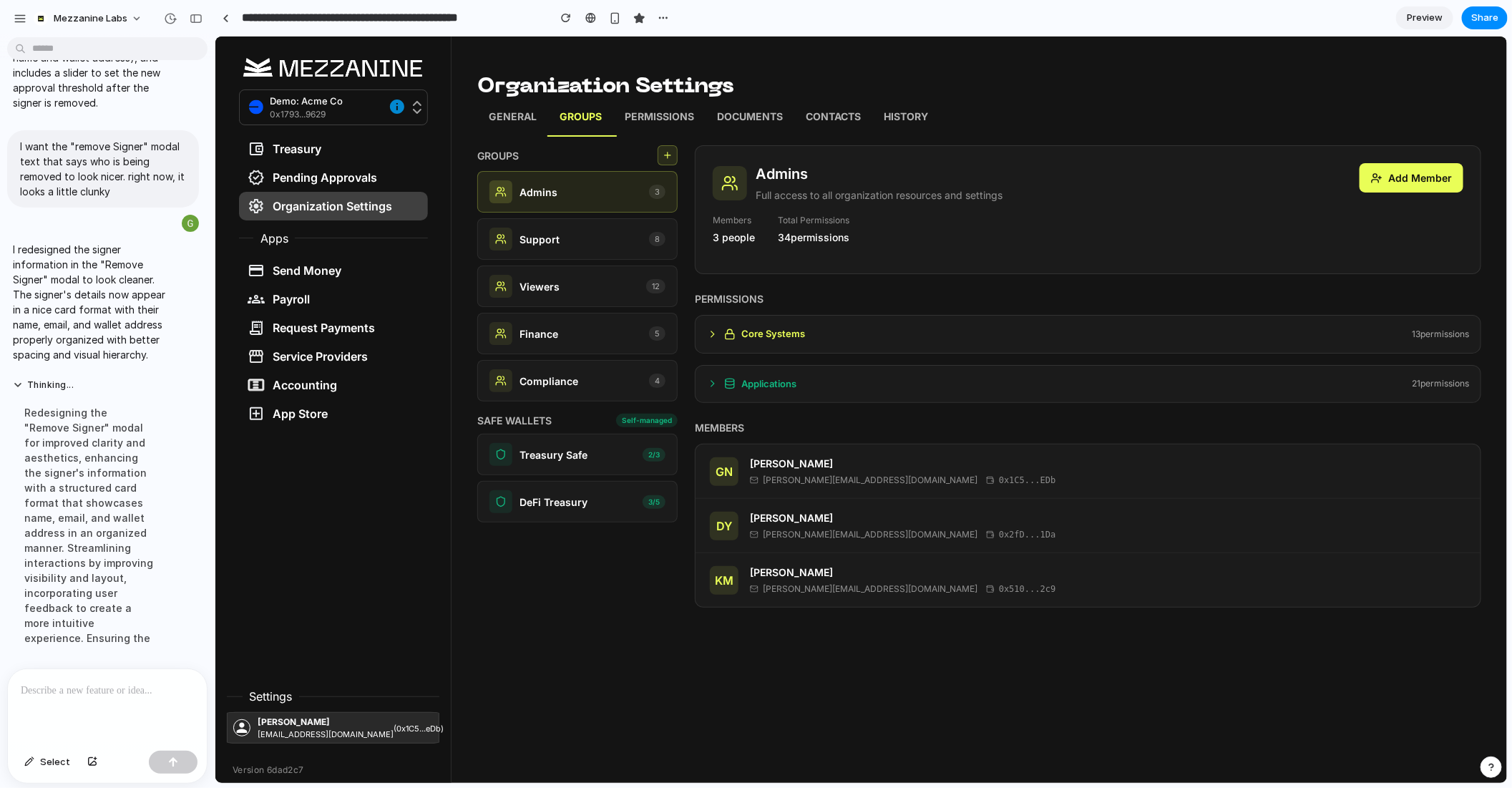
click at [566, 121] on p "Groups" at bounding box center [580, 118] width 42 height 18
click at [1442, 177] on button "Add Member" at bounding box center [1411, 177] width 104 height 29
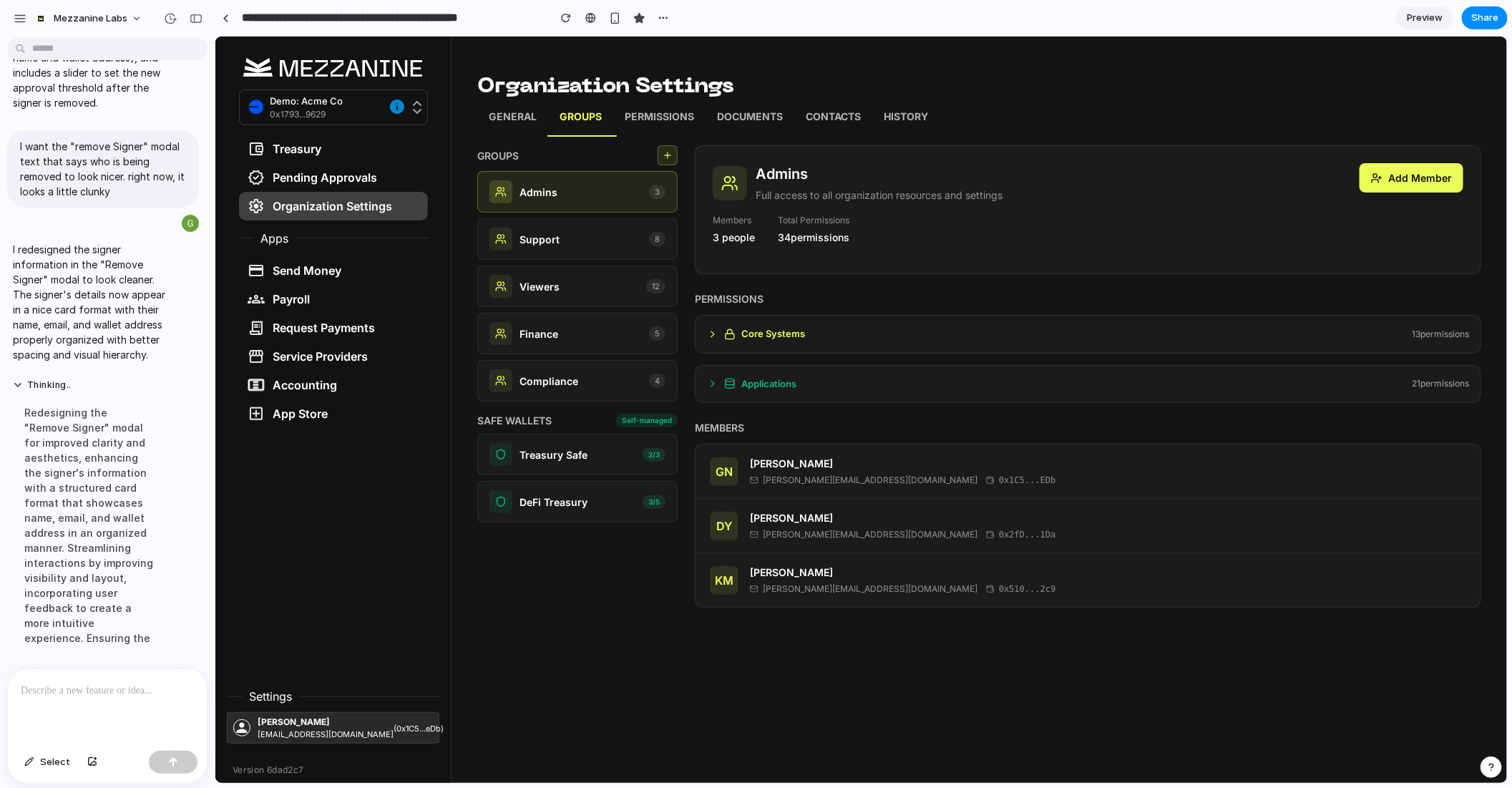
click at [1354, 202] on div "Admins Full access to all organization resources and settings Add Member Member…" at bounding box center [1087, 208] width 786 height 129
click at [1410, 181] on button "Add Member" at bounding box center [1411, 177] width 104 height 29
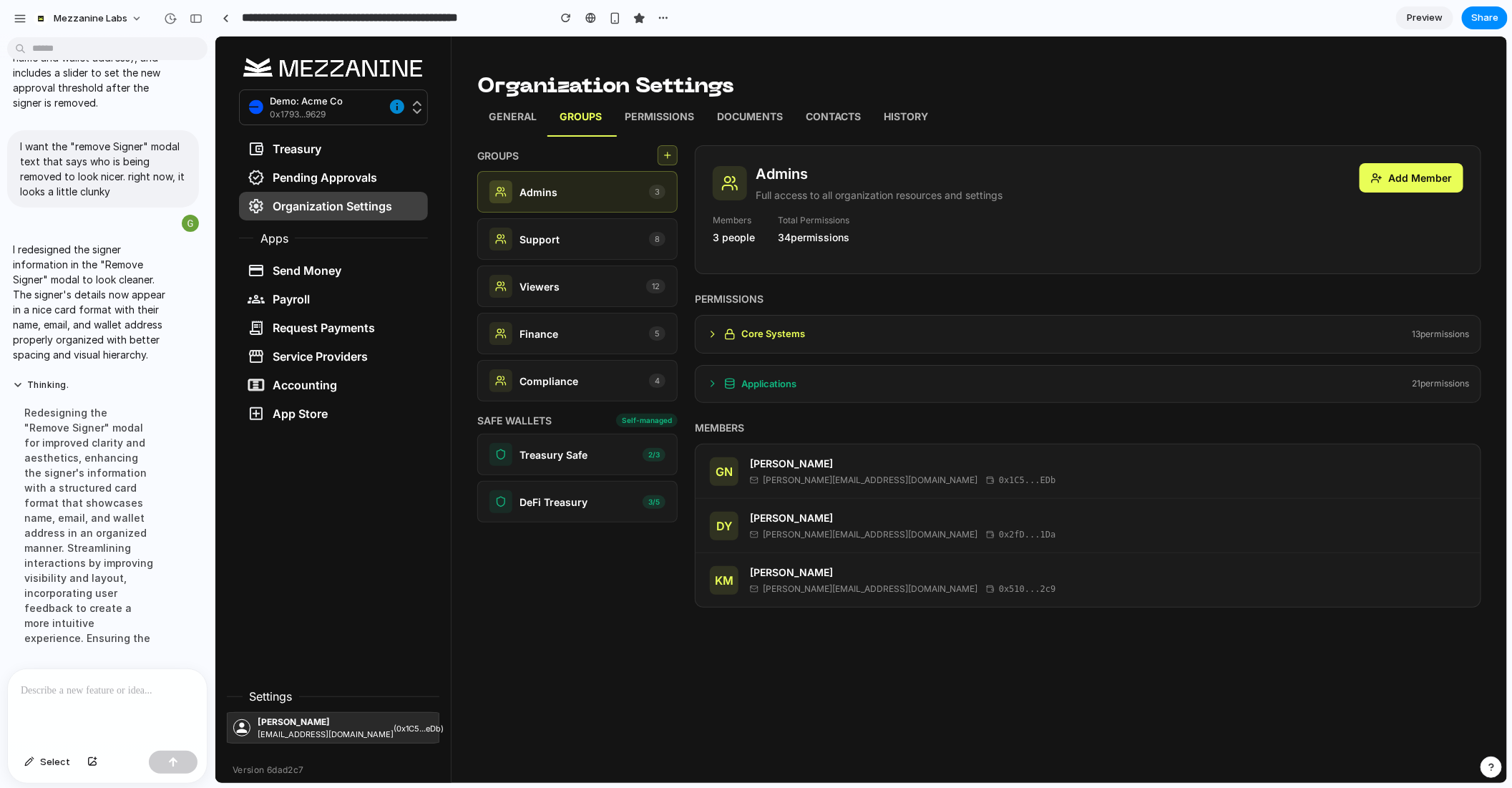
click at [1410, 181] on button "Add Member" at bounding box center [1411, 177] width 104 height 29
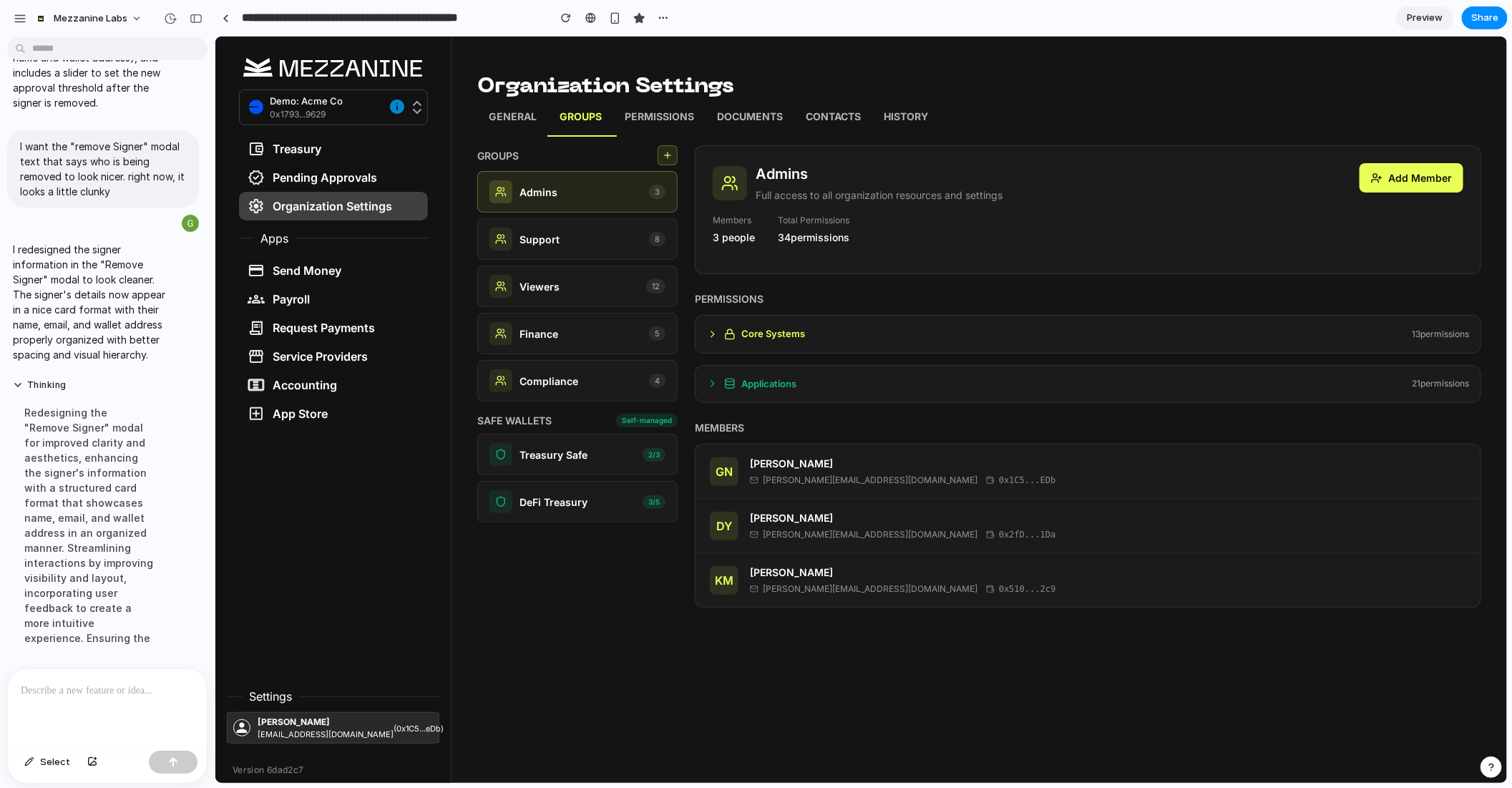
click at [1432, 175] on button "Add Member" at bounding box center [1411, 177] width 104 height 29
click at [1447, 188] on button "Add Member" at bounding box center [1411, 177] width 104 height 29
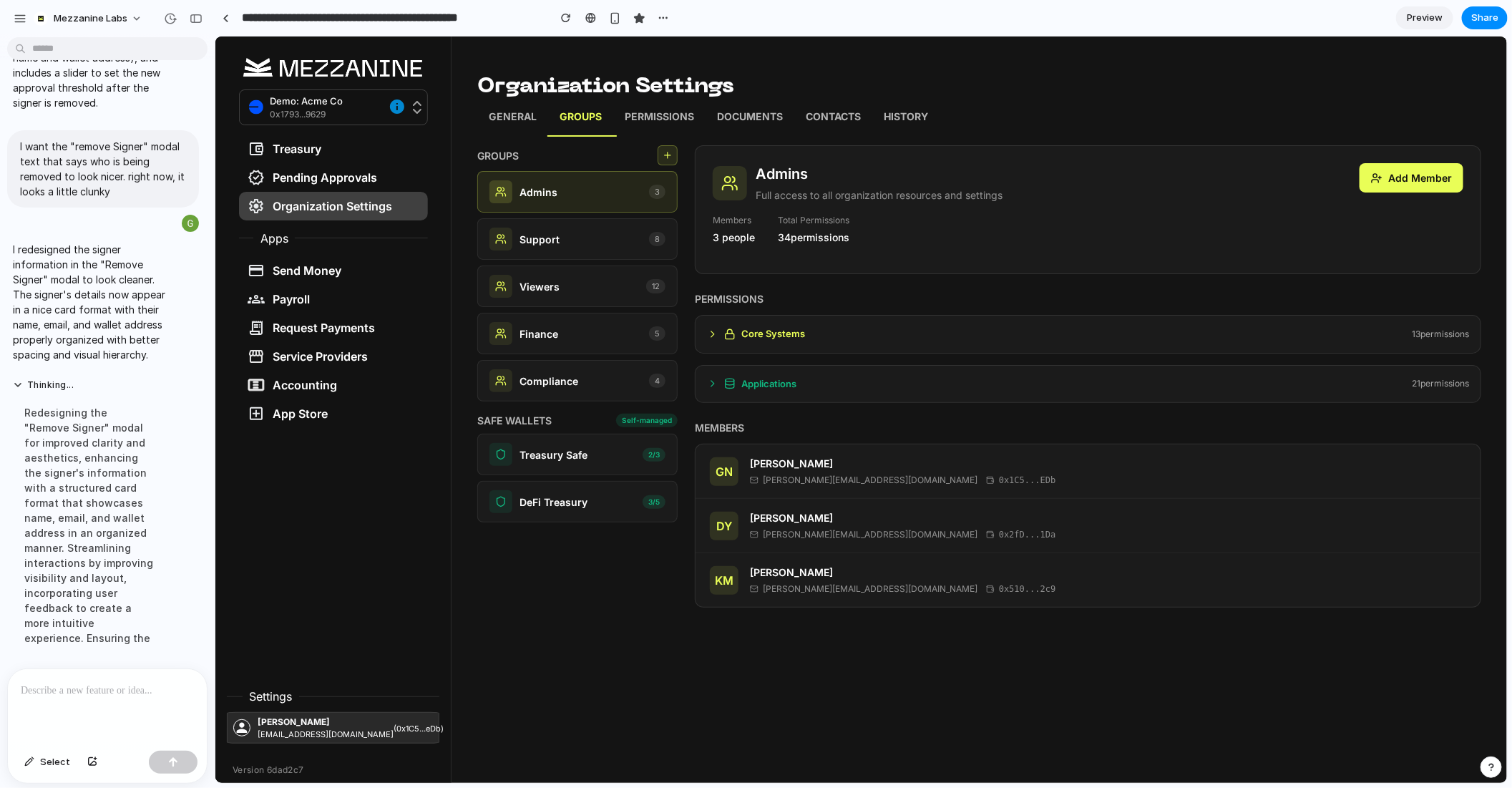
click at [1447, 188] on button "Add Member" at bounding box center [1411, 177] width 104 height 29
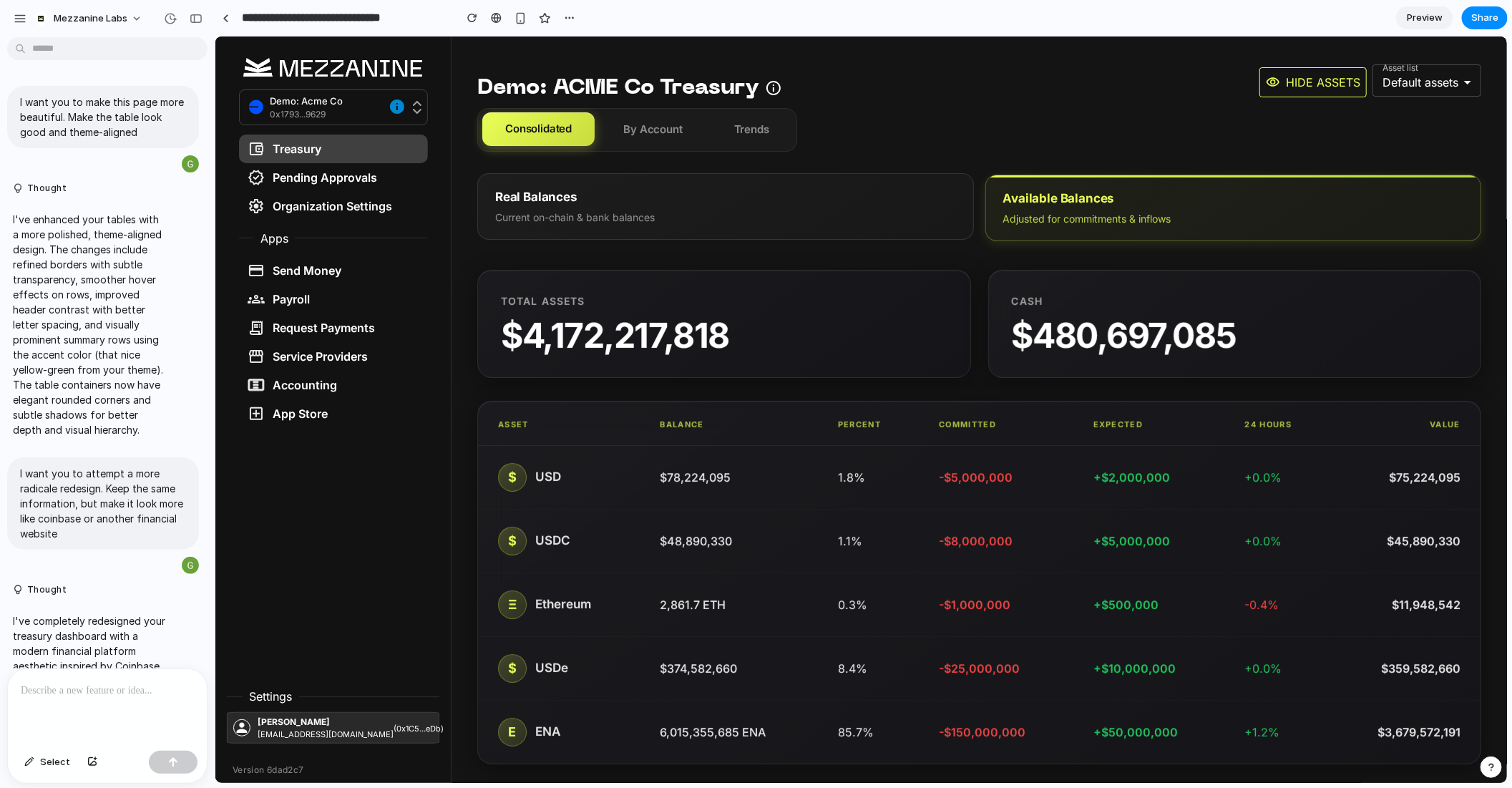
scroll to position [8272, 0]
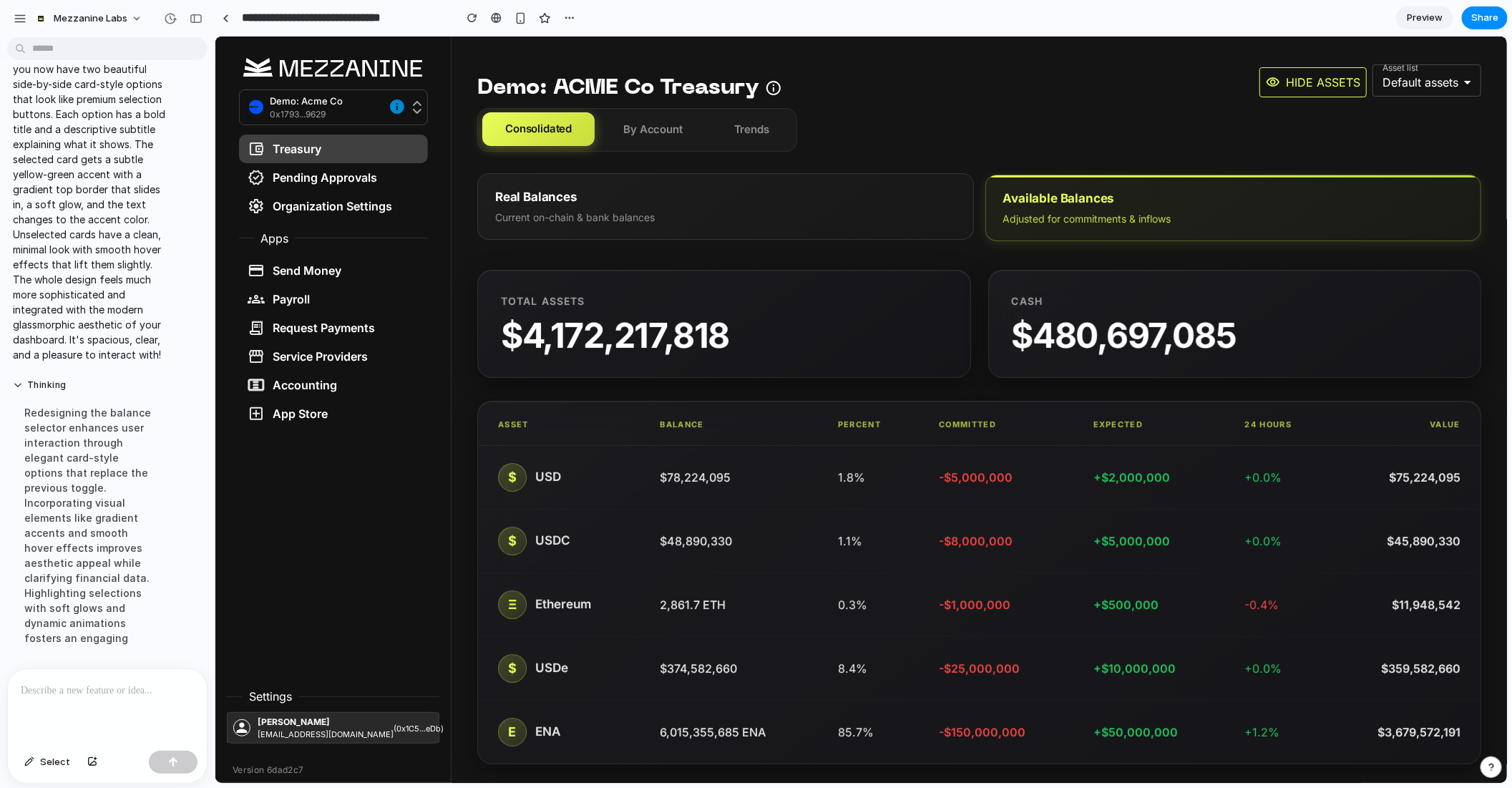
click at [717, 206] on button "Real Balances Current on-chain & bank balances" at bounding box center [725, 206] width 497 height 66
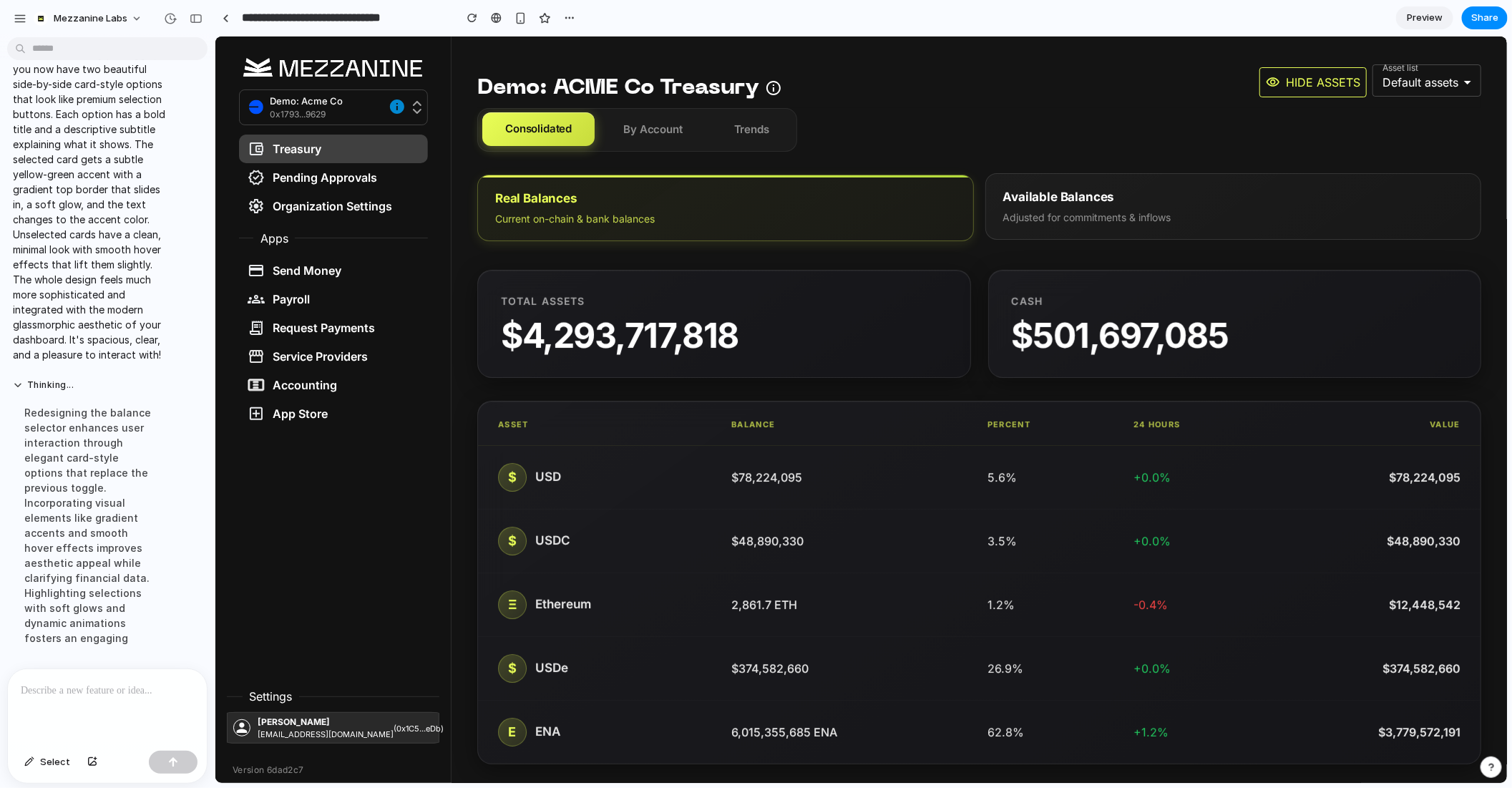
click at [1057, 198] on div "Available Balances" at bounding box center [1233, 197] width 461 height 18
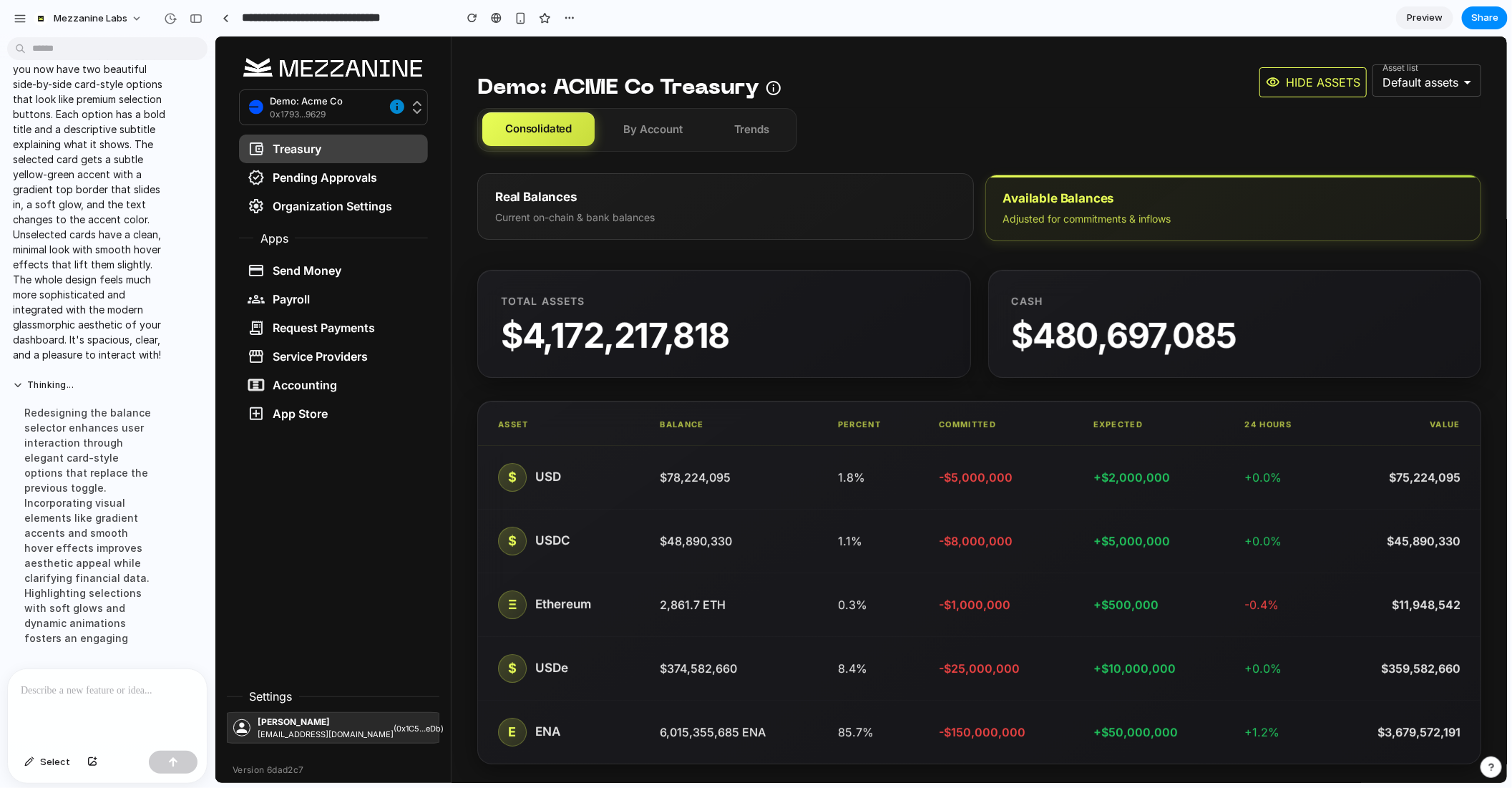
click at [892, 191] on div "Real Balances" at bounding box center [725, 197] width 461 height 18
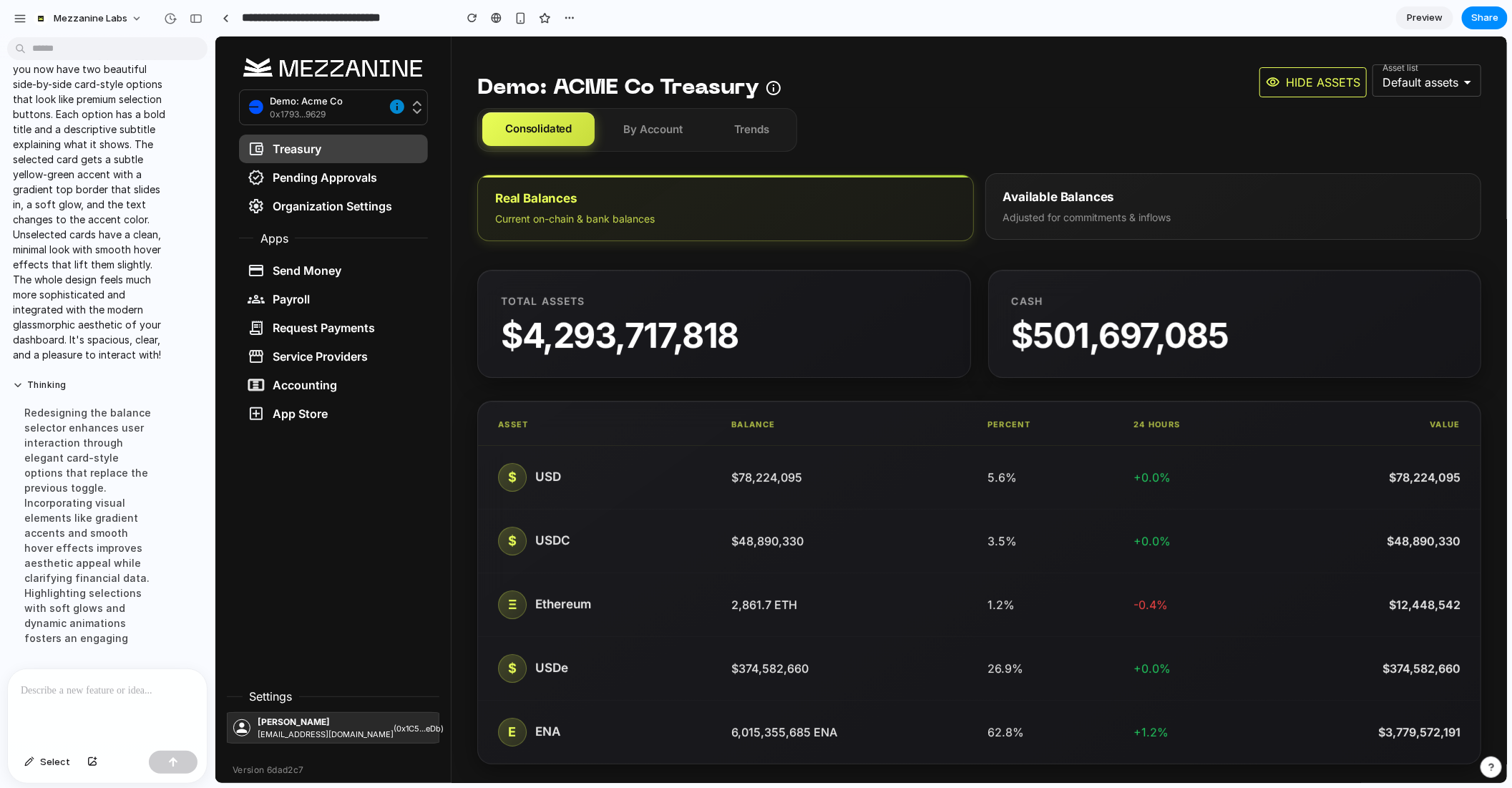
click at [1144, 210] on div "Adjusted for commitments & inflows" at bounding box center [1233, 216] width 461 height 14
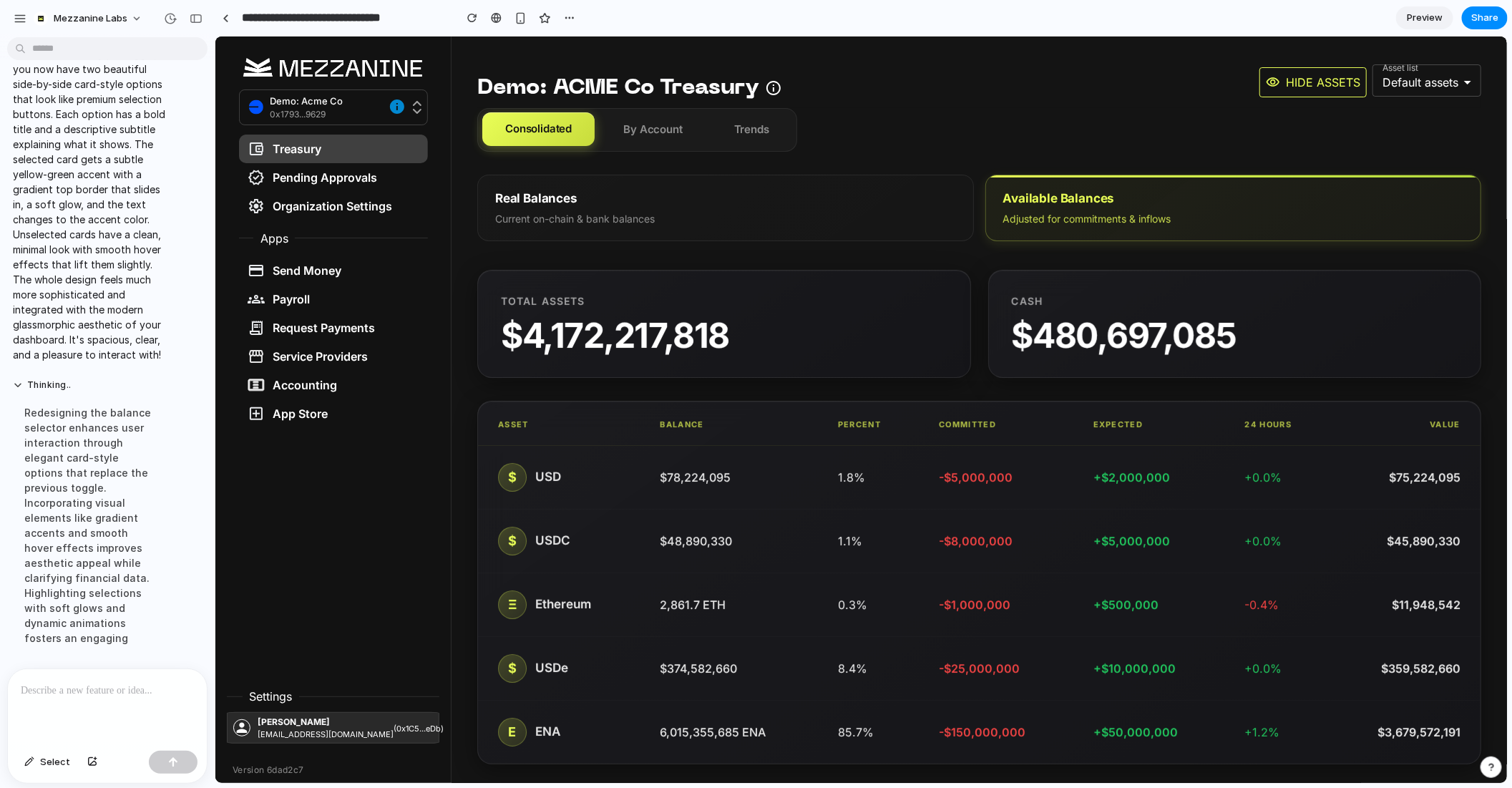
click at [119, 698] on div at bounding box center [107, 707] width 199 height 75
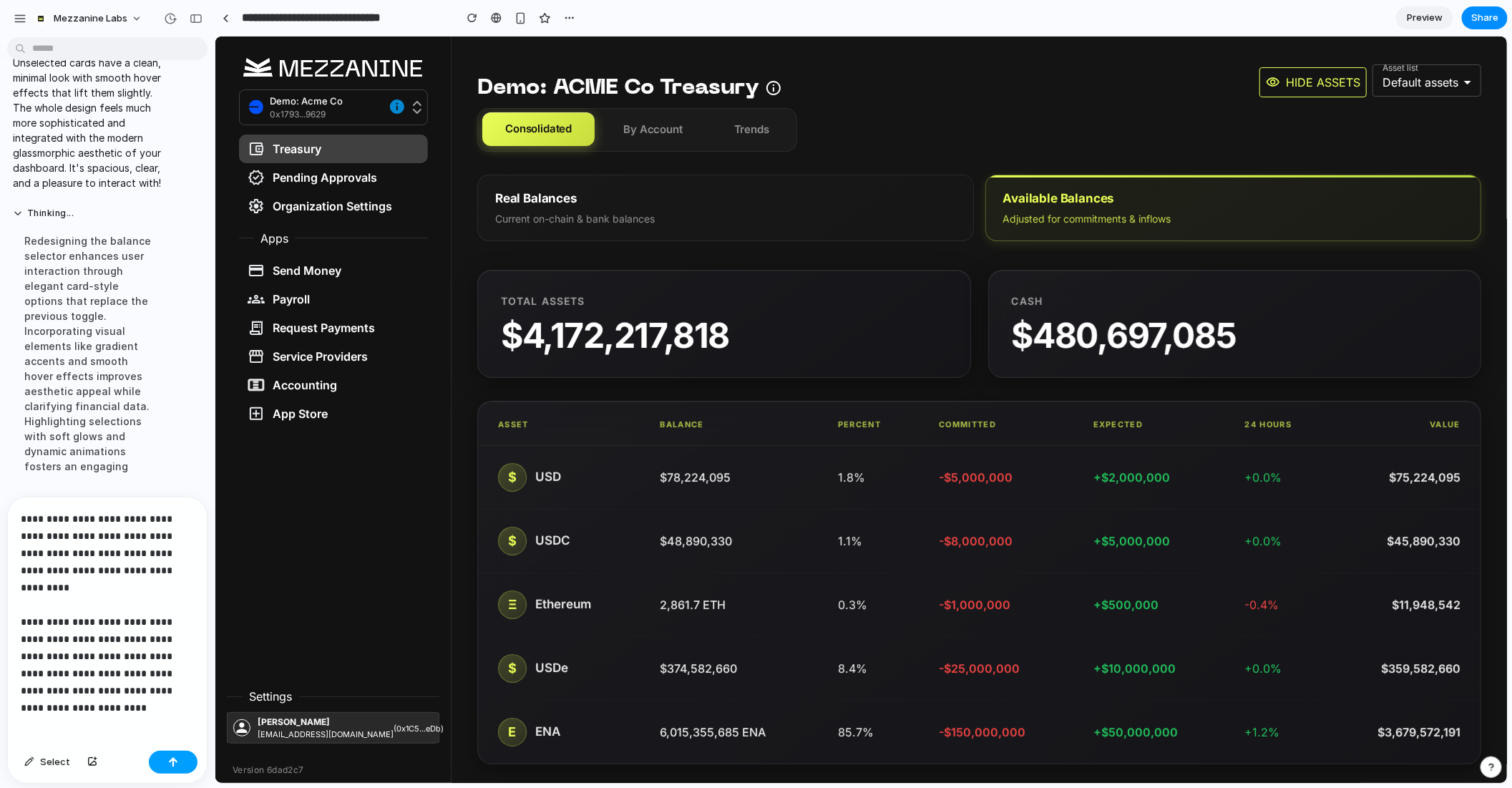
click at [180, 762] on button "button" at bounding box center [173, 762] width 49 height 23
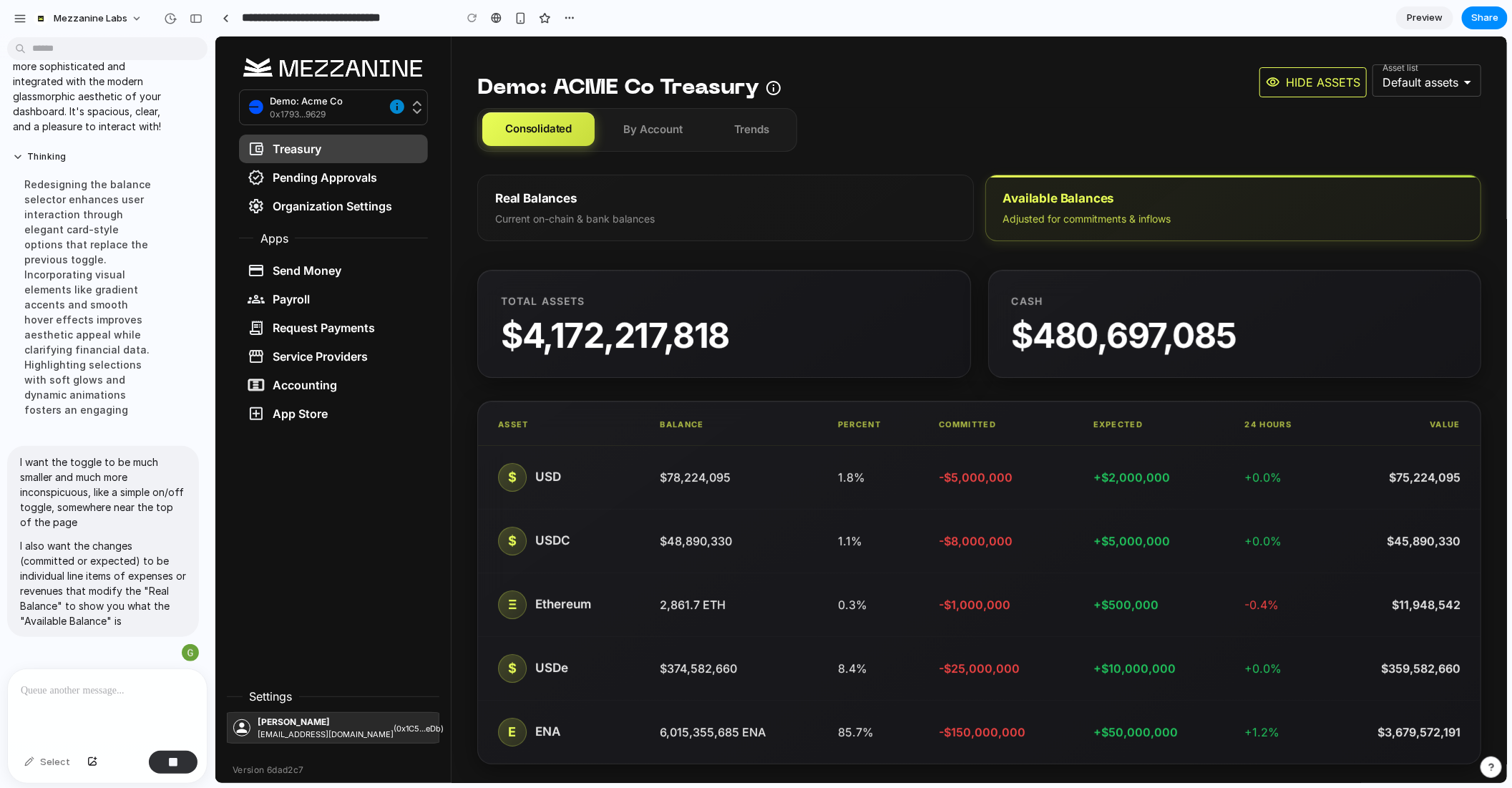
scroll to position [8500, 0]
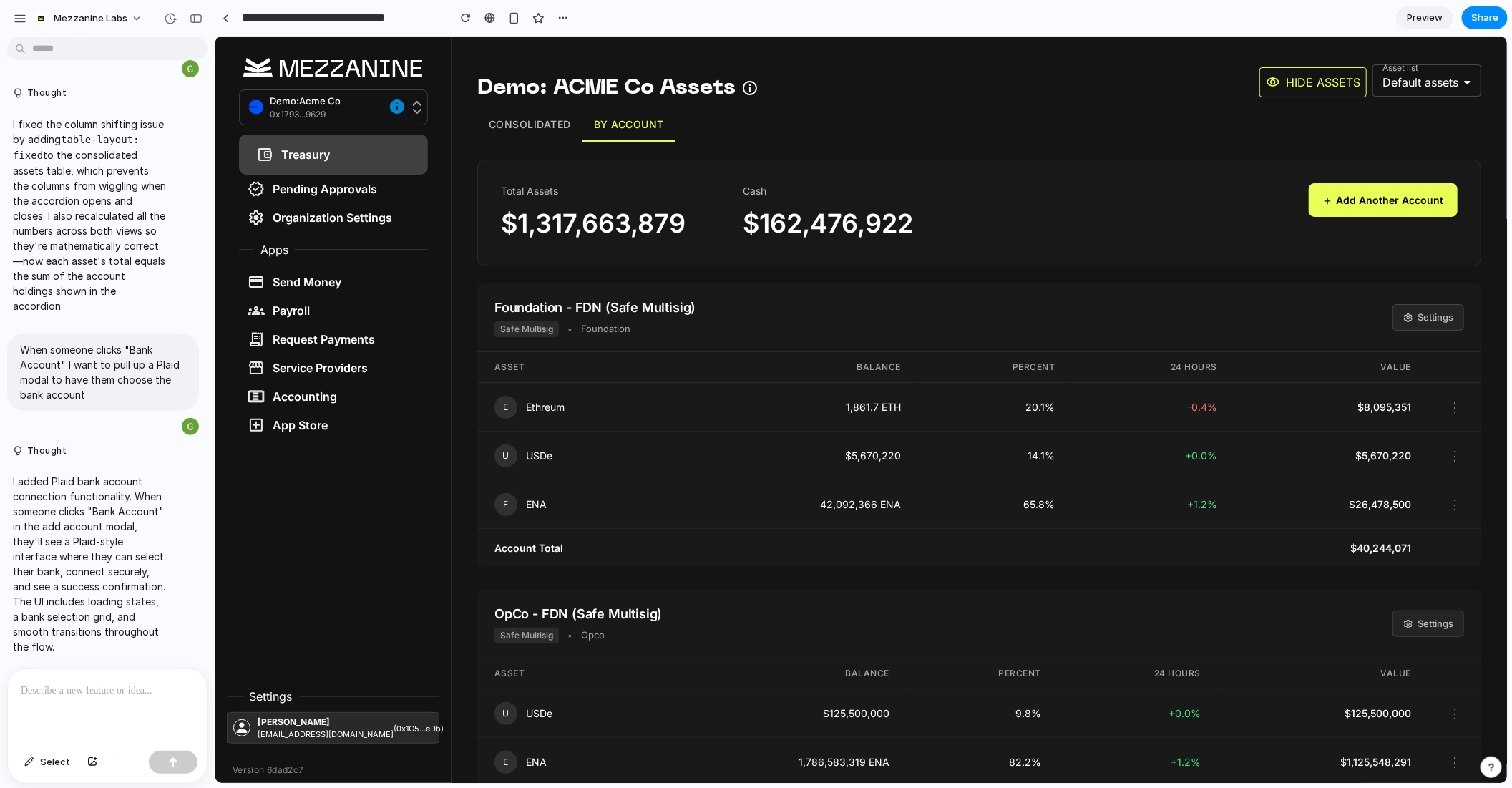
click at [1378, 199] on button "+ Add Another Account" at bounding box center [1382, 199] width 148 height 34
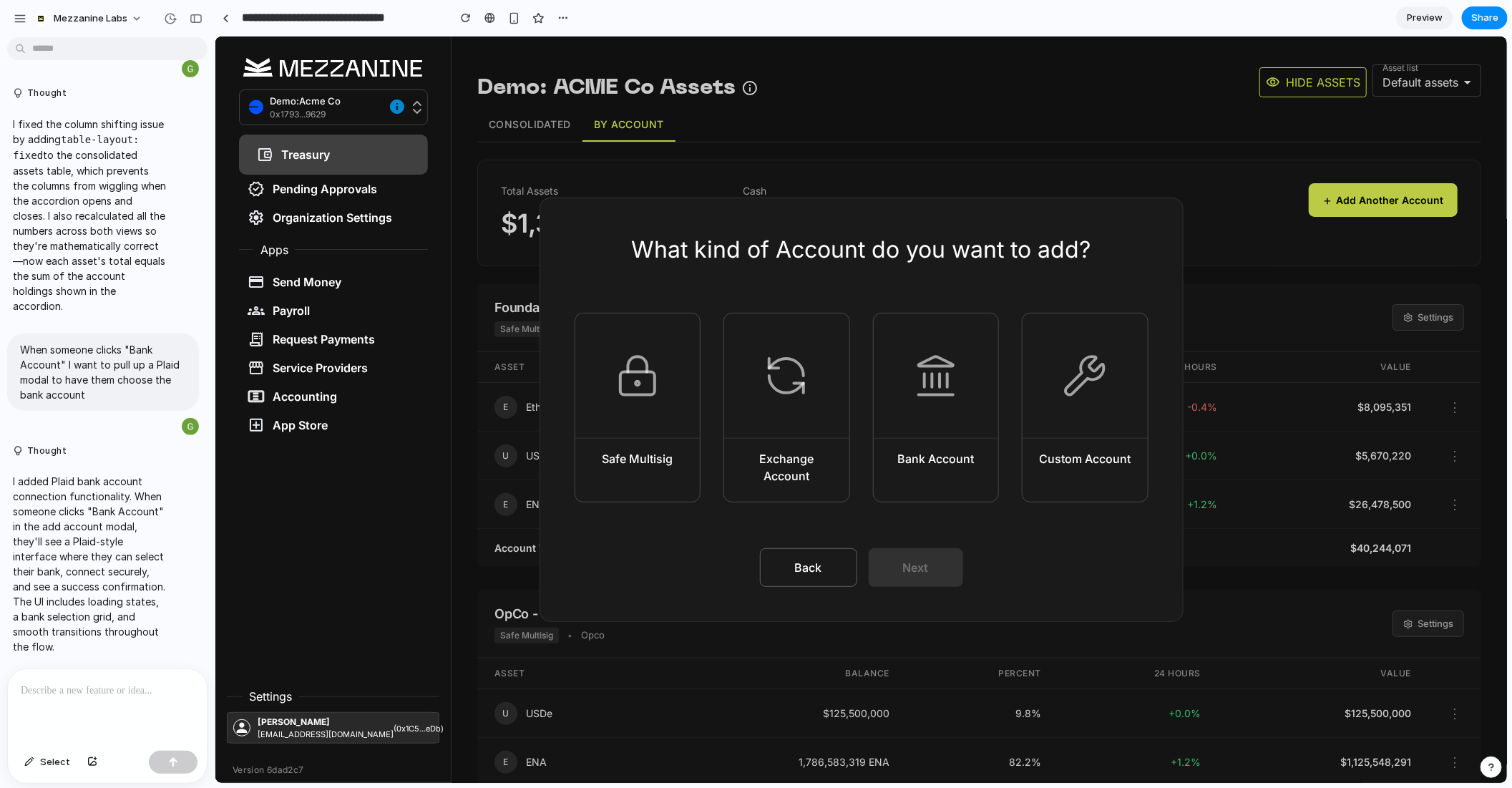
click at [912, 408] on div at bounding box center [936, 375] width 125 height 125
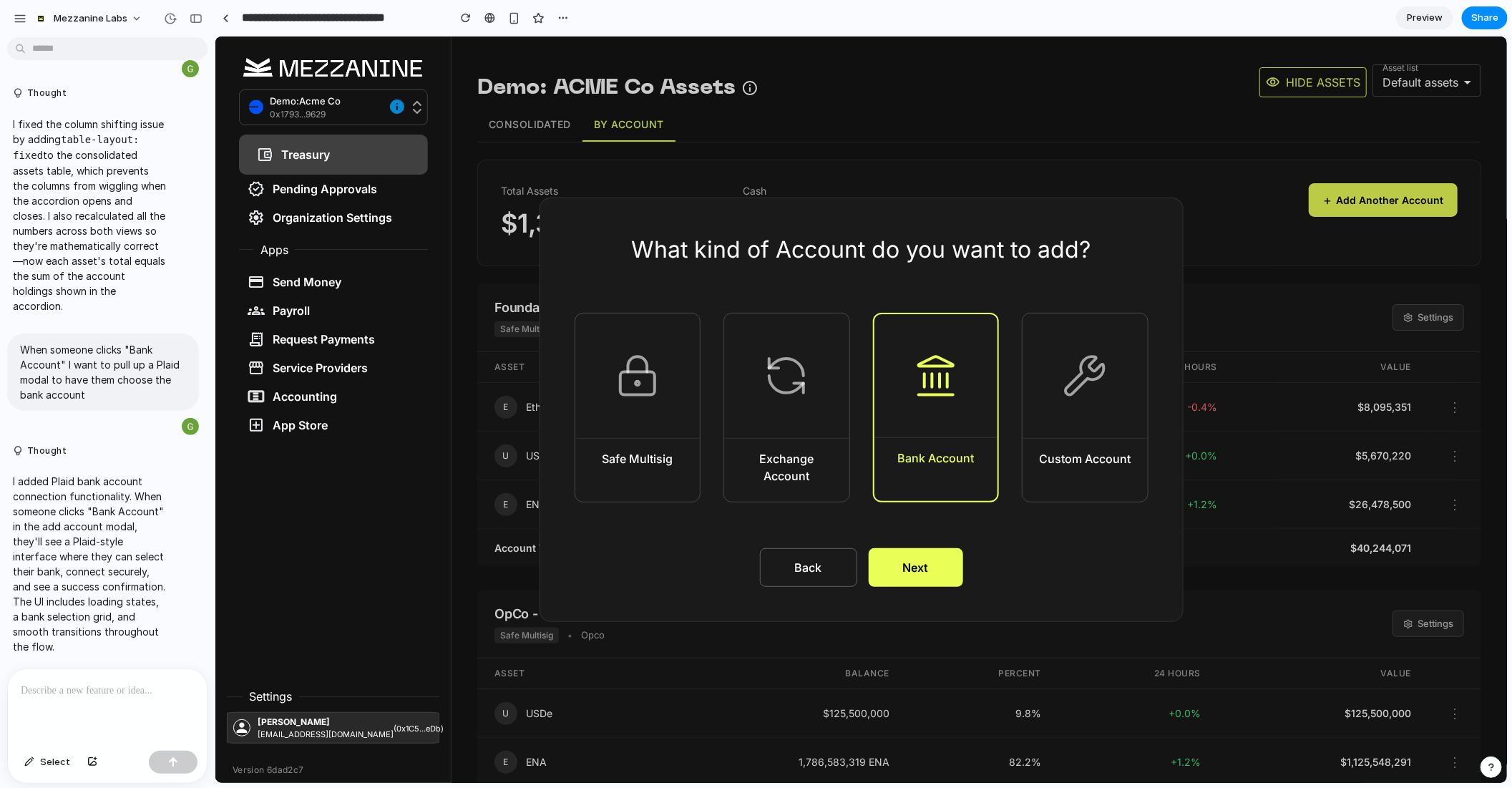
click at [923, 566] on button "Next" at bounding box center [916, 567] width 95 height 39
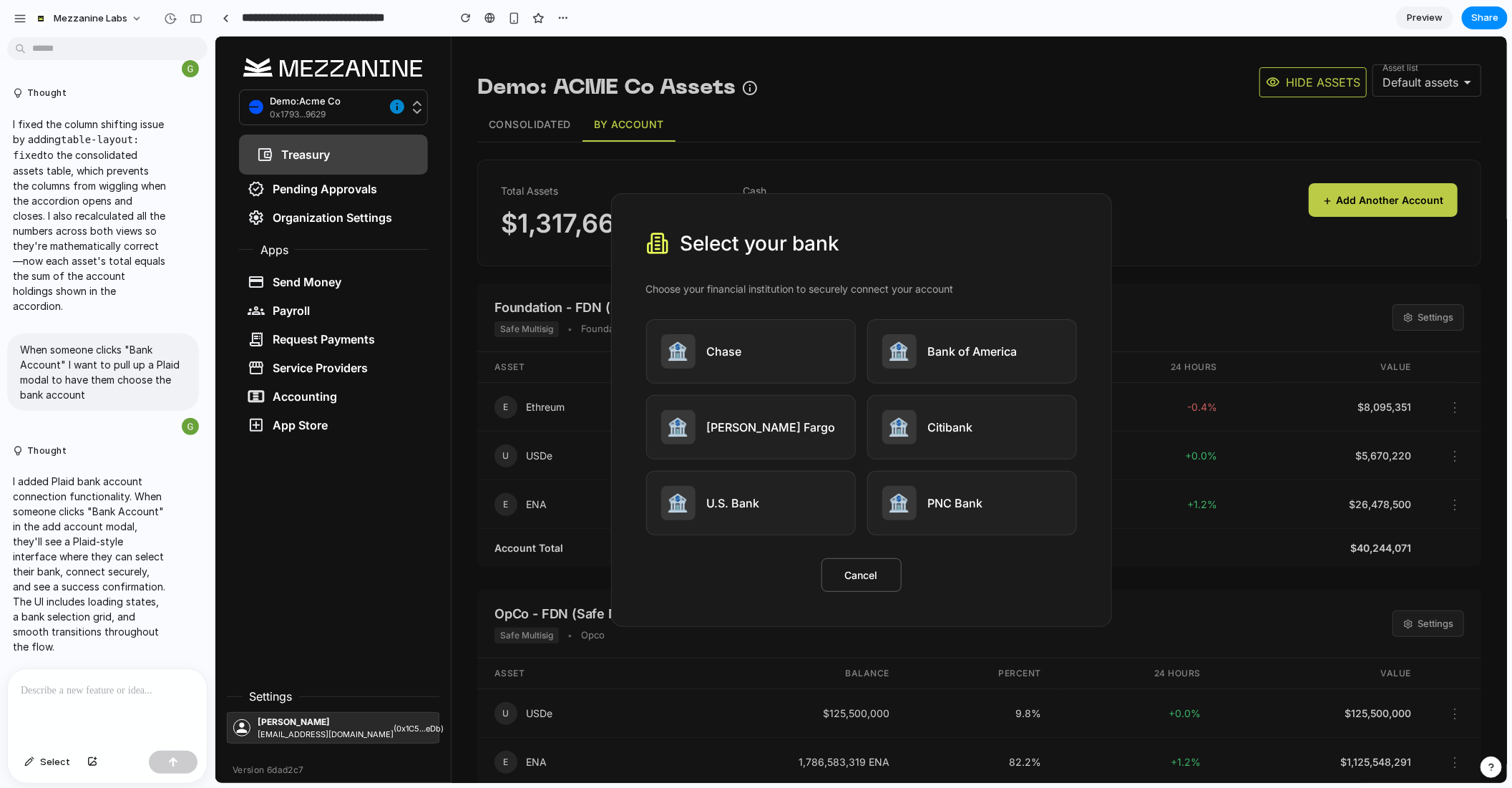
click at [867, 574] on button "Cancel" at bounding box center [861, 574] width 80 height 34
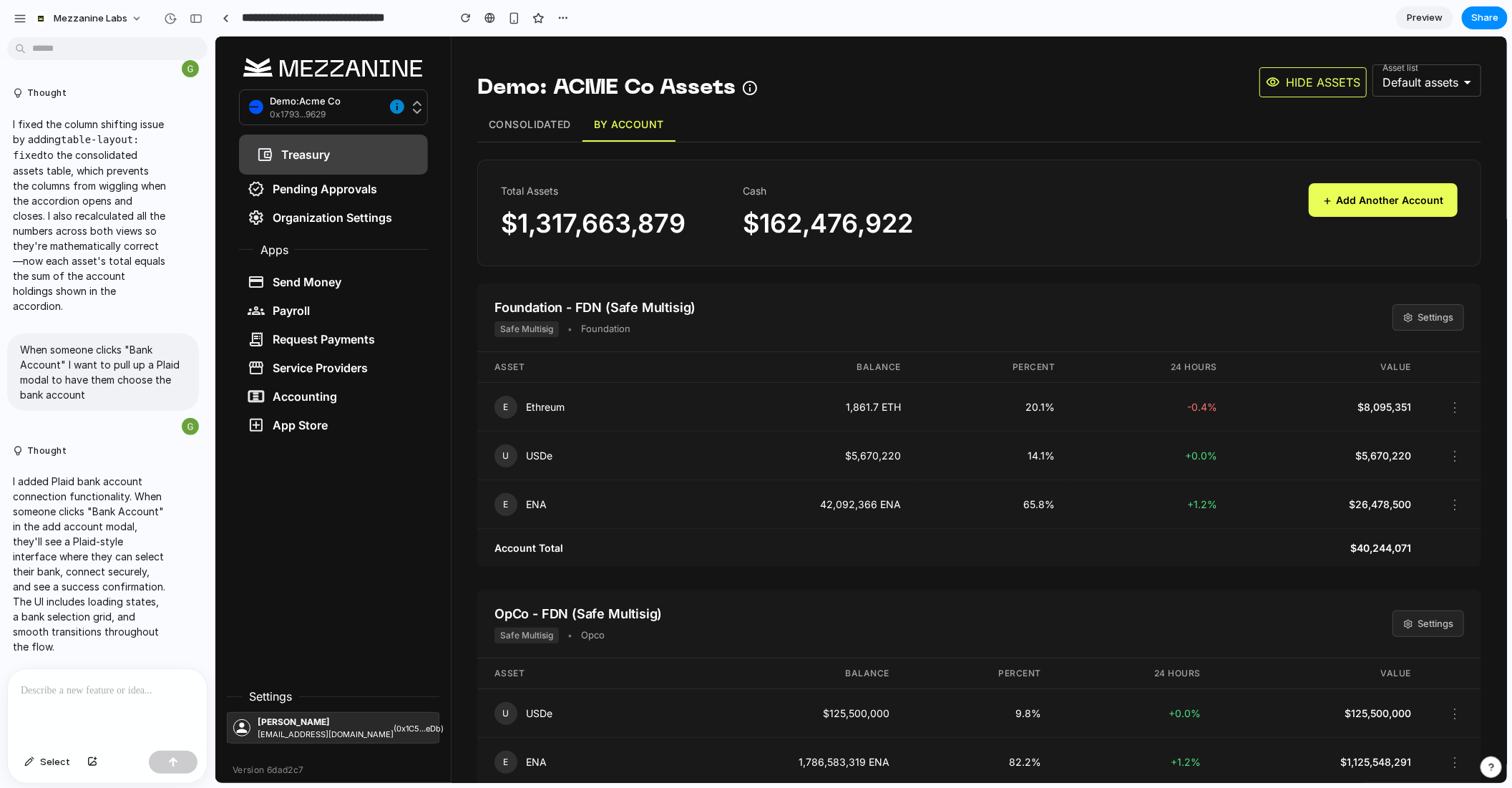
click at [1371, 191] on button "+ Add Another Account" at bounding box center [1382, 199] width 148 height 34
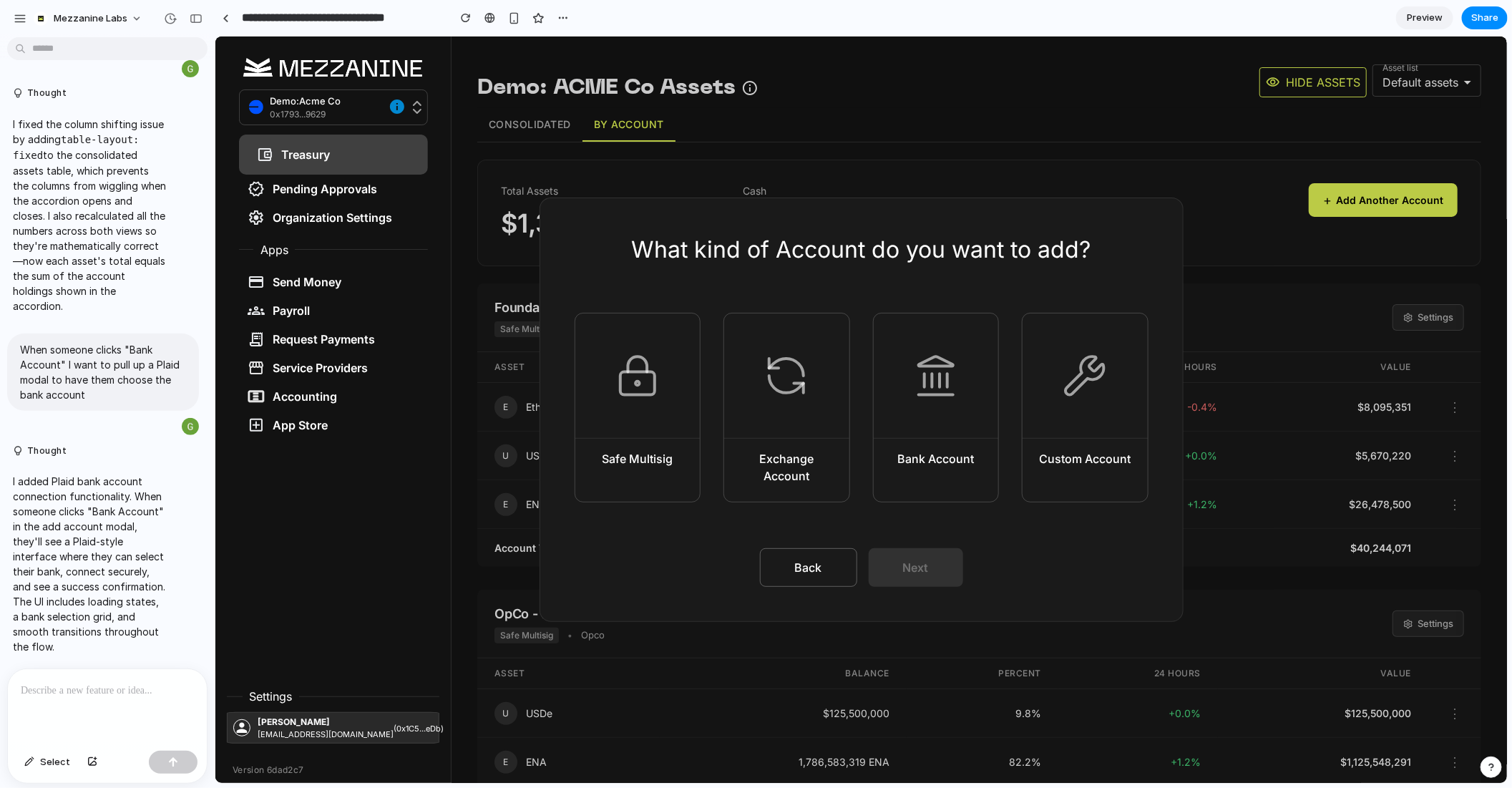
click at [45, 708] on div at bounding box center [107, 707] width 199 height 75
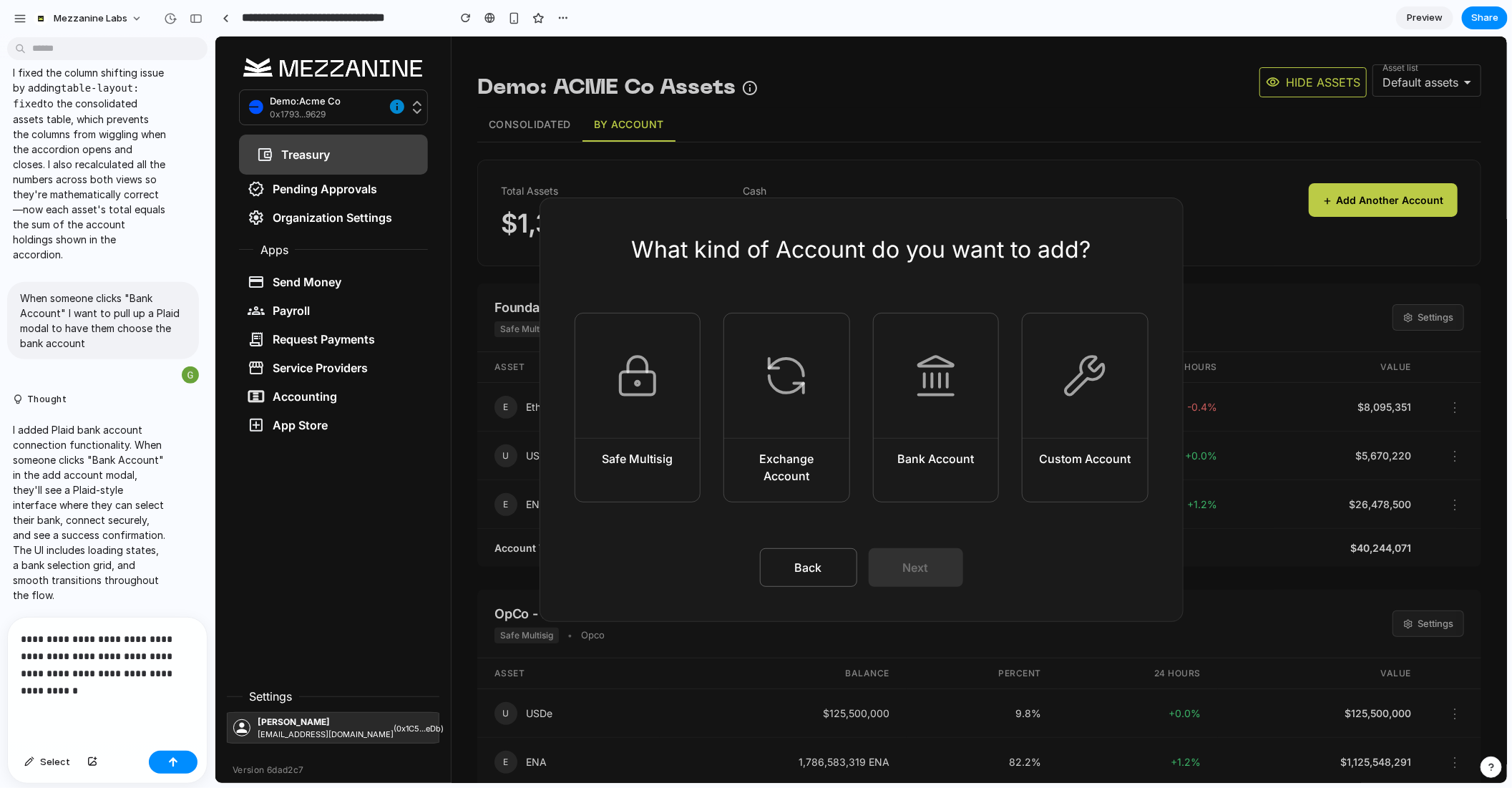
click at [931, 474] on div "Bank Account" at bounding box center [935, 466] width 100 height 34
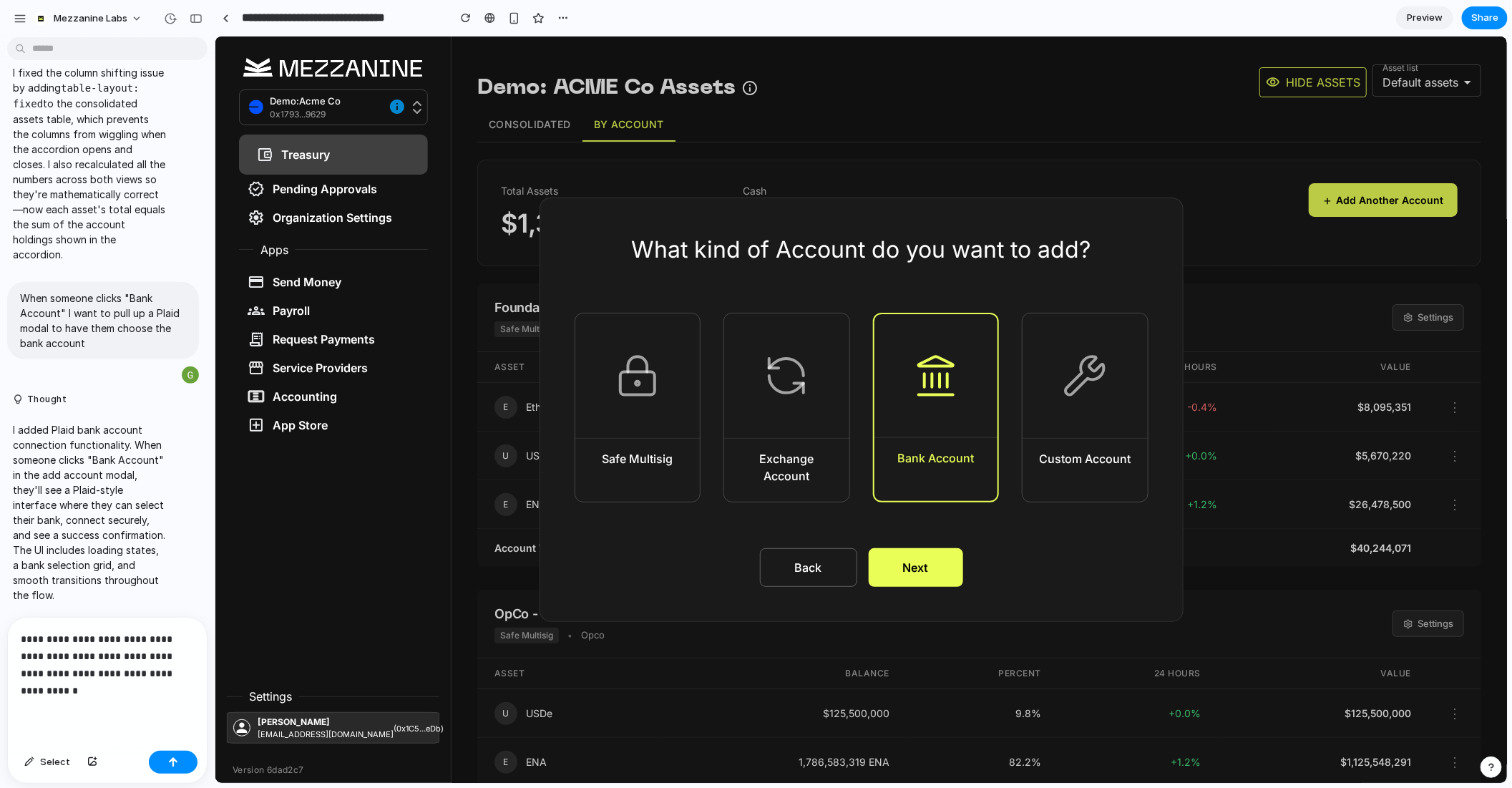
click at [925, 573] on button "Next" at bounding box center [916, 567] width 95 height 39
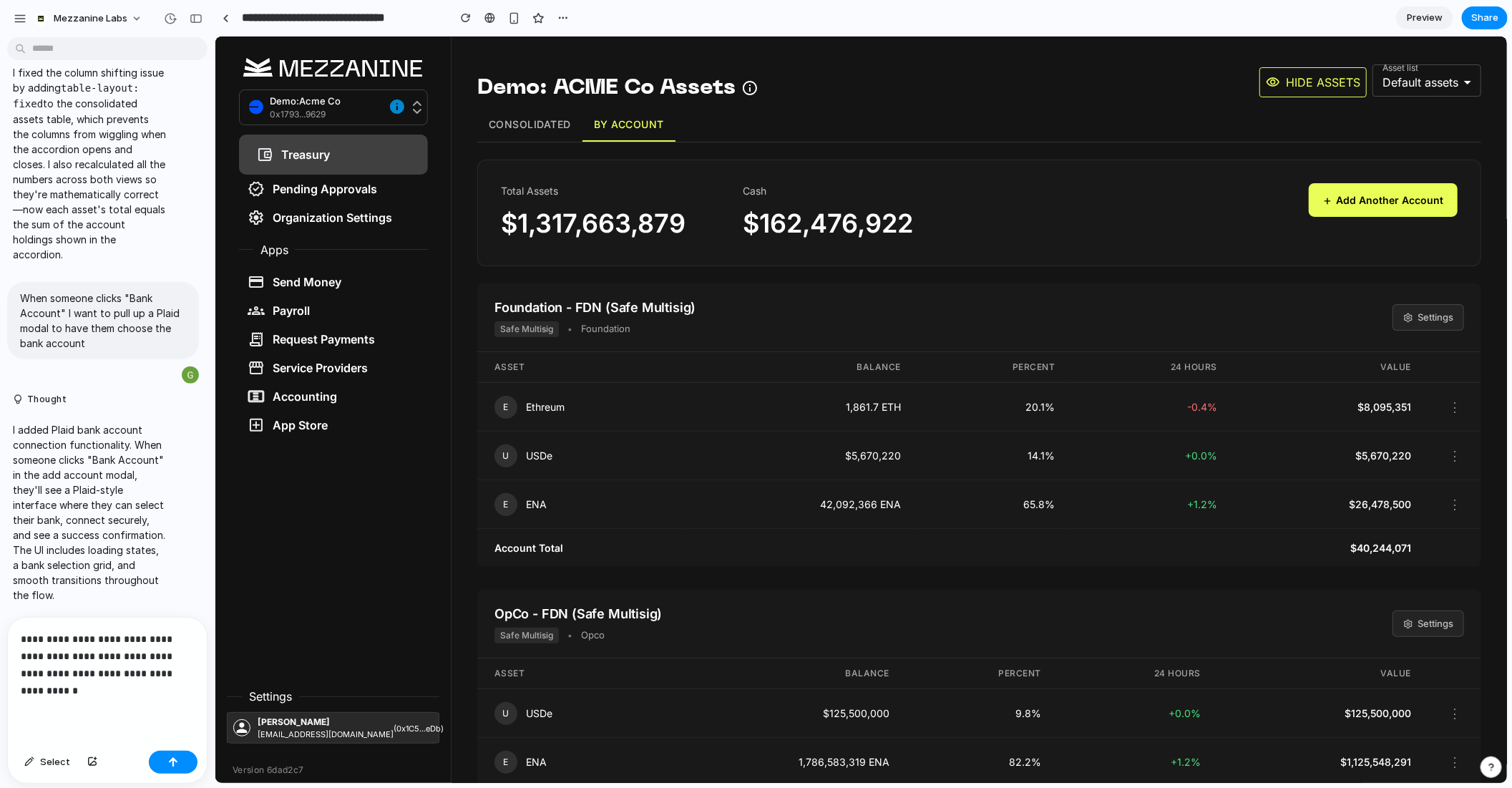
click at [535, 133] on button "Consolidated" at bounding box center [529, 124] width 105 height 34
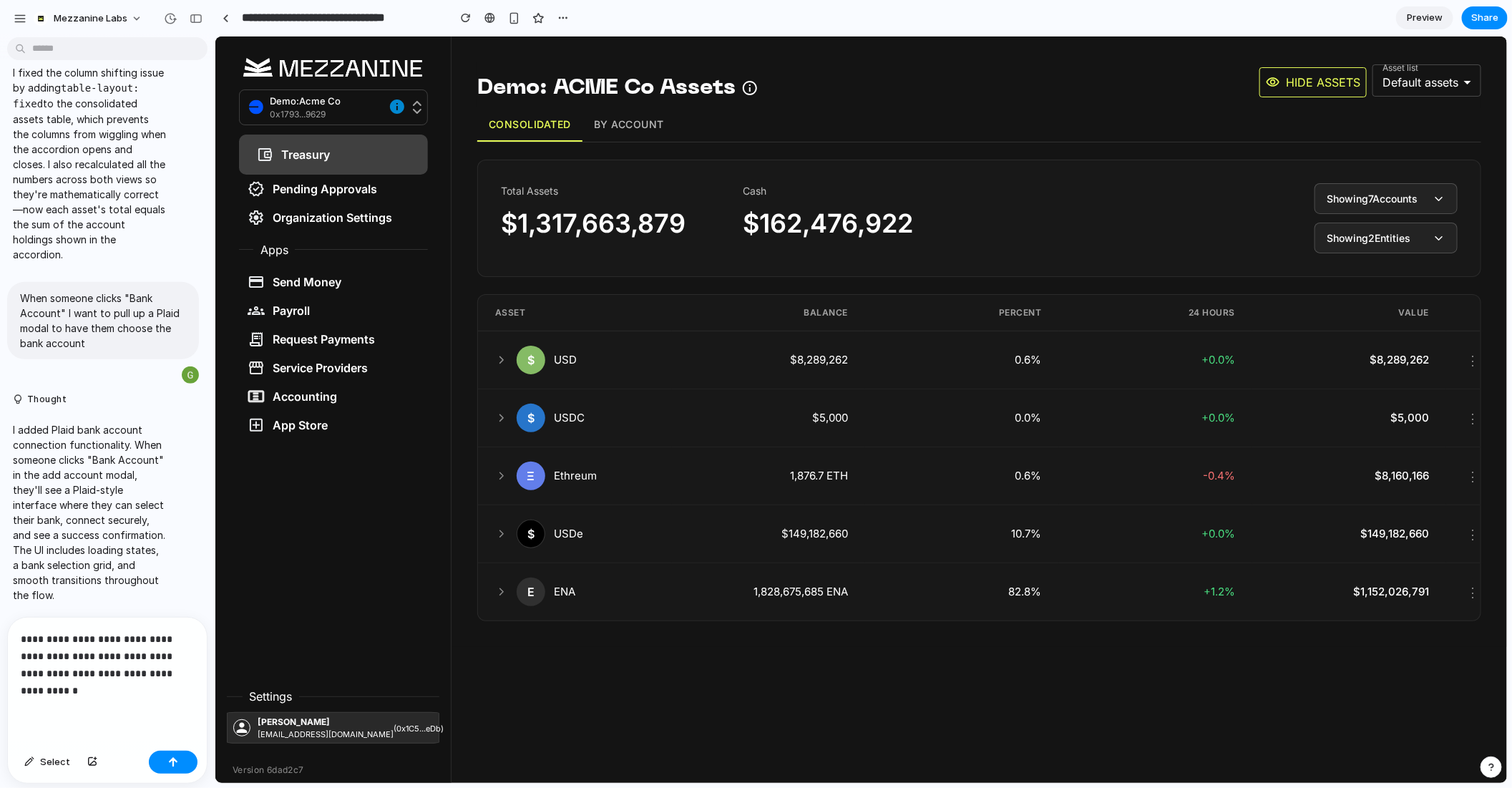
click at [624, 117] on button "By Account" at bounding box center [629, 124] width 93 height 34
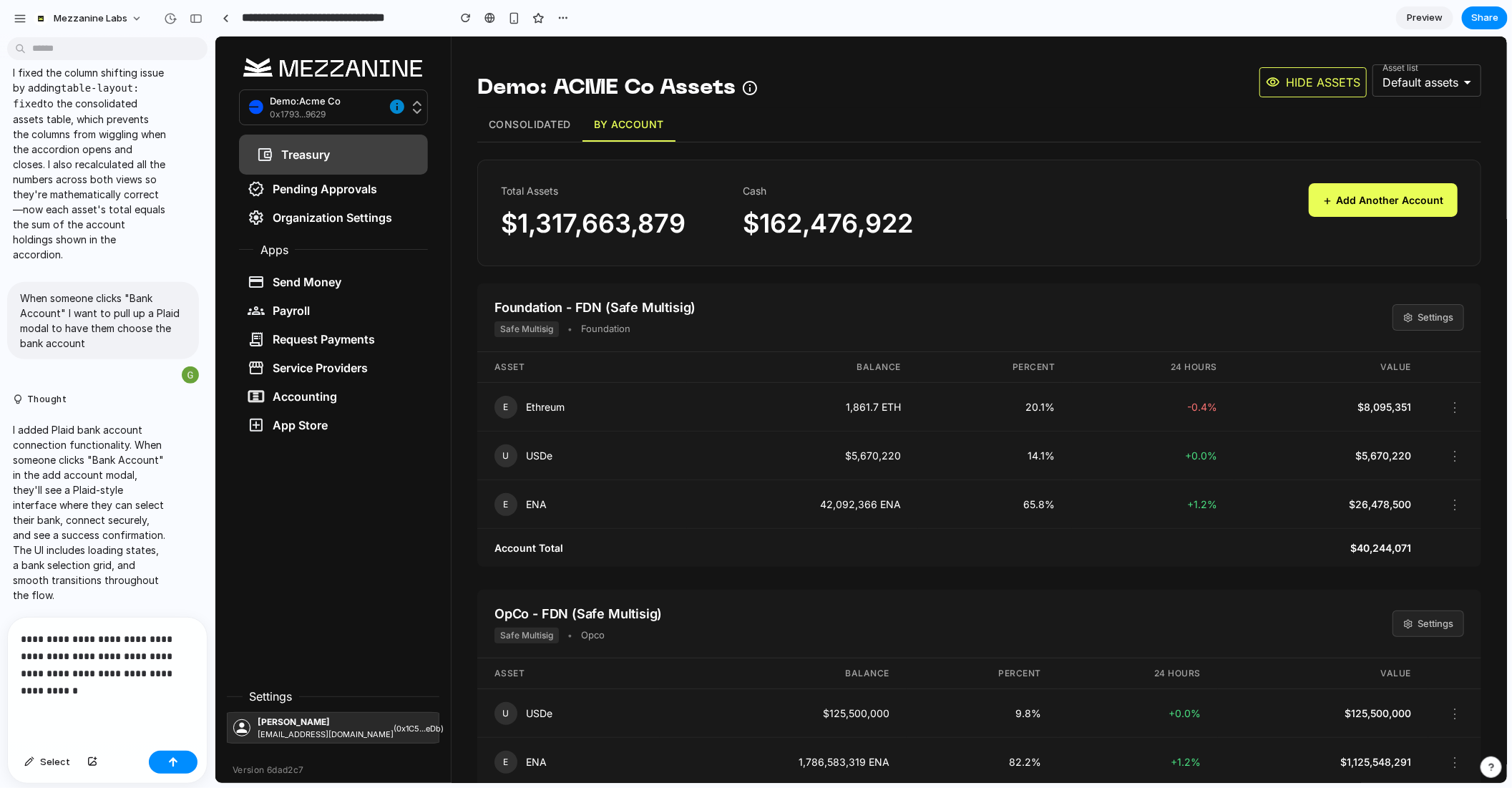
click at [1384, 197] on button "+ Add Another Account" at bounding box center [1382, 199] width 148 height 34
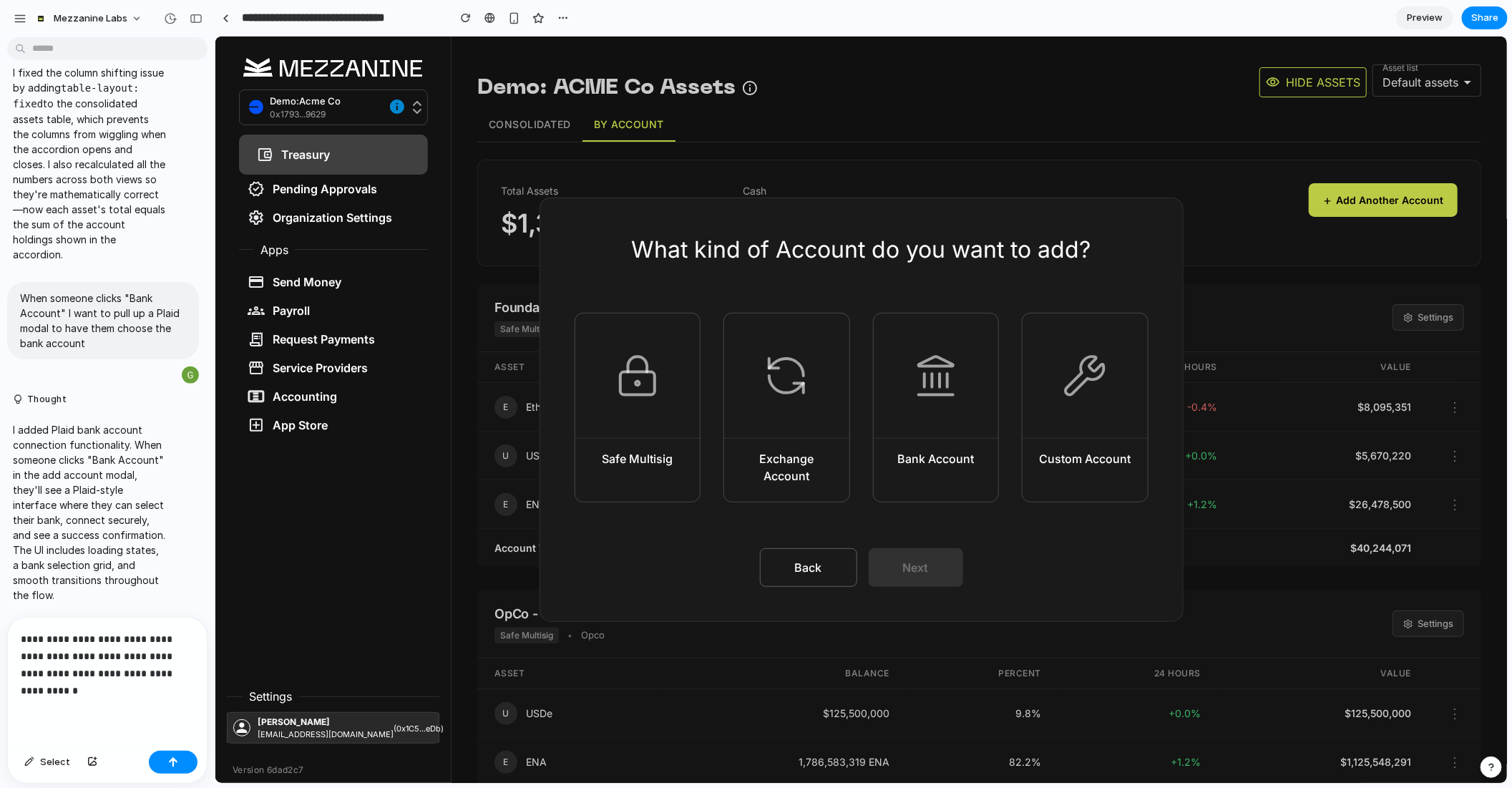
click at [805, 557] on button "Back" at bounding box center [808, 567] width 97 height 39
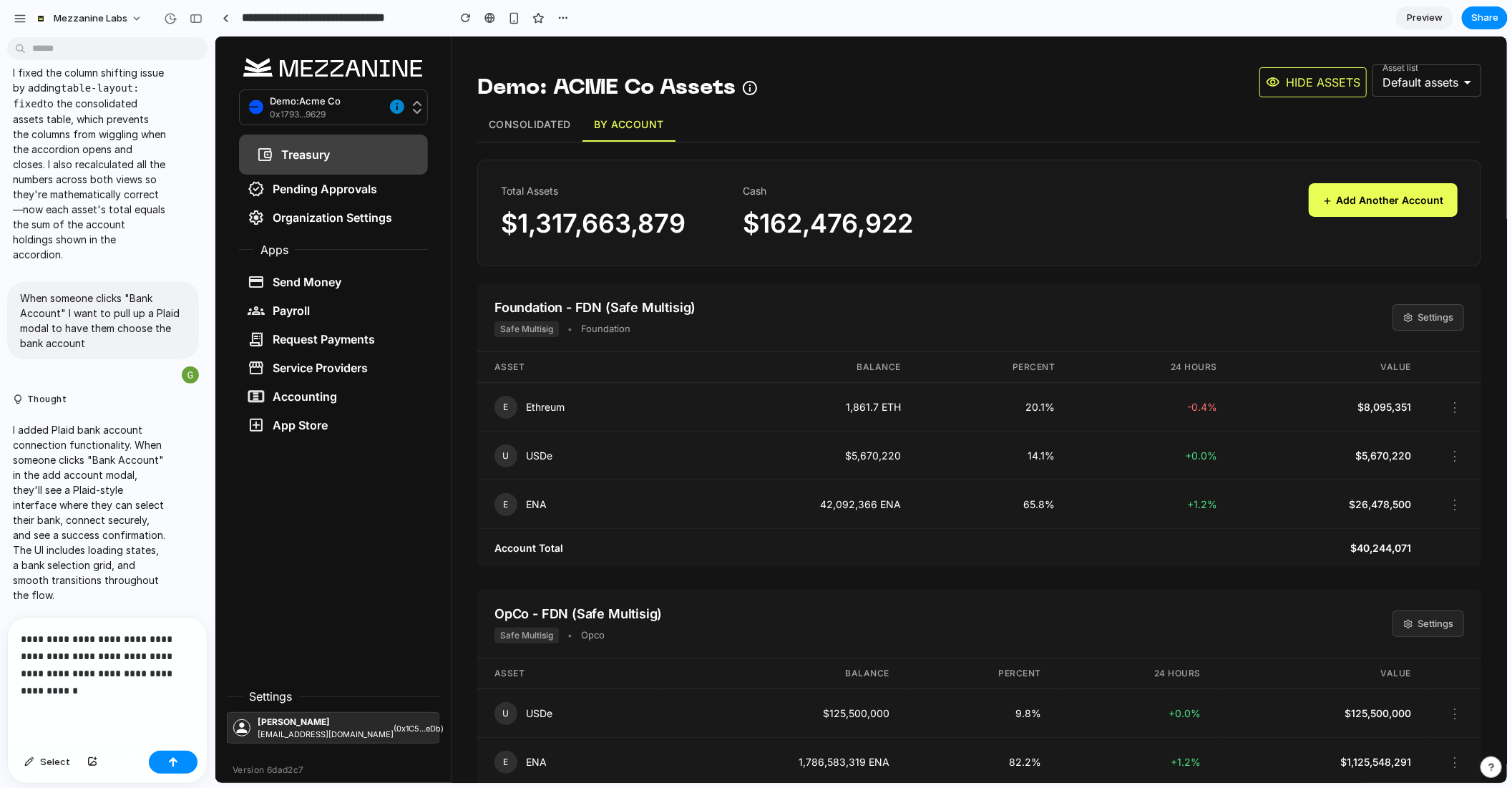
scroll to position [204, 0]
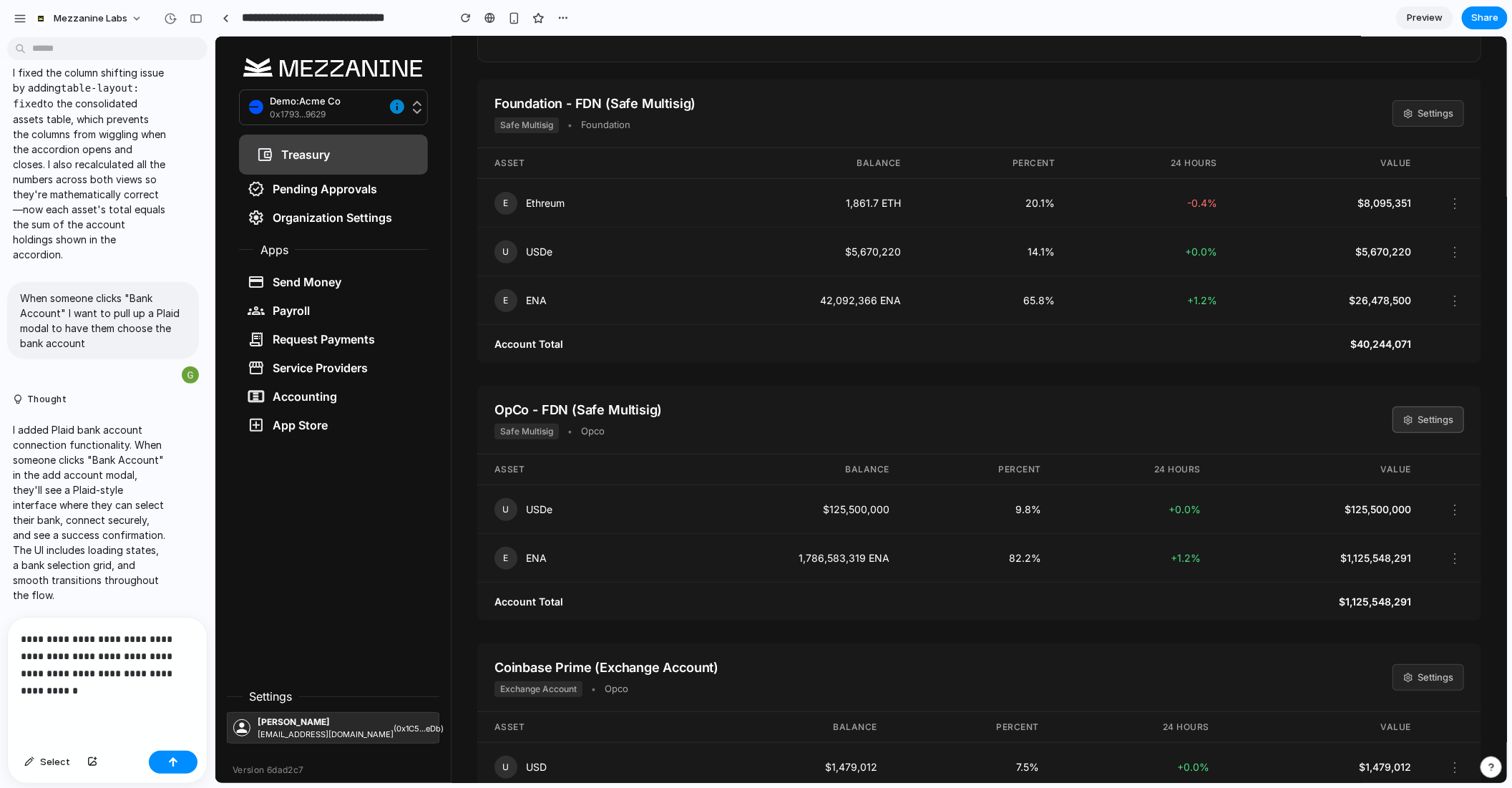
click at [1429, 423] on button "Settings" at bounding box center [1427, 419] width 71 height 27
select select "****"
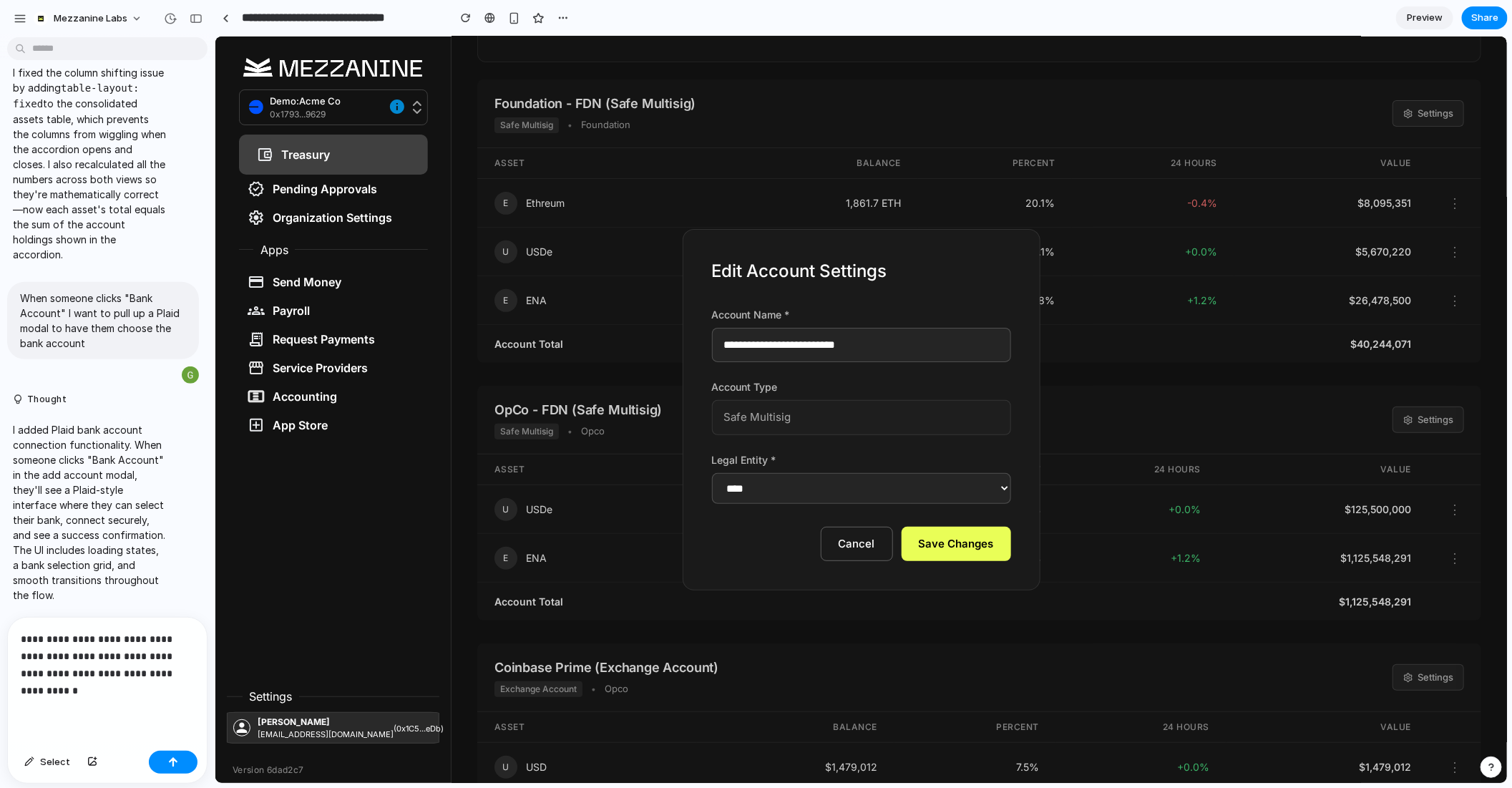
click at [855, 548] on button "Cancel" at bounding box center [856, 543] width 72 height 35
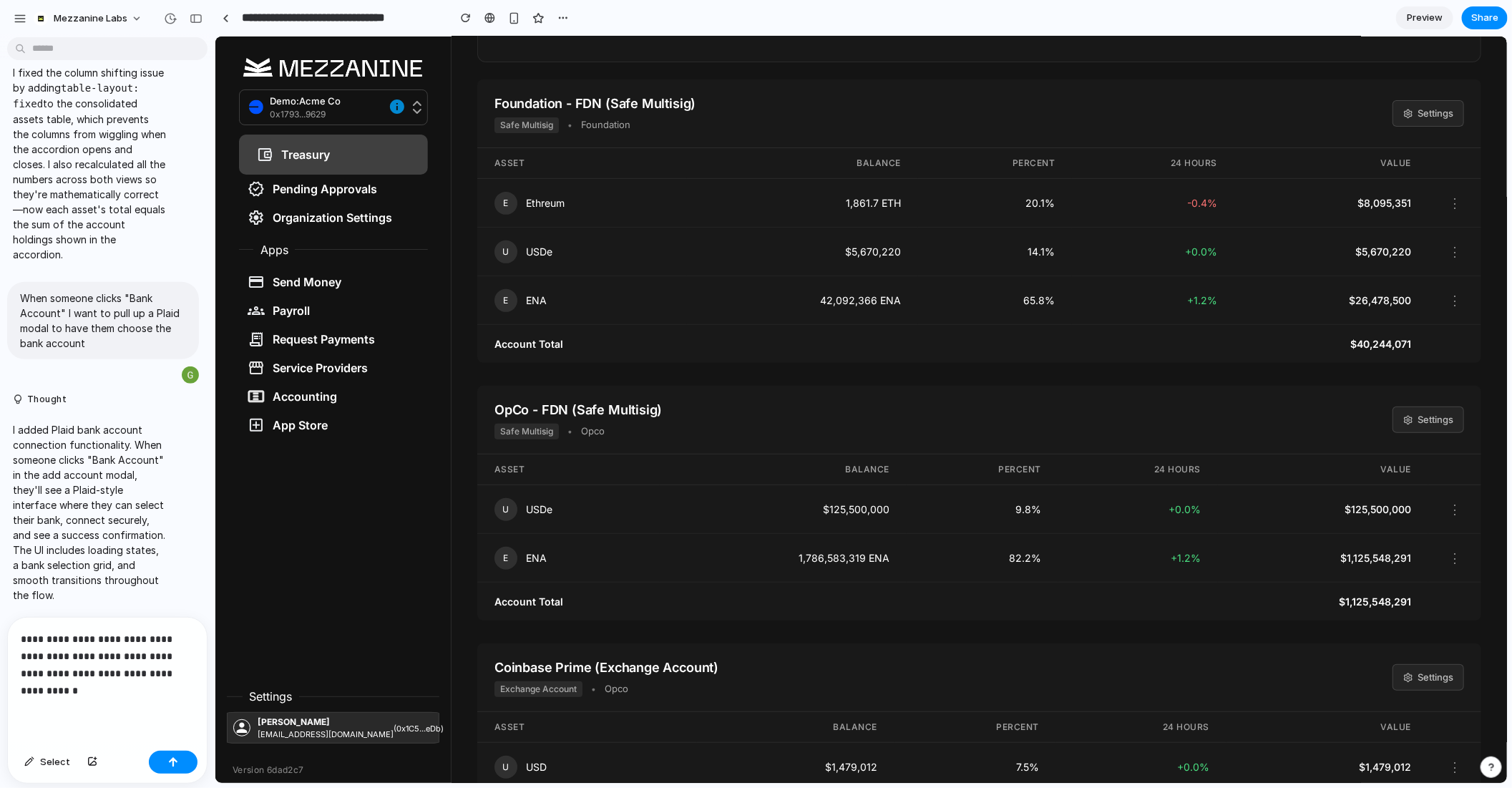
scroll to position [0, 0]
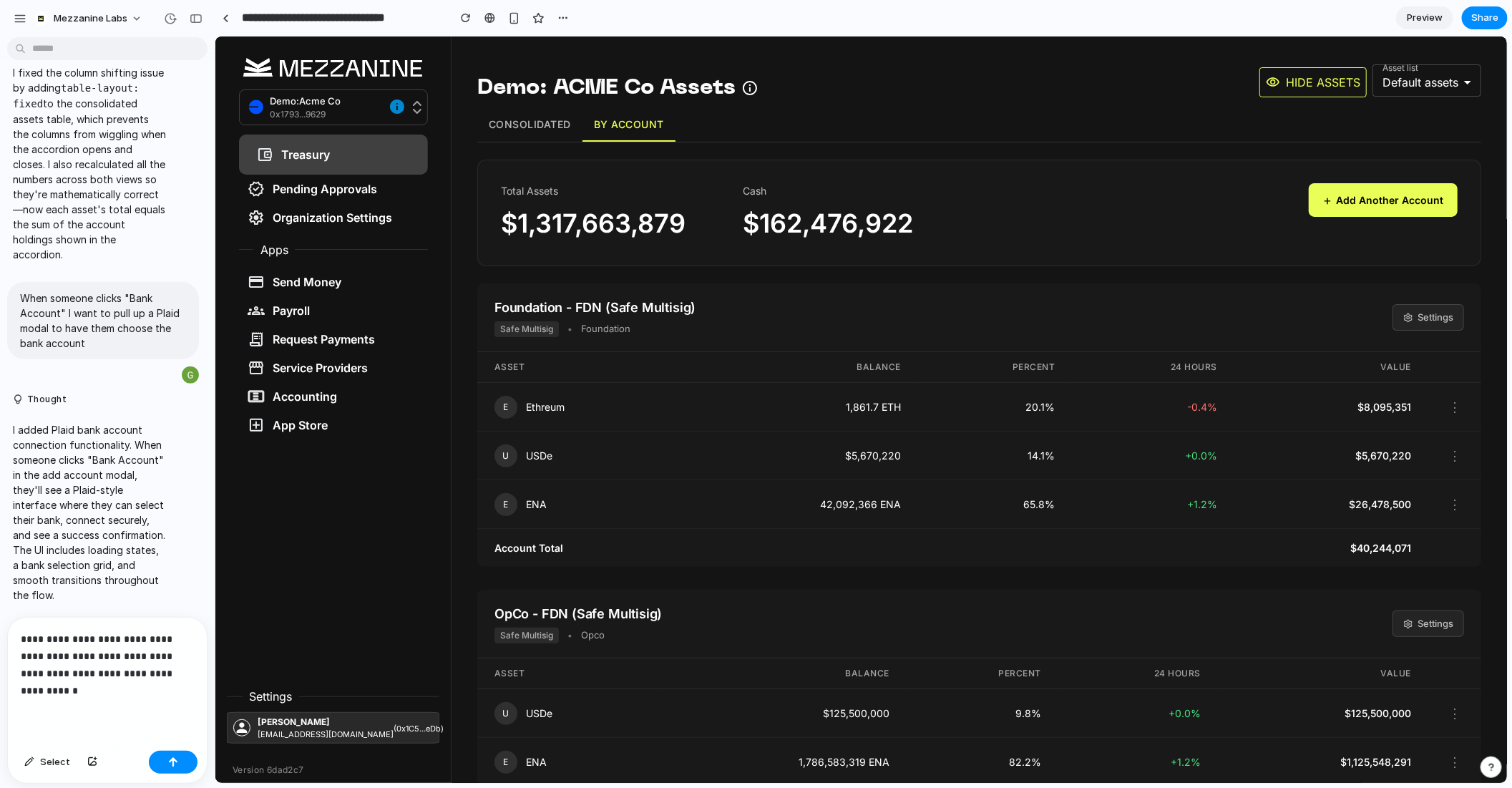
click at [503, 122] on button "Consolidated" at bounding box center [529, 124] width 105 height 34
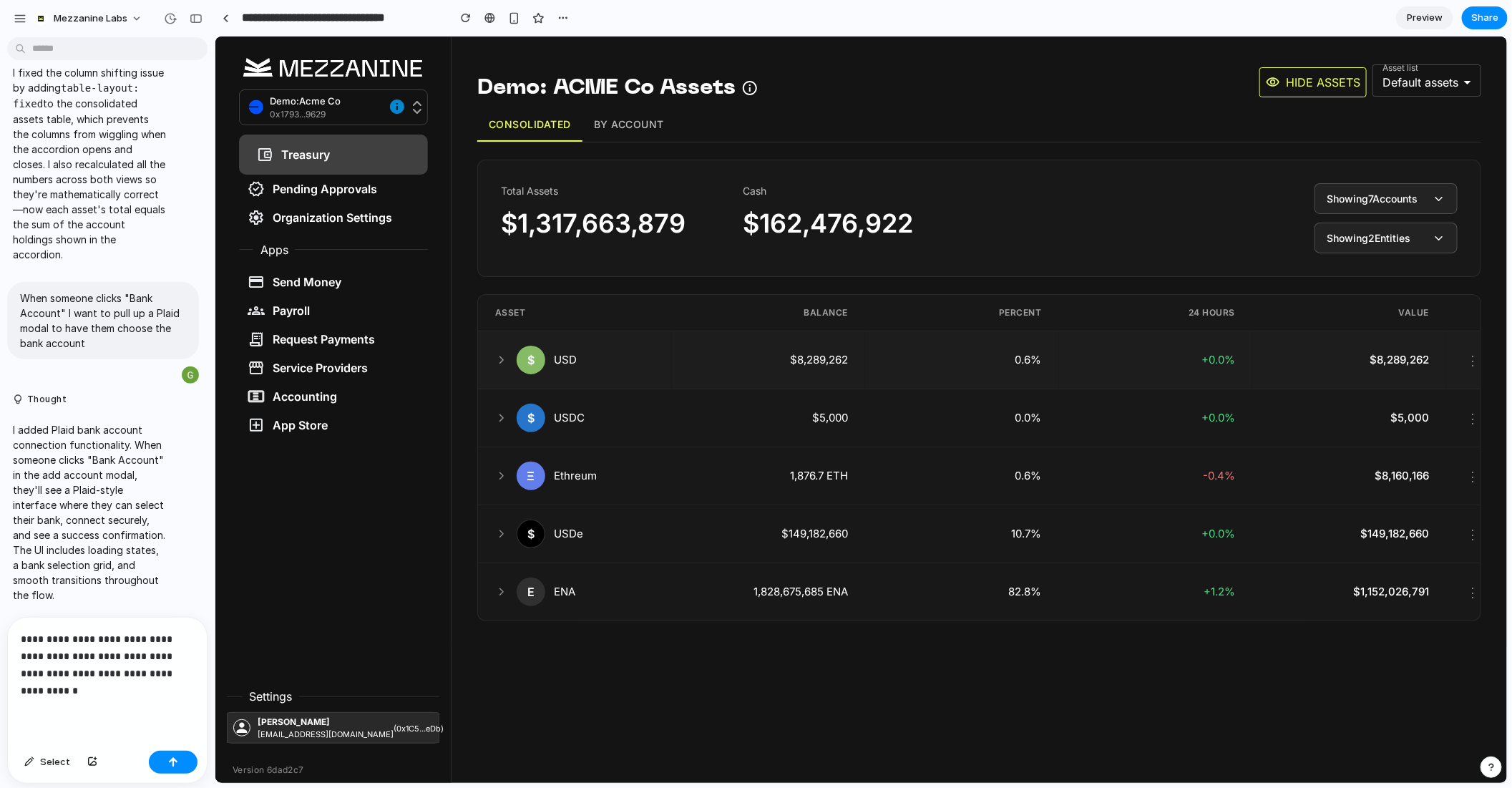
click at [576, 346] on div "$ USD" at bounding box center [574, 359] width 159 height 29
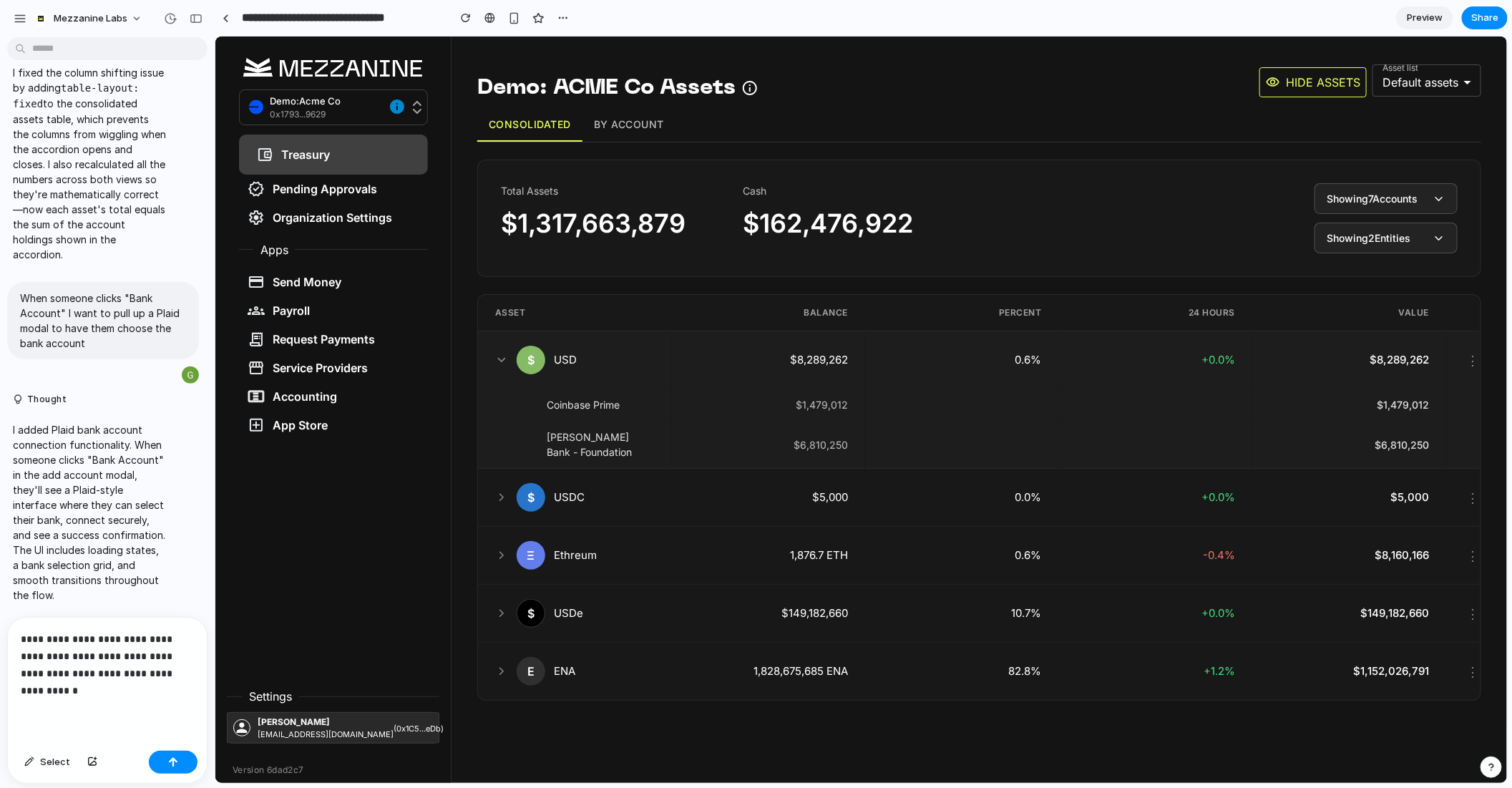
click at [576, 346] on div "$ USD" at bounding box center [574, 359] width 159 height 29
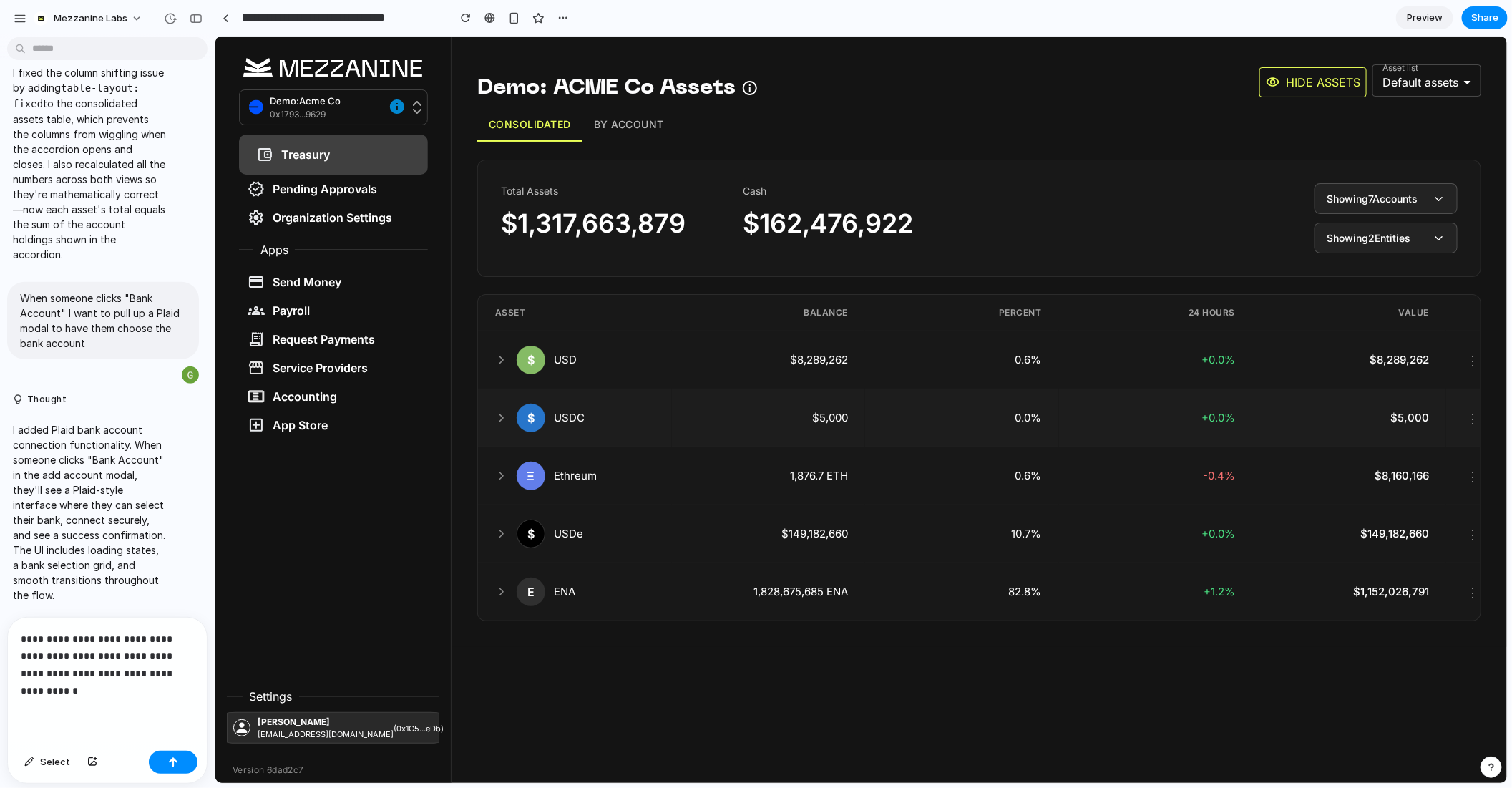
click at [572, 416] on div "$ USDC" at bounding box center [574, 417] width 159 height 29
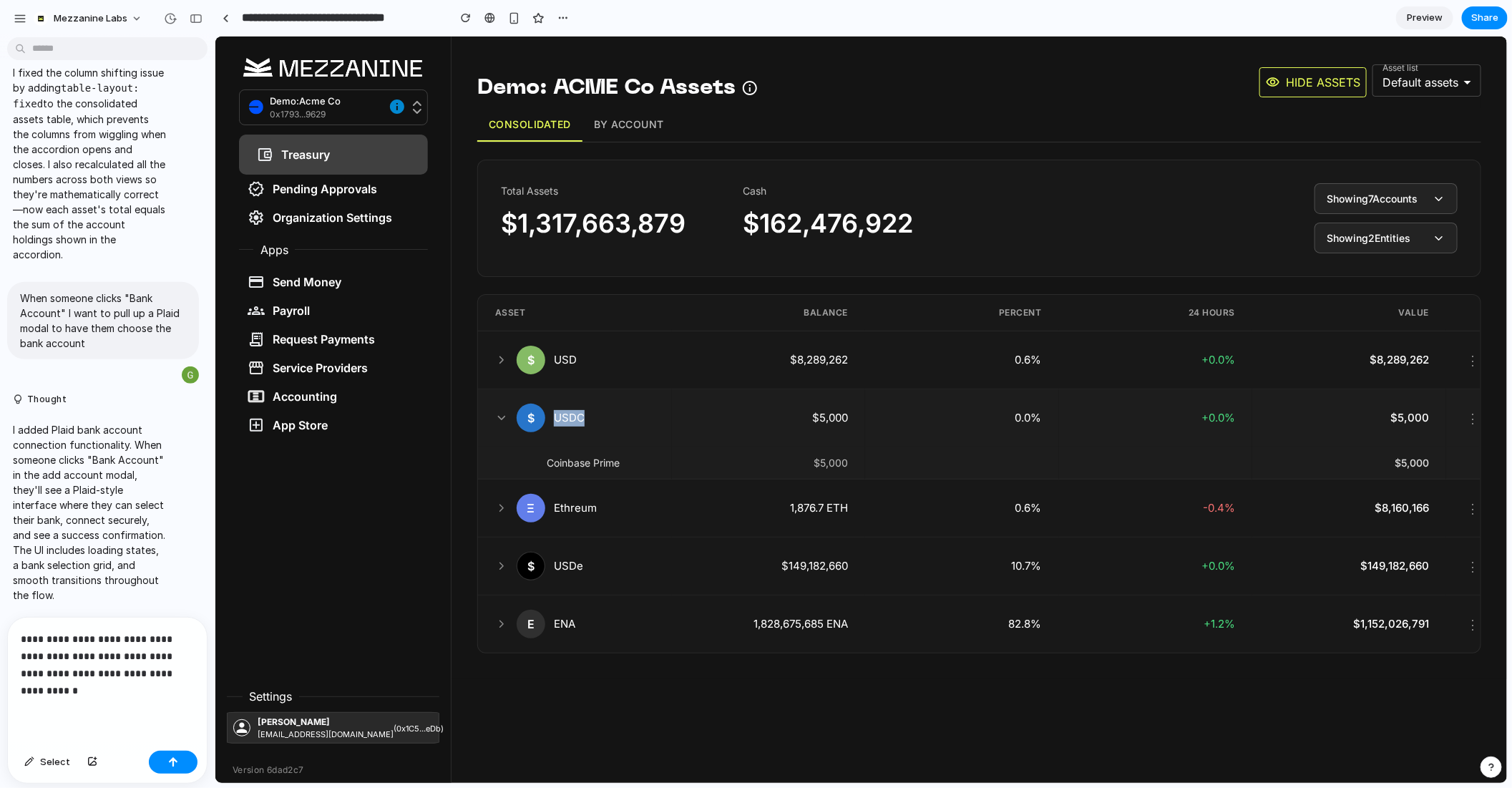
click at [572, 416] on div "$ USDC" at bounding box center [574, 417] width 159 height 29
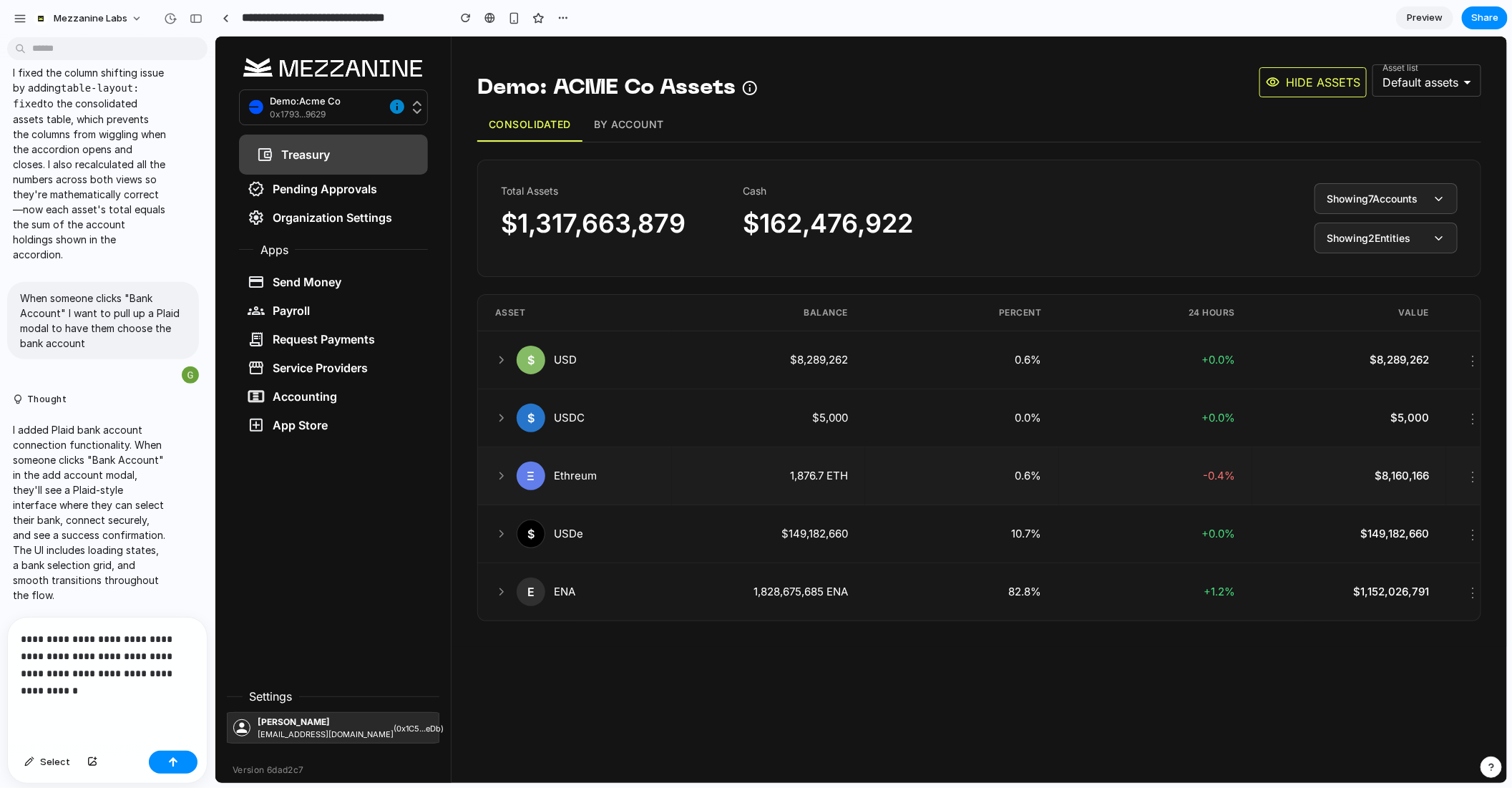
click at [582, 462] on div "Ξ Ethreum" at bounding box center [574, 475] width 159 height 29
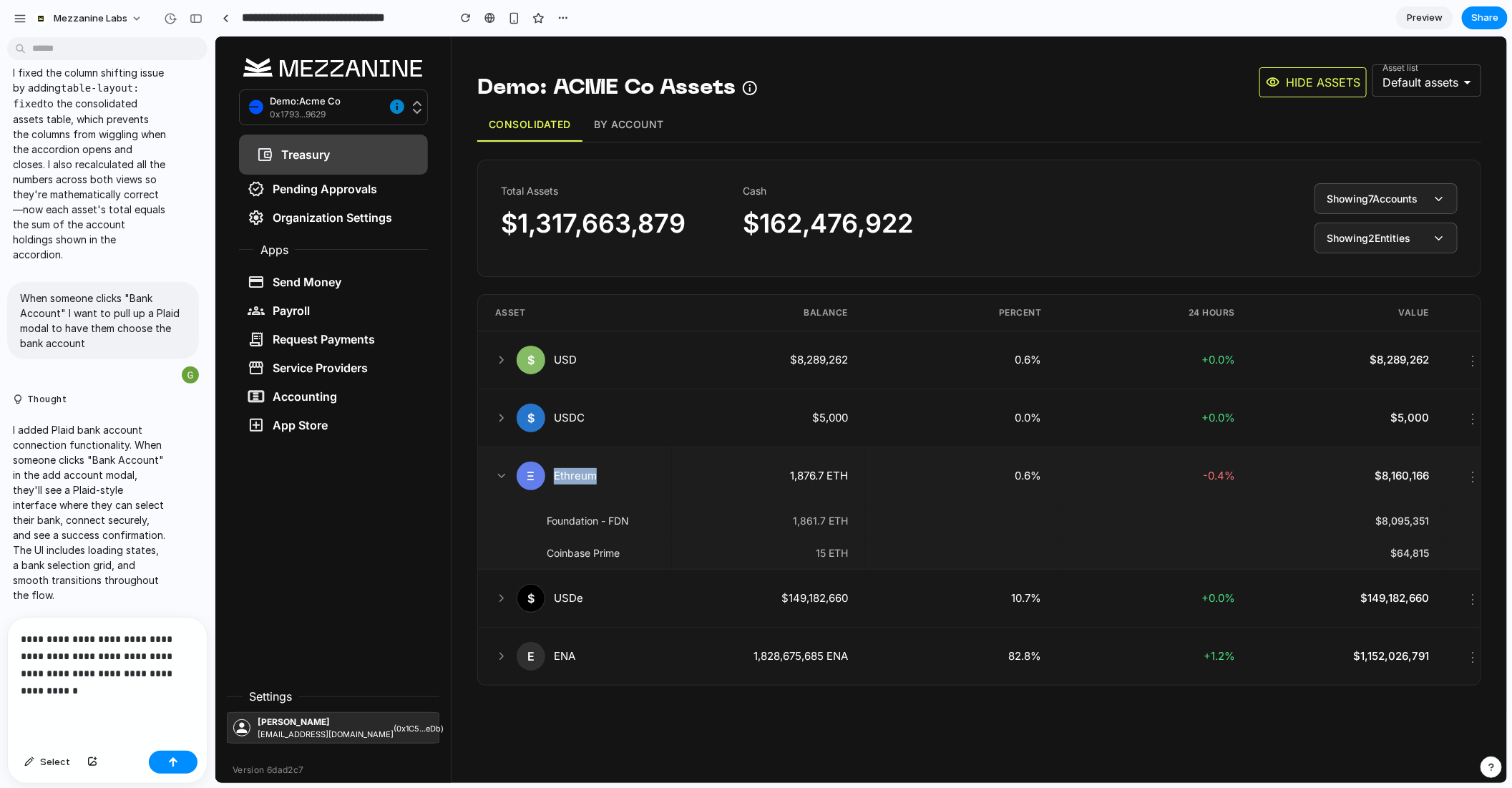
click at [582, 462] on div "Ξ Ethreum" at bounding box center [574, 475] width 159 height 29
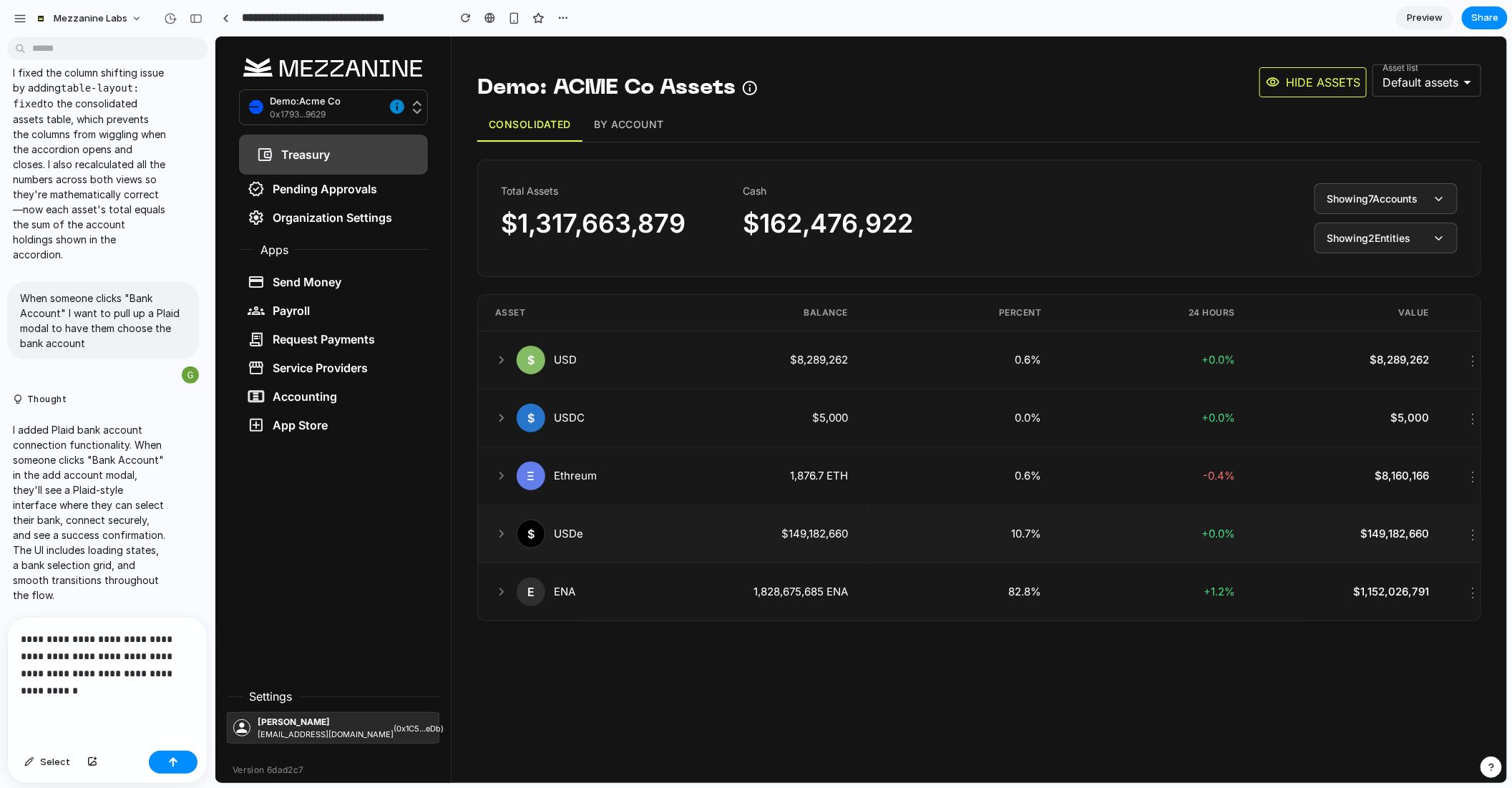
click at [587, 513] on td "$ USDe" at bounding box center [575, 533] width 194 height 58
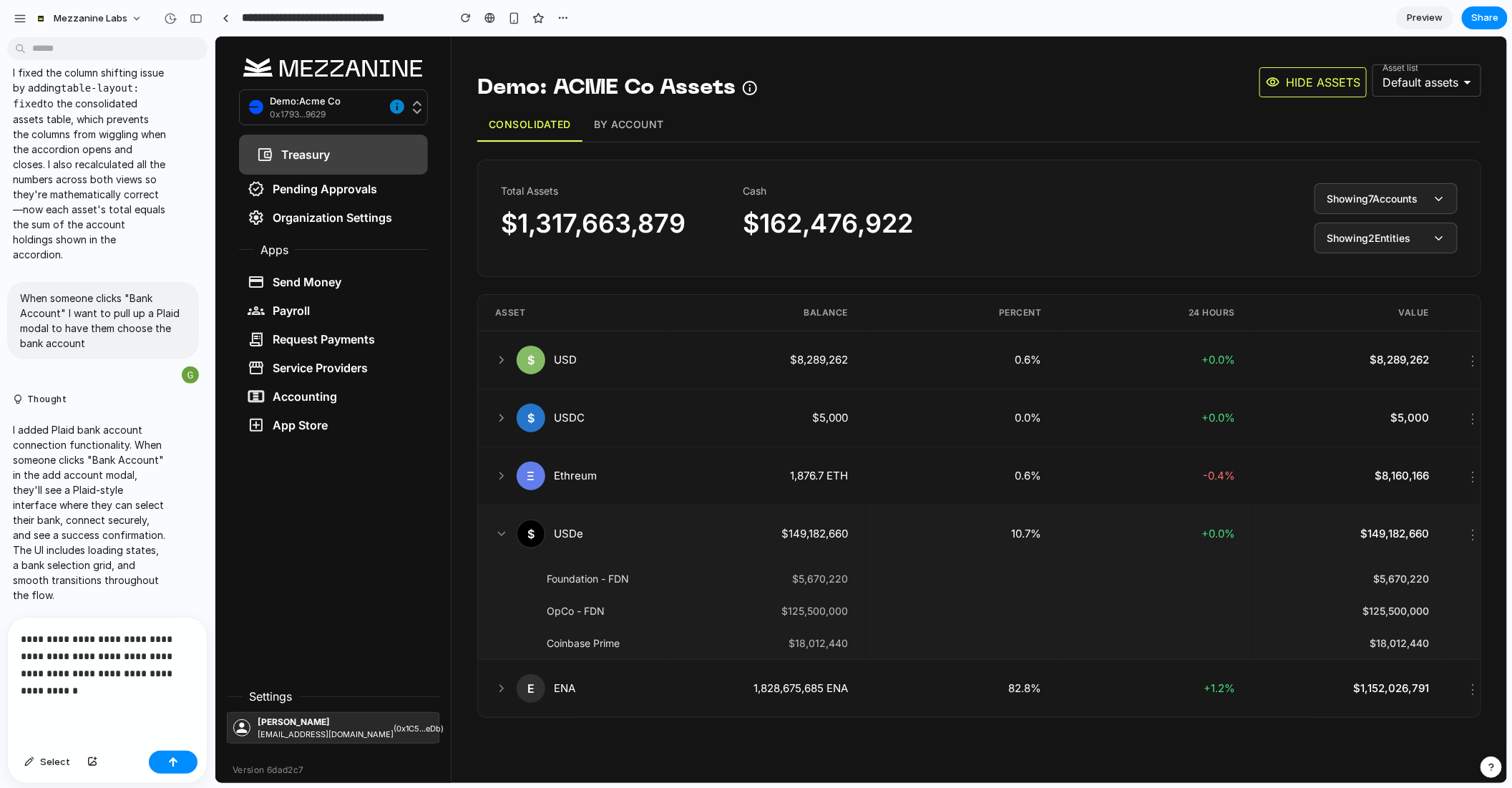
click at [587, 513] on td "$ USDe" at bounding box center [575, 533] width 194 height 58
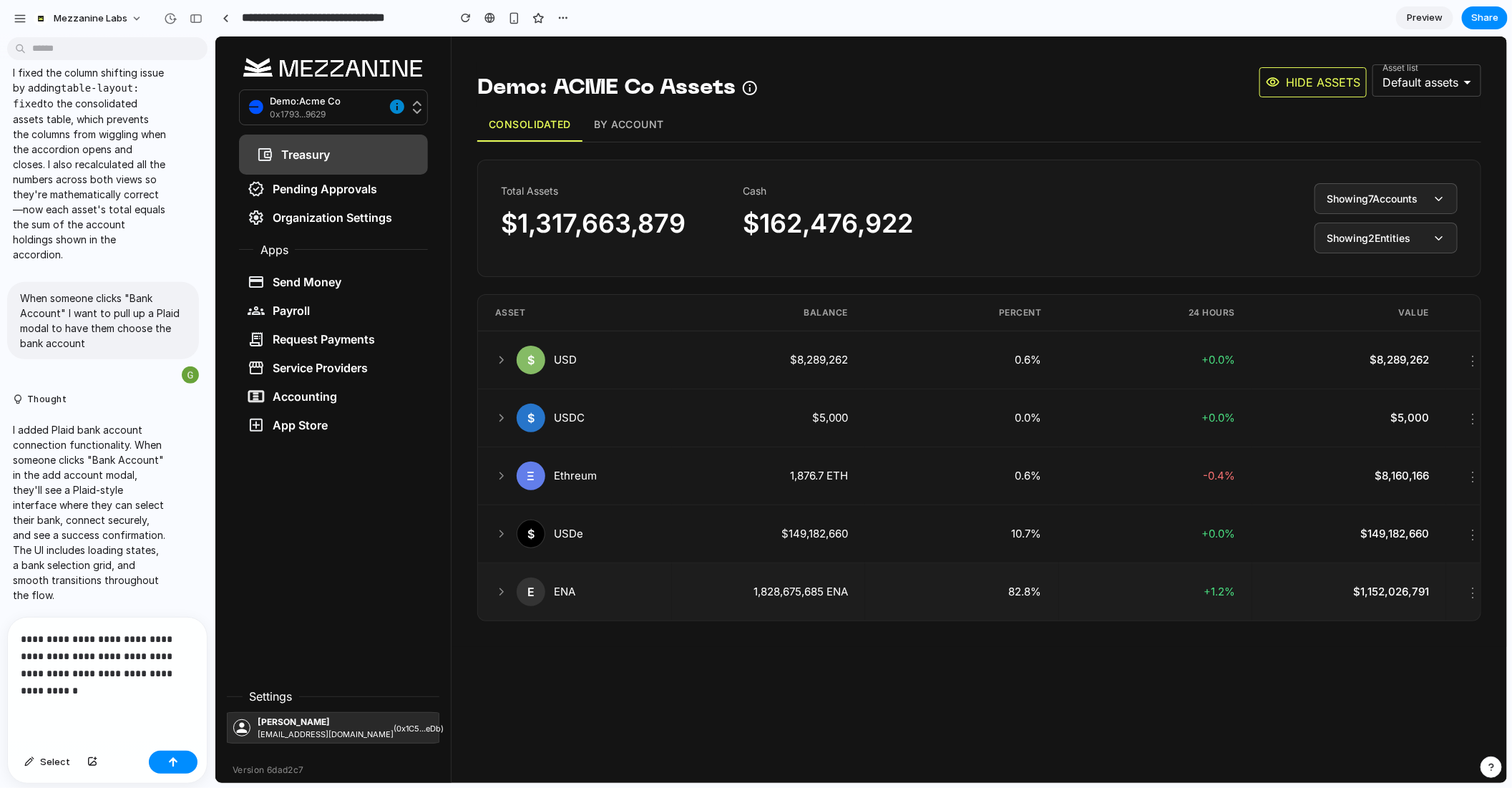
click at [592, 578] on div "E ENA" at bounding box center [574, 591] width 159 height 29
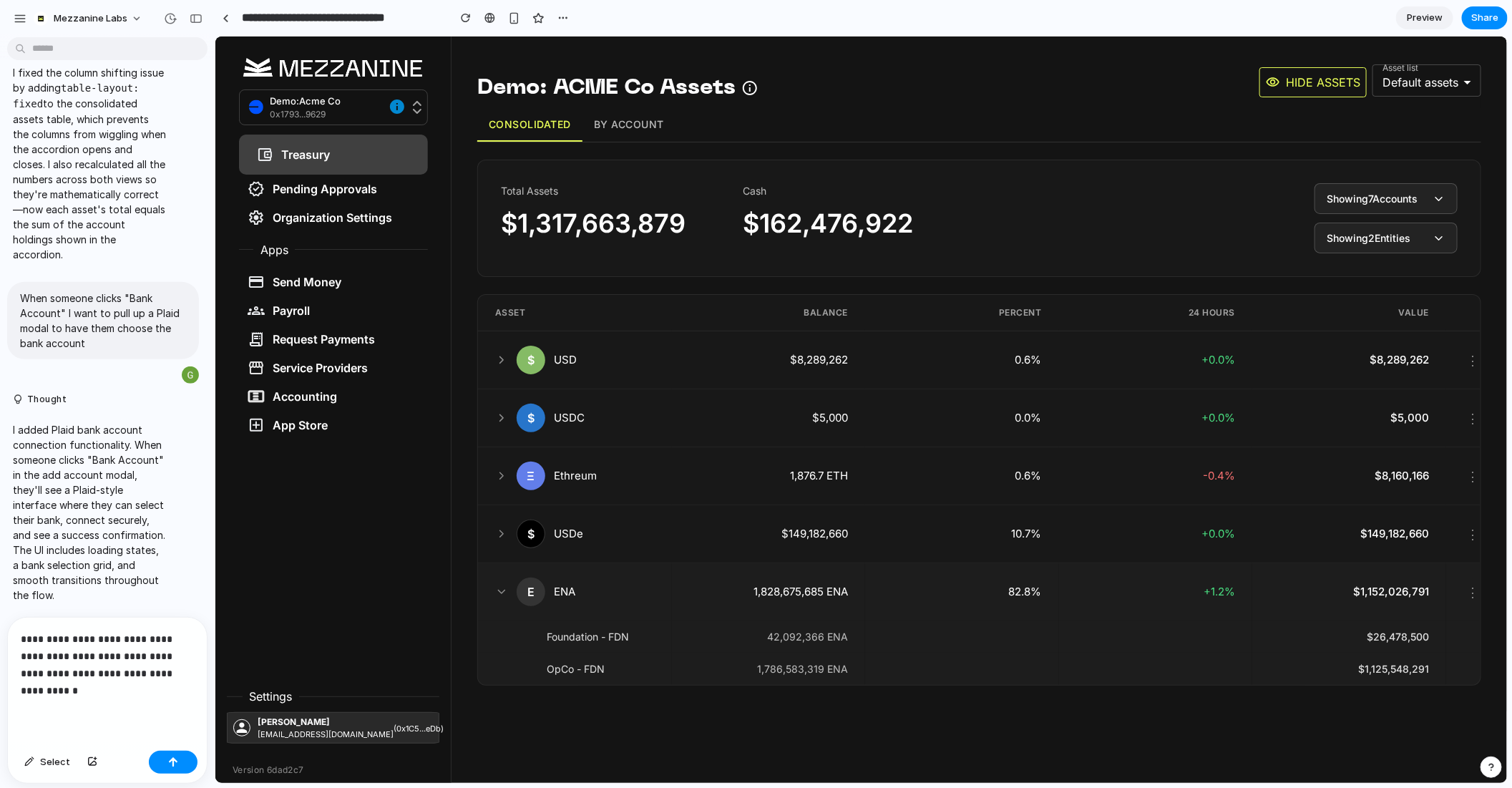
click at [592, 578] on div "E ENA" at bounding box center [574, 591] width 159 height 29
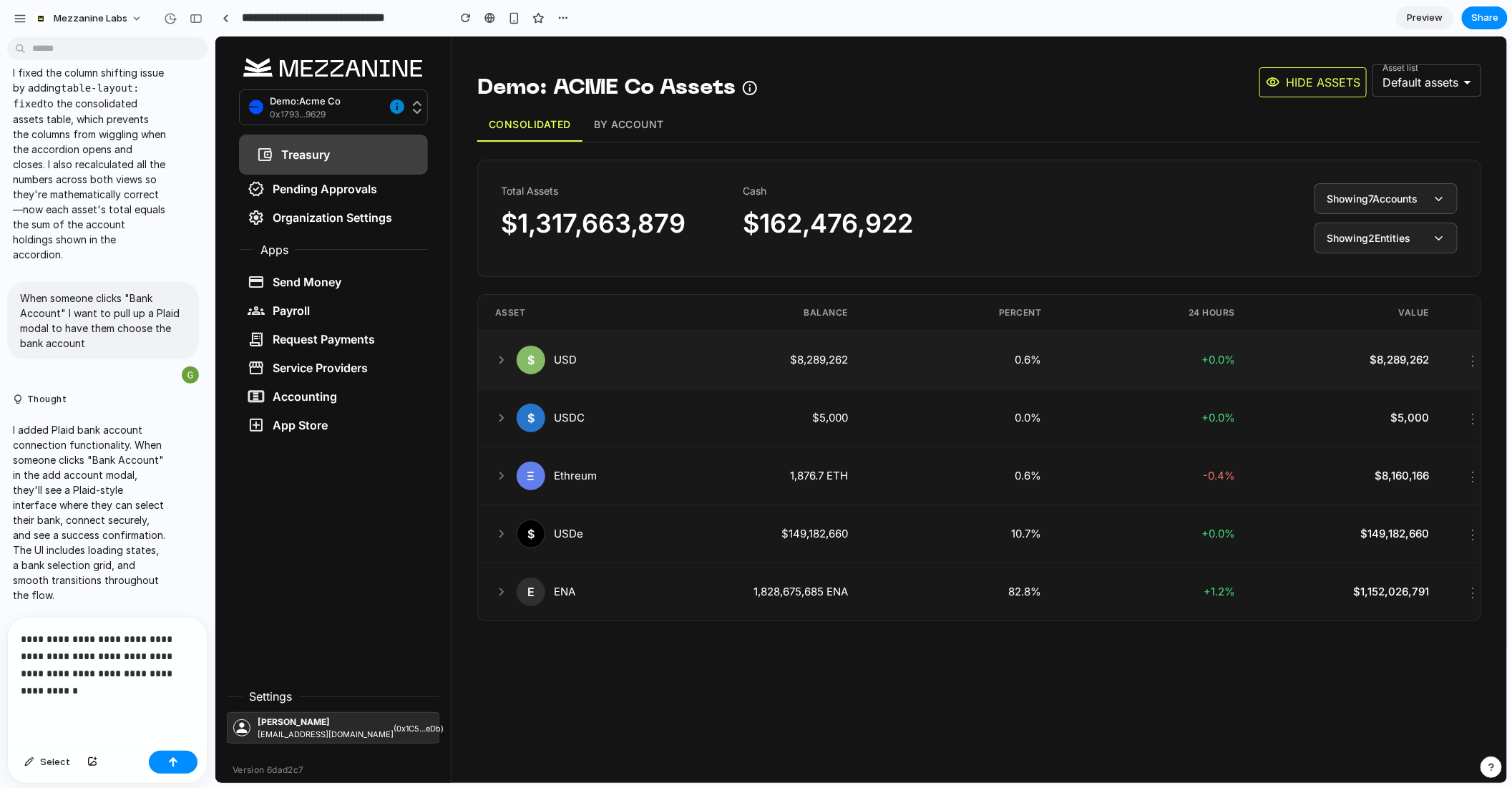
click at [513, 356] on div "$ USD" at bounding box center [574, 359] width 159 height 29
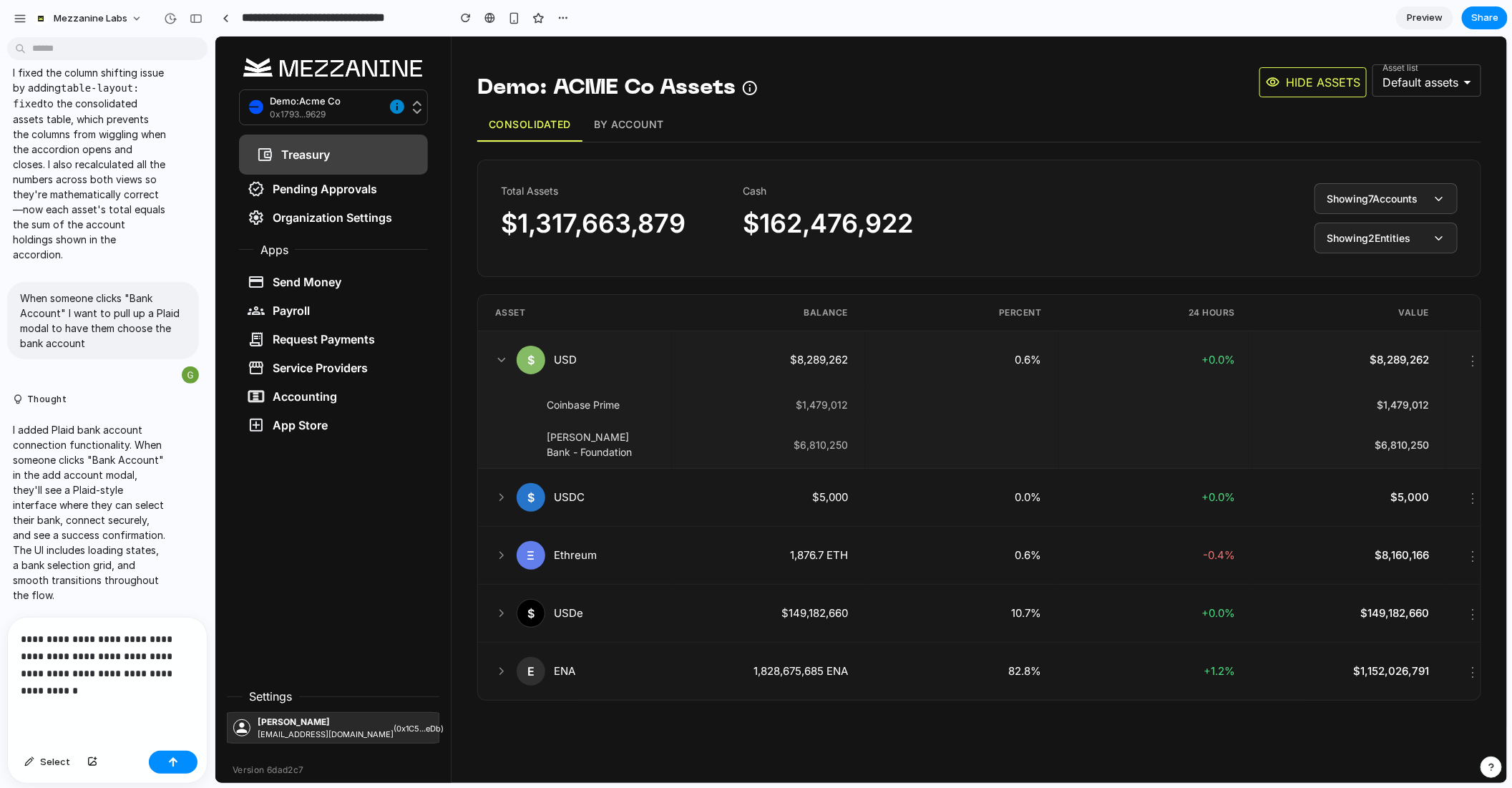
click at [513, 356] on div "$ USD" at bounding box center [574, 359] width 159 height 29
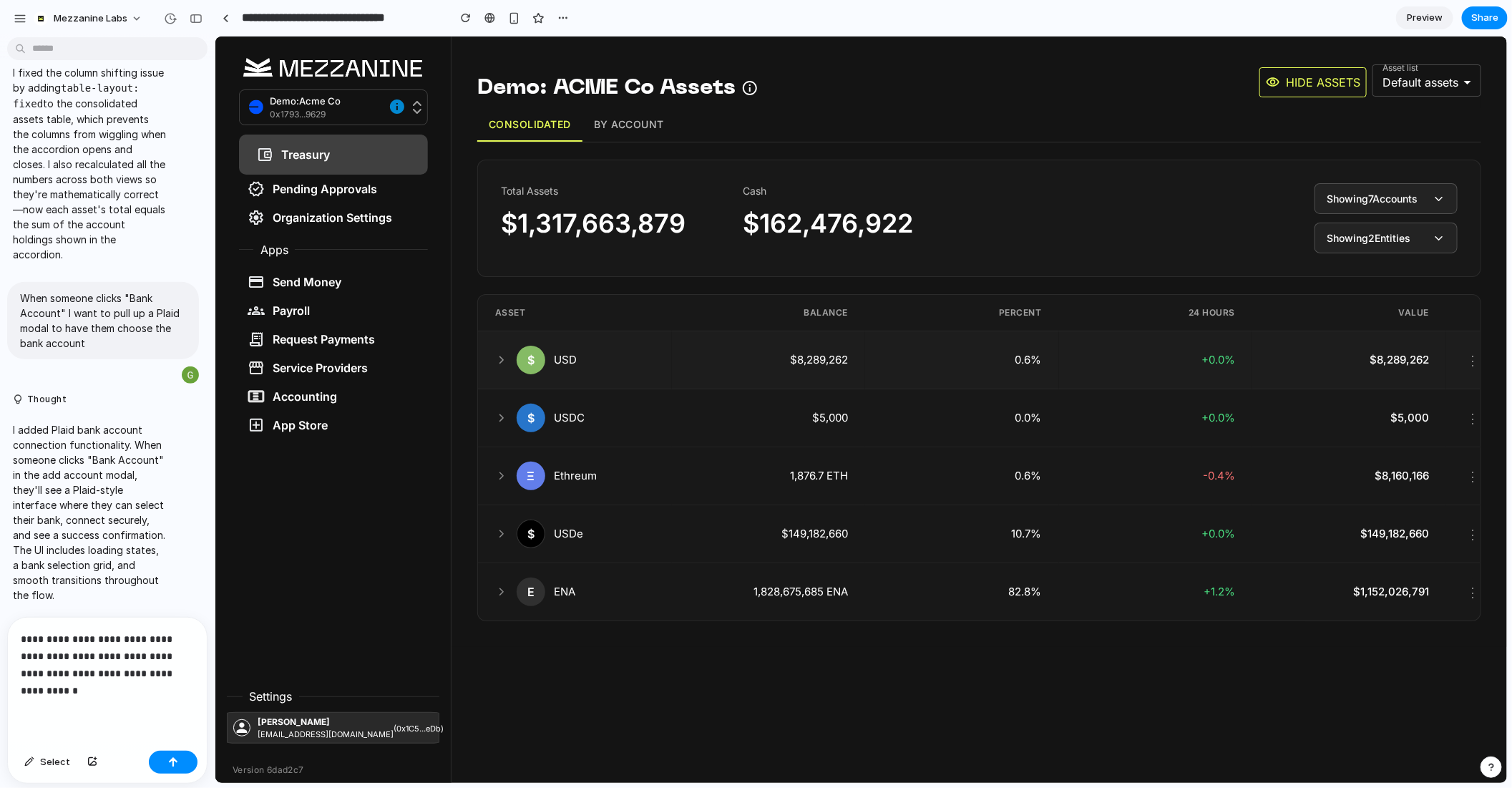
click at [513, 356] on div "$ USD" at bounding box center [574, 359] width 159 height 29
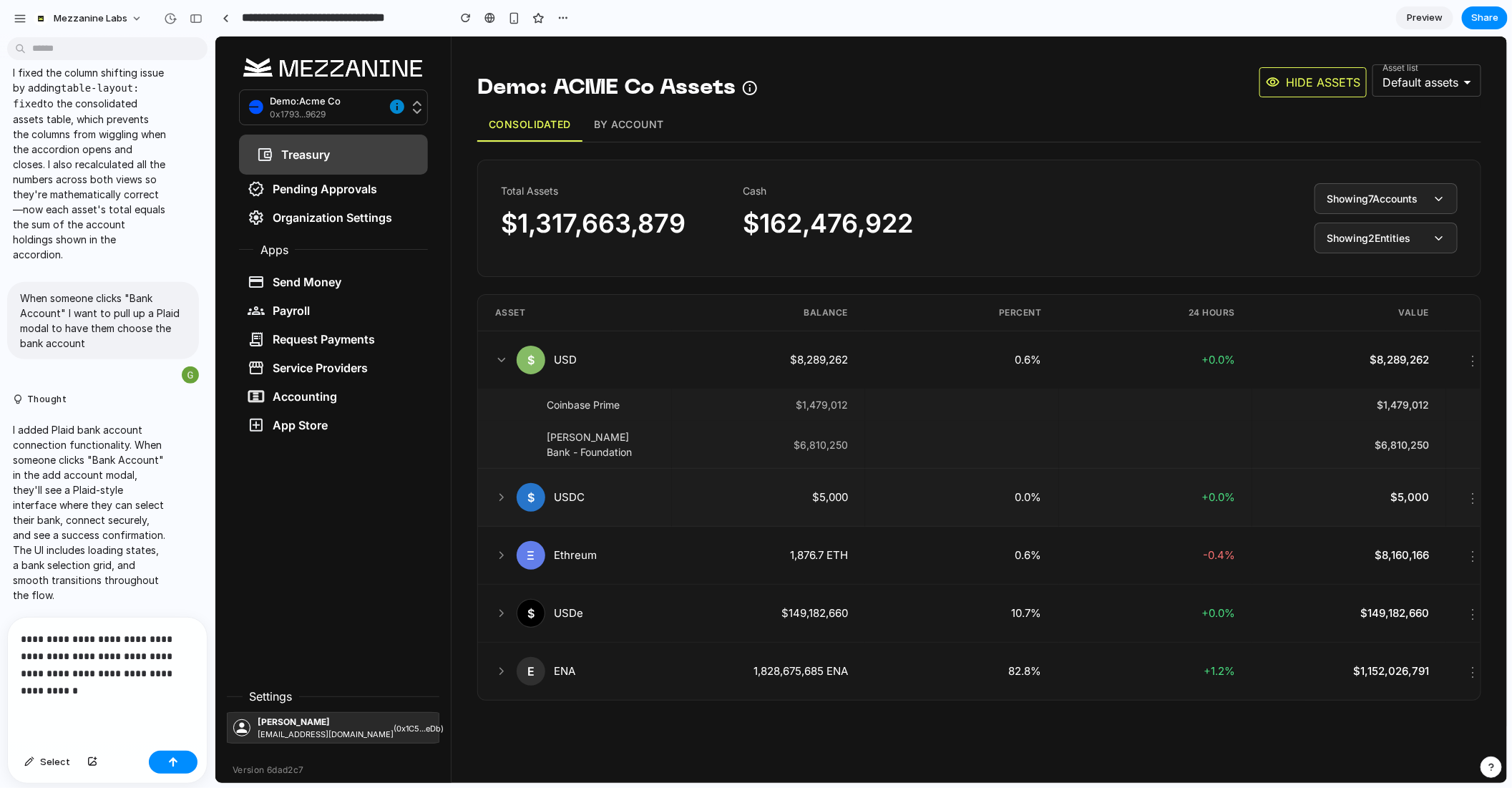
click at [620, 494] on div "$ USDC" at bounding box center [574, 497] width 159 height 29
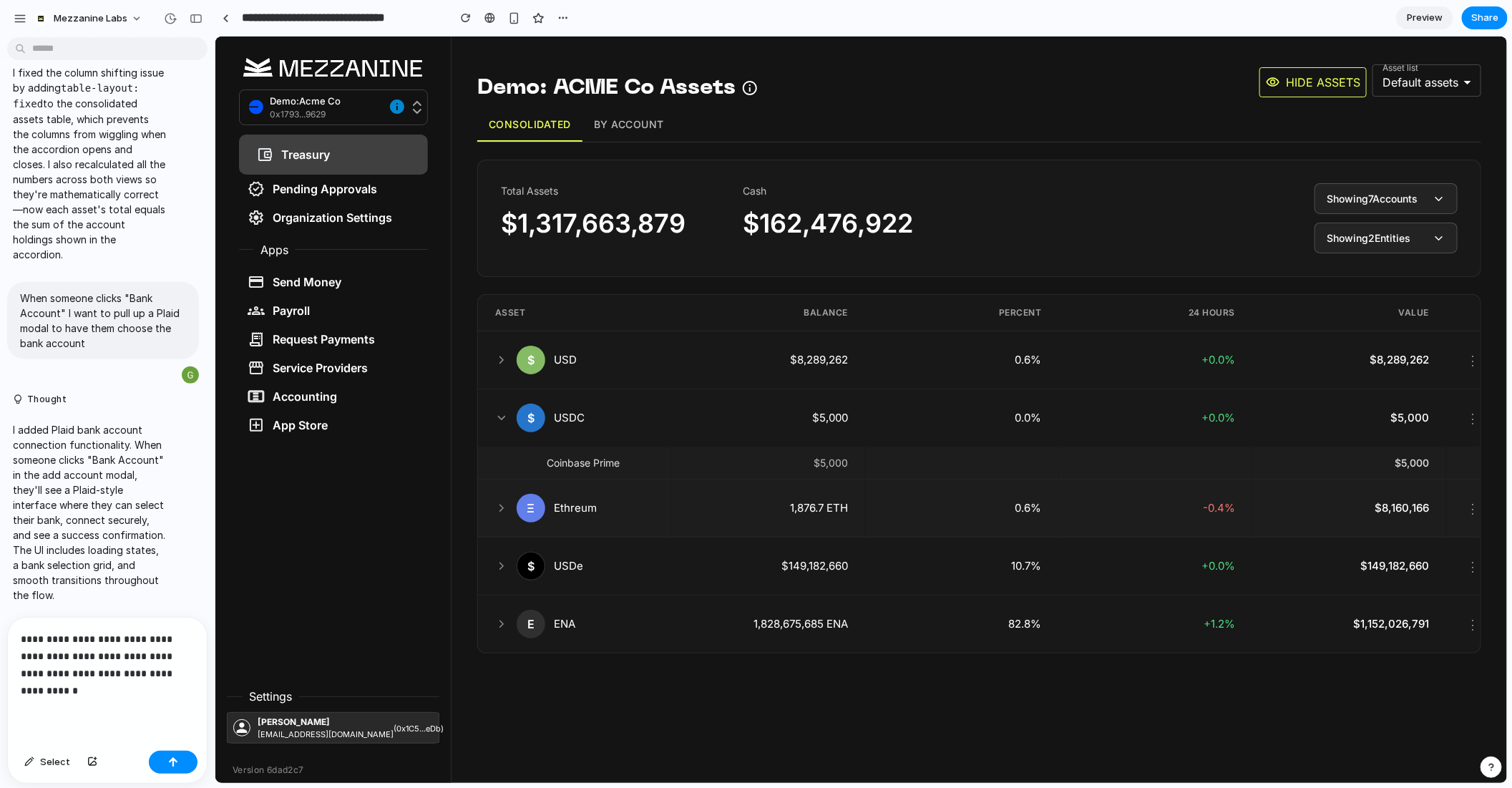
click at [600, 494] on div "Ξ Ethreum" at bounding box center [574, 508] width 159 height 29
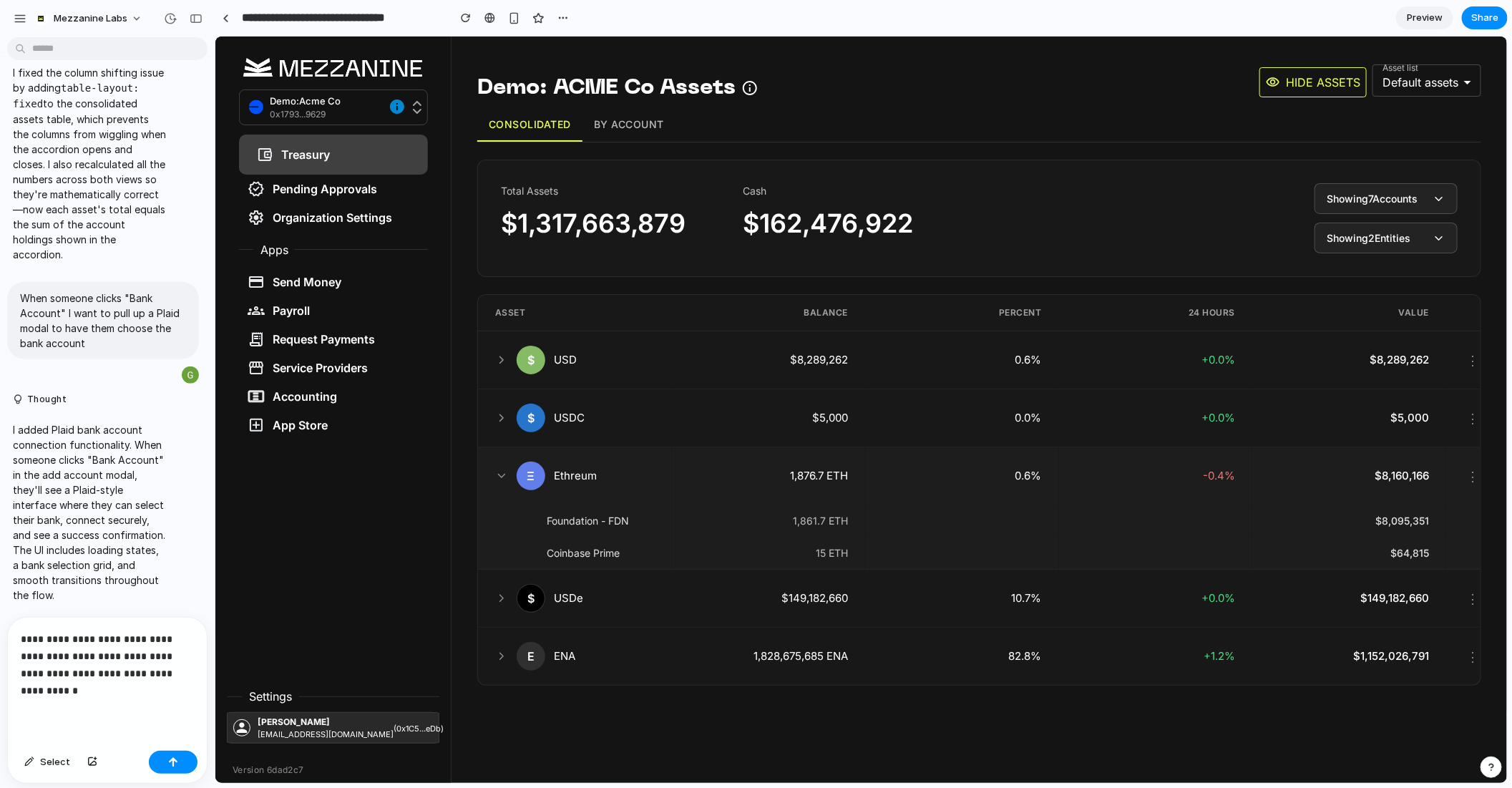
click at [586, 487] on div "Ξ Ethreum" at bounding box center [574, 475] width 159 height 29
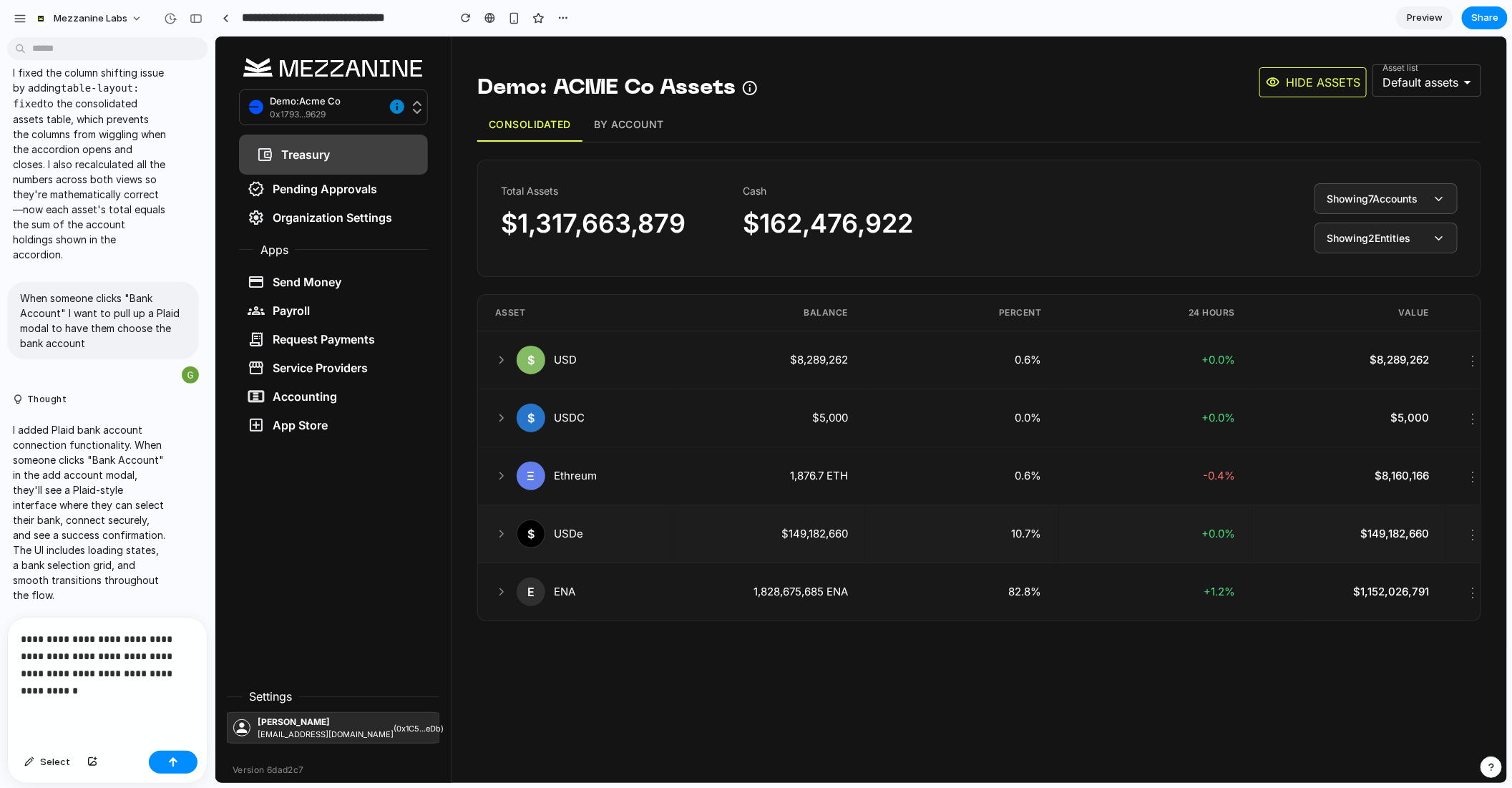
click at [588, 536] on div "$ USDe" at bounding box center [574, 533] width 159 height 29
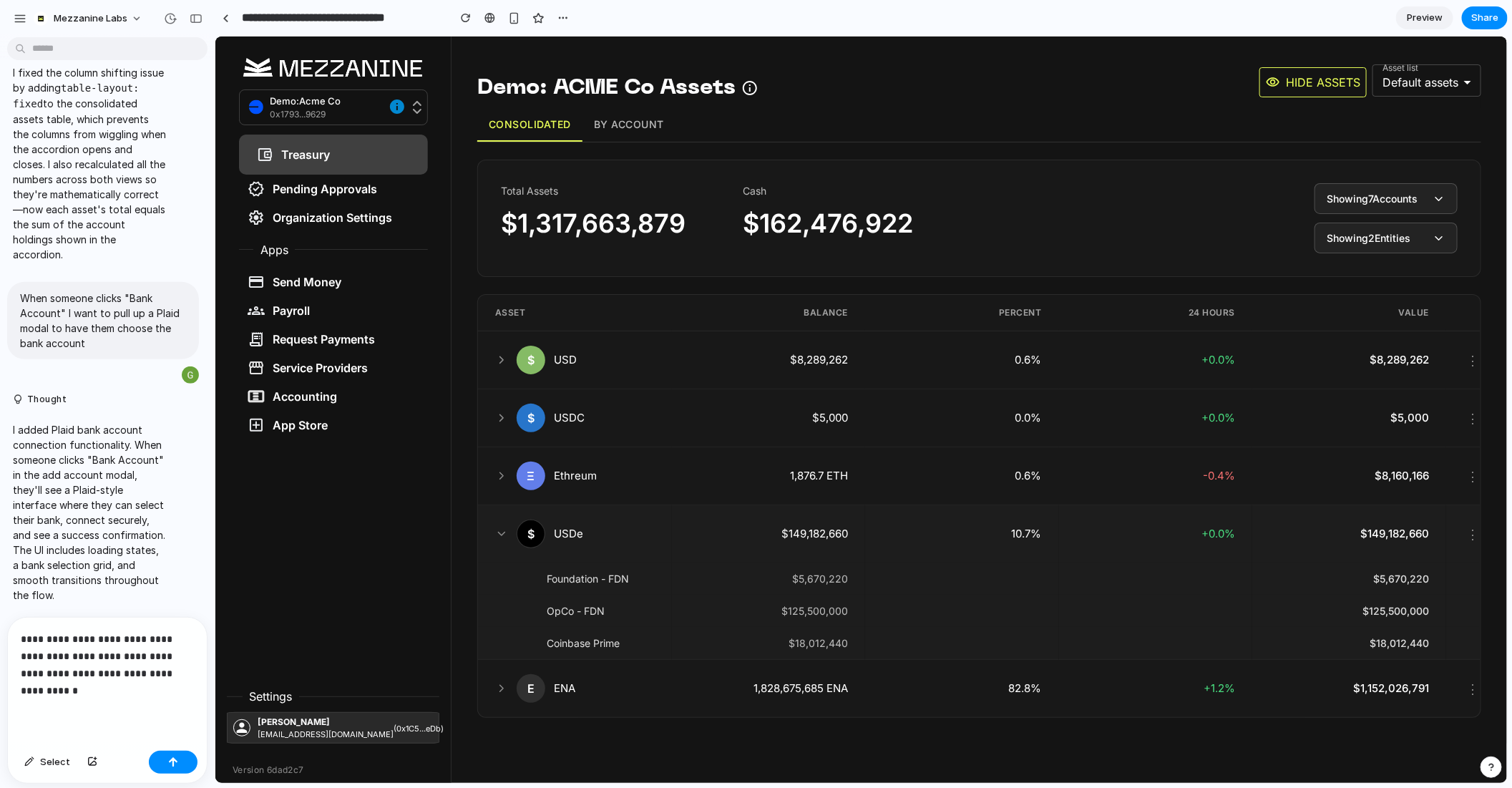
click at [588, 536] on div "$ USDe" at bounding box center [574, 533] width 159 height 29
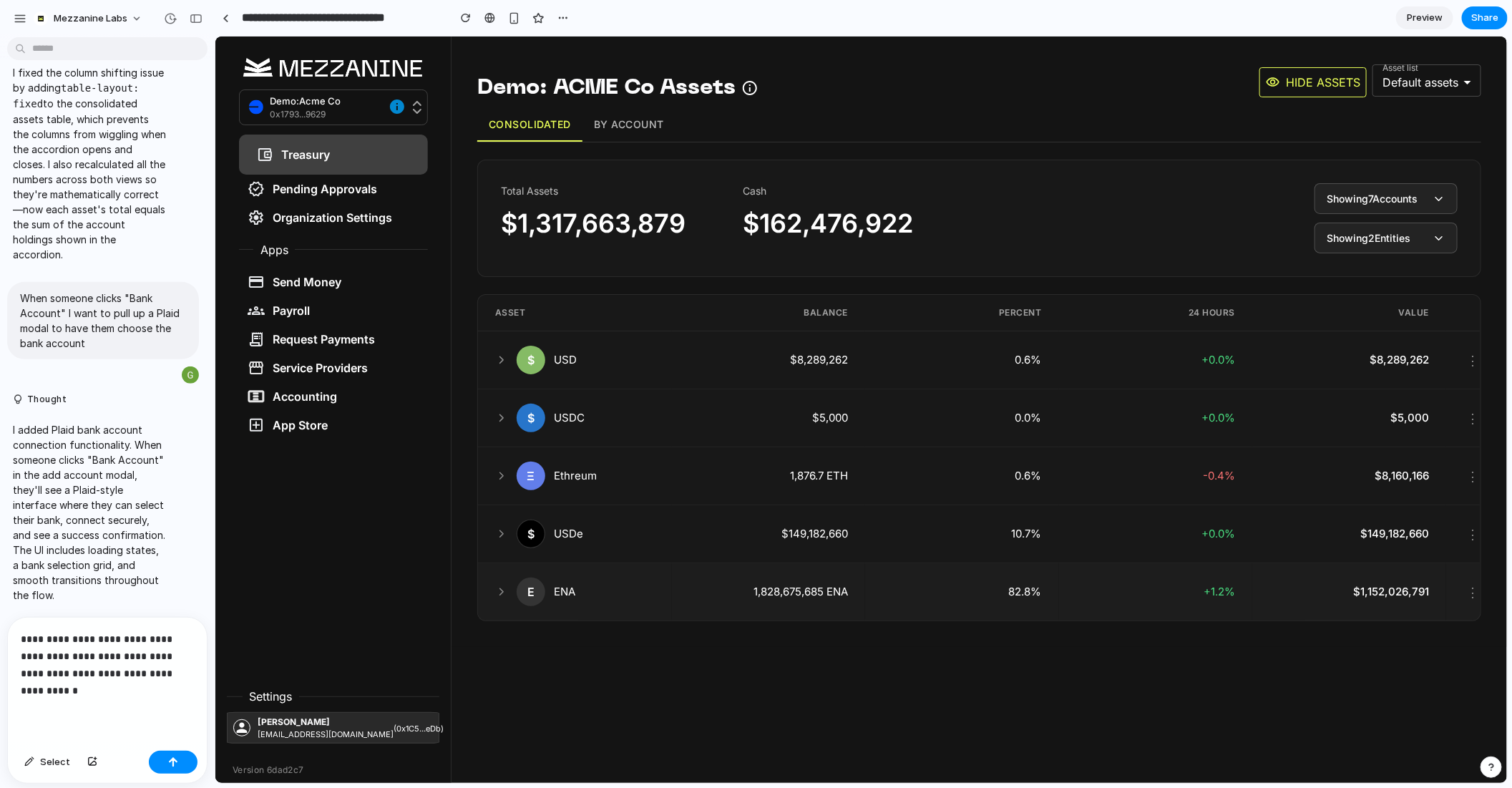
click at [586, 598] on div "E ENA" at bounding box center [574, 591] width 159 height 29
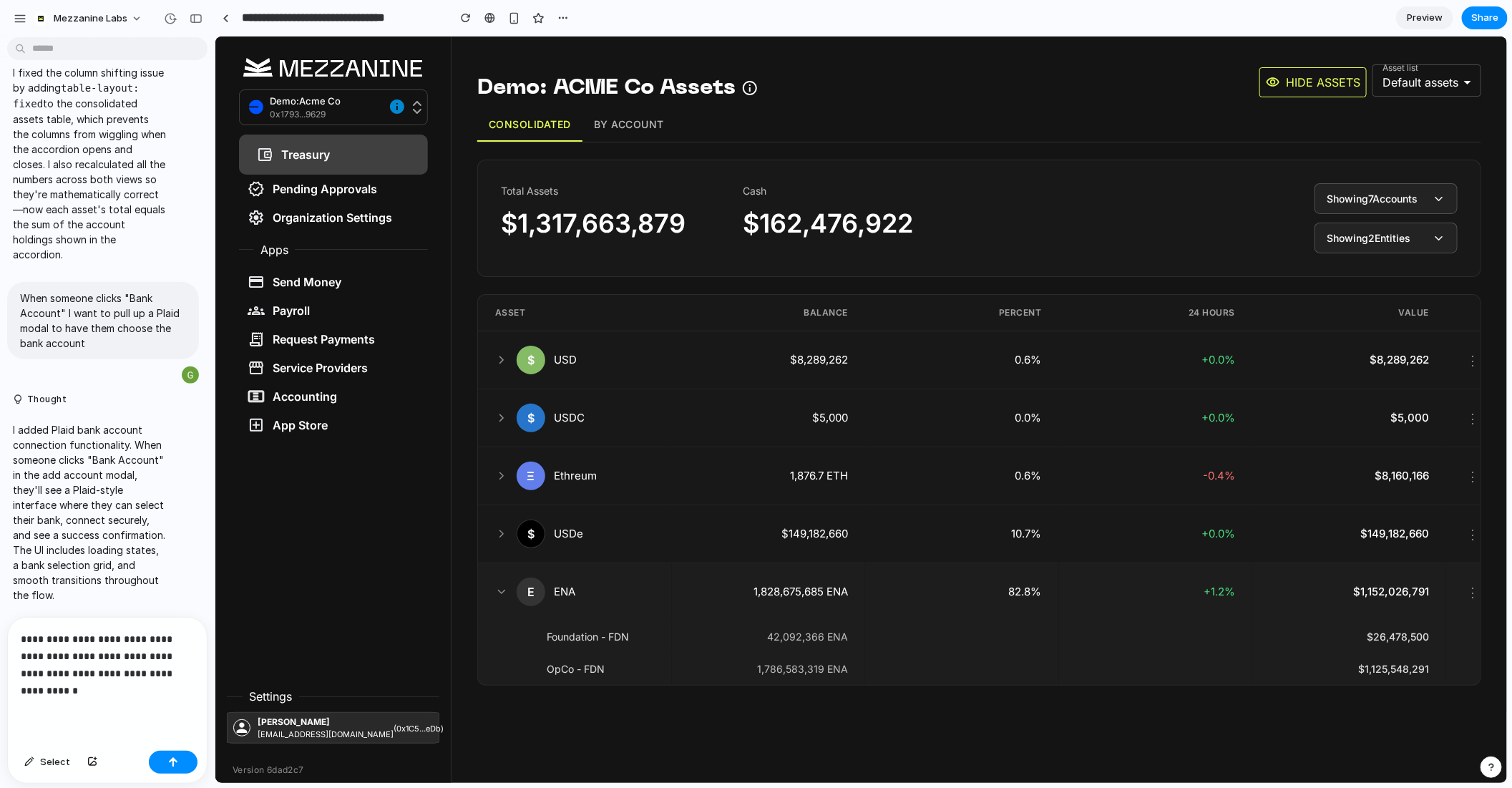
click at [586, 598] on div "E ENA" at bounding box center [574, 591] width 159 height 29
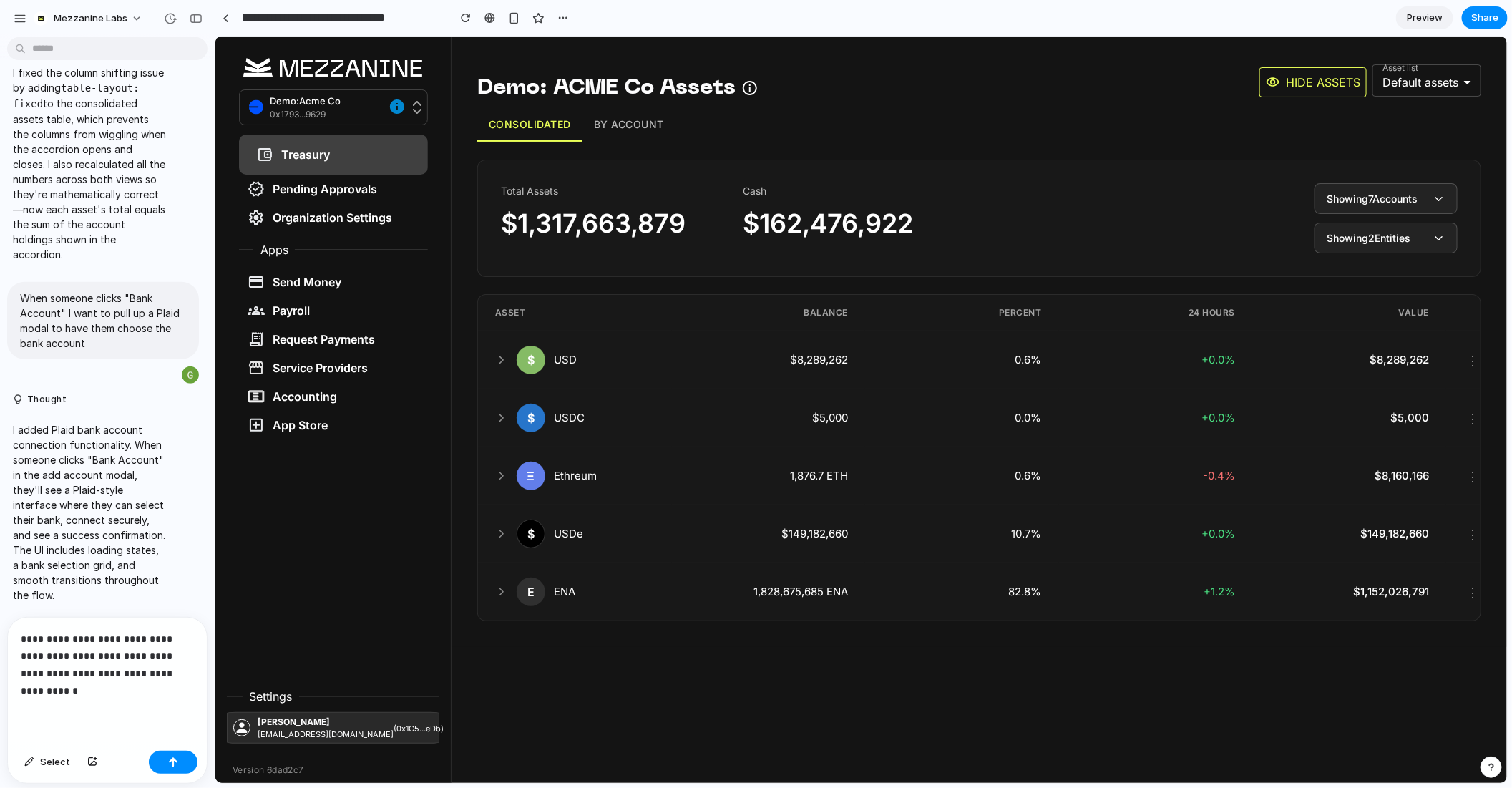
click at [639, 133] on button "By Account" at bounding box center [629, 124] width 93 height 34
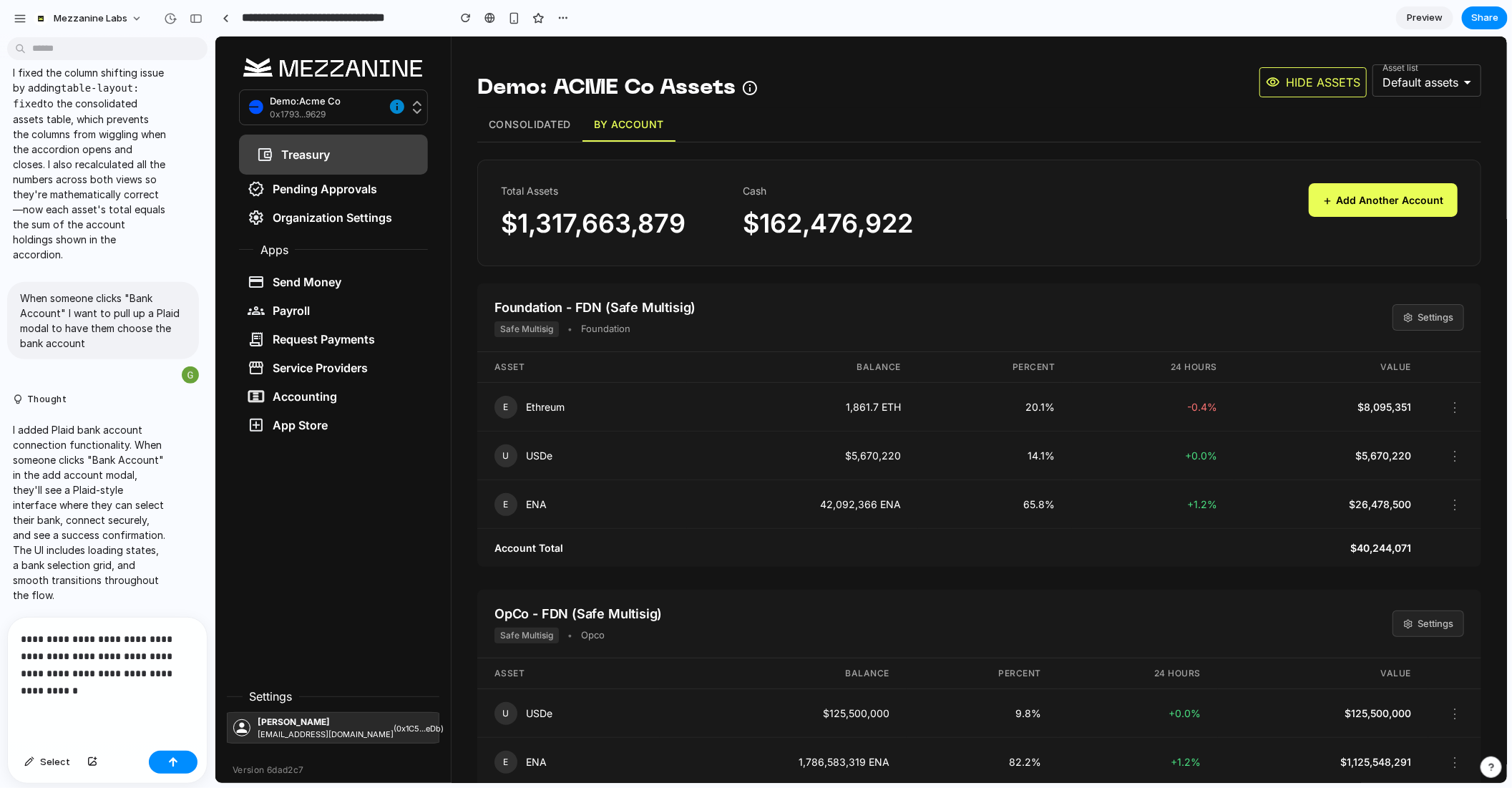
click at [562, 134] on button "Consolidated" at bounding box center [529, 124] width 105 height 34
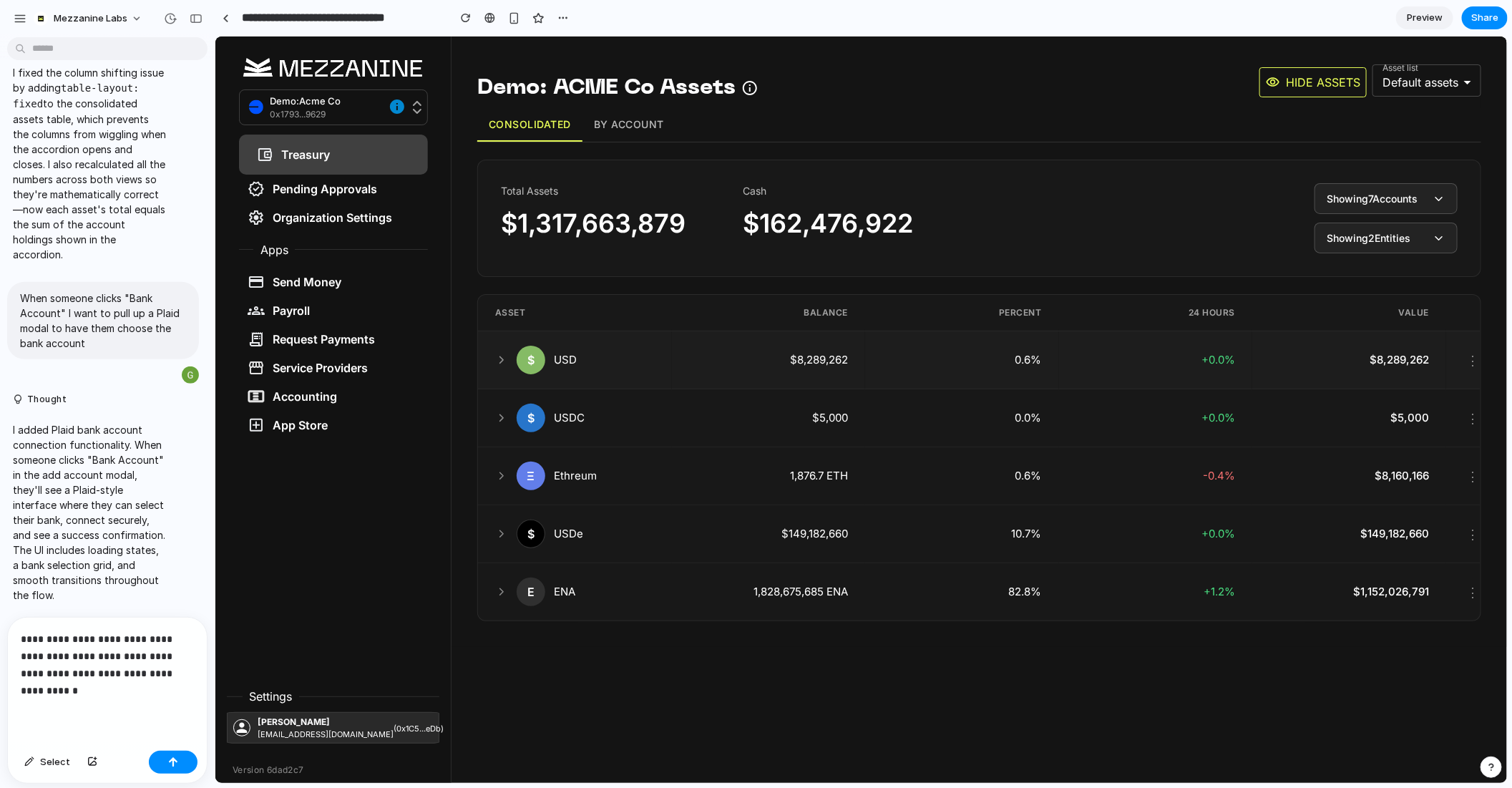
click at [585, 374] on td "$ USD" at bounding box center [575, 360] width 194 height 58
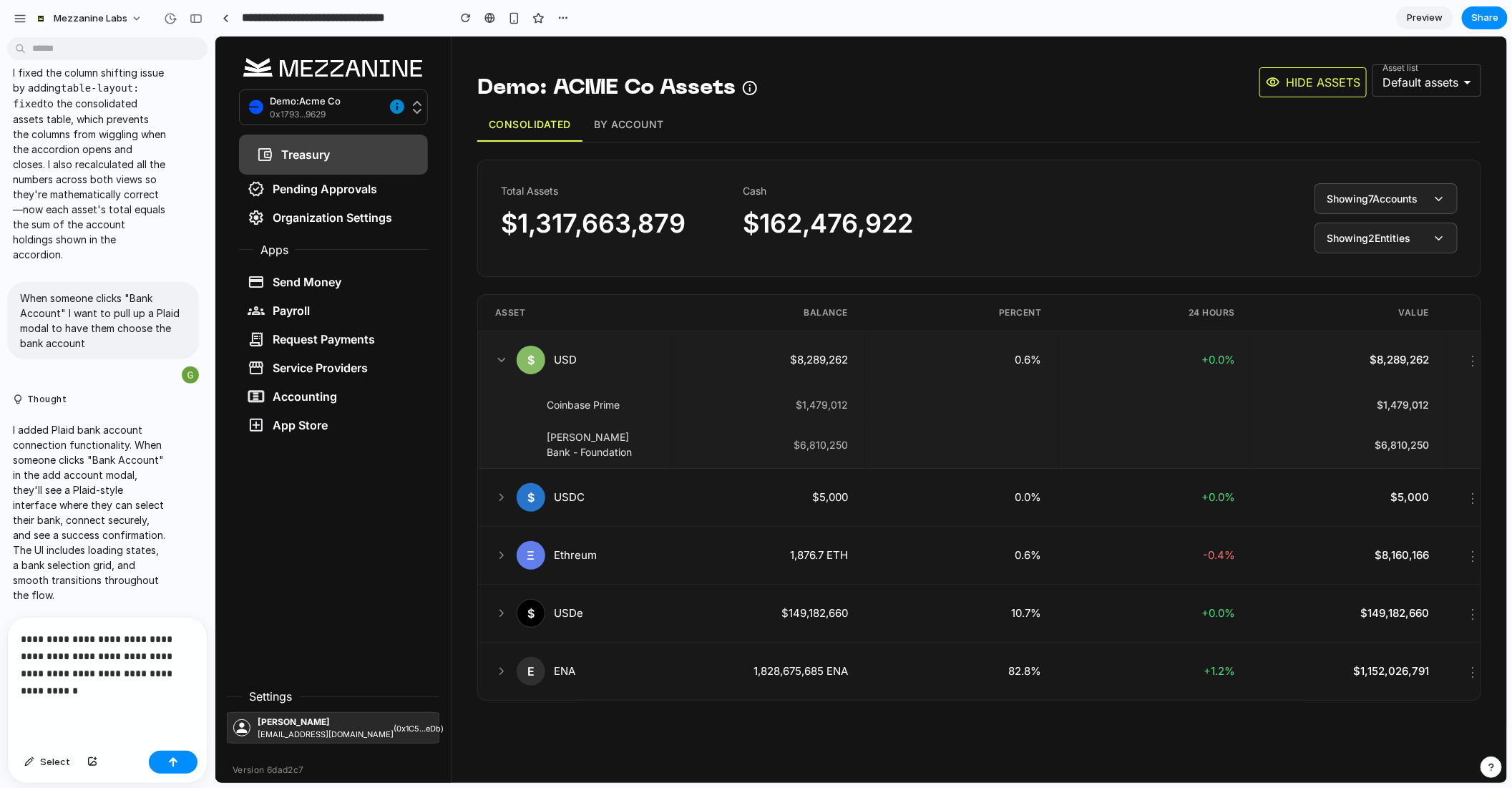
click at [585, 374] on td "$ USD" at bounding box center [575, 360] width 194 height 58
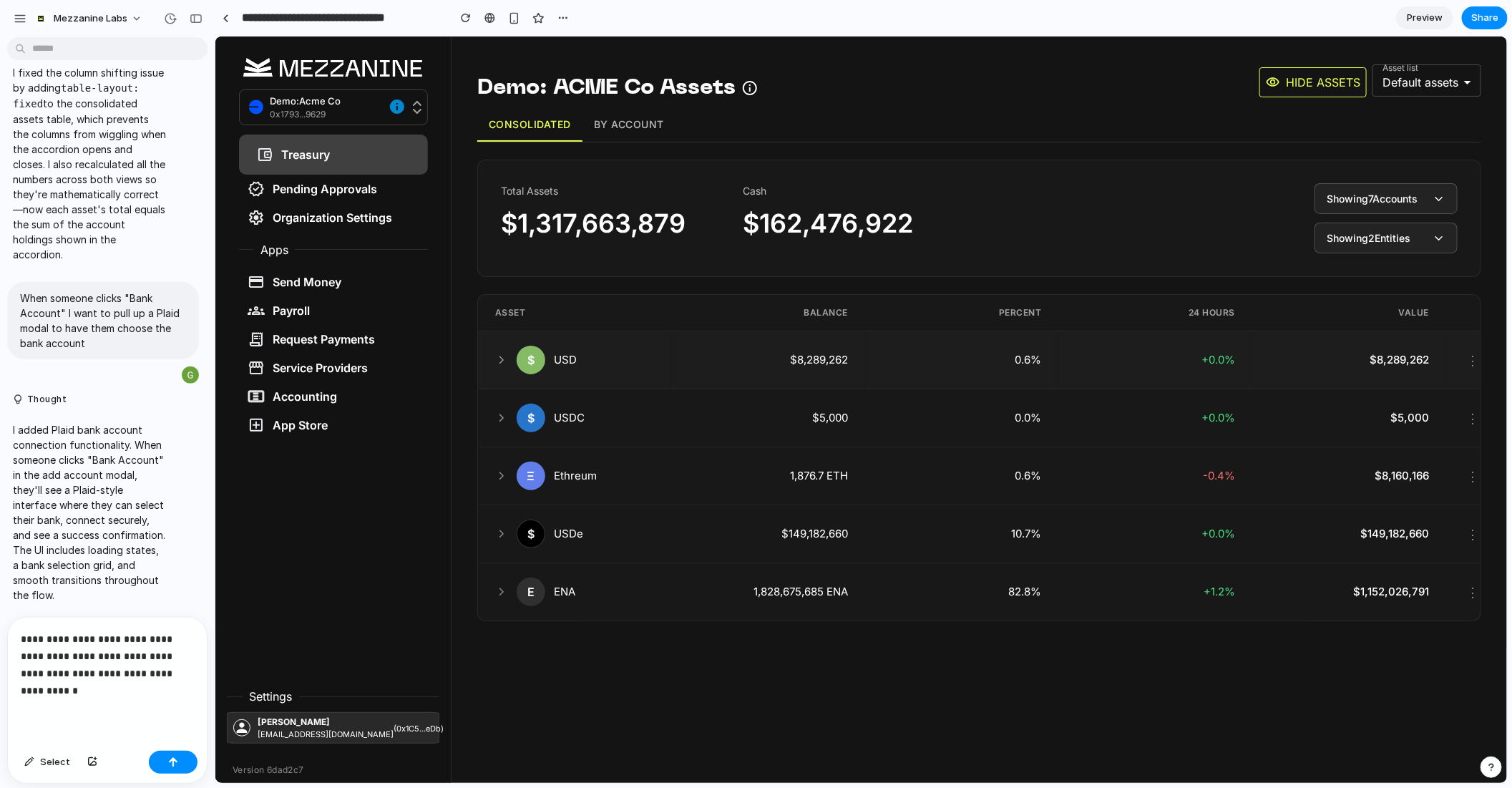
click at [556, 363] on div "$ USD" at bounding box center [574, 359] width 159 height 29
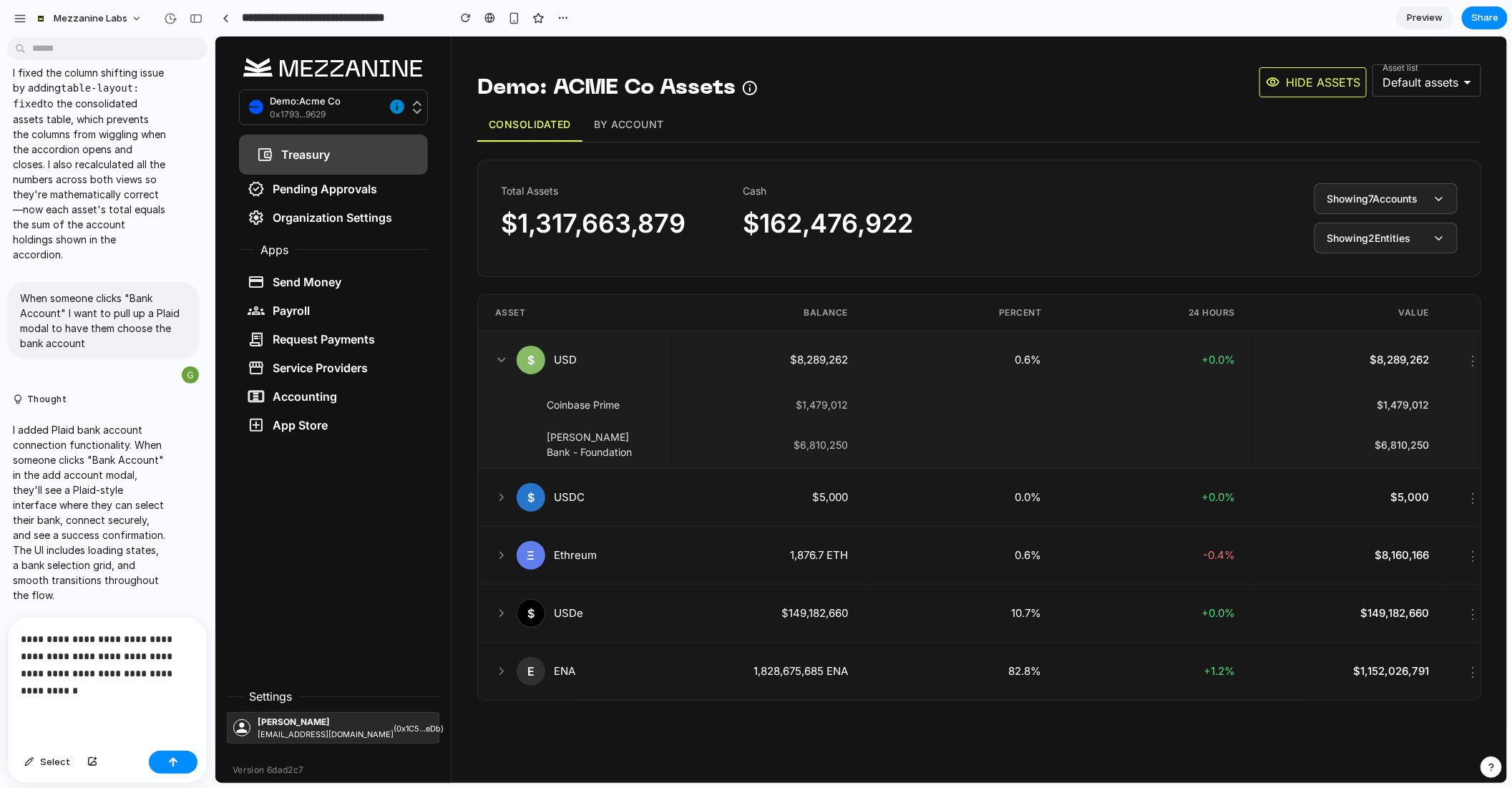
click at [565, 348] on div "$ USD" at bounding box center [574, 359] width 159 height 29
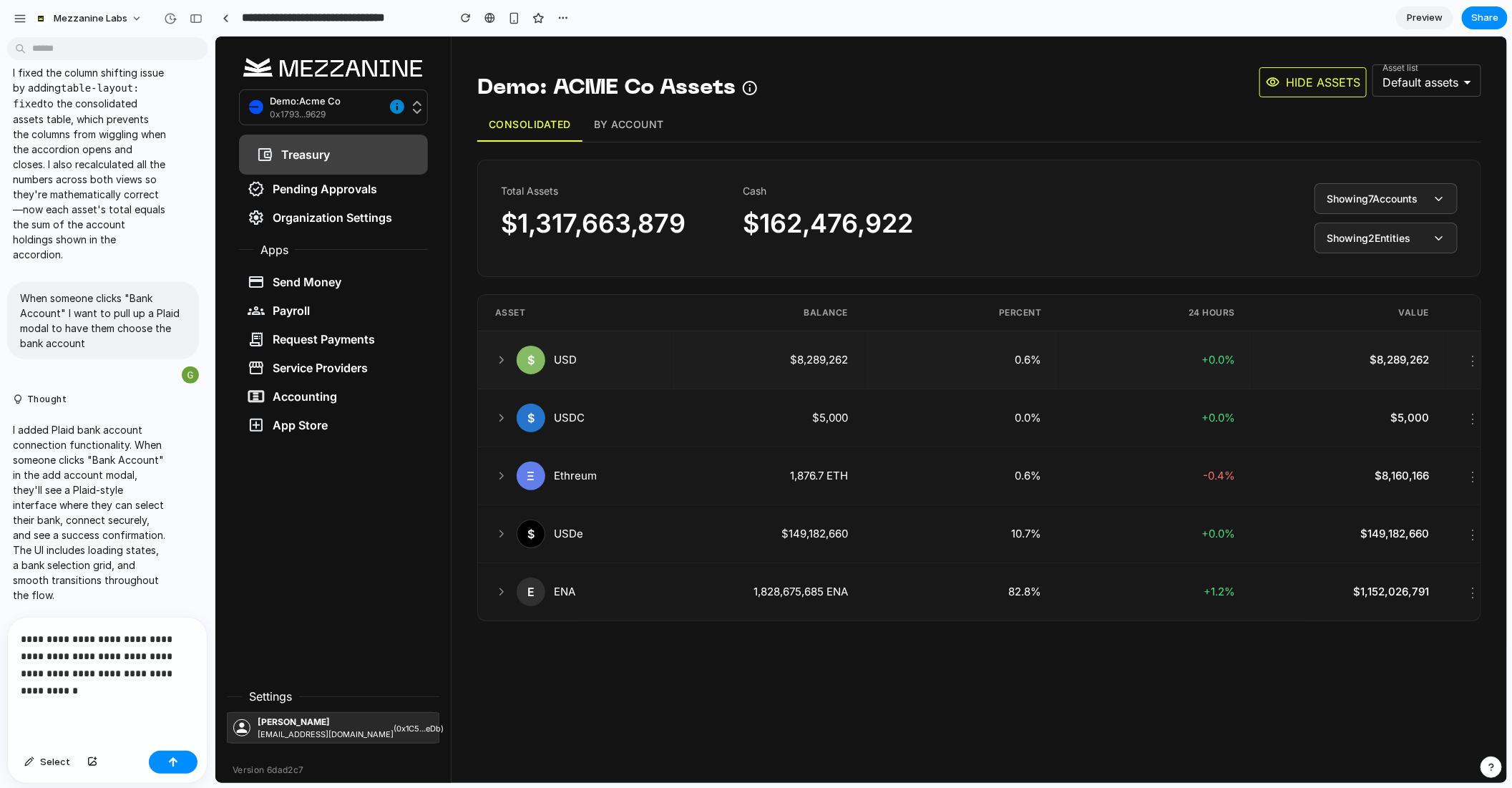
click at [565, 366] on div "$ USD" at bounding box center [574, 359] width 159 height 29
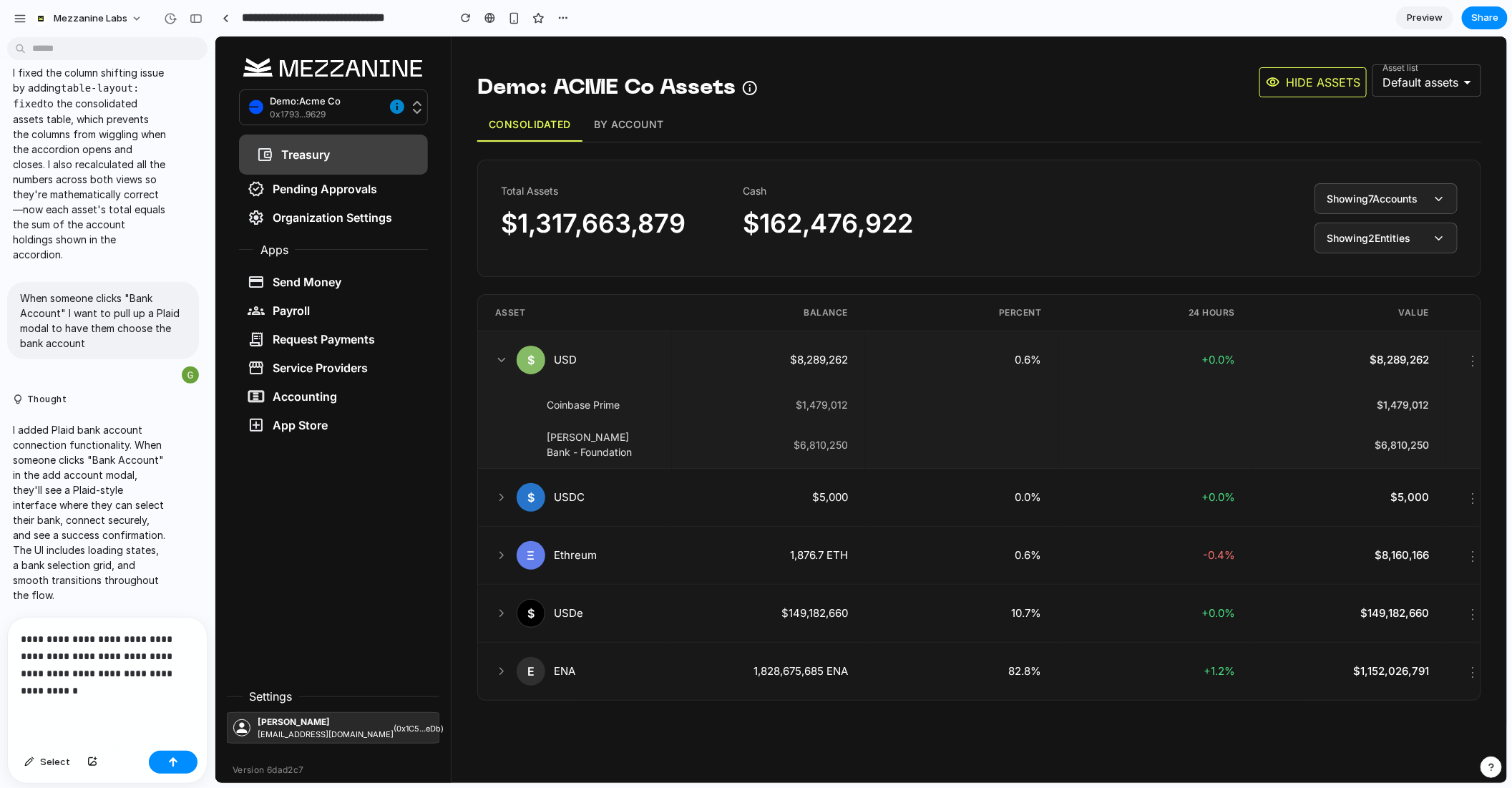
click at [524, 351] on div "$" at bounding box center [530, 359] width 29 height 29
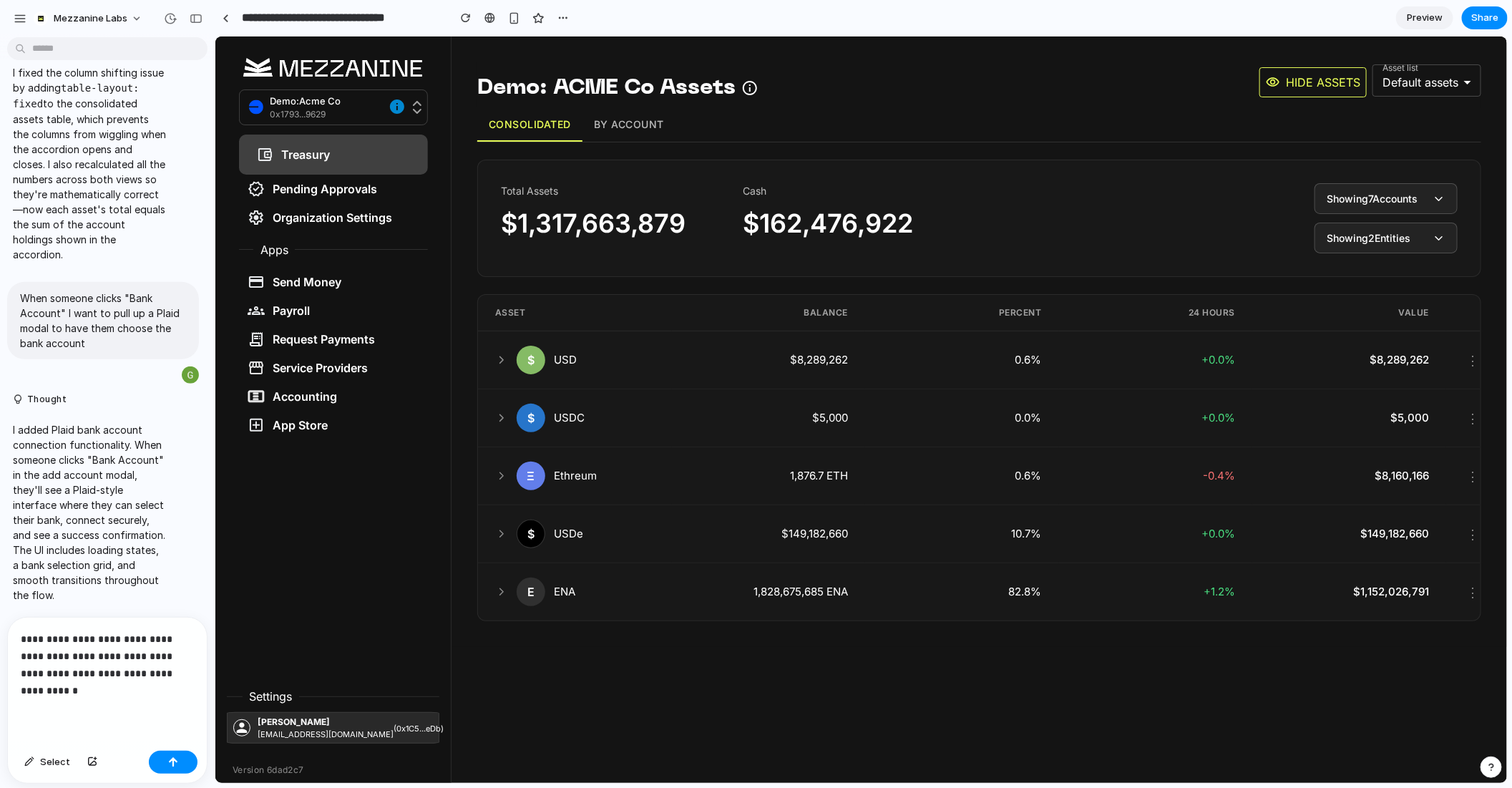
drag, startPoint x: 690, startPoint y: 269, endPoint x: 683, endPoint y: 299, distance: 30.8
click at [690, 273] on div "Total Assets $1,317,663,879 Cash $162,476,922 Showing 7 Accounts Showing 2 Enti…" at bounding box center [979, 218] width 1004 height 118
click at [1417, 210] on button "Showing 7 Accounts" at bounding box center [1385, 197] width 143 height 31
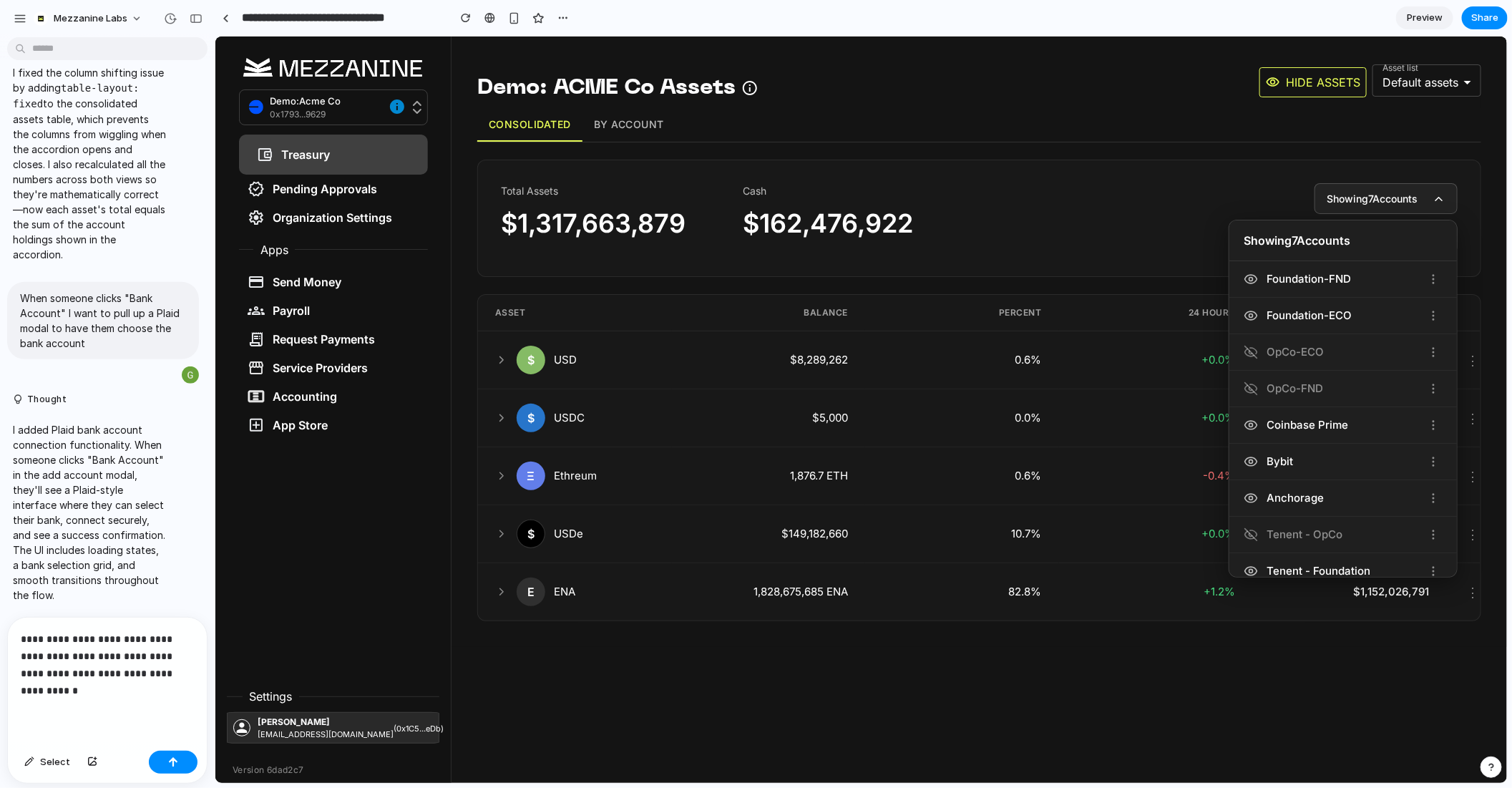
click at [1417, 196] on span "Showing 7 Accounts" at bounding box center [1372, 198] width 91 height 15
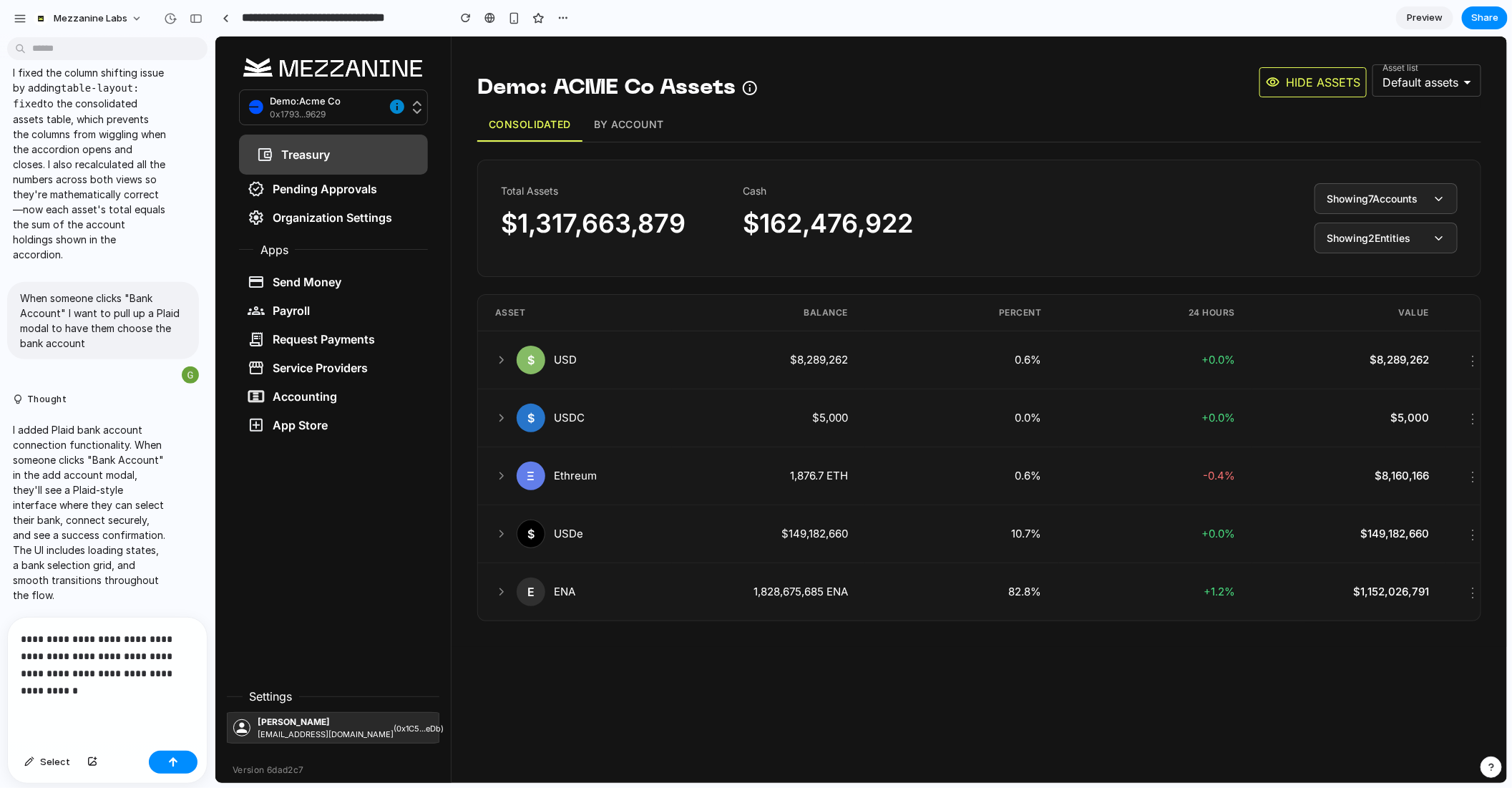
click at [1422, 234] on button "Showing 2 Entities" at bounding box center [1385, 236] width 143 height 31
click at [1421, 234] on button "Showing 2 Entities" at bounding box center [1385, 236] width 143 height 31
click at [1428, 202] on button "Showing 7 Accounts" at bounding box center [1385, 197] width 143 height 31
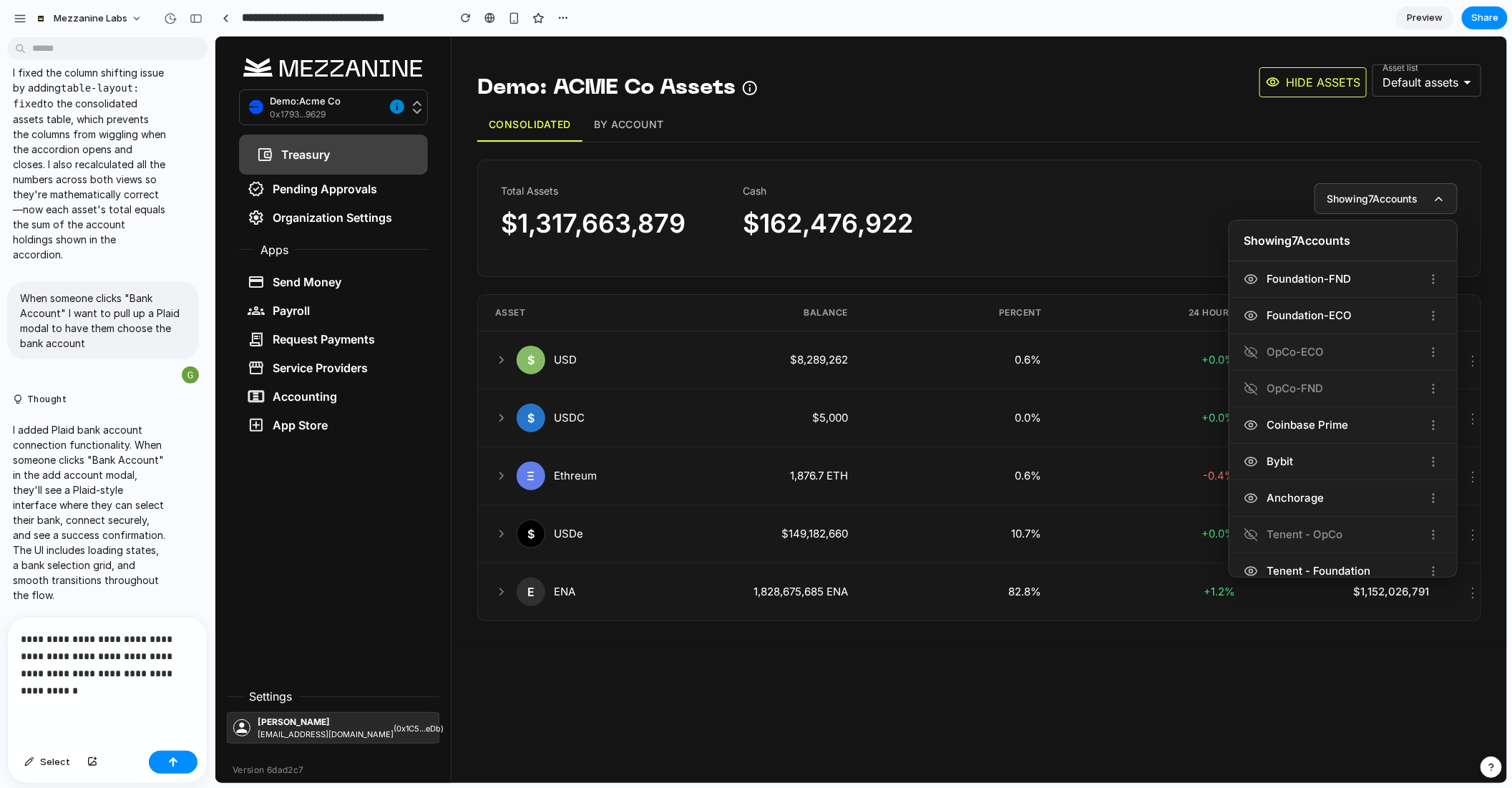
click at [1428, 202] on button "Showing 7 Accounts" at bounding box center [1385, 197] width 143 height 31
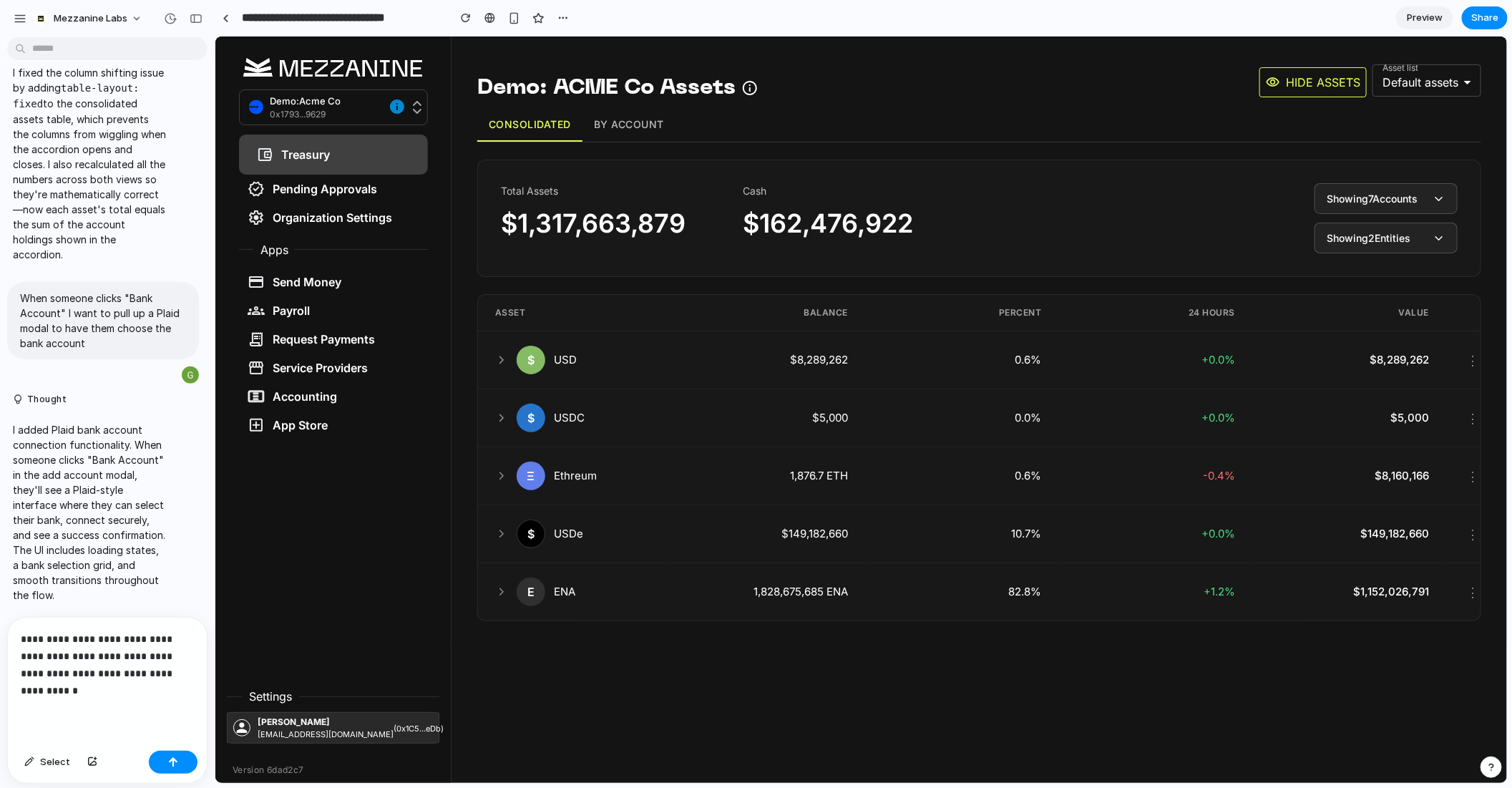
click at [1432, 198] on icon at bounding box center [1439, 198] width 13 height 13
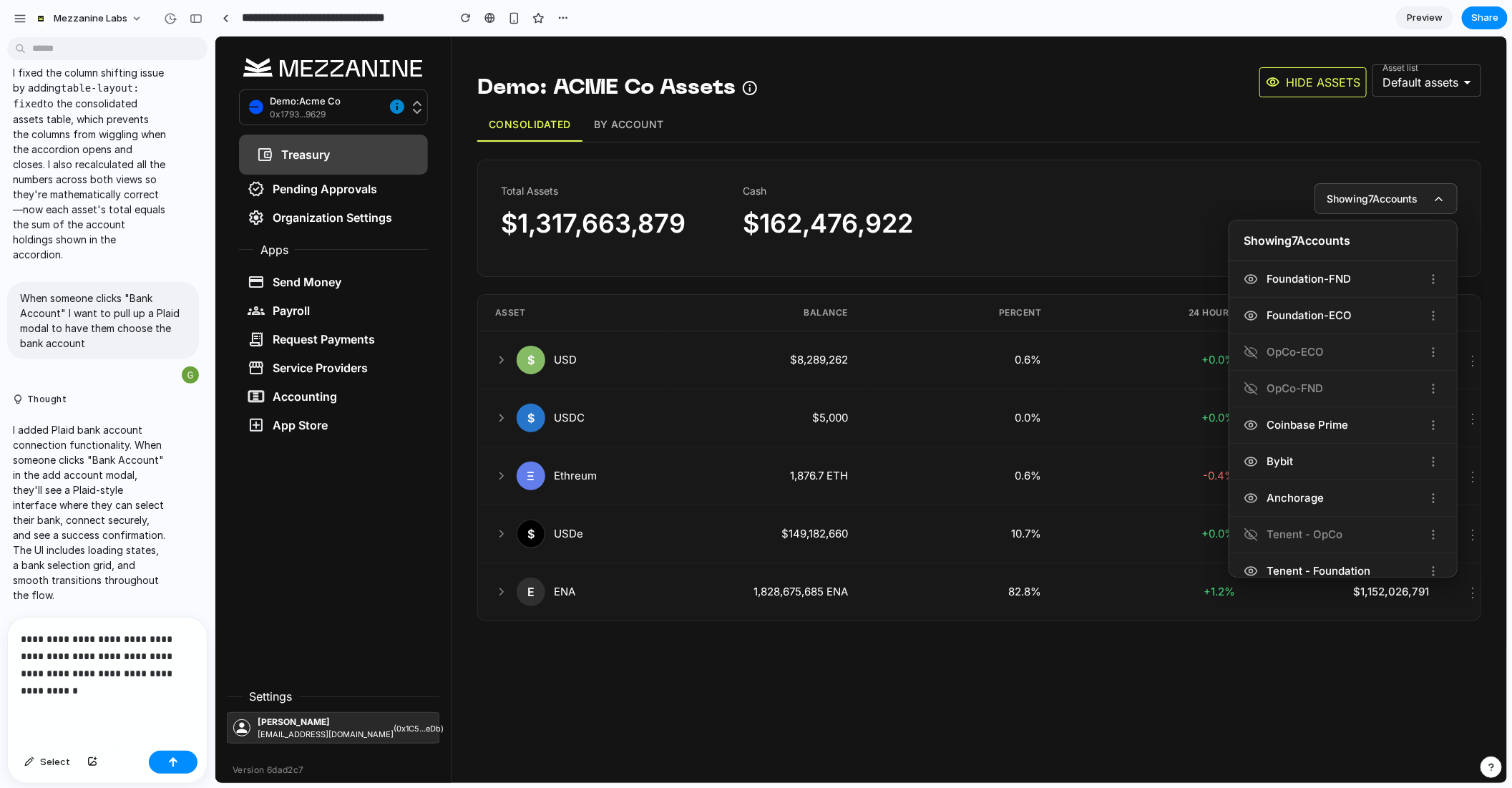
click at [1432, 198] on icon at bounding box center [1439, 198] width 13 height 13
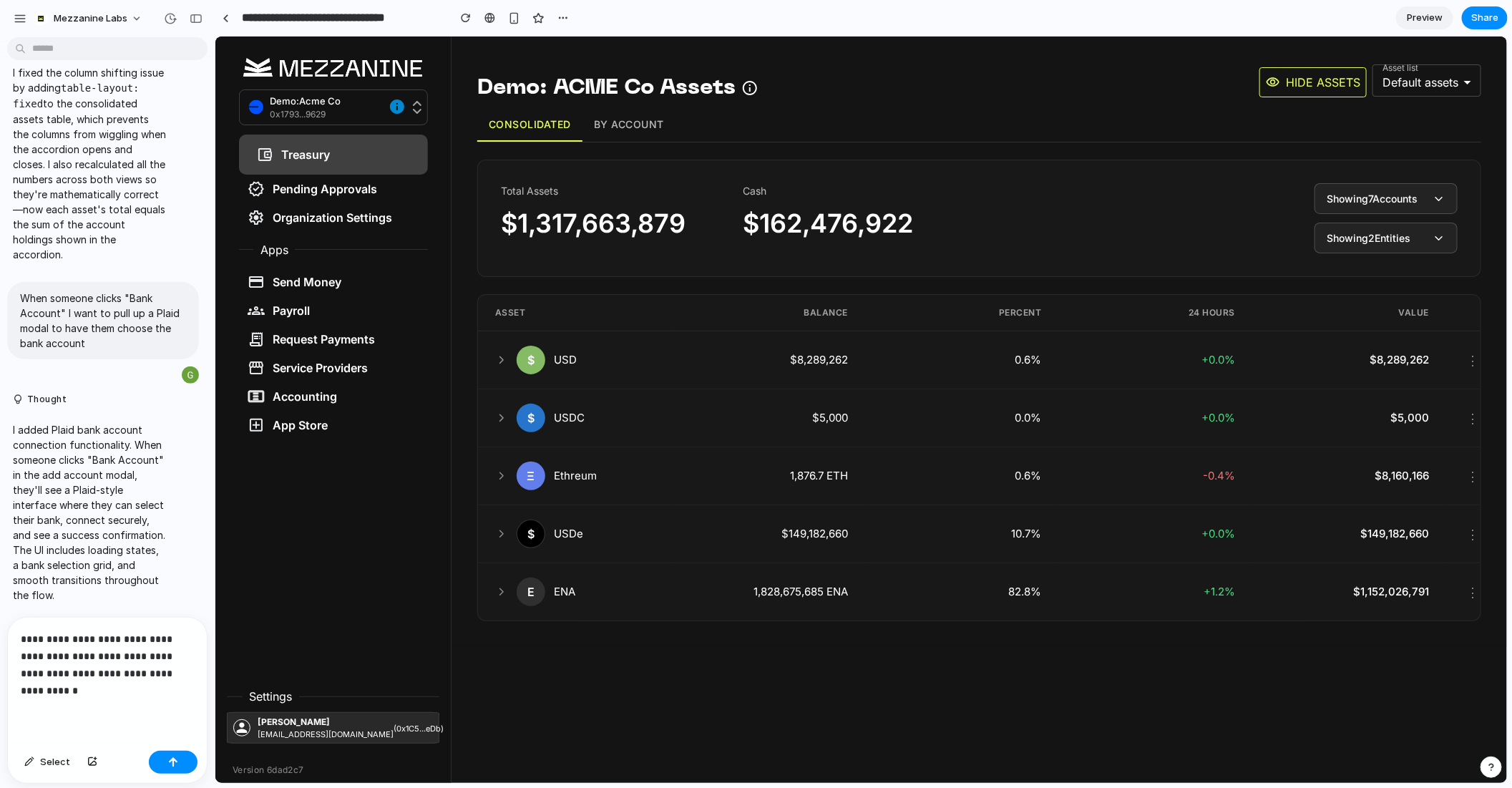
click at [1432, 198] on icon at bounding box center [1439, 198] width 13 height 13
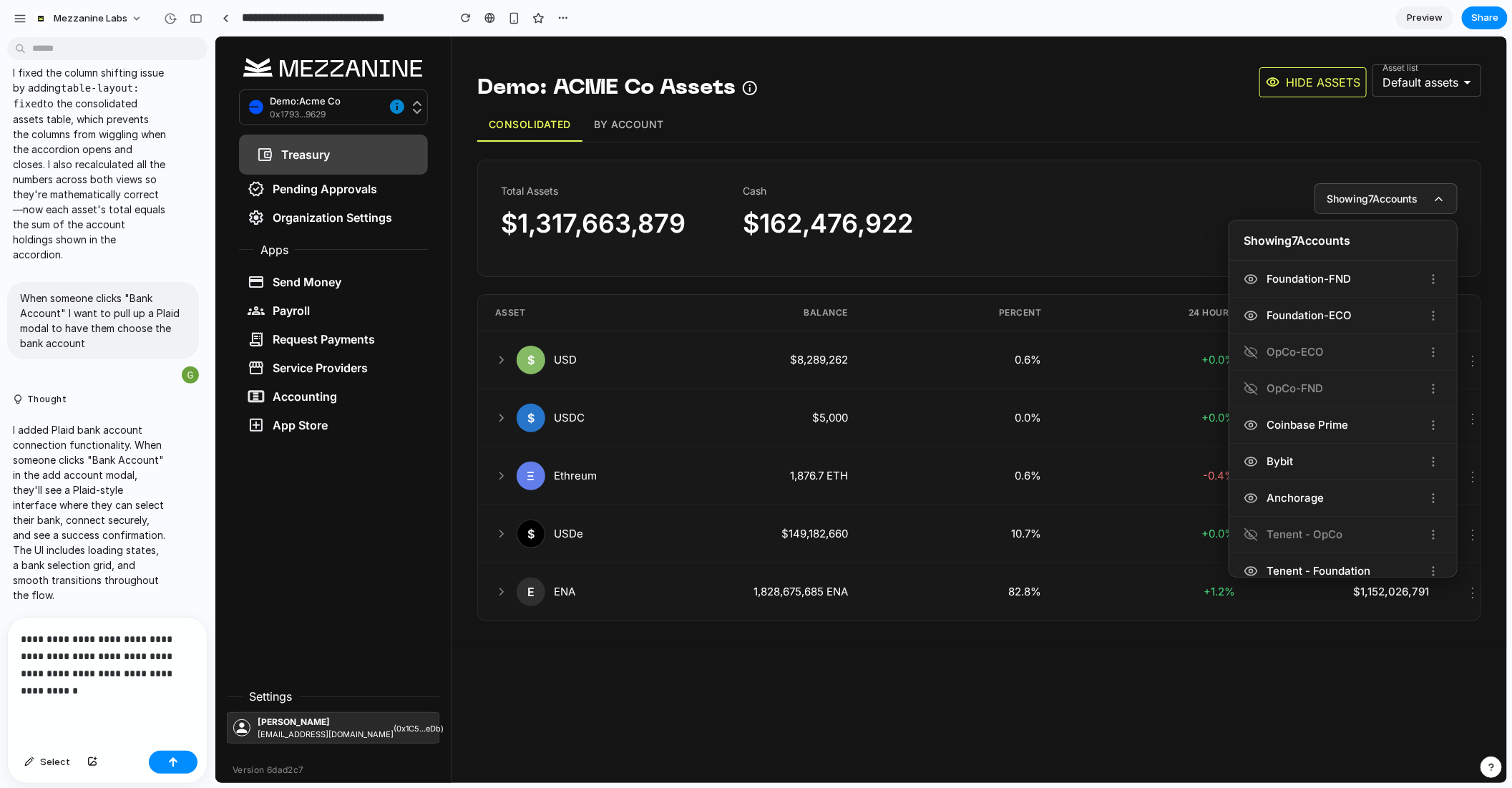
click at [1431, 204] on button "Showing 7 Accounts" at bounding box center [1385, 197] width 143 height 31
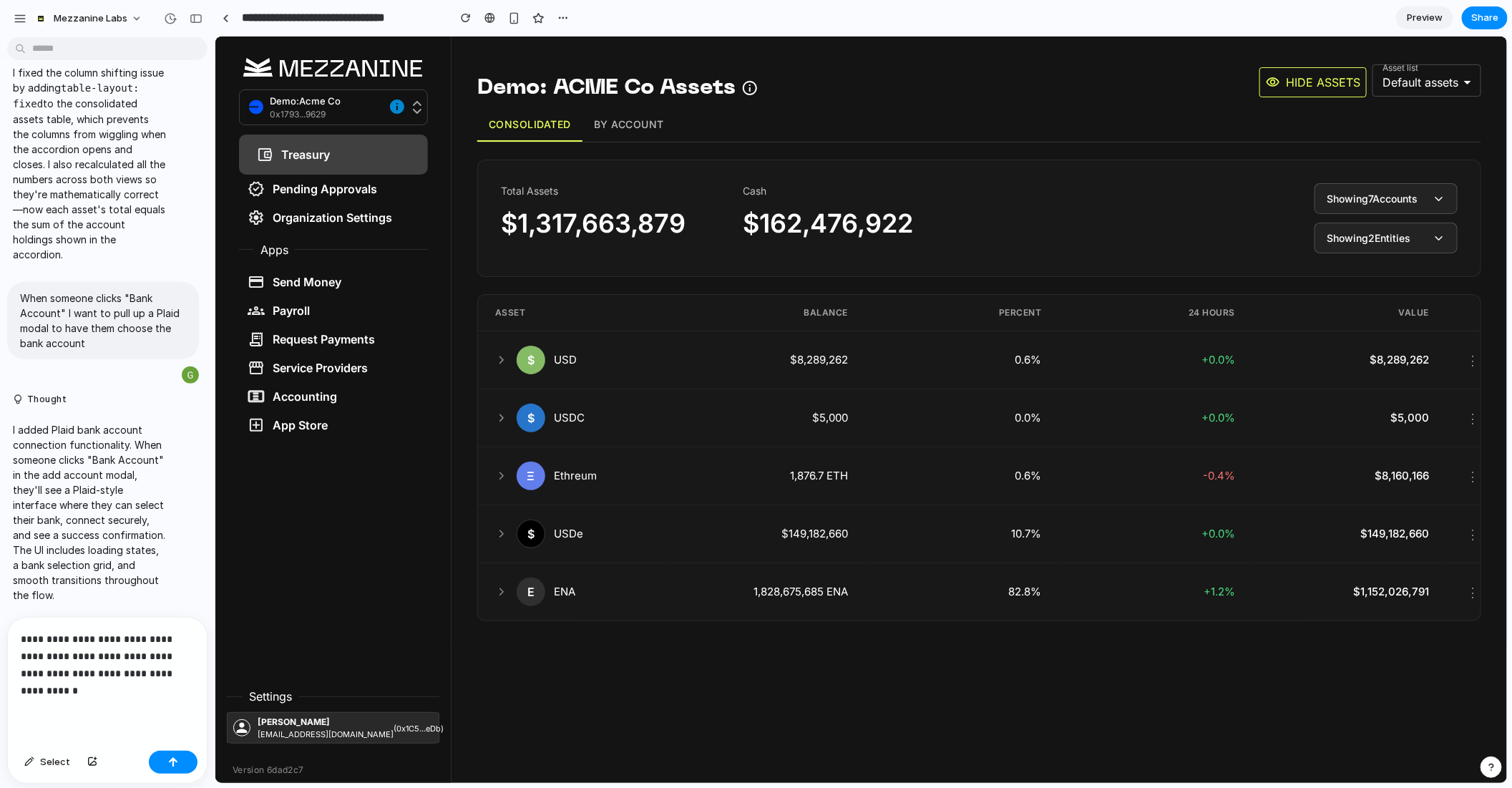
click at [1435, 235] on icon at bounding box center [1439, 238] width 13 height 13
click at [1434, 235] on icon at bounding box center [1439, 238] width 13 height 13
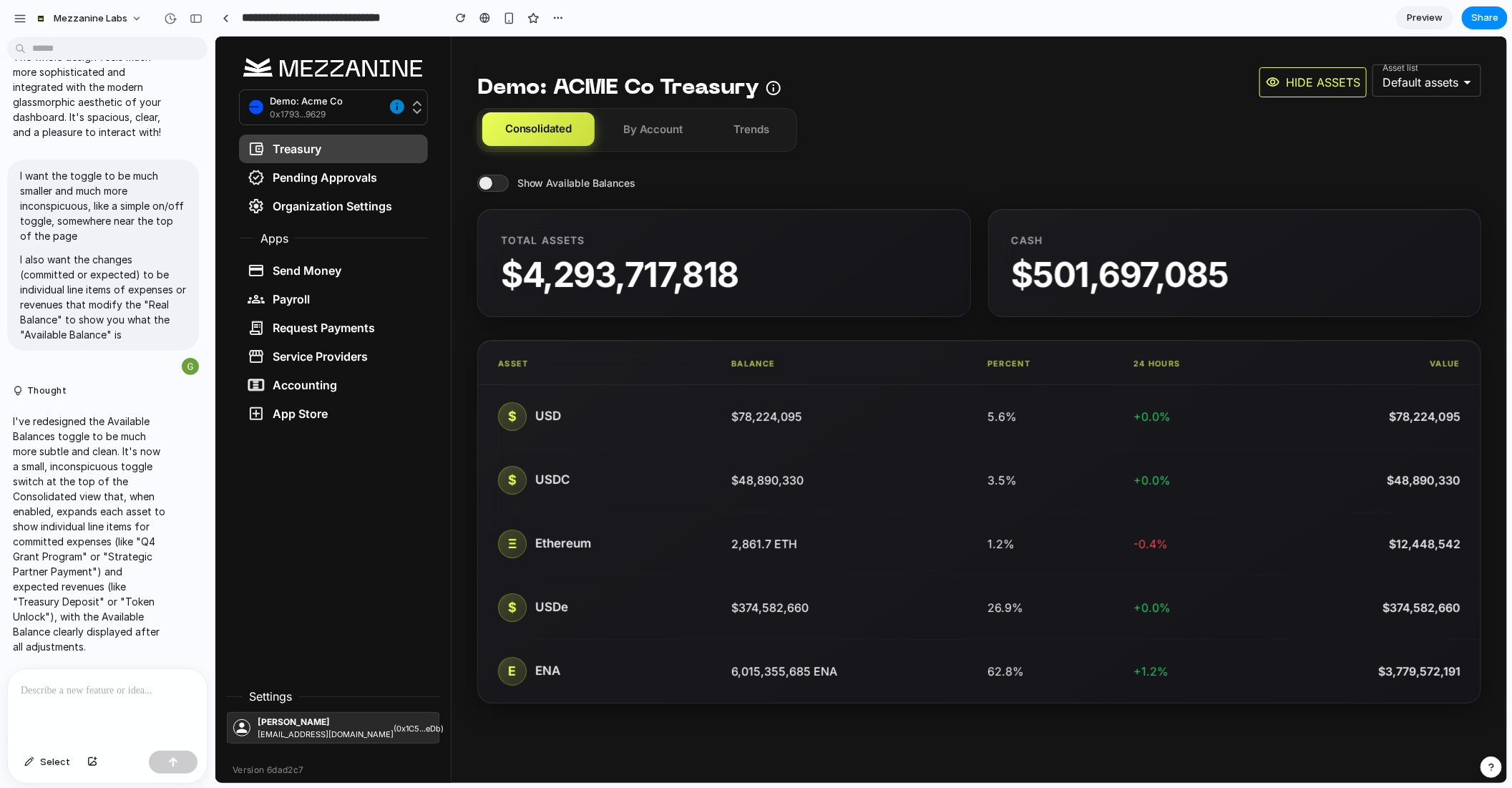
click at [483, 182] on span at bounding box center [493, 182] width 32 height 17
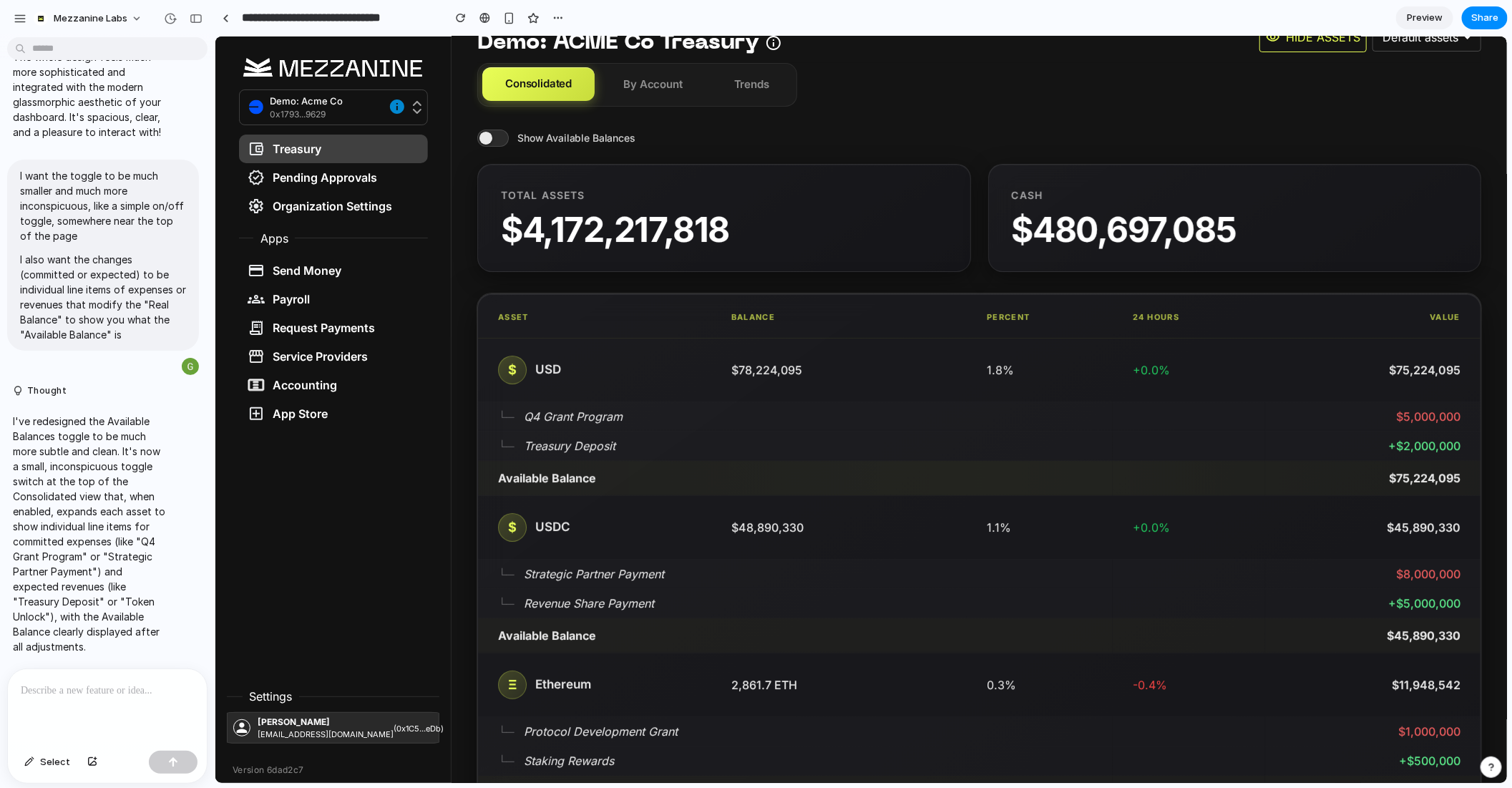
scroll to position [62, 0]
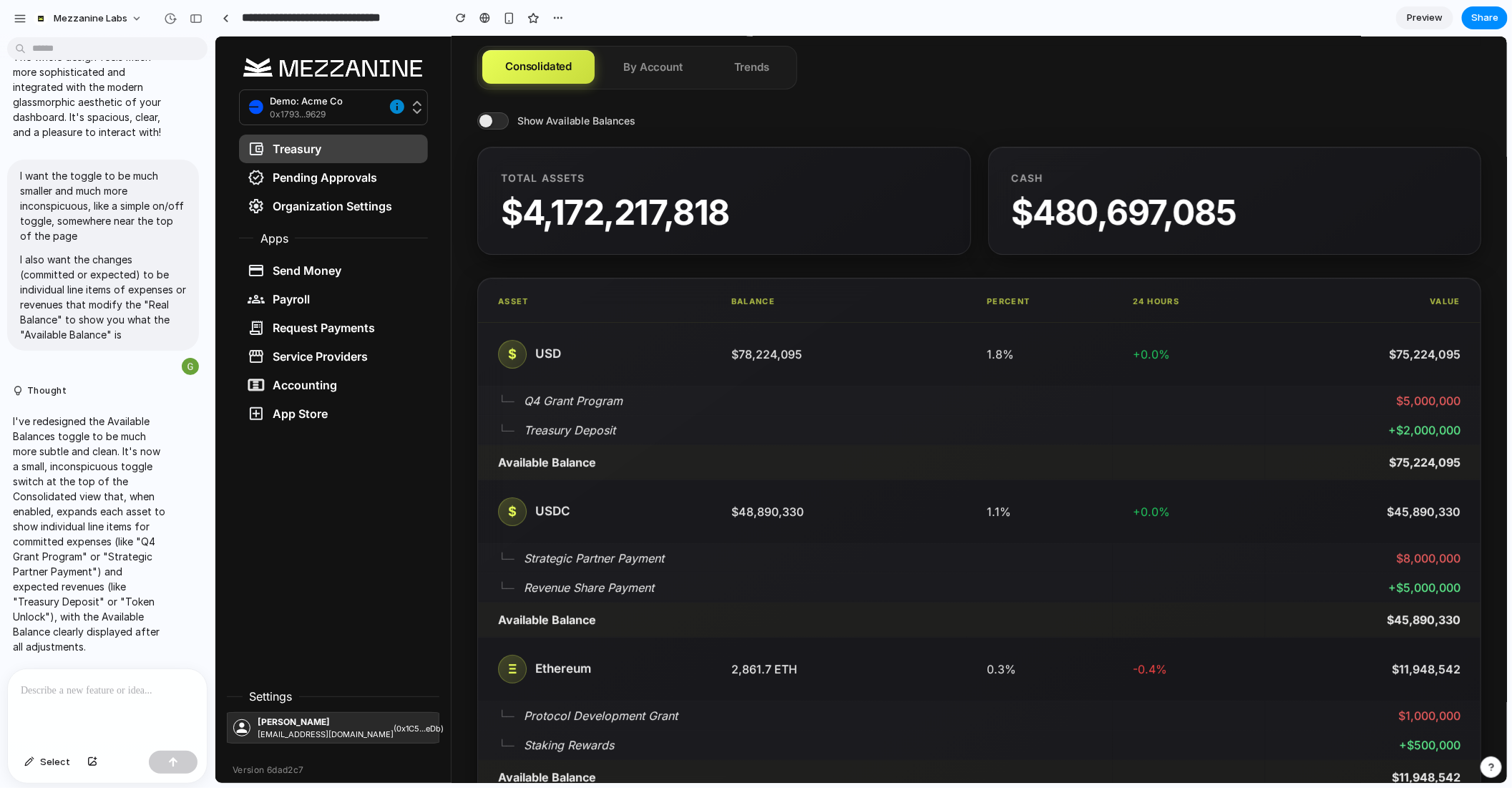
click at [493, 128] on span at bounding box center [493, 120] width 32 height 17
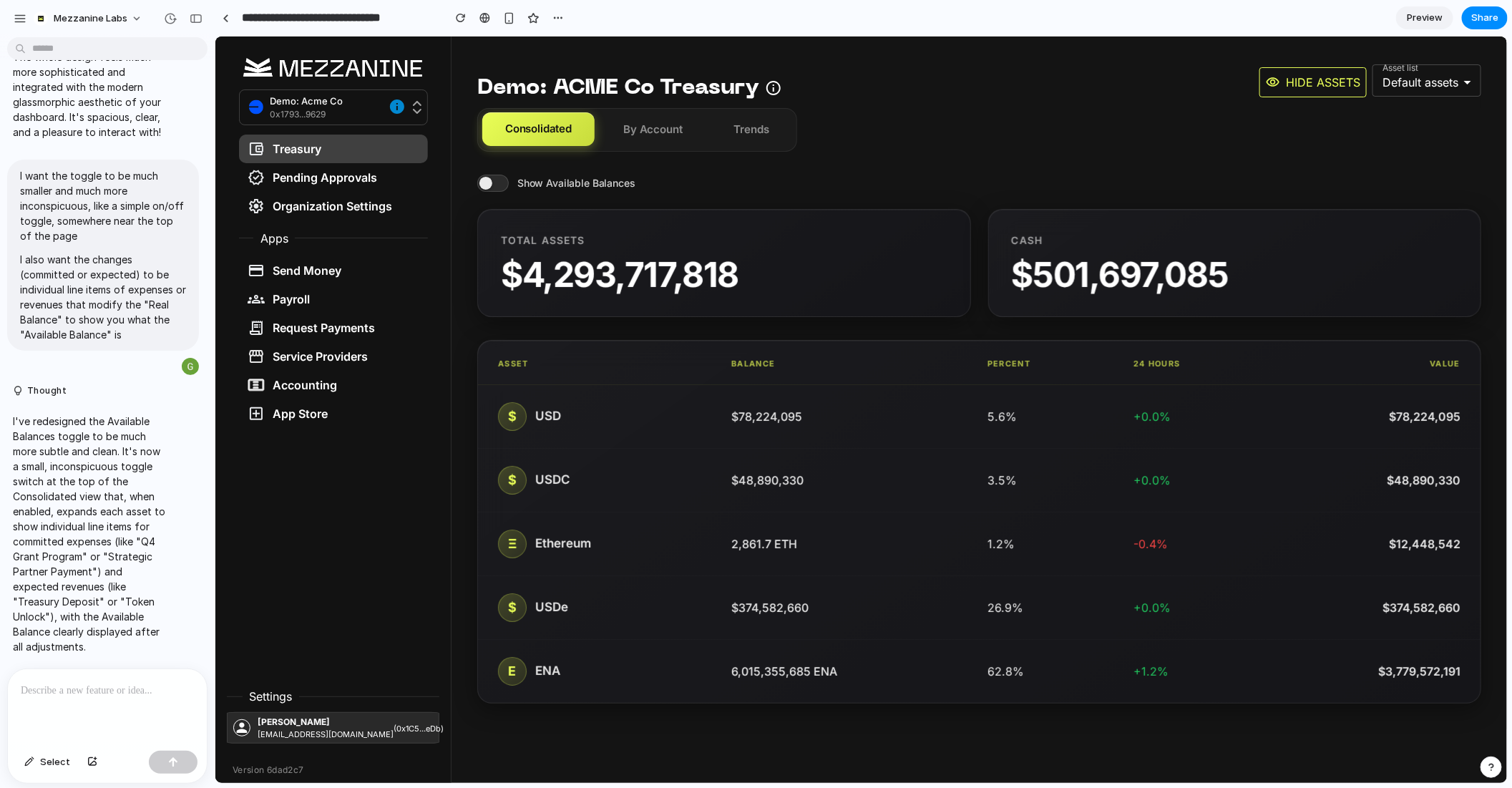
click at [486, 179] on span at bounding box center [493, 182] width 32 height 17
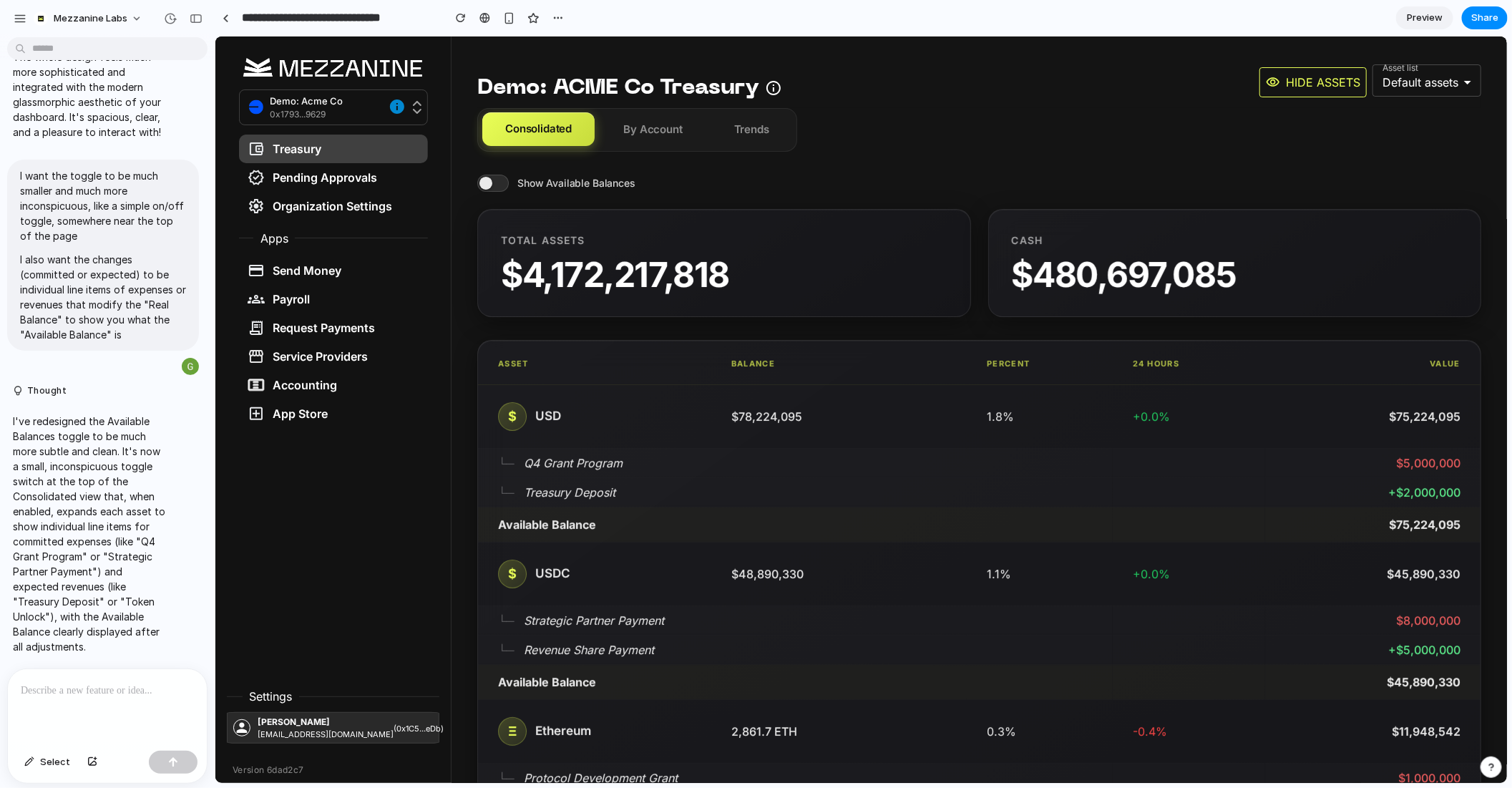
click at [498, 179] on span at bounding box center [493, 182] width 32 height 17
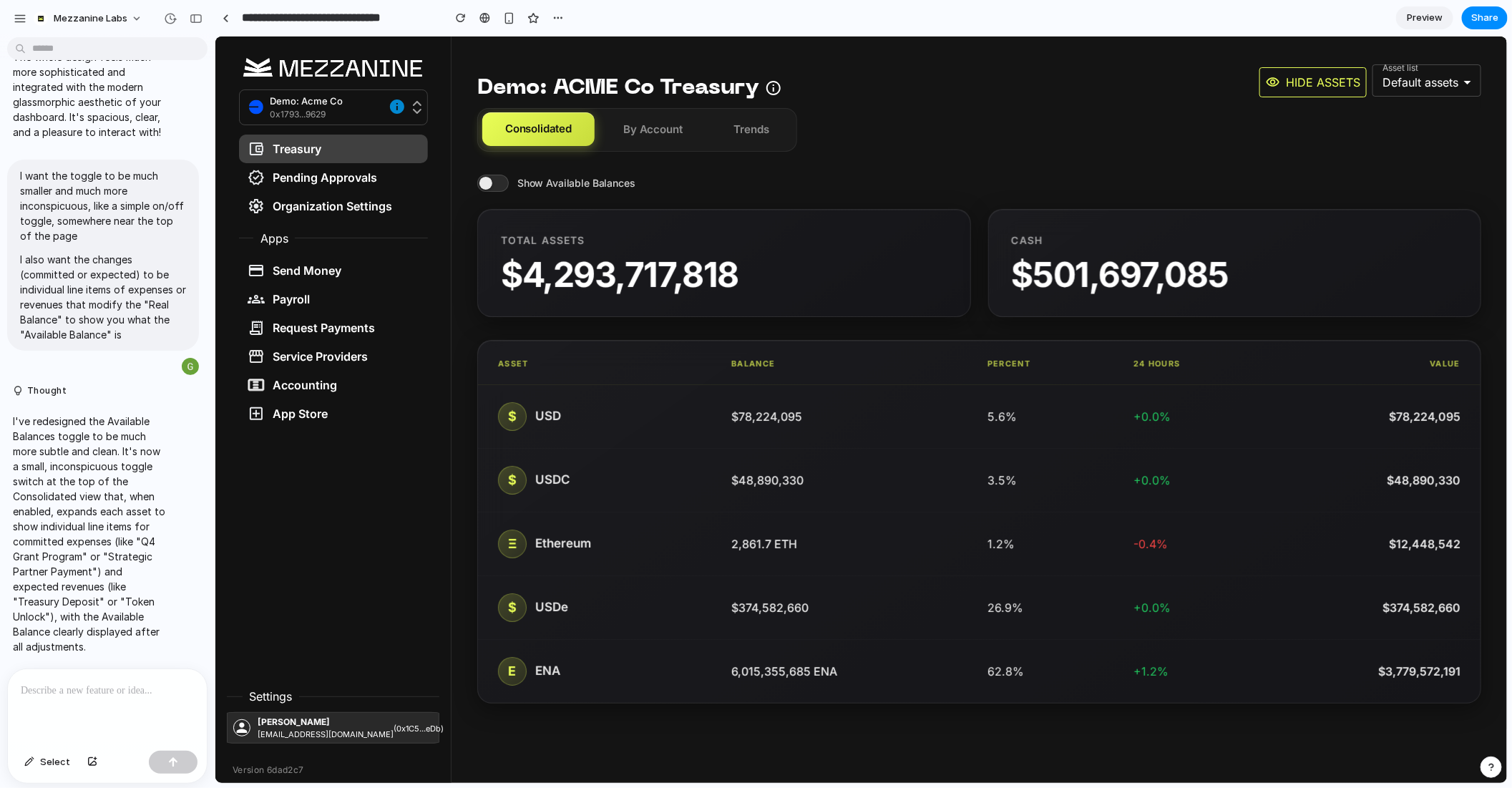
click at [478, 178] on span at bounding box center [493, 182] width 32 height 17
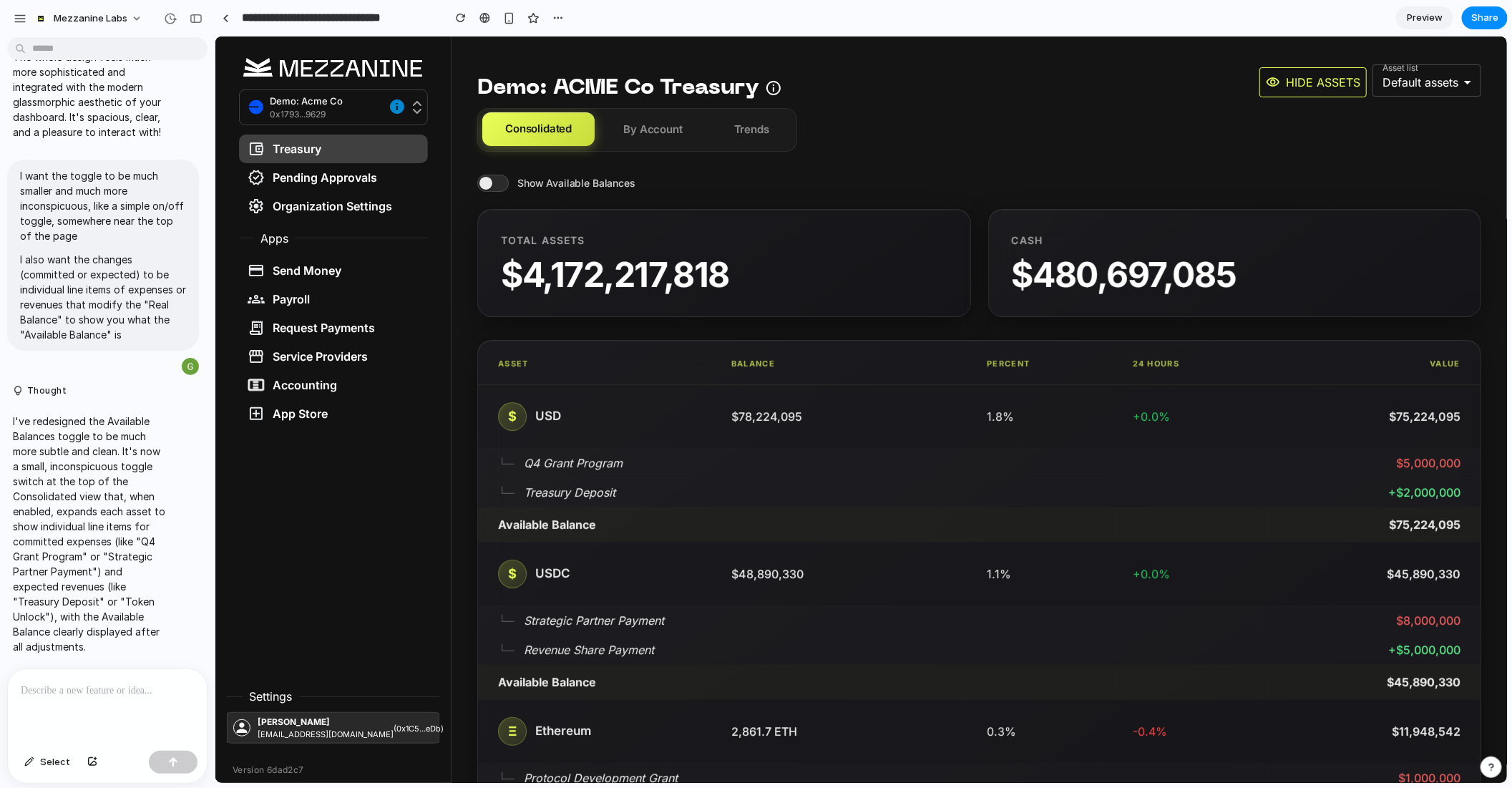
click at [487, 180] on span at bounding box center [493, 182] width 32 height 17
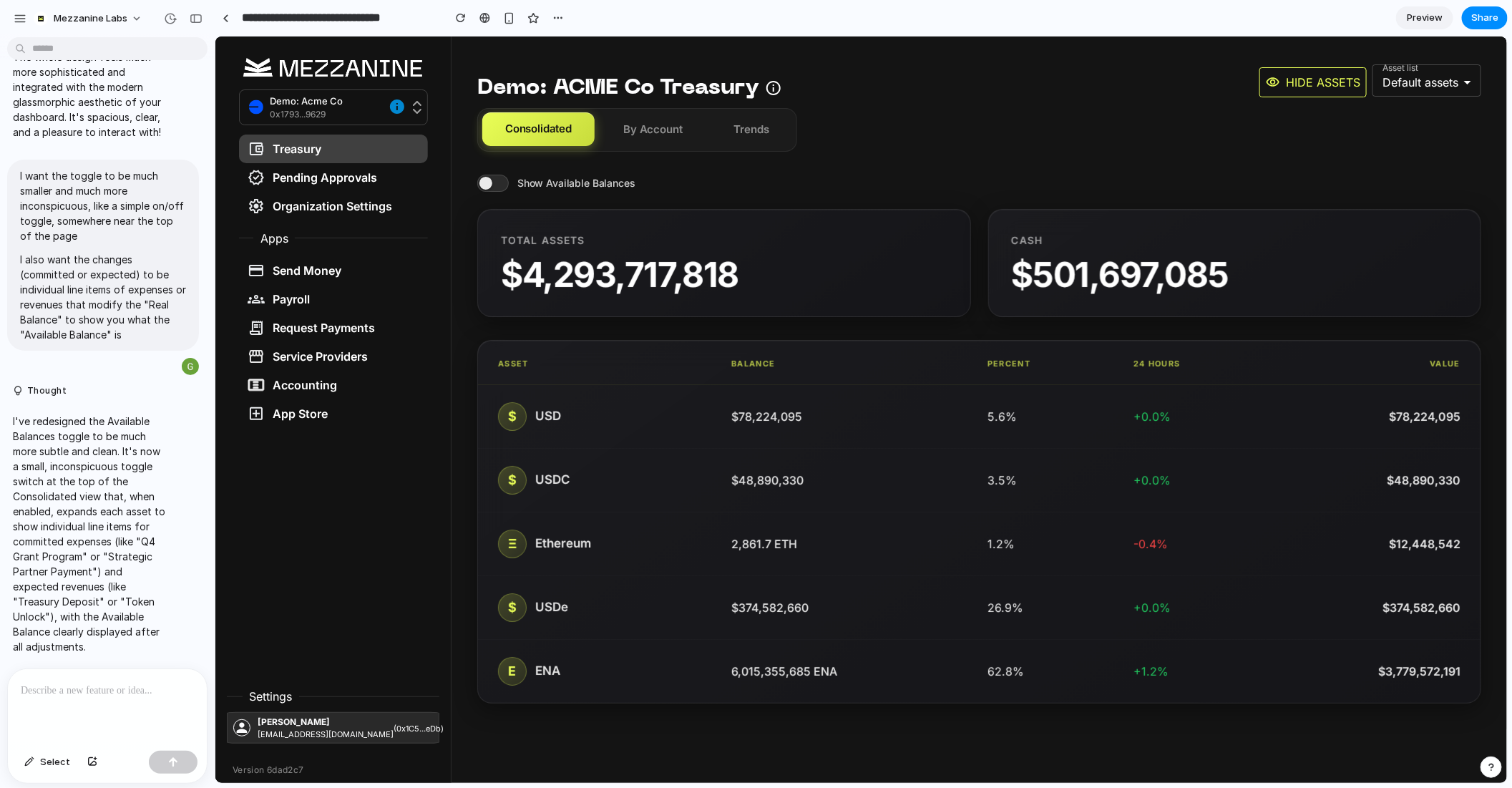
click at [487, 180] on span at bounding box center [493, 182] width 32 height 17
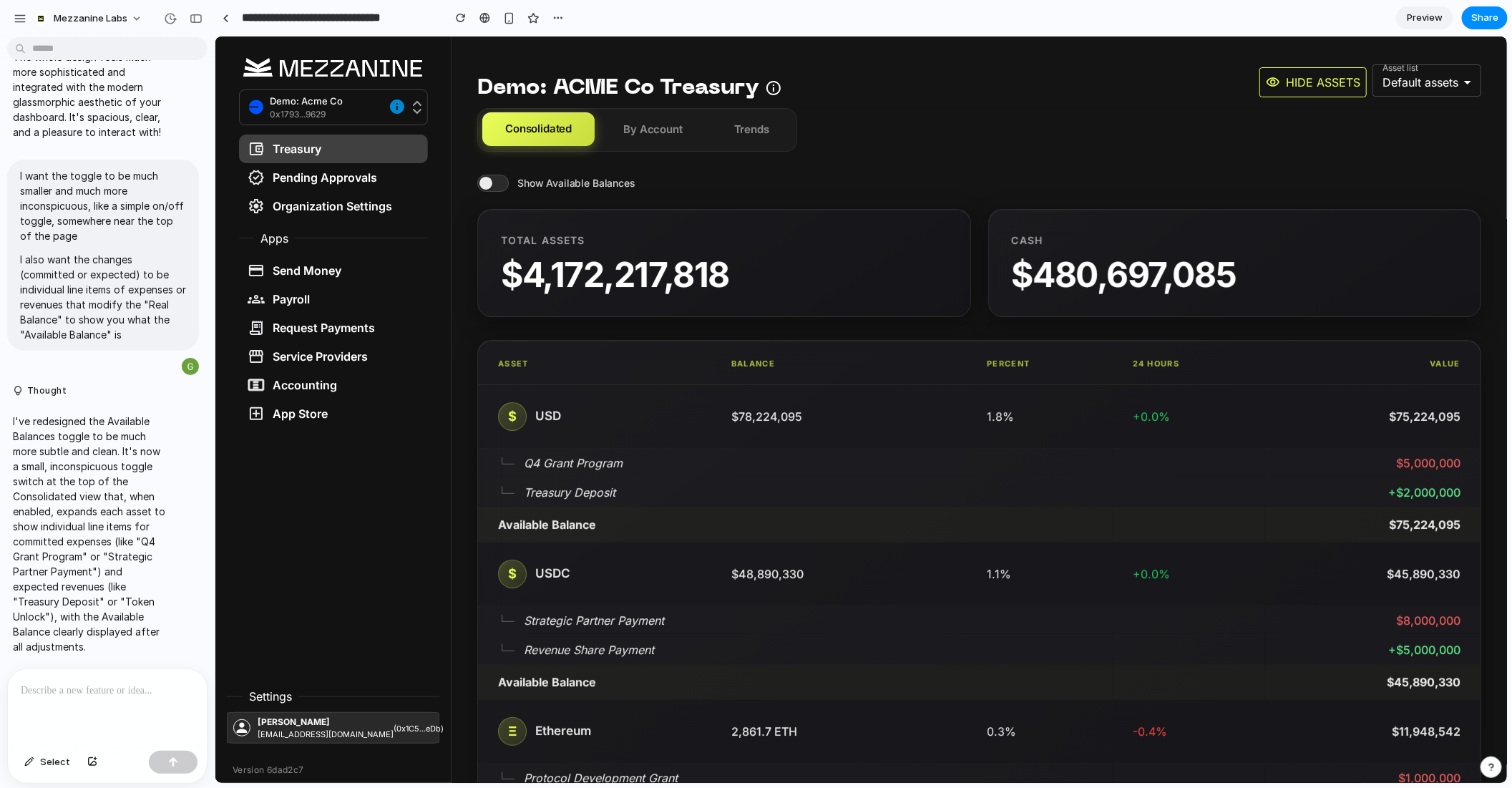
click at [487, 180] on span at bounding box center [493, 182] width 32 height 17
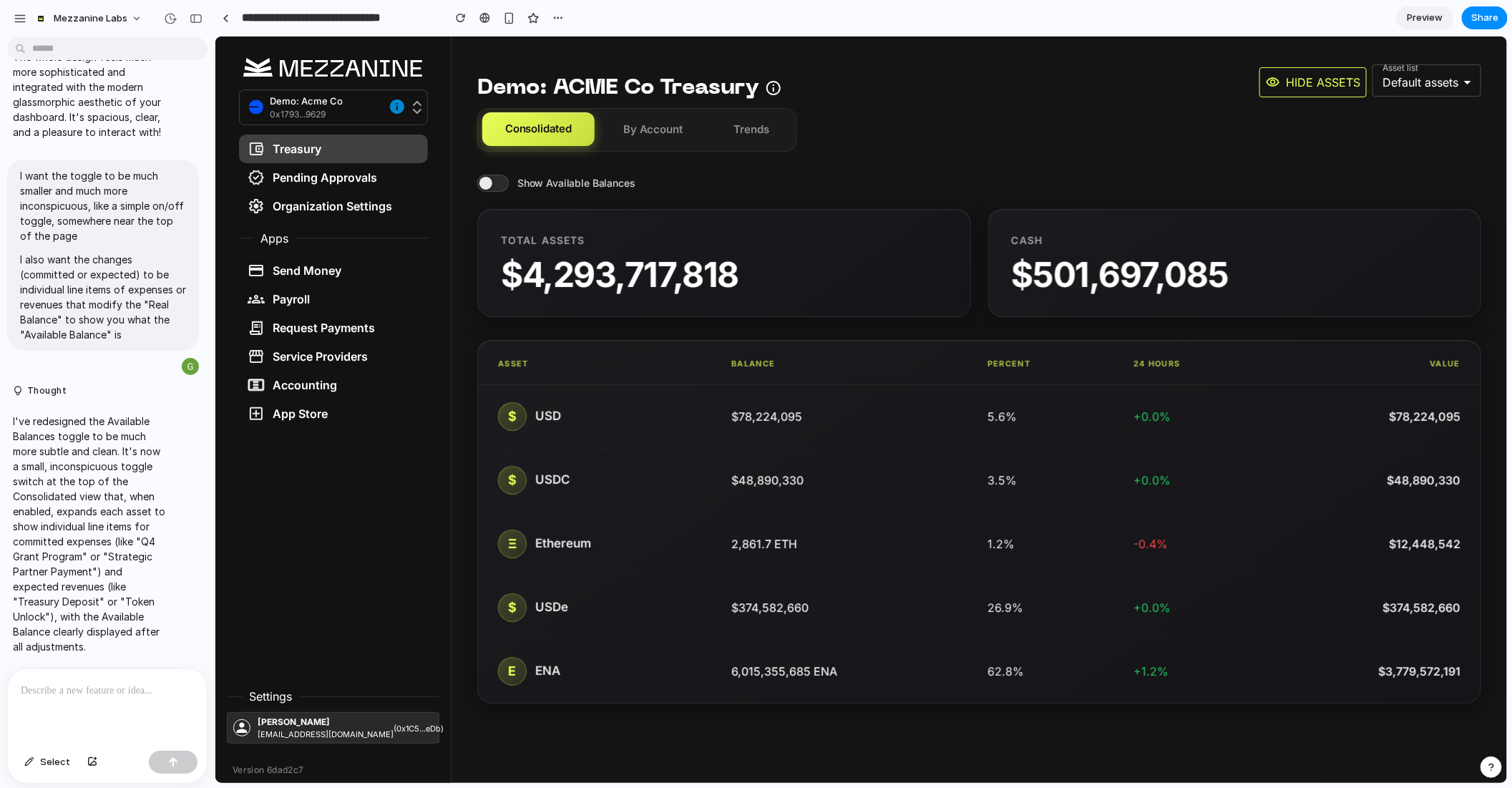
click at [487, 180] on span at bounding box center [493, 182] width 32 height 17
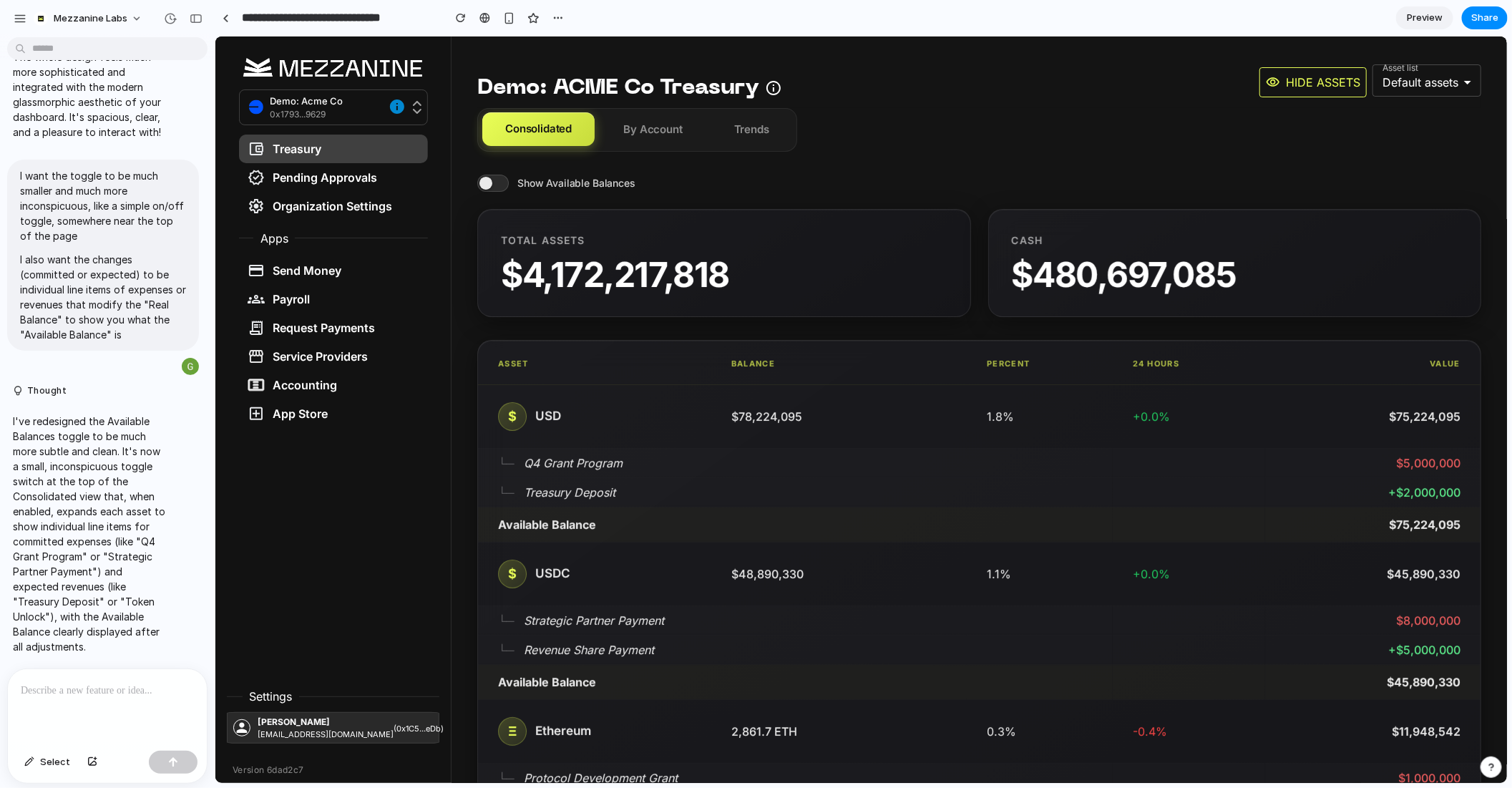
click at [487, 181] on span at bounding box center [493, 182] width 32 height 17
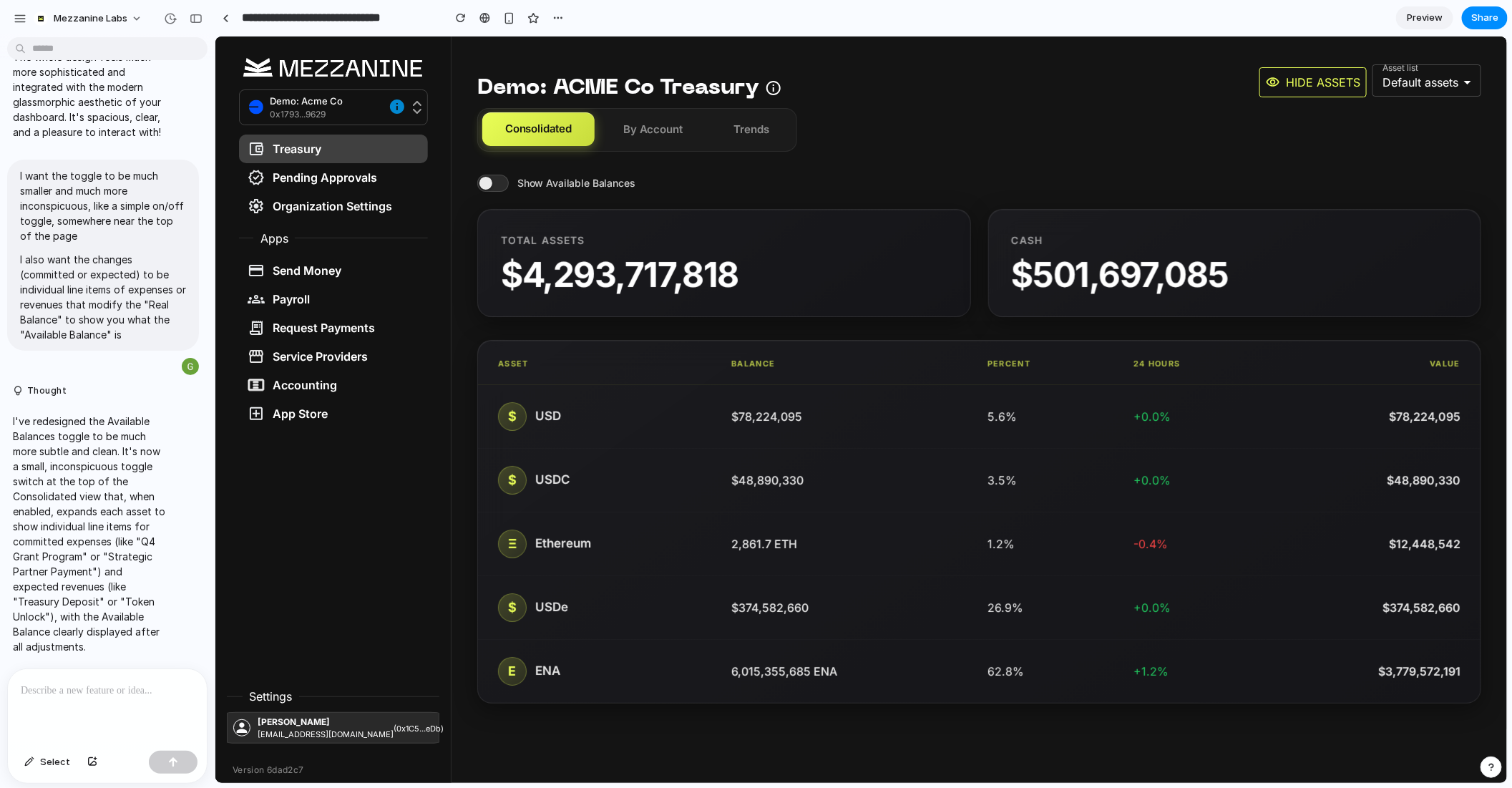
click at [487, 181] on span at bounding box center [493, 182] width 32 height 17
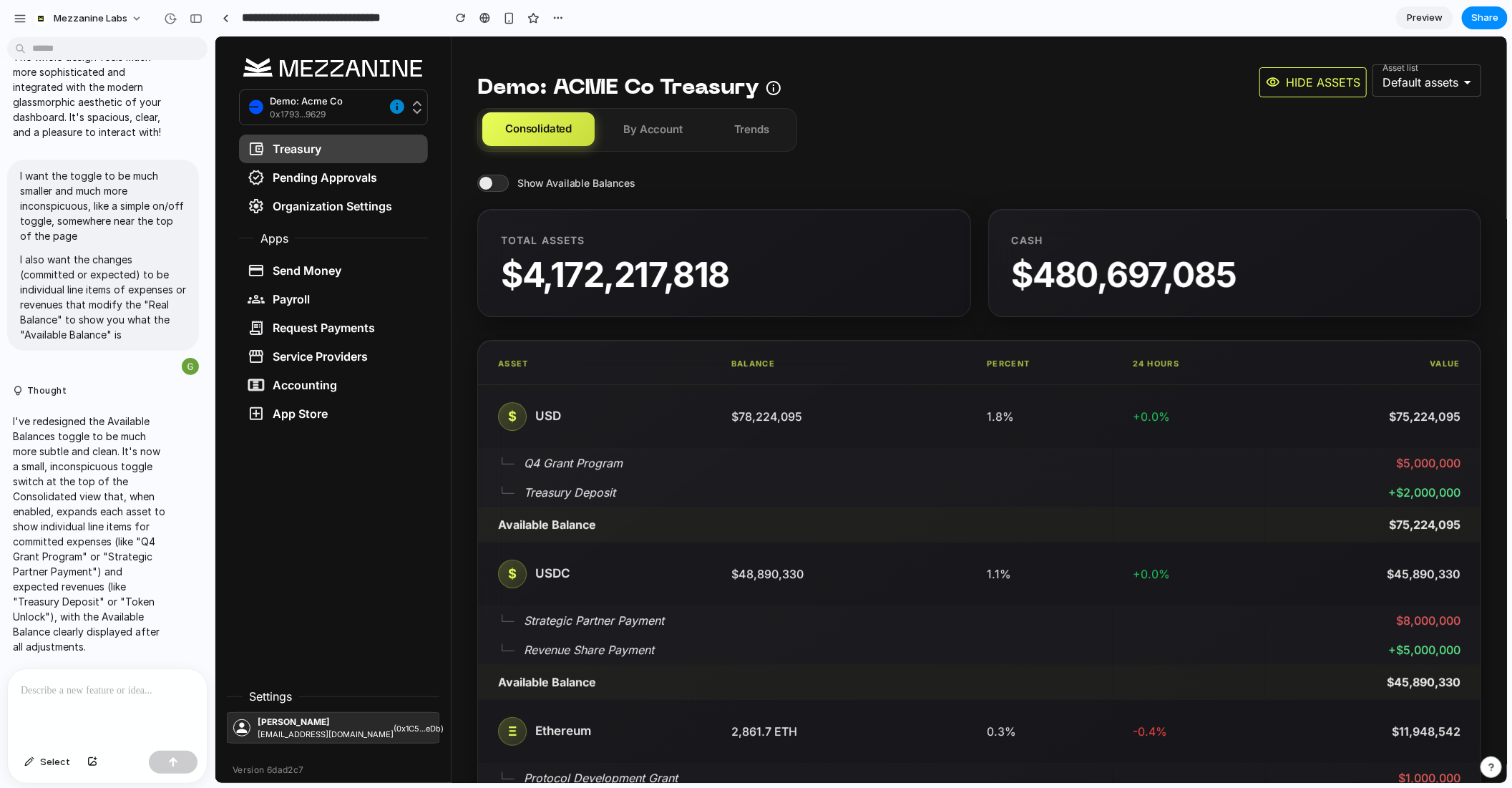
click at [487, 181] on span at bounding box center [493, 182] width 32 height 17
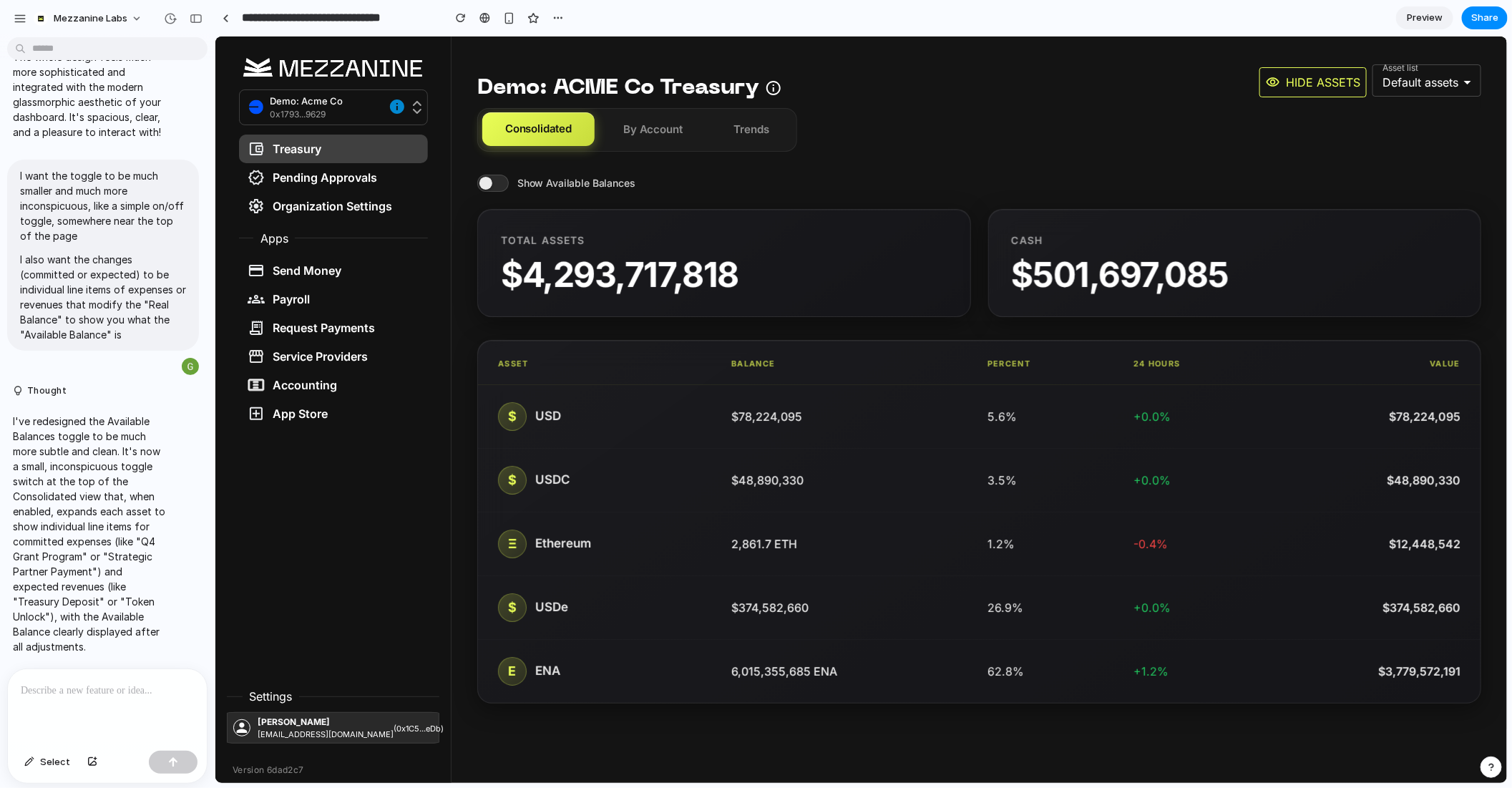
click at [487, 181] on span at bounding box center [493, 182] width 32 height 17
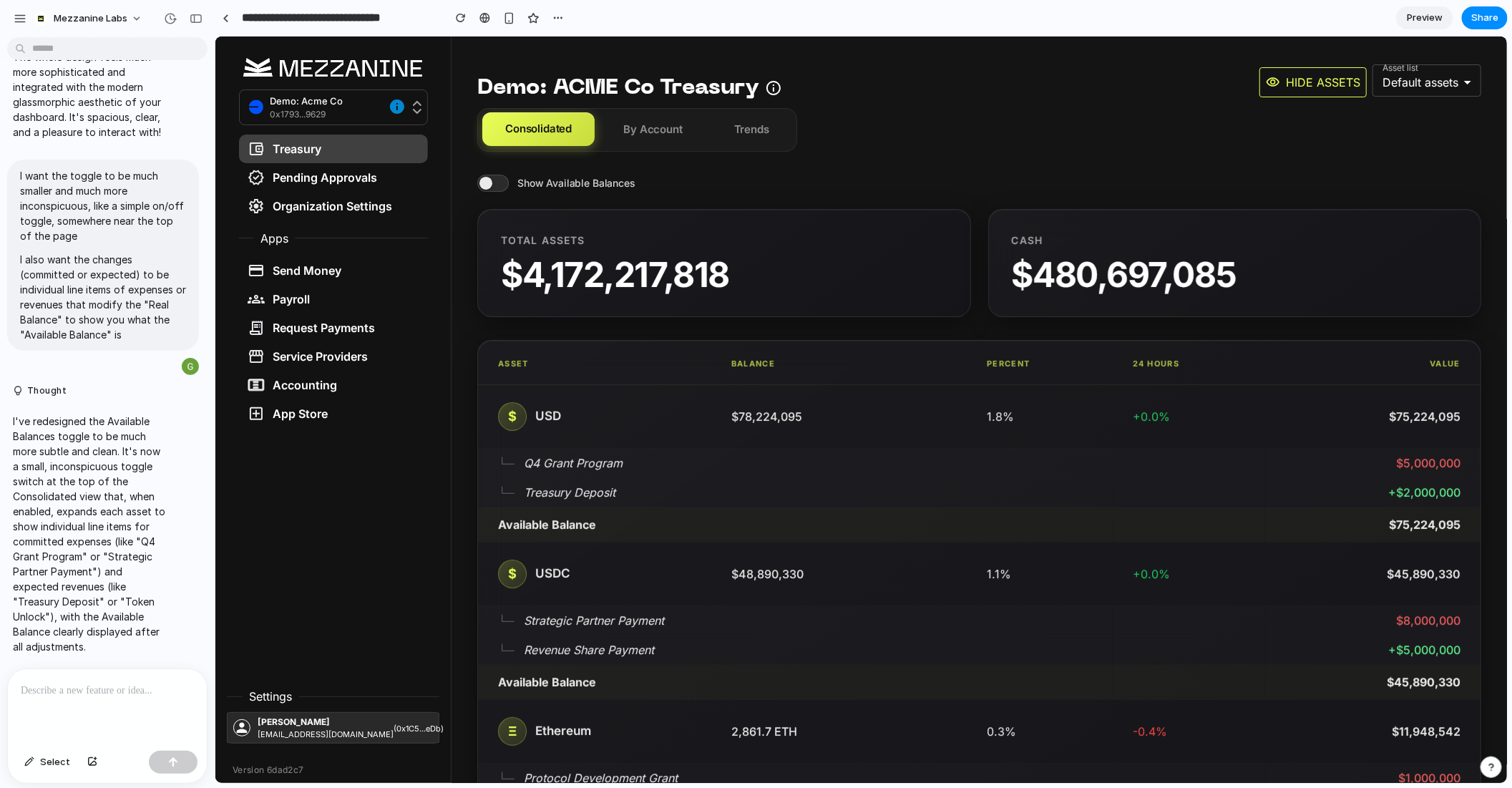
click at [487, 182] on span at bounding box center [493, 182] width 32 height 17
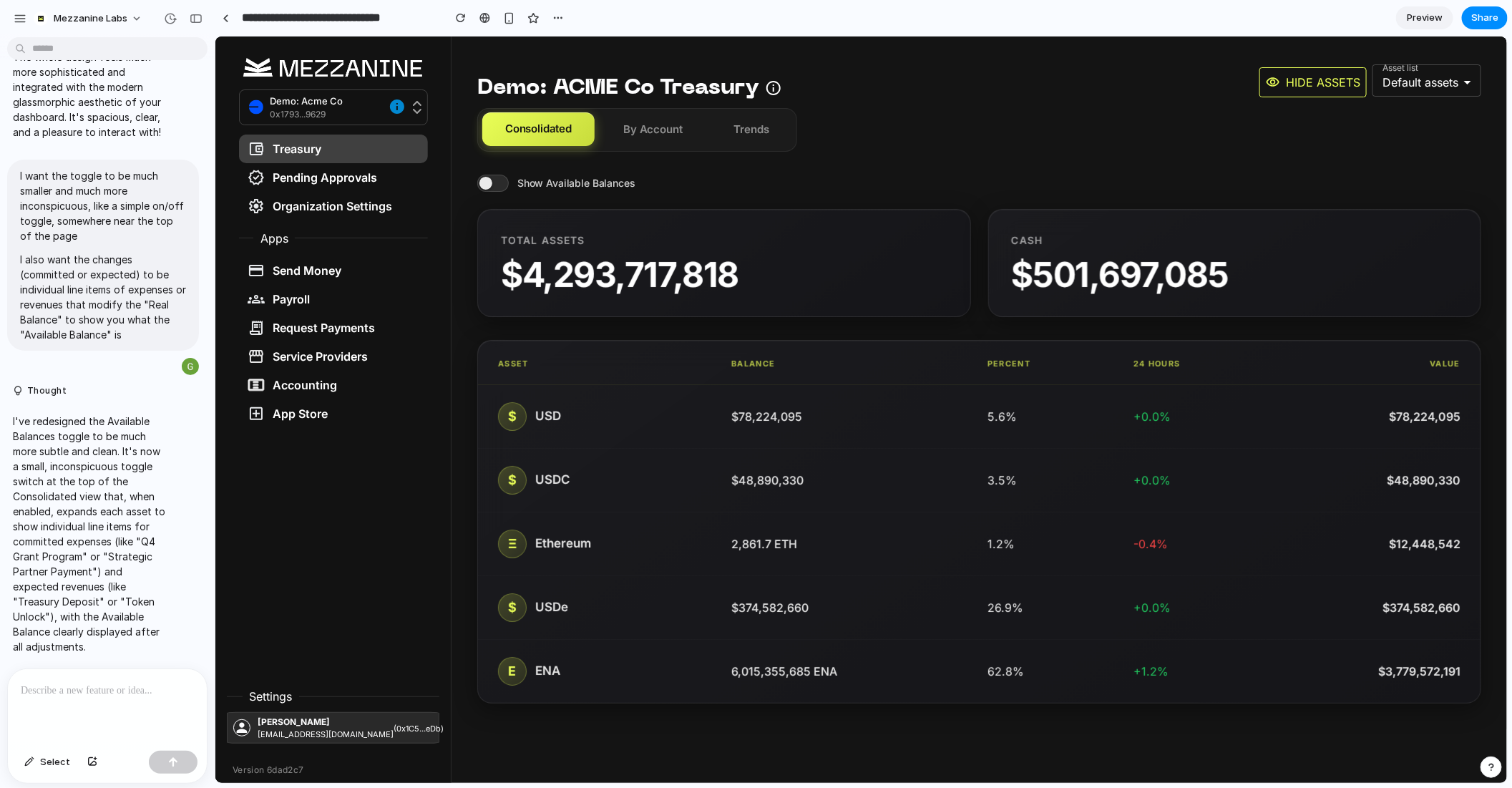
click at [489, 188] on span at bounding box center [493, 182] width 32 height 17
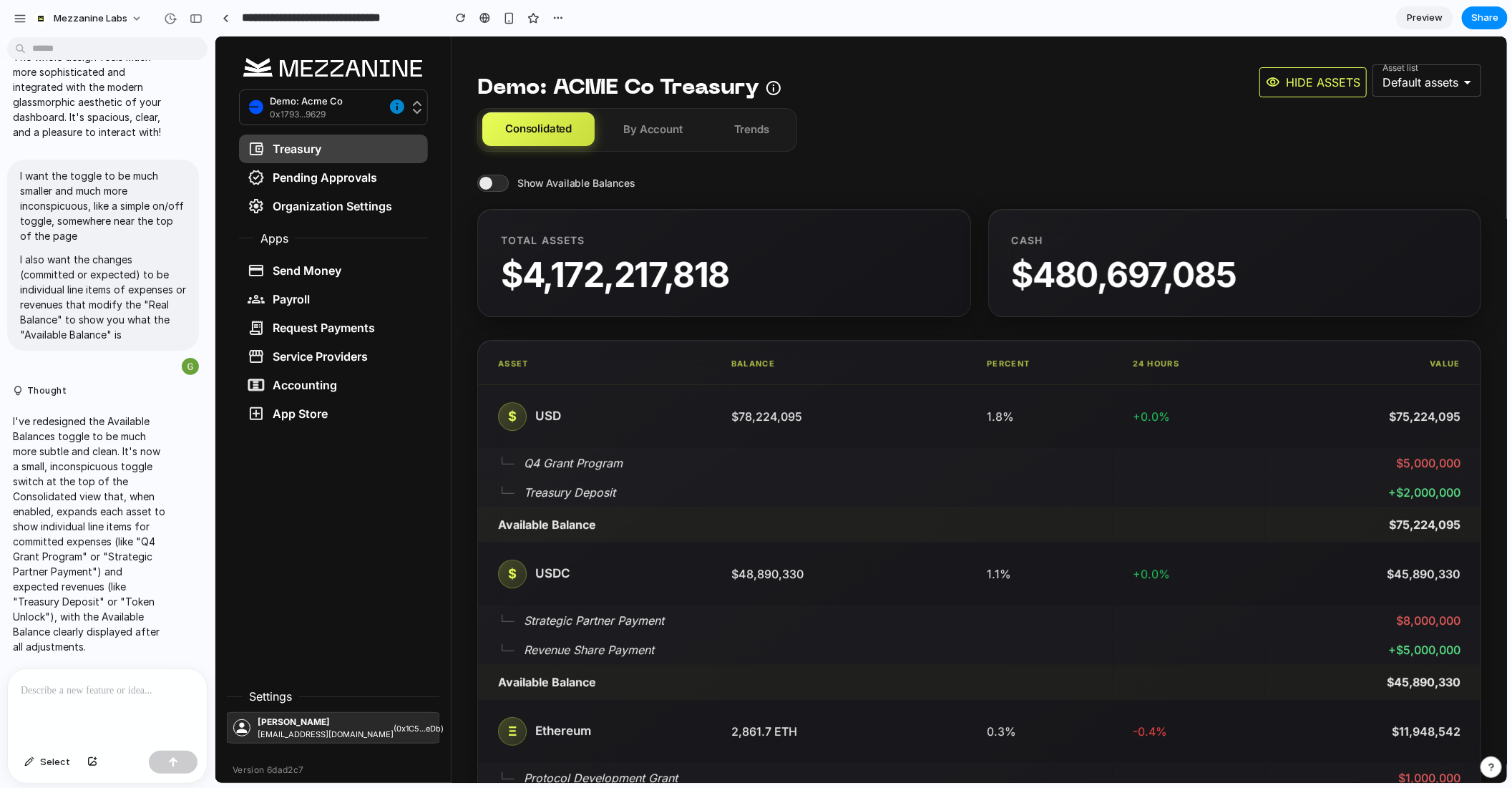
click at [489, 188] on span at bounding box center [493, 182] width 32 height 17
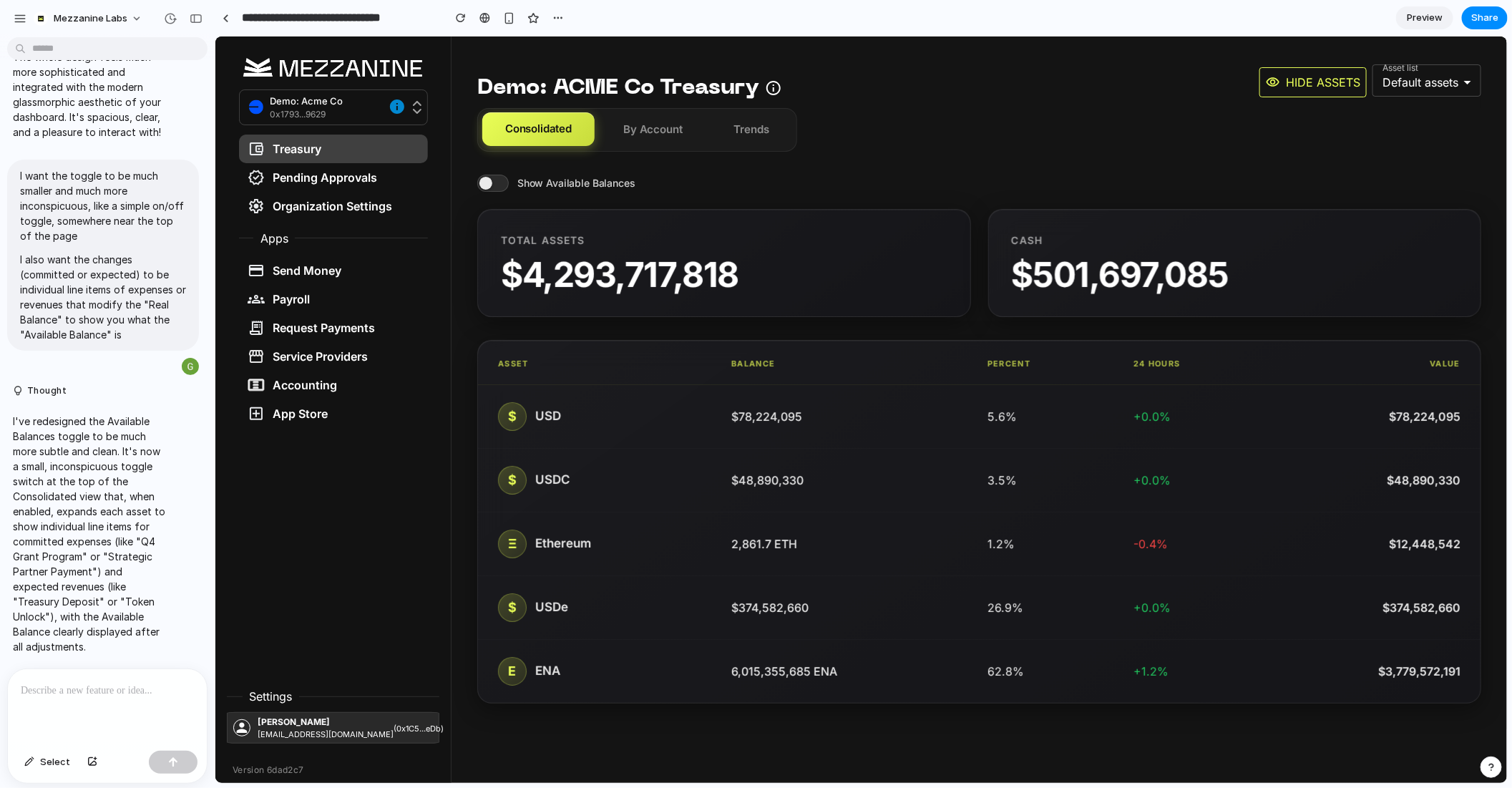
click at [489, 188] on span at bounding box center [493, 182] width 32 height 17
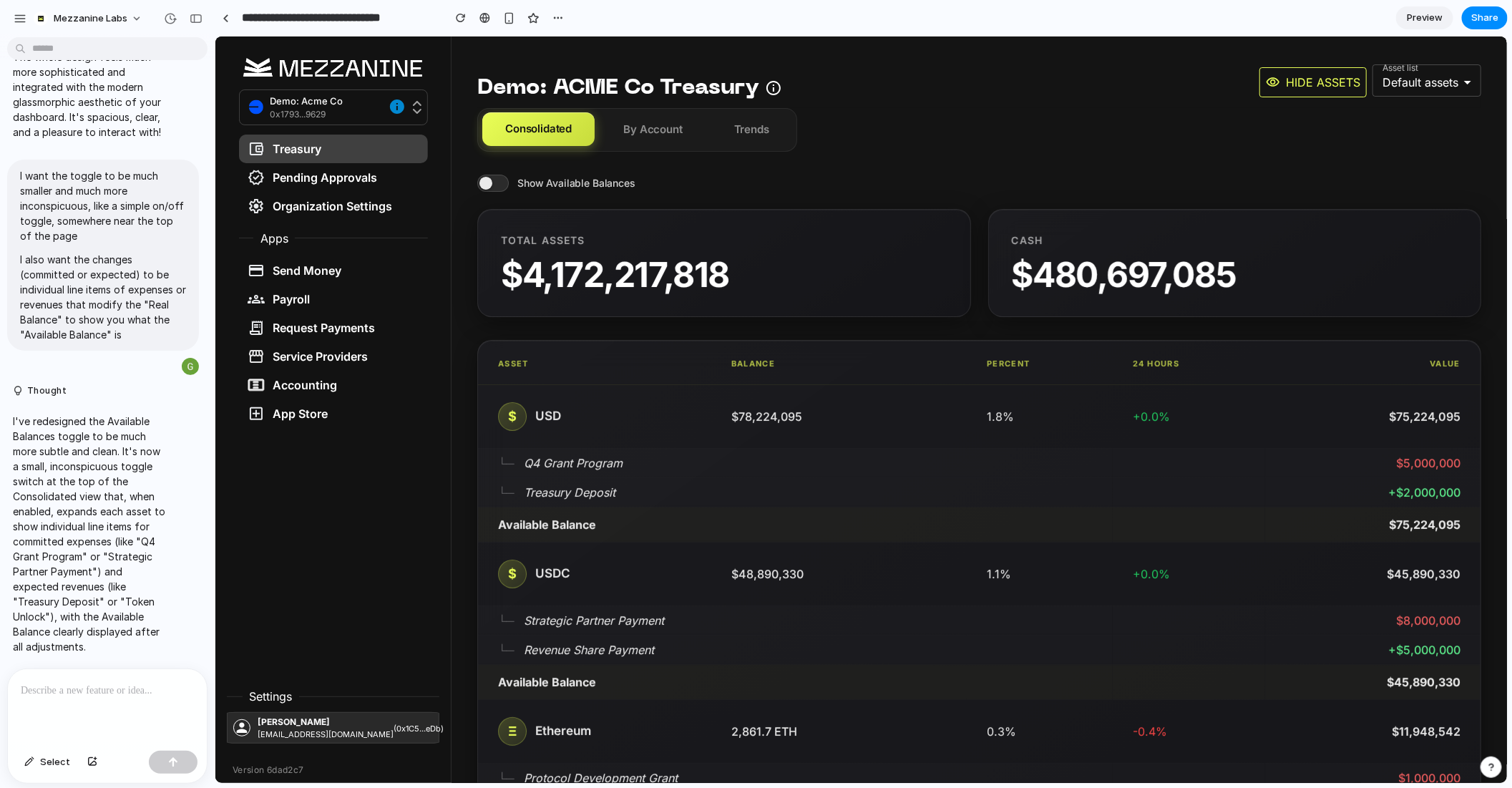
click at [489, 188] on span at bounding box center [493, 182] width 32 height 17
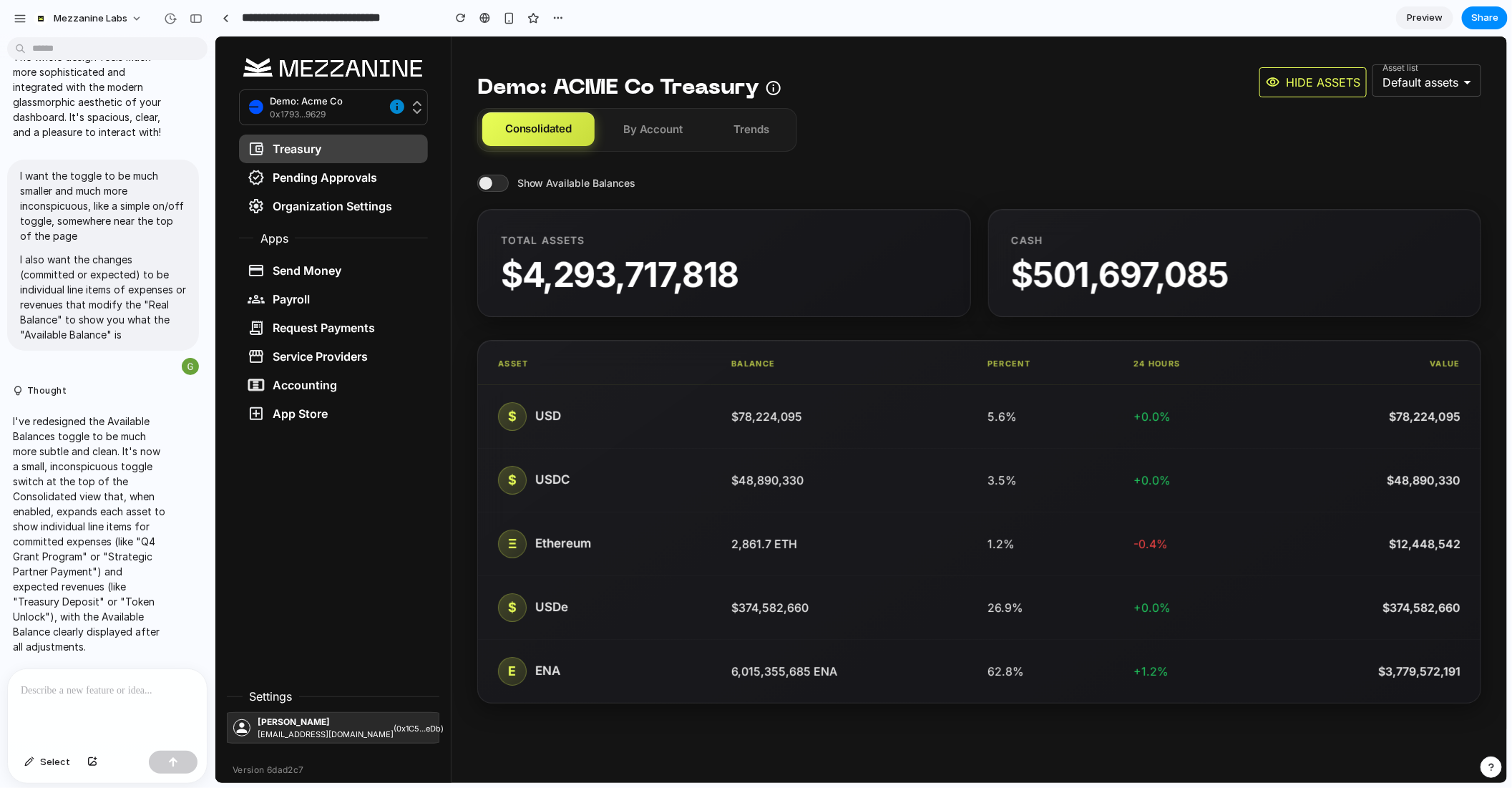
click at [495, 185] on span at bounding box center [493, 182] width 32 height 17
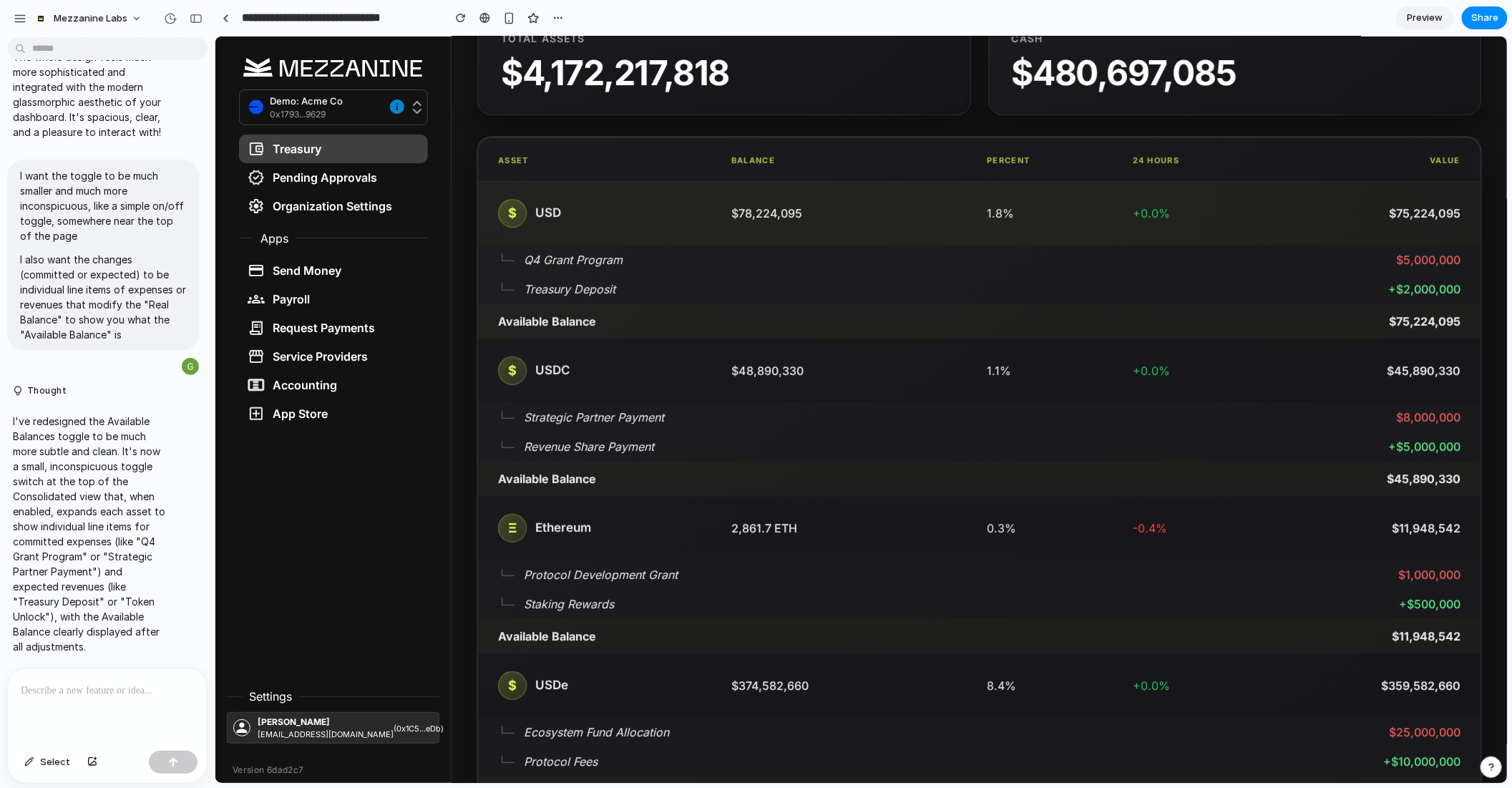
scroll to position [201, 0]
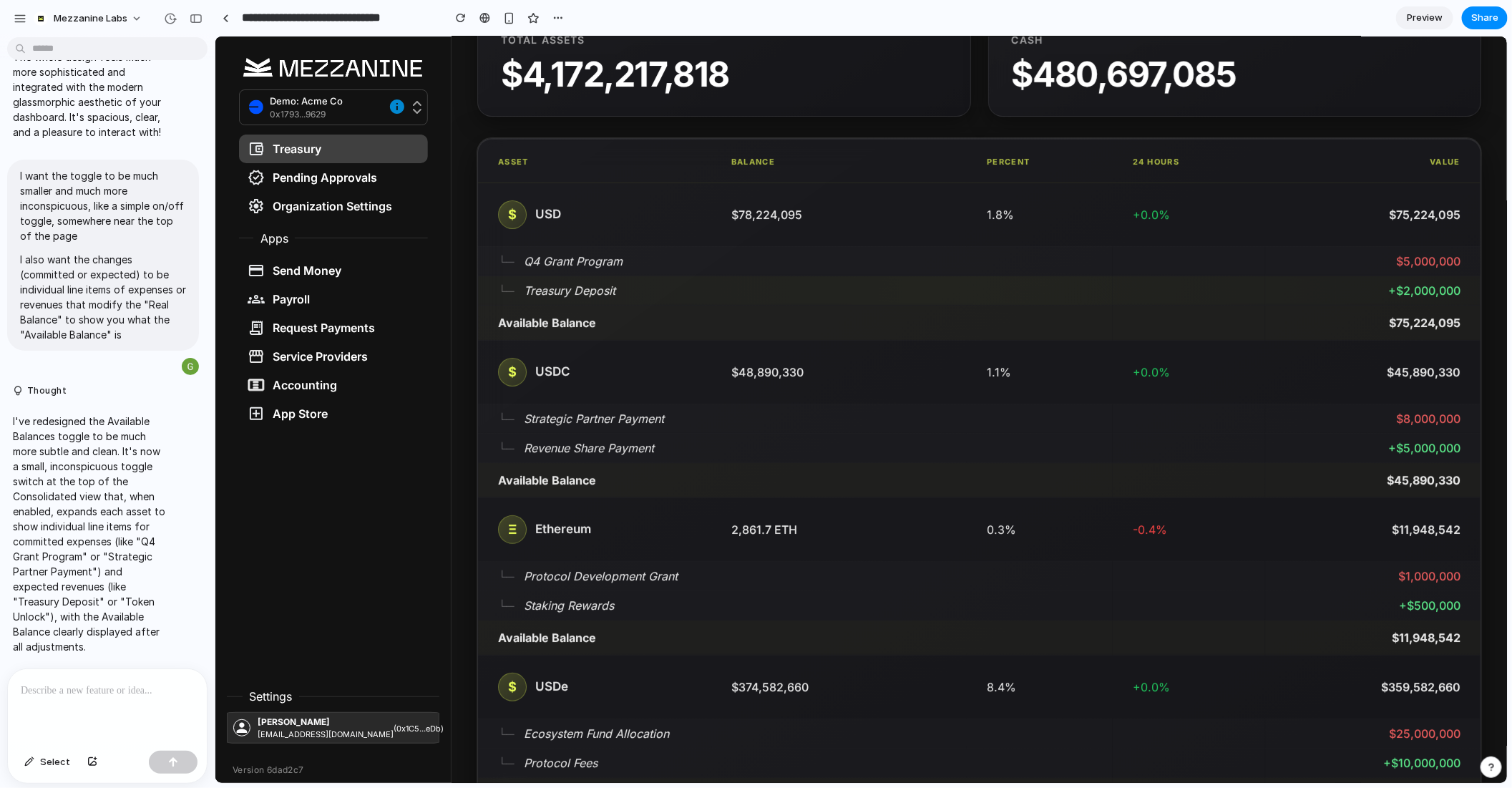
click at [1398, 293] on td "+$ 2,000,000" at bounding box center [1373, 289] width 216 height 29
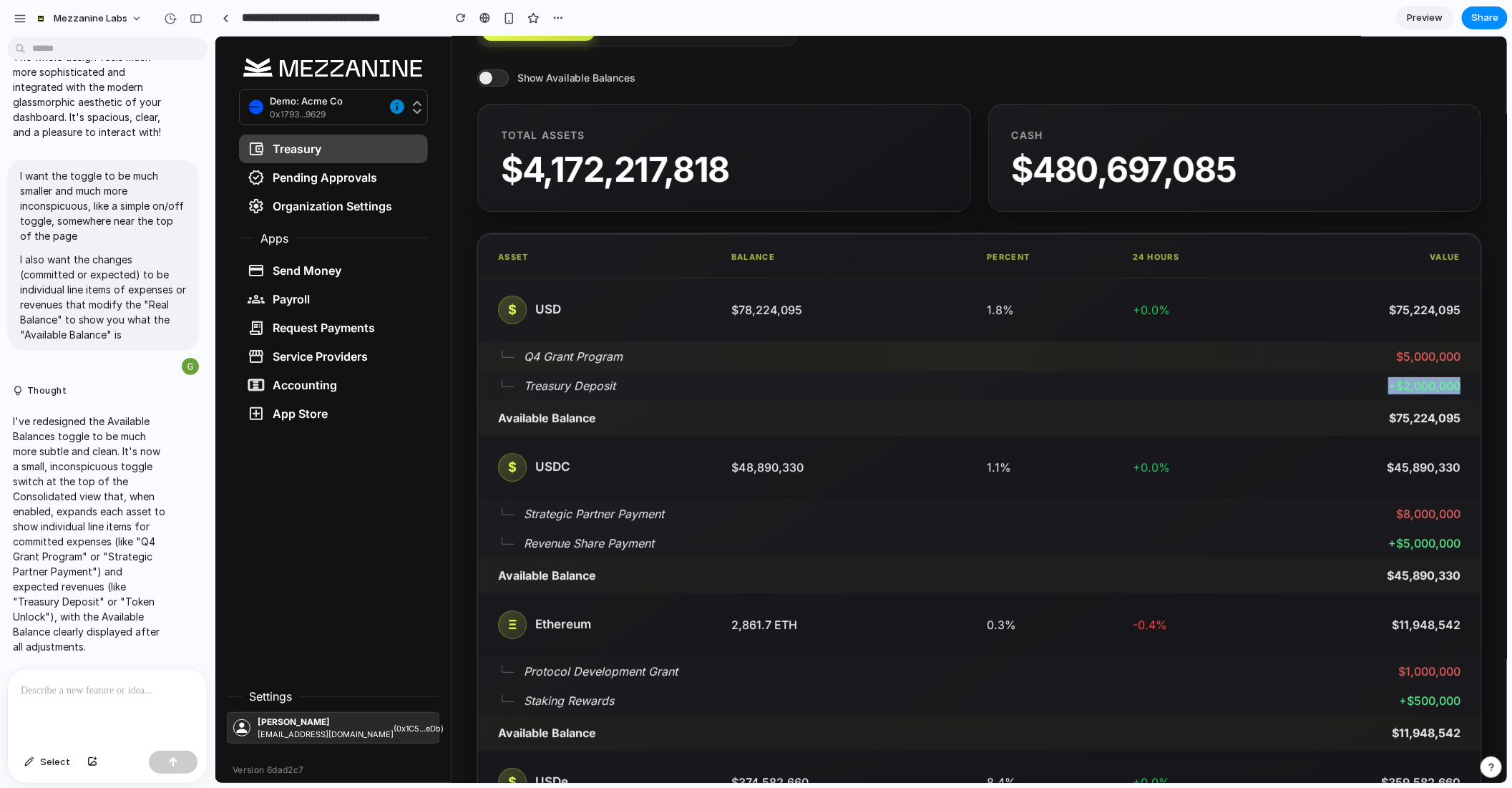
scroll to position [24, 0]
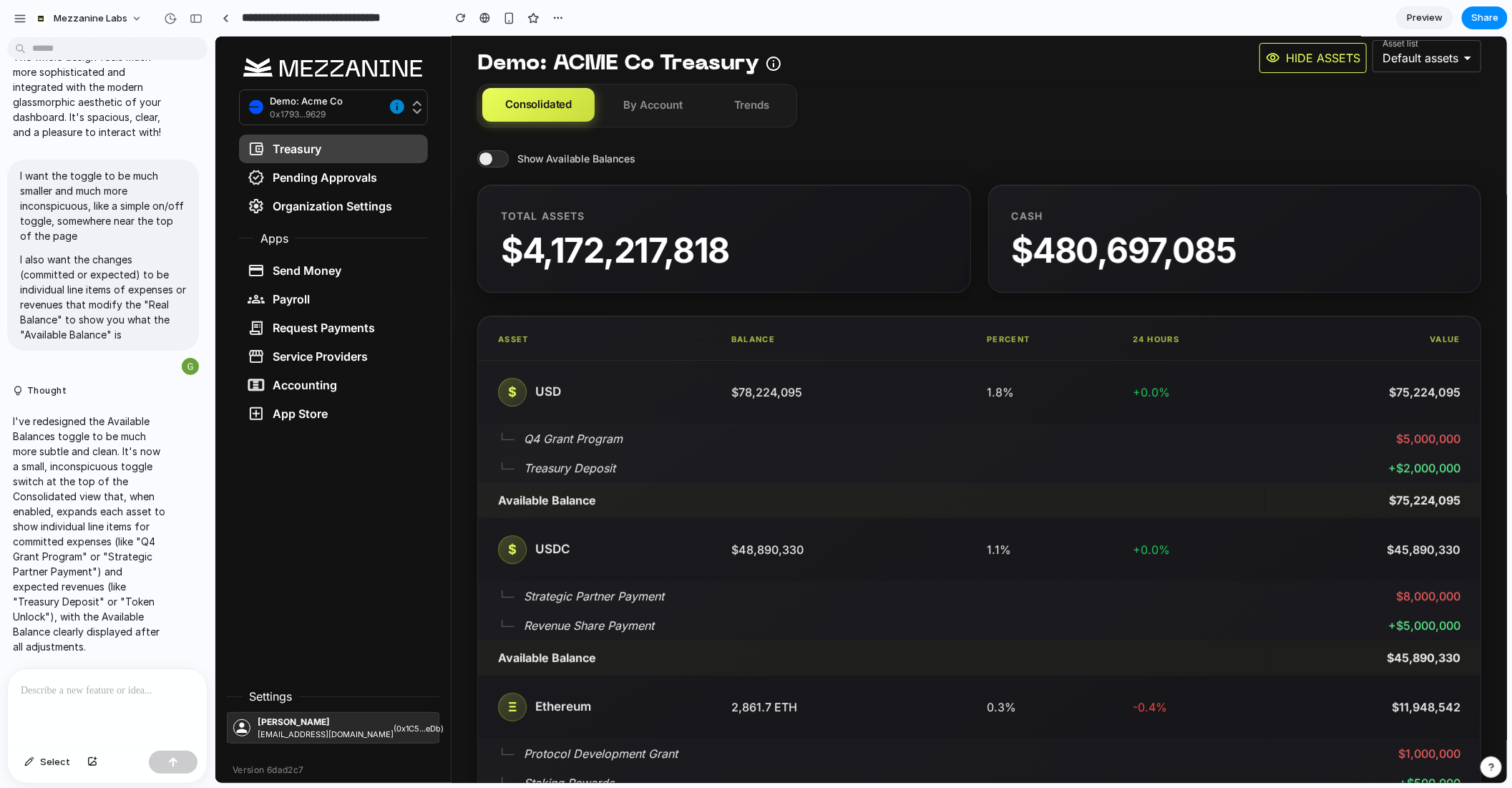
click at [503, 159] on span at bounding box center [493, 158] width 32 height 17
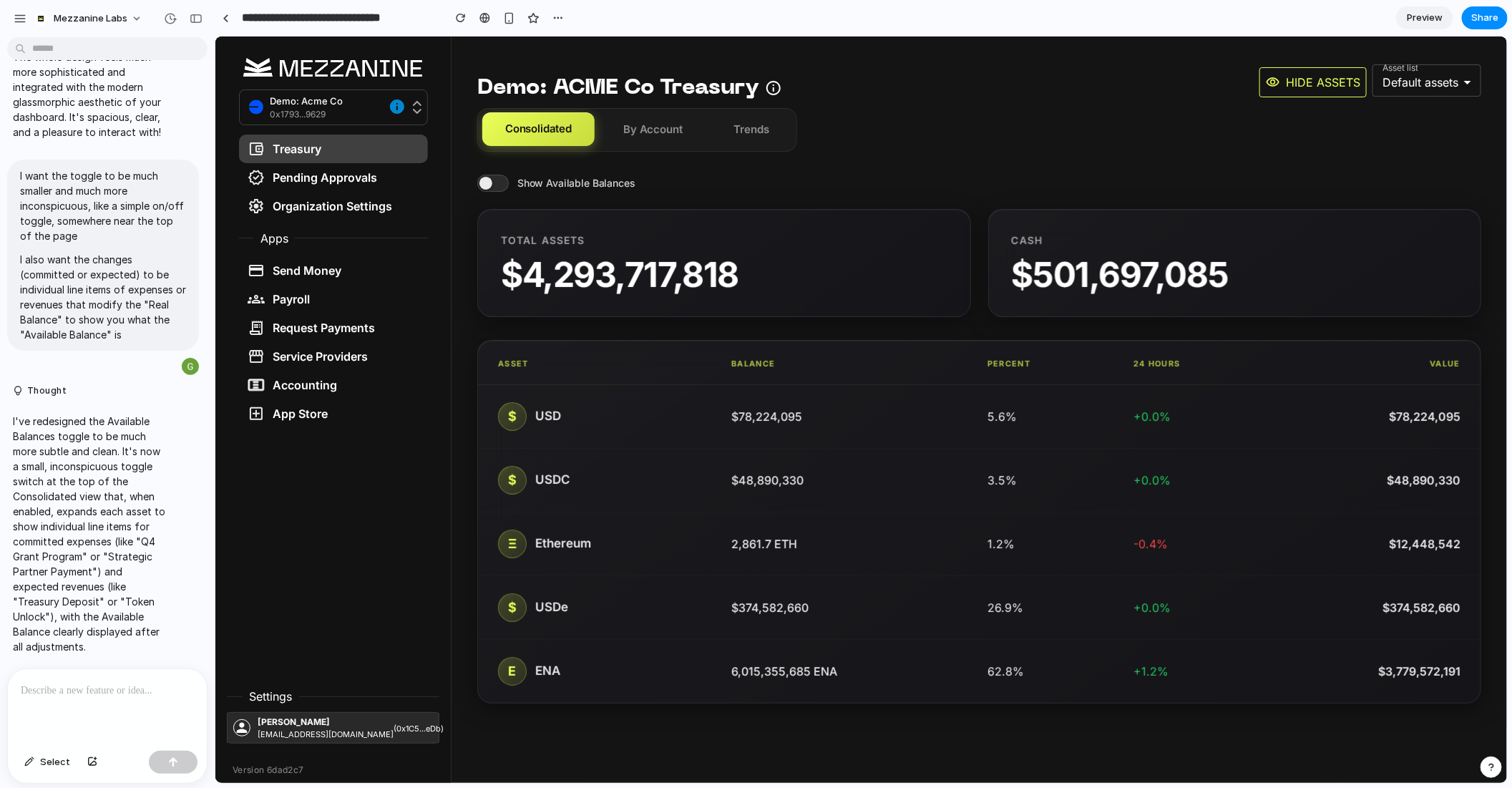
scroll to position [0, 0]
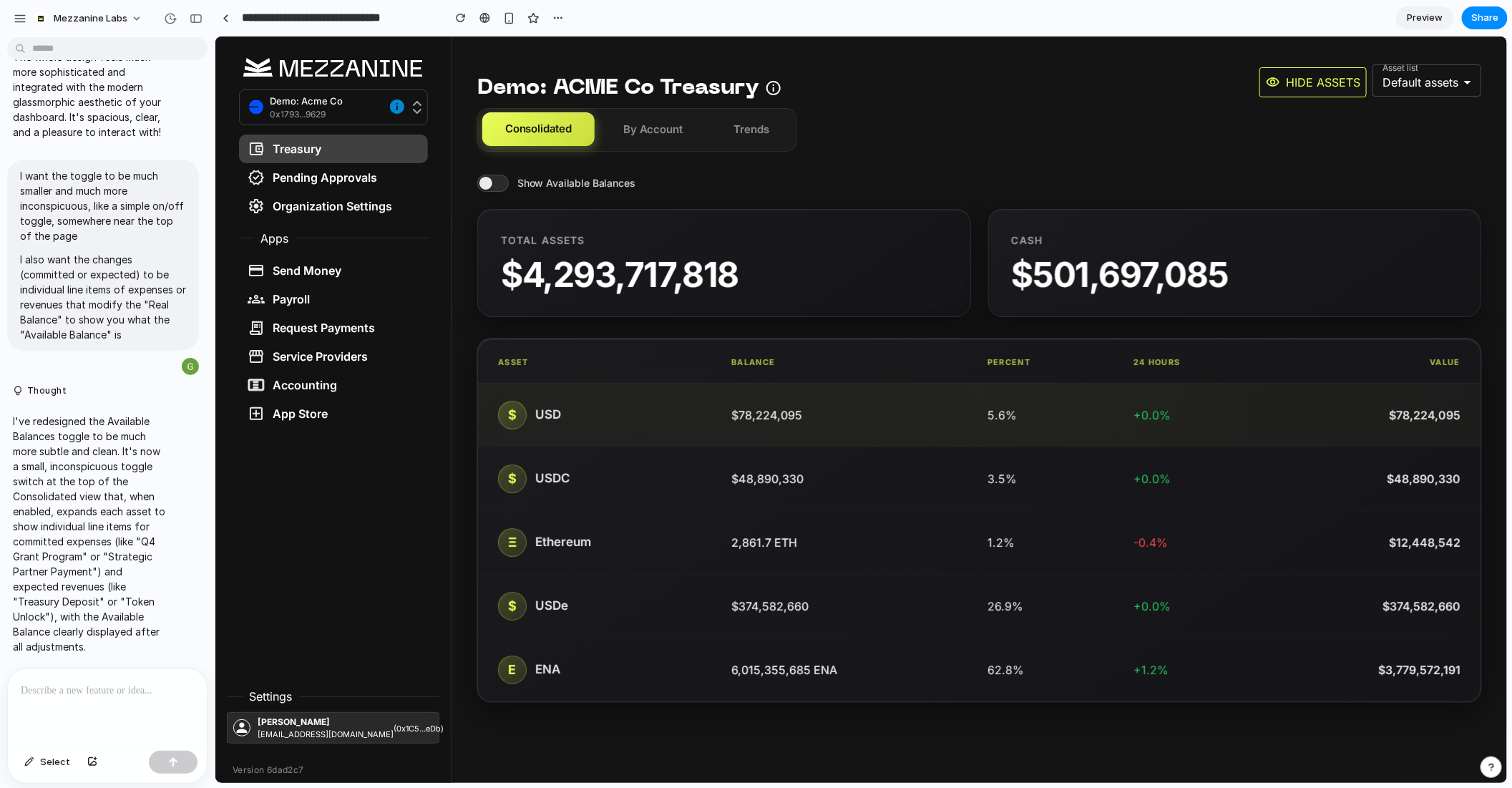
click at [562, 409] on div "$ USD" at bounding box center [594, 414] width 193 height 29
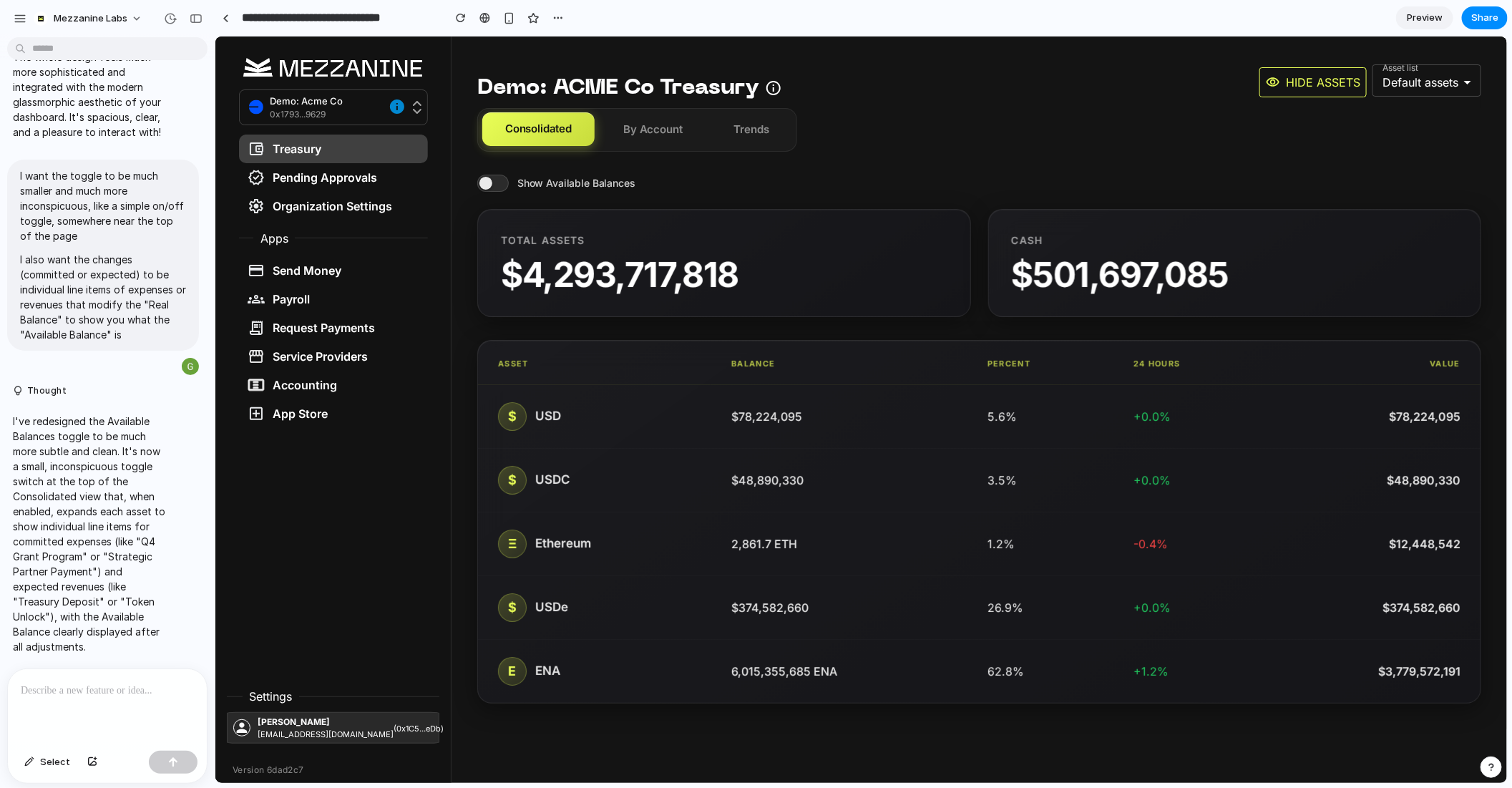
click at [646, 192] on div "Show Available Balances Total Assets $ 4,293,717,818 Cash $ 501,697,085 Asset B…" at bounding box center [979, 439] width 1004 height 529
click at [496, 184] on span at bounding box center [493, 182] width 32 height 17
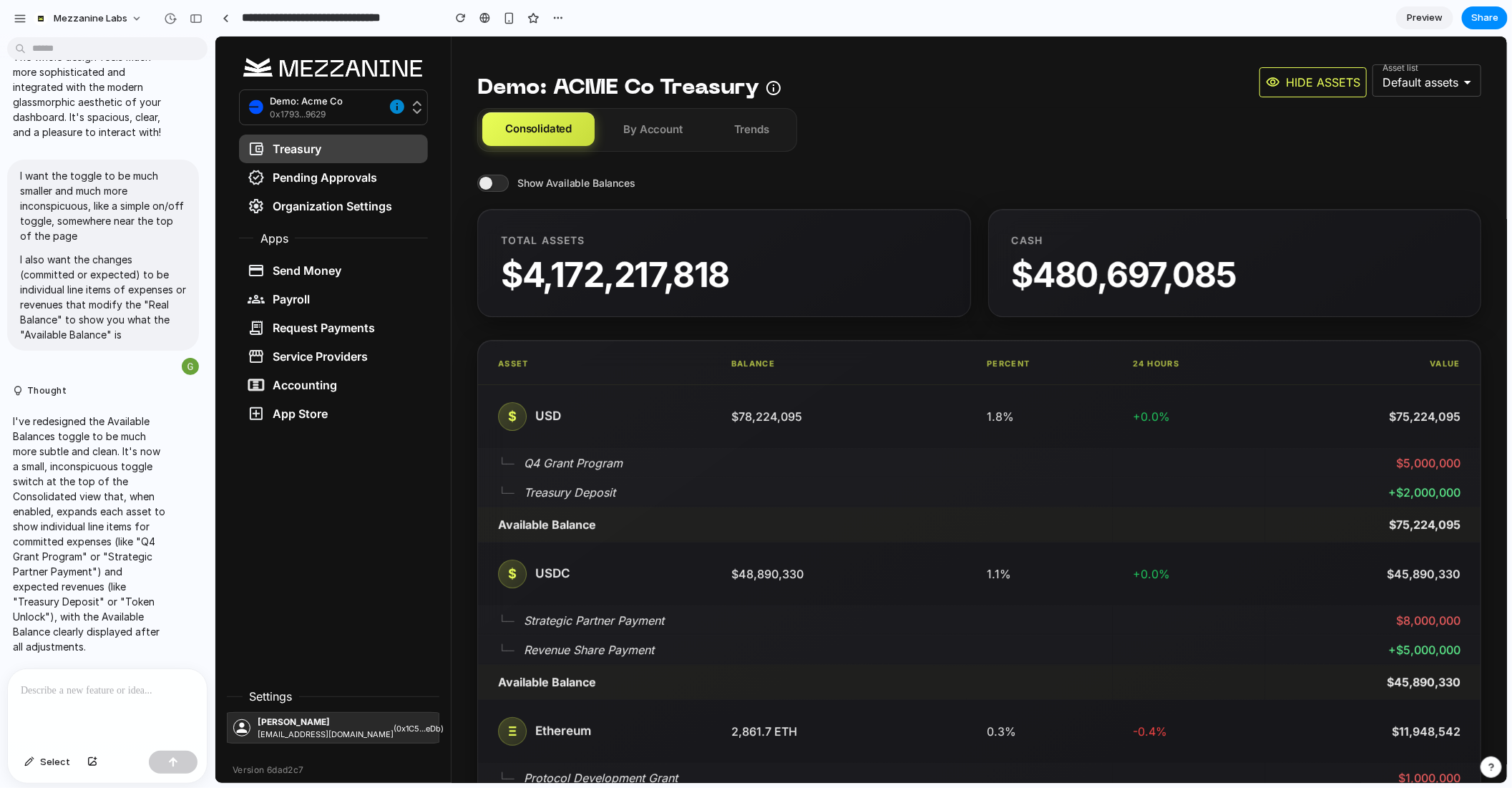
click at [488, 190] on span at bounding box center [493, 182] width 32 height 17
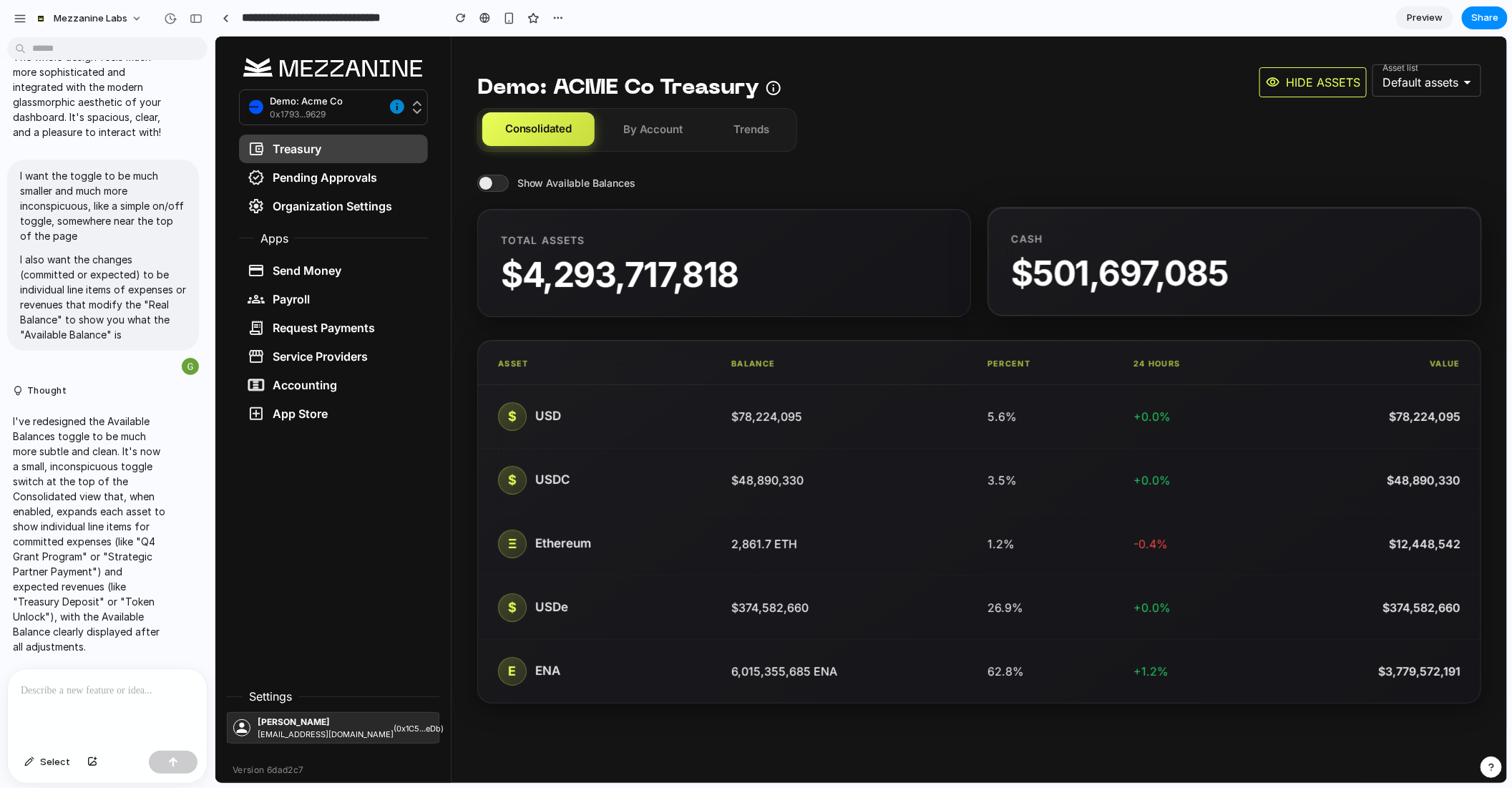
click at [1188, 280] on div "$ 501,697,085" at bounding box center [1234, 273] width 446 height 38
click at [493, 186] on span at bounding box center [493, 182] width 32 height 17
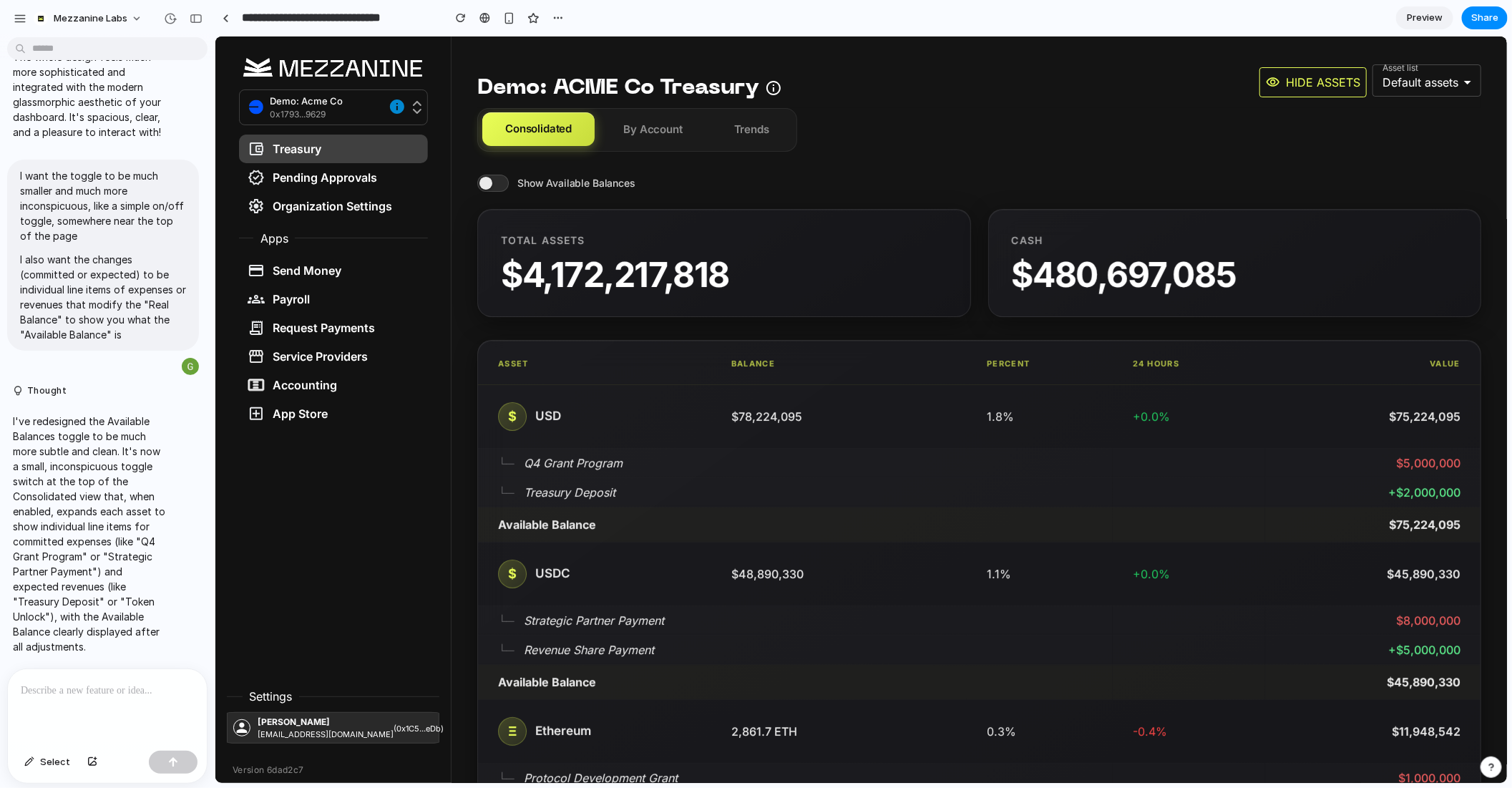
click at [488, 191] on div "Show Available Balances Total Assets $ 4,172,217,818 Cash $ 480,697,085 Asset B…" at bounding box center [979, 673] width 1004 height 998
click at [482, 174] on span at bounding box center [493, 182] width 32 height 17
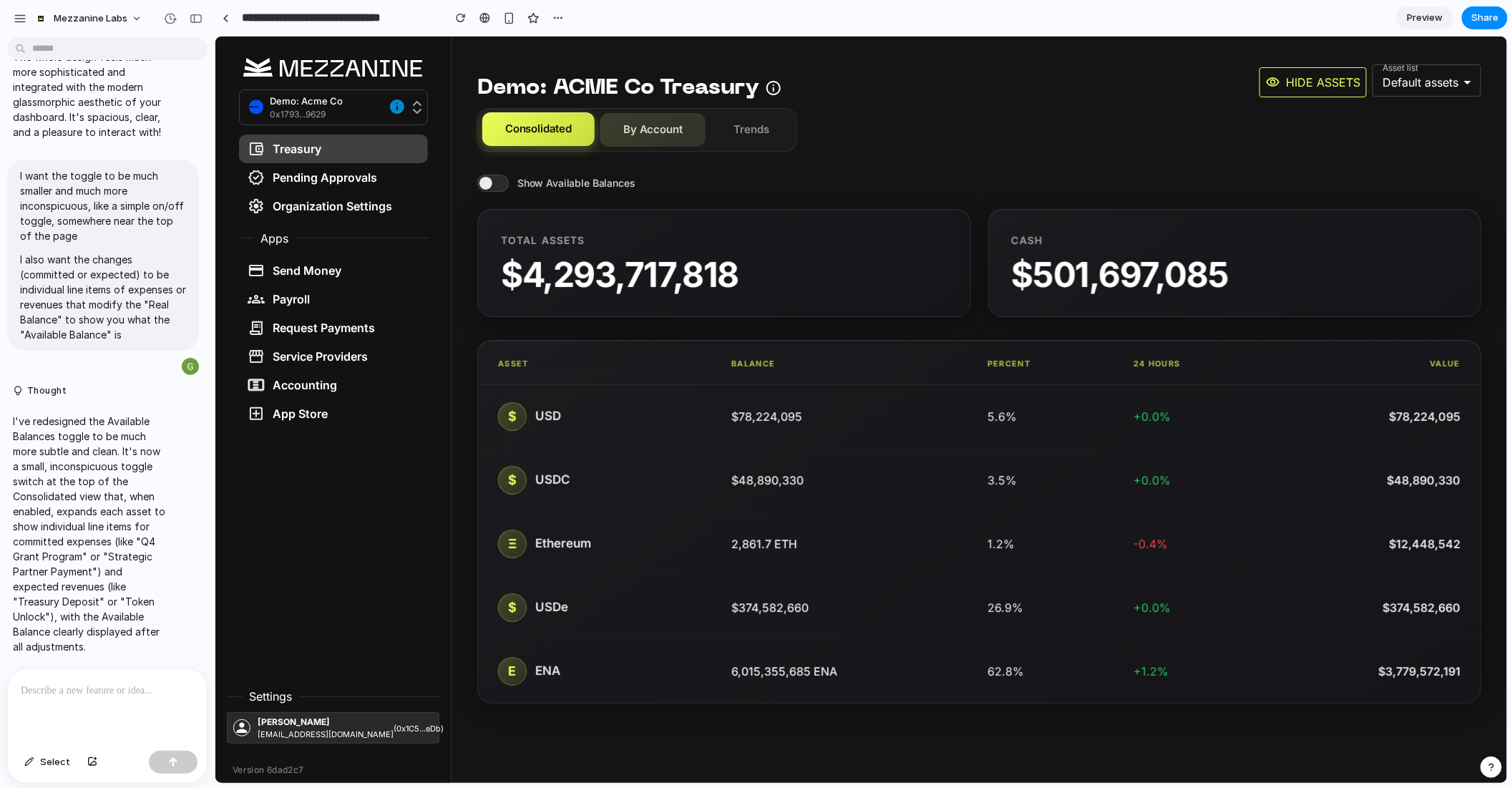
click at [678, 131] on button "By Account" at bounding box center [652, 129] width 105 height 34
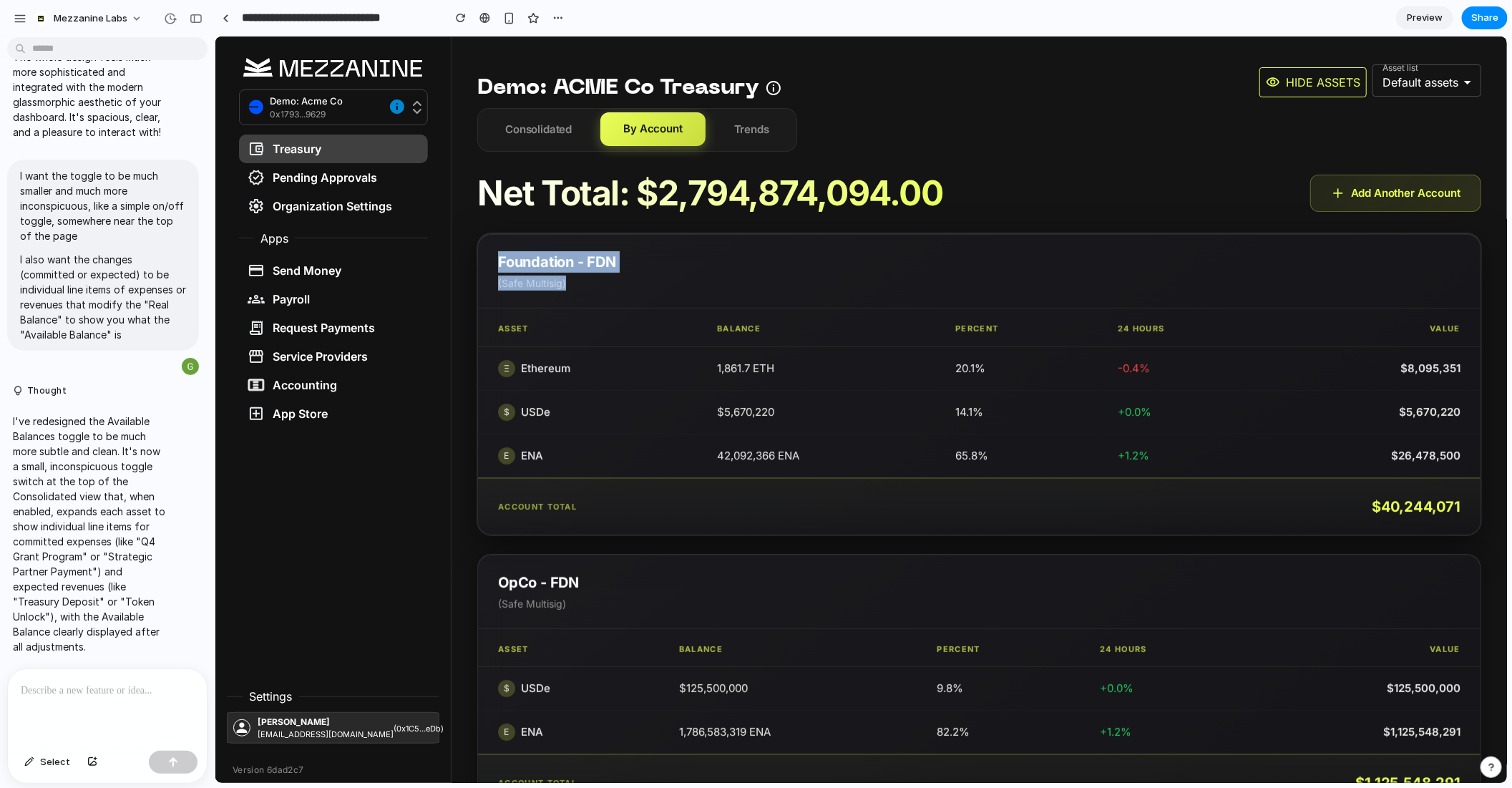
drag, startPoint x: 498, startPoint y: 260, endPoint x: 679, endPoint y: 283, distance: 182.5
click at [679, 283] on div "Foundation - FDN ( Safe Multisig )" at bounding box center [979, 270] width 1003 height 75
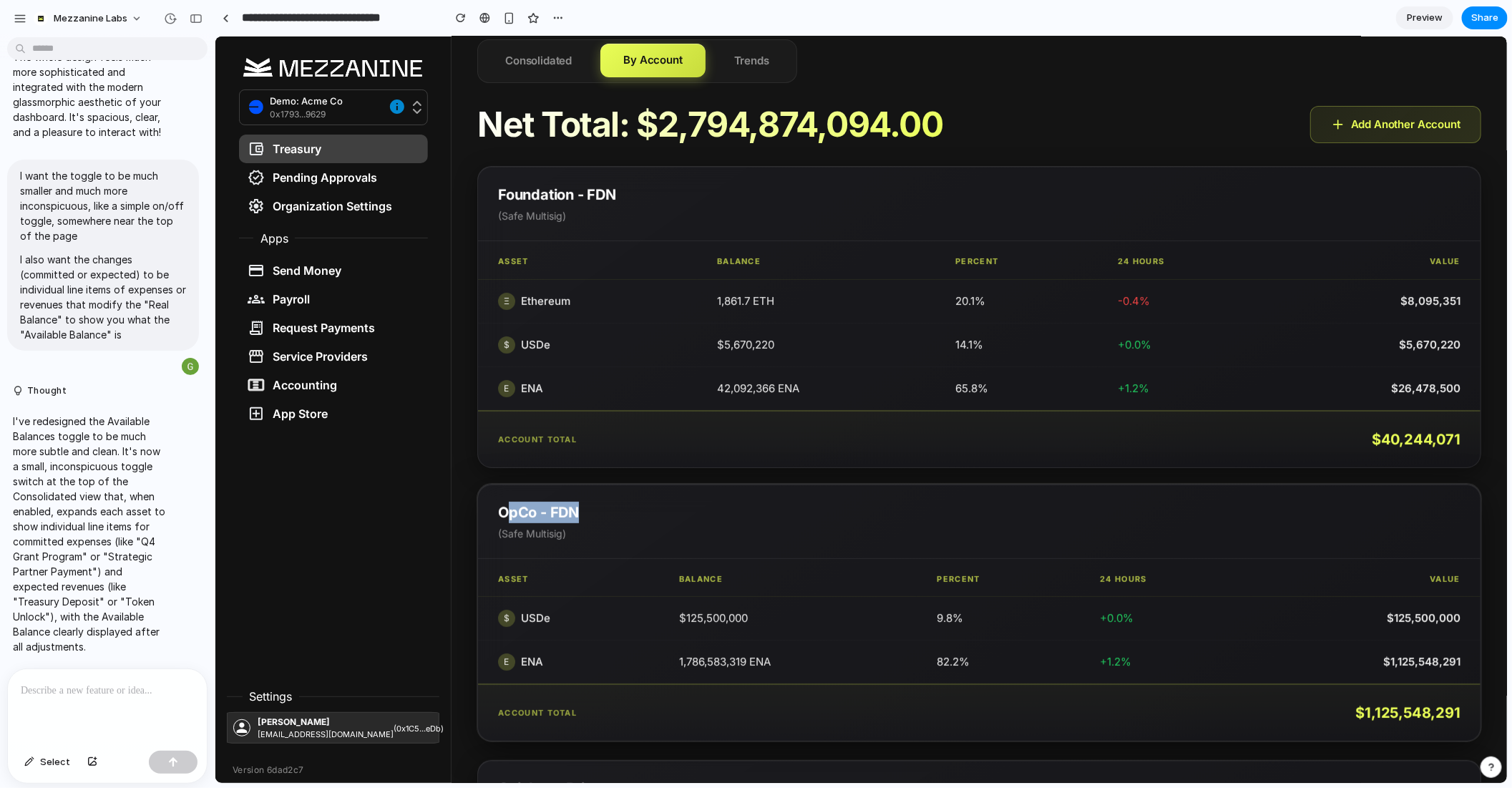
drag, startPoint x: 512, startPoint y: 515, endPoint x: 597, endPoint y: 515, distance: 85.0
click at [597, 515] on div "OpCo - FDN ( Safe Multisig )" at bounding box center [979, 521] width 1003 height 75
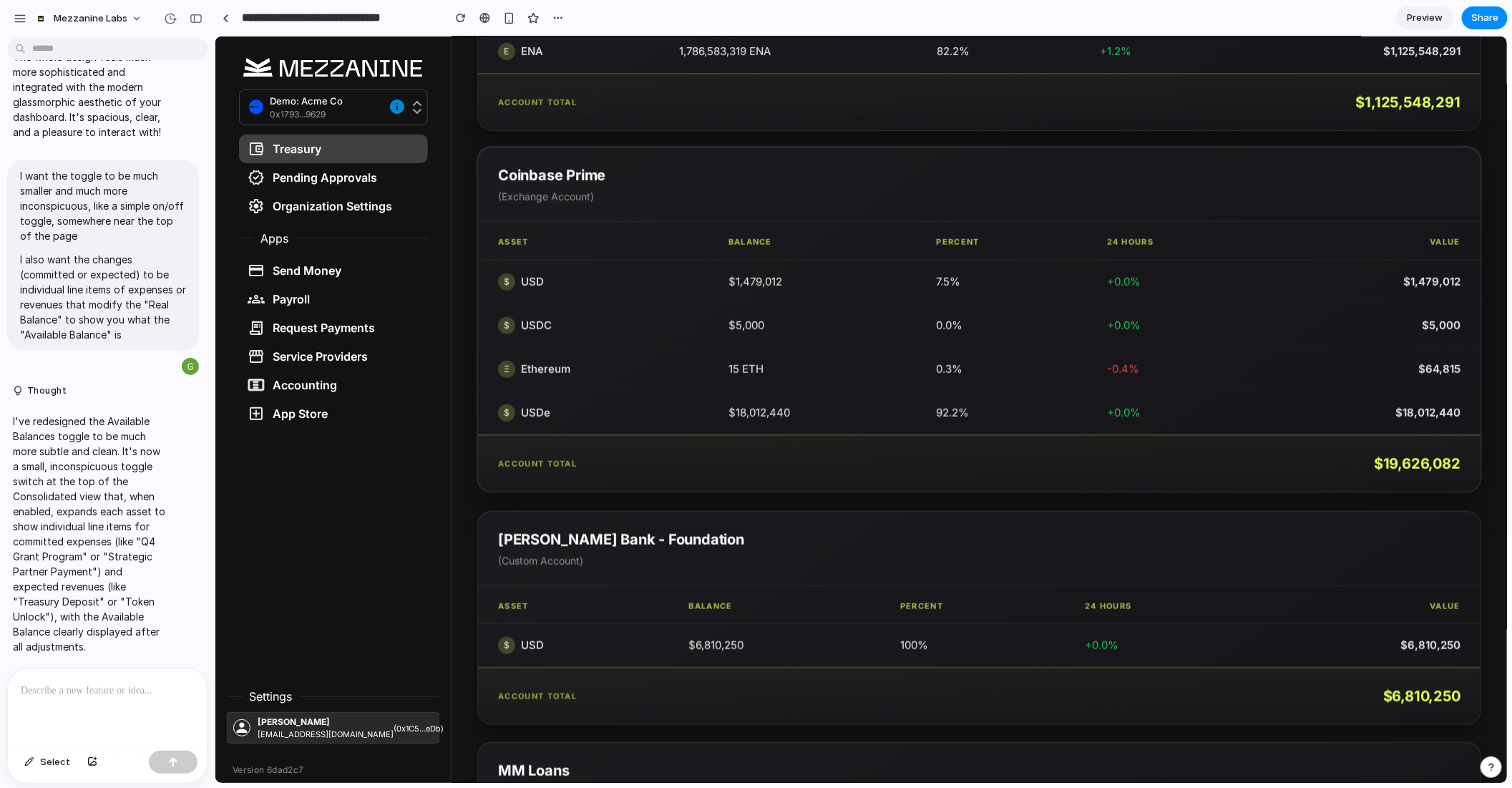
scroll to position [716, 0]
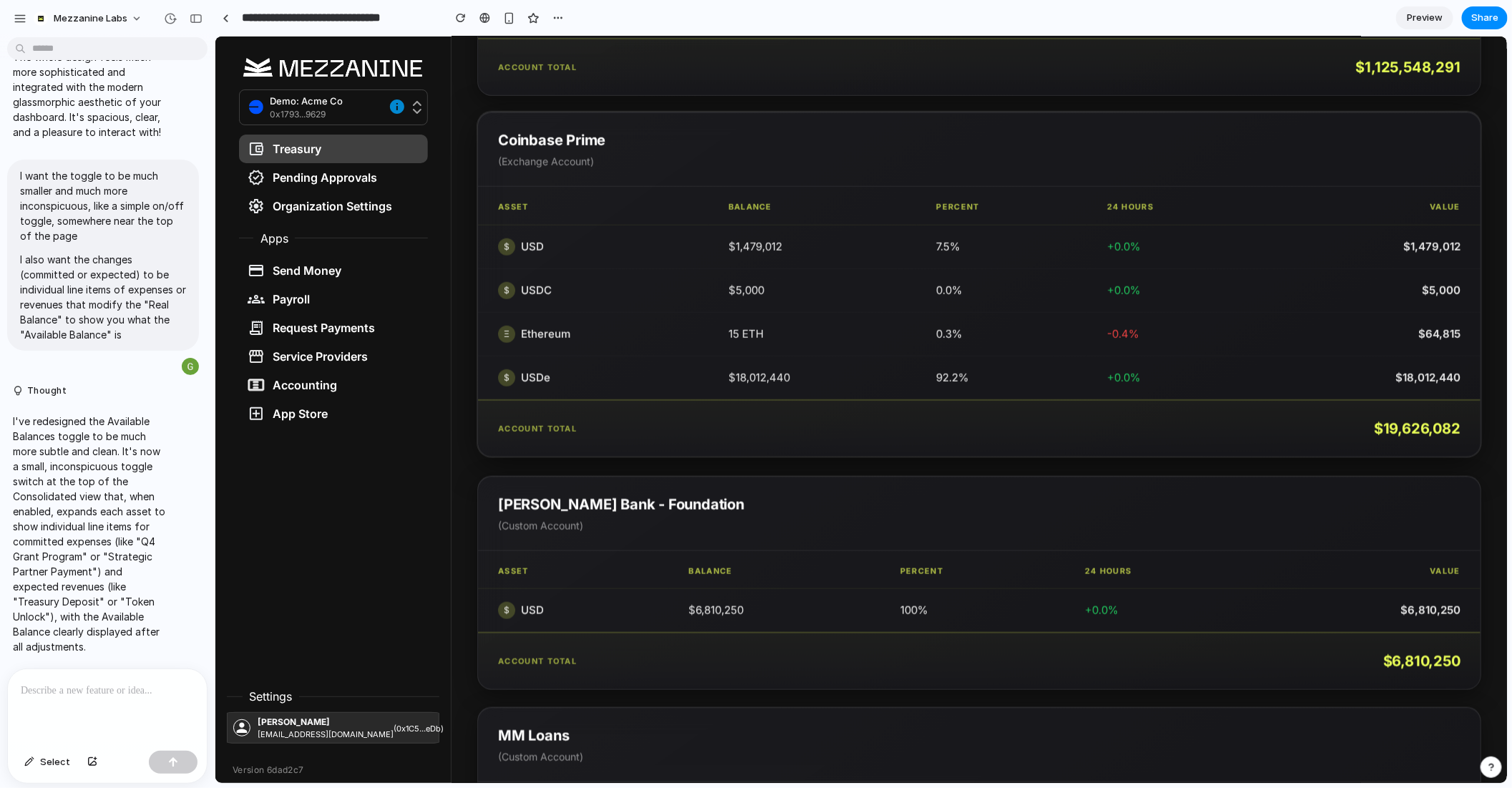
click at [492, 116] on div "Coinbase Prime ( Exchange Account )" at bounding box center [979, 149] width 1003 height 75
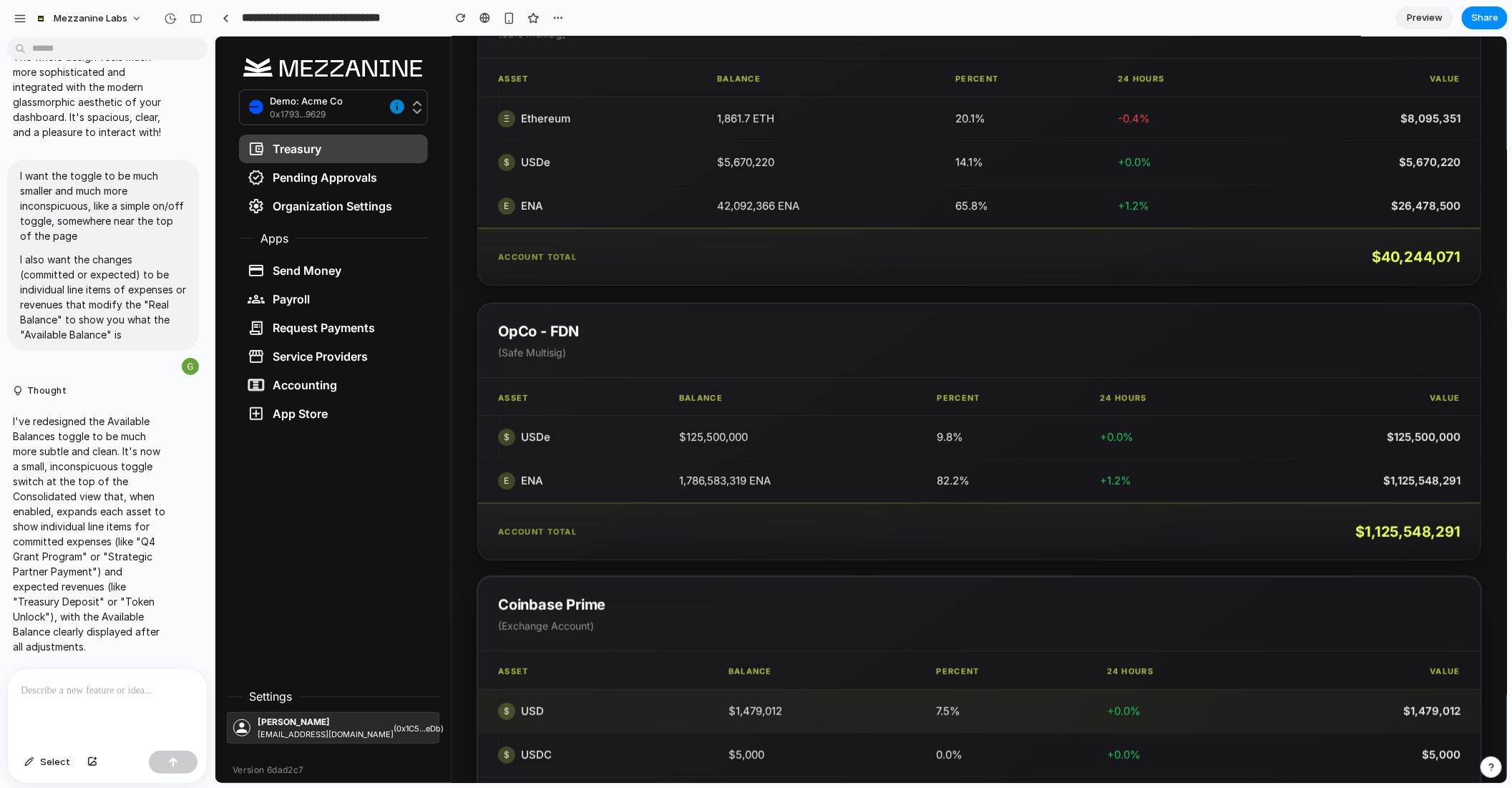
scroll to position [0, 0]
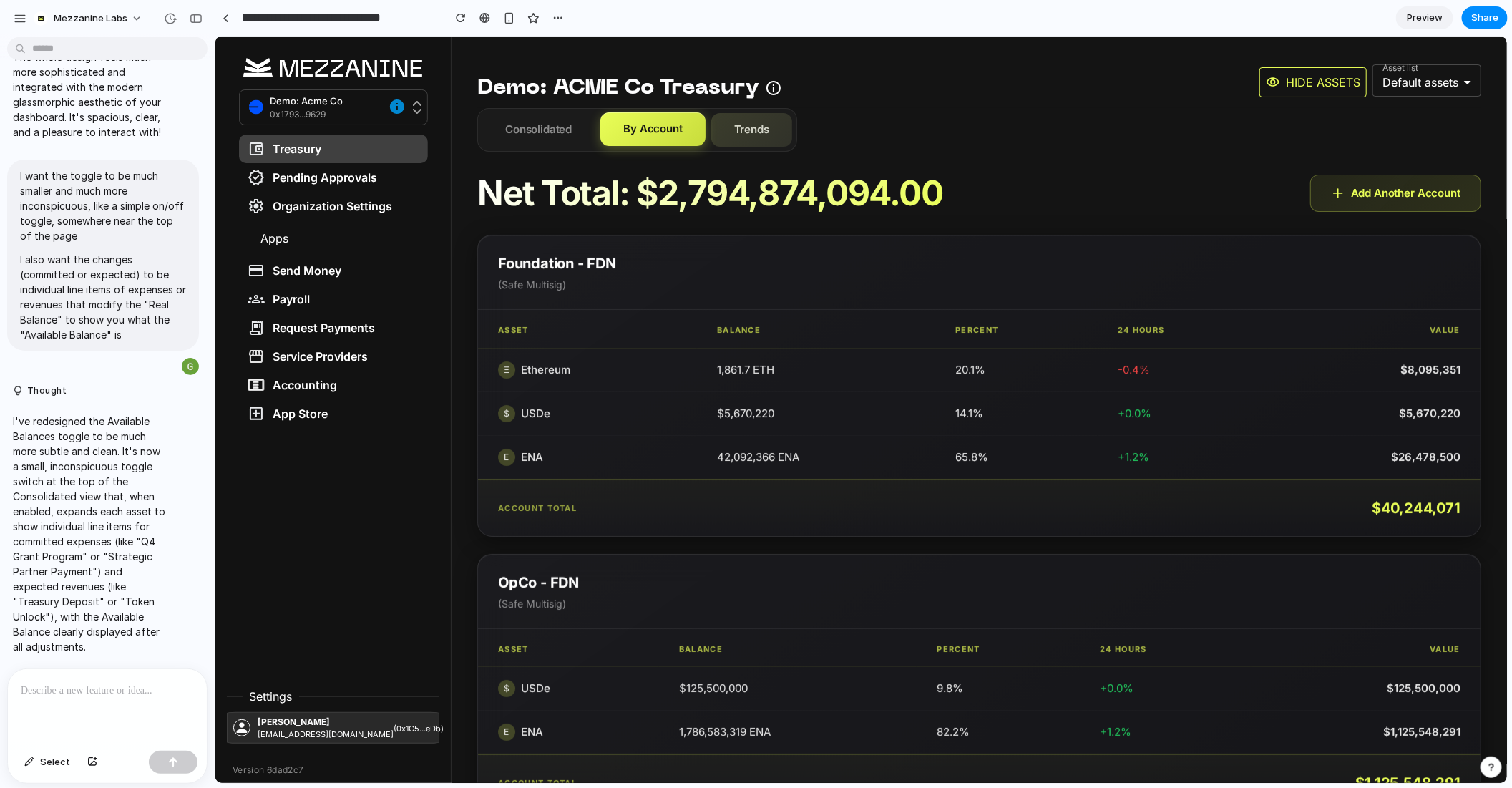
click at [730, 120] on button "Trends" at bounding box center [751, 129] width 81 height 34
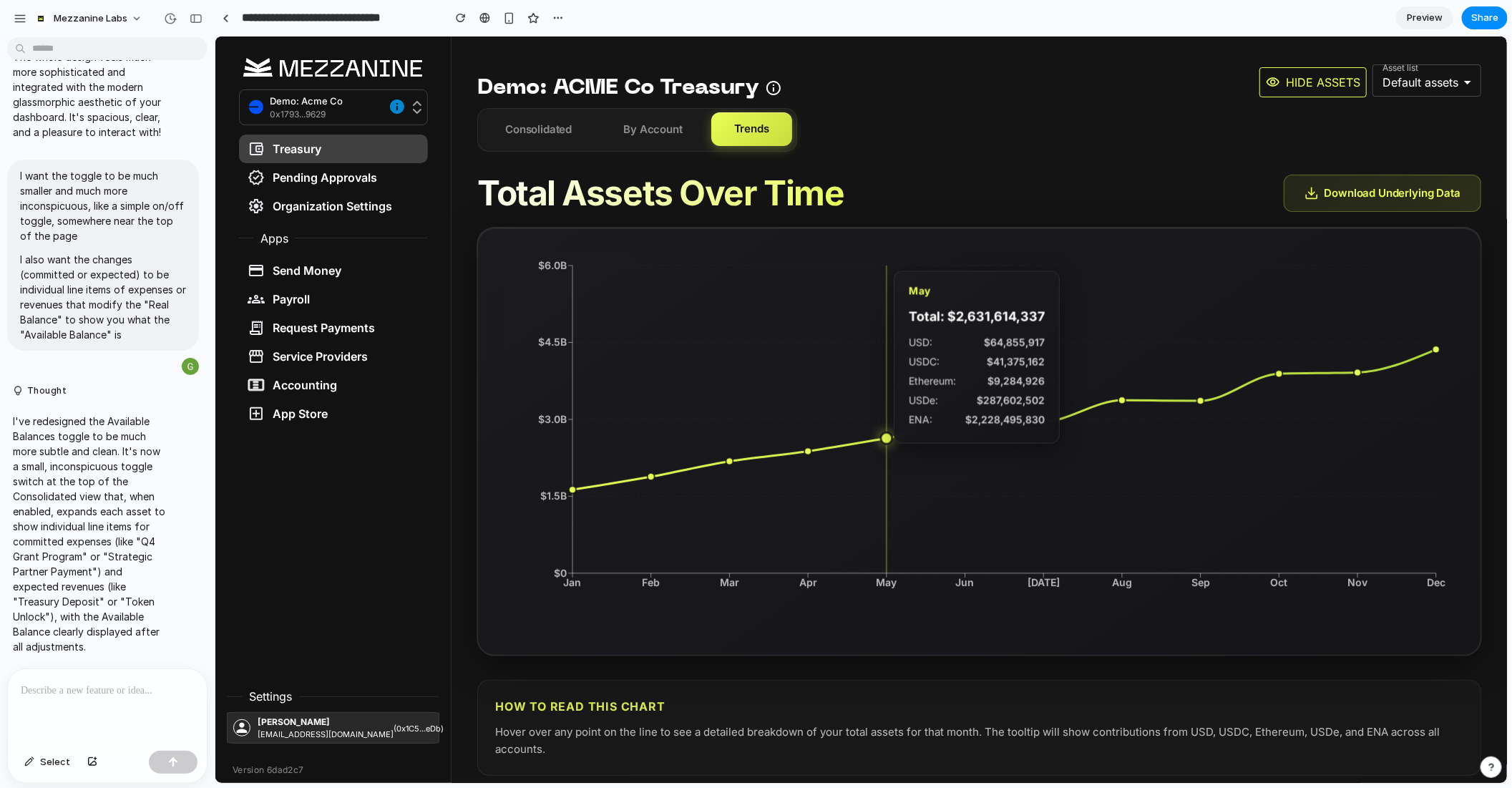
scroll to position [18, 0]
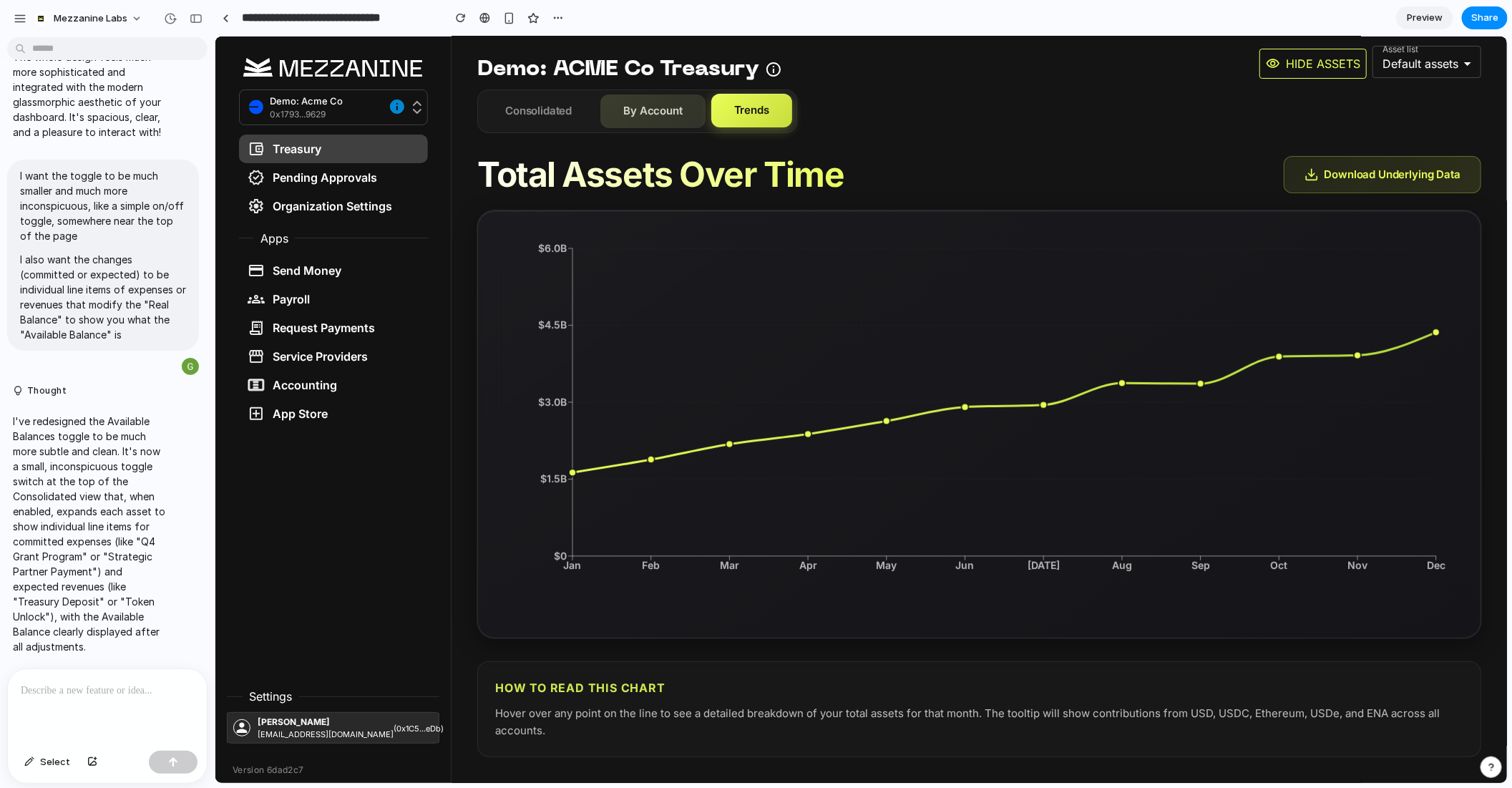
click at [659, 104] on button "By Account" at bounding box center [652, 110] width 105 height 34
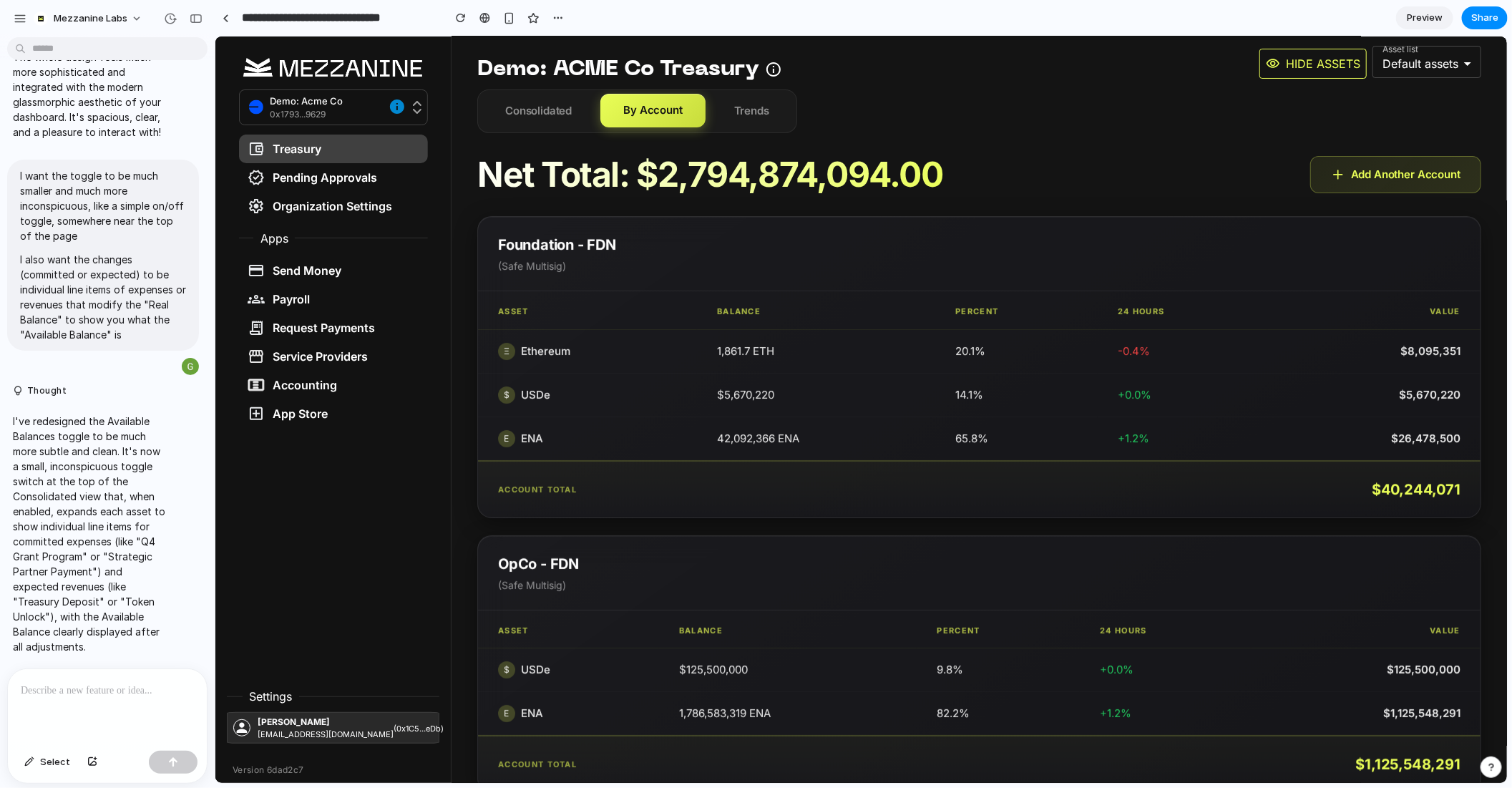
click at [525, 107] on button "Consolidated" at bounding box center [537, 110] width 112 height 34
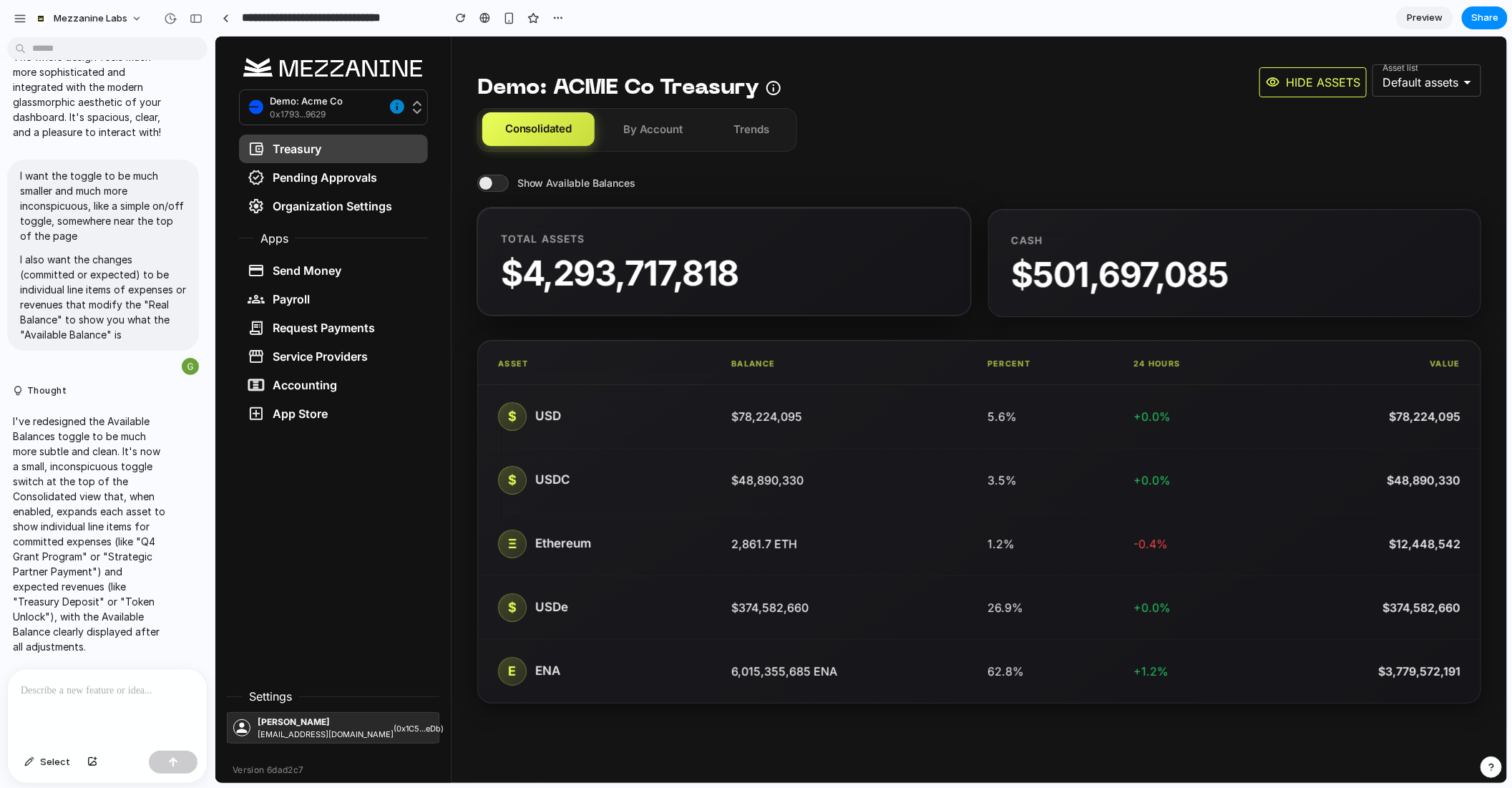
click at [636, 298] on div "Total Assets $ 4,293,717,818" at bounding box center [723, 260] width 493 height 109
click at [632, 219] on div "Total Assets $ 4,293,717,818" at bounding box center [723, 260] width 493 height 109
click at [595, 176] on span "Show Available Balances" at bounding box center [576, 182] width 118 height 15
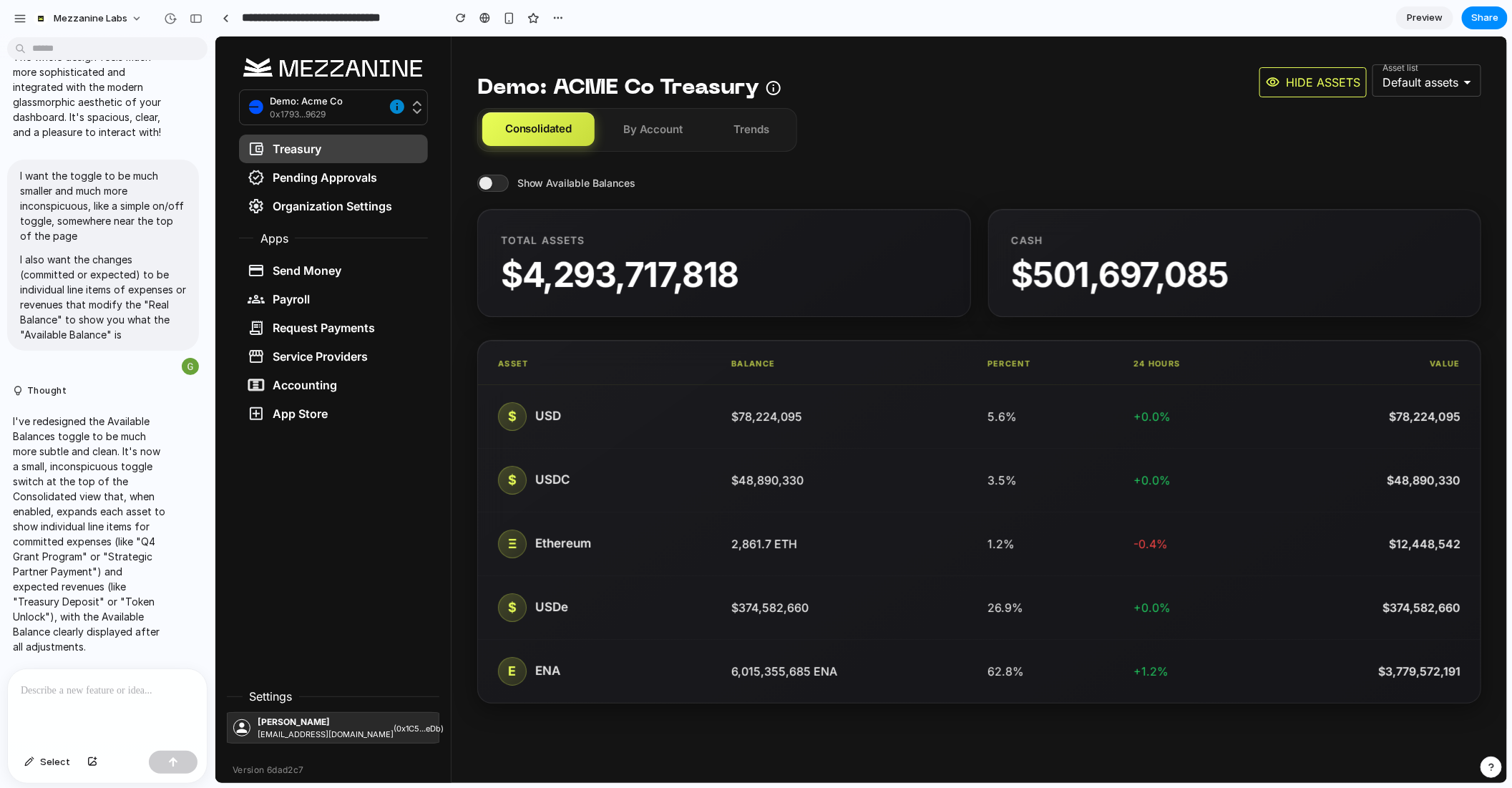
click at [513, 185] on div "Show Available Balances" at bounding box center [979, 182] width 1004 height 17
click at [487, 180] on span at bounding box center [493, 182] width 32 height 17
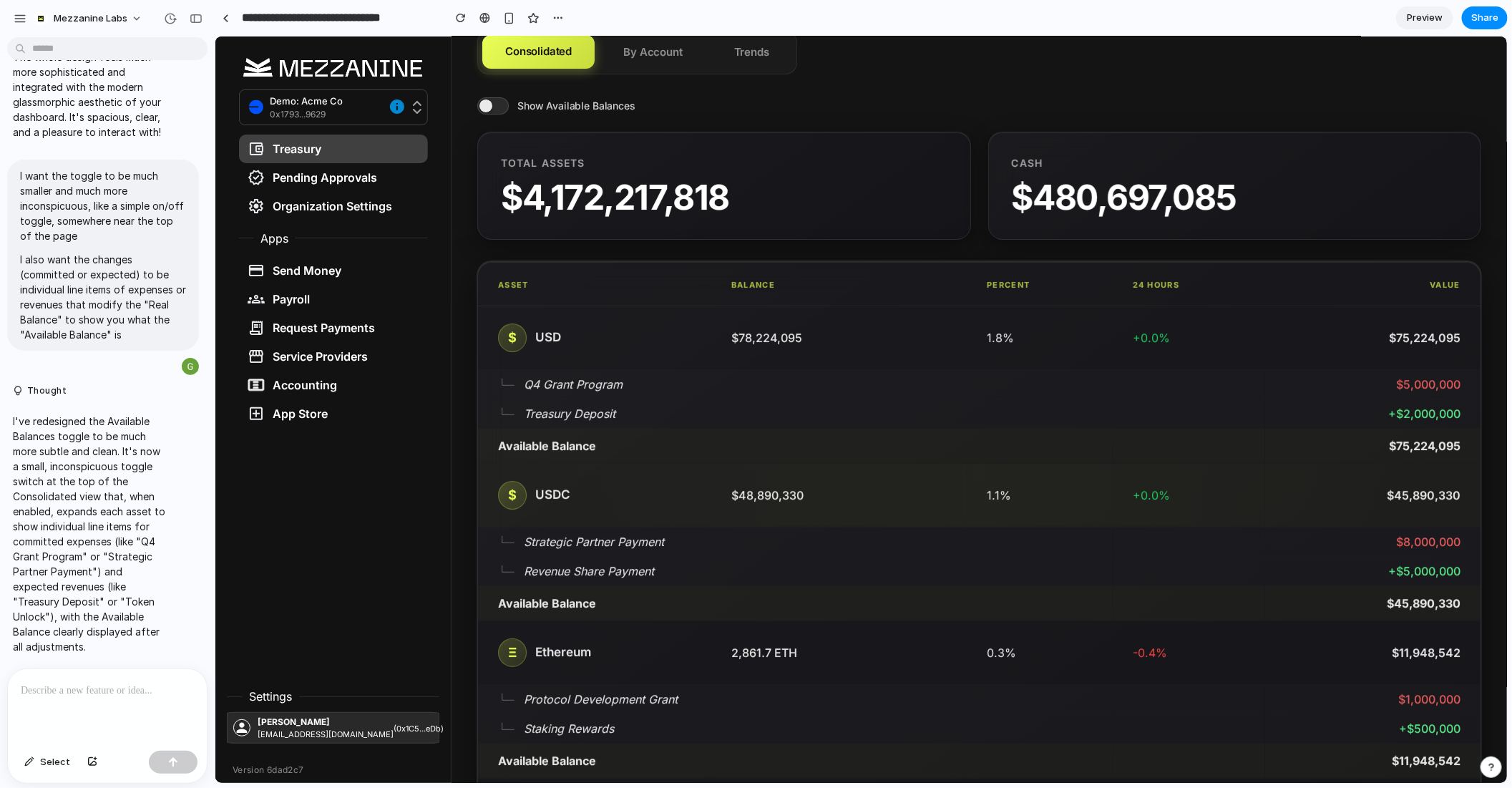
scroll to position [56, 0]
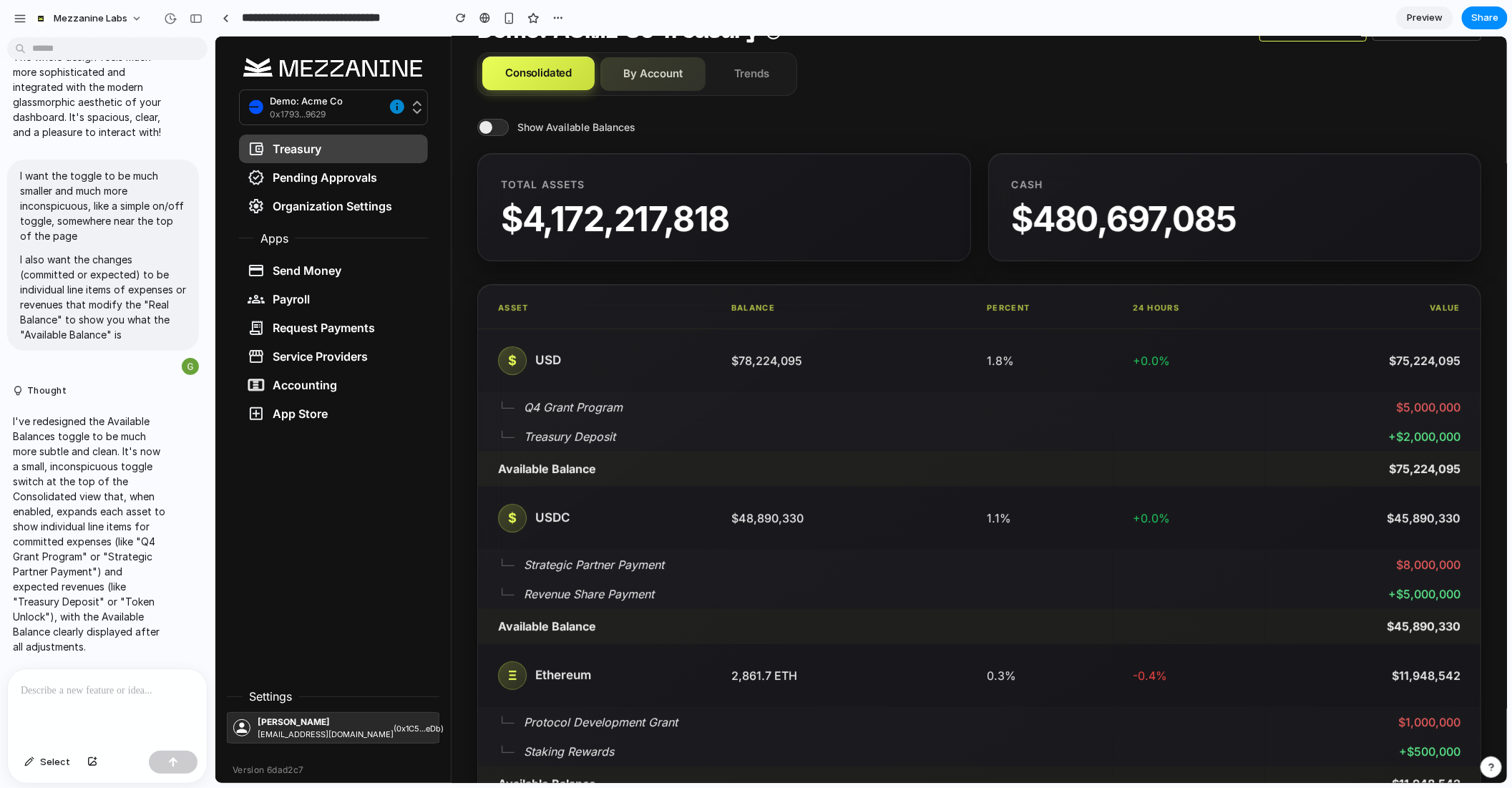
click at [645, 79] on button "By Account" at bounding box center [652, 73] width 105 height 34
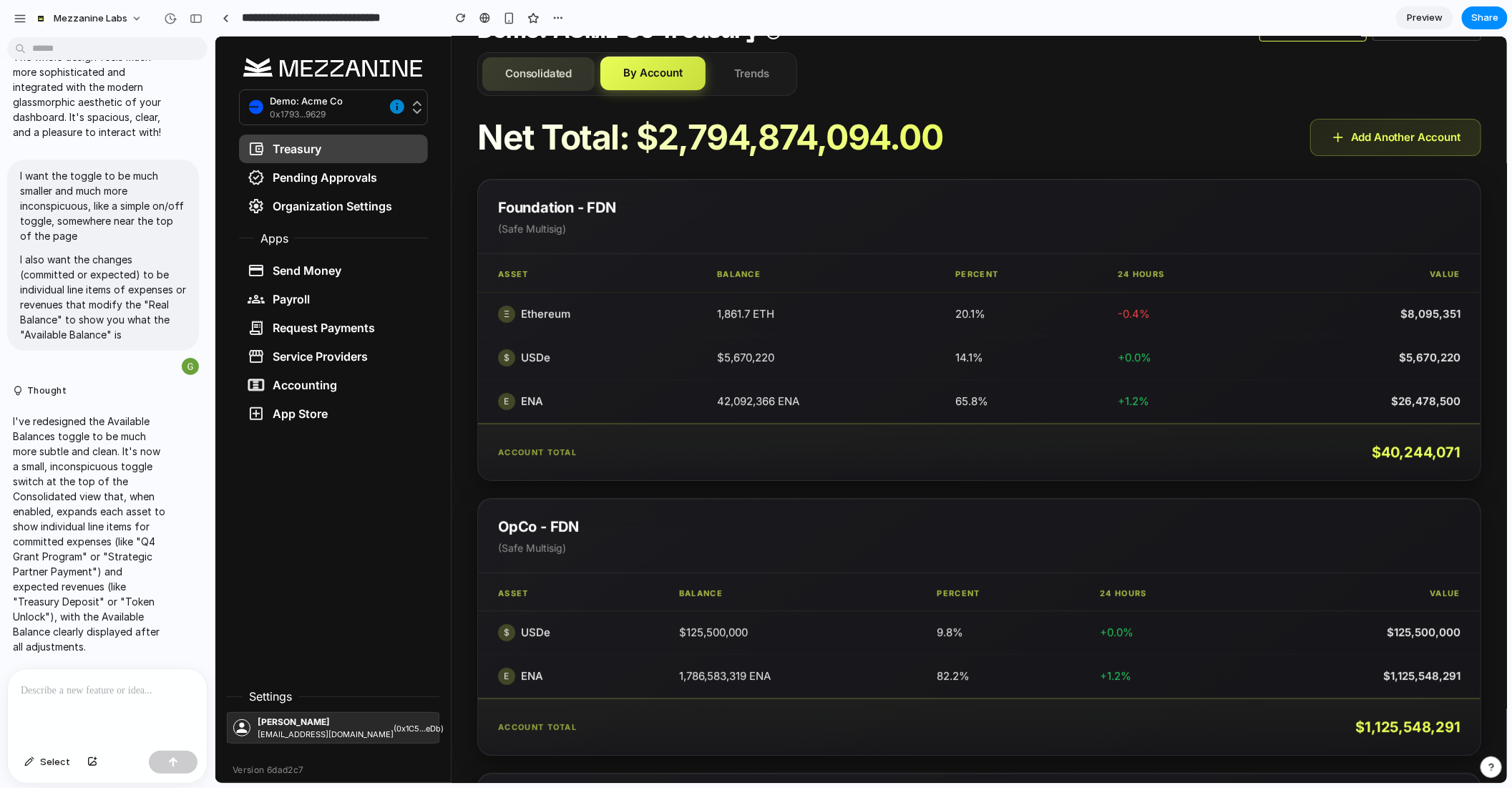
click at [538, 89] on button "Consolidated" at bounding box center [537, 73] width 112 height 34
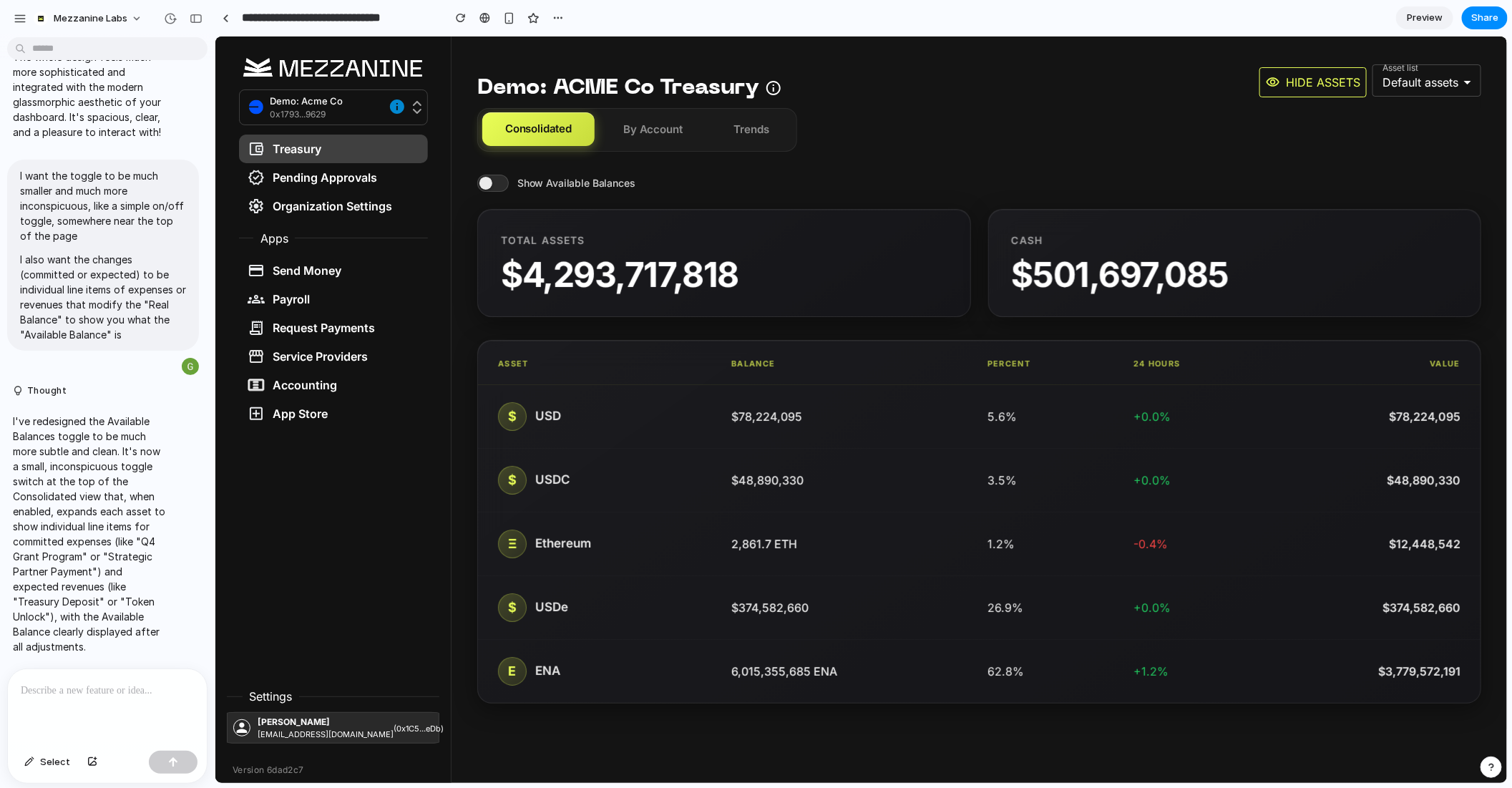
scroll to position [0, 0]
click at [507, 166] on div "Demo: ACME Co Treasury Hide assets Asset list Default assets Consolidated By Ac…" at bounding box center [979, 382] width 1056 height 693
click at [491, 183] on span at bounding box center [493, 182] width 32 height 17
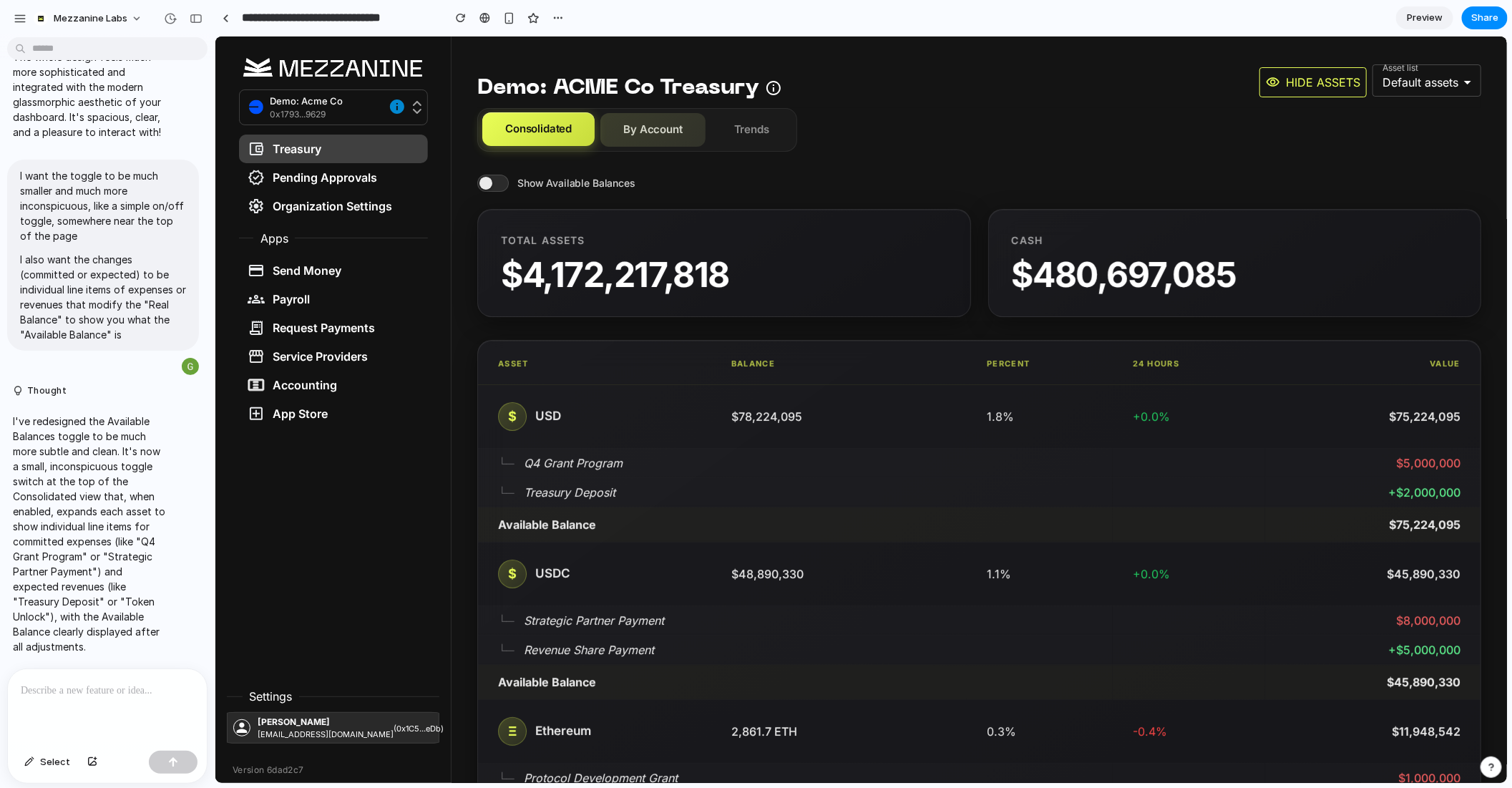
click at [665, 129] on button "By Account" at bounding box center [652, 129] width 105 height 34
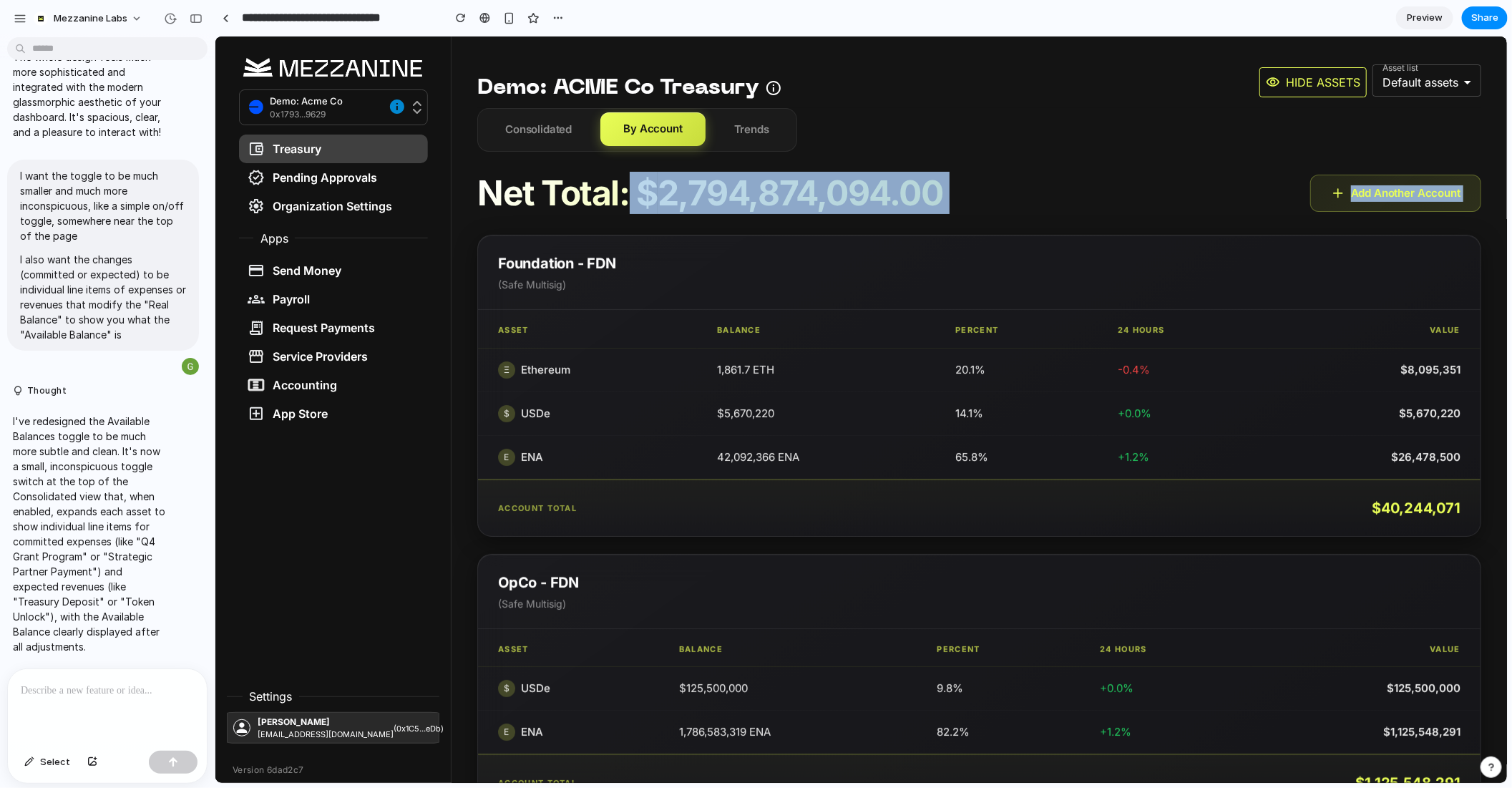
drag, startPoint x: 632, startPoint y: 207, endPoint x: 968, endPoint y: 216, distance: 336.1
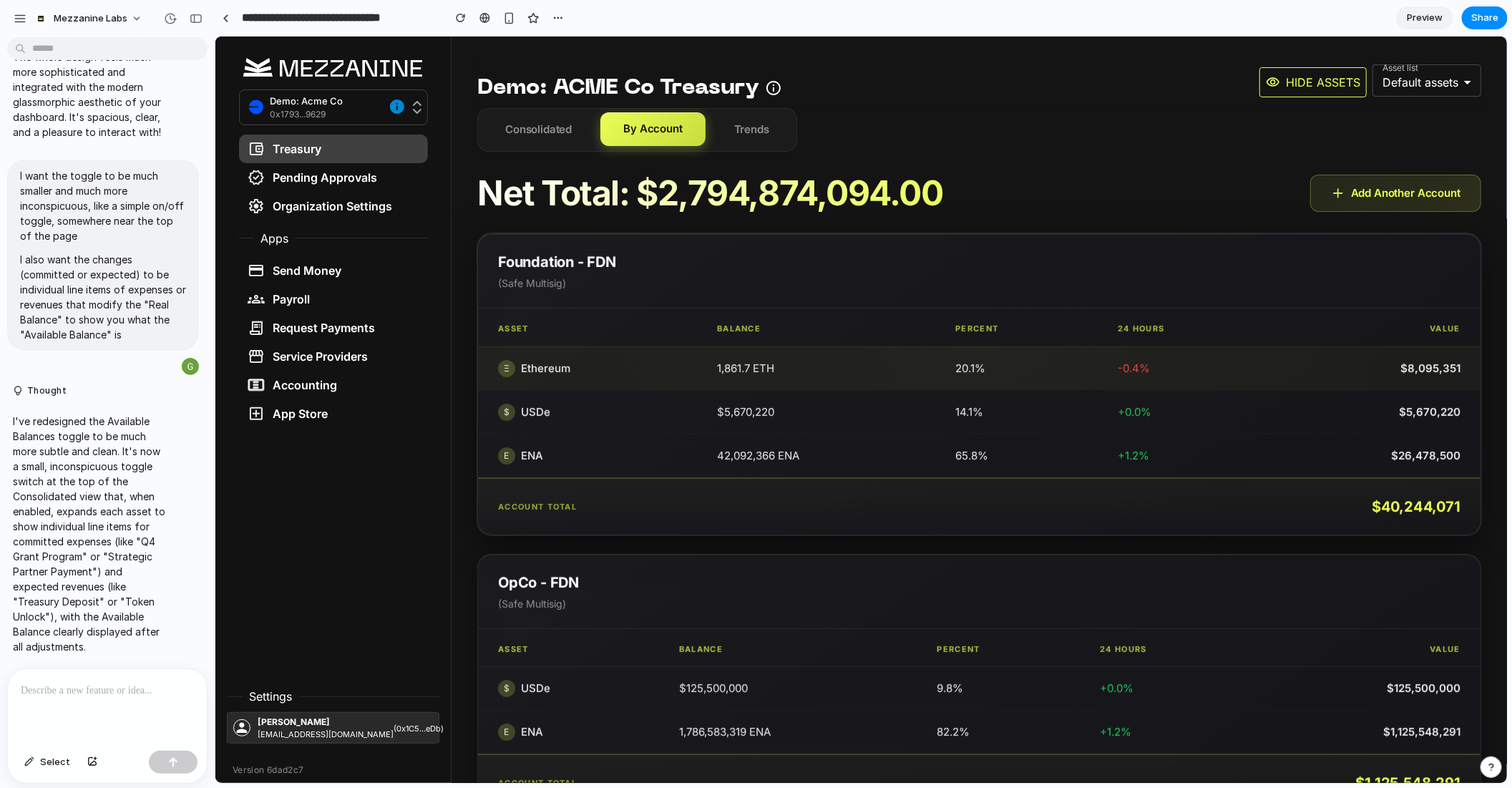
click at [706, 374] on td "1,861.7 ETH" at bounding box center [815, 367] width 238 height 44
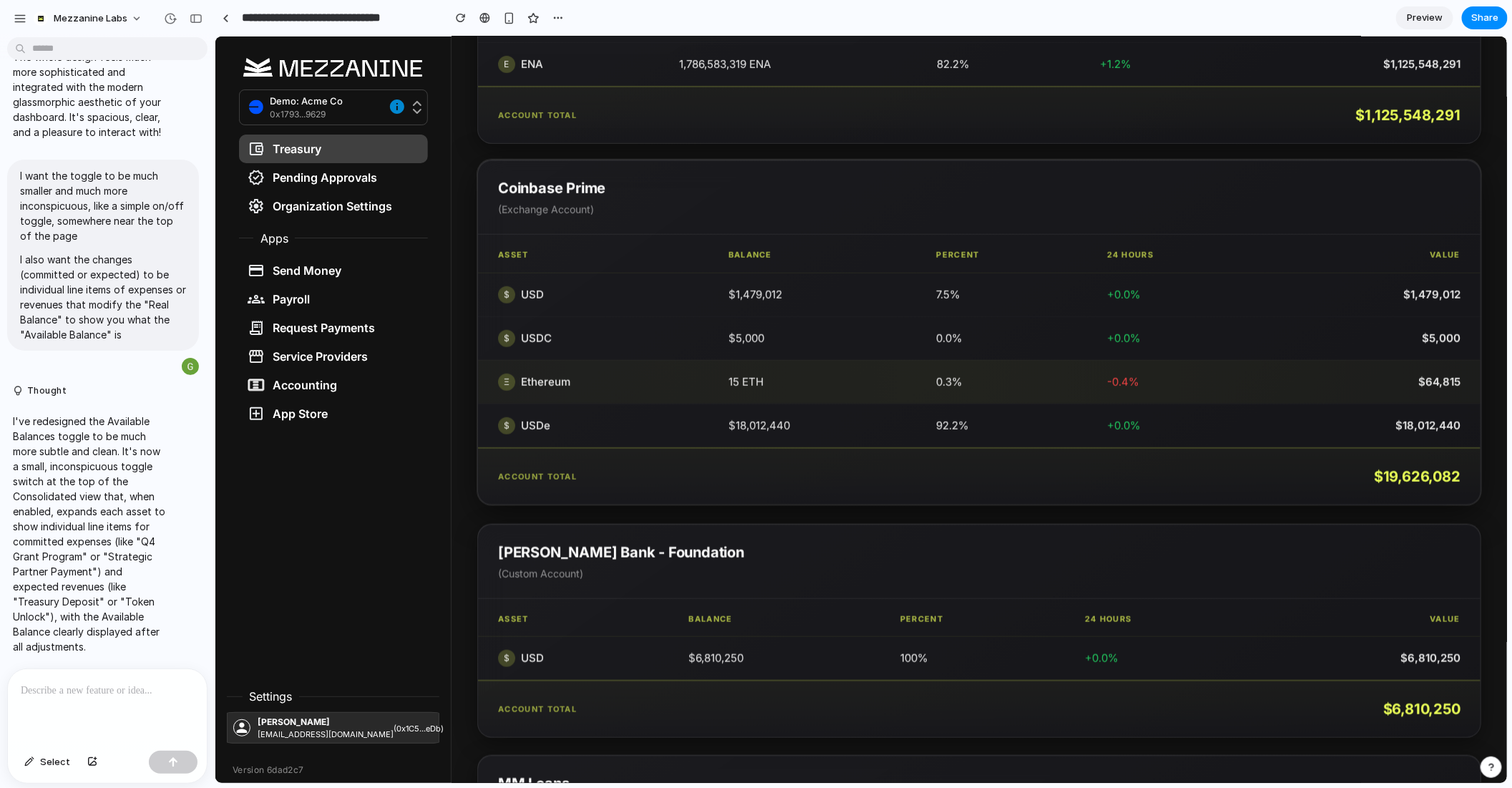
scroll to position [700, 0]
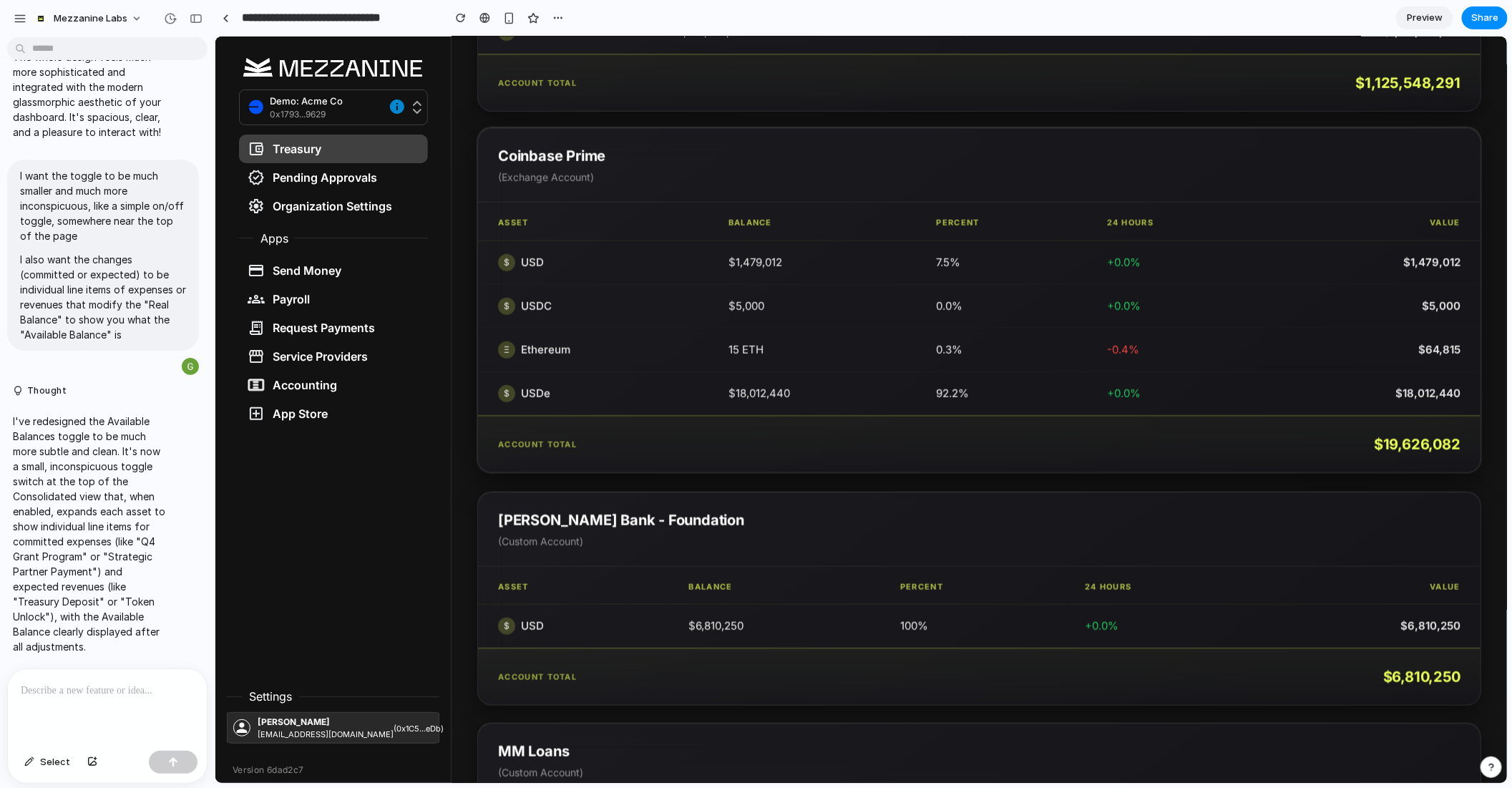
drag, startPoint x: 775, startPoint y: 214, endPoint x: 712, endPoint y: 207, distance: 63.4
click at [750, 214] on th "Balance" at bounding box center [811, 221] width 208 height 38
drag, startPoint x: 663, startPoint y: 175, endPoint x: 474, endPoint y: 168, distance: 189.1
click at [474, 168] on div "Demo: ACME Co Treasury Hide assets Asset list Default assets Consolidated By Ac…" at bounding box center [979, 171] width 1056 height 1671
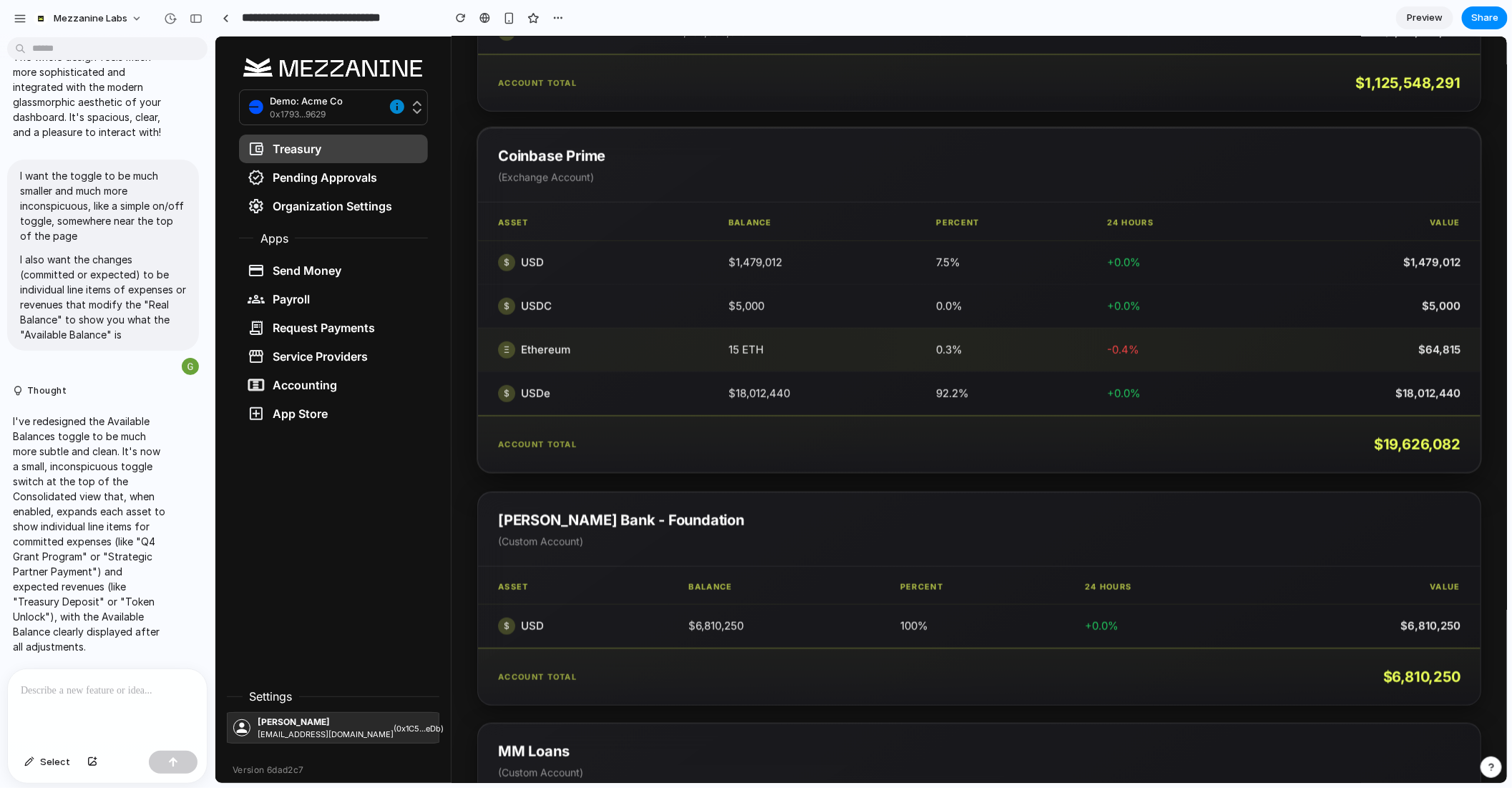
click at [650, 333] on td "Ξ Ethereum" at bounding box center [593, 348] width 231 height 44
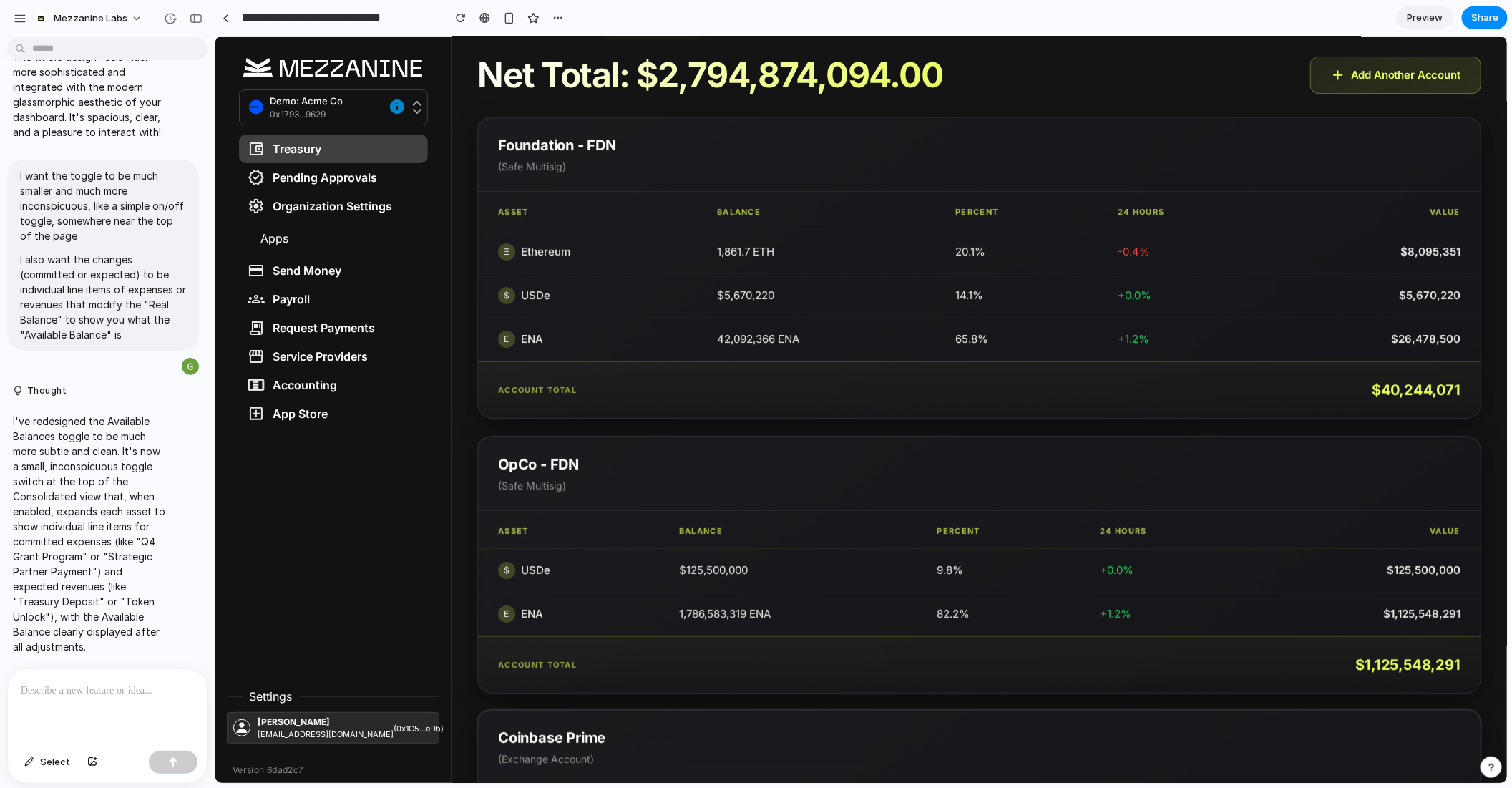
scroll to position [0, 0]
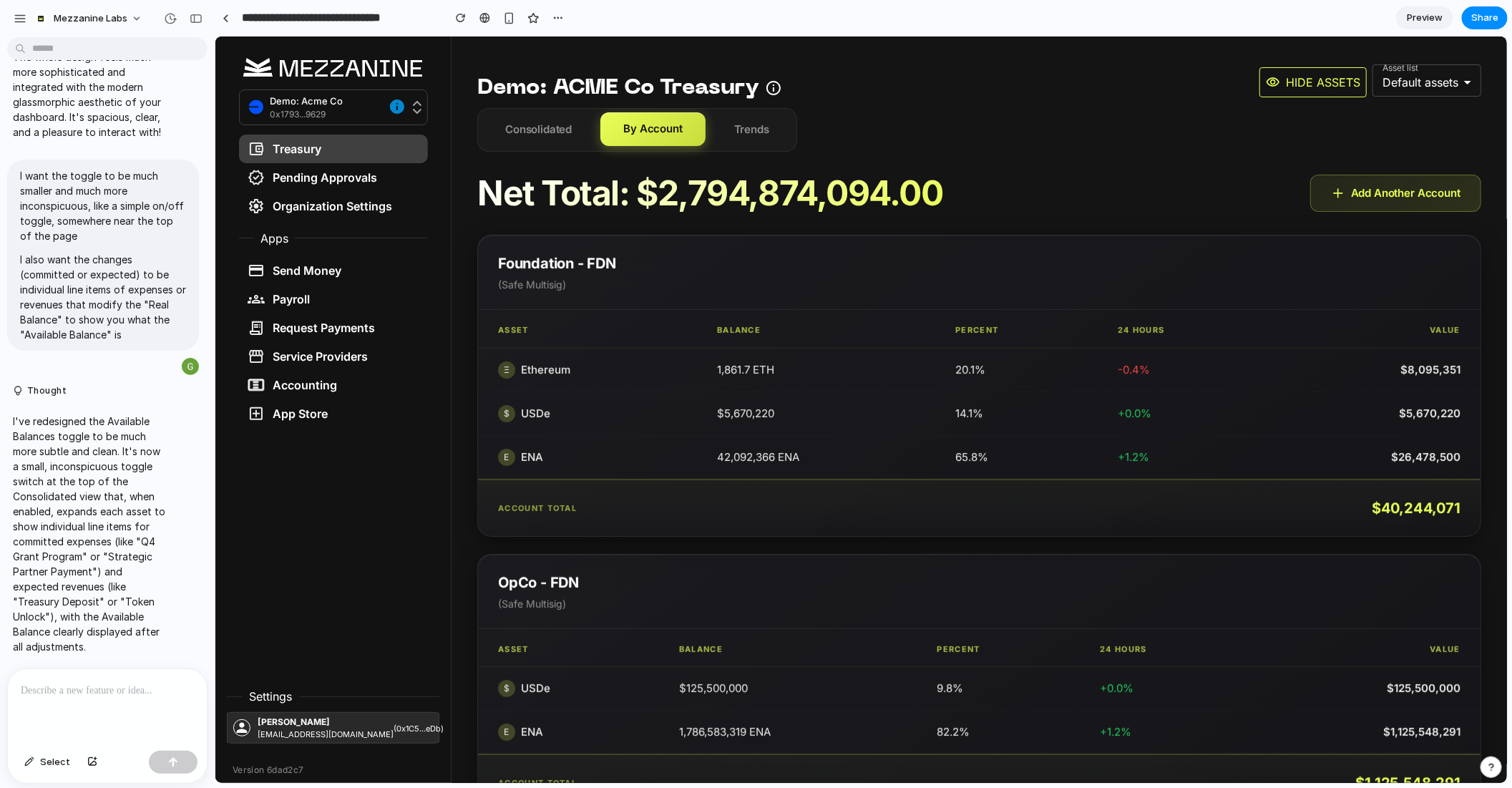
click at [548, 102] on div "Demo: ACME Co Treasury Hide assets Asset list Default assets" at bounding box center [979, 84] width 1004 height 46
click at [560, 125] on button "Consolidated" at bounding box center [537, 129] width 112 height 34
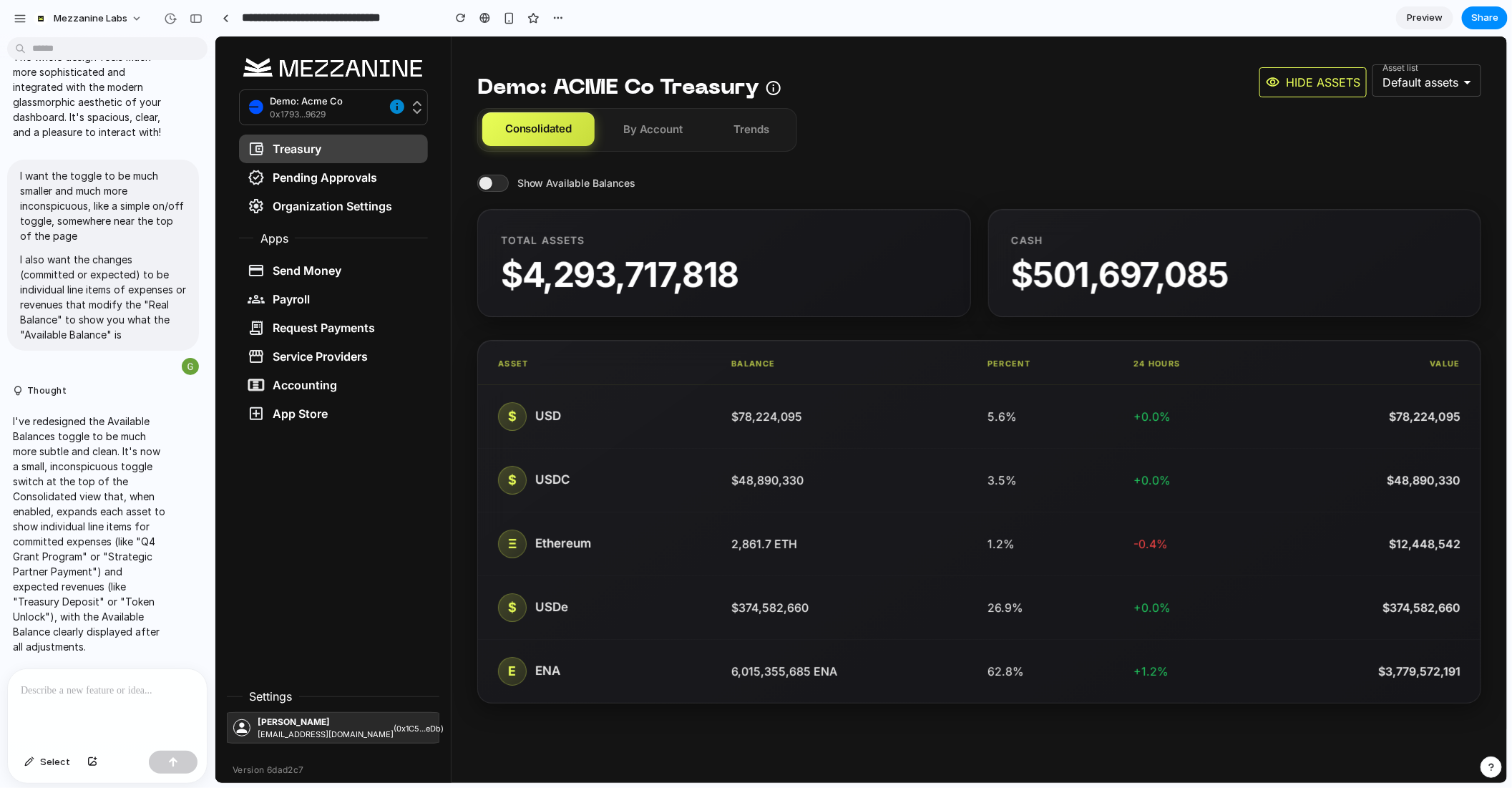
click at [483, 176] on span at bounding box center [493, 182] width 32 height 17
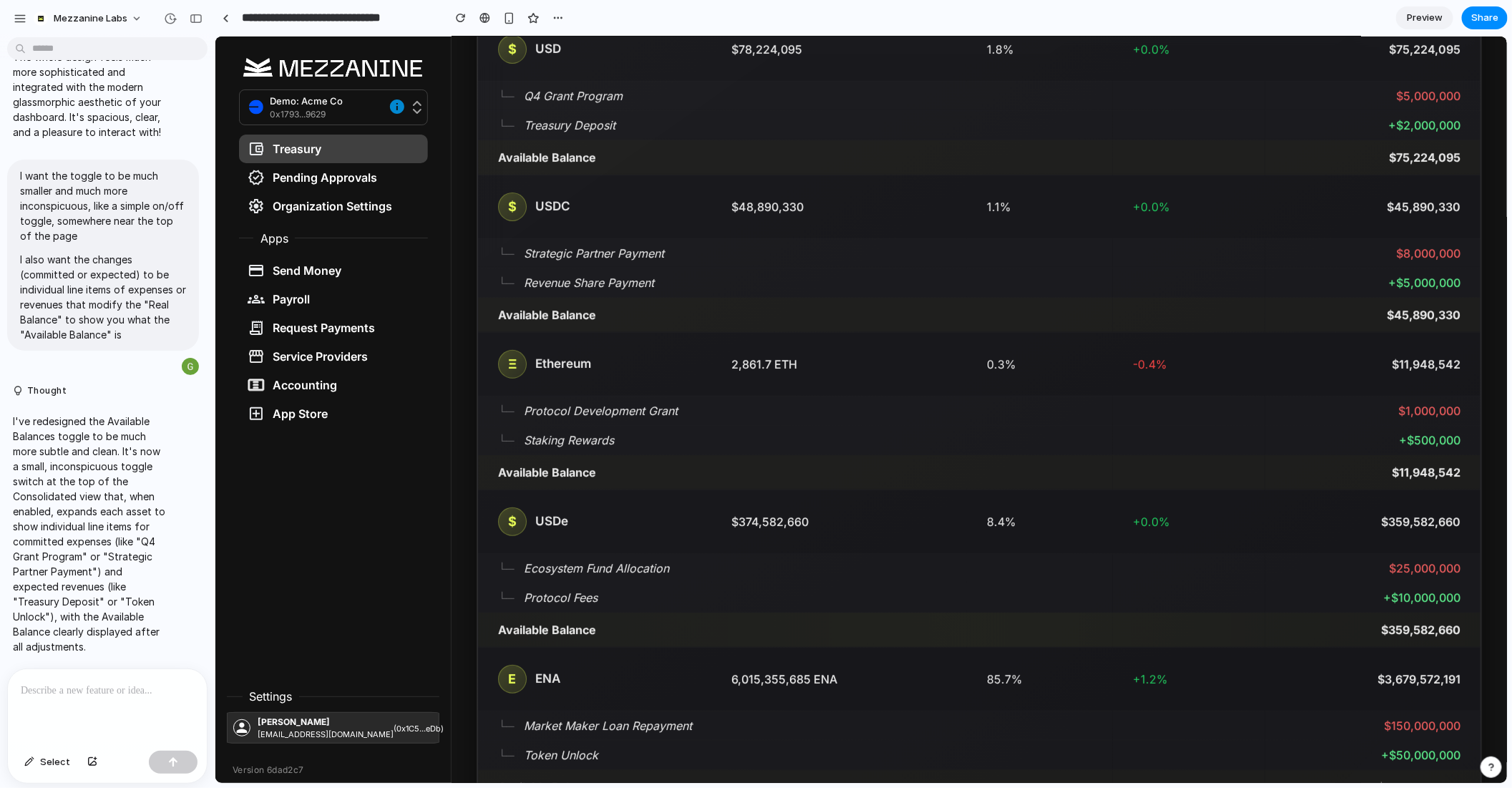
scroll to position [411, 0]
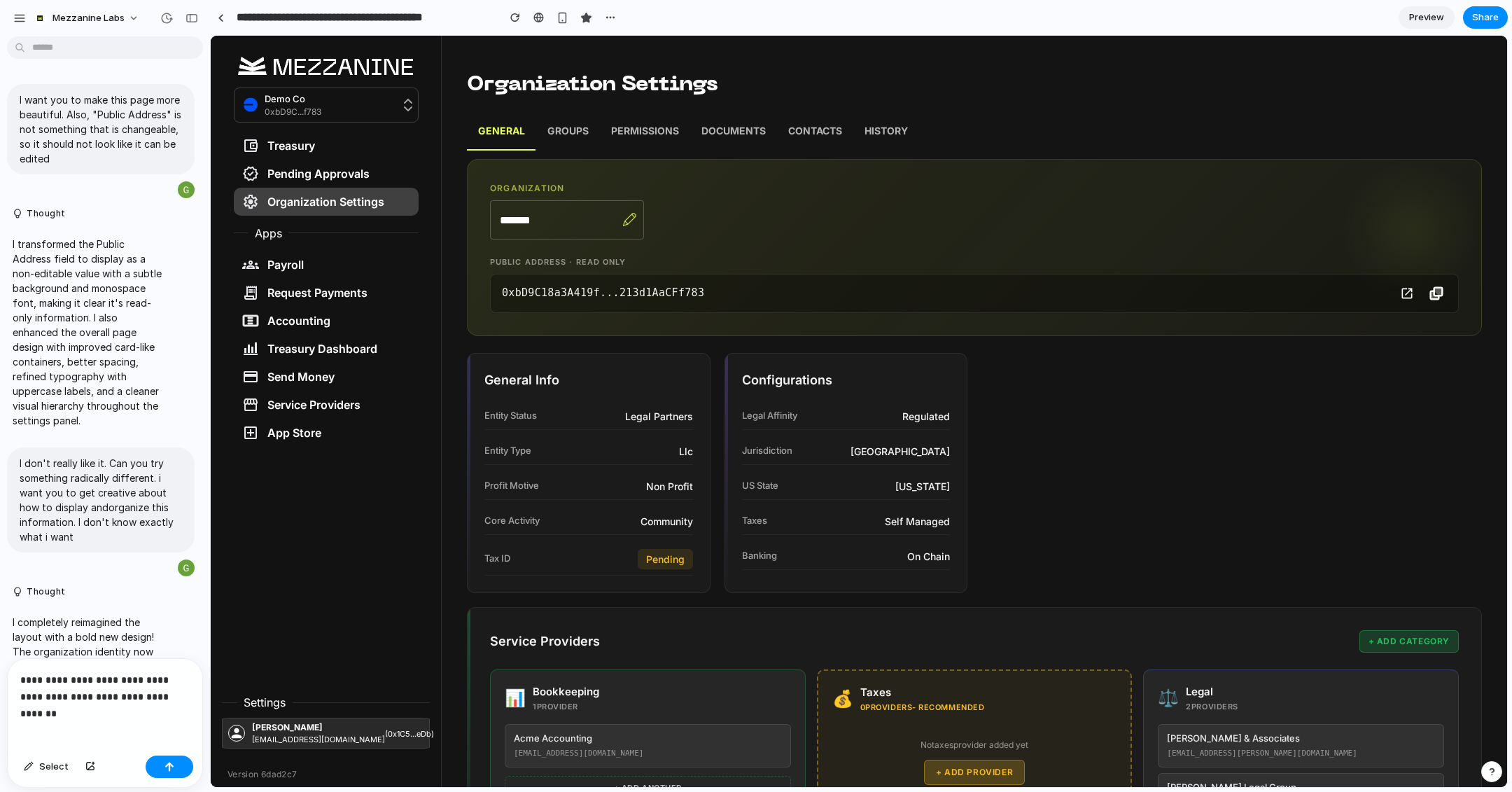
scroll to position [962, 0]
